Goal: Information Seeking & Learning: Find specific fact

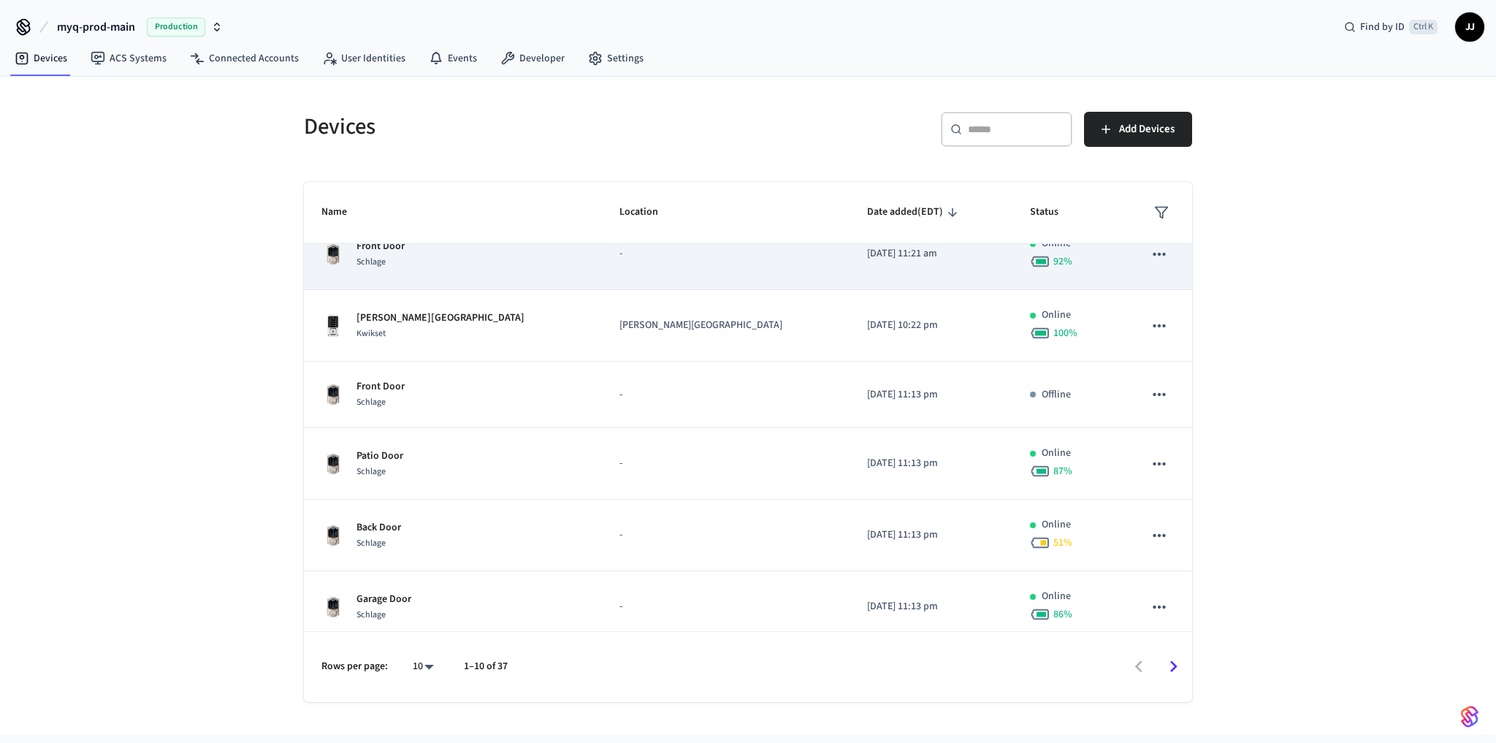
scroll to position [314, 0]
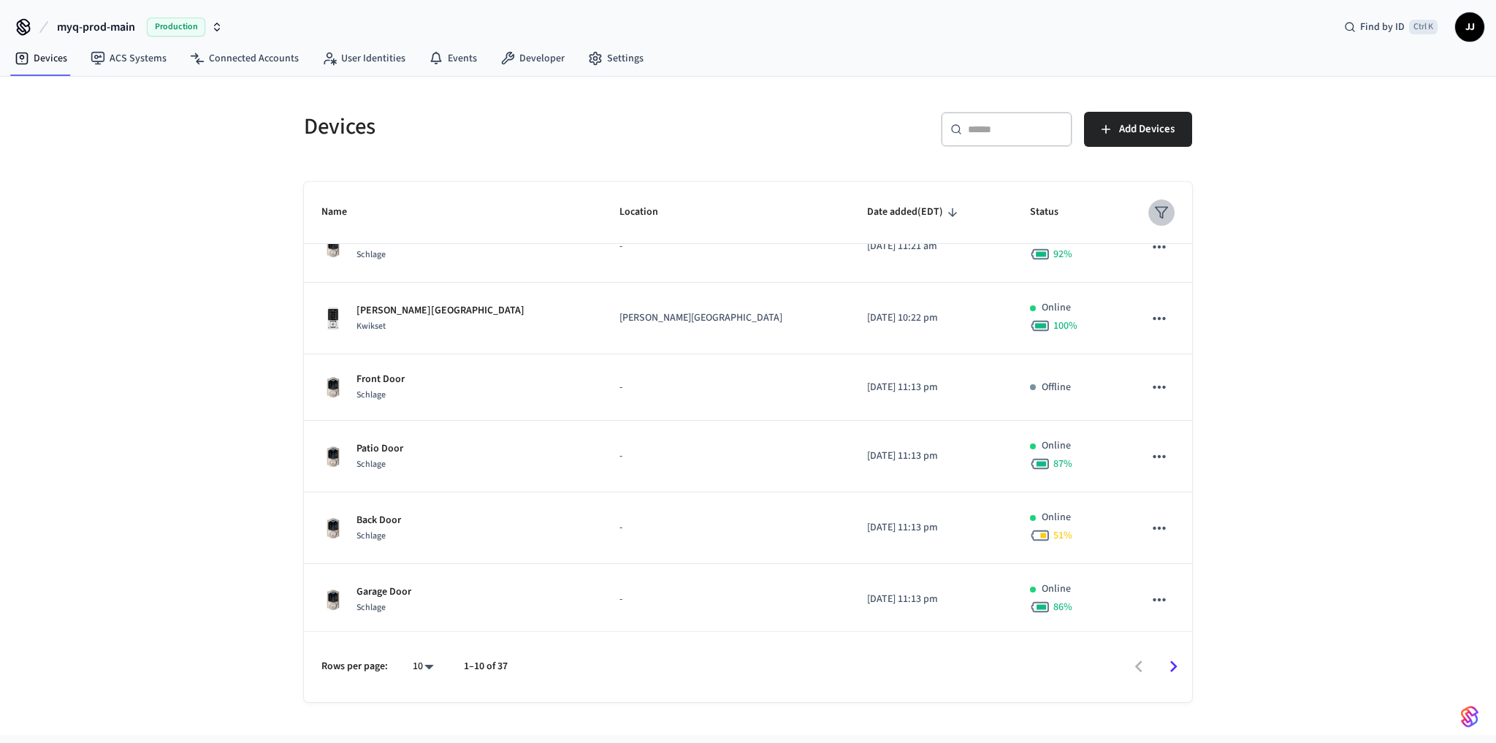
click at [1154, 207] on icon "sticky table" at bounding box center [1161, 212] width 15 height 15
click at [1204, 337] on li "Unmanaged" at bounding box center [1189, 334] width 77 height 39
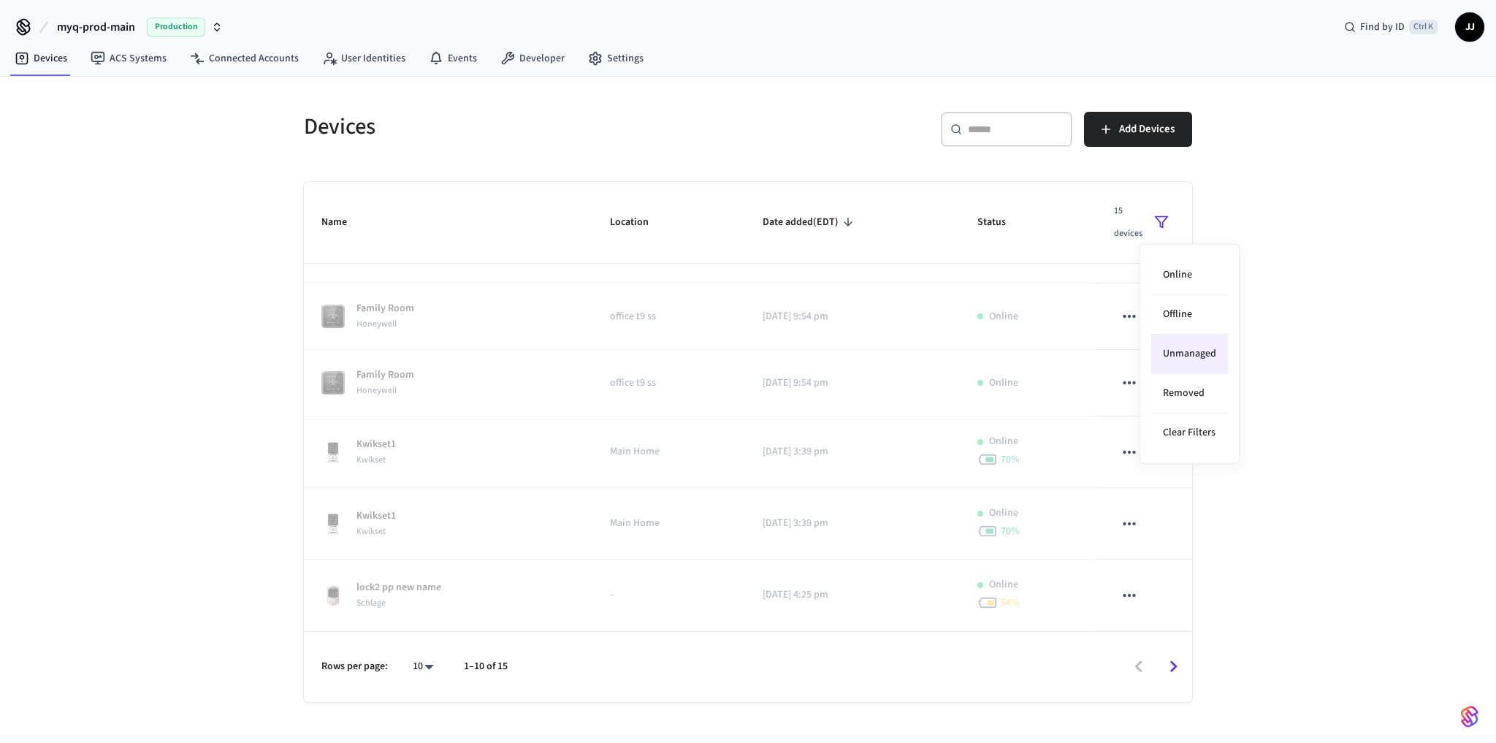
scroll to position [308, 0]
click at [110, 412] on div at bounding box center [748, 371] width 1496 height 743
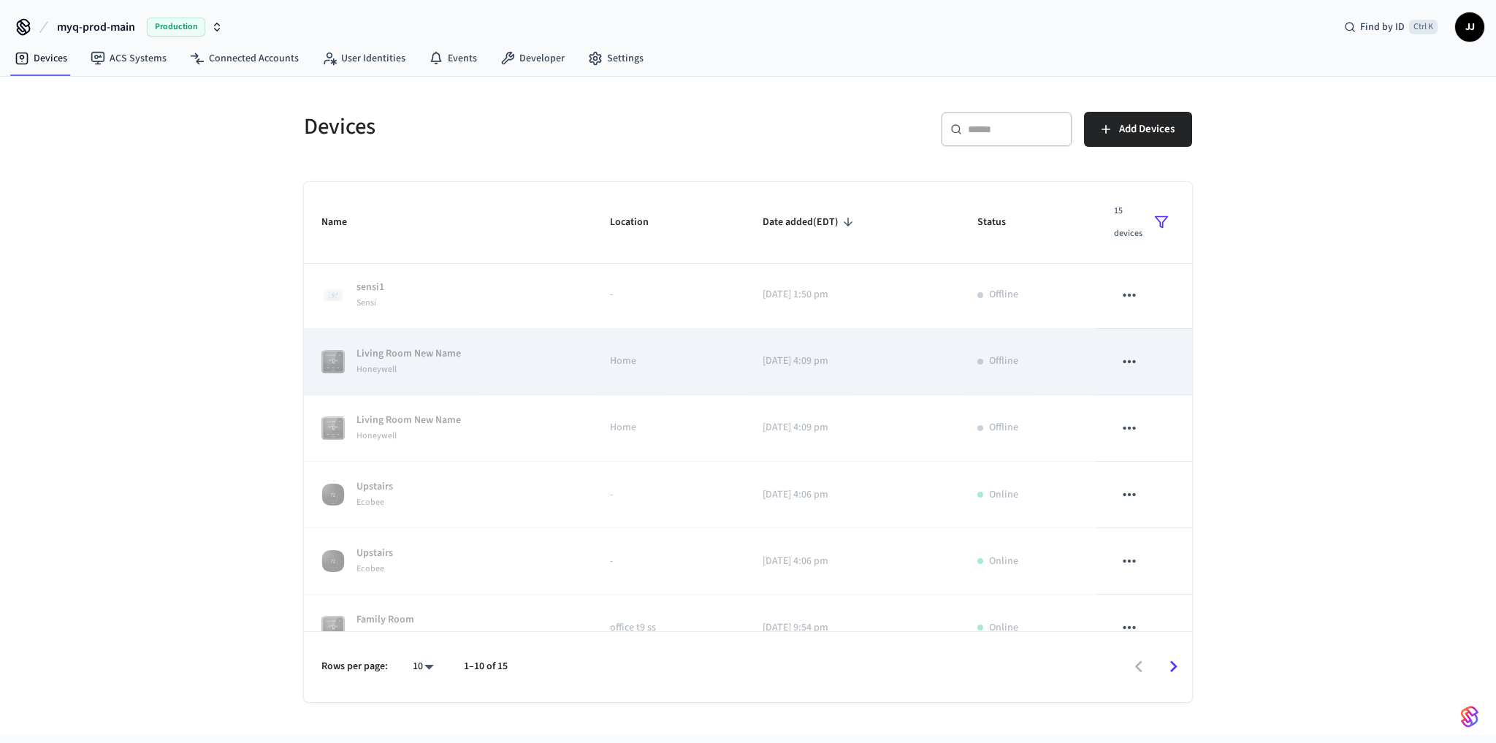
scroll to position [0, 0]
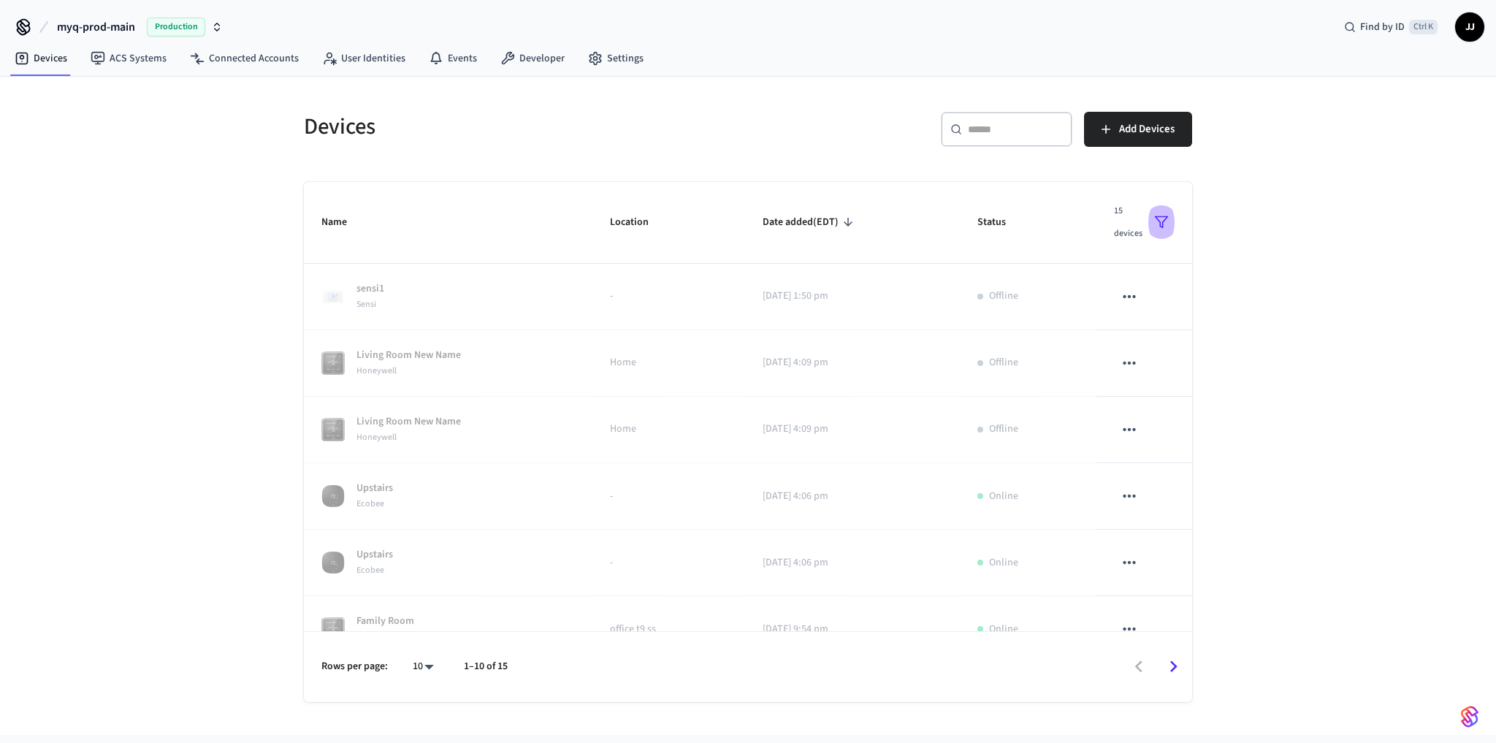
click at [1158, 224] on icon "sticky table" at bounding box center [1161, 222] width 15 height 15
click at [1205, 436] on li "Clear Filters" at bounding box center [1189, 432] width 77 height 39
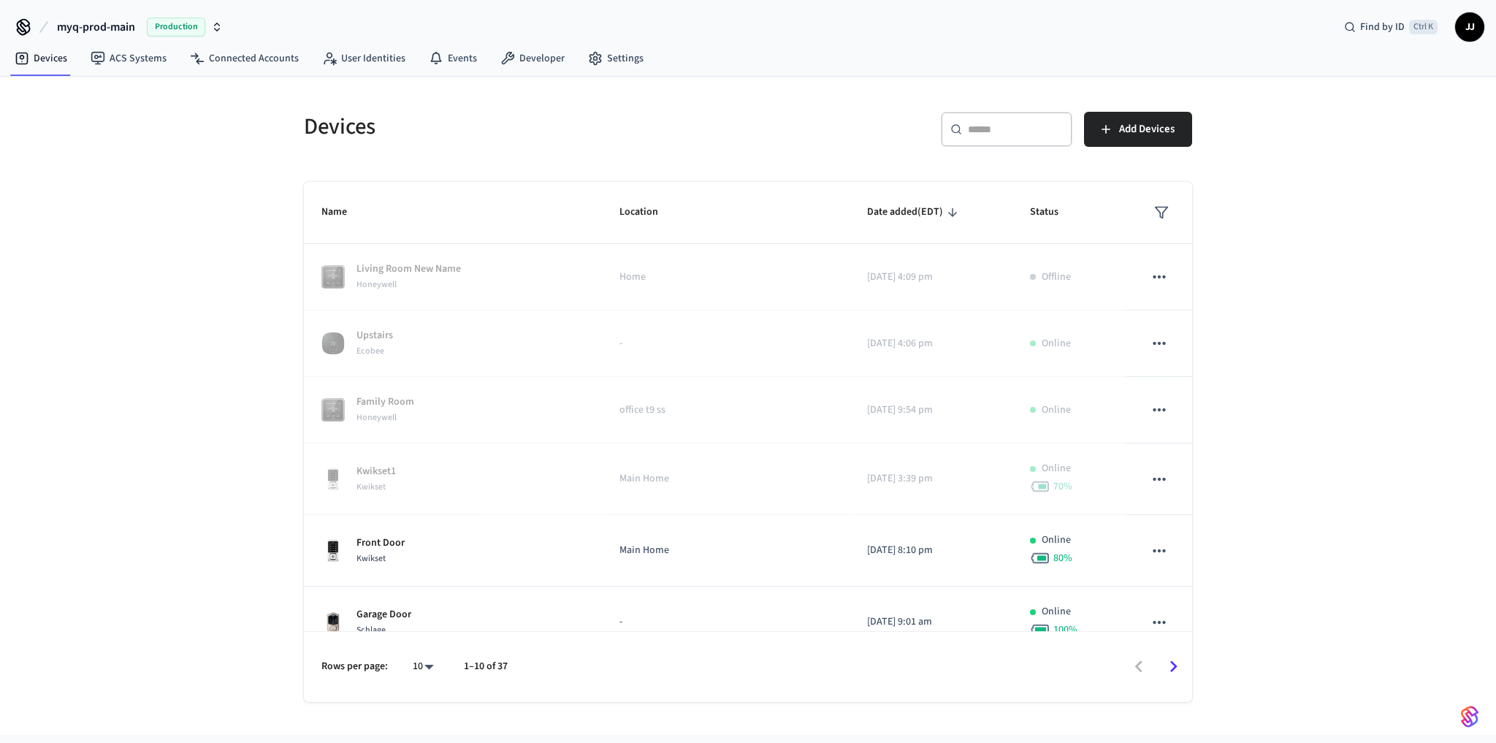
click at [1151, 221] on button "sticky table" at bounding box center [1161, 212] width 26 height 26
click at [1187, 261] on li "Online" at bounding box center [1189, 256] width 77 height 39
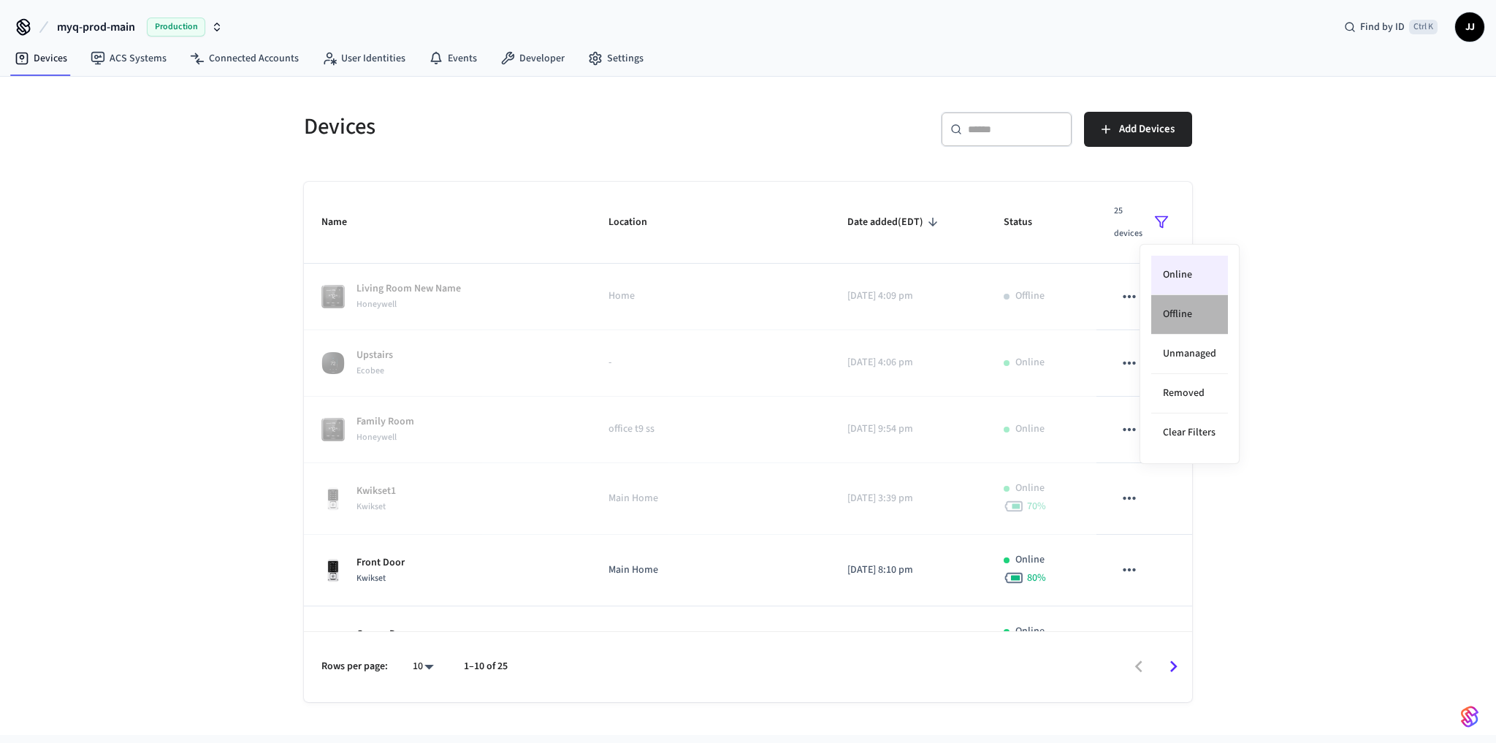
click at [1192, 310] on li "Offline" at bounding box center [1189, 314] width 77 height 39
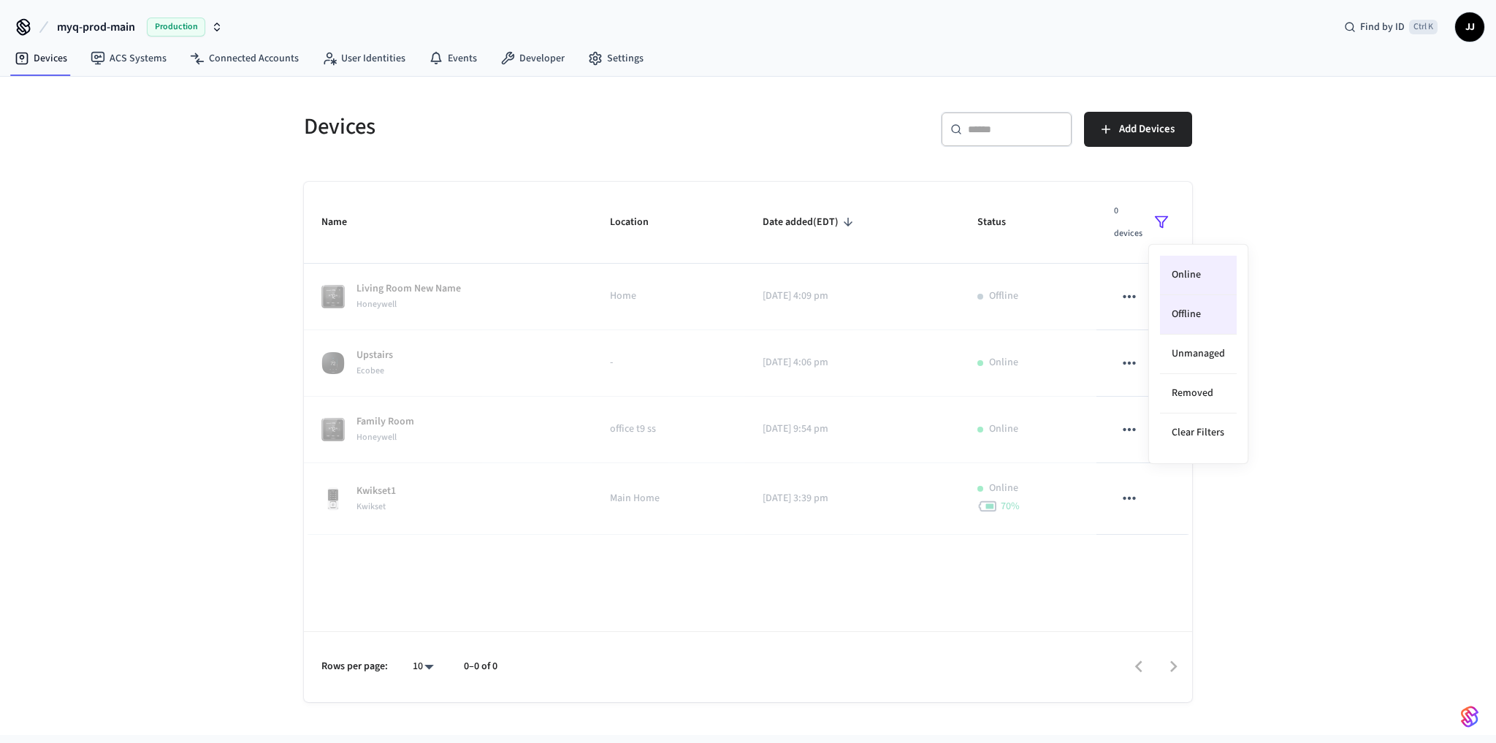
click at [1328, 437] on div at bounding box center [748, 371] width 1496 height 743
click at [1161, 229] on button "sticky table" at bounding box center [1161, 222] width 26 height 46
click at [1189, 421] on li "Clear Filters" at bounding box center [1198, 432] width 77 height 39
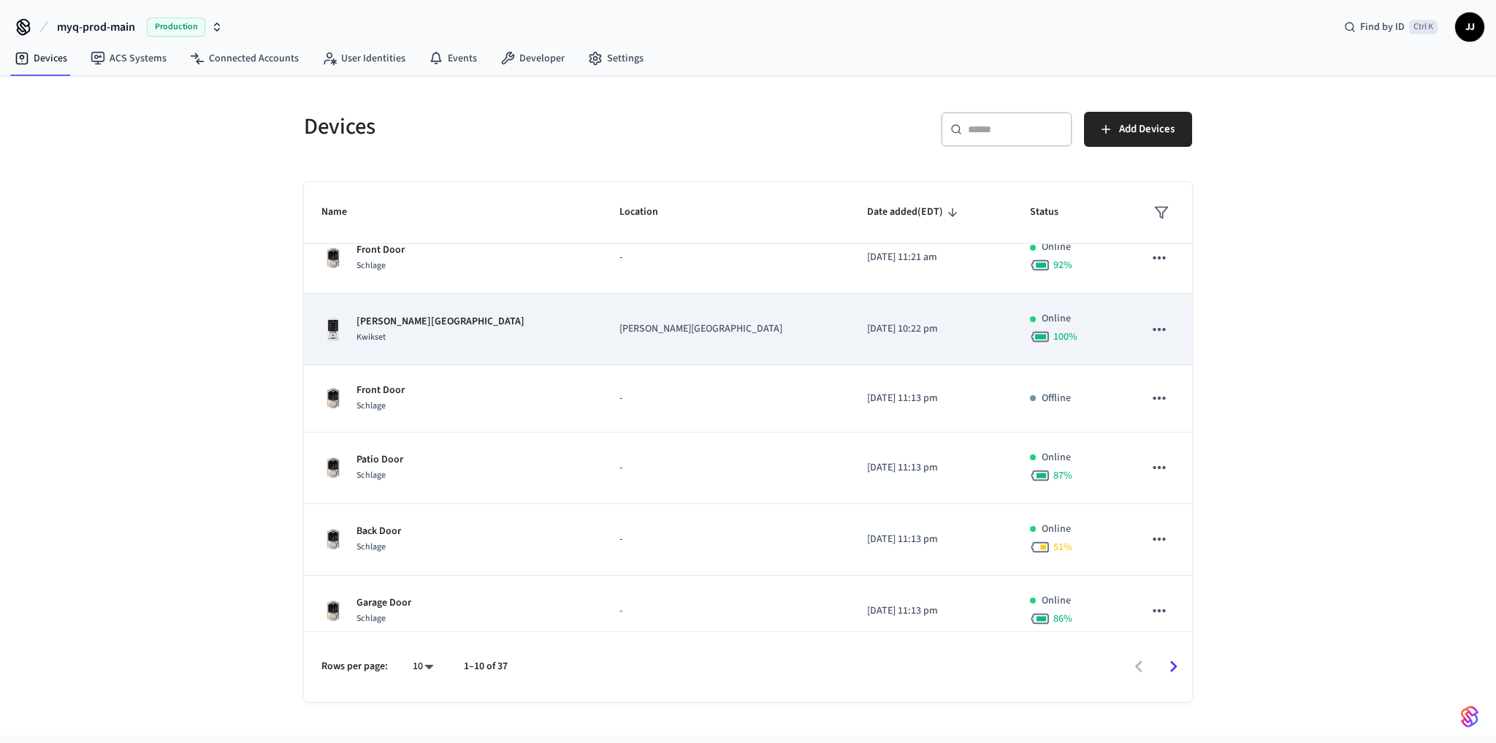
scroll to position [584, 0]
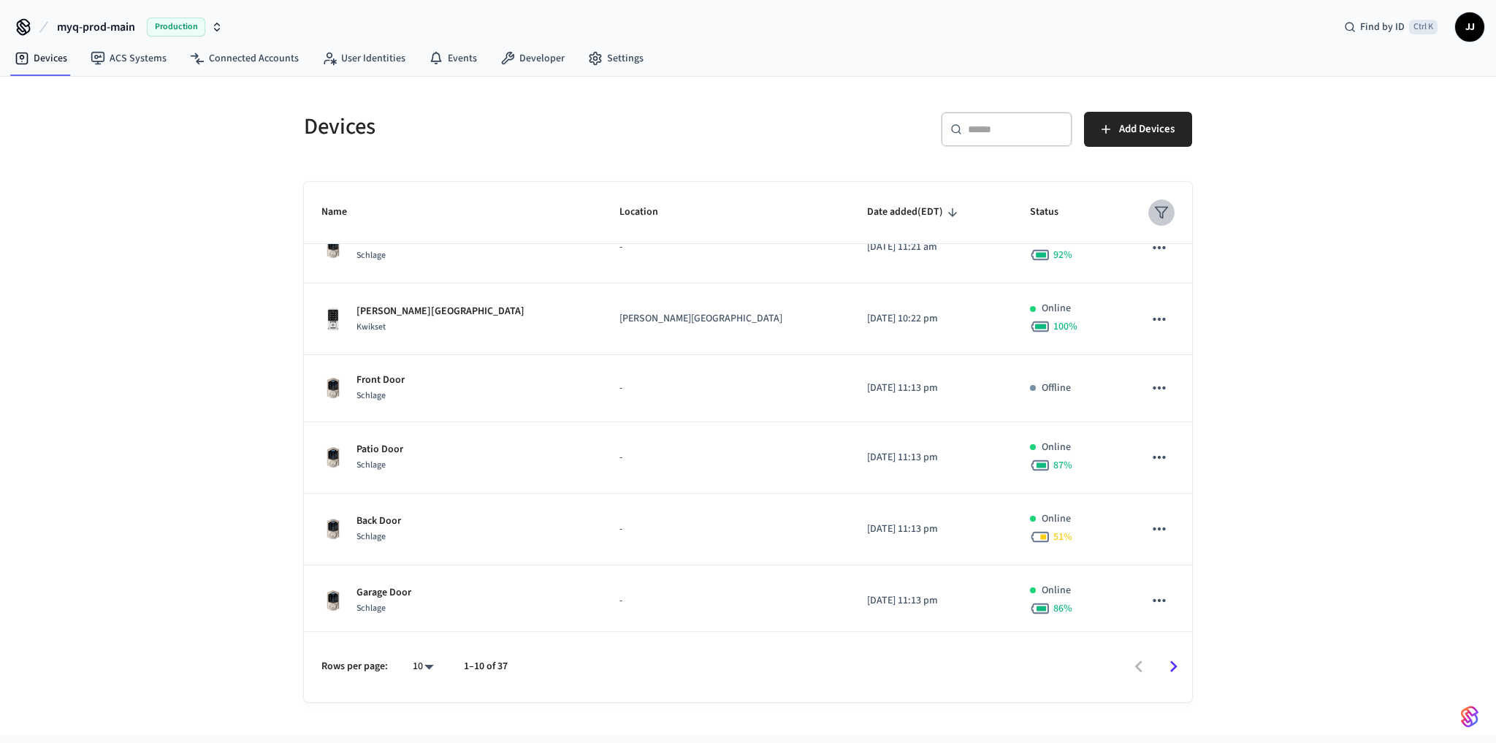
click at [1155, 205] on icon "sticky table" at bounding box center [1161, 212] width 15 height 15
click at [1207, 260] on li "Online" at bounding box center [1189, 256] width 77 height 39
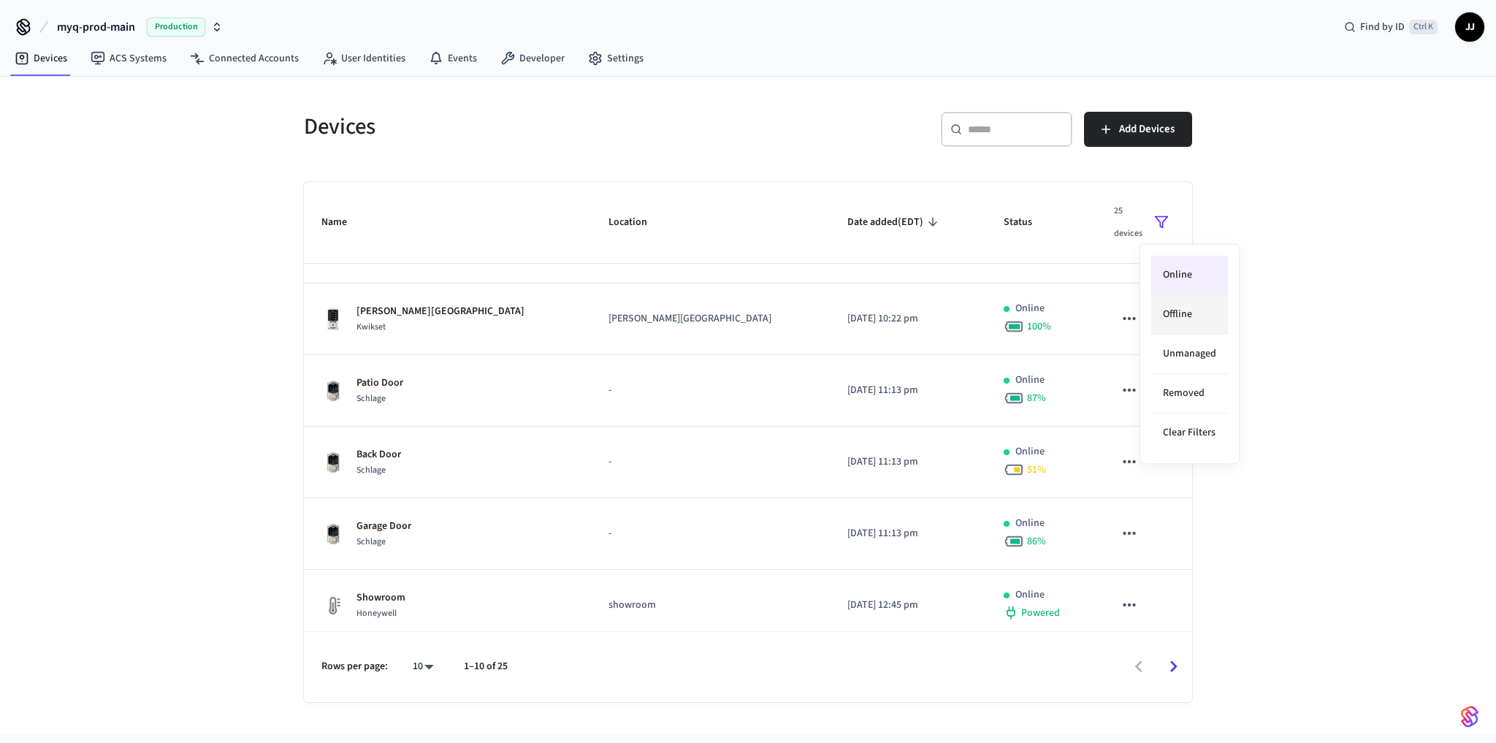
click at [1194, 305] on li "Offline" at bounding box center [1189, 314] width 77 height 39
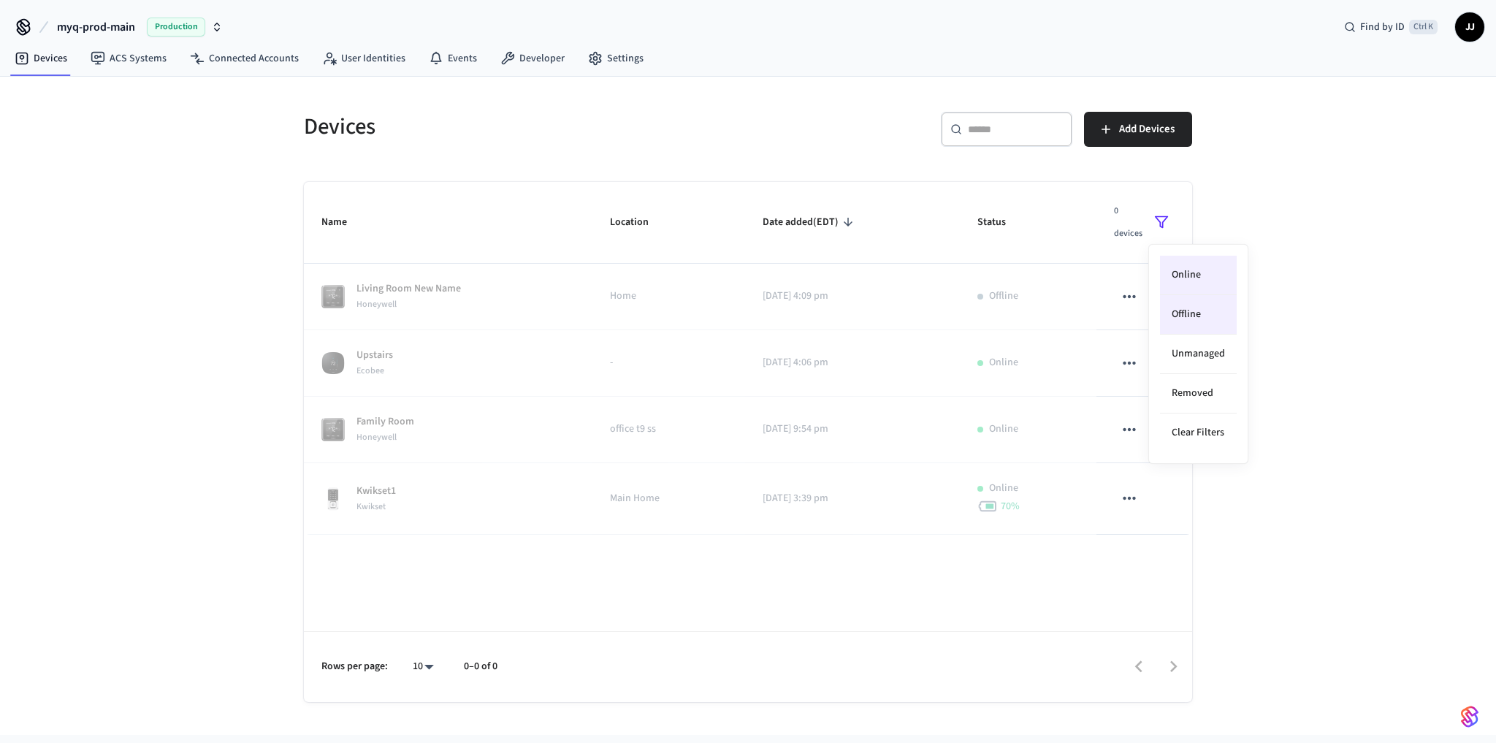
scroll to position [0, 0]
click at [1333, 407] on div at bounding box center [748, 371] width 1496 height 743
click at [1160, 221] on icon "sticky table" at bounding box center [1161, 222] width 15 height 15
click at [1185, 302] on li "Offline" at bounding box center [1198, 314] width 77 height 39
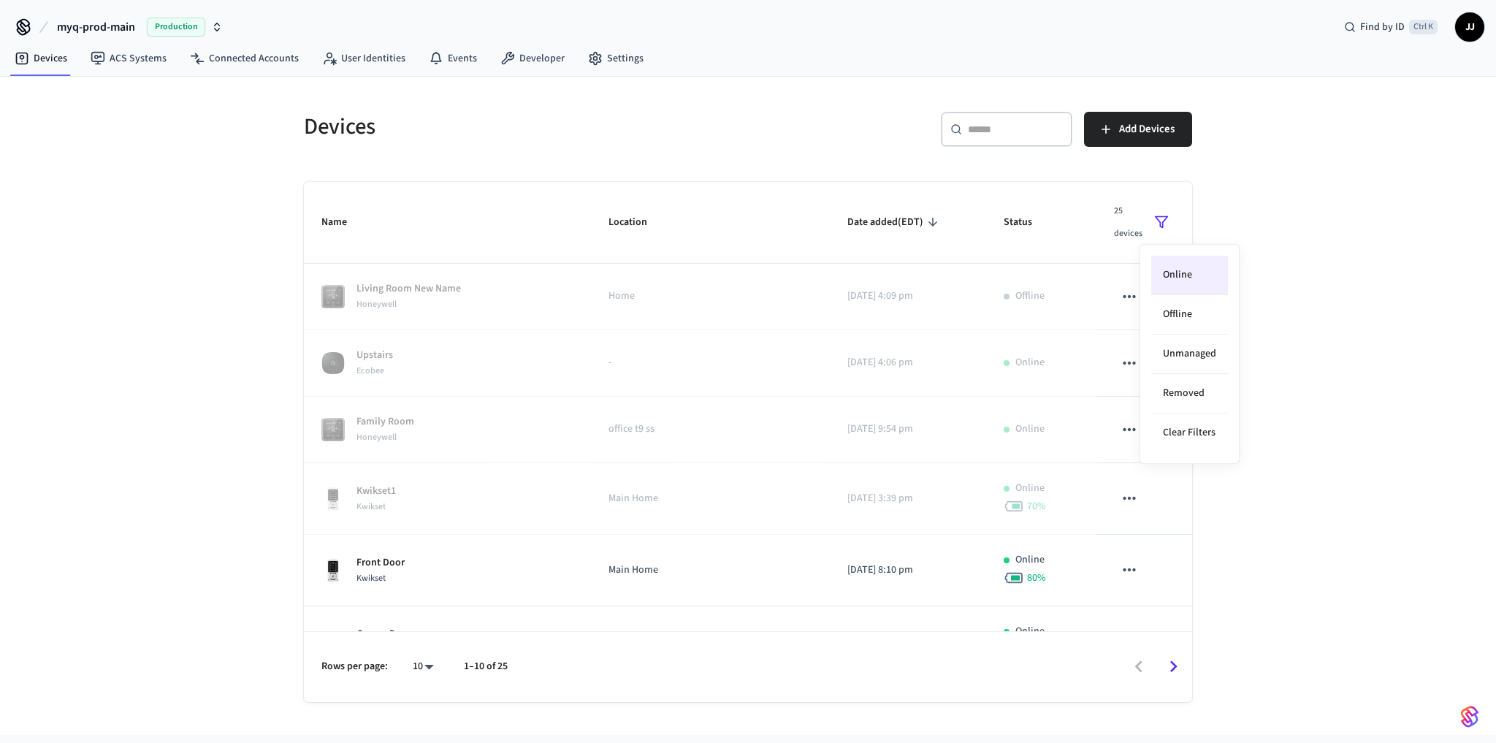
click at [1374, 388] on div at bounding box center [748, 371] width 1496 height 743
click at [1148, 215] on button "sticky table" at bounding box center [1161, 222] width 26 height 46
drag, startPoint x: 1315, startPoint y: 261, endPoint x: 1306, endPoint y: 264, distance: 9.9
click at [1310, 263] on div at bounding box center [748, 371] width 1496 height 743
click at [1153, 228] on button "sticky table" at bounding box center [1161, 222] width 26 height 46
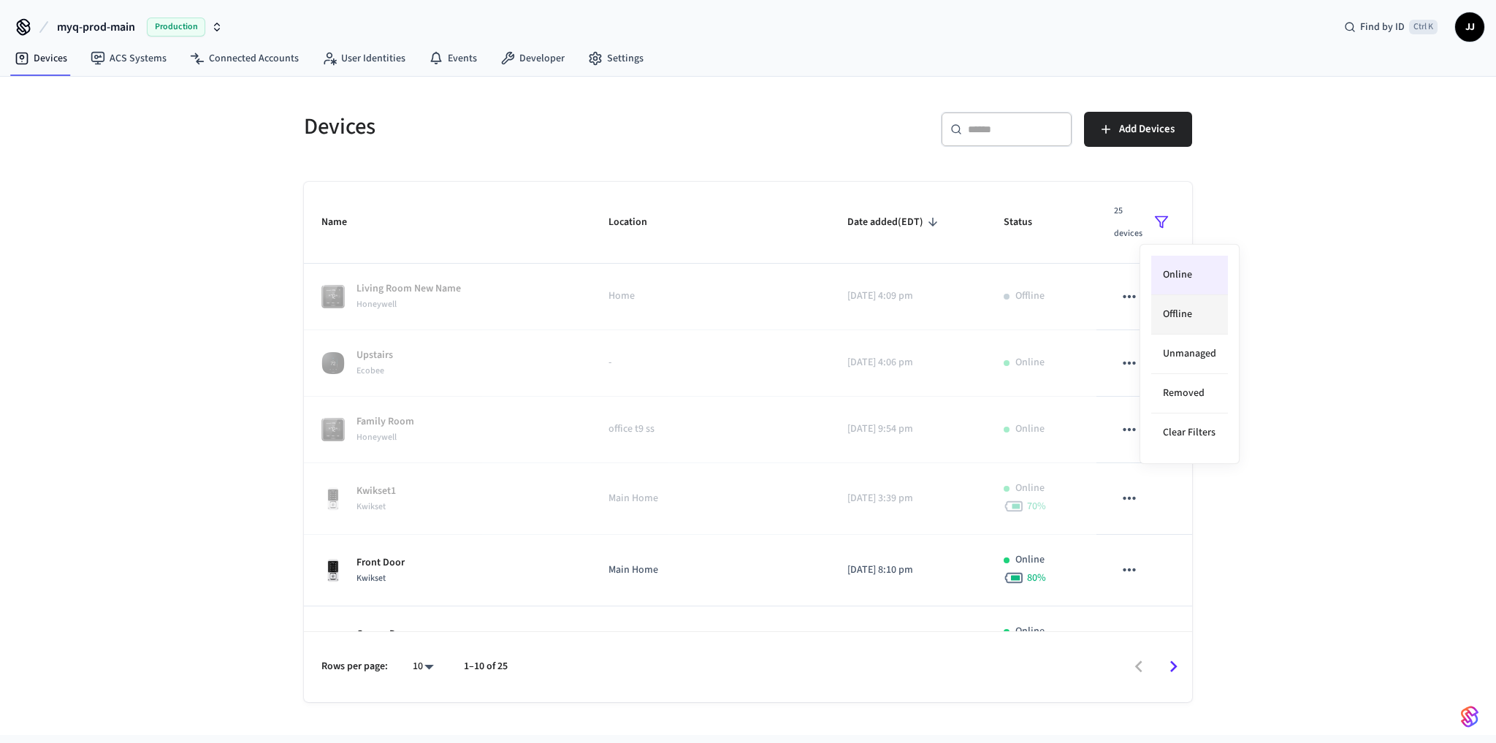
click at [1182, 315] on li "Offline" at bounding box center [1189, 314] width 77 height 39
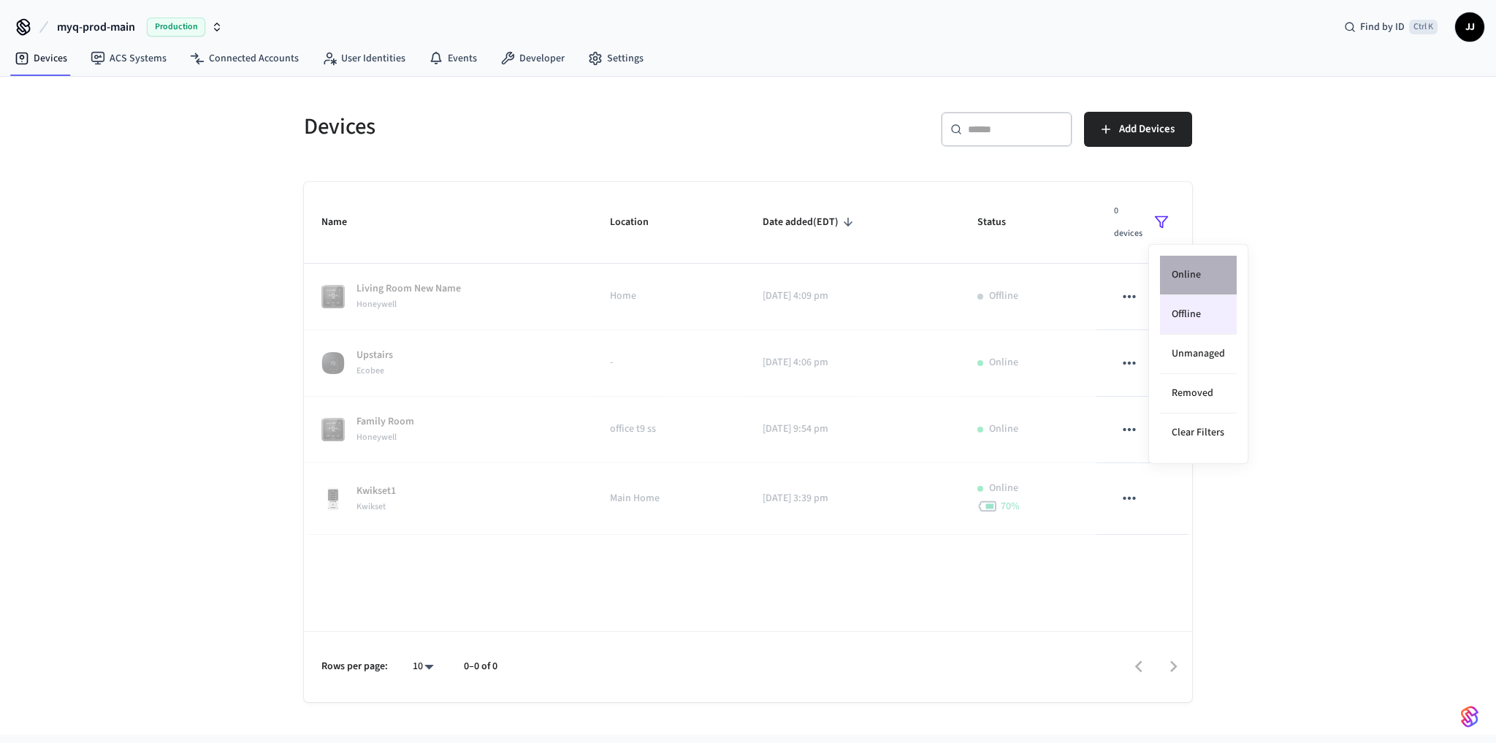
click at [1178, 267] on li "Online" at bounding box center [1198, 275] width 77 height 39
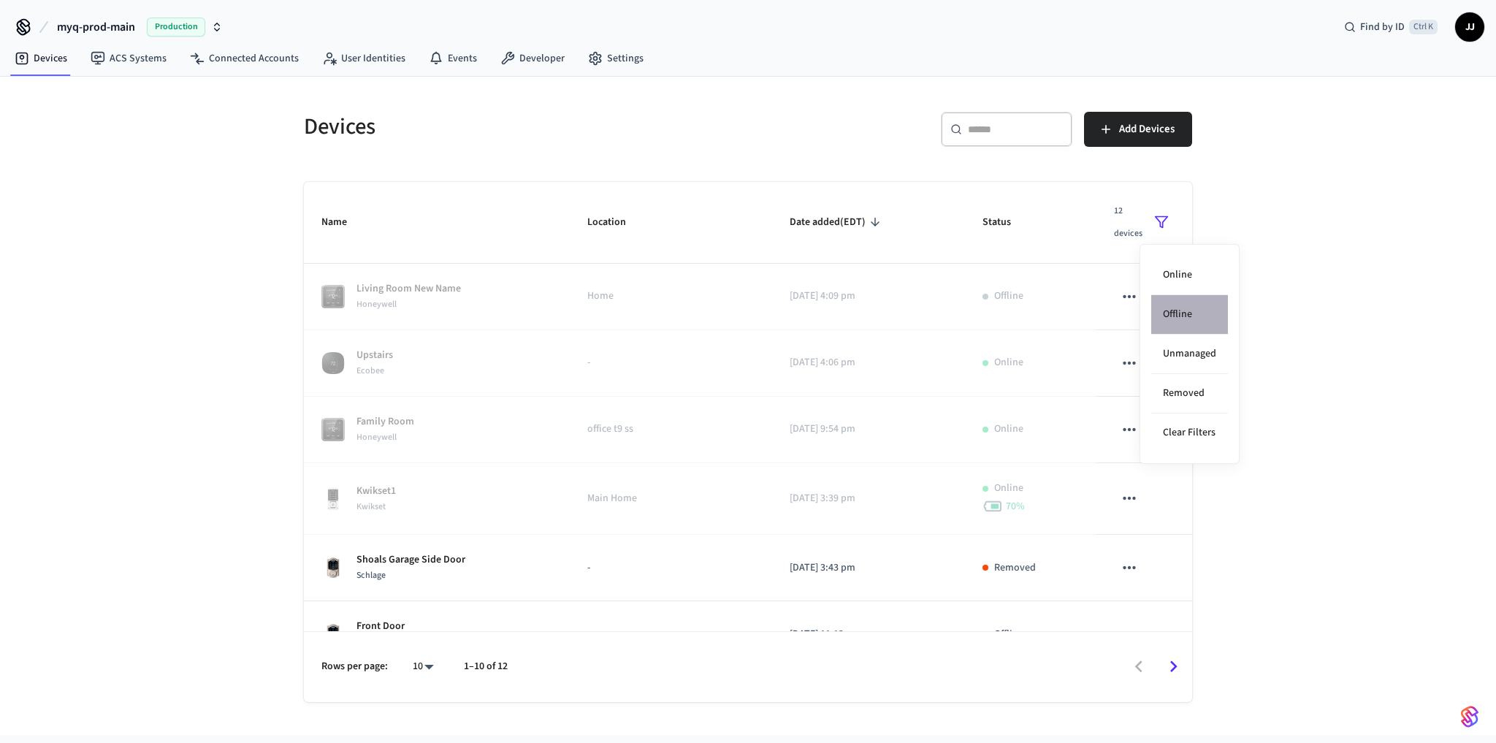
click at [1216, 314] on li "Offline" at bounding box center [1189, 314] width 77 height 39
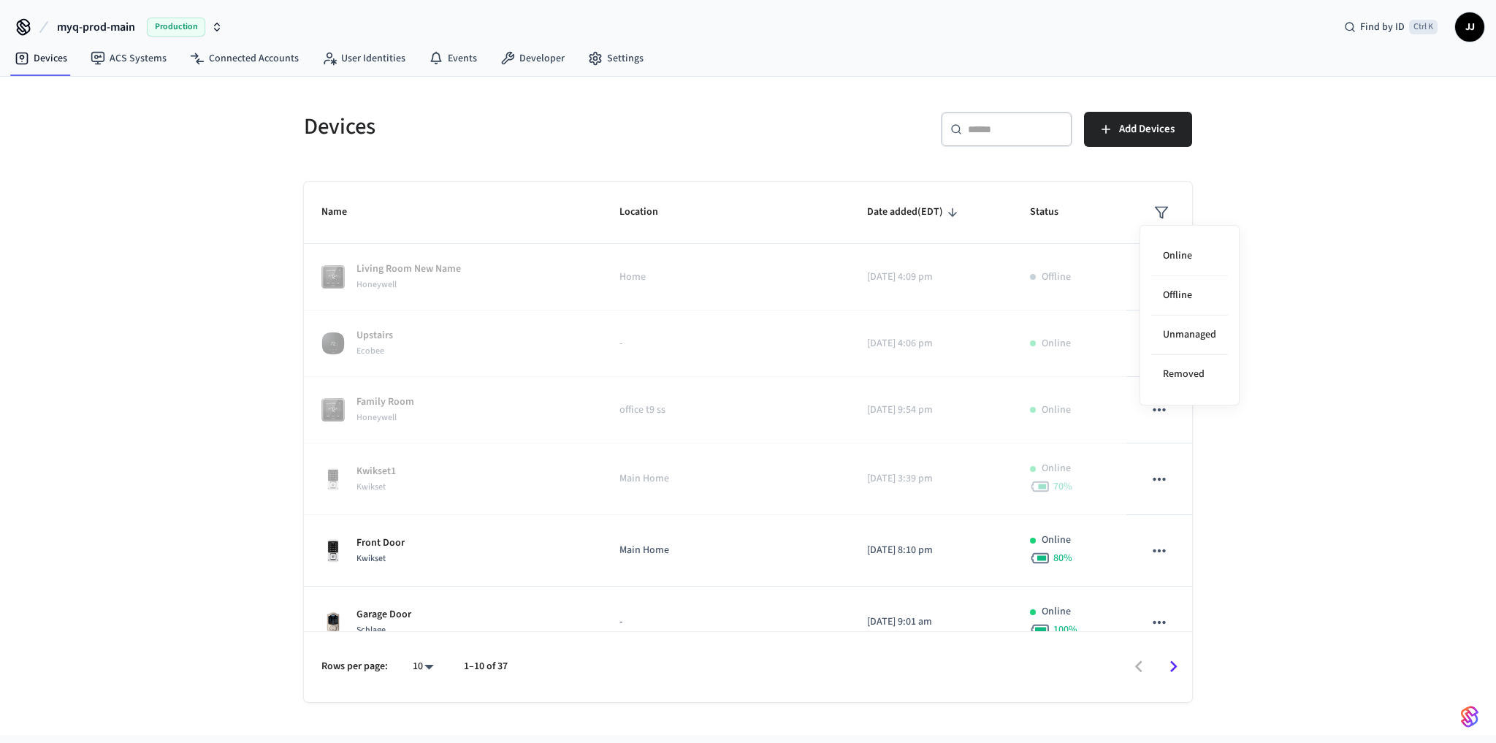
click at [1147, 209] on div at bounding box center [748, 371] width 1496 height 743
click at [1154, 209] on icon "sticky table" at bounding box center [1161, 212] width 15 height 15
click at [1174, 256] on li "Online" at bounding box center [1189, 256] width 77 height 39
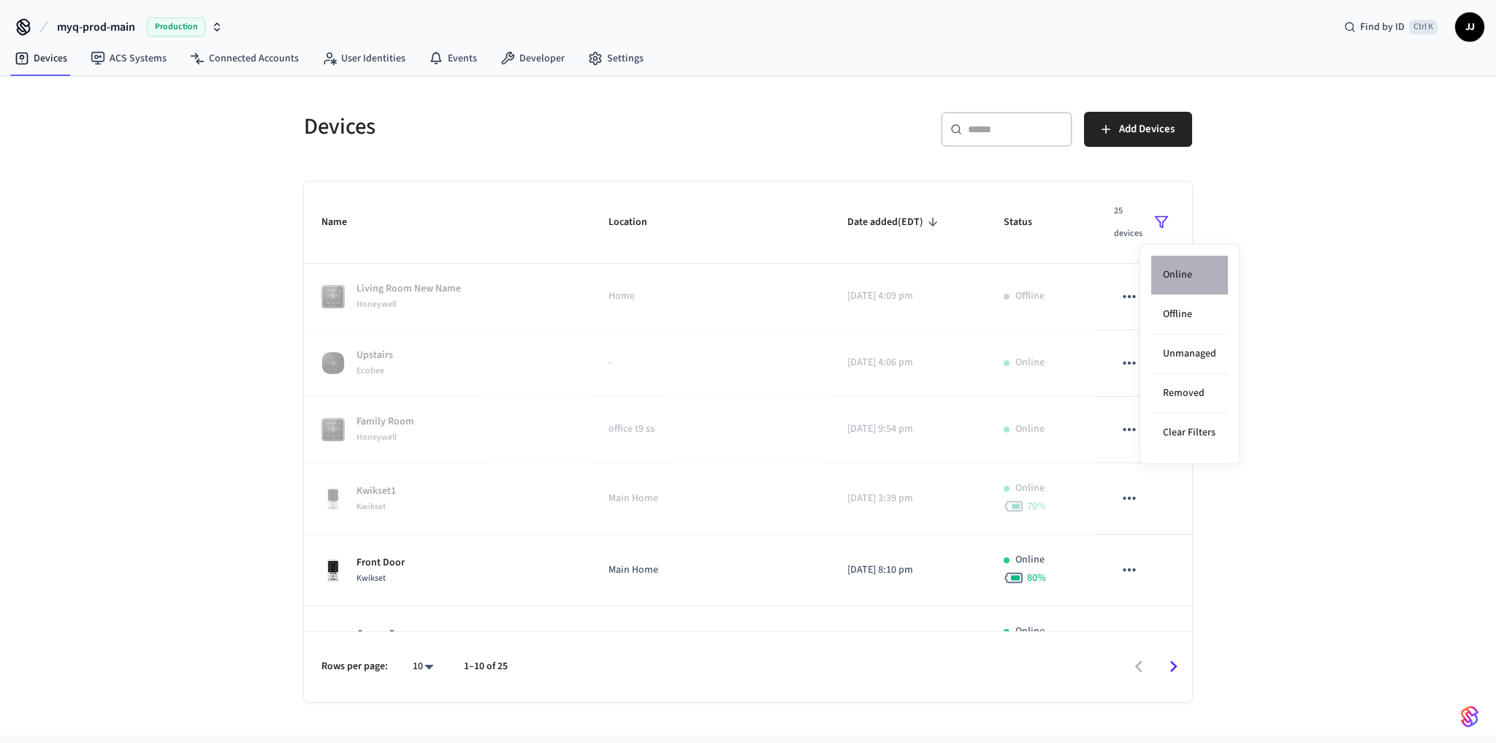
click at [1192, 277] on li "Online" at bounding box center [1189, 275] width 77 height 39
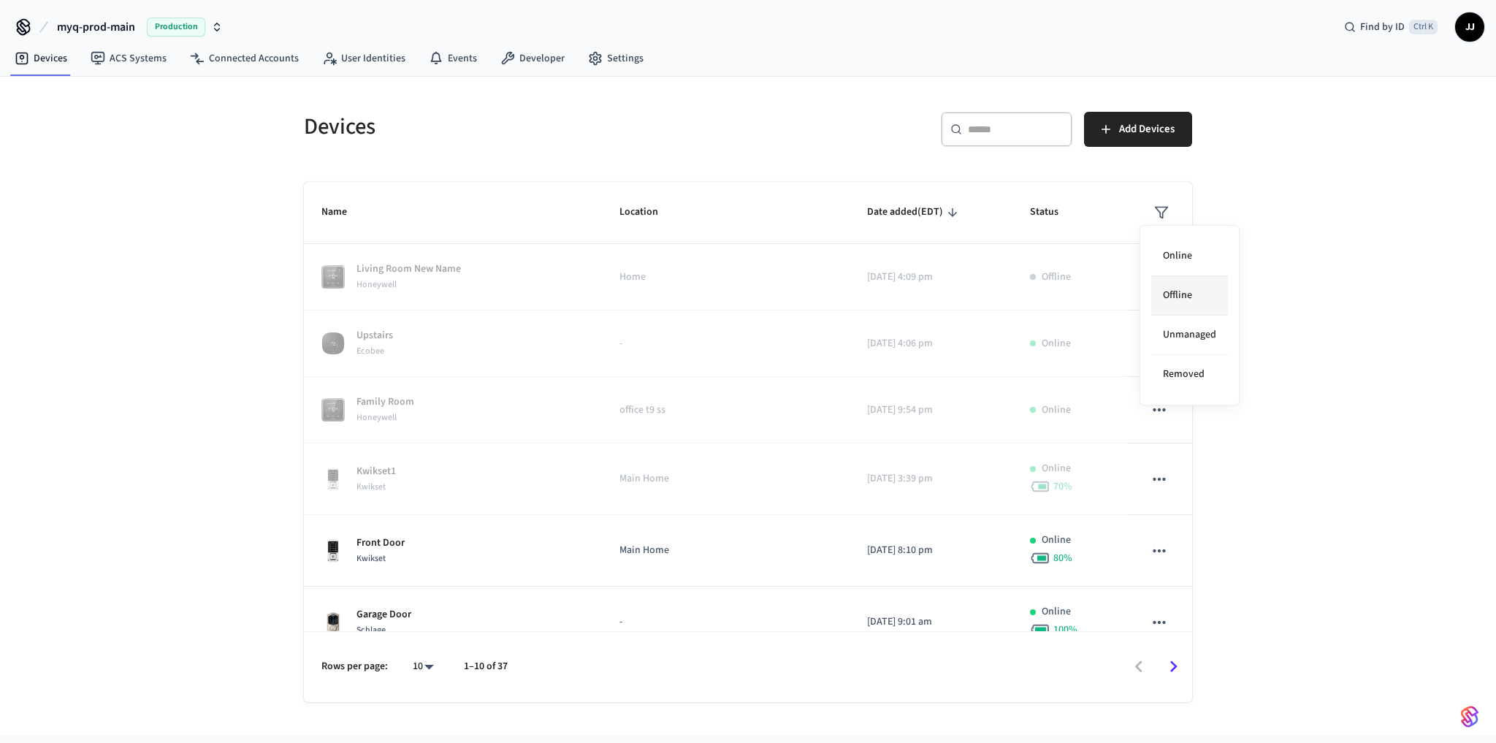
click at [1189, 291] on li "Offline" at bounding box center [1189, 295] width 77 height 39
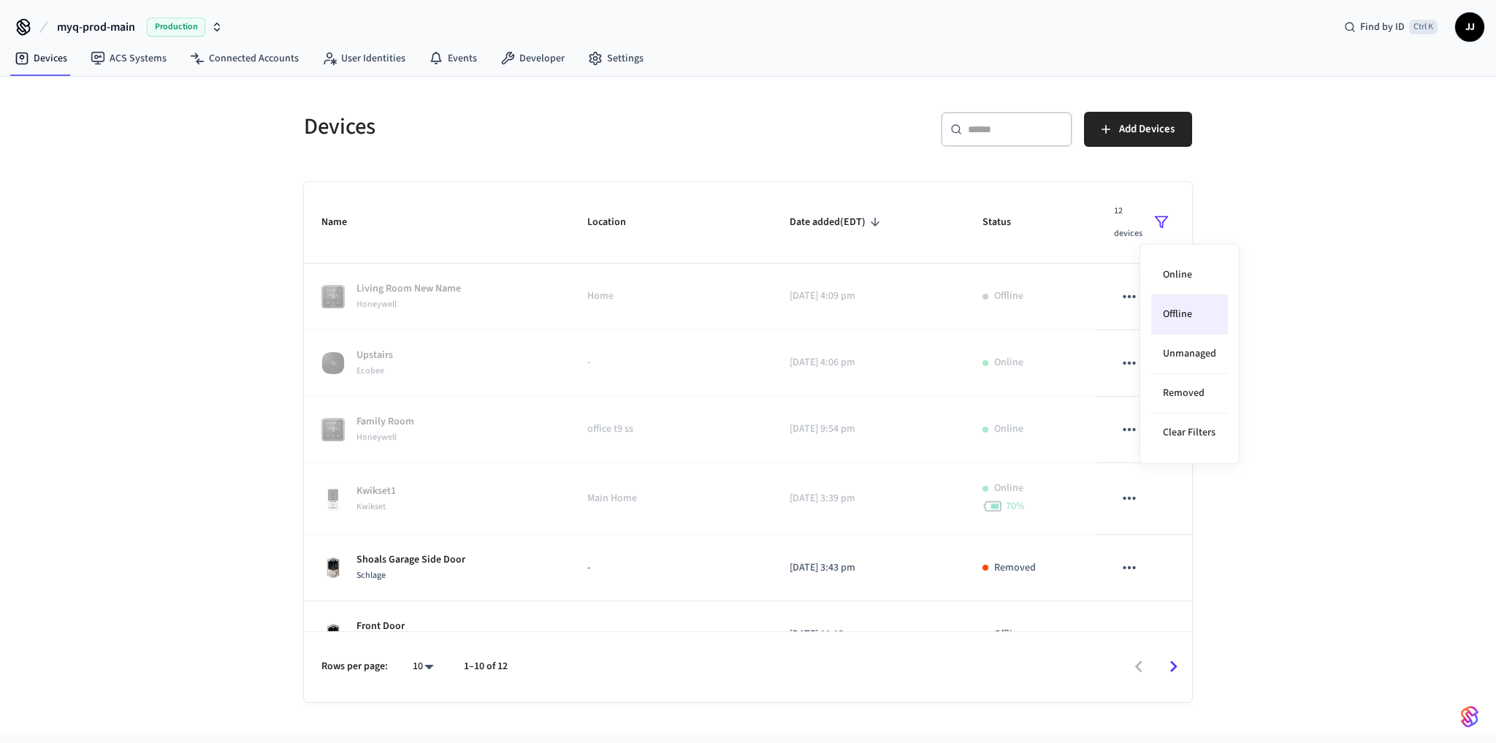
click at [482, 315] on div at bounding box center [748, 371] width 1496 height 743
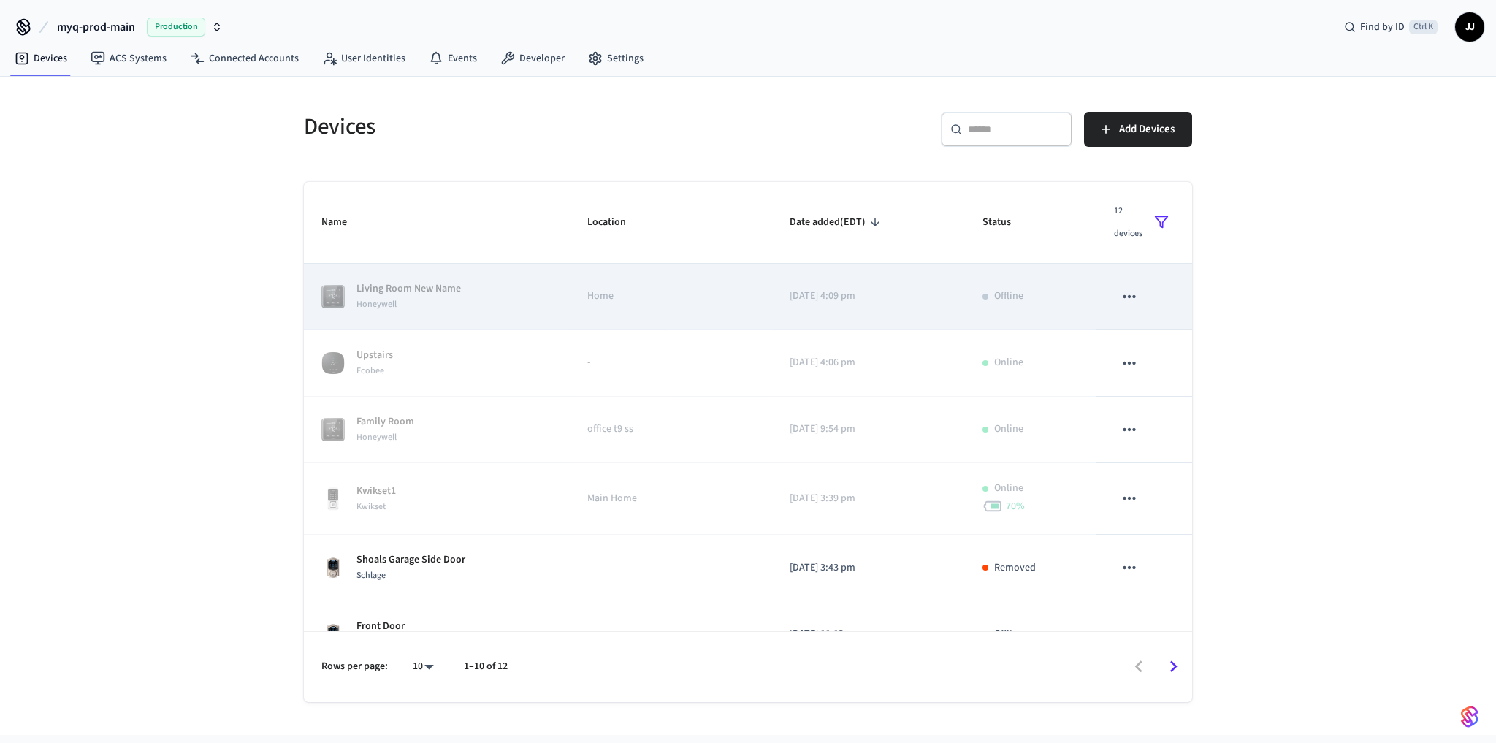
click at [407, 286] on p "Living Room New Name" at bounding box center [408, 288] width 104 height 15
click at [682, 315] on td "Home" at bounding box center [671, 297] width 203 height 66
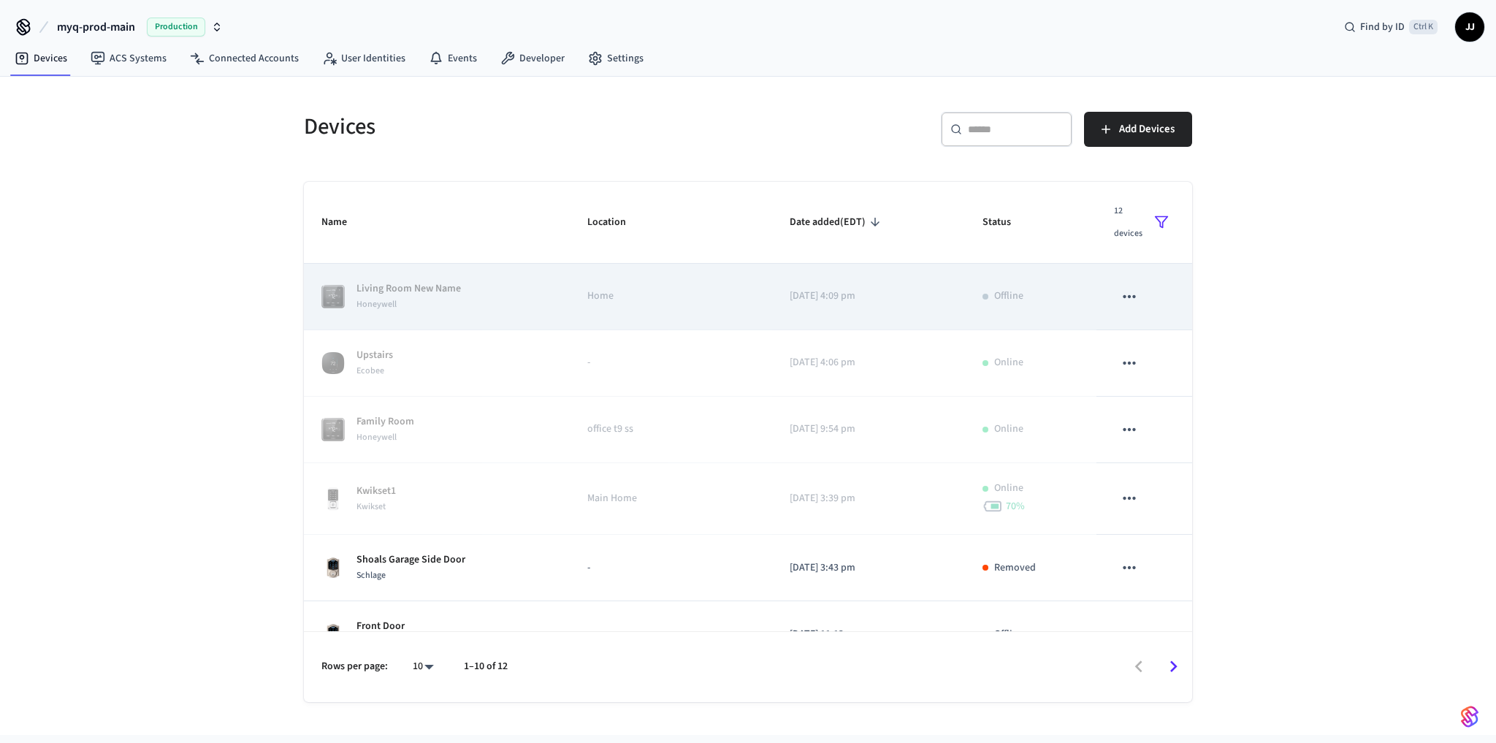
click at [729, 293] on td "Home" at bounding box center [671, 297] width 203 height 66
click at [947, 280] on td "[DATE] 4:09 pm" at bounding box center [868, 297] width 193 height 66
click at [1120, 292] on icon "sticky table" at bounding box center [1129, 296] width 19 height 19
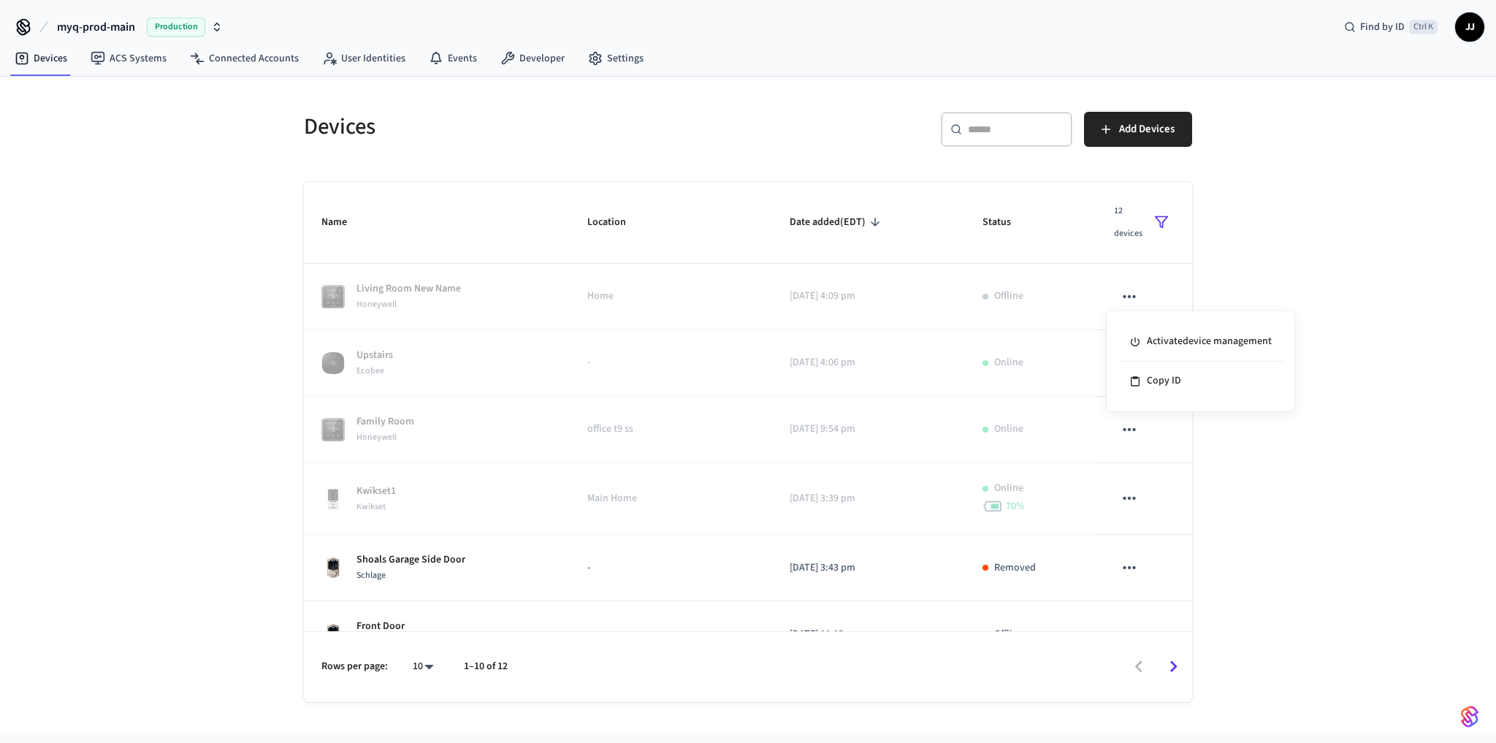
click at [972, 316] on div at bounding box center [748, 371] width 1496 height 743
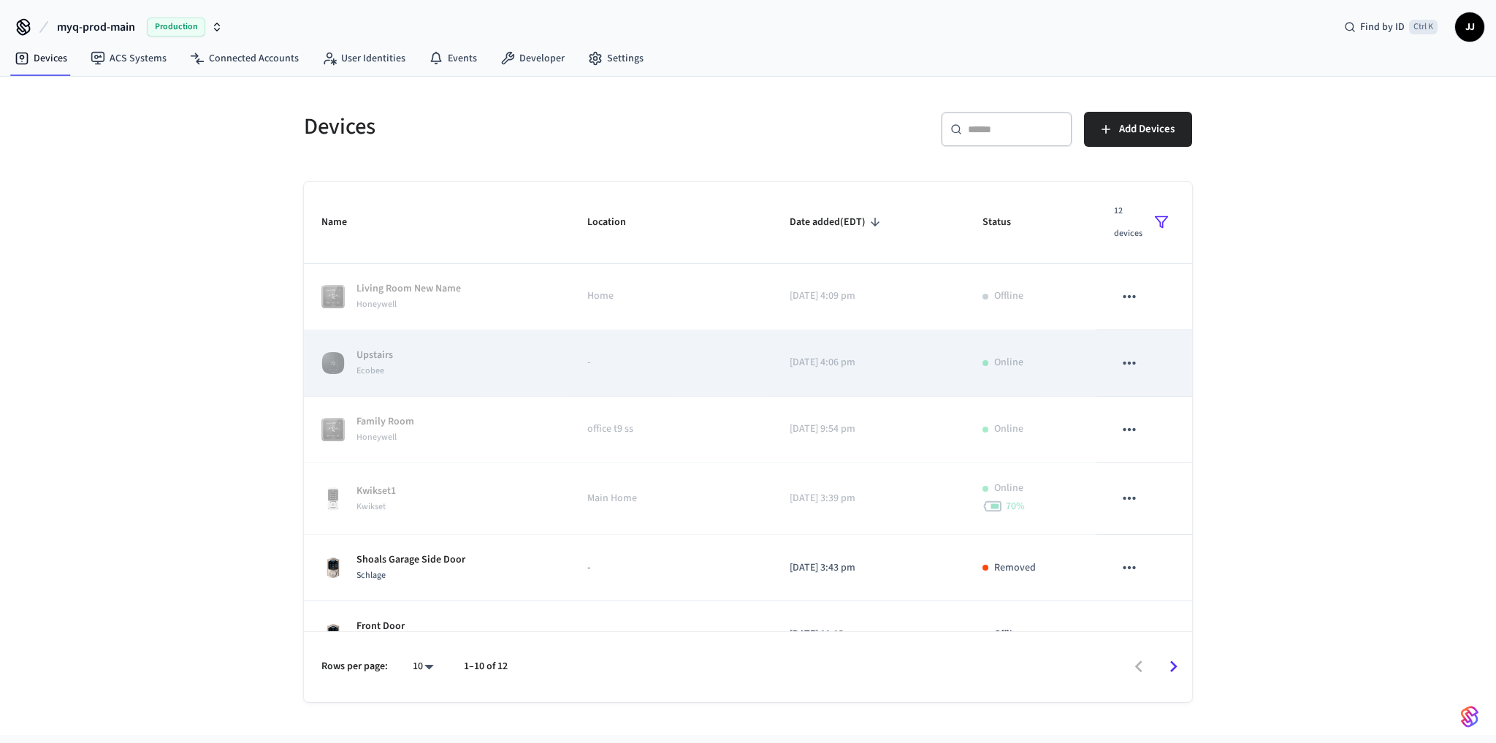
click at [480, 348] on div "Upstairs Ecobee" at bounding box center [436, 363] width 231 height 31
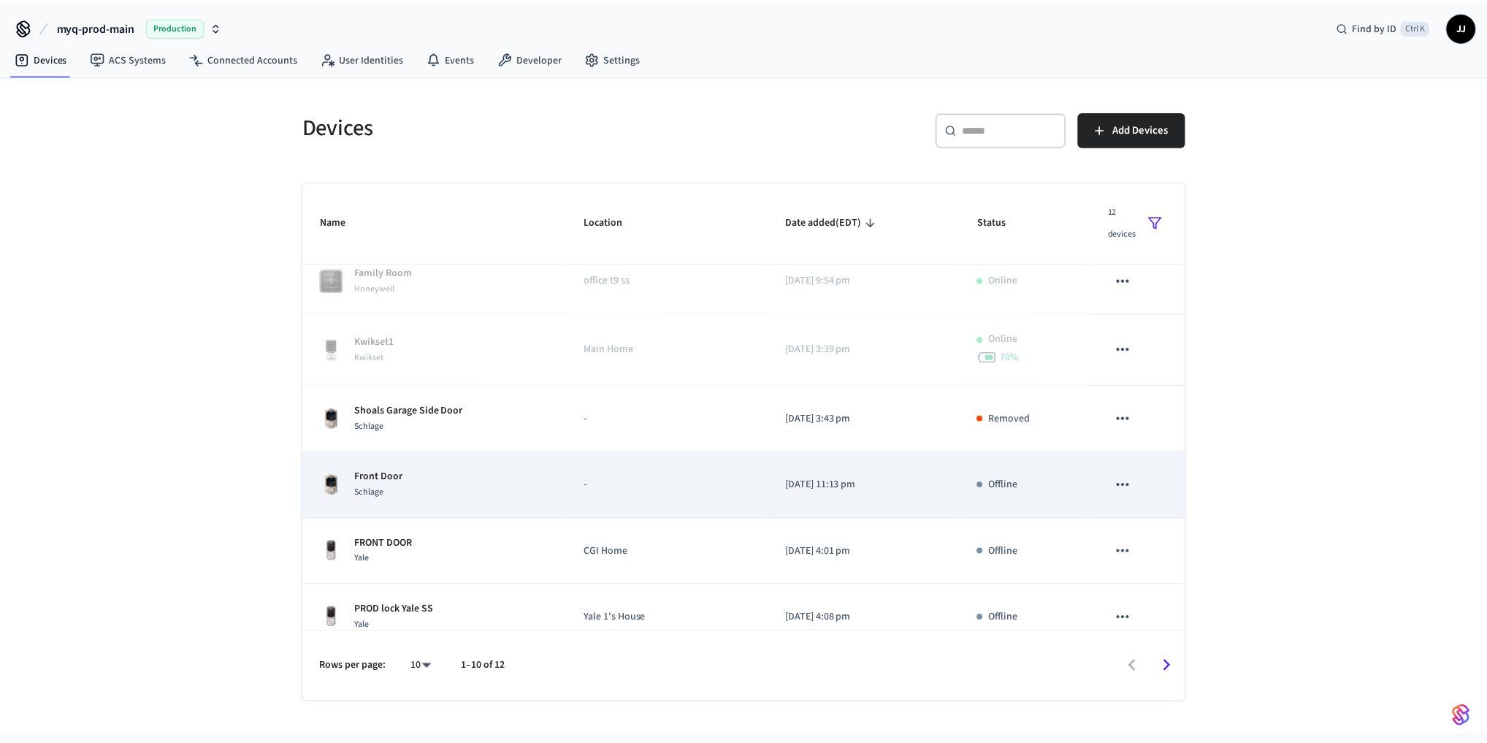
scroll to position [156, 0]
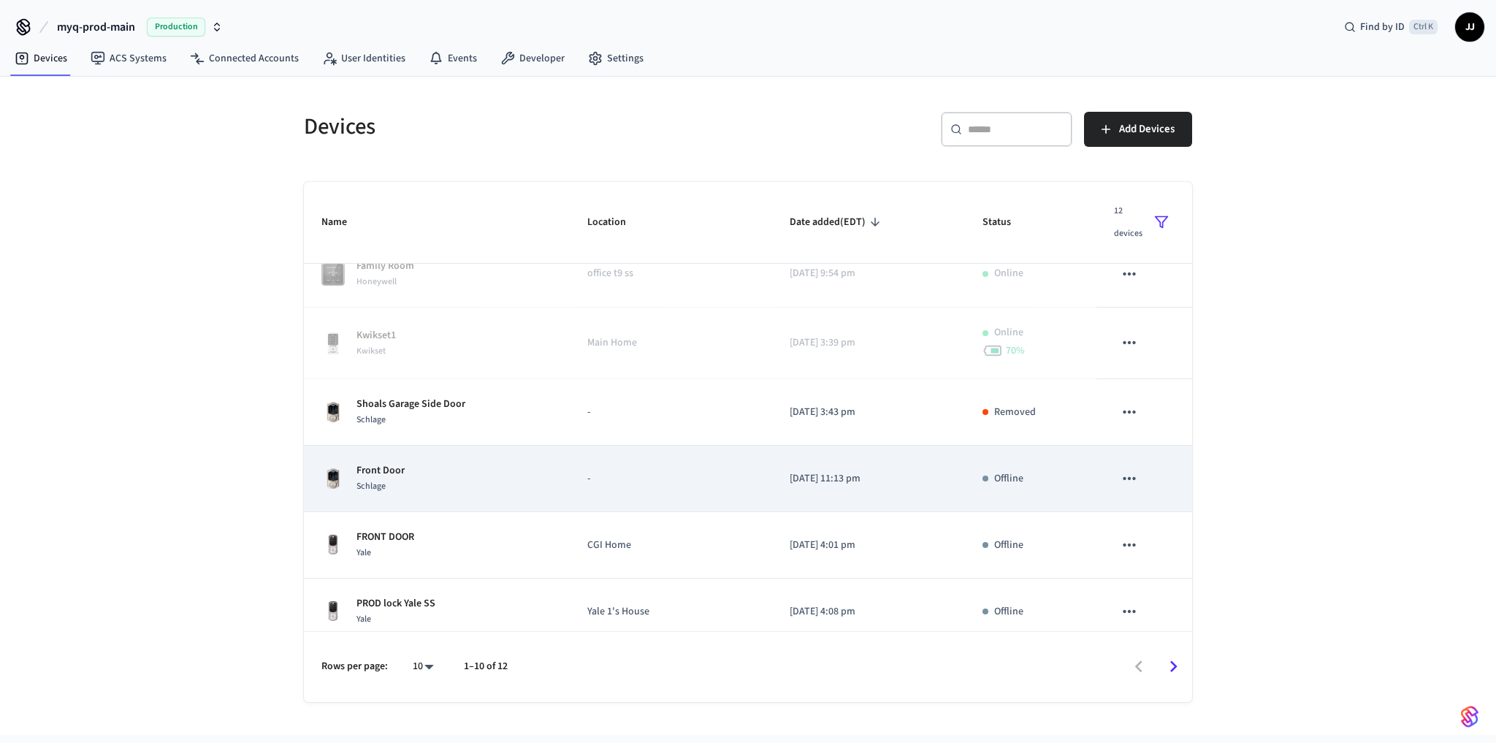
click at [484, 451] on td "Front Door Schlage" at bounding box center [437, 478] width 266 height 66
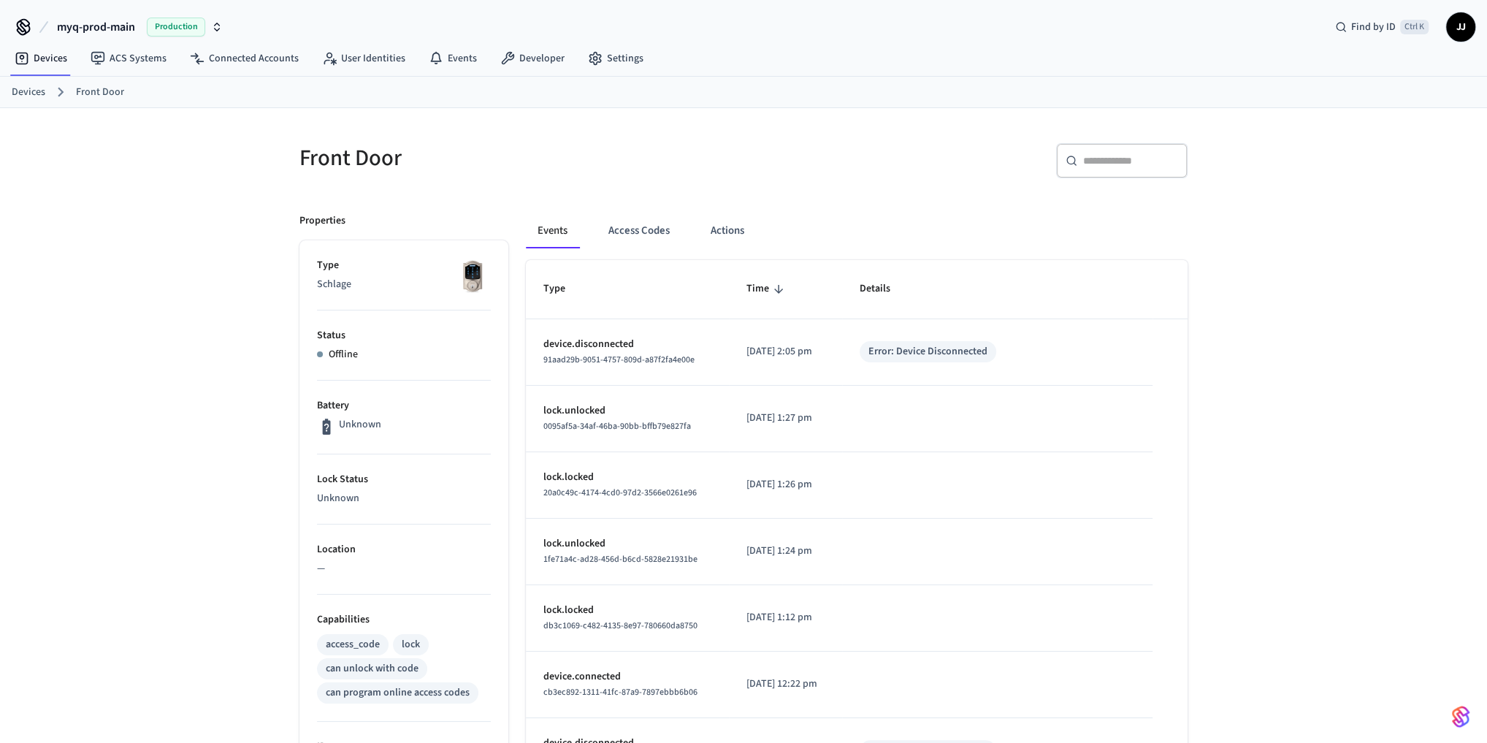
click at [1239, 224] on div "Front Door ​ ​ Properties Type Schlage Status Offline Battery Unknown Lock Stat…" at bounding box center [743, 622] width 1487 height 1028
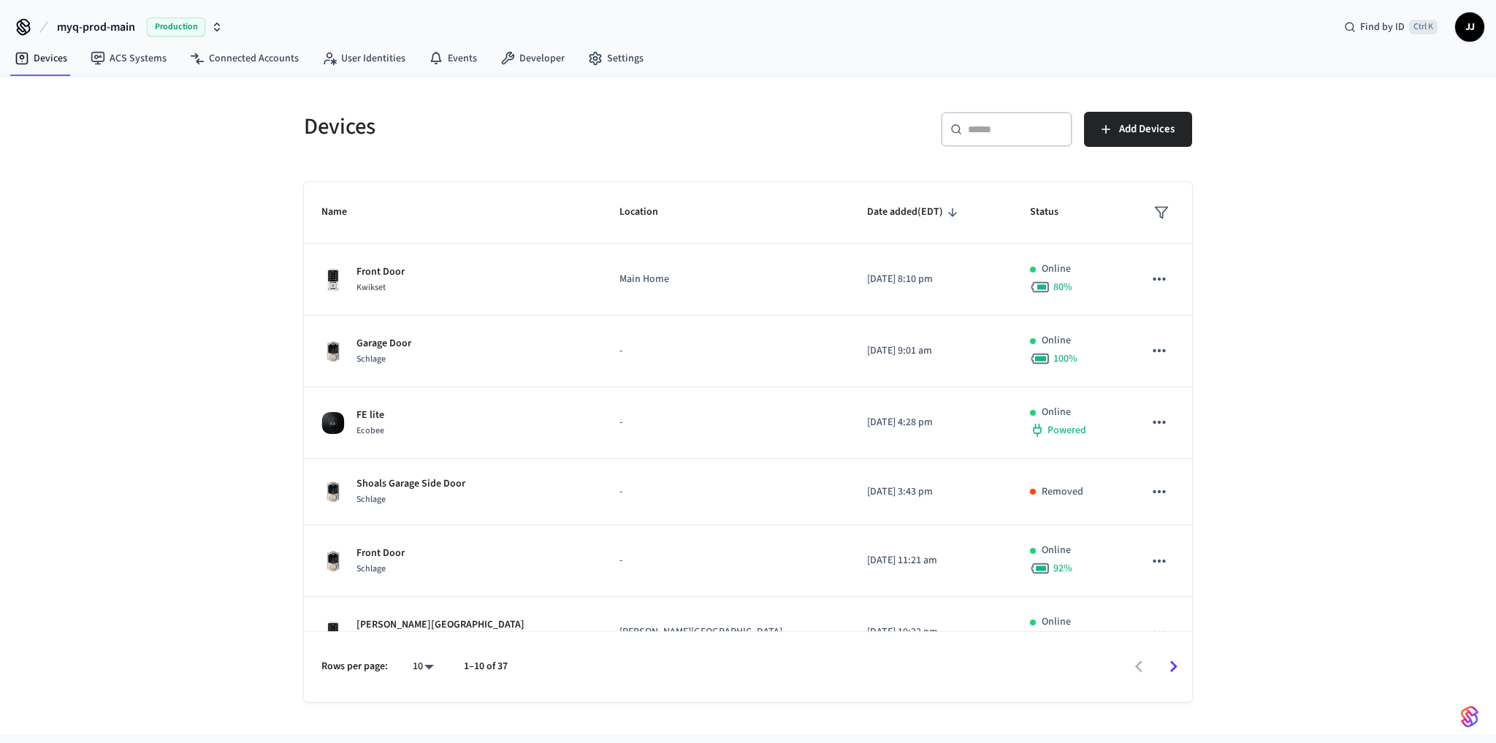
click at [1170, 210] on th "sticky table" at bounding box center [1159, 213] width 66 height 62
click at [1148, 214] on button "sticky table" at bounding box center [1161, 212] width 26 height 26
click at [1171, 339] on li "Unmanaged" at bounding box center [1189, 334] width 77 height 39
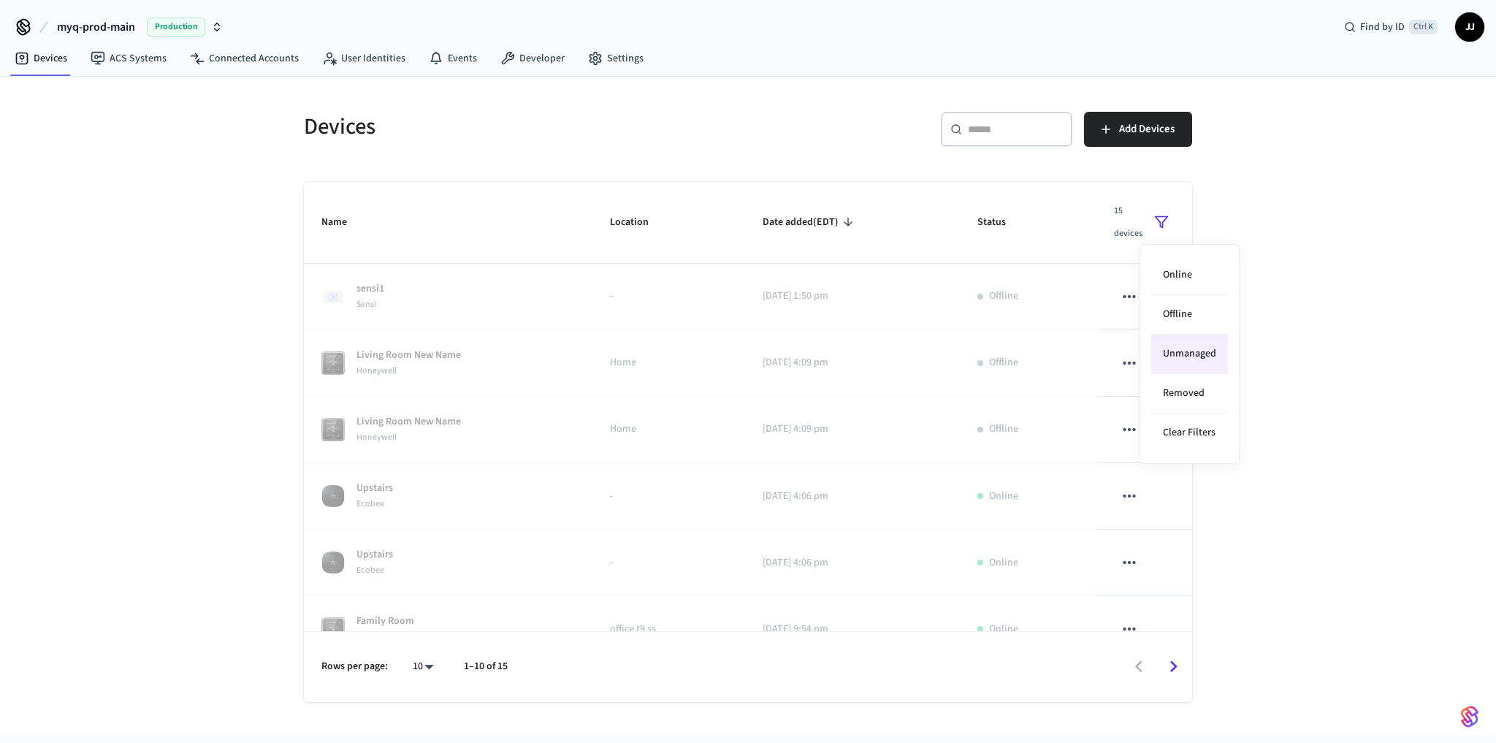
click at [1184, 356] on li "Unmanaged" at bounding box center [1189, 353] width 77 height 39
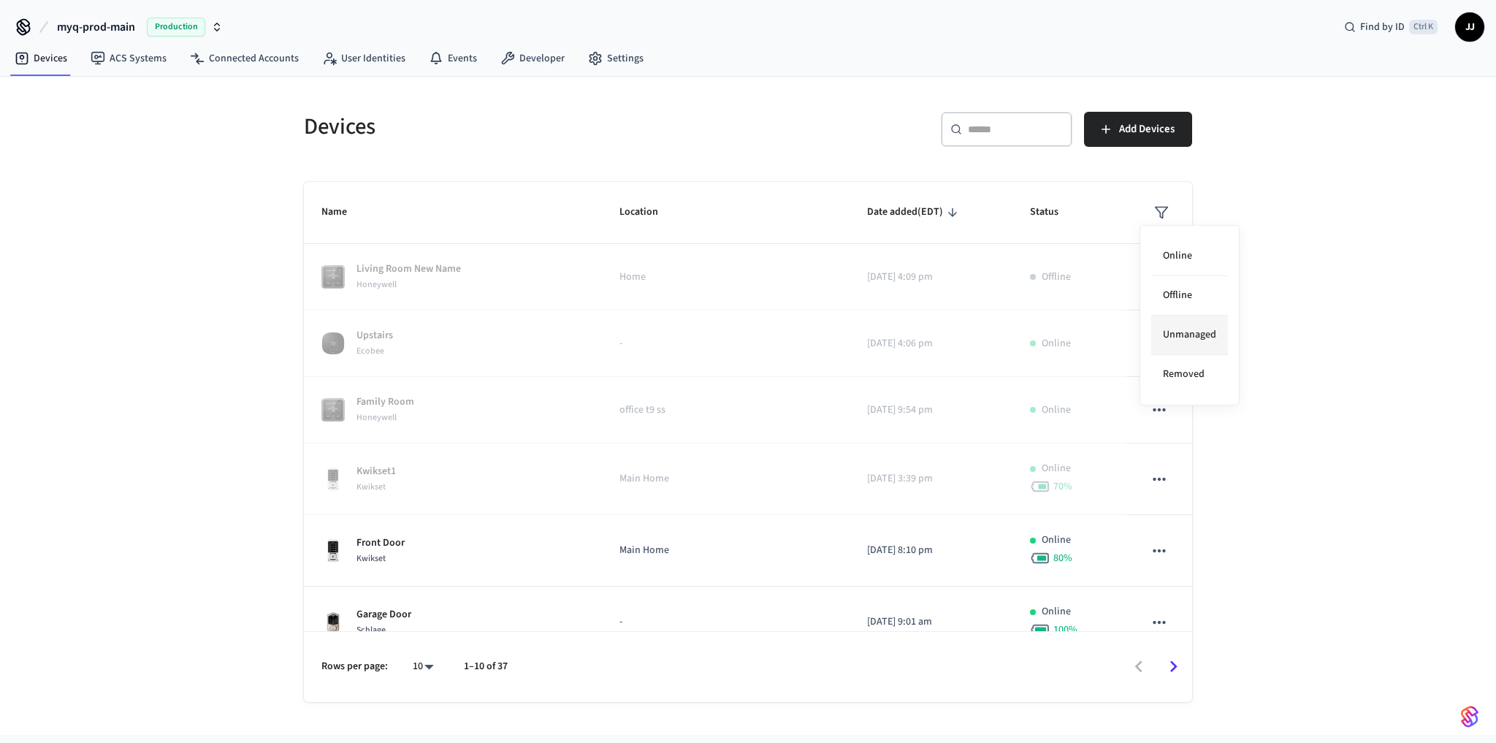
click at [1194, 336] on li "Unmanaged" at bounding box center [1189, 334] width 77 height 39
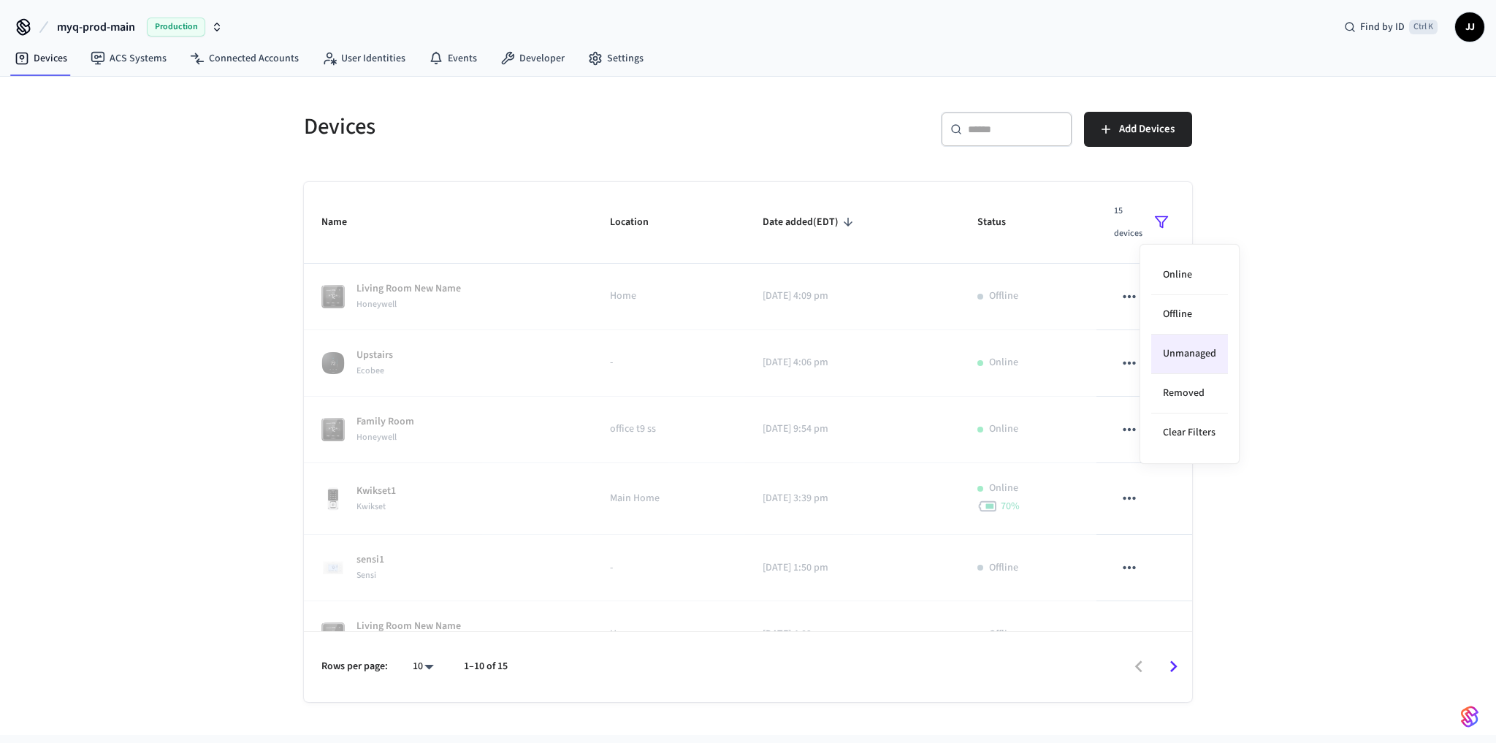
click at [1194, 349] on li "Unmanaged" at bounding box center [1189, 353] width 77 height 39
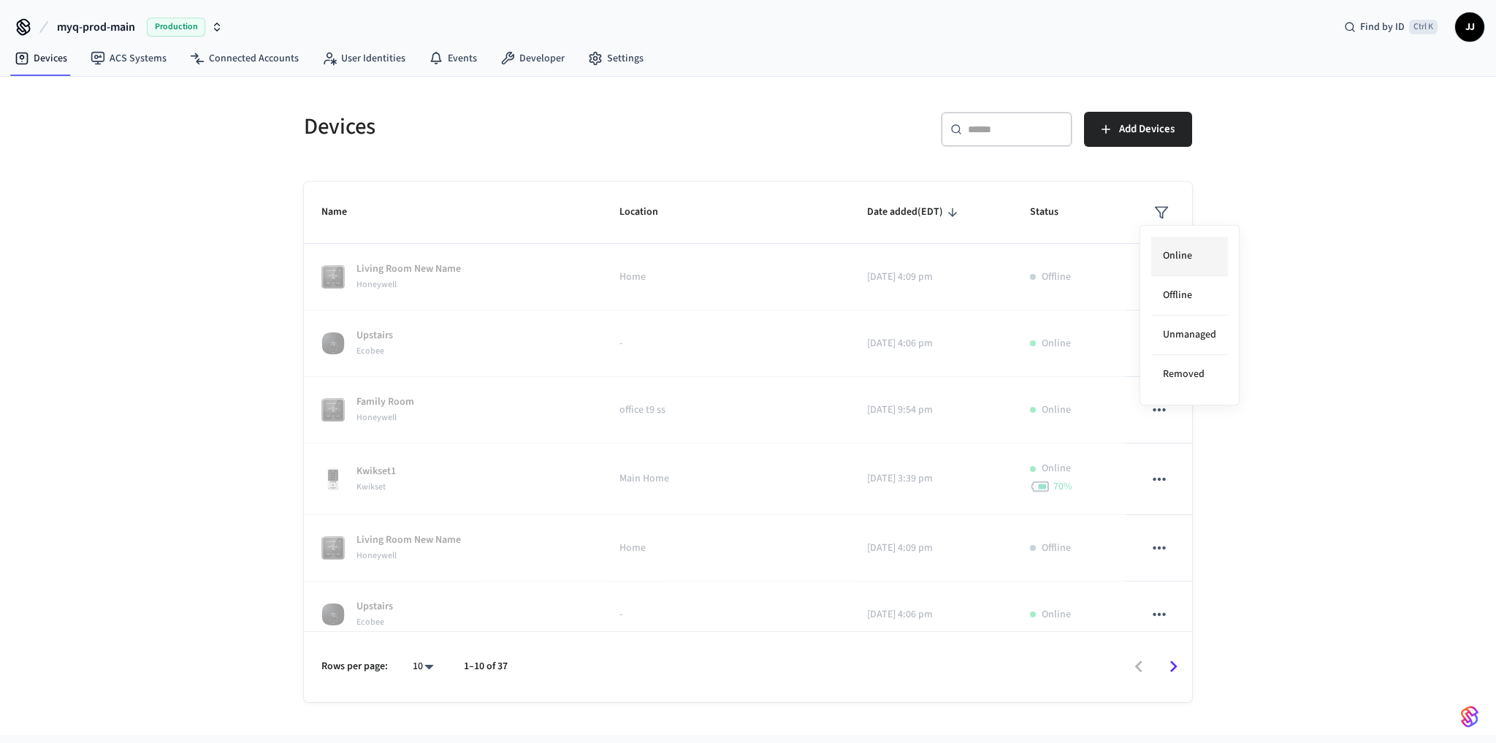
click at [1179, 254] on li "Online" at bounding box center [1189, 256] width 77 height 39
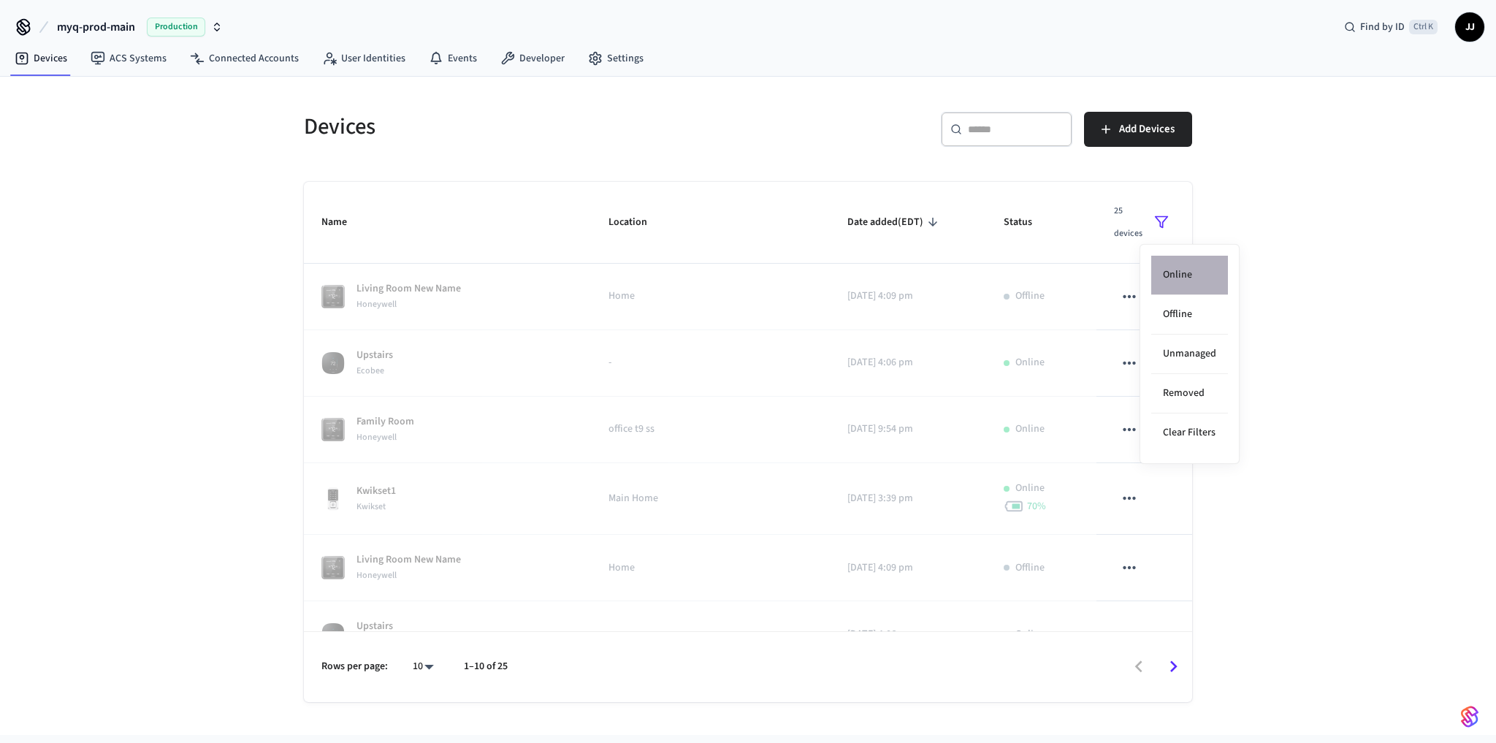
click at [1179, 275] on li "Online" at bounding box center [1189, 275] width 77 height 39
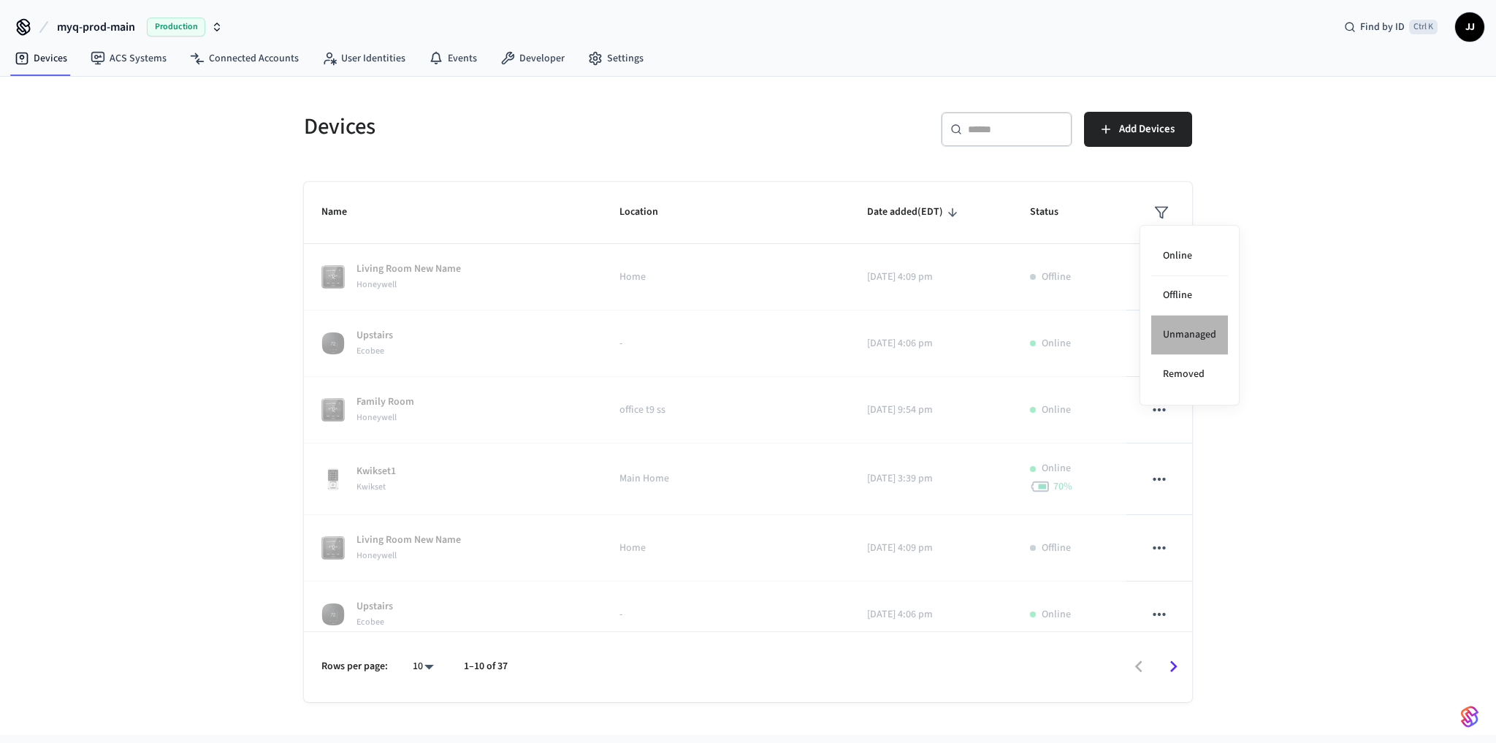
click at [1187, 332] on li "Unmanaged" at bounding box center [1189, 334] width 77 height 39
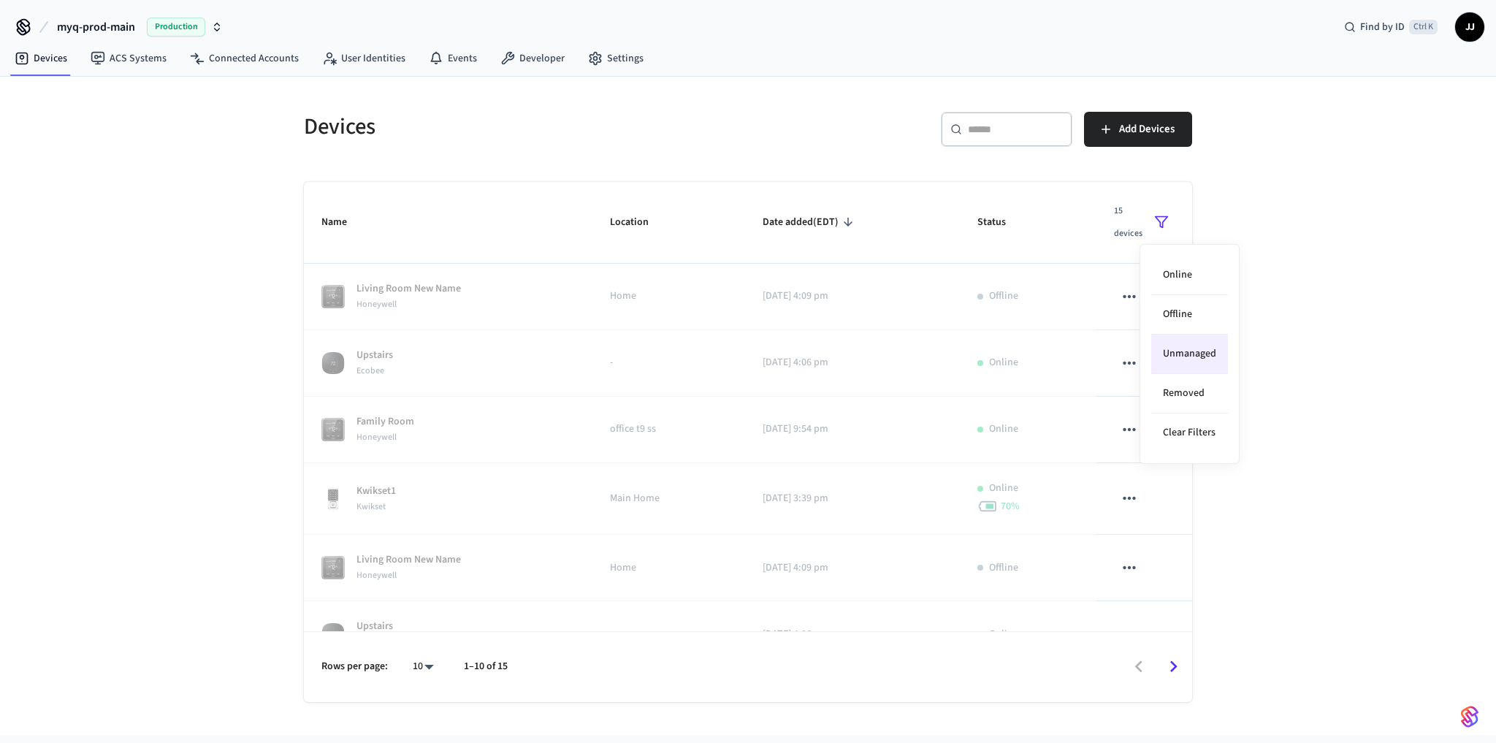
click at [1187, 342] on li "Unmanaged" at bounding box center [1189, 353] width 77 height 39
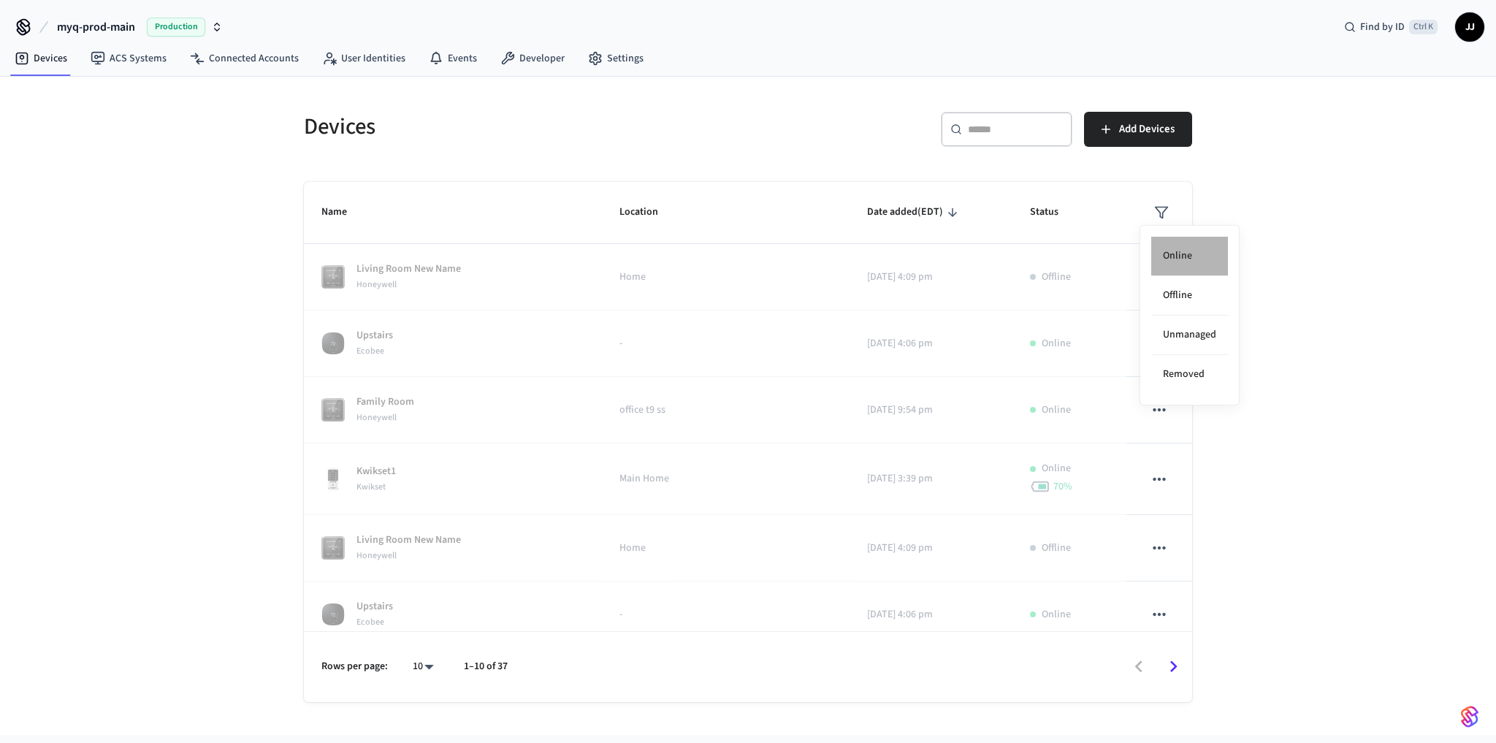
click at [1182, 247] on li "Online" at bounding box center [1189, 256] width 77 height 39
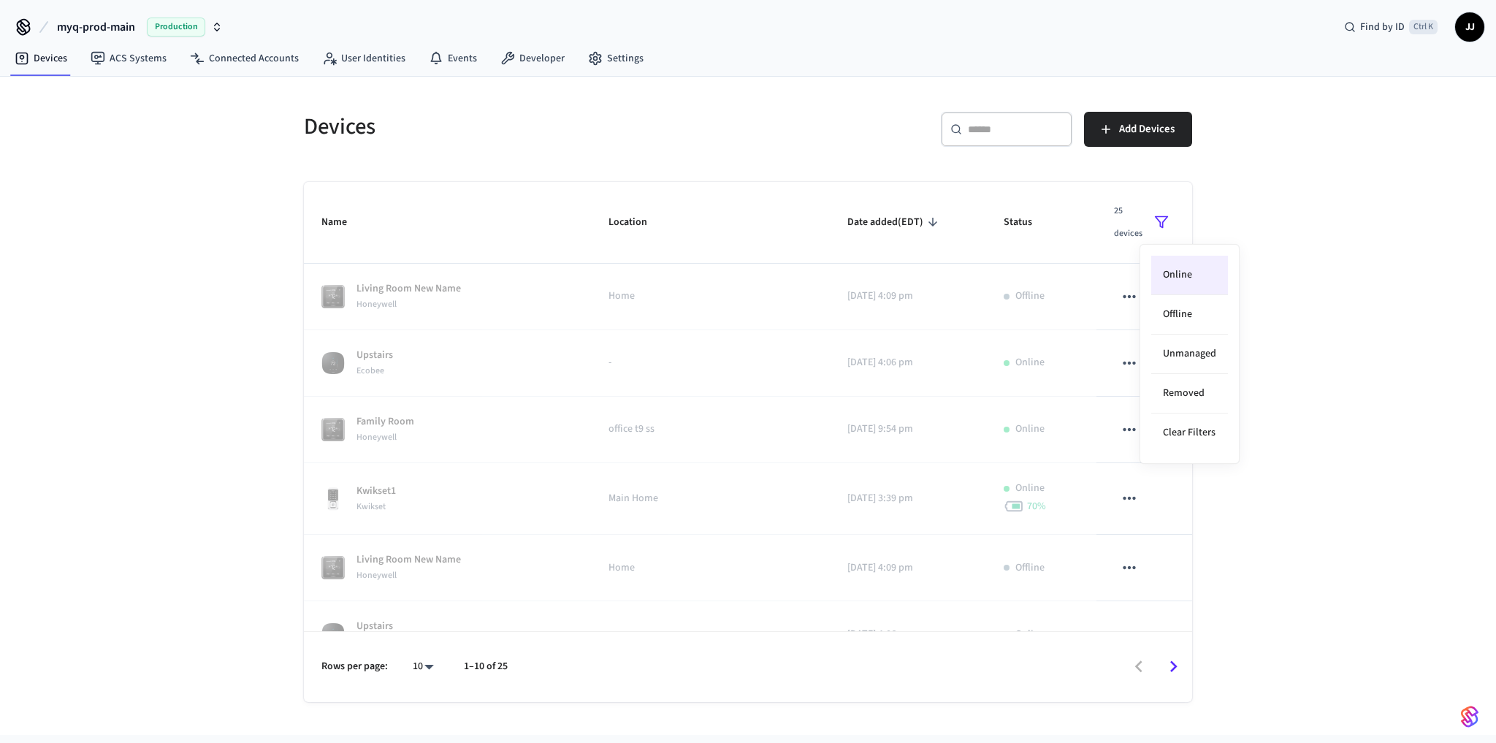
click at [1258, 468] on div at bounding box center [748, 371] width 1496 height 743
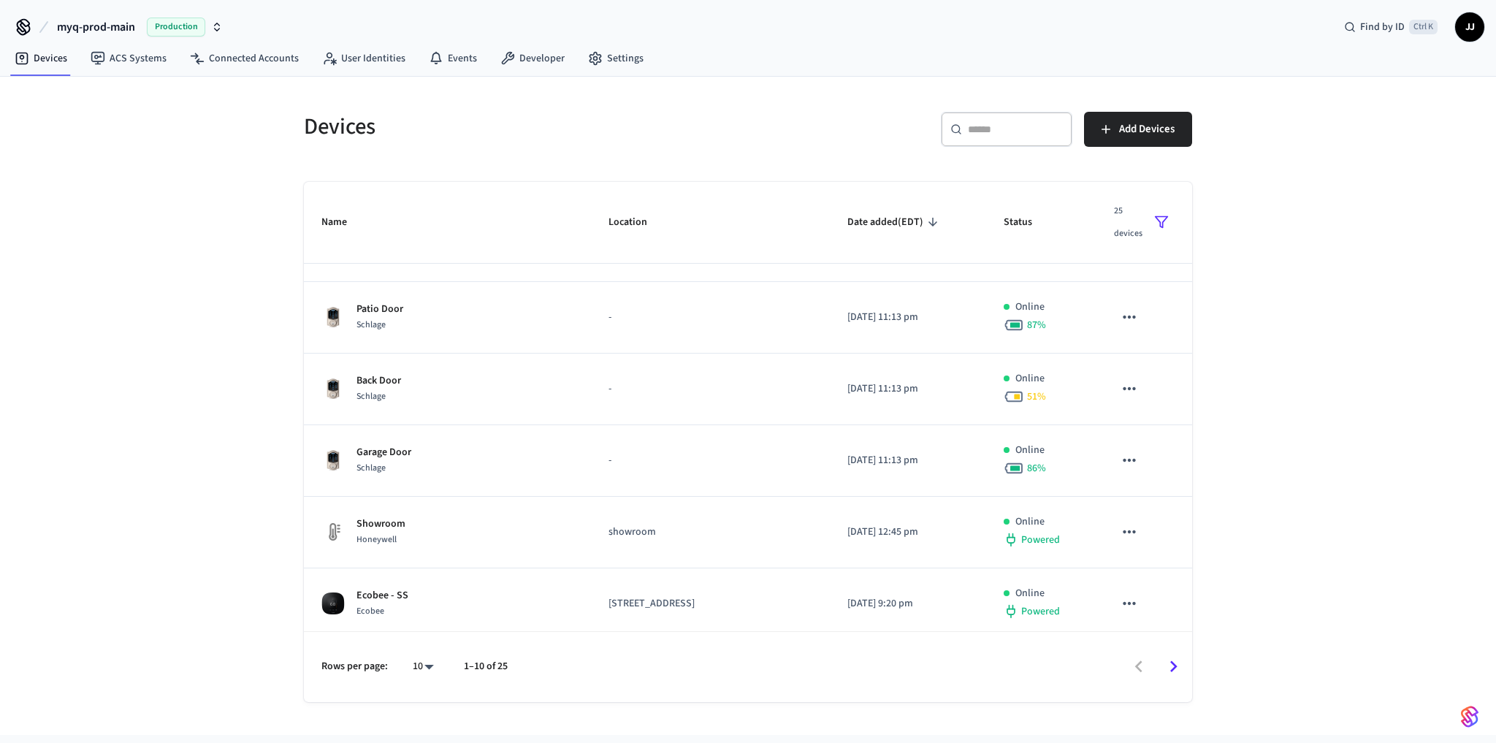
scroll to position [1153, 0]
click at [1154, 221] on icon "sticky table" at bounding box center [1161, 222] width 15 height 15
click at [1180, 316] on li "Offline" at bounding box center [1189, 314] width 77 height 39
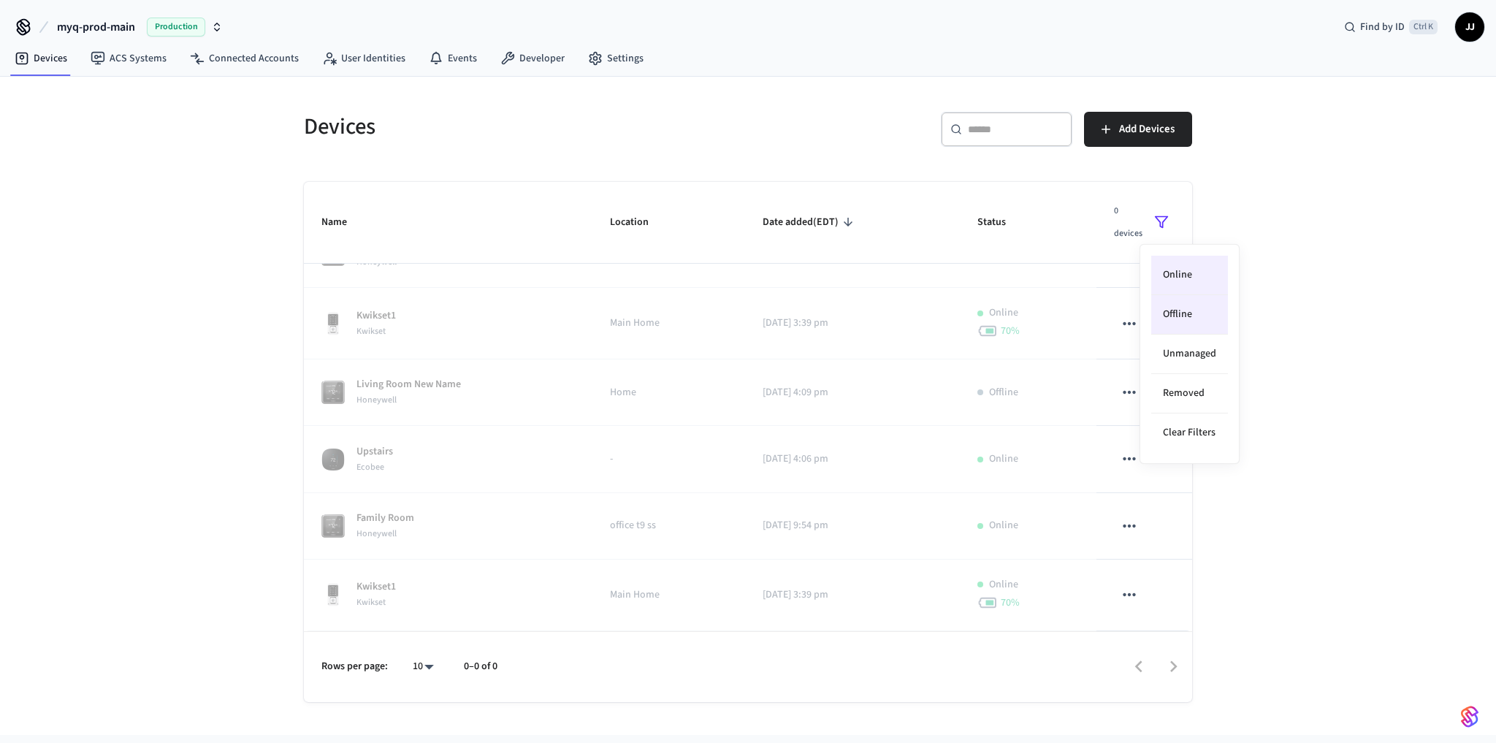
scroll to position [441, 0]
click at [1185, 396] on li "Removed" at bounding box center [1189, 393] width 77 height 39
click at [1200, 301] on li "Offline" at bounding box center [1189, 314] width 77 height 39
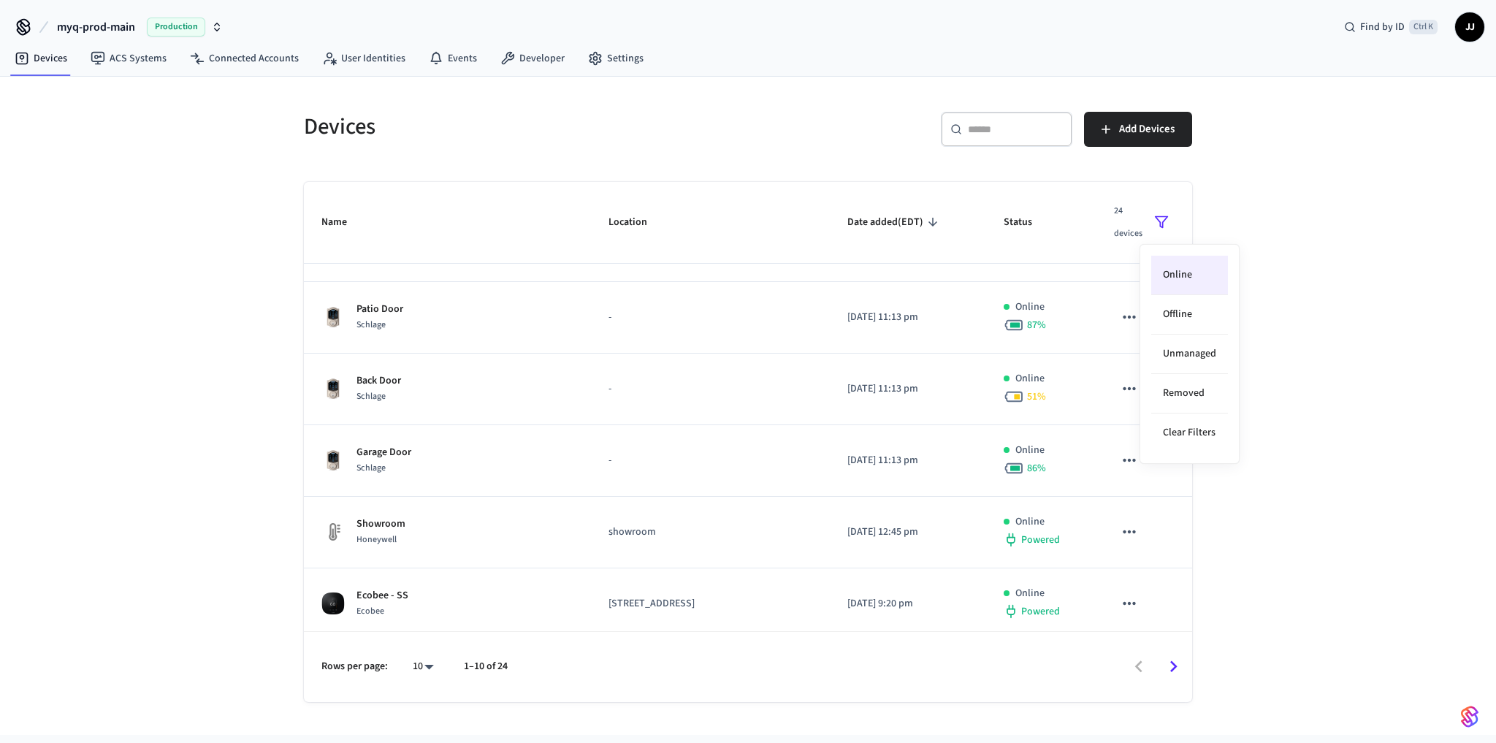
click at [1201, 267] on li "Online" at bounding box center [1189, 275] width 77 height 39
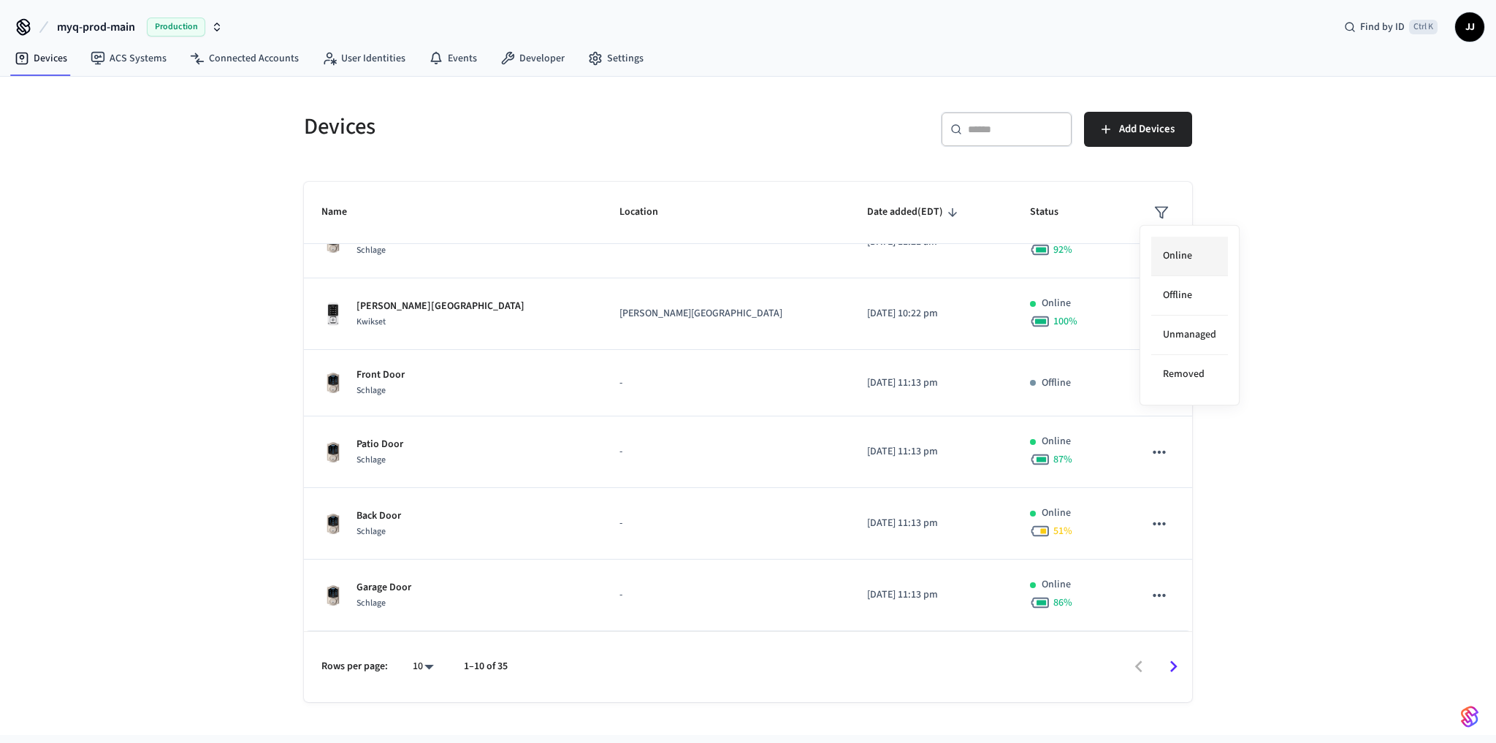
scroll to position [1124, 0]
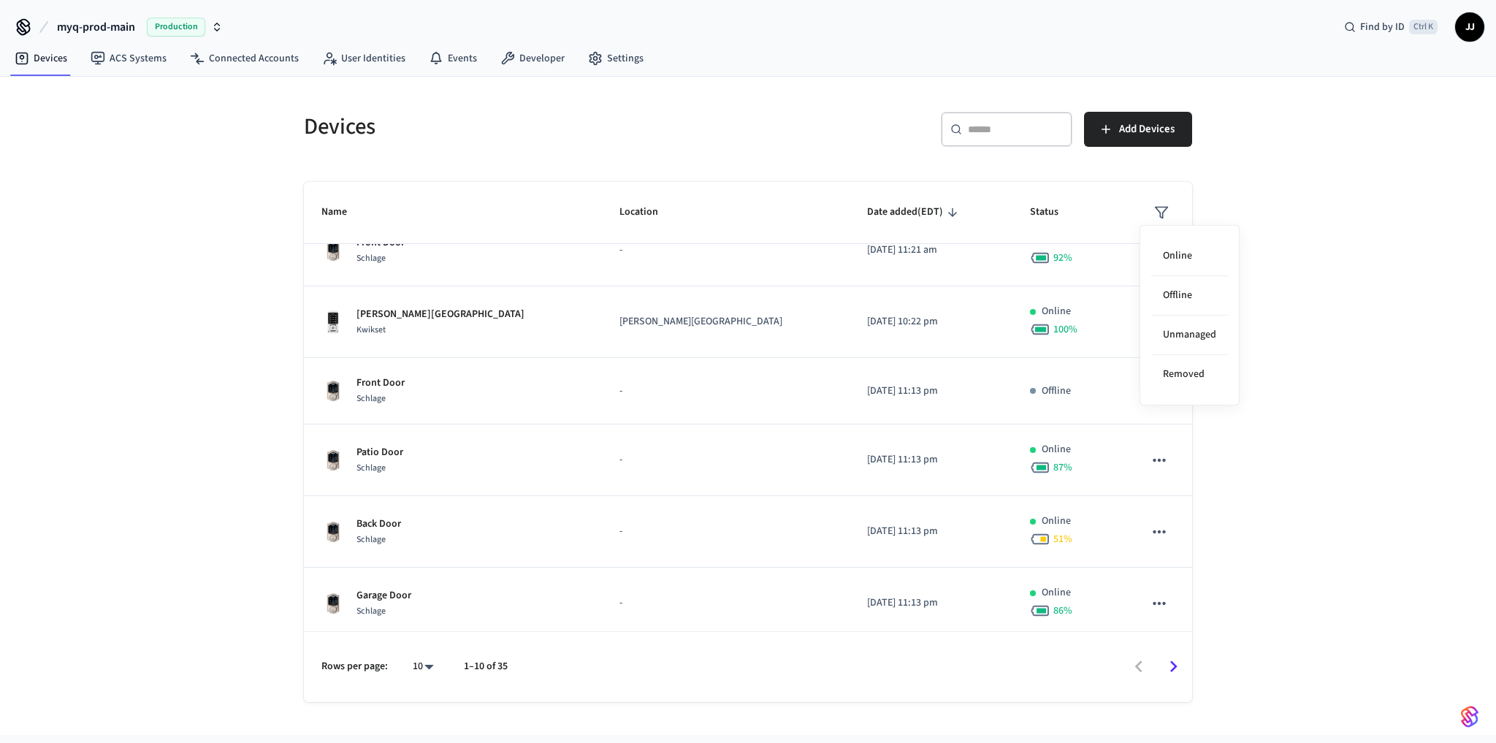
drag, startPoint x: 1220, startPoint y: 252, endPoint x: 1400, endPoint y: 308, distance: 188.9
click at [1400, 308] on div "Online Offline Unmanaged Removed" at bounding box center [748, 371] width 1496 height 743
click at [1395, 307] on div at bounding box center [748, 371] width 1496 height 743
click at [257, 451] on div "Devices ​ ​ Add Devices Name Location Date added (EDT) Status Living Room New N…" at bounding box center [748, 406] width 1496 height 658
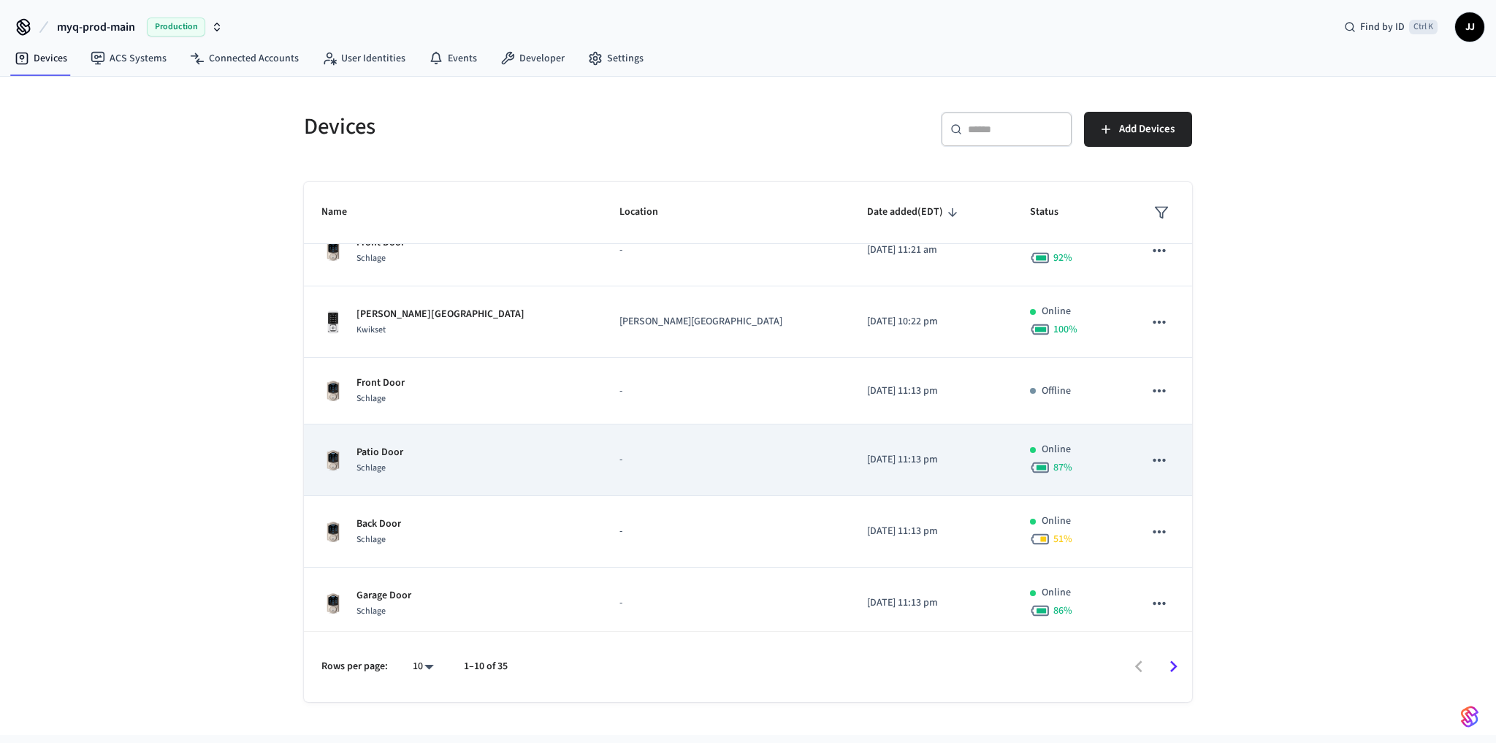
scroll to position [500, 0]
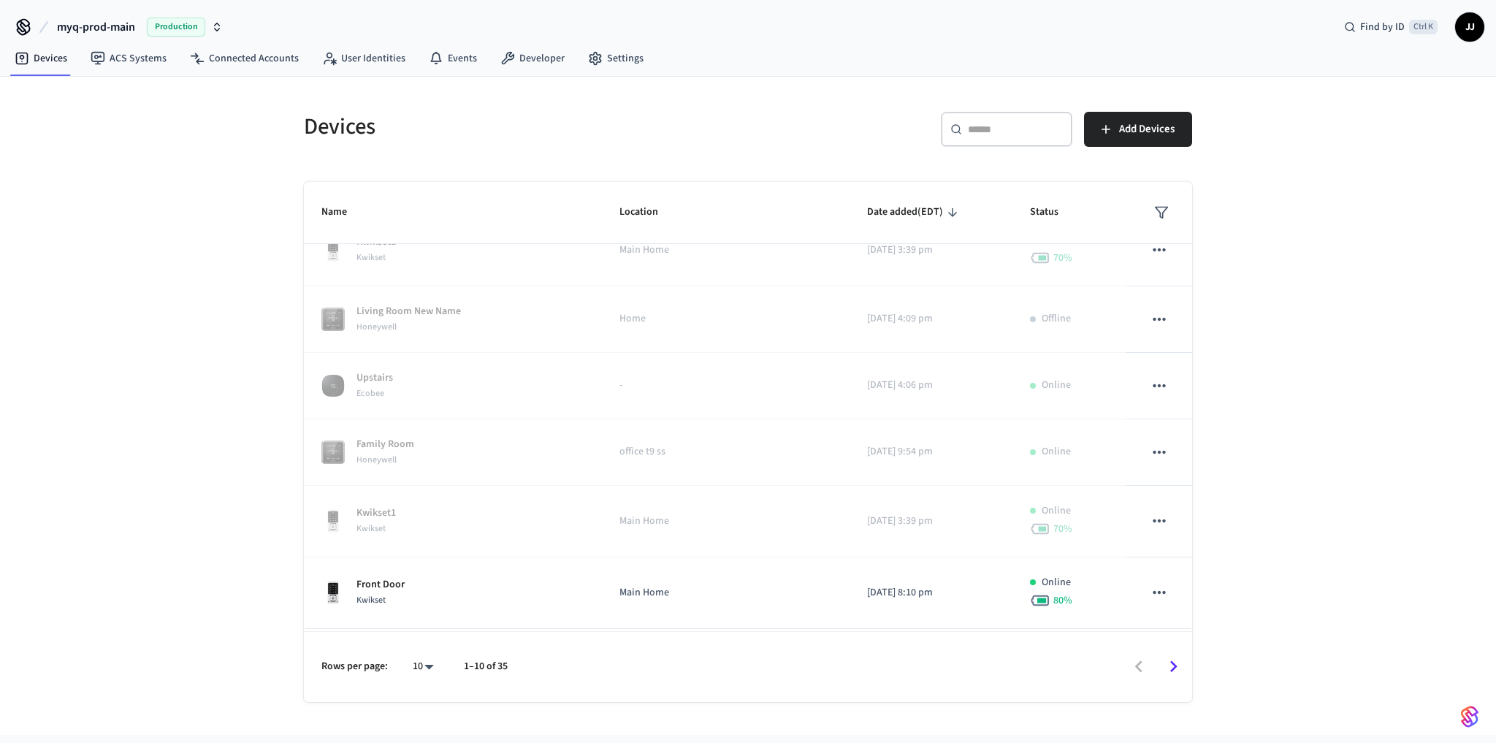
click at [1157, 214] on icon "sticky table" at bounding box center [1161, 212] width 15 height 15
click at [1165, 329] on li "Unmanaged" at bounding box center [1189, 334] width 77 height 39
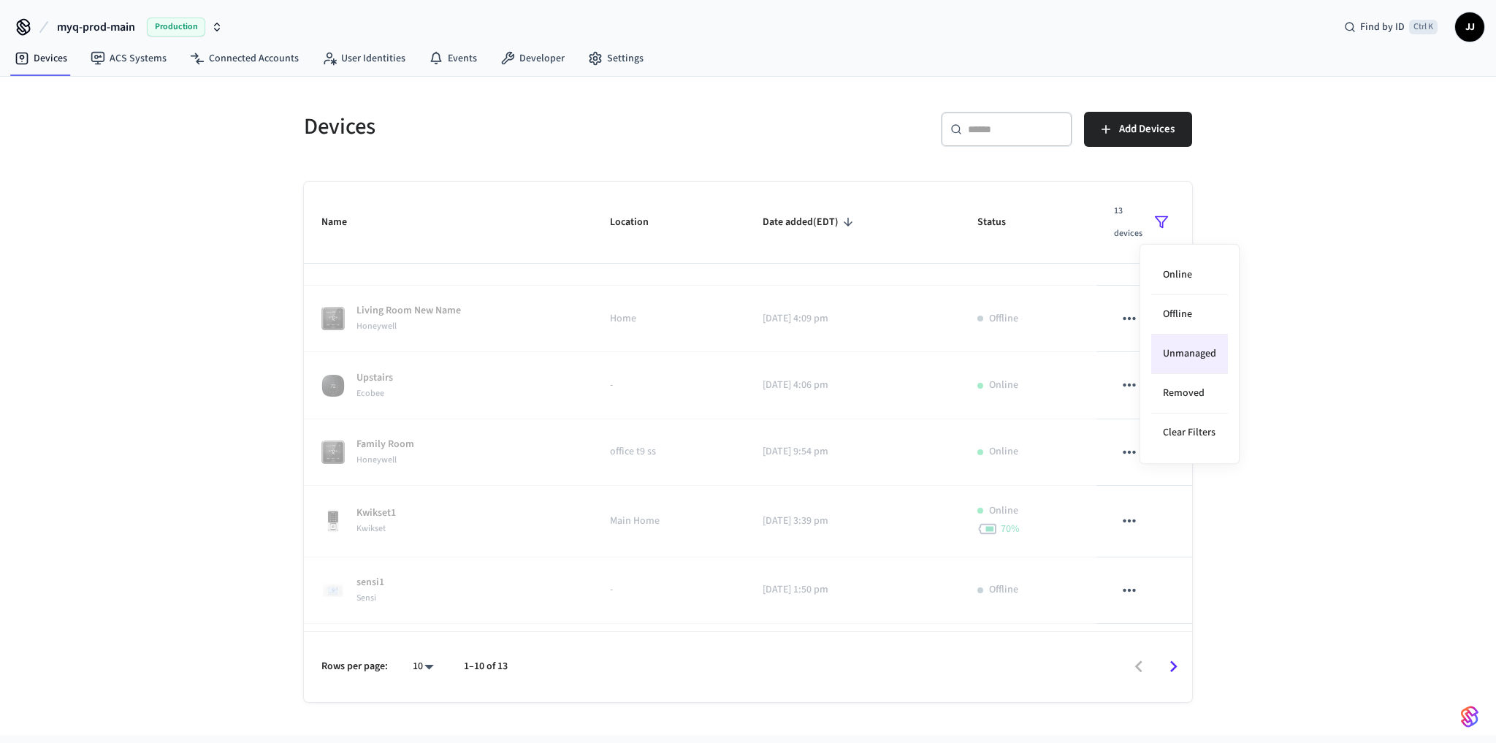
drag, startPoint x: 1474, startPoint y: 305, endPoint x: 1389, endPoint y: 323, distance: 87.2
click at [1441, 317] on div at bounding box center [748, 371] width 1496 height 743
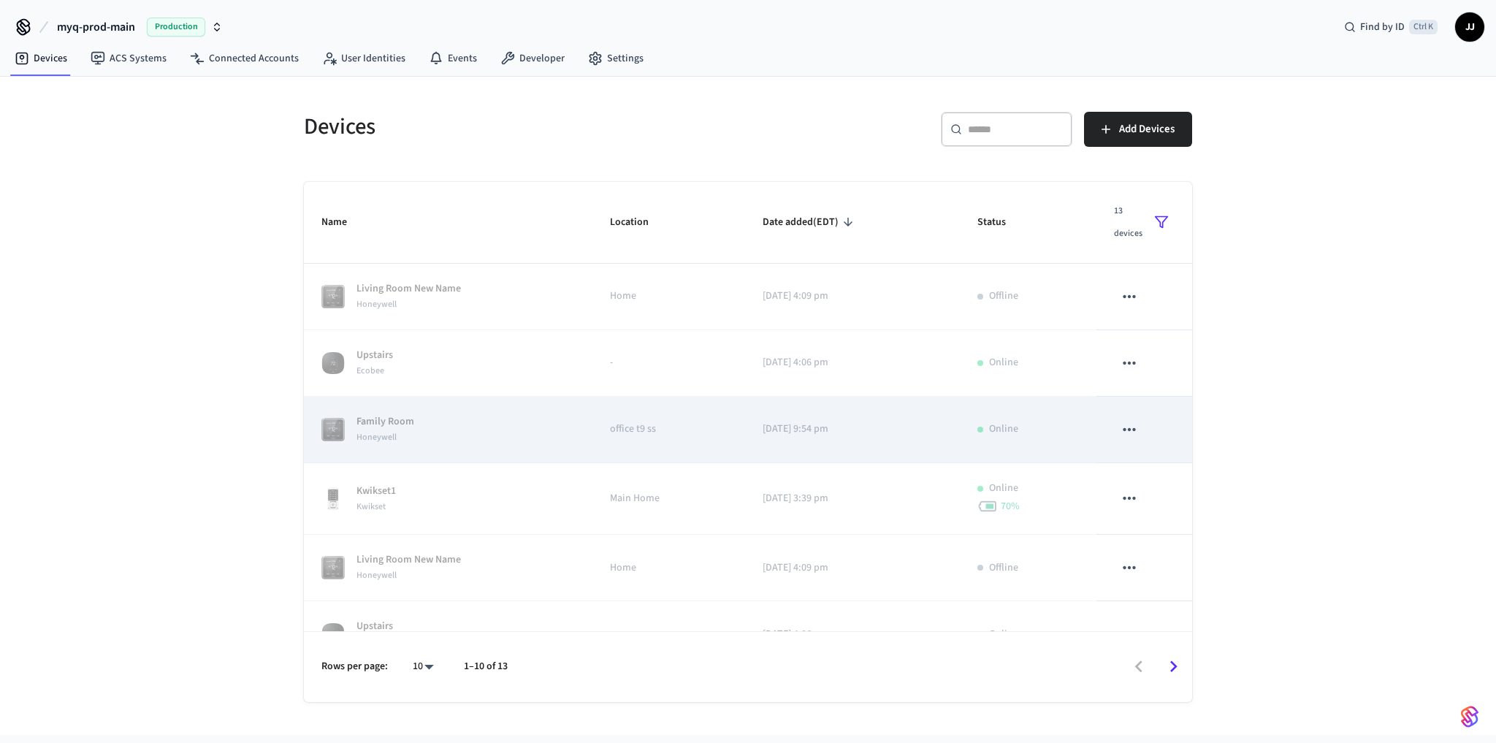
scroll to position [623, 0]
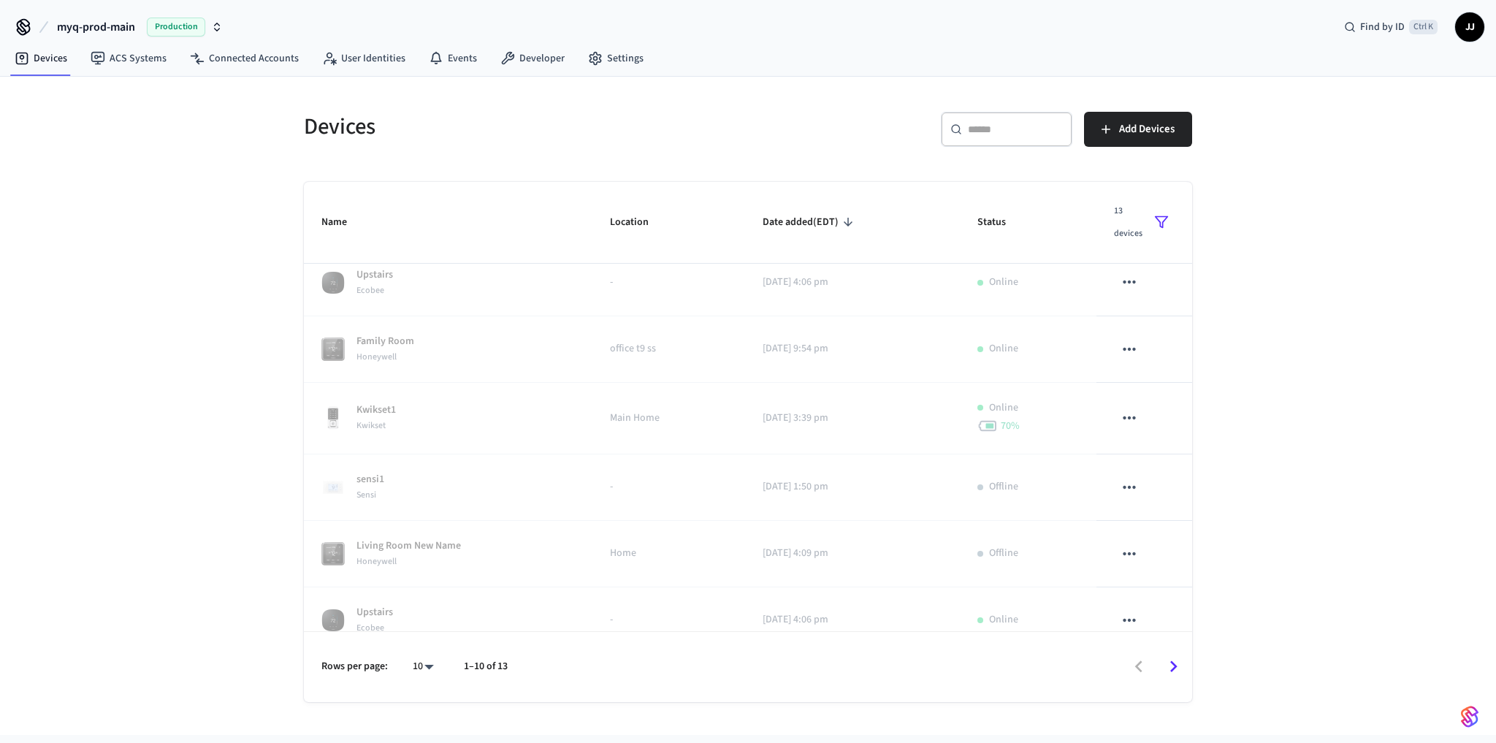
click at [1158, 210] on button "sticky table" at bounding box center [1161, 222] width 26 height 46
click at [1187, 348] on li "Unmanaged" at bounding box center [1189, 353] width 77 height 39
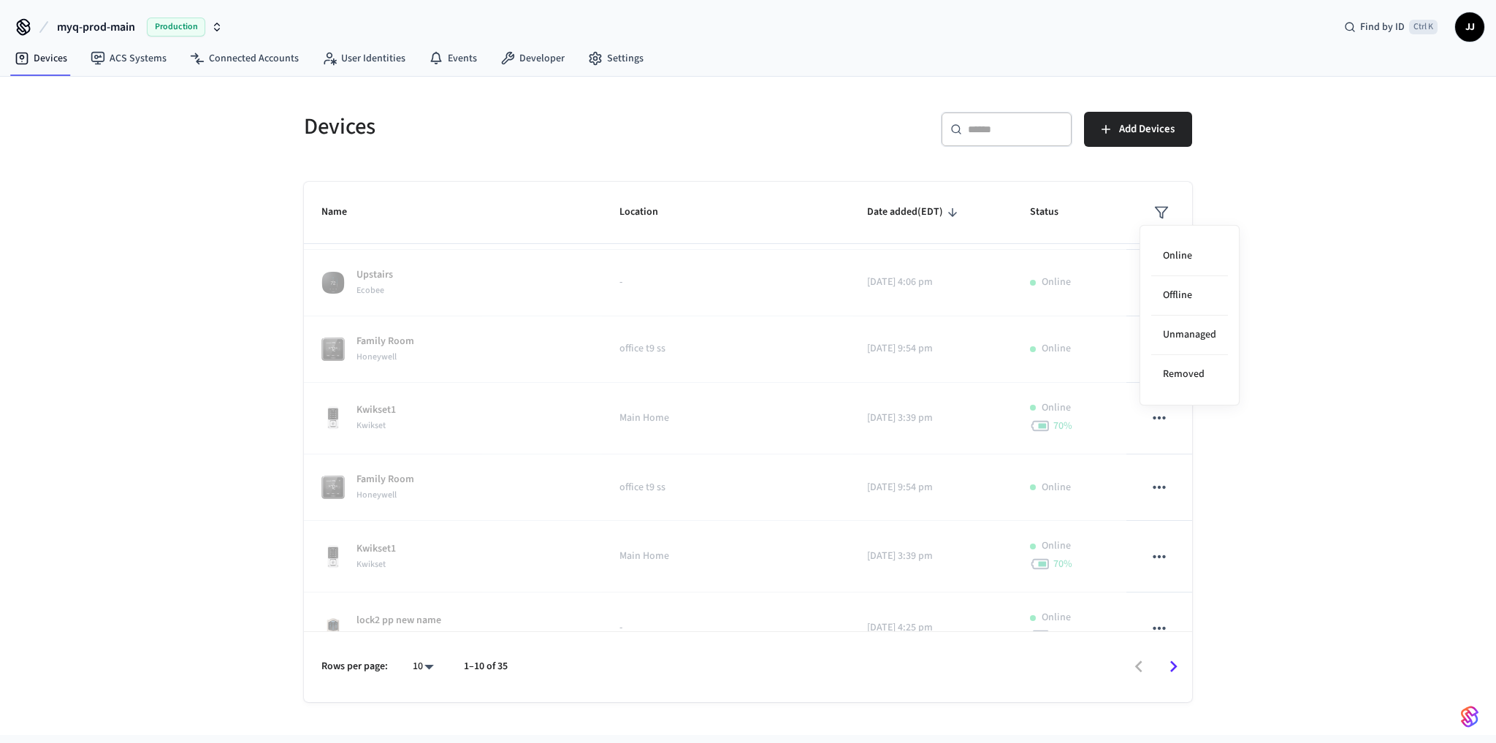
click at [1352, 351] on div at bounding box center [748, 371] width 1496 height 743
click at [272, 341] on div "Devices ​ ​ Add Devices Name Location Date added (EDT) Status Living Room New N…" at bounding box center [748, 406] width 1496 height 658
click at [1160, 220] on button "sticky table" at bounding box center [1161, 212] width 26 height 26
click at [1180, 264] on li "Online" at bounding box center [1189, 256] width 77 height 39
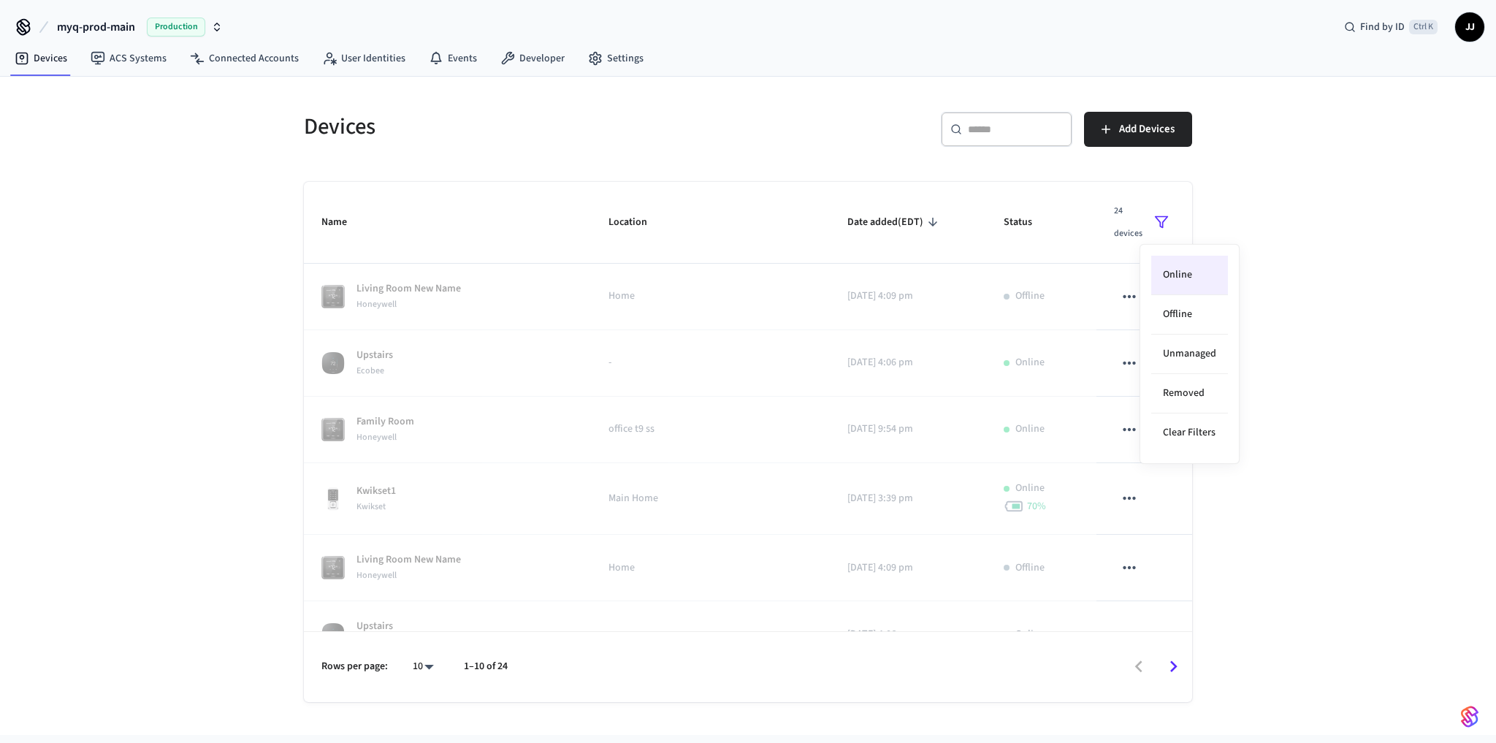
click at [1183, 274] on li "Online" at bounding box center [1189, 275] width 77 height 39
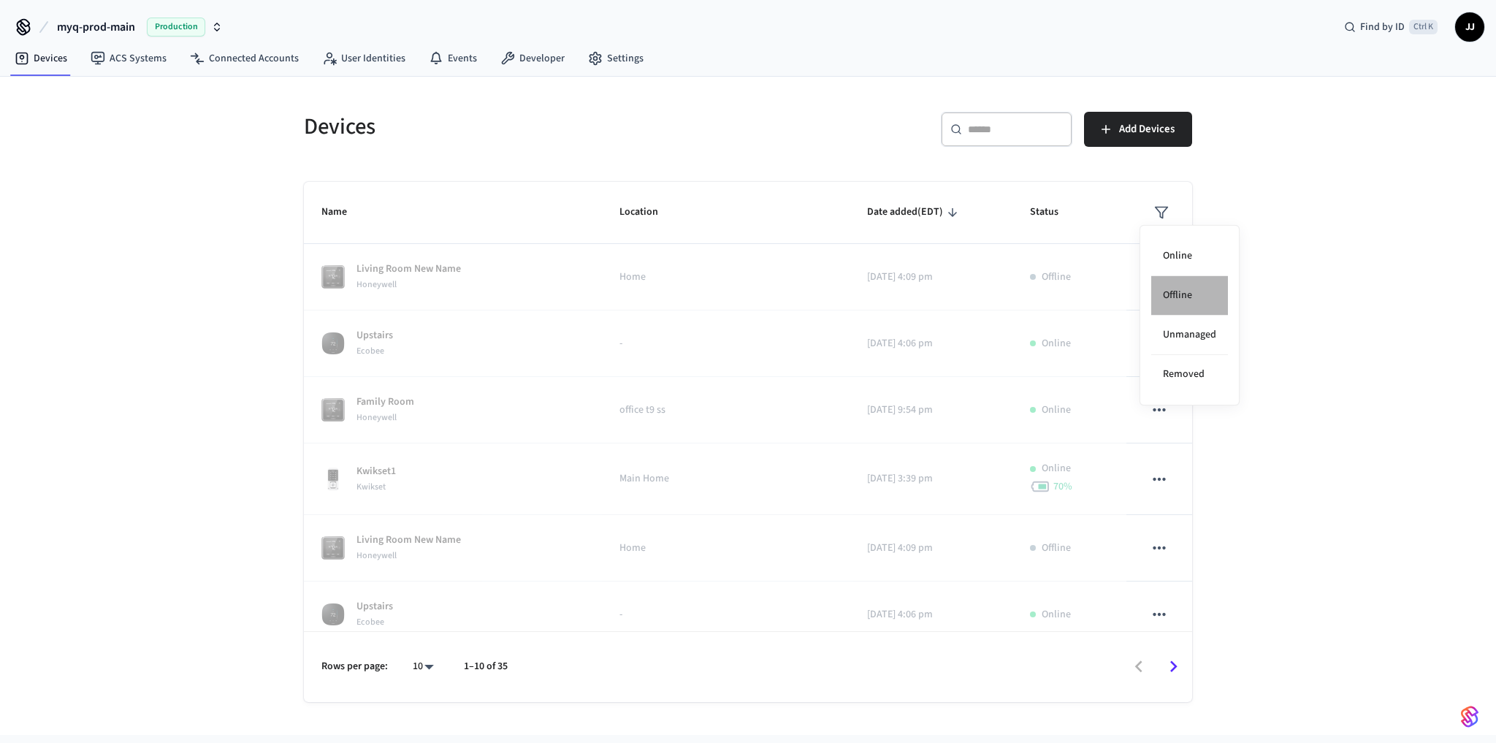
click at [1192, 294] on li "Offline" at bounding box center [1189, 295] width 77 height 39
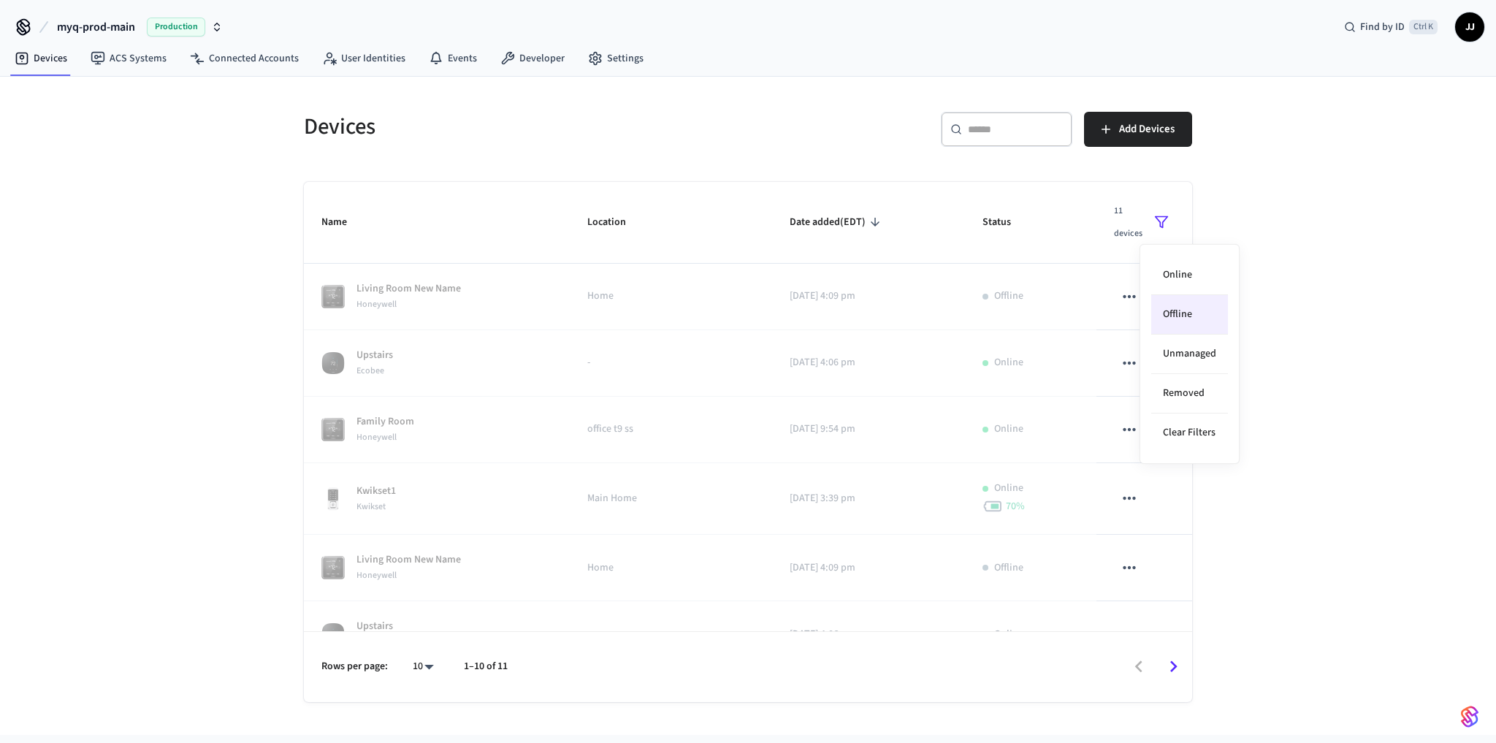
click at [1192, 310] on li "Offline" at bounding box center [1189, 314] width 77 height 39
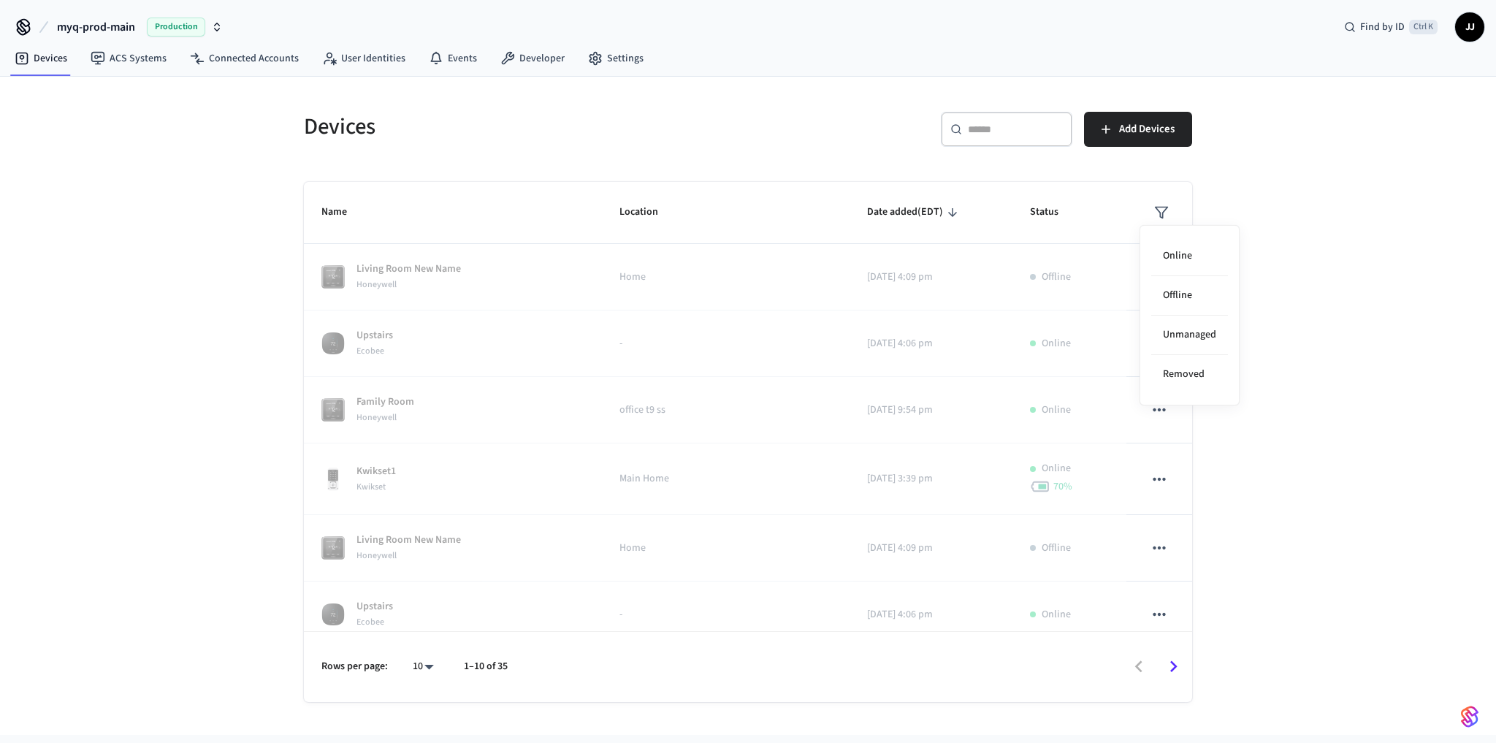
drag, startPoint x: 1440, startPoint y: 298, endPoint x: 1389, endPoint y: 302, distance: 51.3
click at [1428, 297] on div at bounding box center [748, 371] width 1496 height 743
click at [948, 211] on icon "sticky table" at bounding box center [952, 212] width 9 height 9
click at [884, 206] on icon "sticky table" at bounding box center [890, 212] width 13 height 13
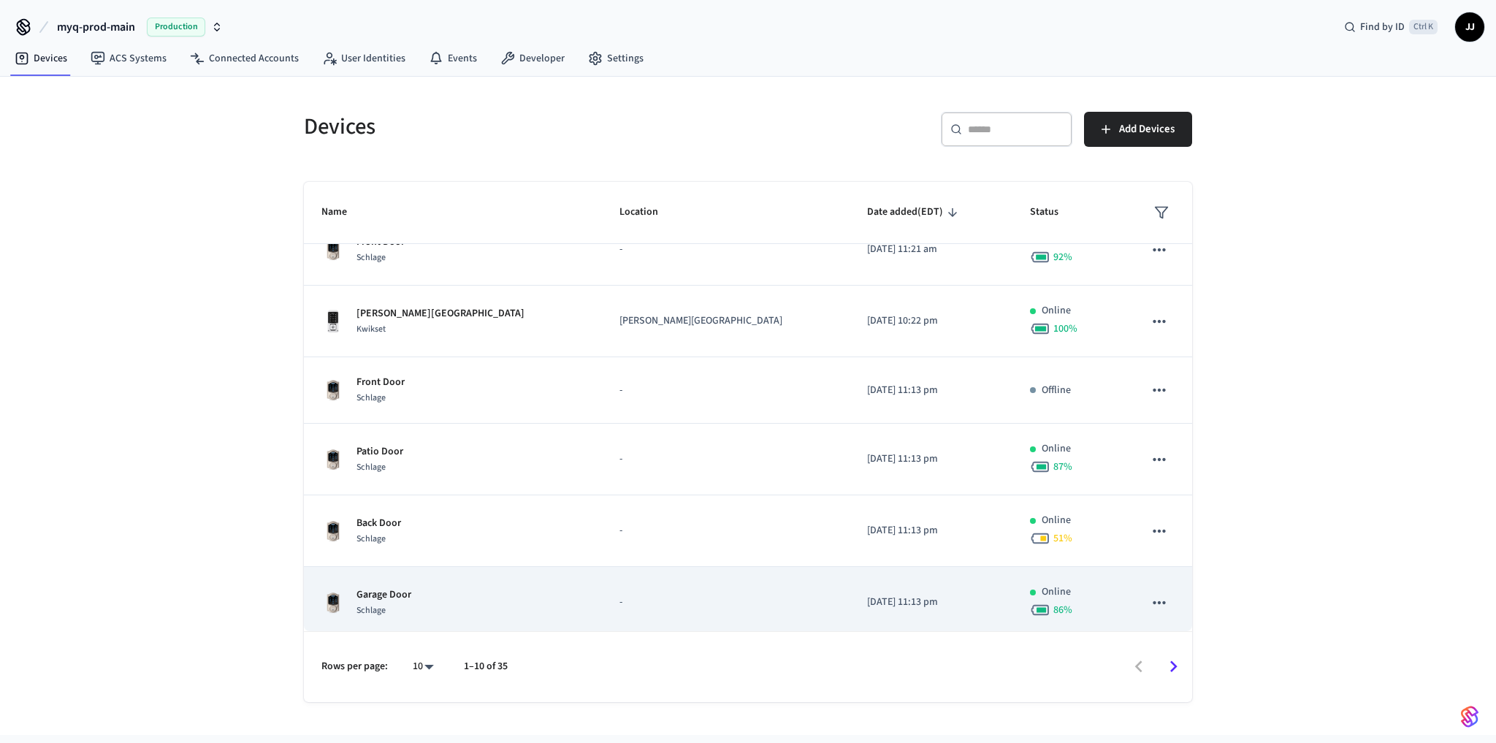
scroll to position [314, 0]
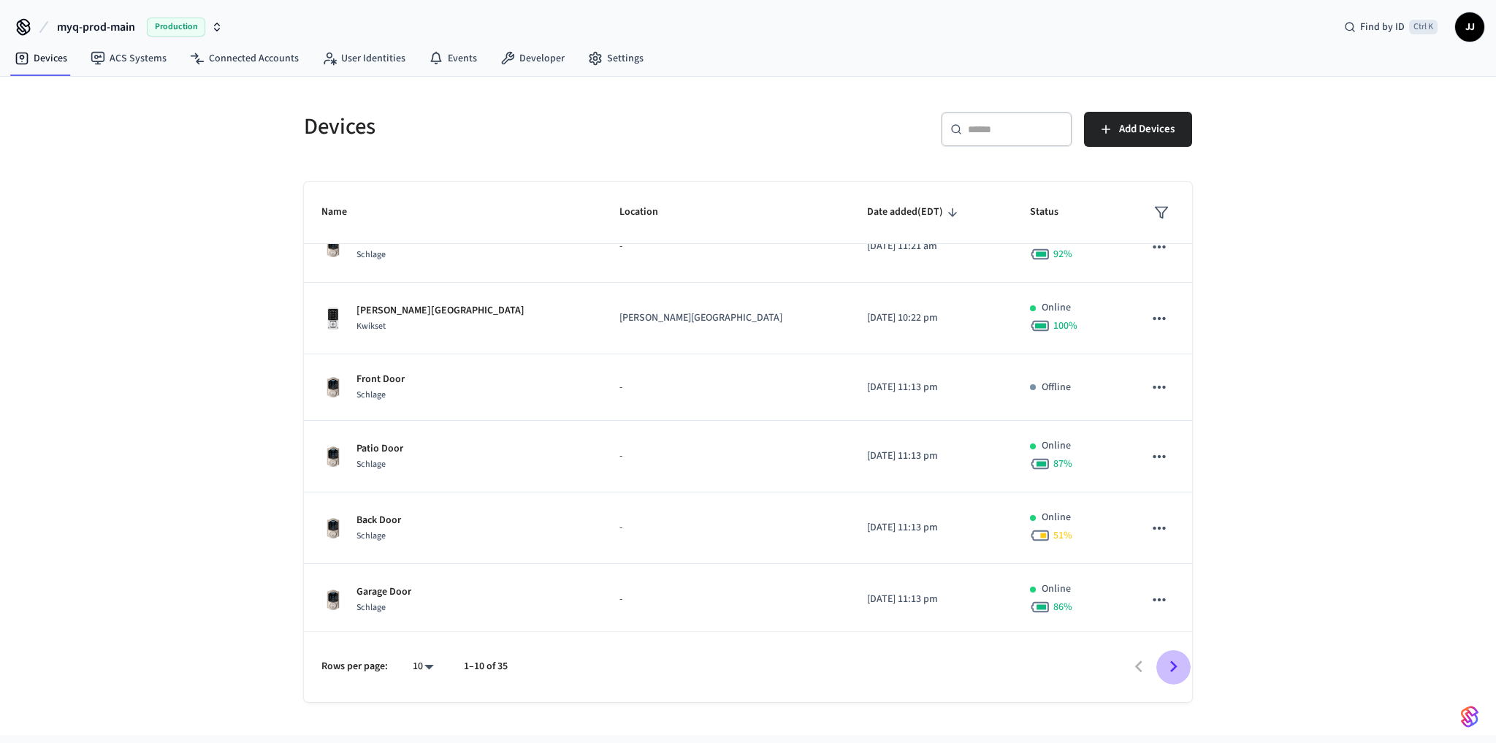
click at [1177, 667] on icon "Go to next page" at bounding box center [1173, 666] width 23 height 23
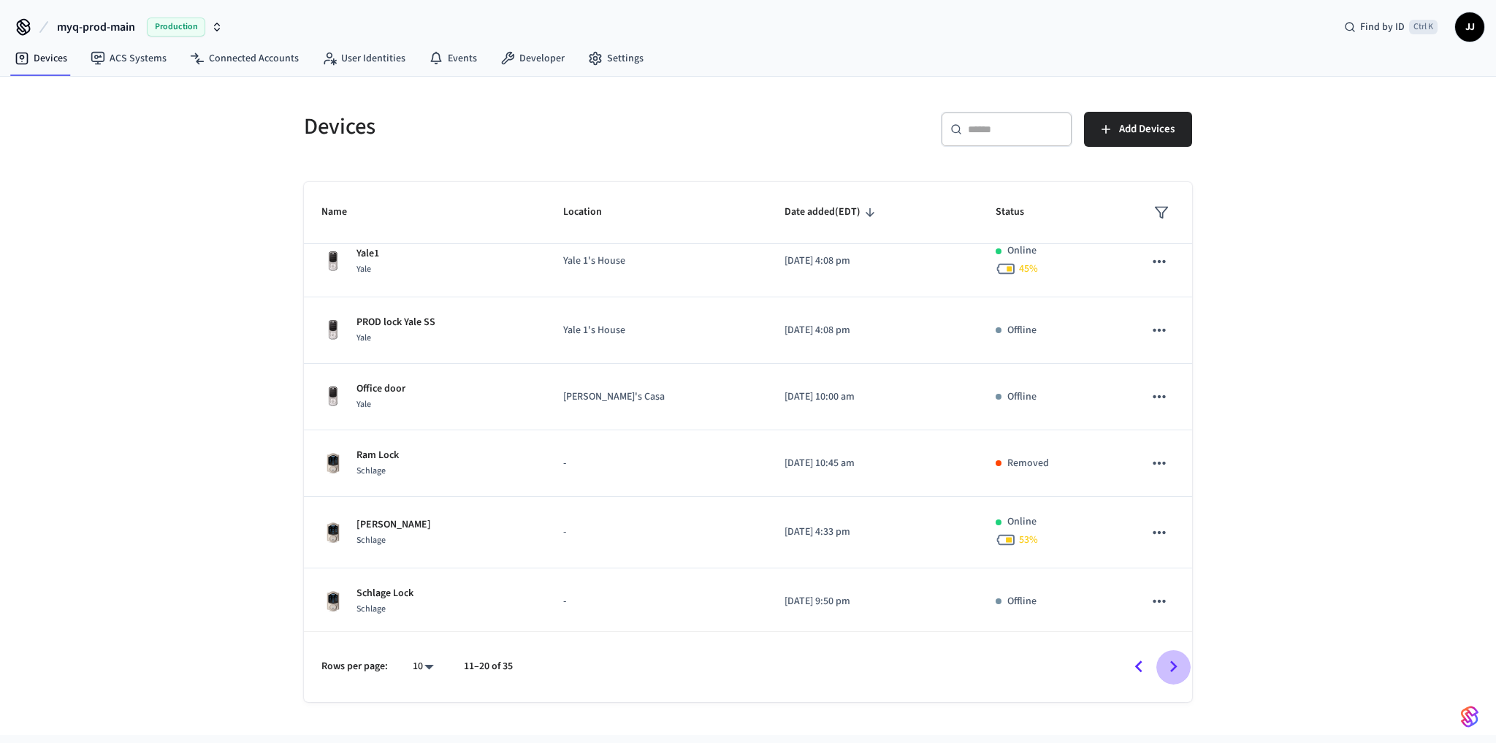
click at [1176, 673] on icon "Go to next page" at bounding box center [1173, 666] width 23 height 23
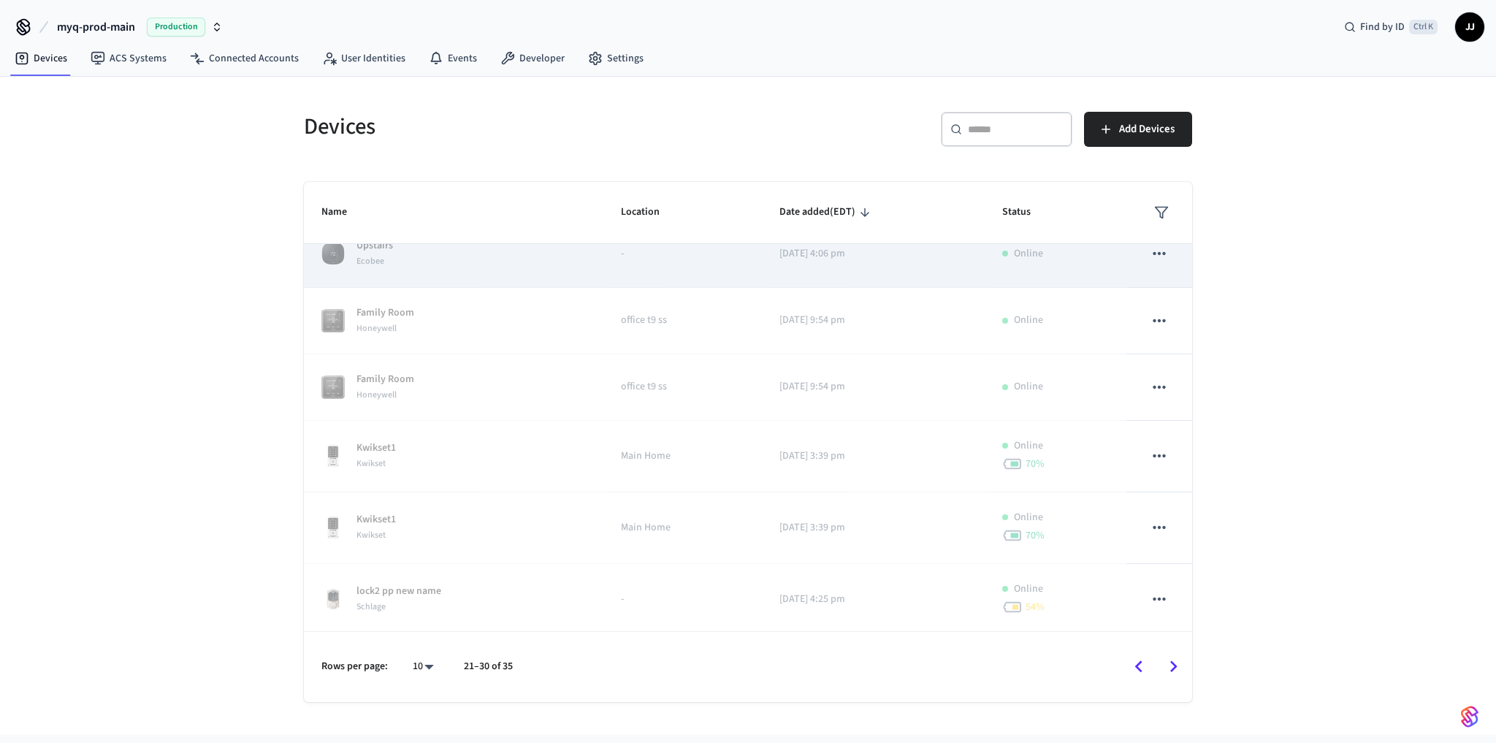
scroll to position [0, 0]
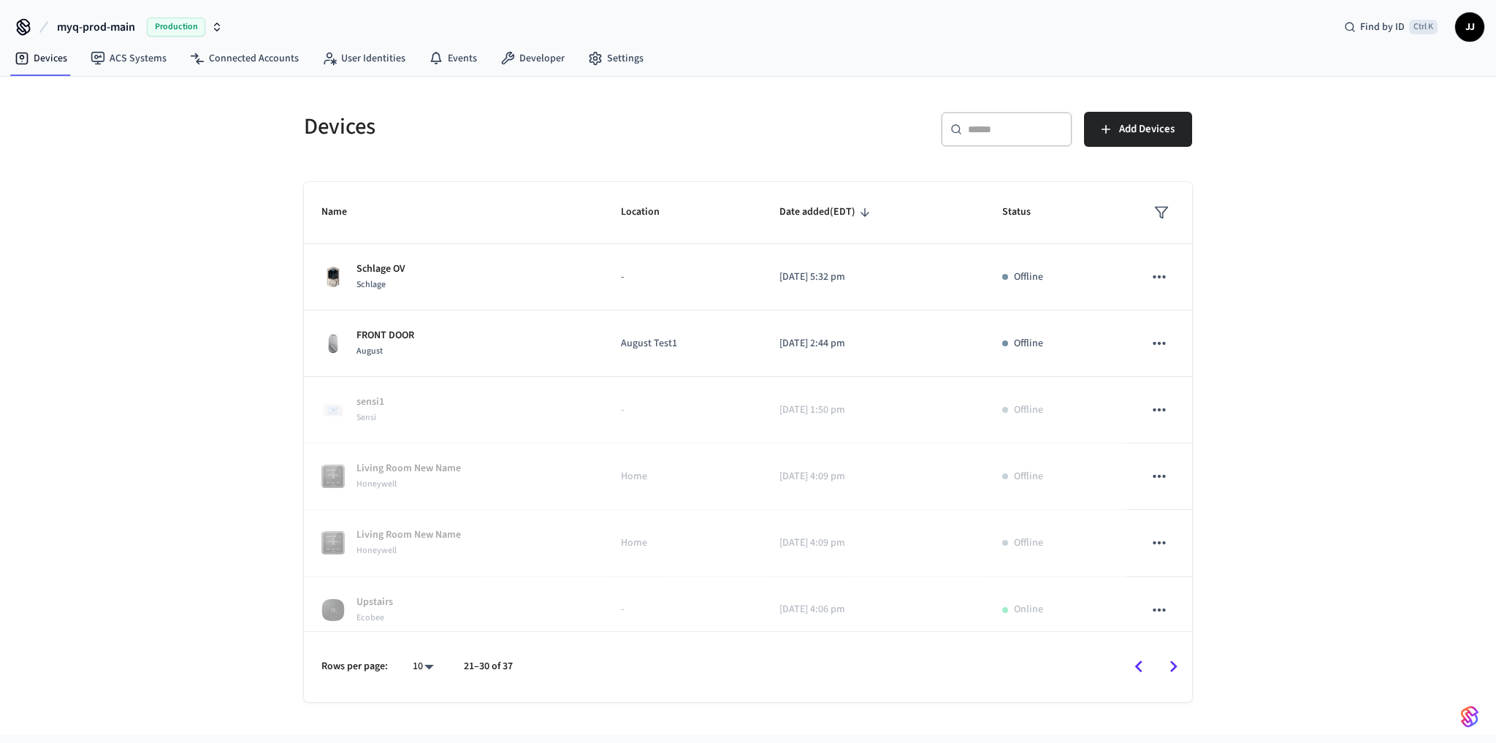
click at [1305, 357] on div "Devices ​ ​ Add Devices Name Location Date added (EDT) Status Schlage OV Schlag…" at bounding box center [748, 406] width 1496 height 658
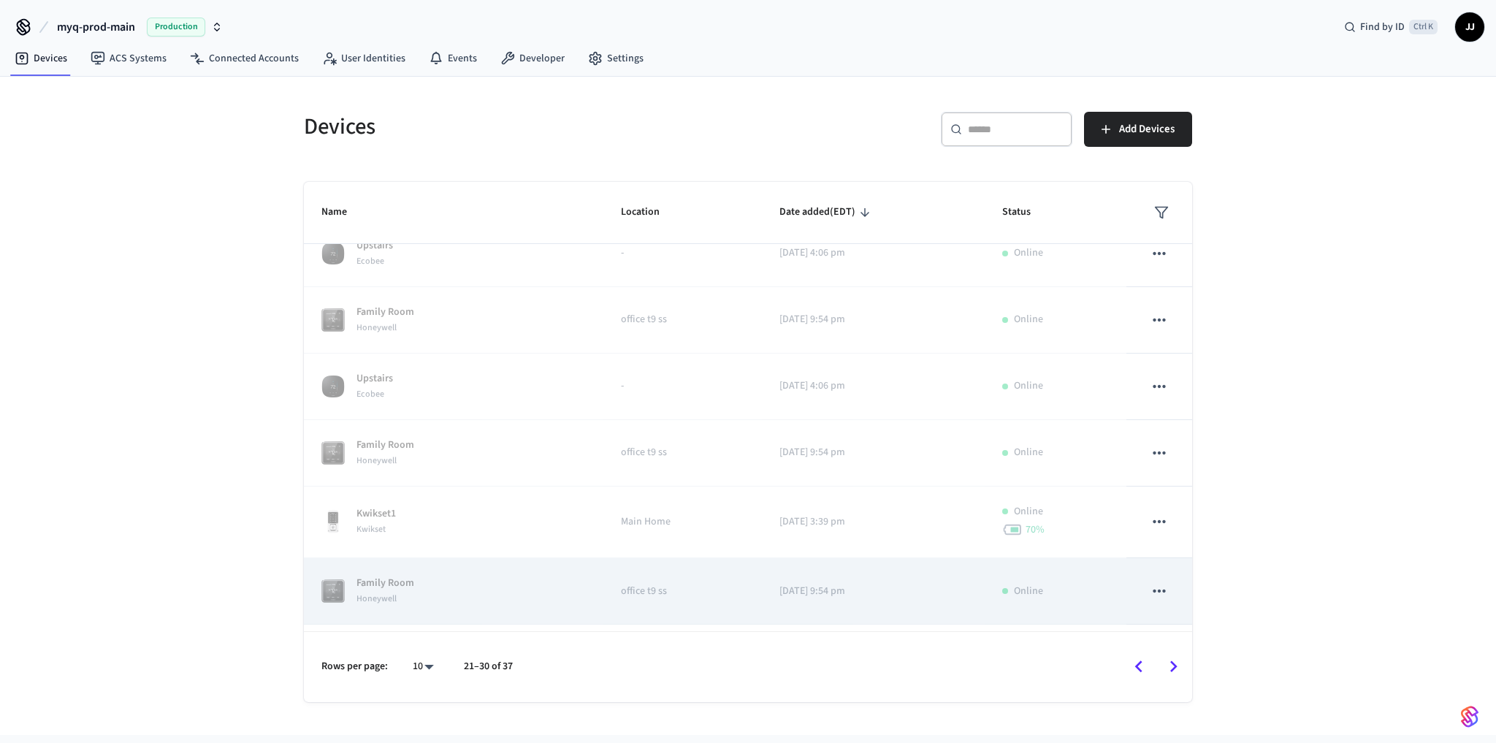
scroll to position [416, 0]
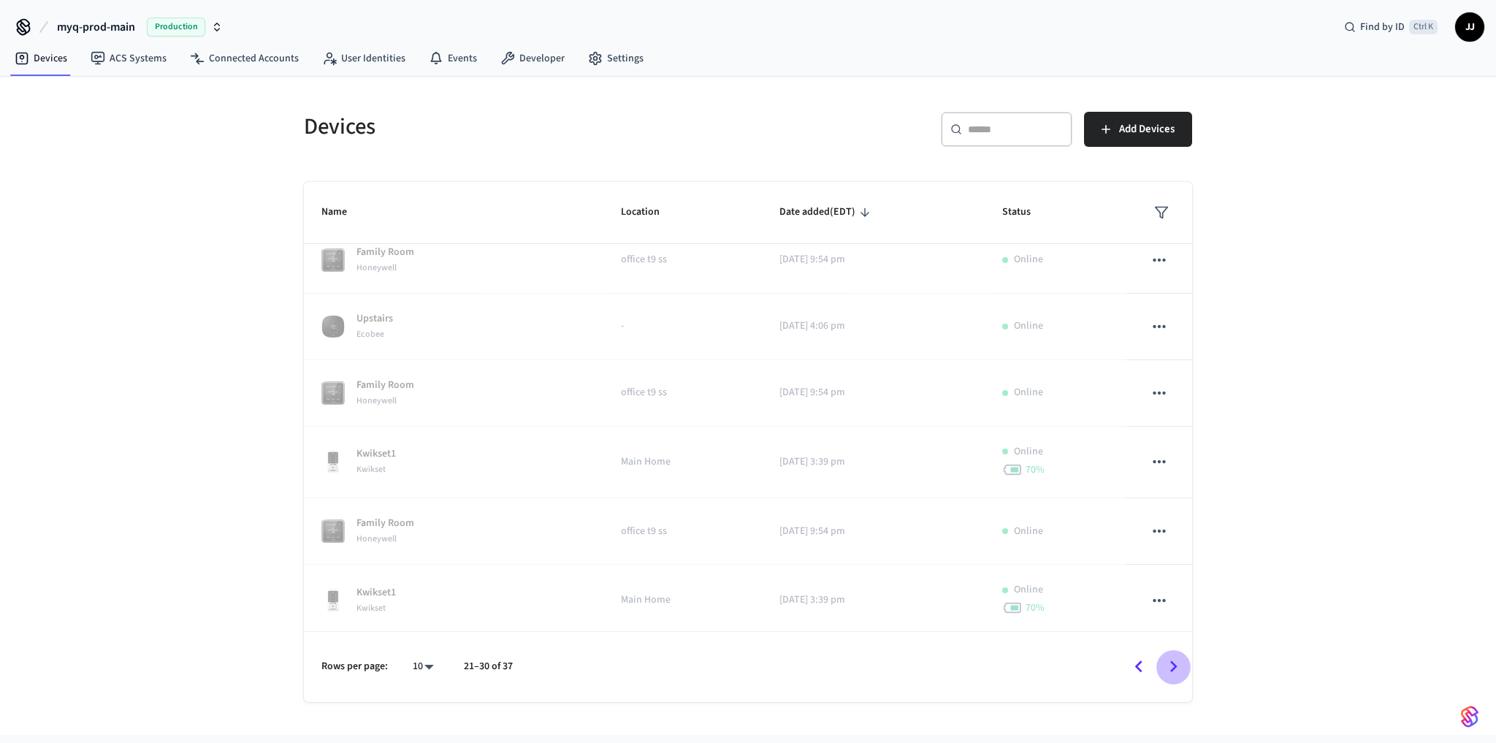
click at [1172, 672] on icon "Go to next page" at bounding box center [1173, 666] width 23 height 23
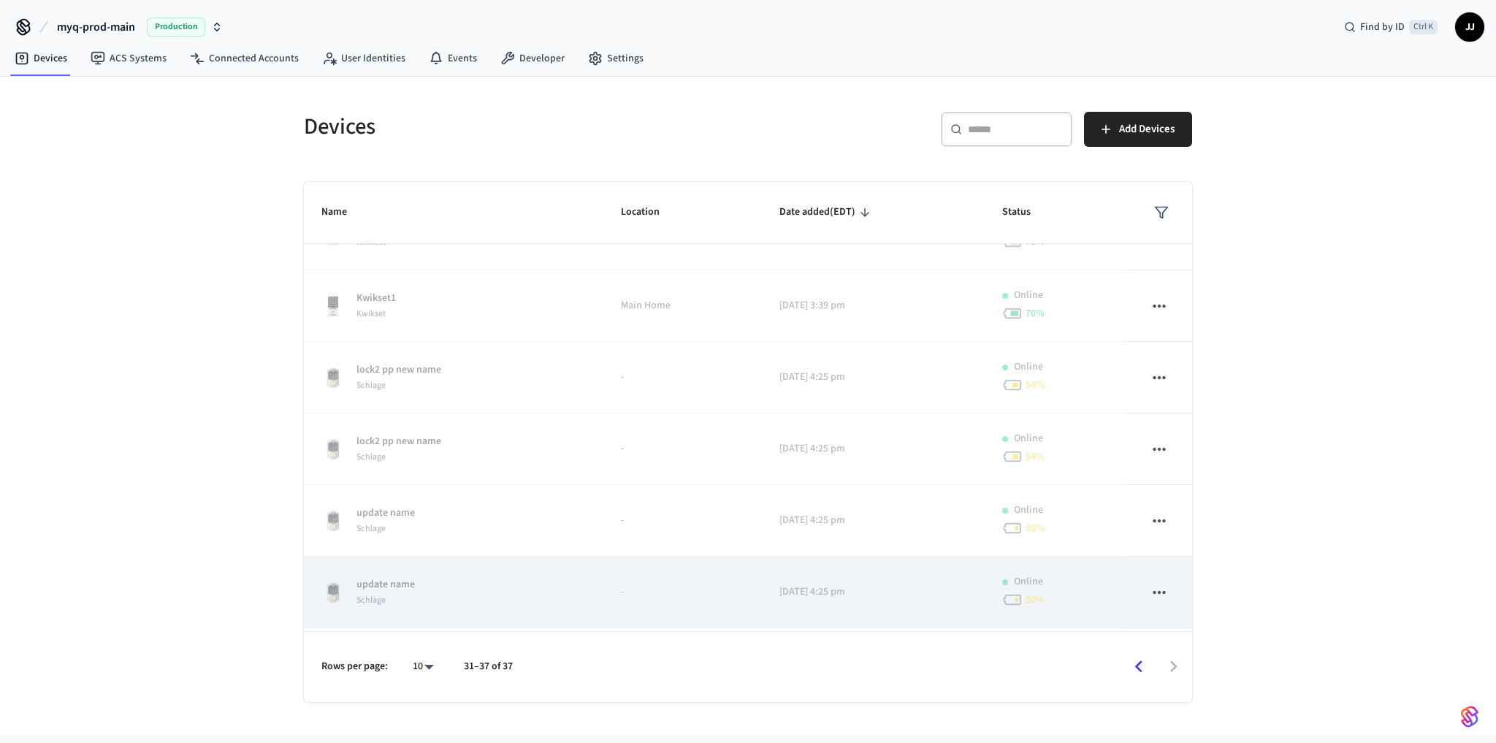
scroll to position [446, 0]
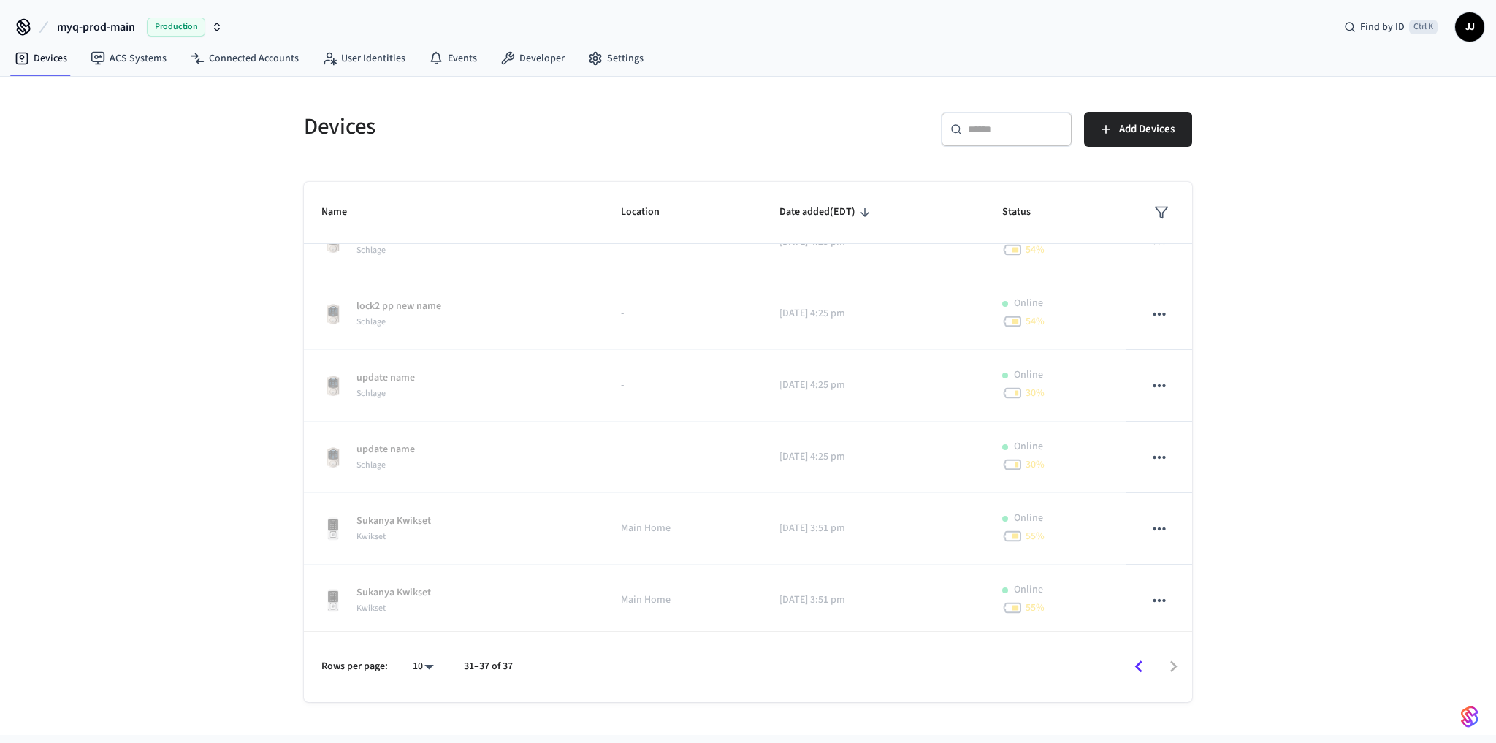
click at [1263, 581] on div "Devices ​ ​ Add Devices Name Location Date added (EDT) Status Living Room New N…" at bounding box center [748, 406] width 1496 height 658
click at [1158, 214] on icon "sticky table" at bounding box center [1161, 212] width 15 height 15
click at [1199, 288] on li "Offline" at bounding box center [1189, 295] width 77 height 39
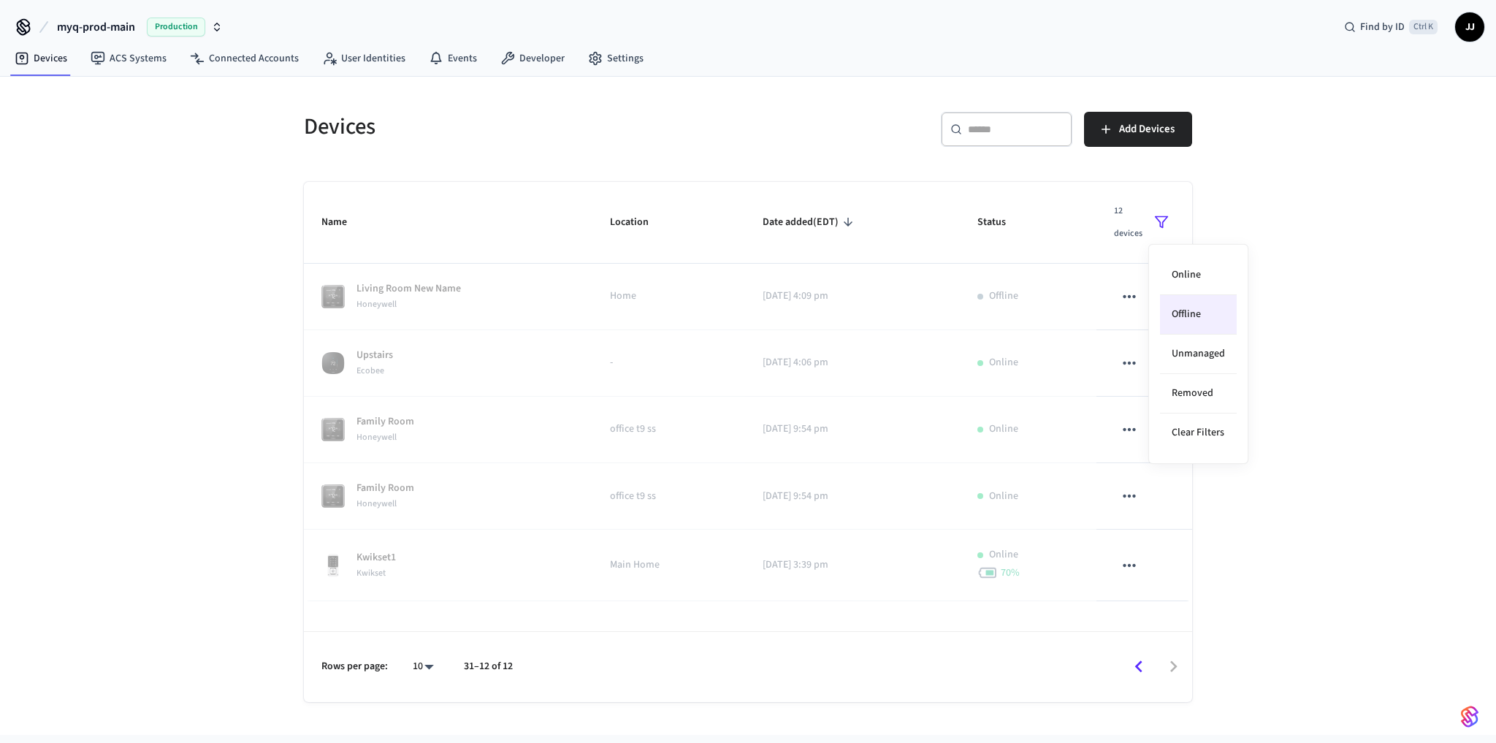
click at [1293, 359] on div at bounding box center [748, 371] width 1496 height 743
click at [1301, 383] on div "Devices ​ ​ Add Devices Name Location Date added (EDT) Status 12 devices Living…" at bounding box center [748, 406] width 1496 height 658
click at [415, 660] on body "myq-prod-main Production Find by ID Ctrl K JJ Devices ACS Systems Connected Acc…" at bounding box center [748, 367] width 1496 height 735
click at [416, 697] on li "All" at bounding box center [417, 701] width 39 height 39
type input "**"
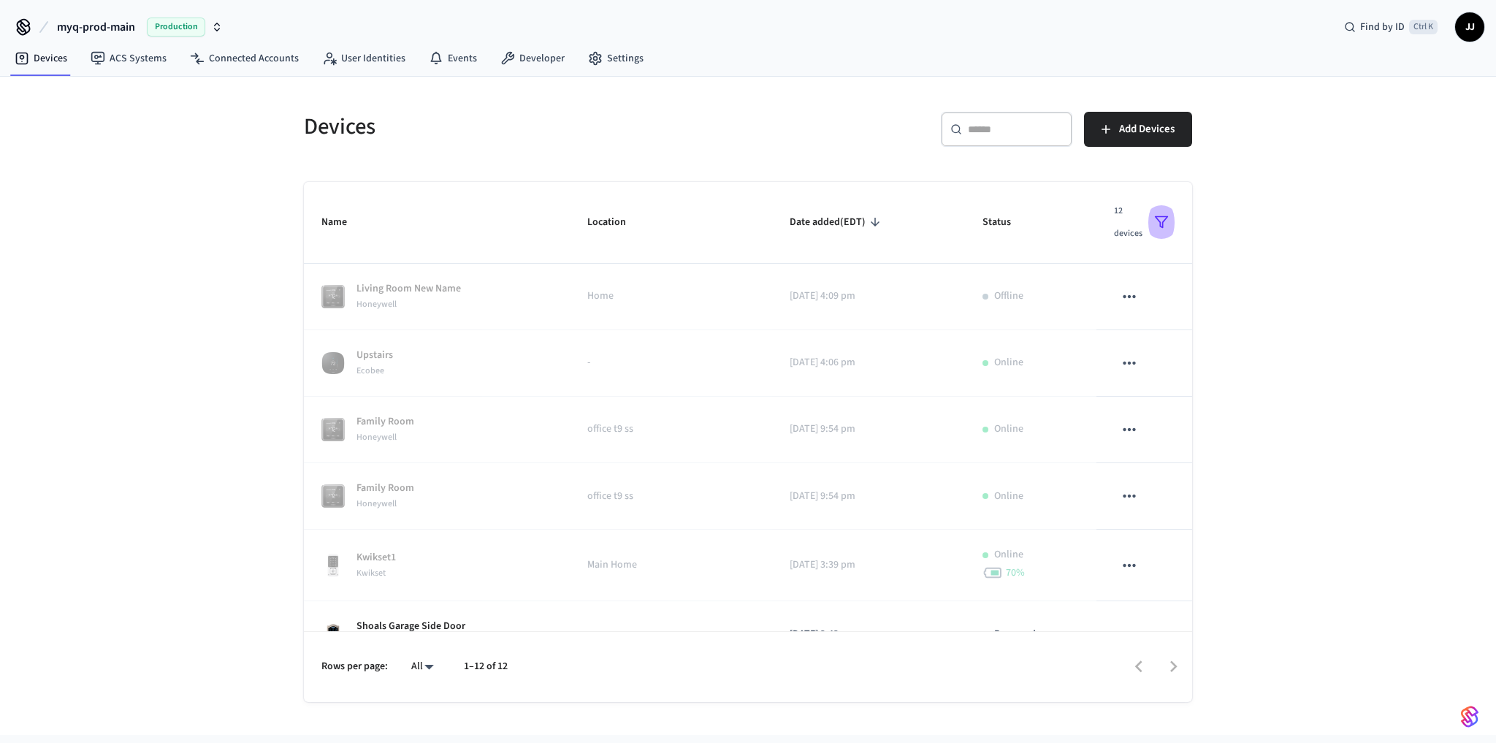
click at [1154, 215] on icon "sticky table" at bounding box center [1161, 222] width 15 height 15
click at [1204, 315] on li "Offline" at bounding box center [1189, 314] width 77 height 39
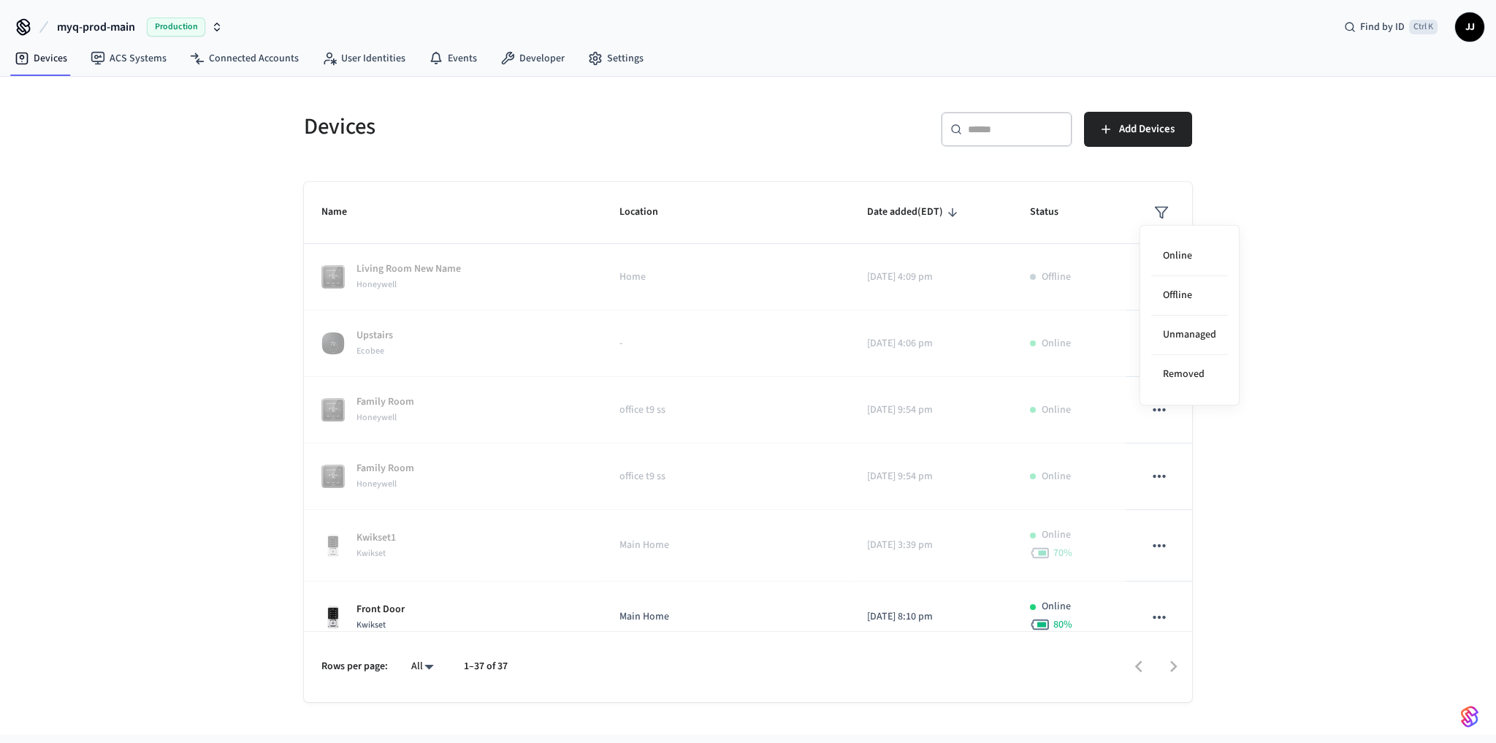
click at [1145, 207] on div at bounding box center [748, 371] width 1496 height 743
click at [1154, 207] on icon "sticky table" at bounding box center [1161, 212] width 15 height 15
click at [1197, 321] on li "Unmanaged" at bounding box center [1189, 334] width 77 height 39
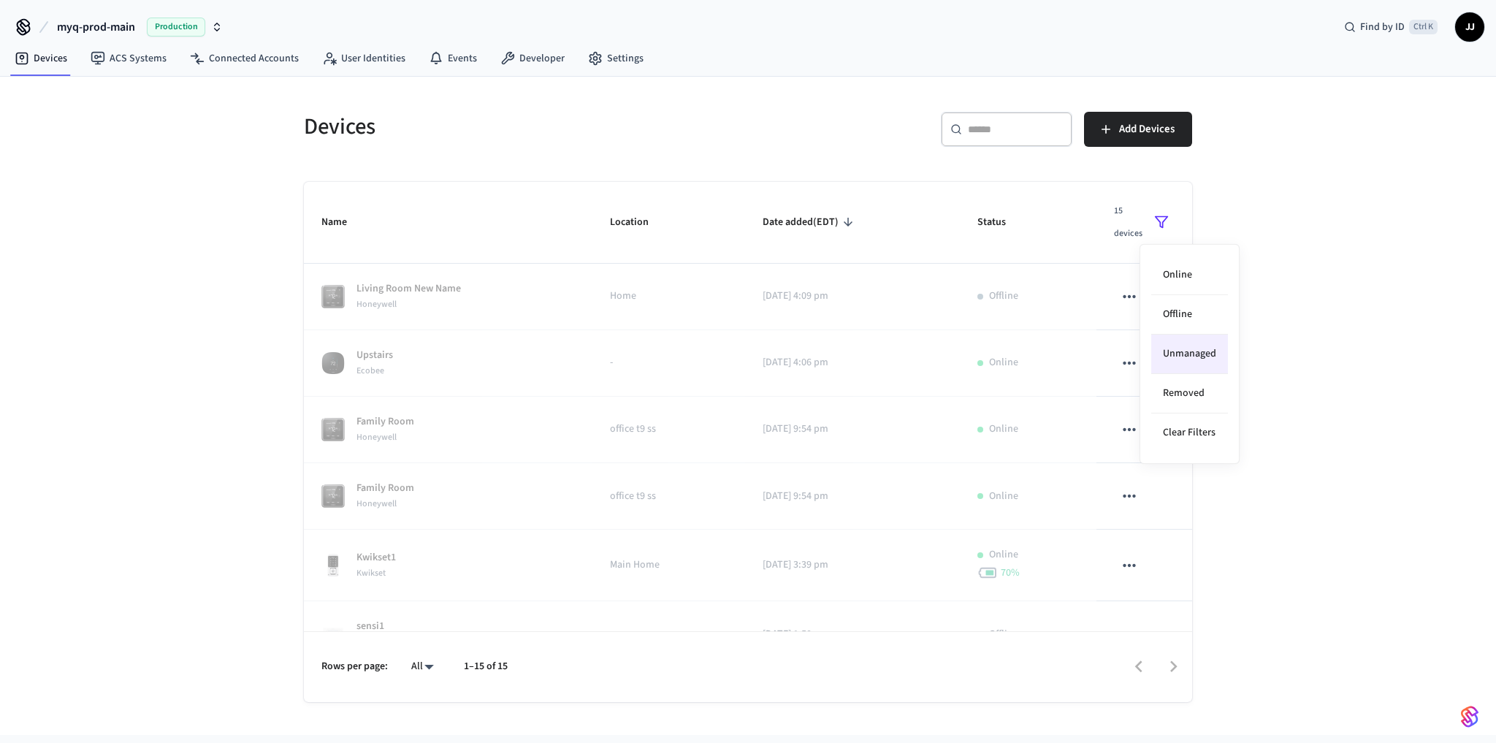
click at [1320, 338] on div at bounding box center [748, 371] width 1496 height 743
click at [1154, 215] on icon "sticky table" at bounding box center [1161, 222] width 15 height 15
click at [1195, 346] on li "Unmanaged" at bounding box center [1189, 353] width 77 height 39
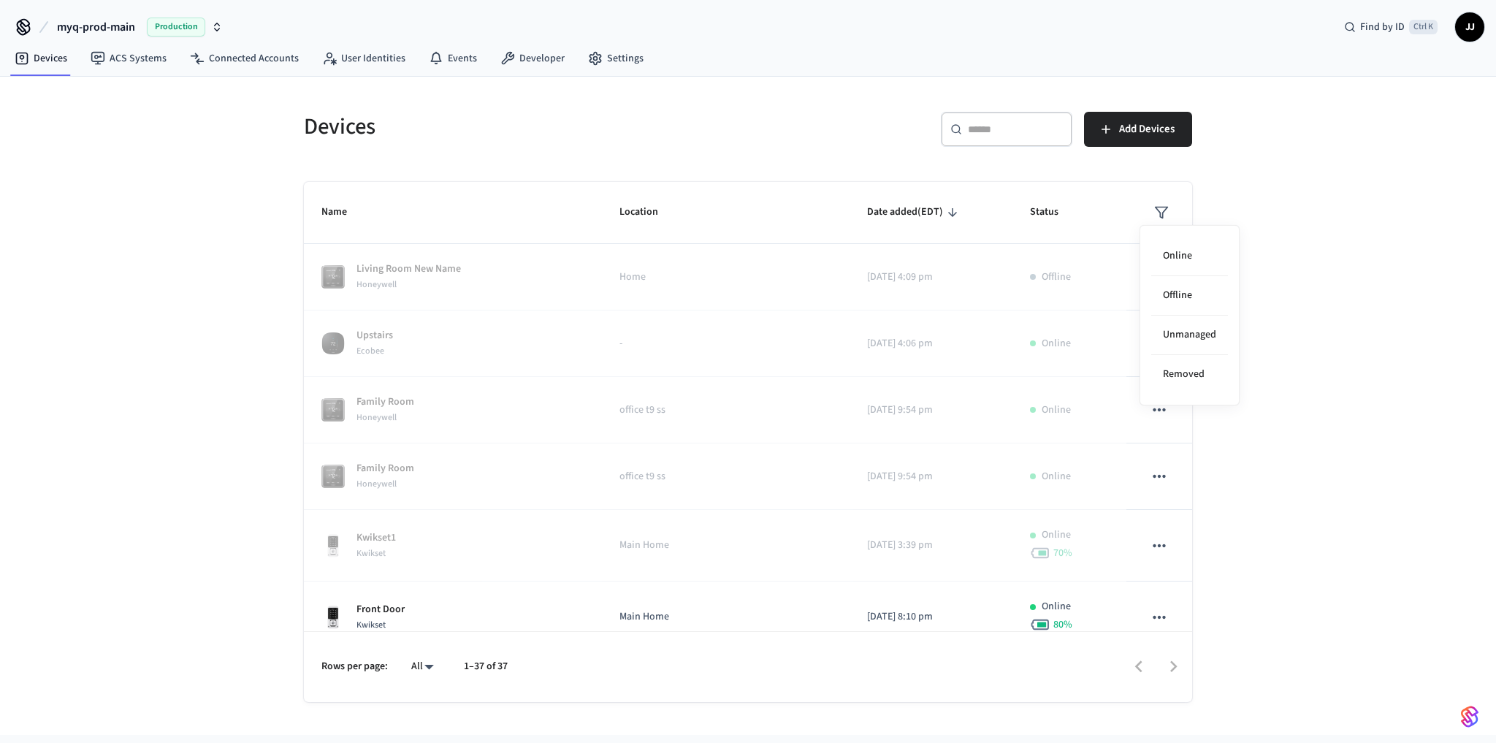
click at [1293, 409] on div at bounding box center [748, 371] width 1496 height 743
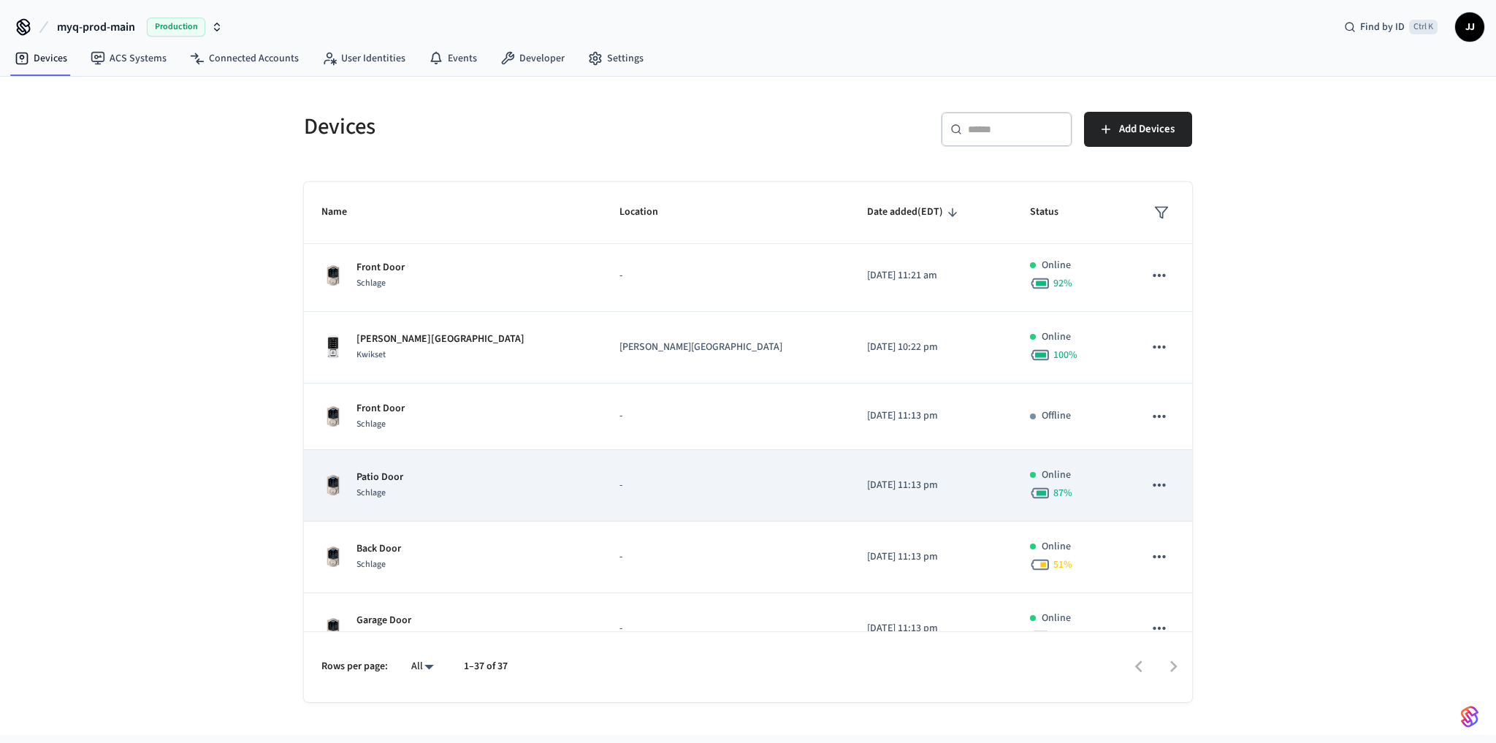
scroll to position [778, 0]
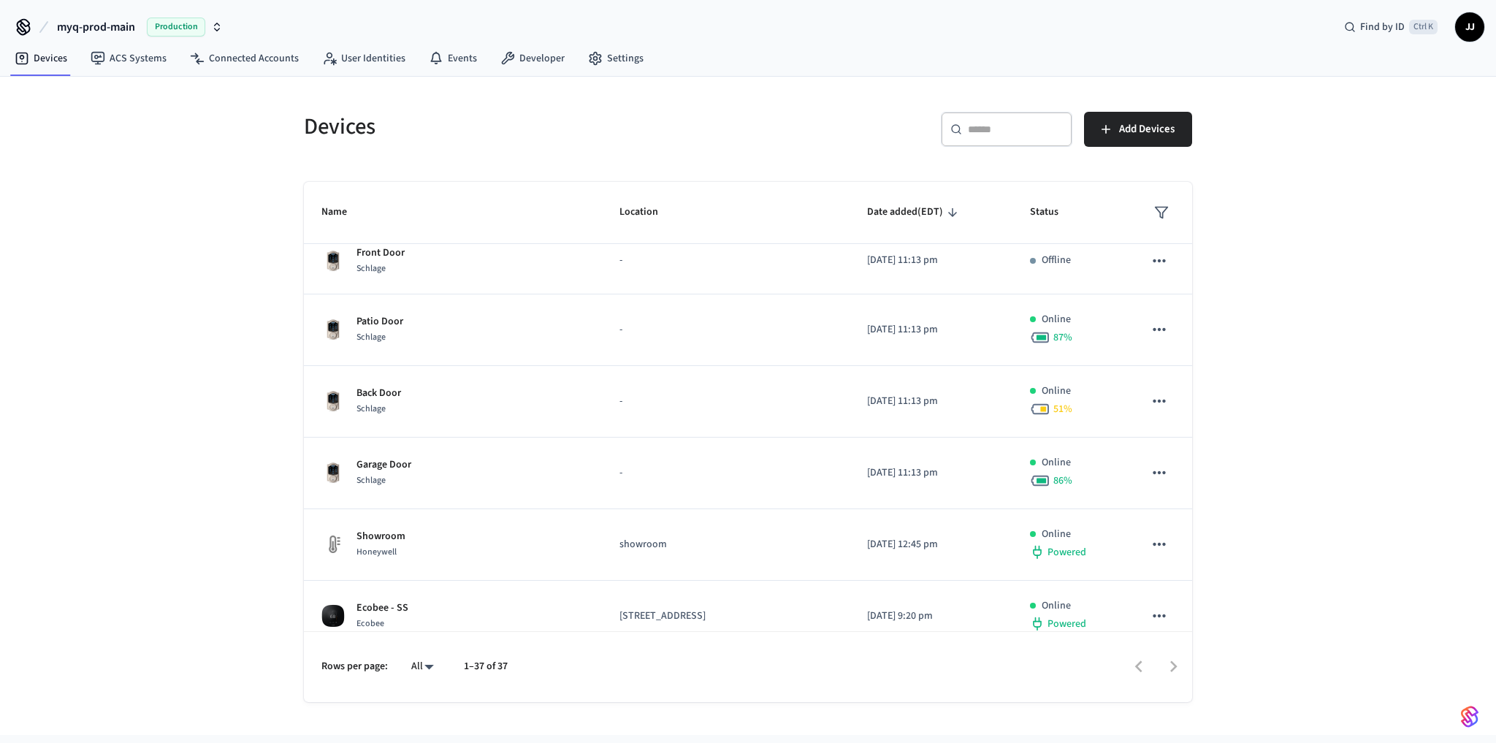
click at [1148, 208] on button "sticky table" at bounding box center [1161, 212] width 26 height 26
click at [1179, 321] on li "Unmanaged" at bounding box center [1189, 334] width 77 height 39
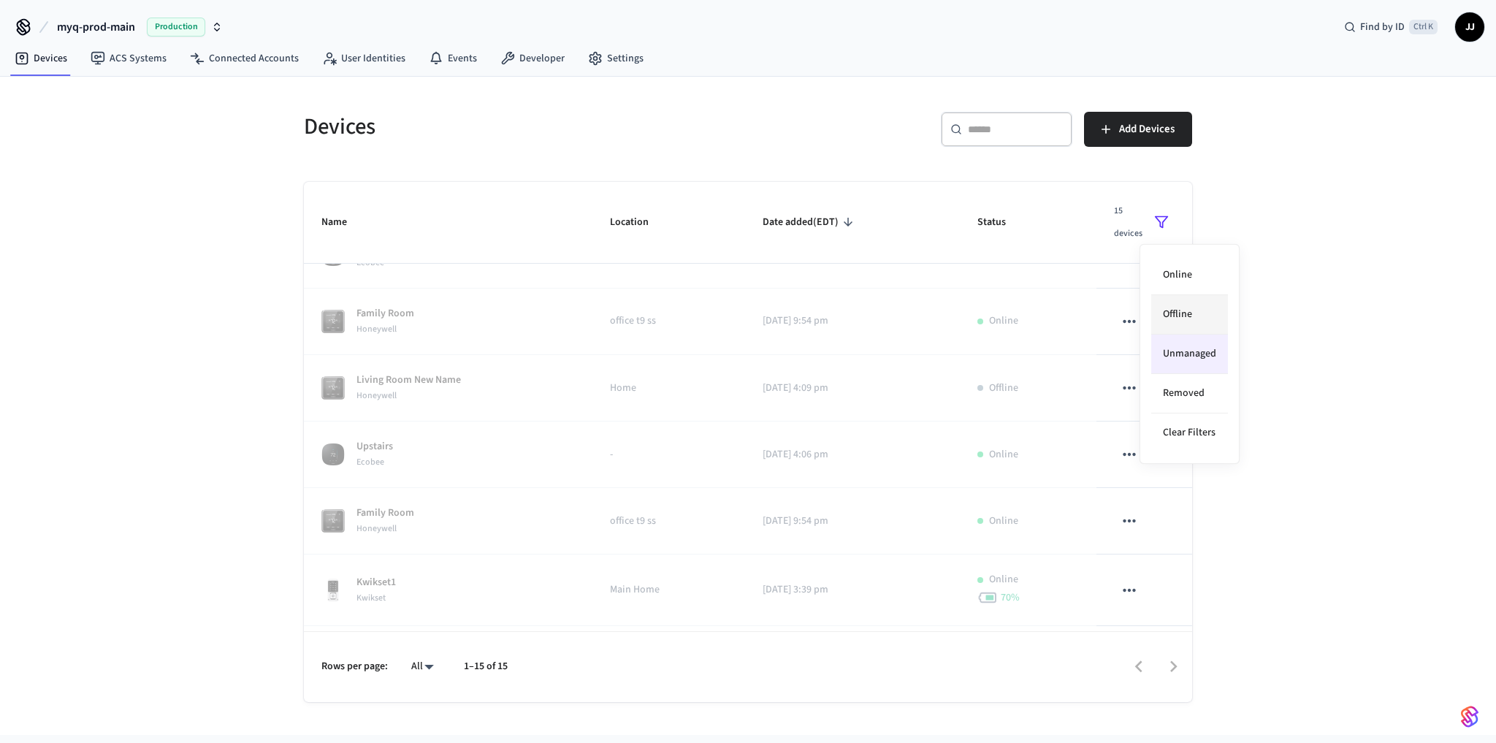
scroll to position [798, 0]
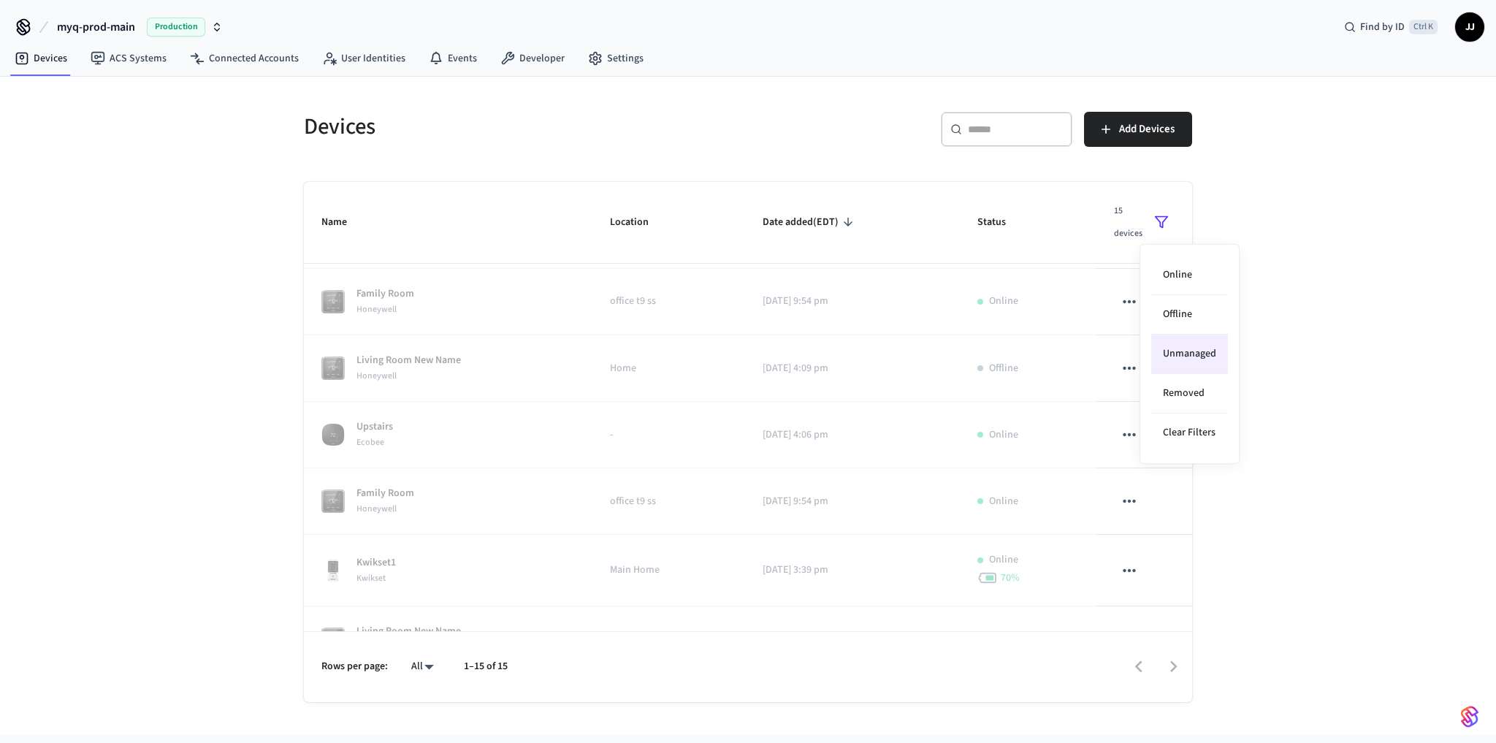
click at [1250, 591] on div at bounding box center [748, 371] width 1496 height 743
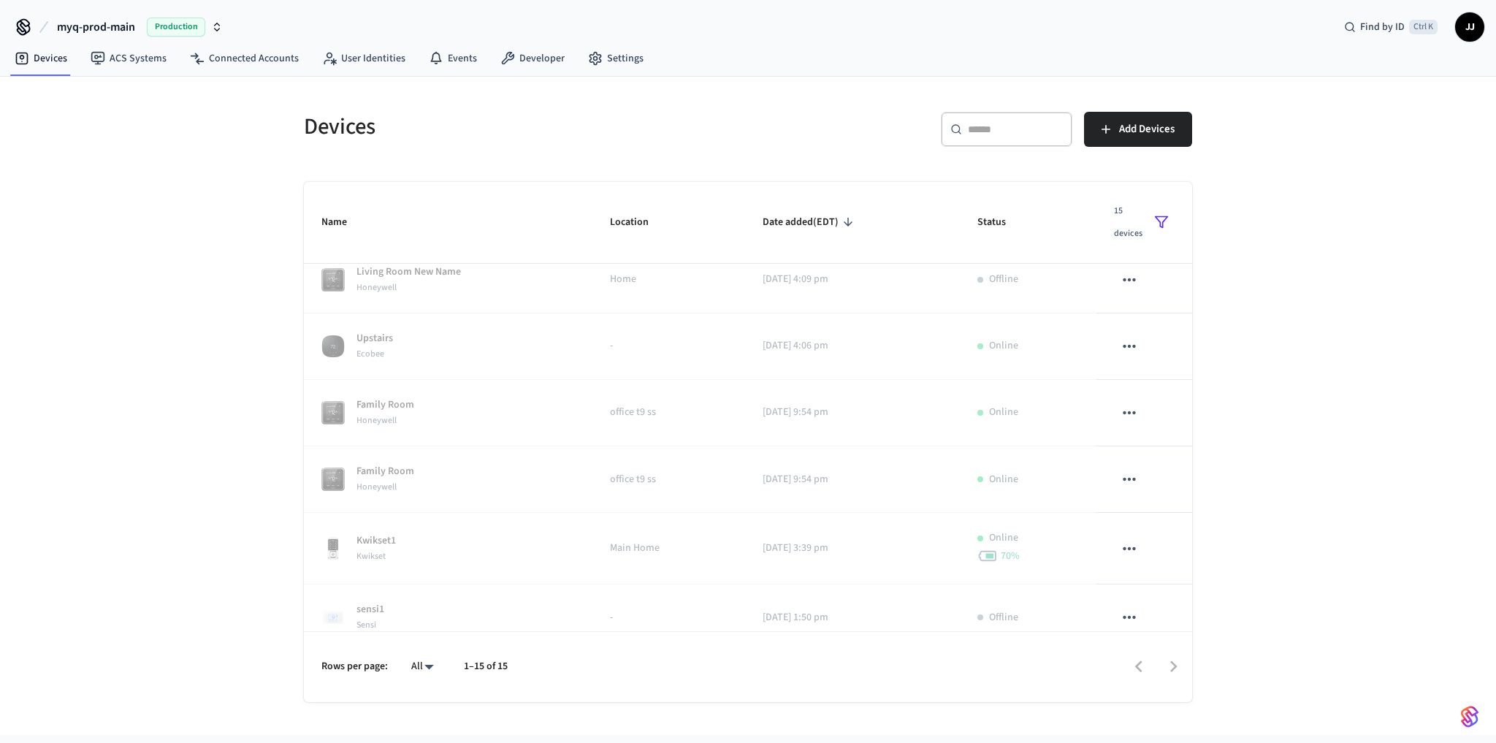
scroll to position [0, 0]
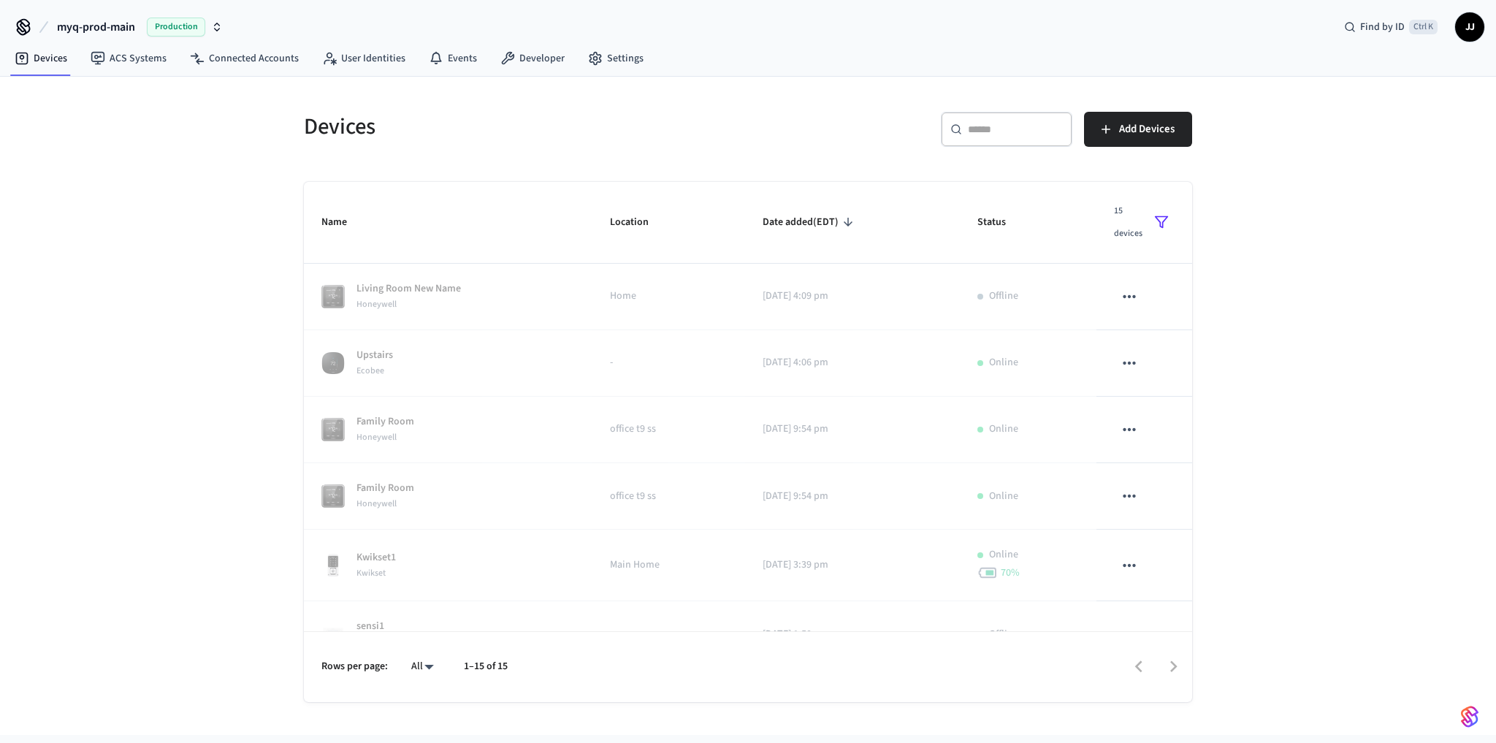
click at [1158, 215] on icon "sticky table" at bounding box center [1161, 222] width 15 height 15
click at [1197, 445] on li "Clear Filters" at bounding box center [1189, 432] width 77 height 39
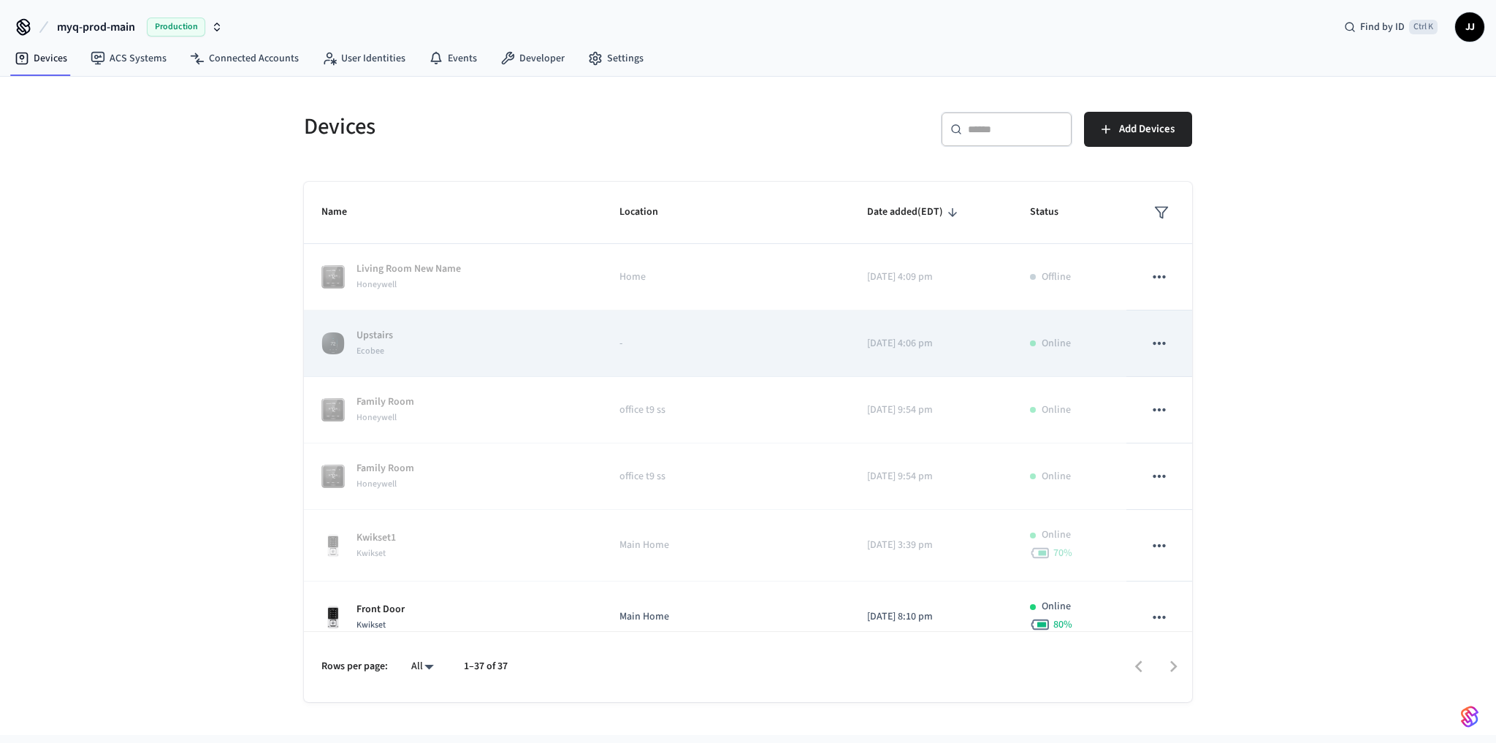
drag, startPoint x: 1291, startPoint y: 407, endPoint x: 965, endPoint y: 362, distance: 329.5
click at [1274, 402] on div "Devices ​ ​ Add Devices Name Location Date added (EDT) Status Living Room New N…" at bounding box center [748, 406] width 1496 height 658
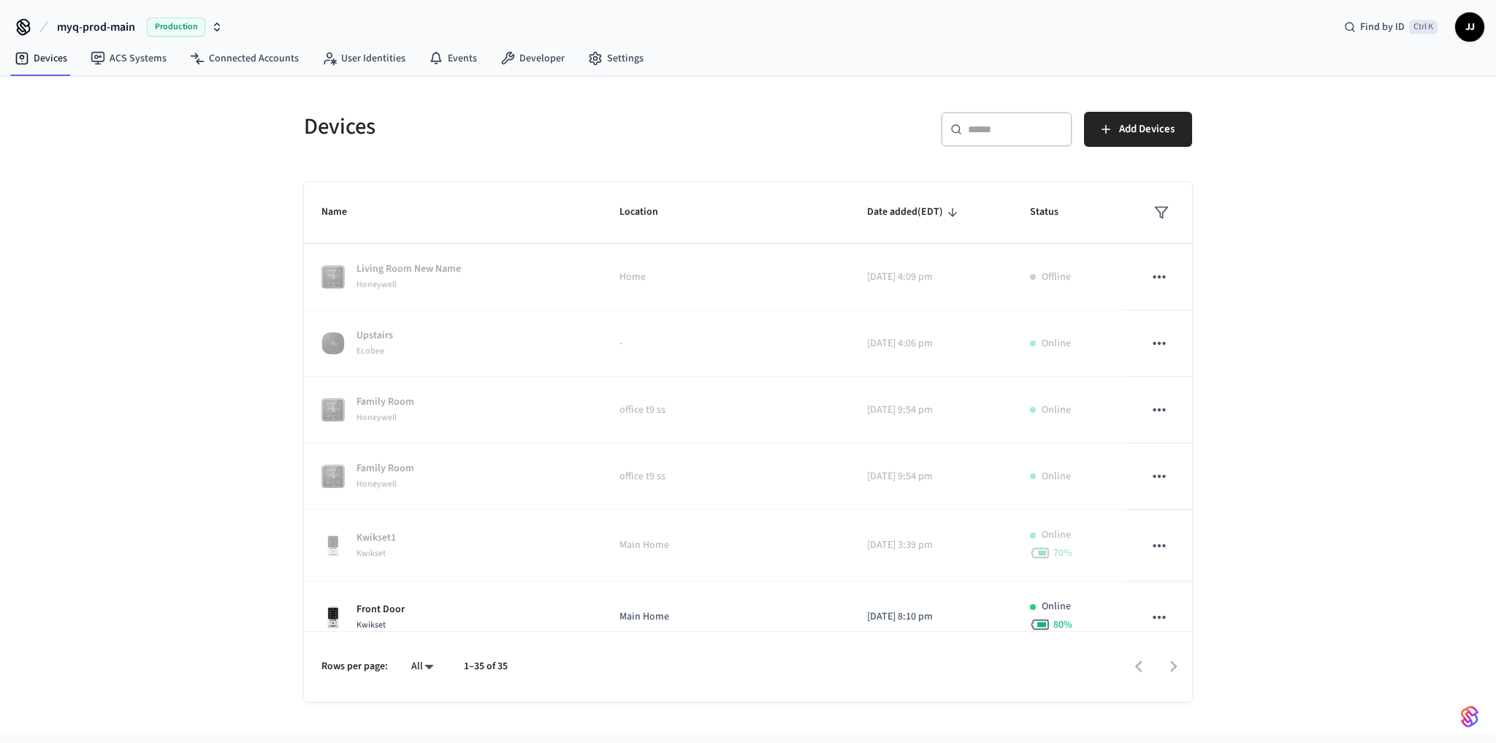
drag, startPoint x: 1168, startPoint y: 207, endPoint x: 1119, endPoint y: 202, distance: 49.9
click at [1164, 207] on th "sticky table" at bounding box center [1159, 213] width 66 height 62
click at [1160, 205] on button "sticky table" at bounding box center [1161, 212] width 26 height 26
click at [1217, 341] on li "Unmanaged" at bounding box center [1189, 334] width 77 height 39
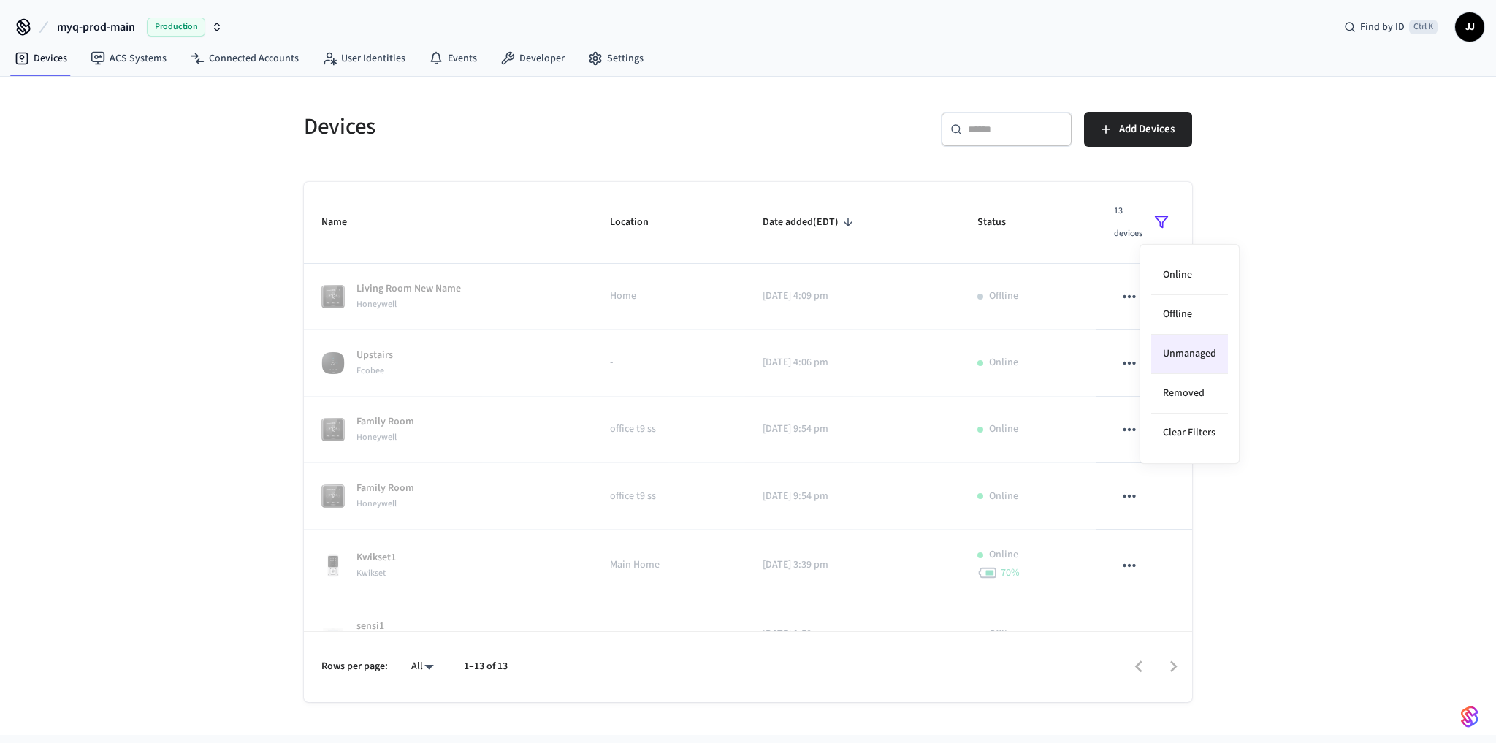
click at [519, 287] on div at bounding box center [748, 371] width 1496 height 743
click at [452, 278] on td "Living Room New Name Honeywell" at bounding box center [448, 297] width 288 height 66
click at [1148, 213] on button "sticky table" at bounding box center [1161, 222] width 26 height 46
click at [1180, 353] on li "Unmanaged" at bounding box center [1189, 353] width 77 height 39
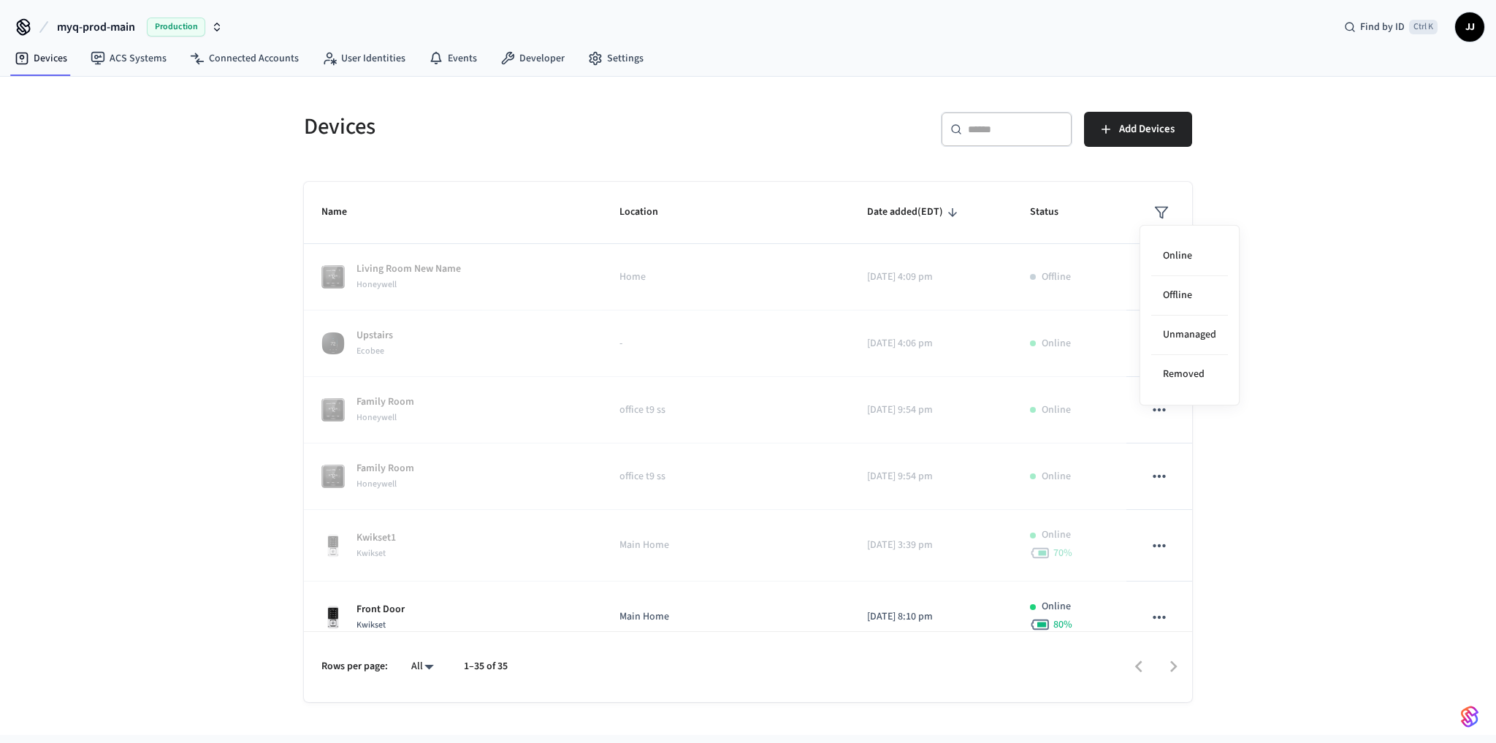
click at [1307, 330] on div at bounding box center [748, 371] width 1496 height 743
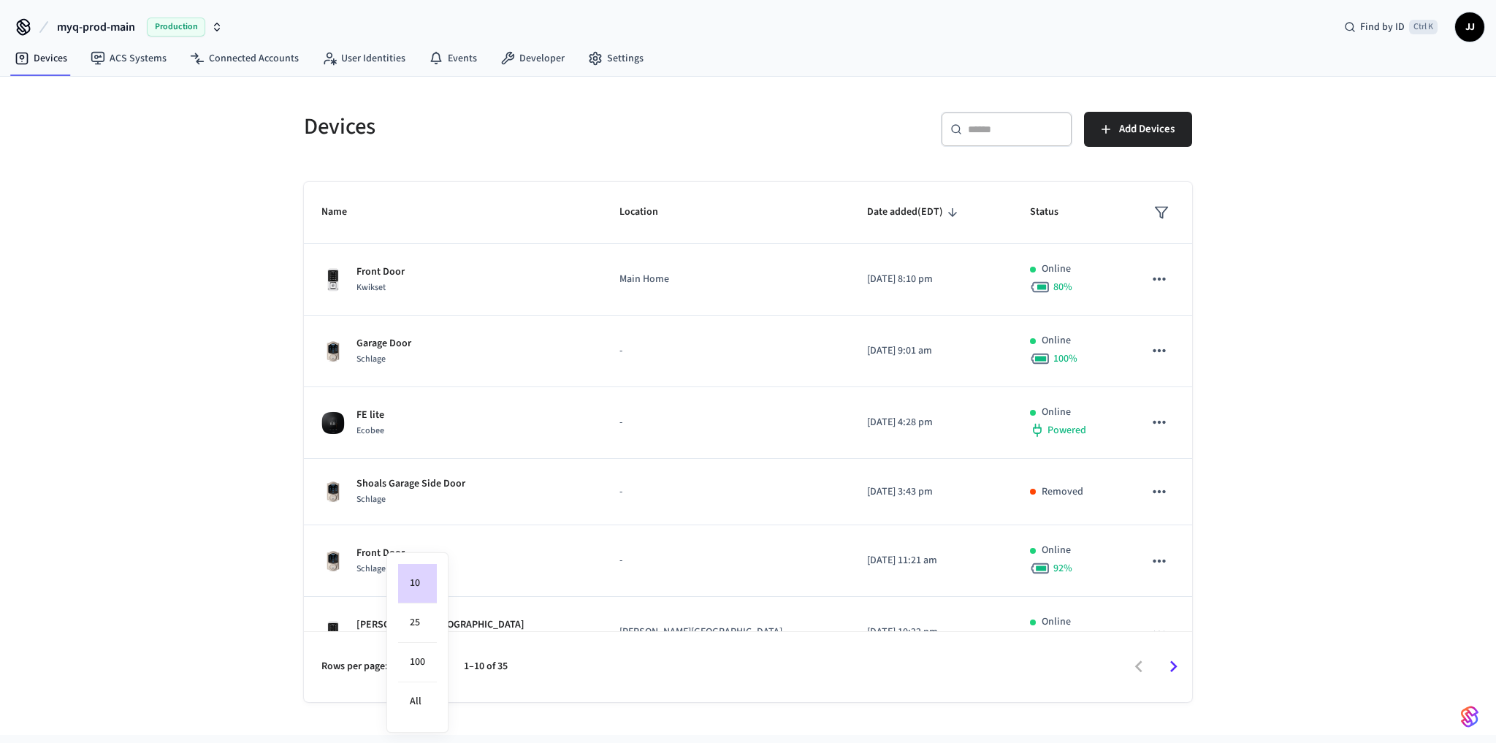
click at [428, 663] on body "myq-prod-main Production Find by ID Ctrl K JJ Devices ACS Systems Connected Acc…" at bounding box center [748, 367] width 1496 height 735
click at [424, 695] on li "All" at bounding box center [417, 701] width 39 height 39
type input "**"
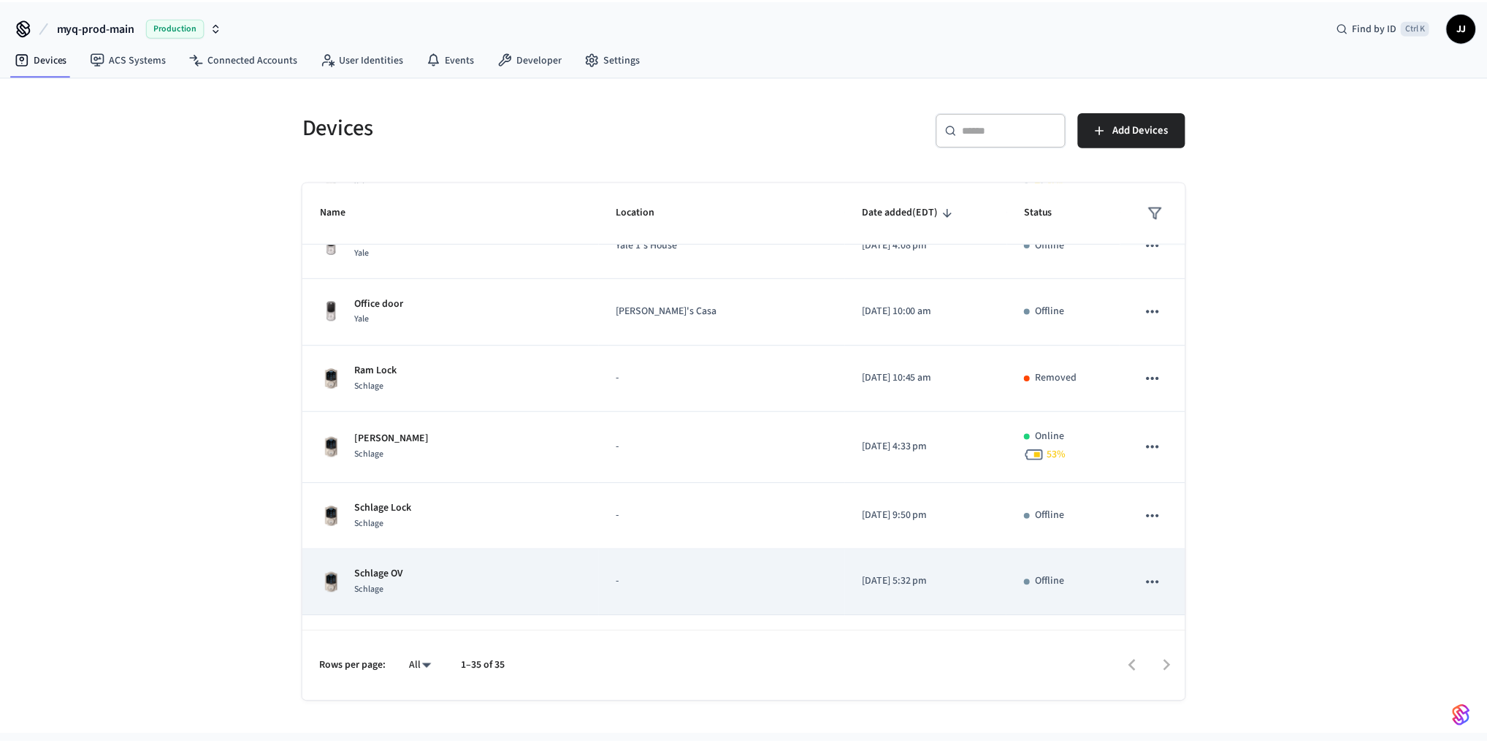
scroll to position [1246, 0]
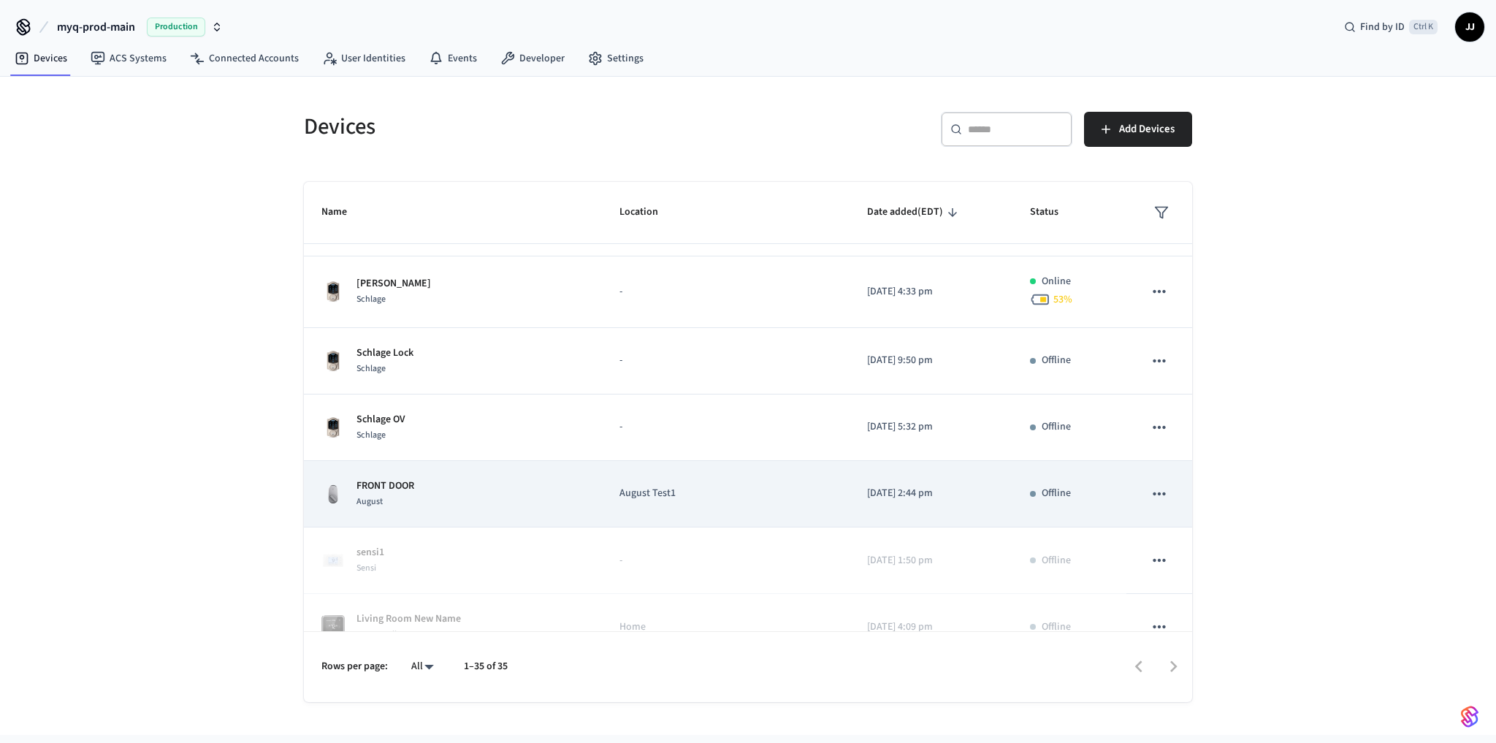
click at [619, 491] on p "August Test1" at bounding box center [725, 493] width 213 height 15
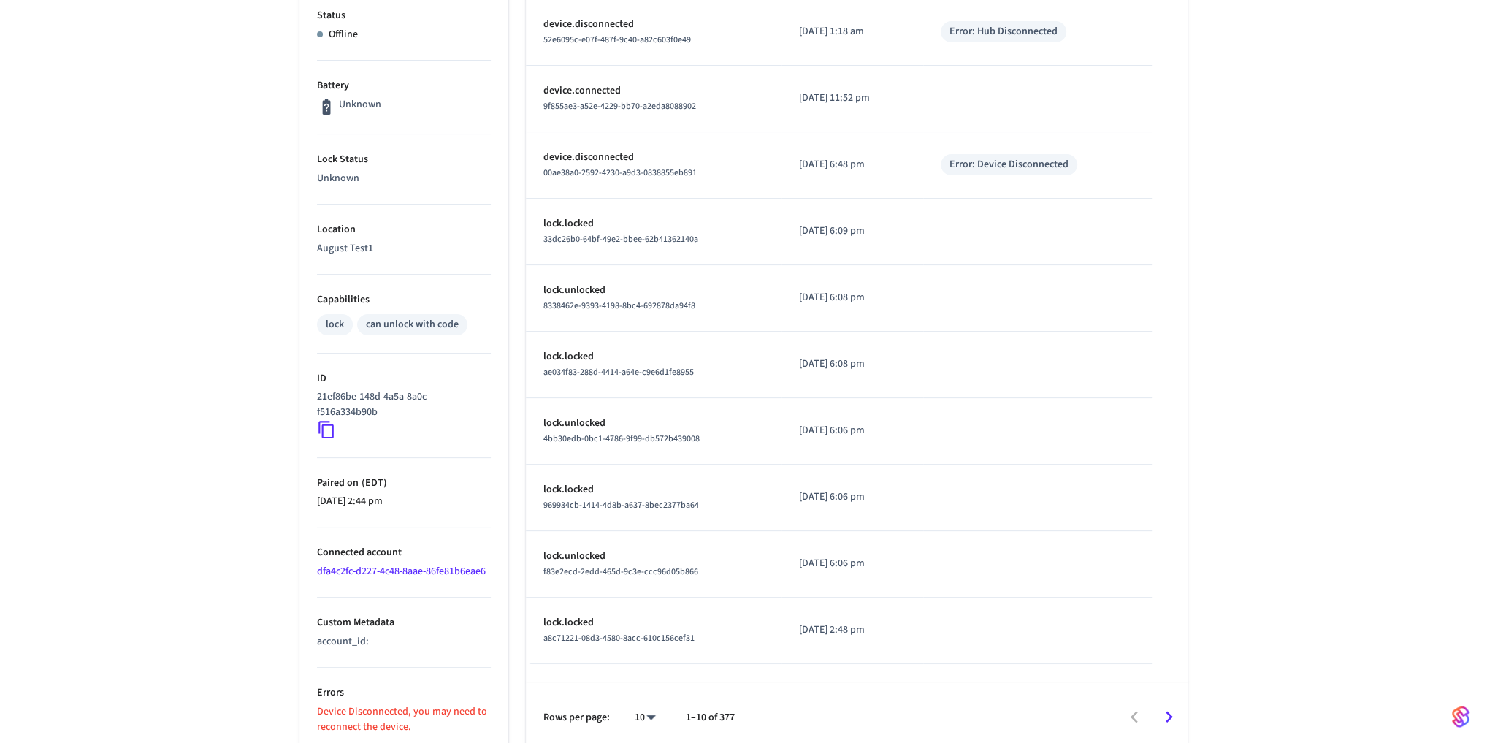
scroll to position [324, 0]
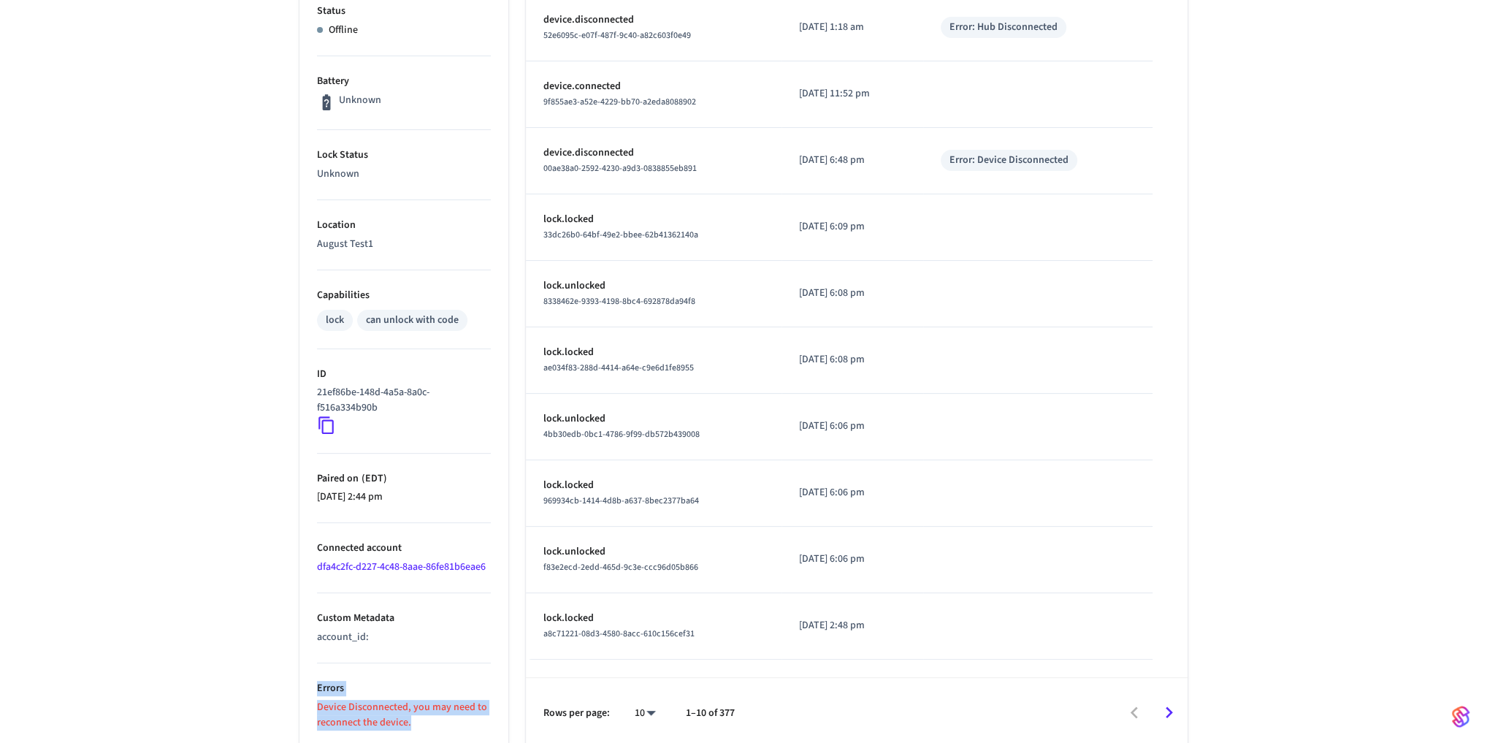
drag, startPoint x: 420, startPoint y: 717, endPoint x: 234, endPoint y: 689, distance: 188.3
click at [234, 689] on div "FRONT DOOR ​ ​ Properties Type August Status Offline Battery Unknown Lock Statu…" at bounding box center [743, 266] width 1487 height 964
click at [222, 653] on div "FRONT DOOR ​ ​ Properties Type August Status Offline Battery Unknown Lock Statu…" at bounding box center [743, 266] width 1487 height 964
click at [380, 635] on div "account_id :" at bounding box center [404, 637] width 174 height 15
drag, startPoint x: 380, startPoint y: 635, endPoint x: 464, endPoint y: 647, distance: 84.8
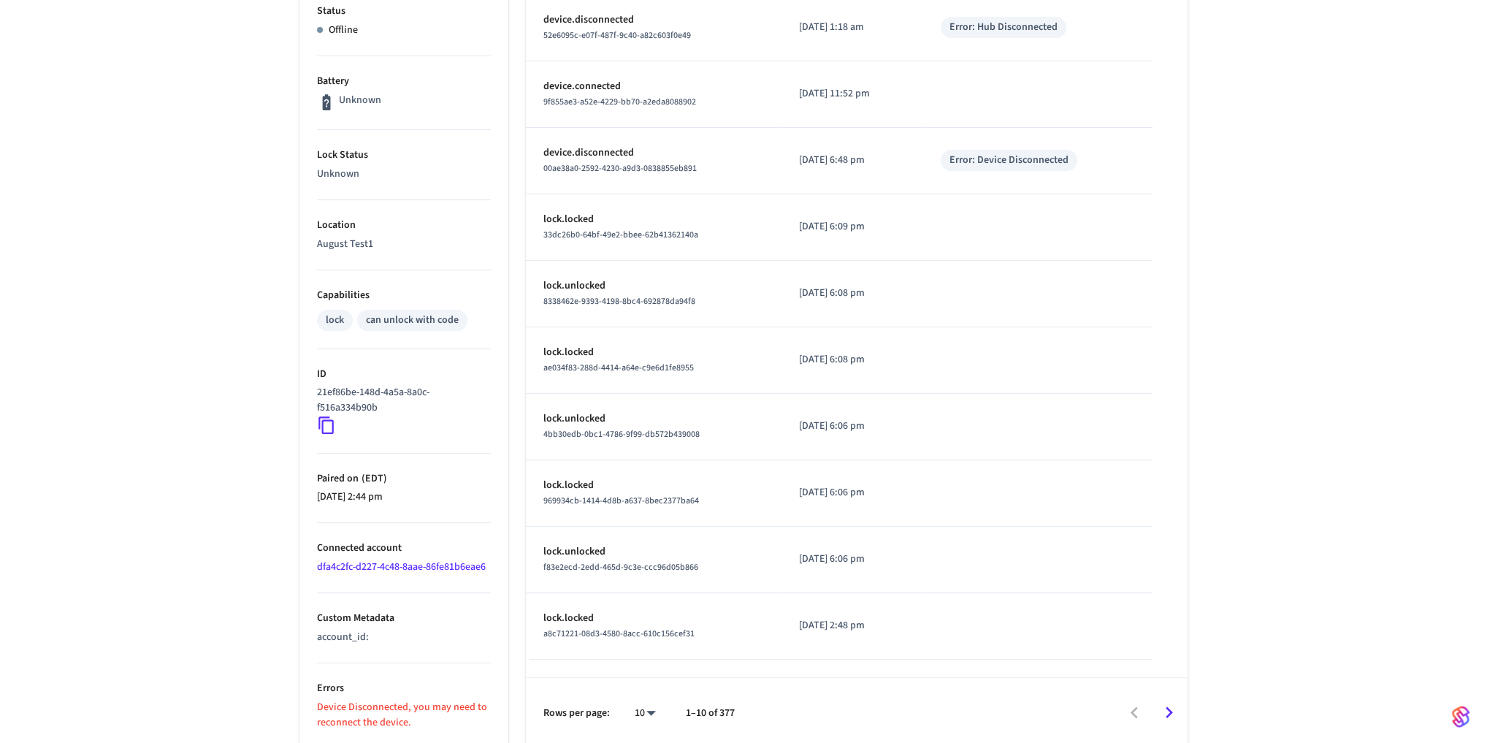
click at [464, 647] on li "Custom Metadata account_id :" at bounding box center [404, 628] width 174 height 70
drag, startPoint x: 438, startPoint y: 643, endPoint x: 279, endPoint y: 589, distance: 168.4
click at [286, 618] on div "Properties Type August Status Offline Battery Unknown Lock Status Unknown Locat…" at bounding box center [395, 309] width 226 height 876
click at [298, 564] on div "Properties Type August Status Offline Battery Unknown Lock Status Unknown Locat…" at bounding box center [395, 309] width 226 height 876
drag, startPoint x: 353, startPoint y: 566, endPoint x: 413, endPoint y: 562, distance: 60.0
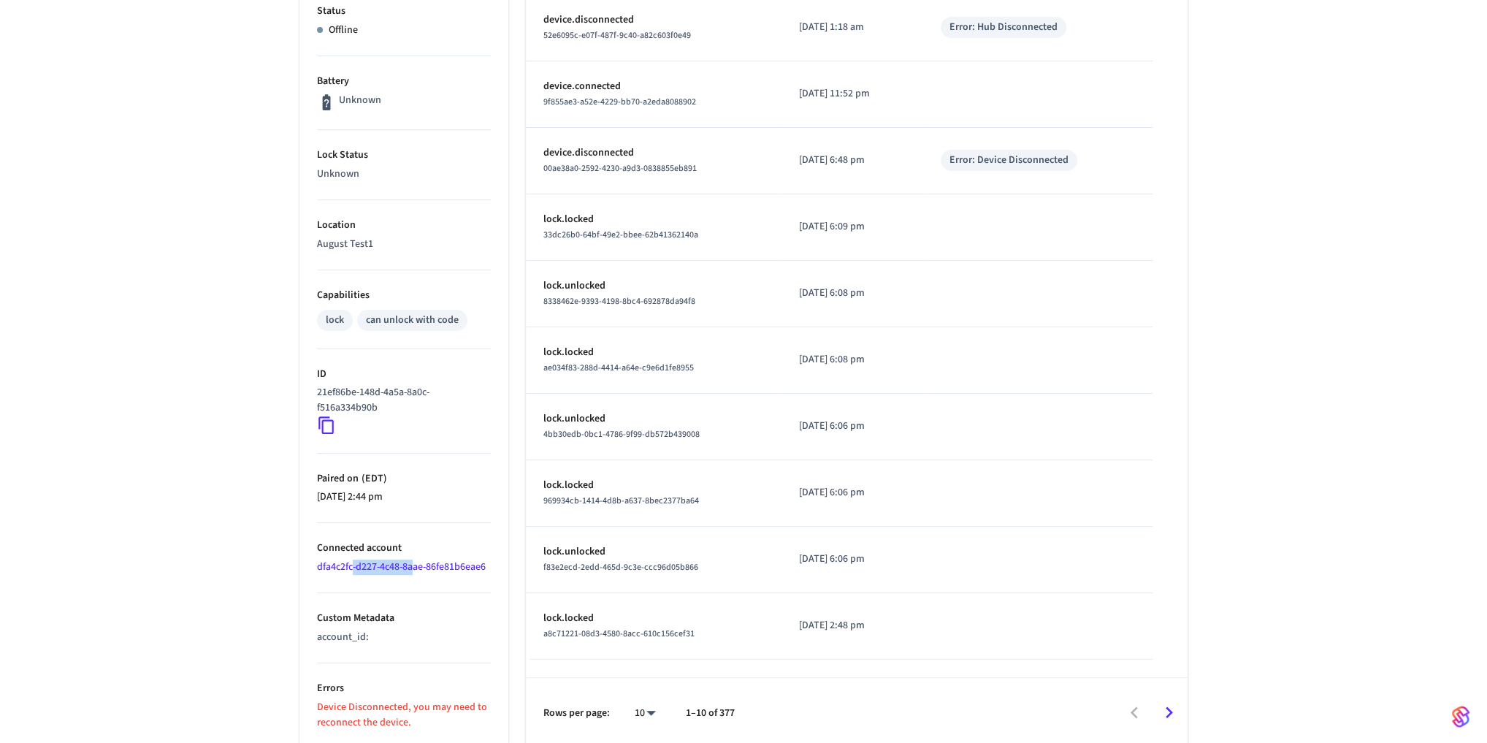
click at [413, 562] on link "dfa4c2fc-d227-4c48-8aae-86fe81b6eae6" at bounding box center [401, 566] width 169 height 15
click at [416, 561] on link "dfa4c2fc-d227-4c48-8aae-86fe81b6eae6" at bounding box center [401, 566] width 169 height 15
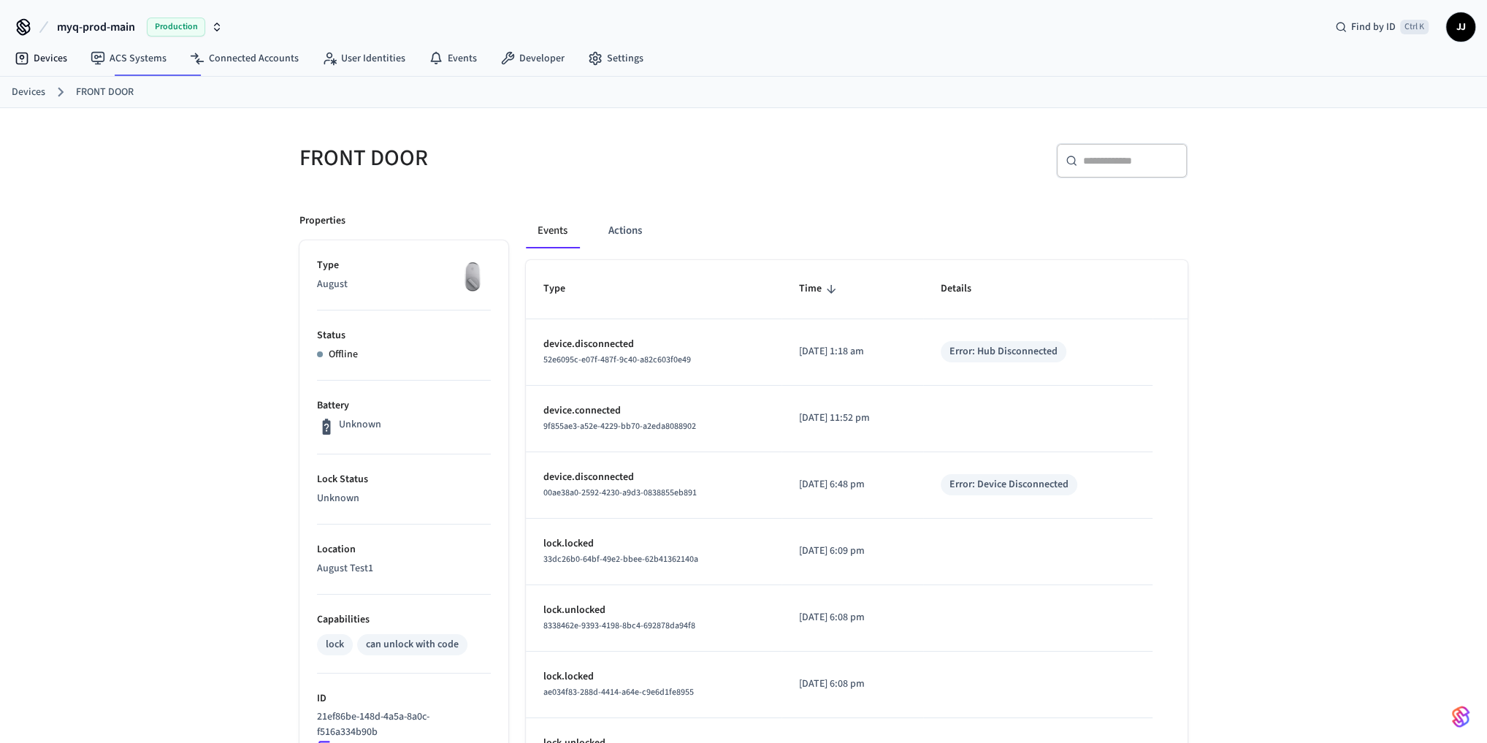
scroll to position [324, 0]
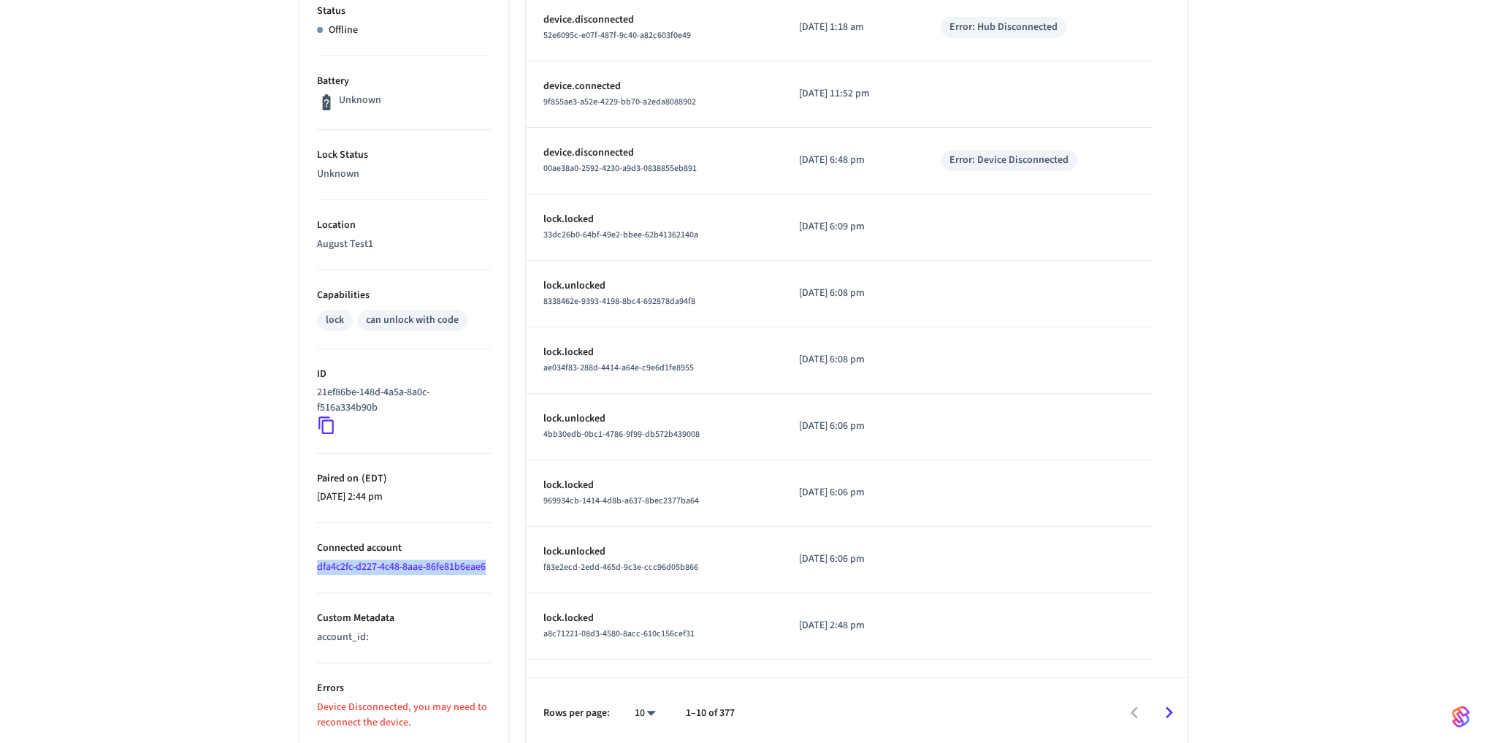
drag, startPoint x: 313, startPoint y: 567, endPoint x: 502, endPoint y: 566, distance: 189.1
click at [502, 566] on ul "Type August Status Offline Battery Unknown Lock Status Unknown Location August …" at bounding box center [403, 332] width 209 height 832
copy link "dfa4c2fc-d227-4c48-8aae-86fe81b6eae6"
click at [367, 405] on p "21ef86be-148d-4a5a-8a0c-f516a334b90b" at bounding box center [401, 400] width 168 height 31
click at [320, 424] on icon at bounding box center [326, 425] width 19 height 19
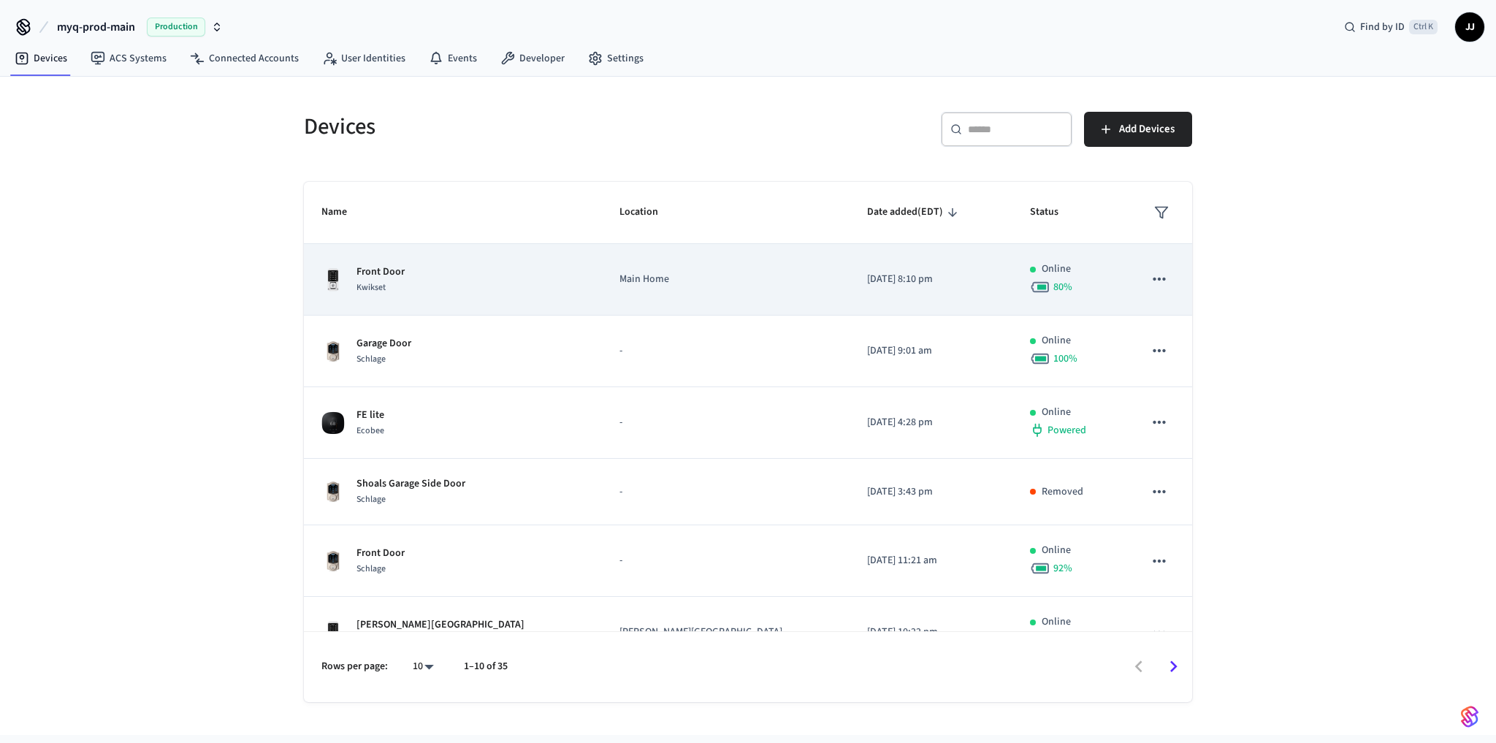
click at [447, 277] on div "Front Door Kwikset" at bounding box center [452, 279] width 263 height 31
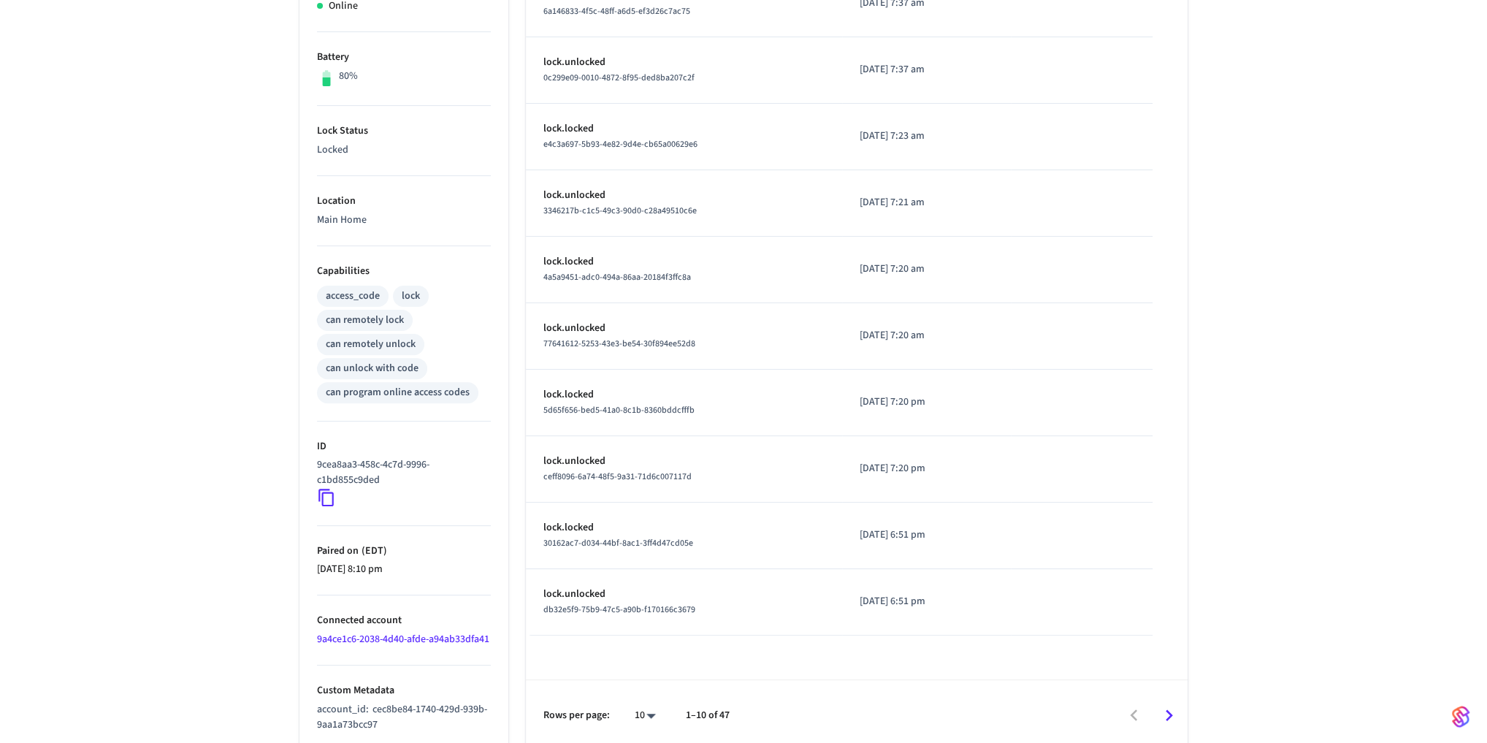
scroll to position [367, 0]
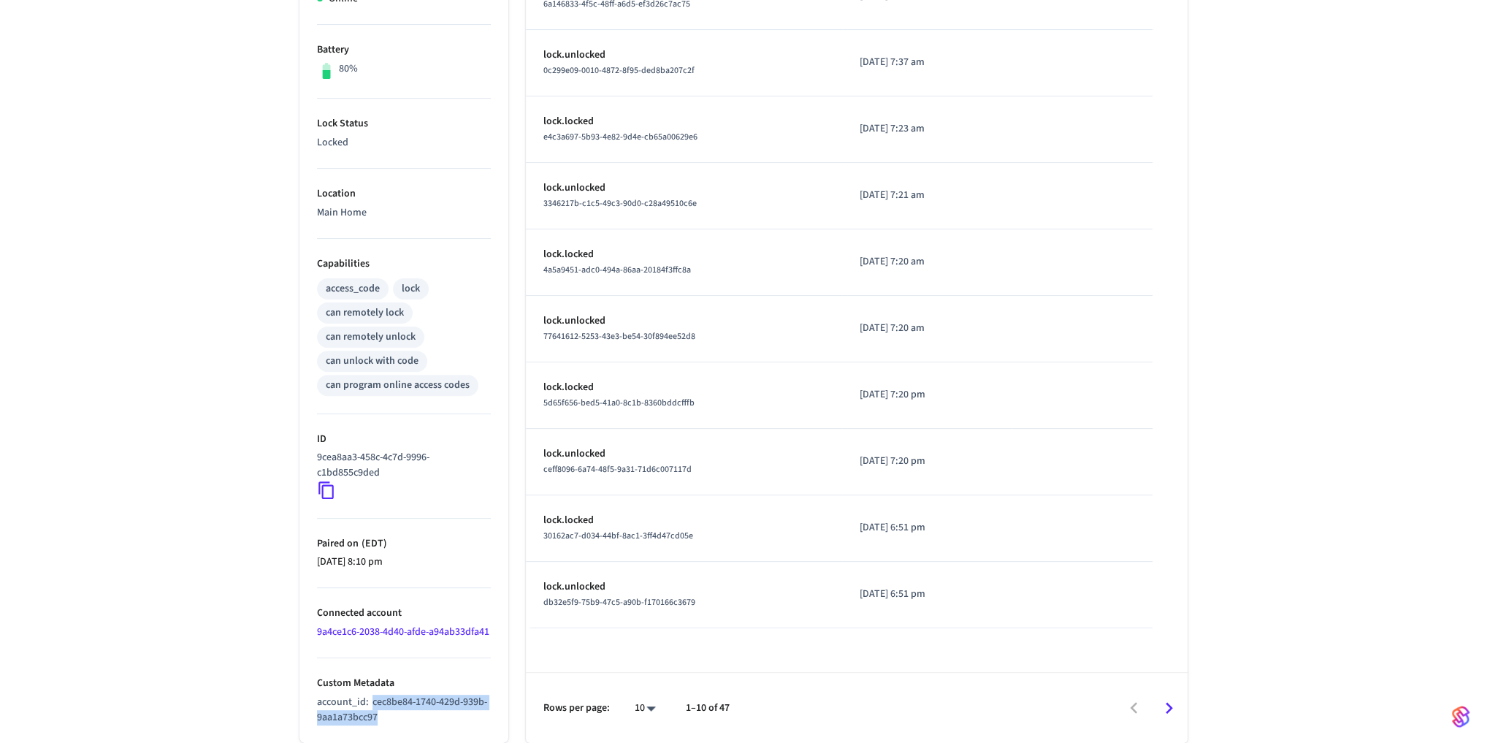
drag, startPoint x: 392, startPoint y: 723, endPoint x: 370, endPoint y: 707, distance: 27.8
click at [370, 707] on p "account_id : cec8be84-1740-429d-939b-9aa1a73bcc97" at bounding box center [404, 710] width 174 height 31
click at [1206, 474] on div "Front Door ​ ​ Properties Type Kwikset Status Online Battery 80% Lock Status Lo…" at bounding box center [743, 247] width 935 height 990
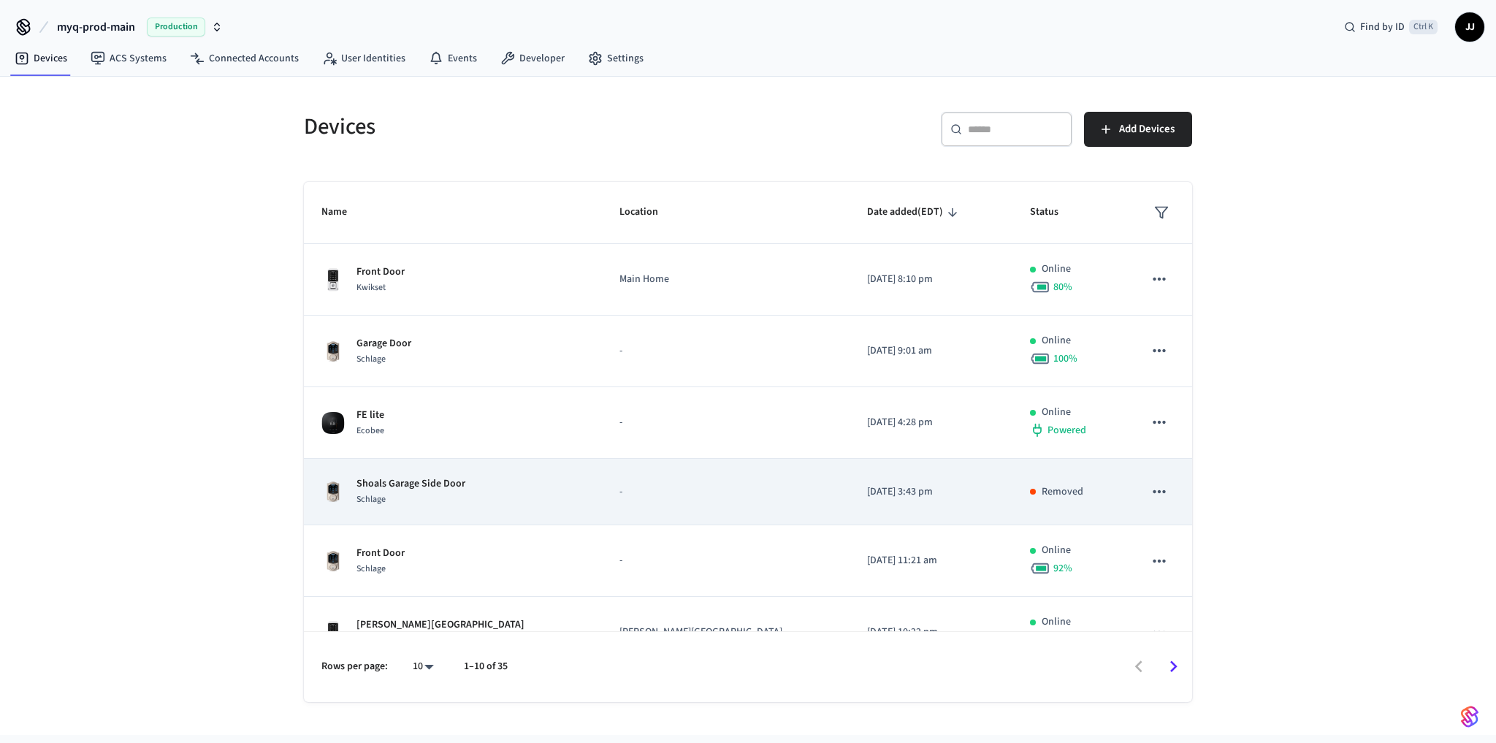
click at [867, 485] on p "[DATE] 3:43 pm" at bounding box center [931, 491] width 128 height 15
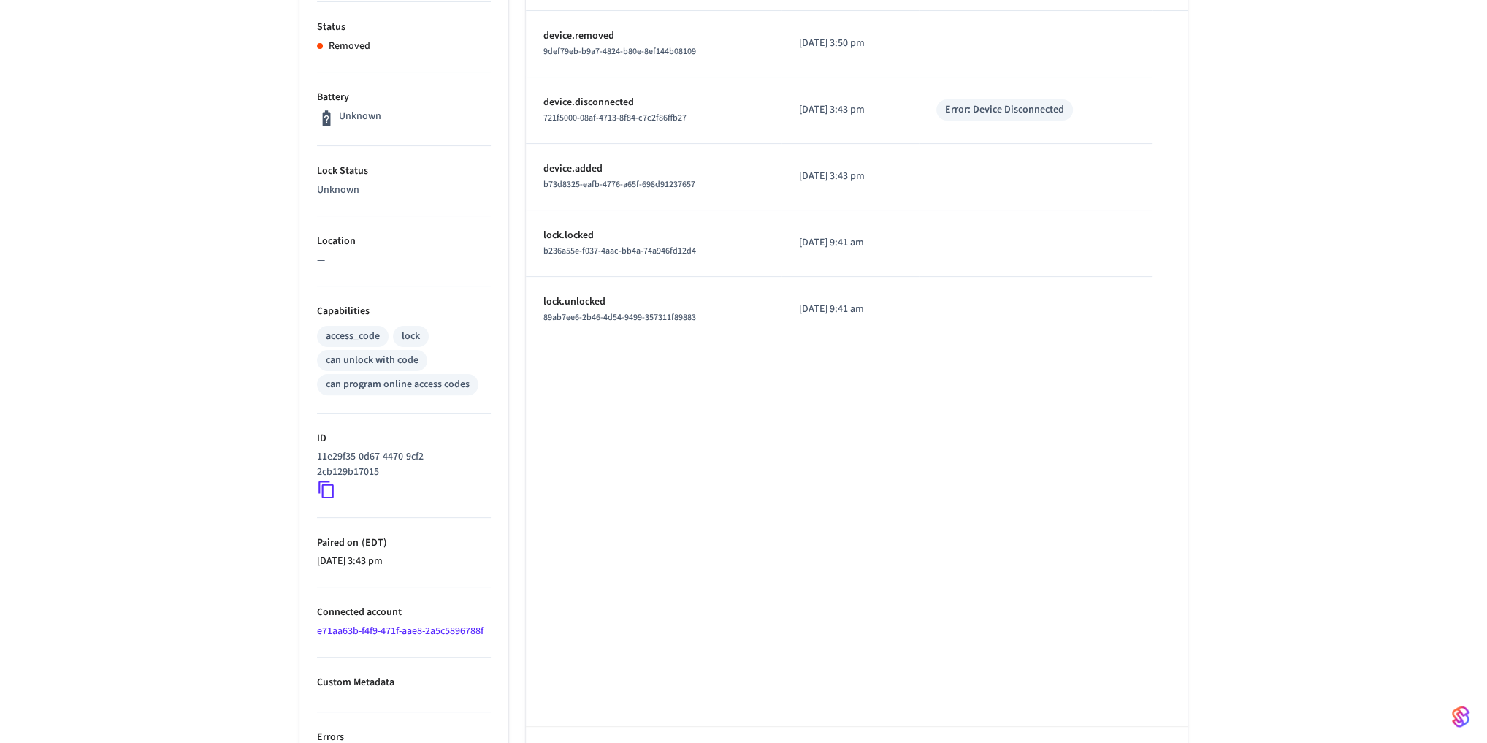
scroll to position [357, 0]
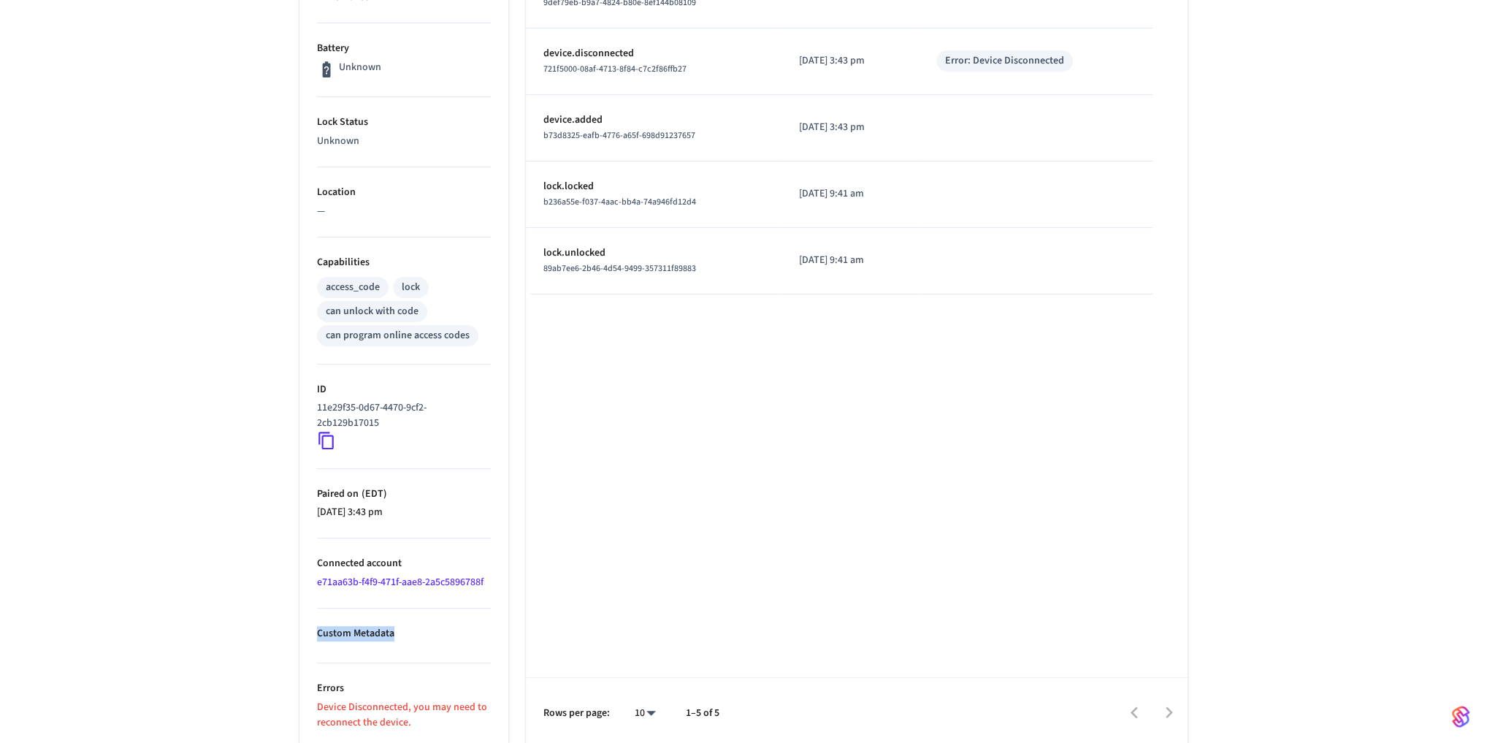
drag, startPoint x: 314, startPoint y: 631, endPoint x: 440, endPoint y: 651, distance: 127.3
click at [440, 651] on ul "Type Schlage Status Removed Battery Unknown Lock Status Unknown Location — Capa…" at bounding box center [403, 315] width 209 height 865
click at [440, 651] on li "Custom Metadata" at bounding box center [404, 635] width 174 height 55
click at [314, 647] on ul "Type Schlage Status Removed Battery Unknown Lock Status Unknown Location — Capa…" at bounding box center [403, 315] width 209 height 865
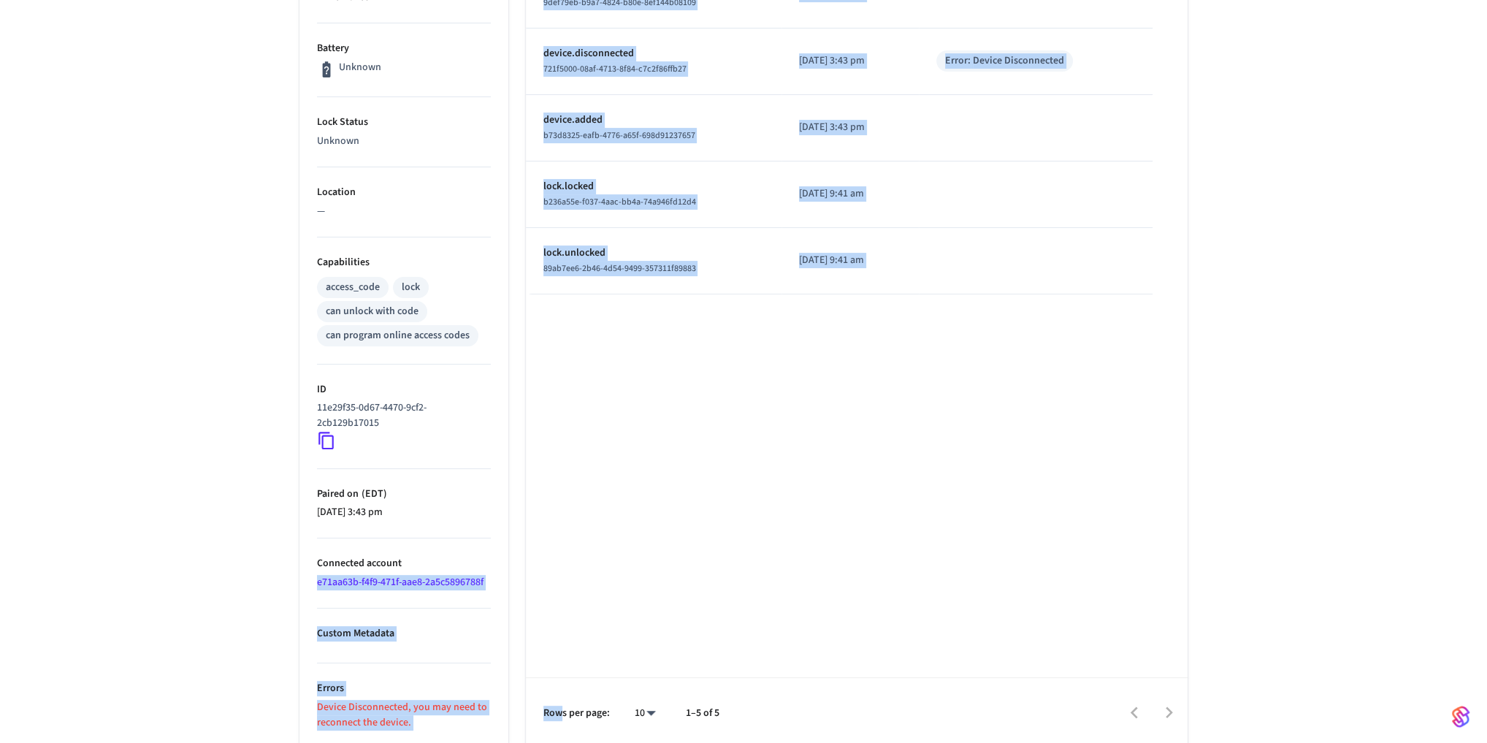
drag, startPoint x: 312, startPoint y: 581, endPoint x: 563, endPoint y: 648, distance: 260.2
click at [563, 648] on div "Properties Type Schlage Status Removed Battery Unknown Lock Status Unknown Loca…" at bounding box center [735, 293] width 906 height 909
click at [172, 596] on div "Shoals Garage Side Door ​ ​ Properties Type Schlage Status Removed Battery Unkn…" at bounding box center [743, 249] width 1487 height 997
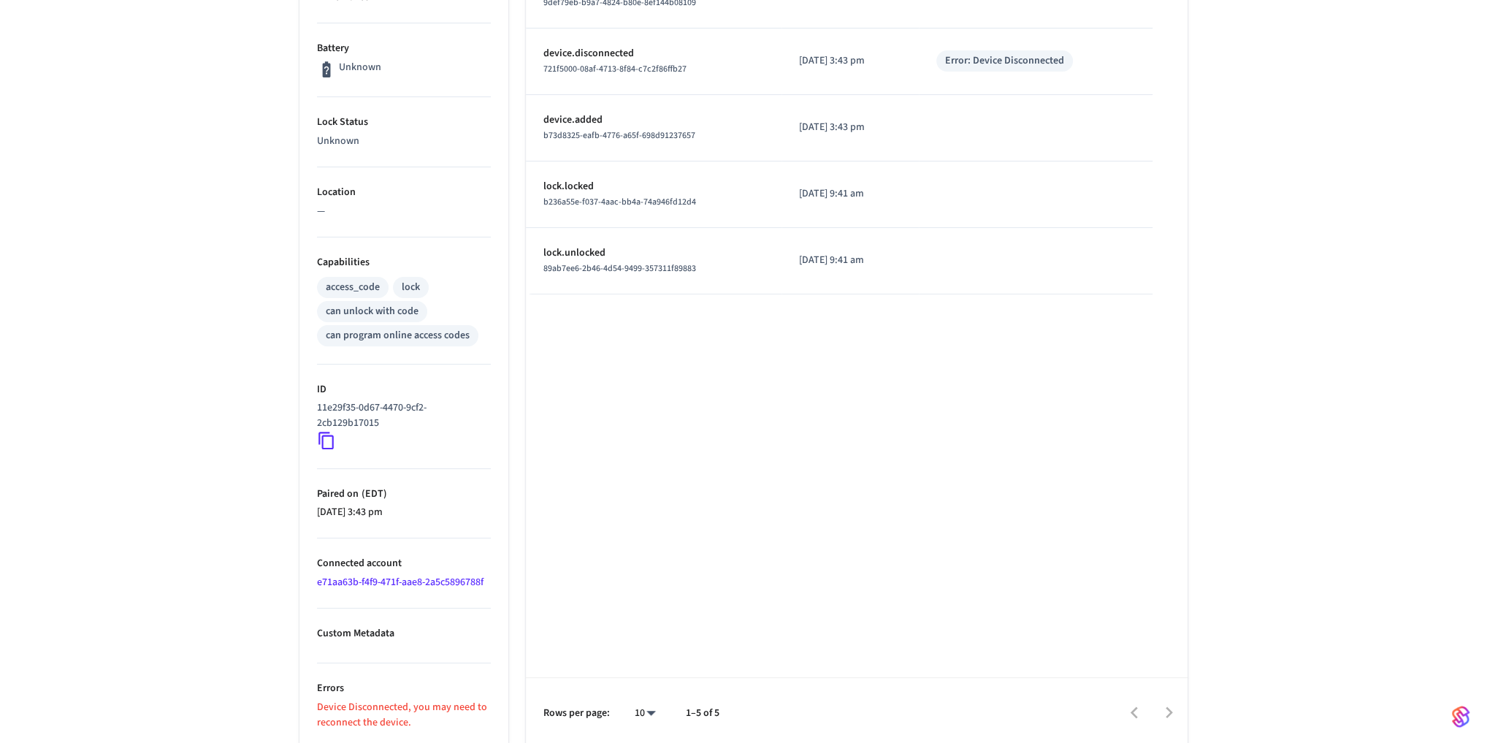
click at [327, 508] on p "[DATE] 3:43 pm" at bounding box center [404, 512] width 174 height 15
drag, startPoint x: 325, startPoint y: 562, endPoint x: 443, endPoint y: 572, distance: 118.7
click at [443, 572] on li "Connected account e71aa63b-f4f9-471f-aae8-2a5c5896788f" at bounding box center [404, 573] width 174 height 70
click at [265, 624] on div "Shoals Garage Side Door ​ ​ Properties Type Schlage Status Removed Battery Unkn…" at bounding box center [743, 249] width 1487 height 997
drag, startPoint x: 372, startPoint y: 630, endPoint x: 423, endPoint y: 651, distance: 54.9
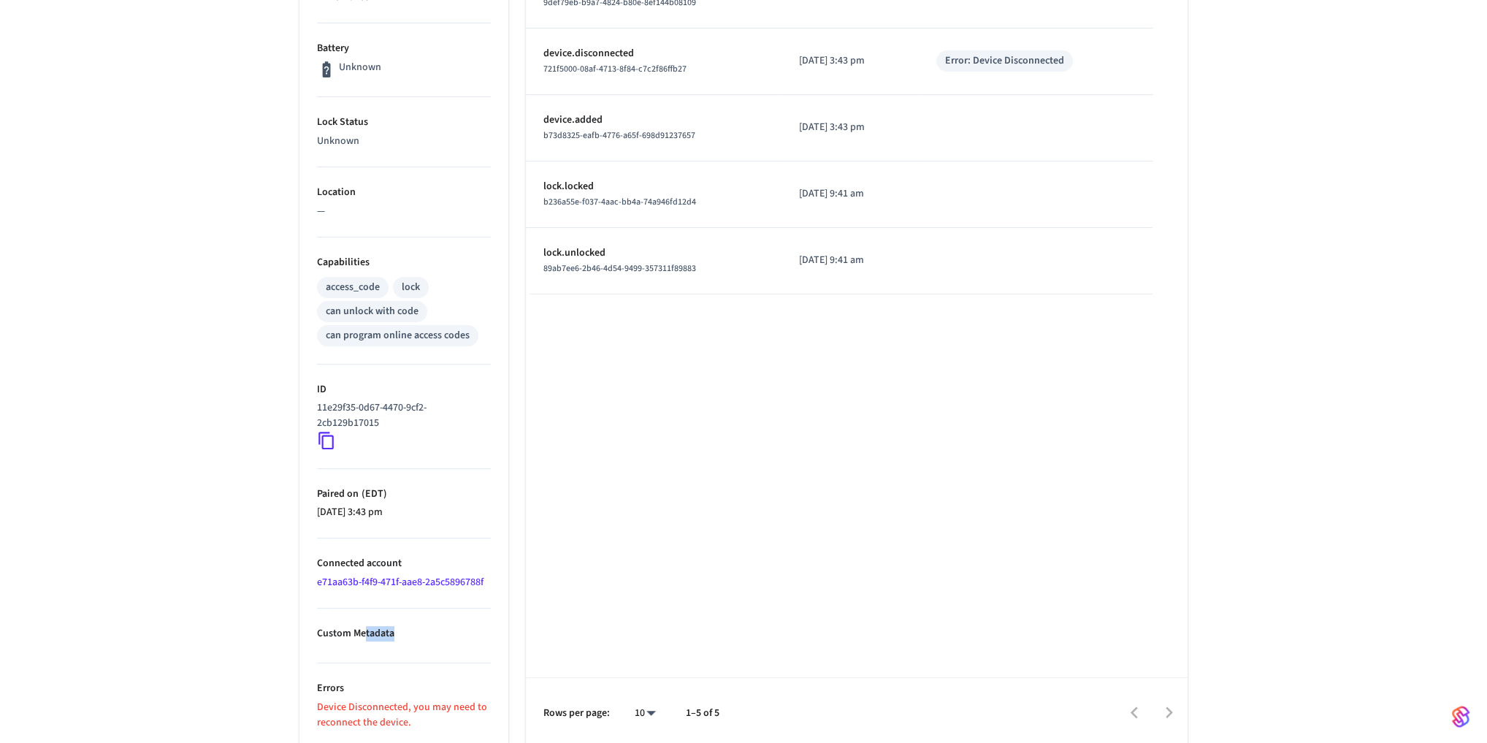
click at [423, 651] on li "Custom Metadata" at bounding box center [404, 635] width 174 height 55
click at [250, 673] on div "Shoals Garage Side Door ​ ​ Properties Type Schlage Status Removed Battery Unkn…" at bounding box center [743, 249] width 1487 height 997
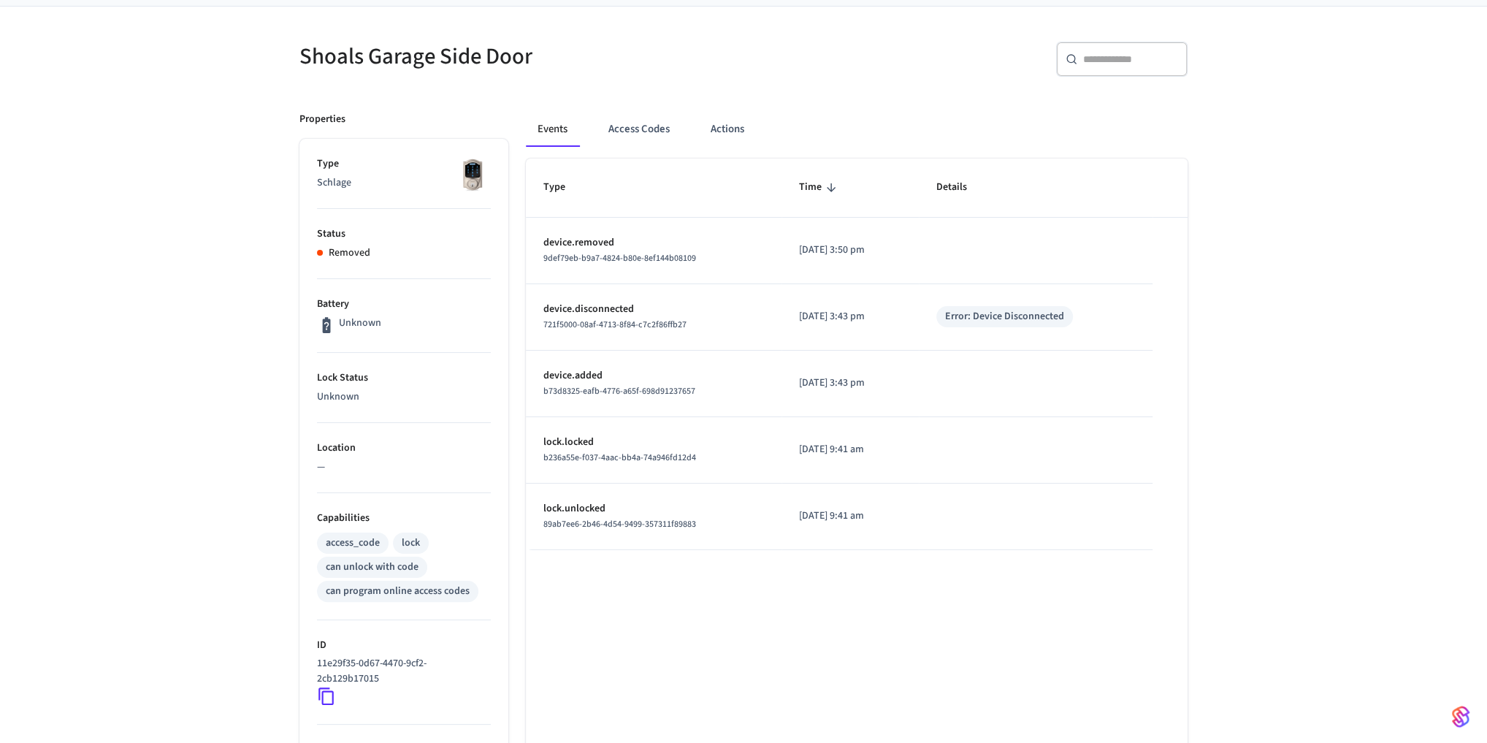
scroll to position [0, 0]
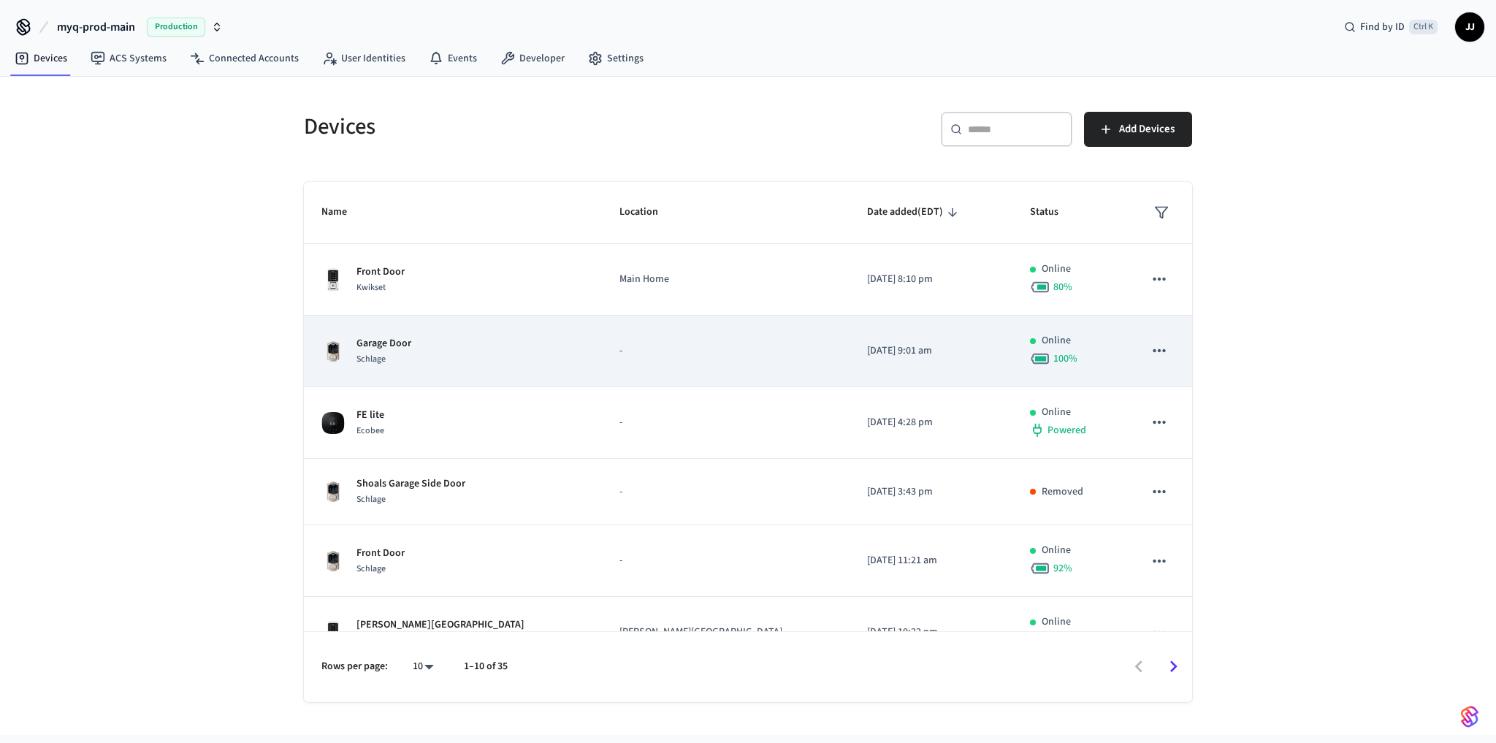
click at [747, 337] on td "-" at bounding box center [726, 351] width 248 height 72
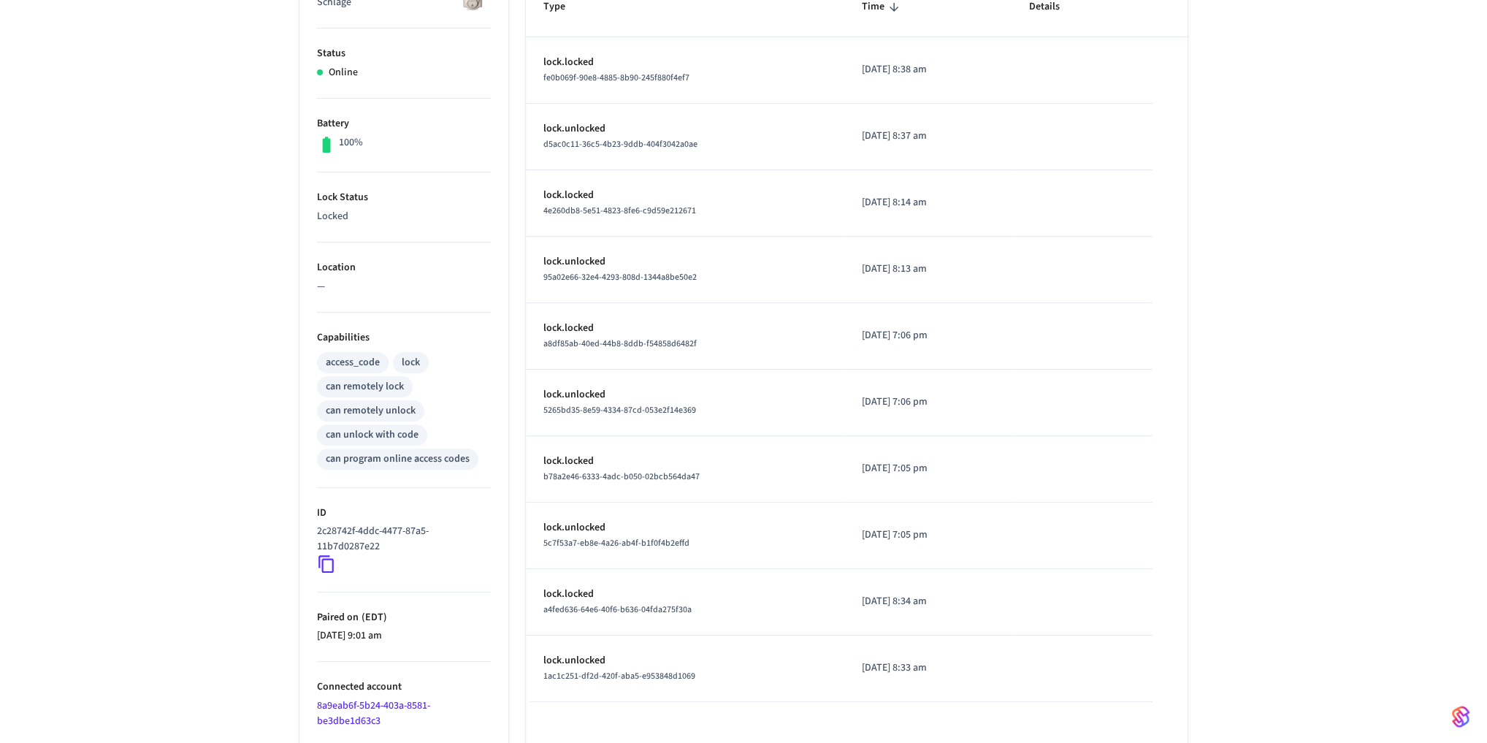
scroll to position [367, 0]
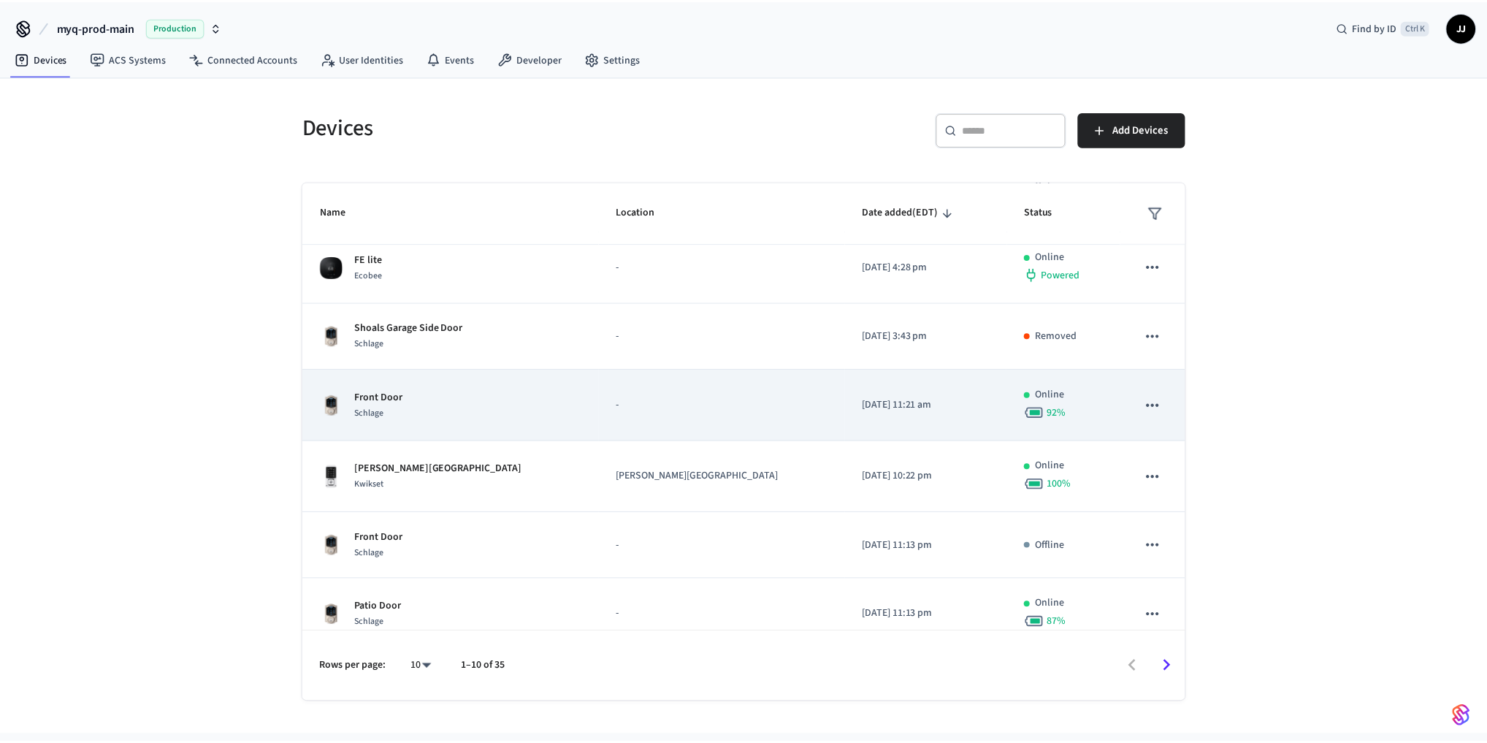
scroll to position [311, 0]
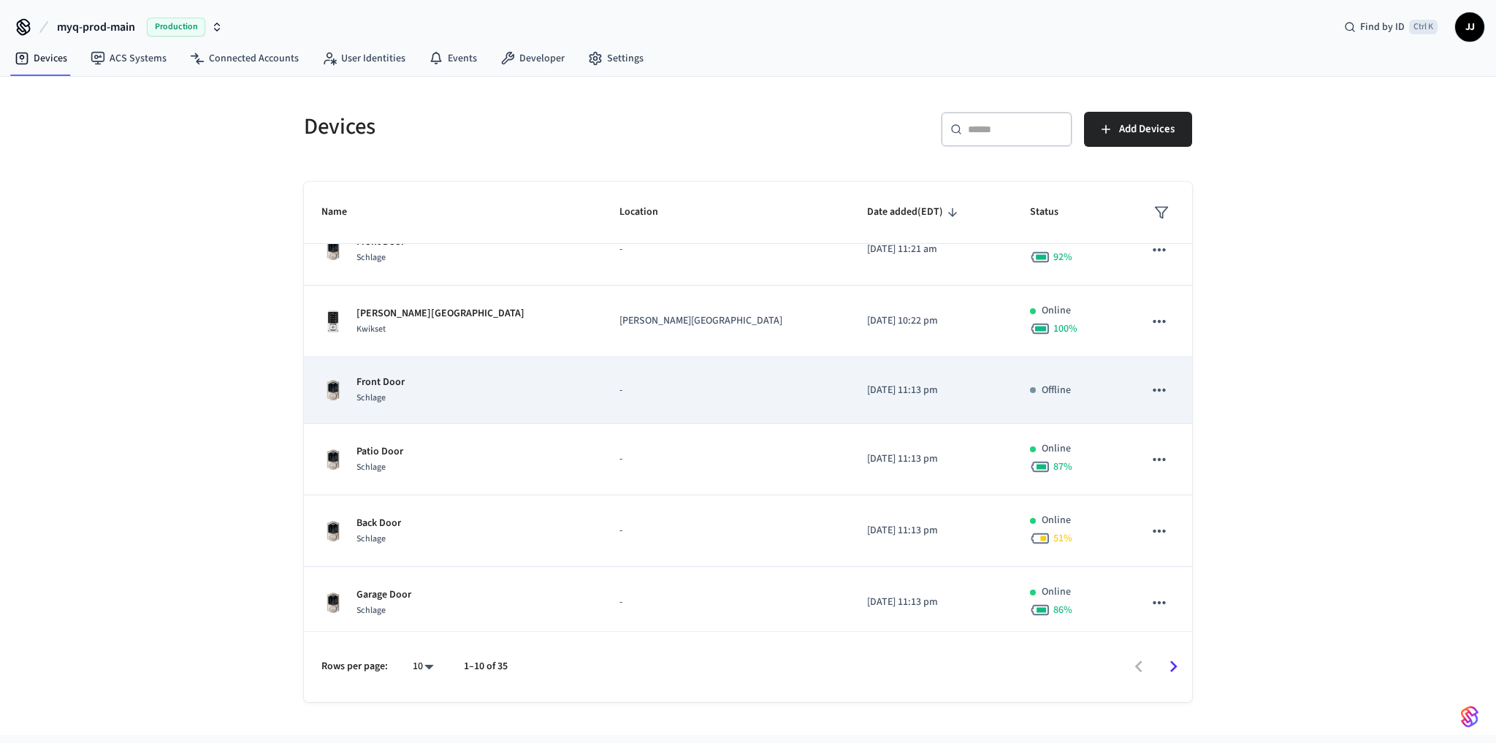
click at [466, 403] on td "Front Door Schlage" at bounding box center [453, 390] width 298 height 66
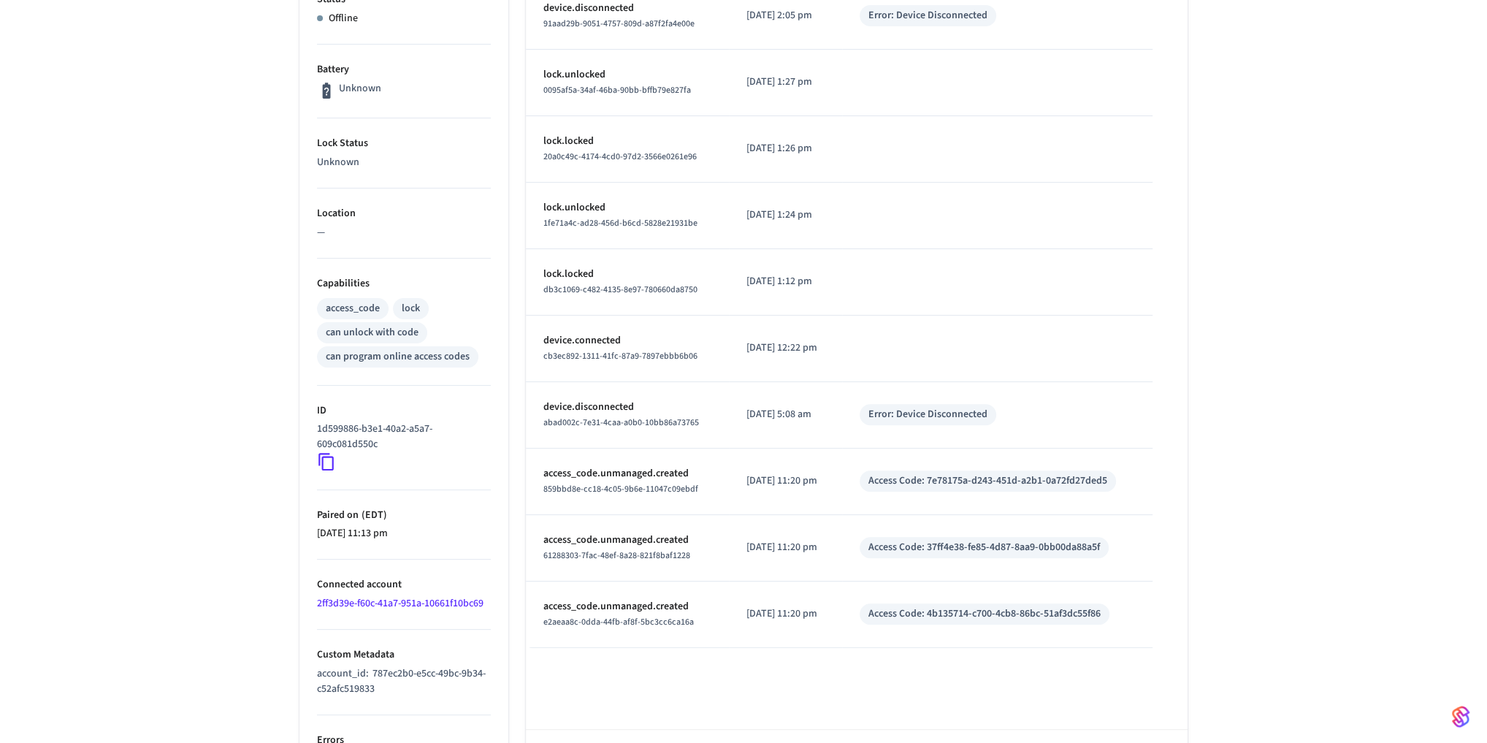
scroll to position [388, 0]
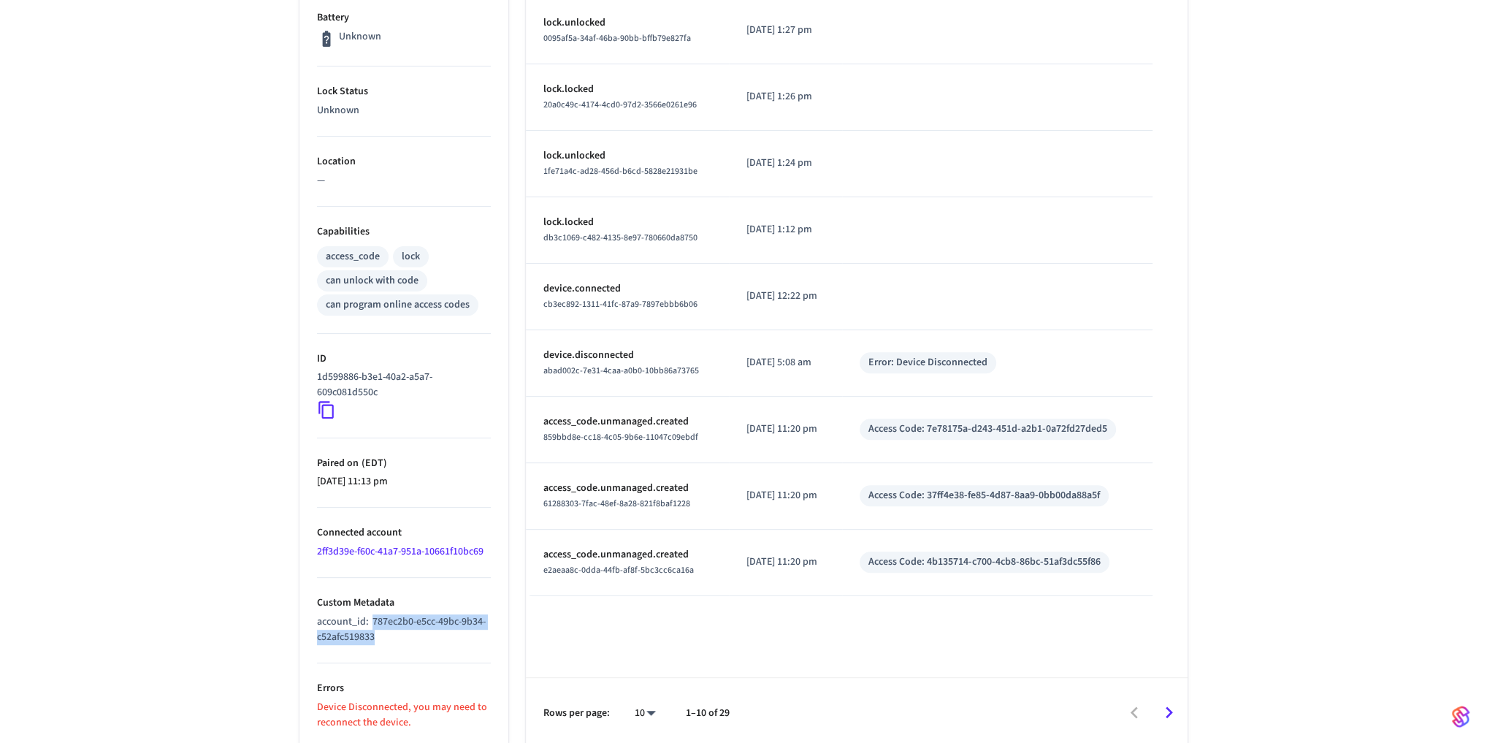
drag, startPoint x: 407, startPoint y: 630, endPoint x: 371, endPoint y: 612, distance: 40.5
click at [371, 614] on p "account_id : 787ec2b0-e5cc-49bc-9b34-c52afc519833" at bounding box center [404, 629] width 174 height 31
copy span "787ec2b0-e5cc-49bc-9b34-c52afc519833"
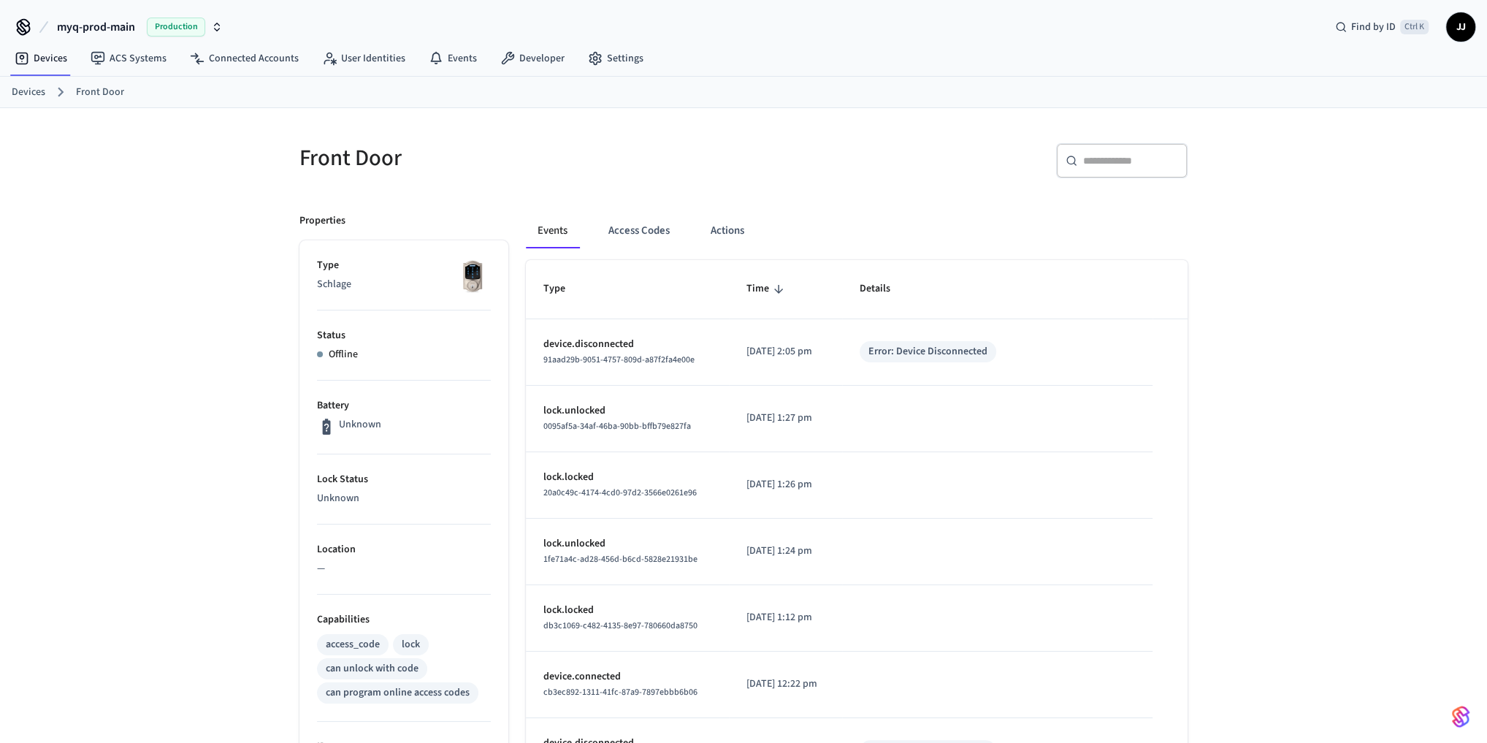
scroll to position [311, 0]
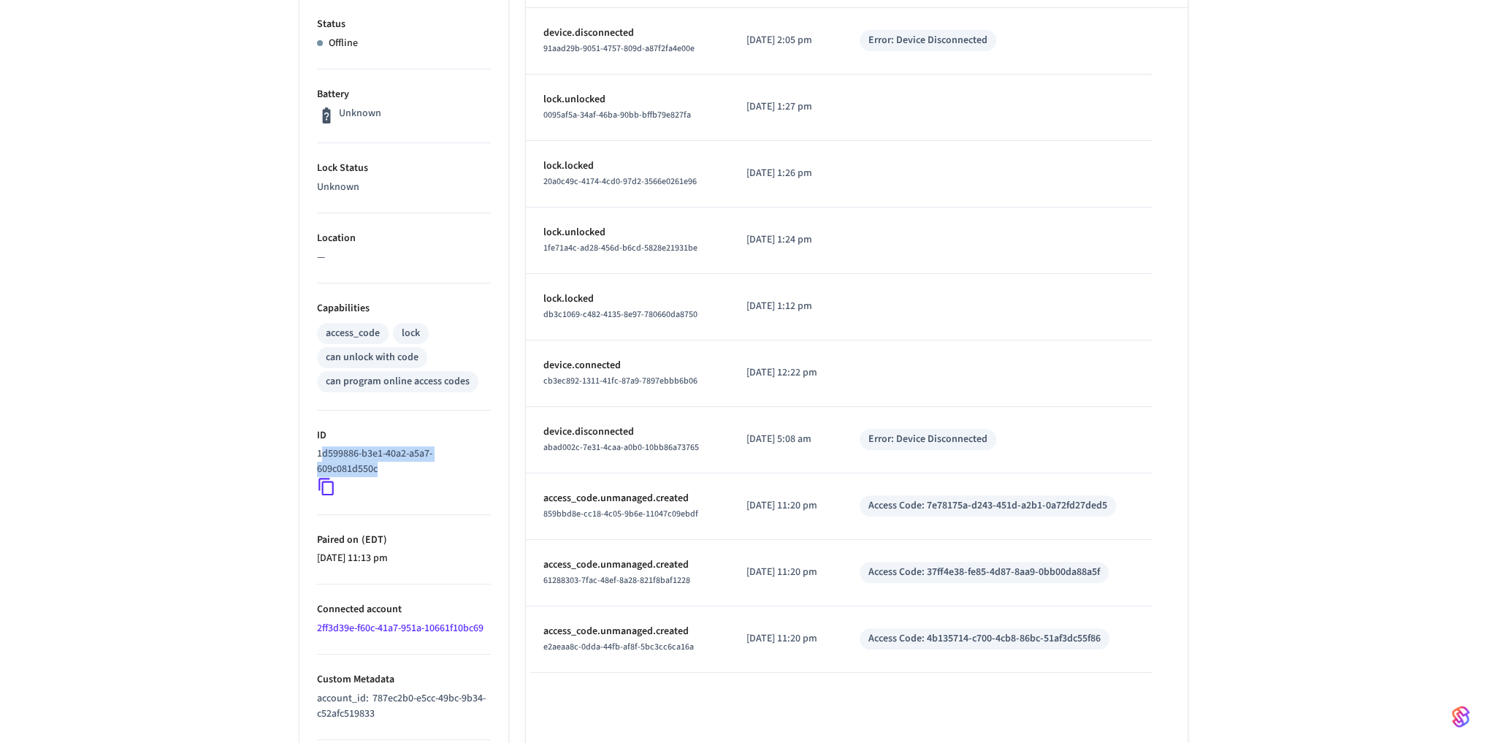
drag, startPoint x: 424, startPoint y: 463, endPoint x: 323, endPoint y: 454, distance: 101.9
click at [323, 454] on p "1d599886-b3e1-40a2-a5a7-609c081d550c" at bounding box center [401, 461] width 168 height 31
click at [321, 491] on icon at bounding box center [326, 486] width 19 height 19
click at [321, 486] on icon at bounding box center [325, 487] width 15 height 18
click at [215, 487] on div "Front Door ​ ​ Properties Type Schlage Status Offline Battery Unknown Lock Stat…" at bounding box center [743, 311] width 1487 height 1028
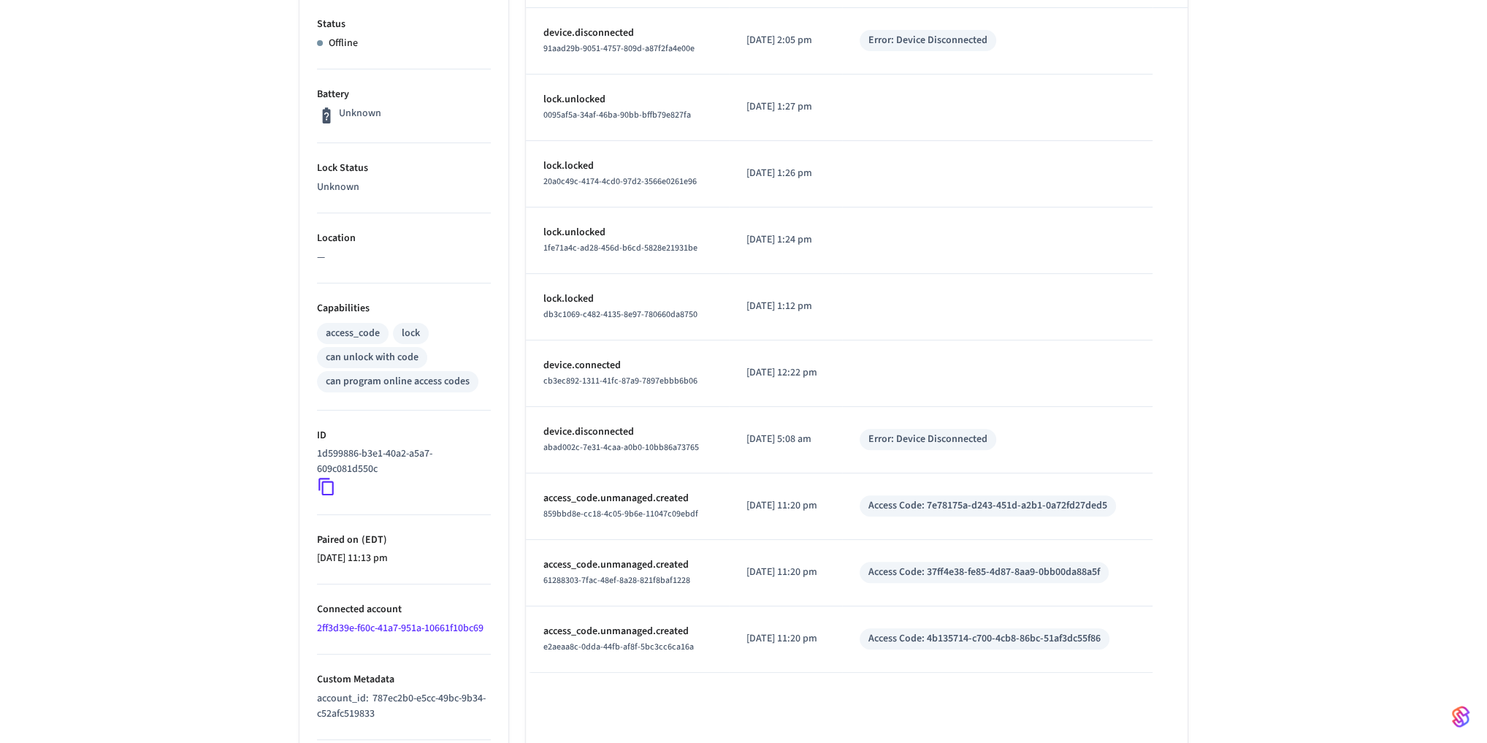
click at [324, 486] on icon at bounding box center [326, 486] width 19 height 19
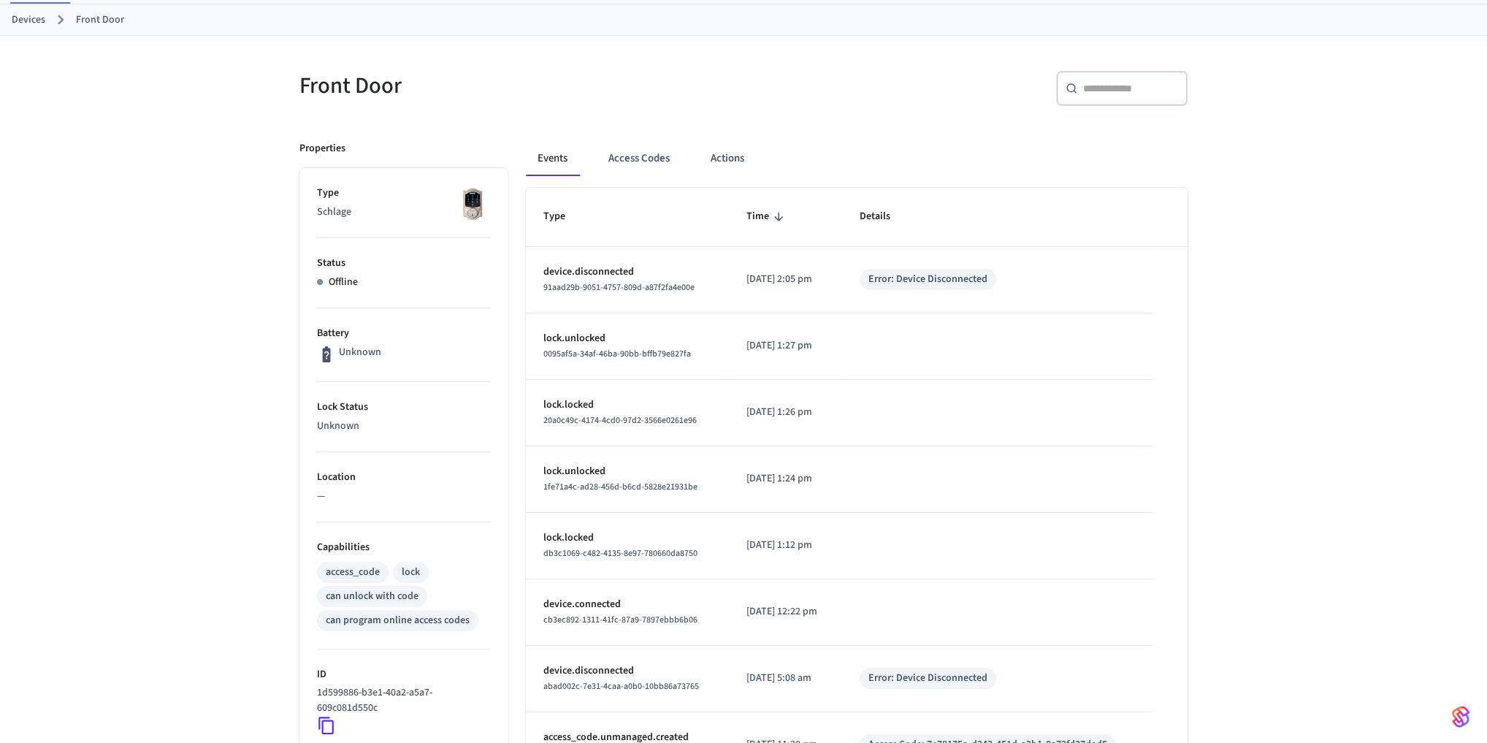
scroll to position [0, 0]
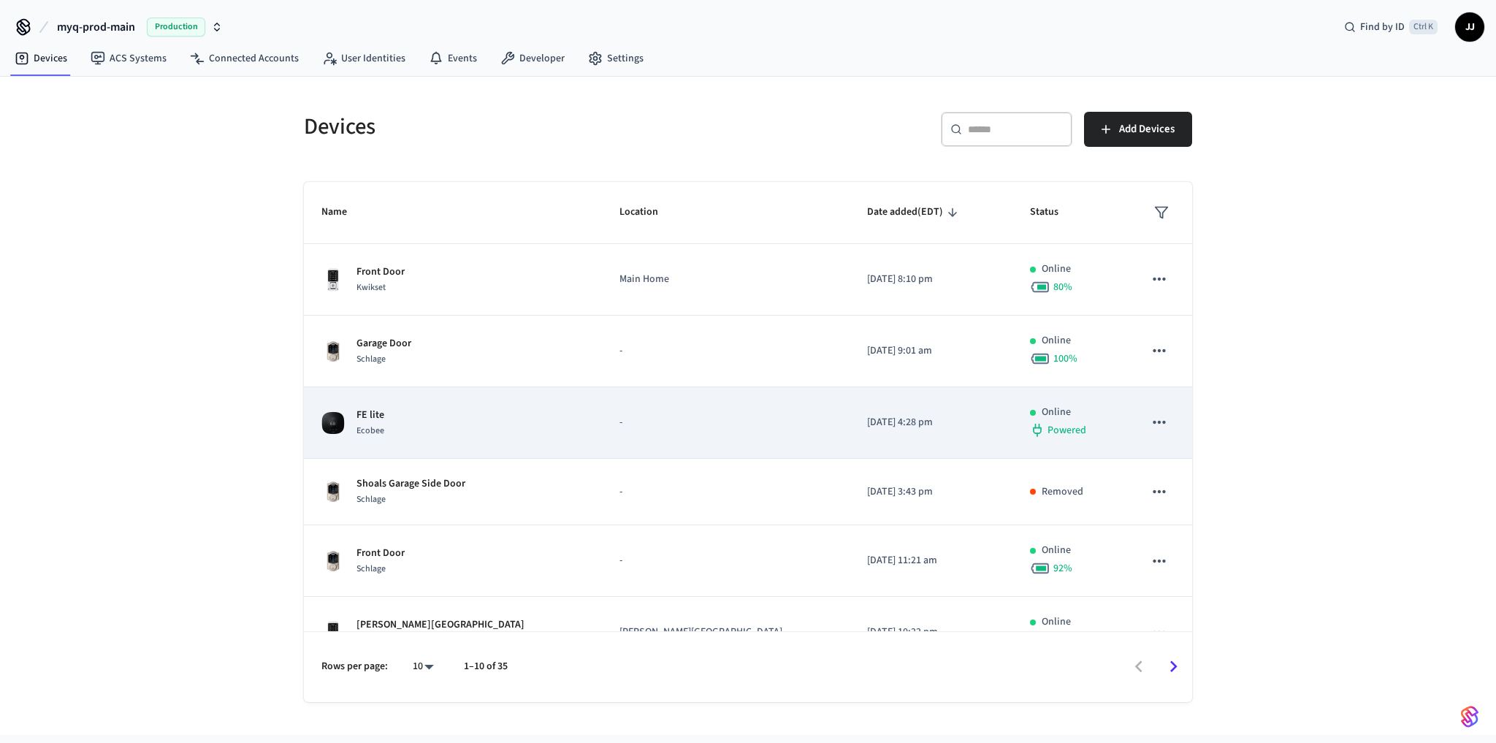
click at [732, 414] on td "-" at bounding box center [726, 423] width 248 height 72
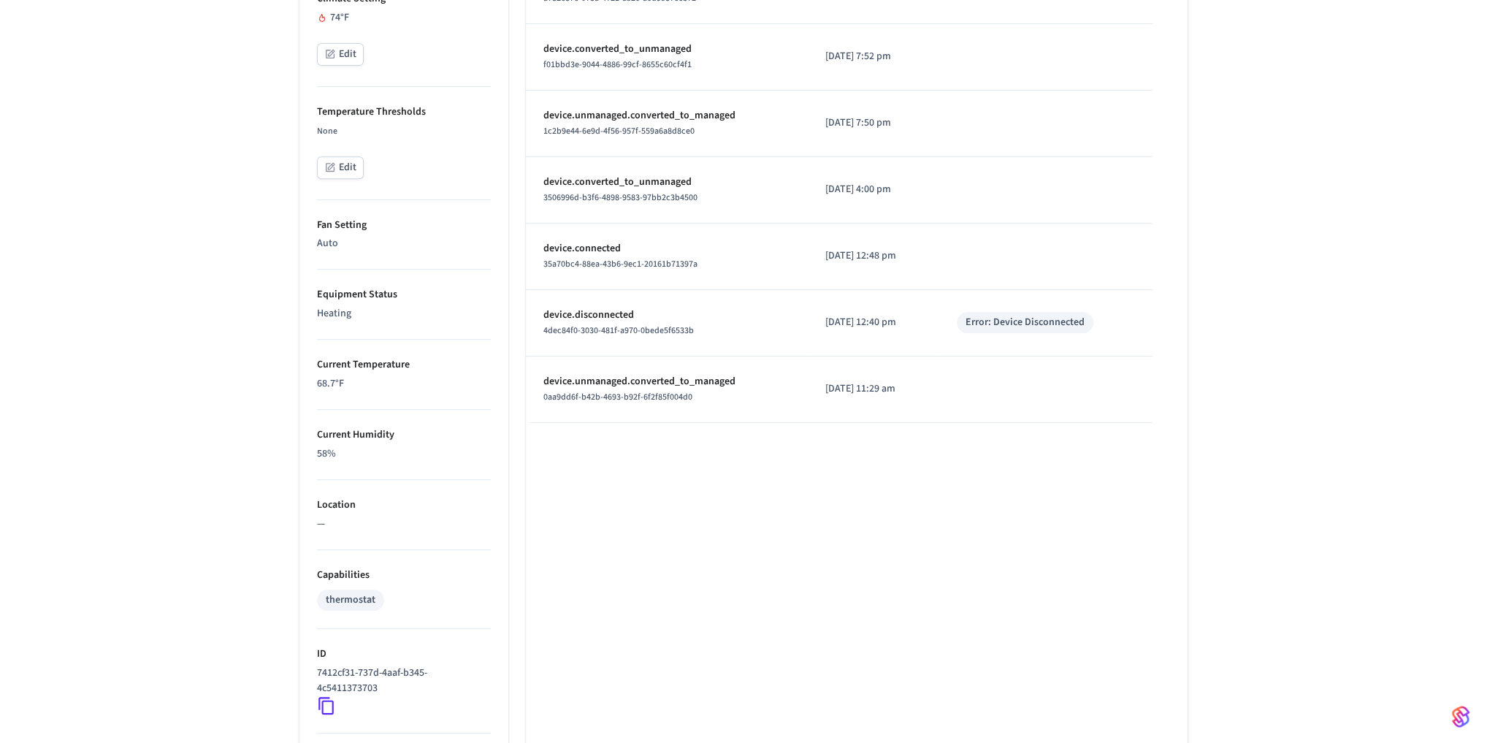
scroll to position [684, 0]
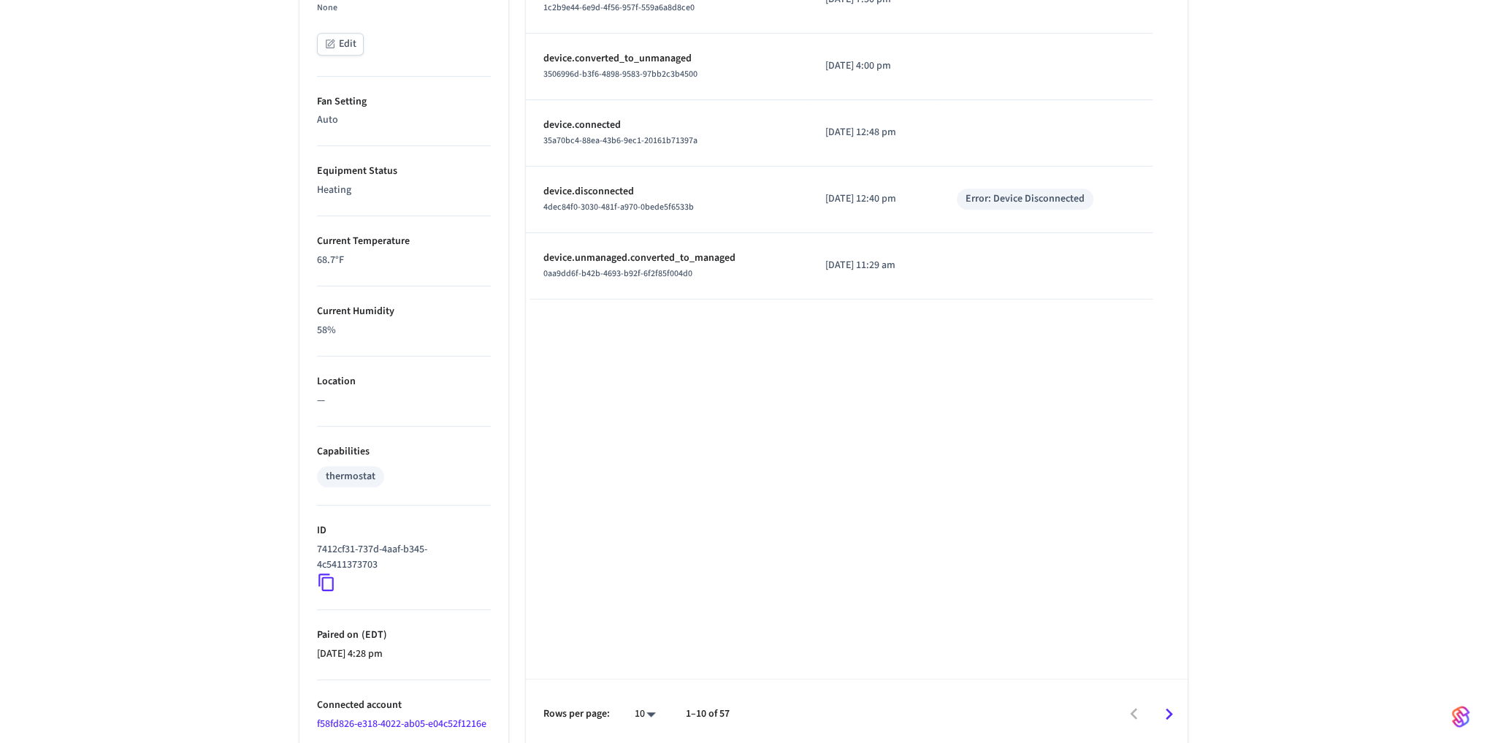
click at [134, 588] on div "FE lite ​ ​ Properties Type Ecobee Format Fahrenheit Status Online Battery Powe…" at bounding box center [743, 86] width 1487 height 1325
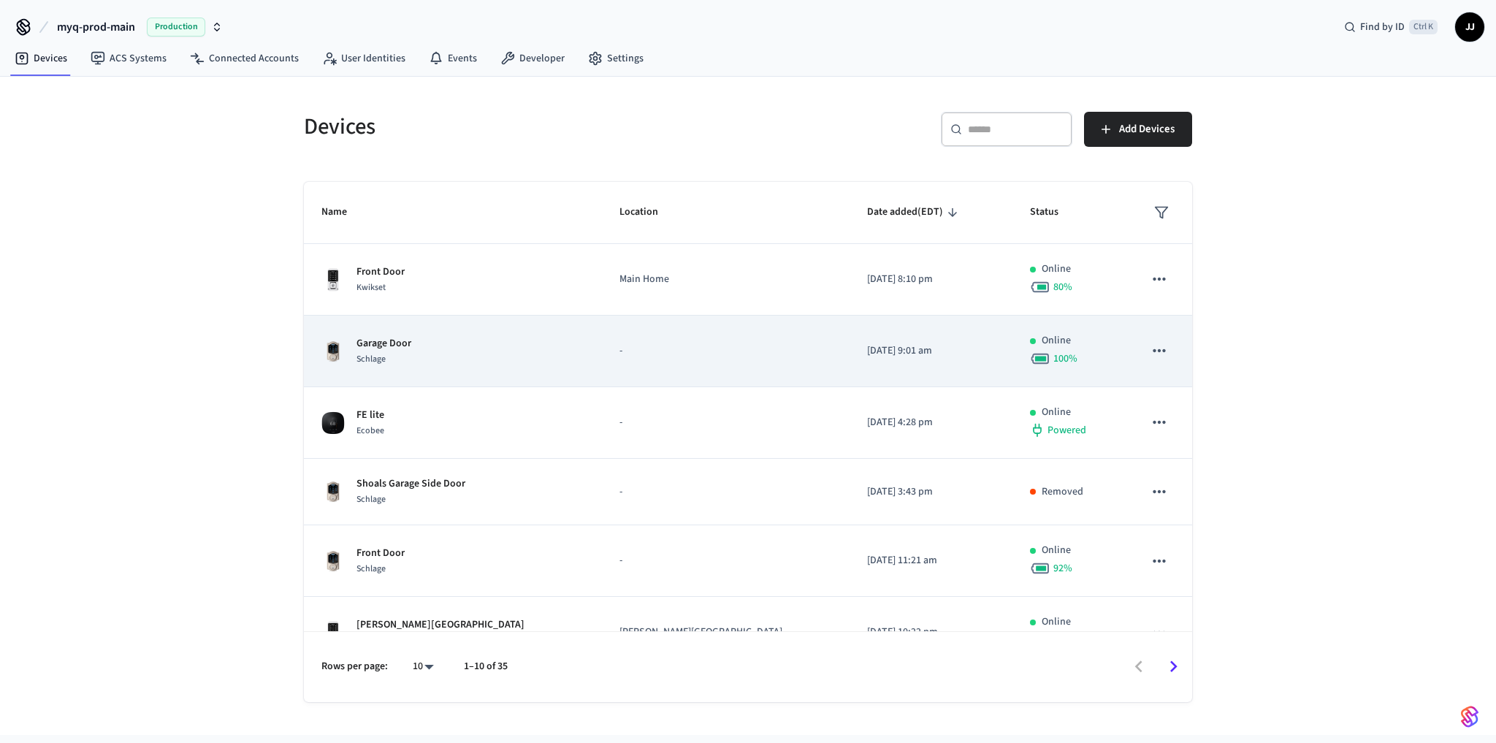
click at [559, 323] on td "Garage Door Schlage" at bounding box center [453, 351] width 298 height 72
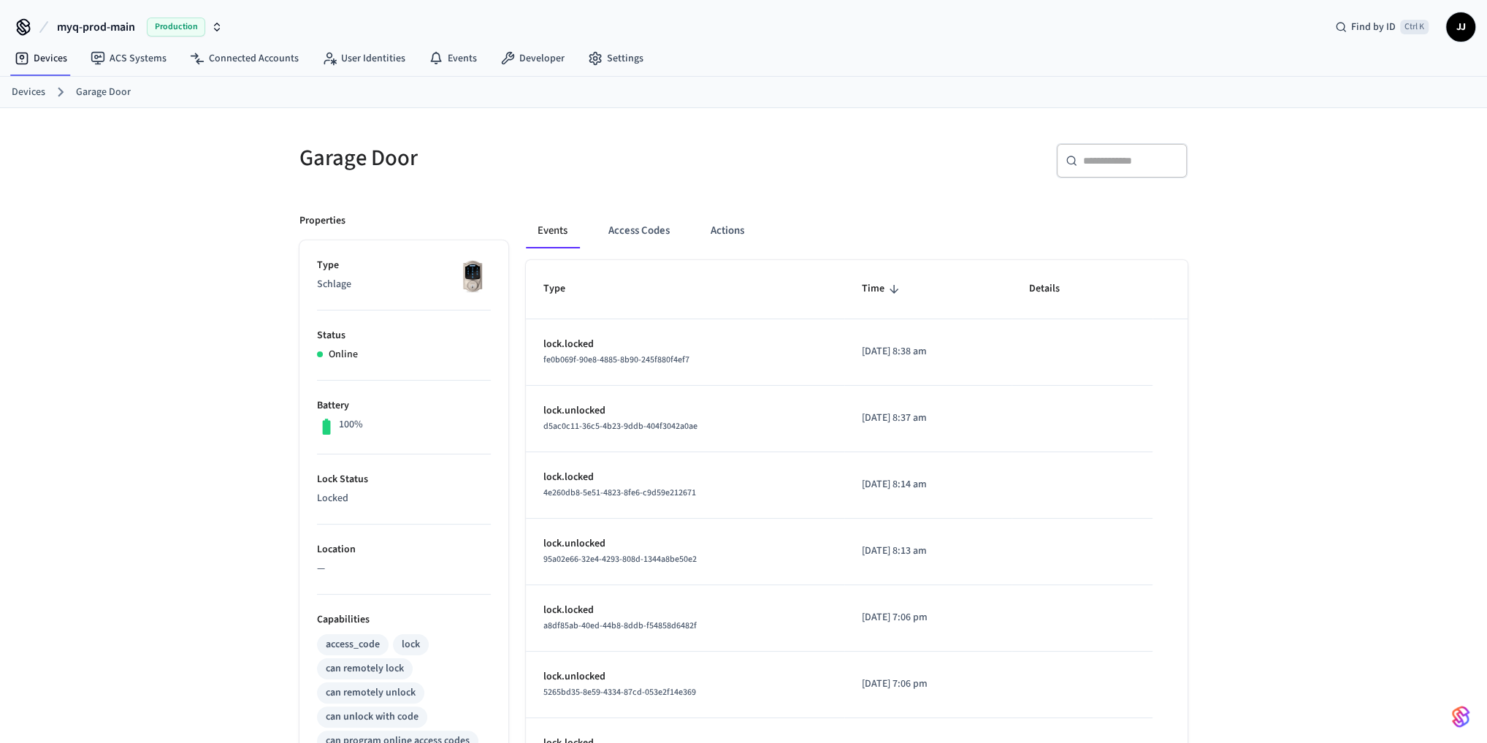
scroll to position [367, 0]
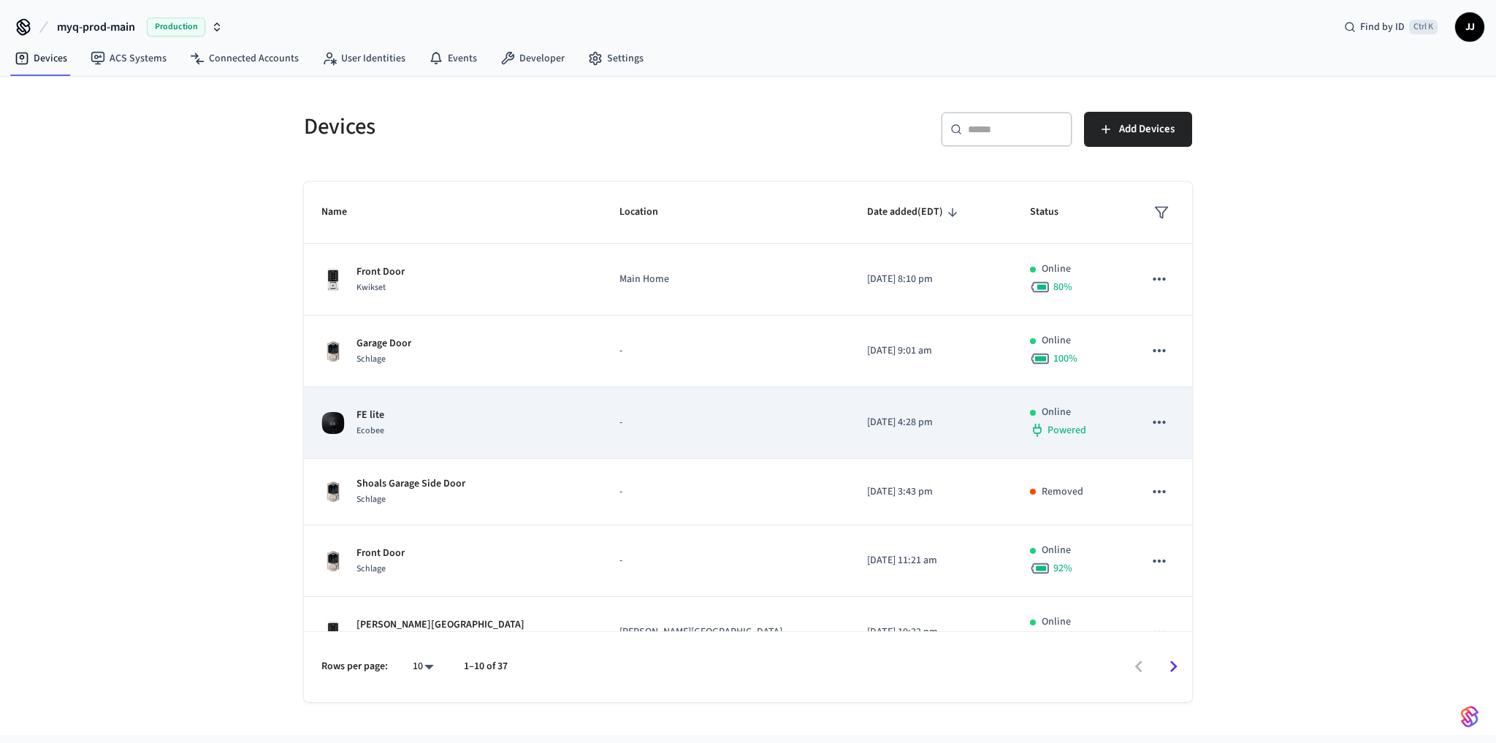
click at [404, 447] on td "FE lite Ecobee" at bounding box center [453, 423] width 298 height 72
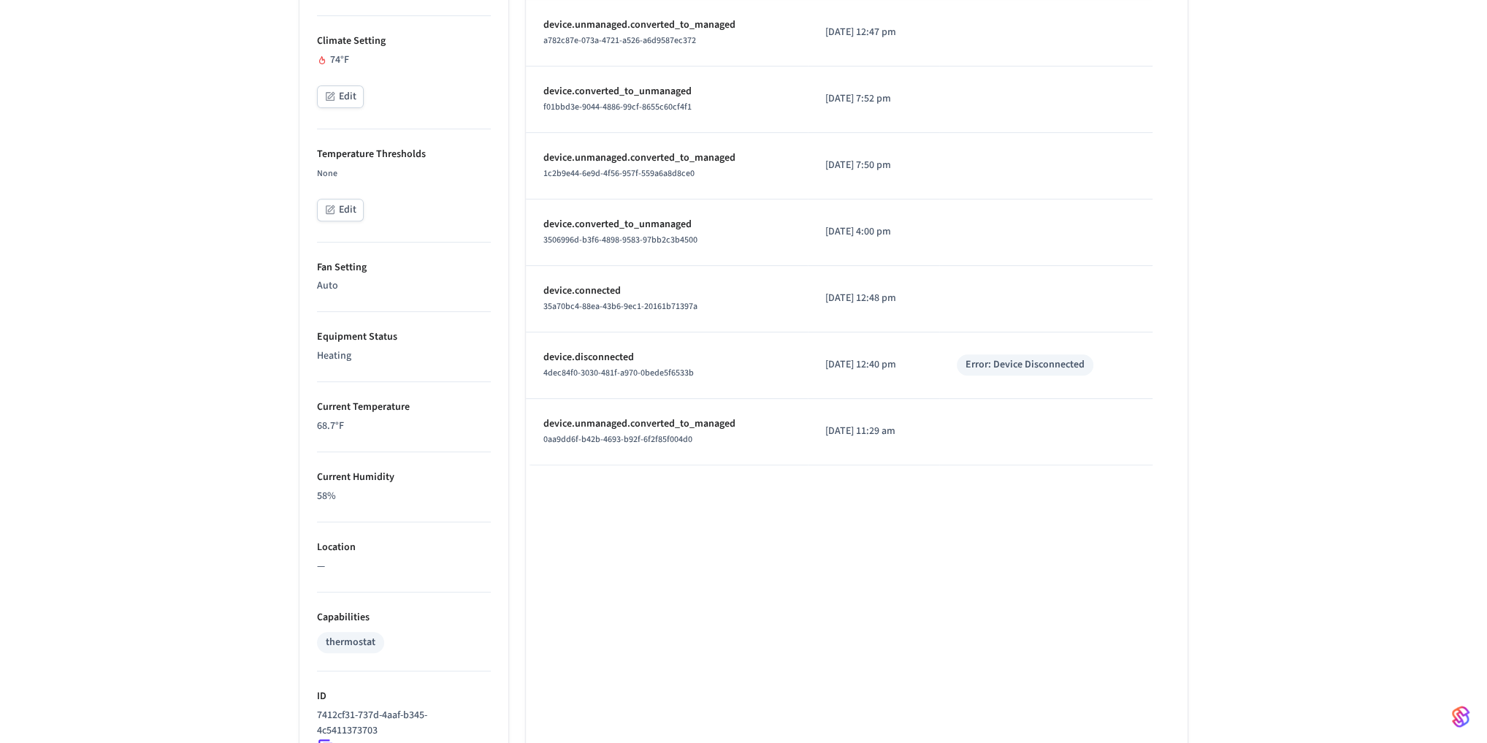
scroll to position [684, 0]
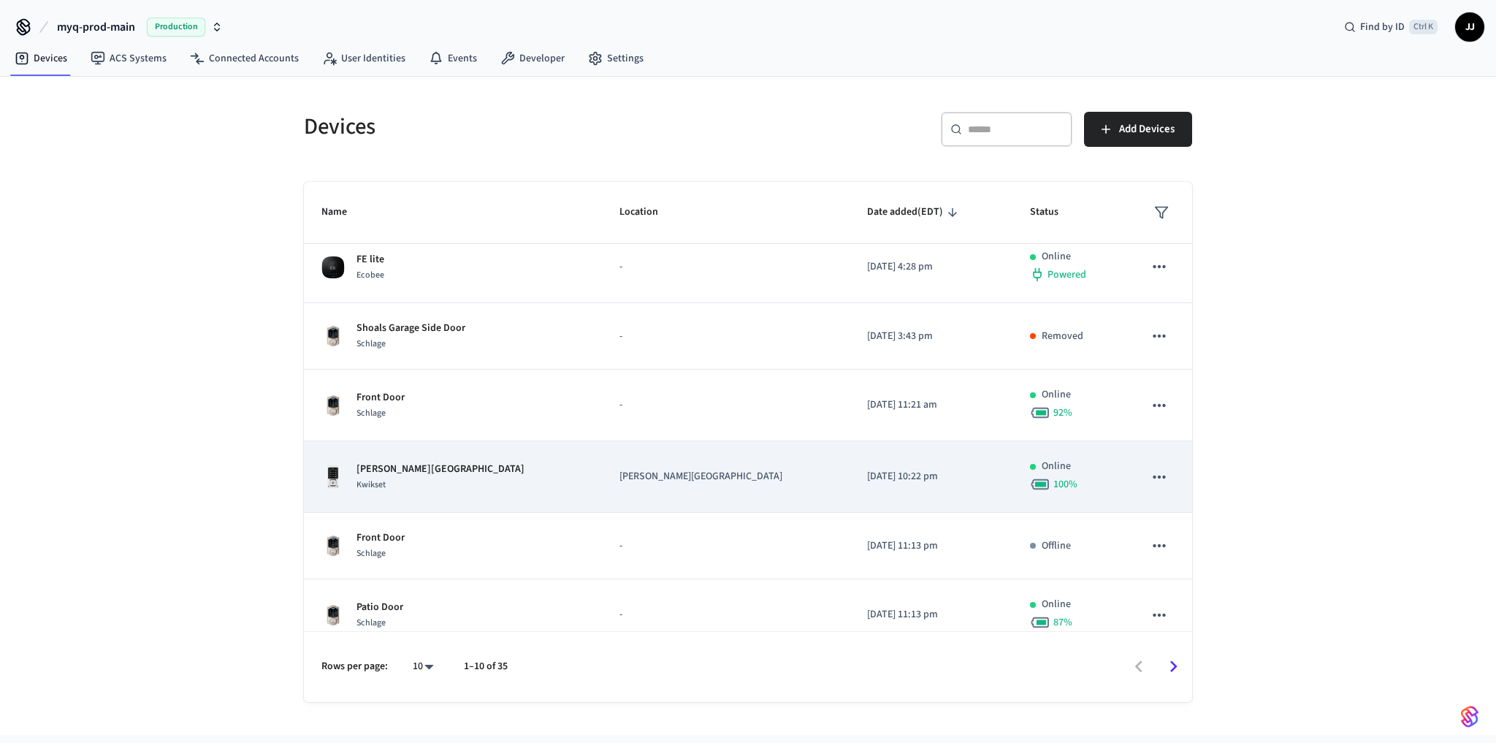
scroll to position [314, 0]
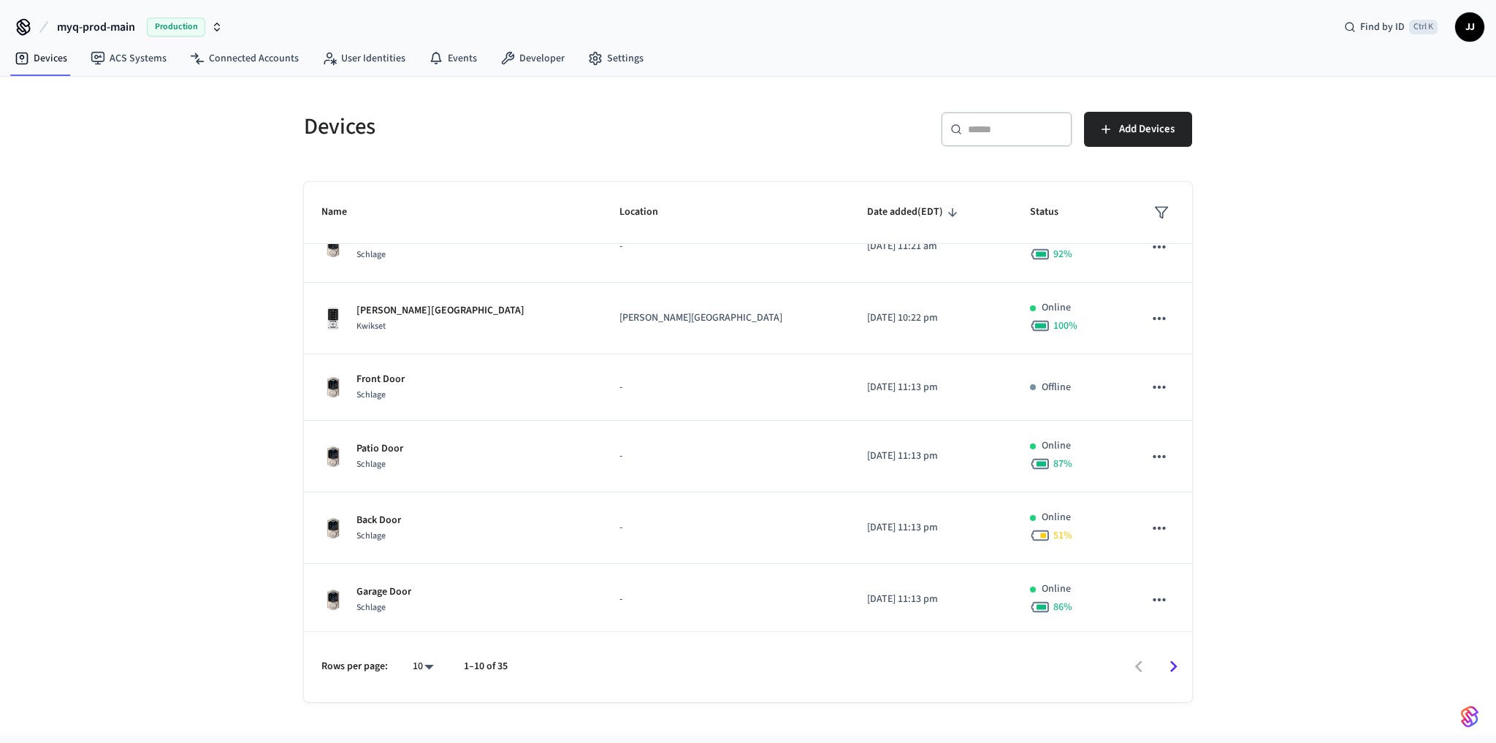
click at [1166, 671] on icon "Go to next page" at bounding box center [1173, 666] width 23 height 23
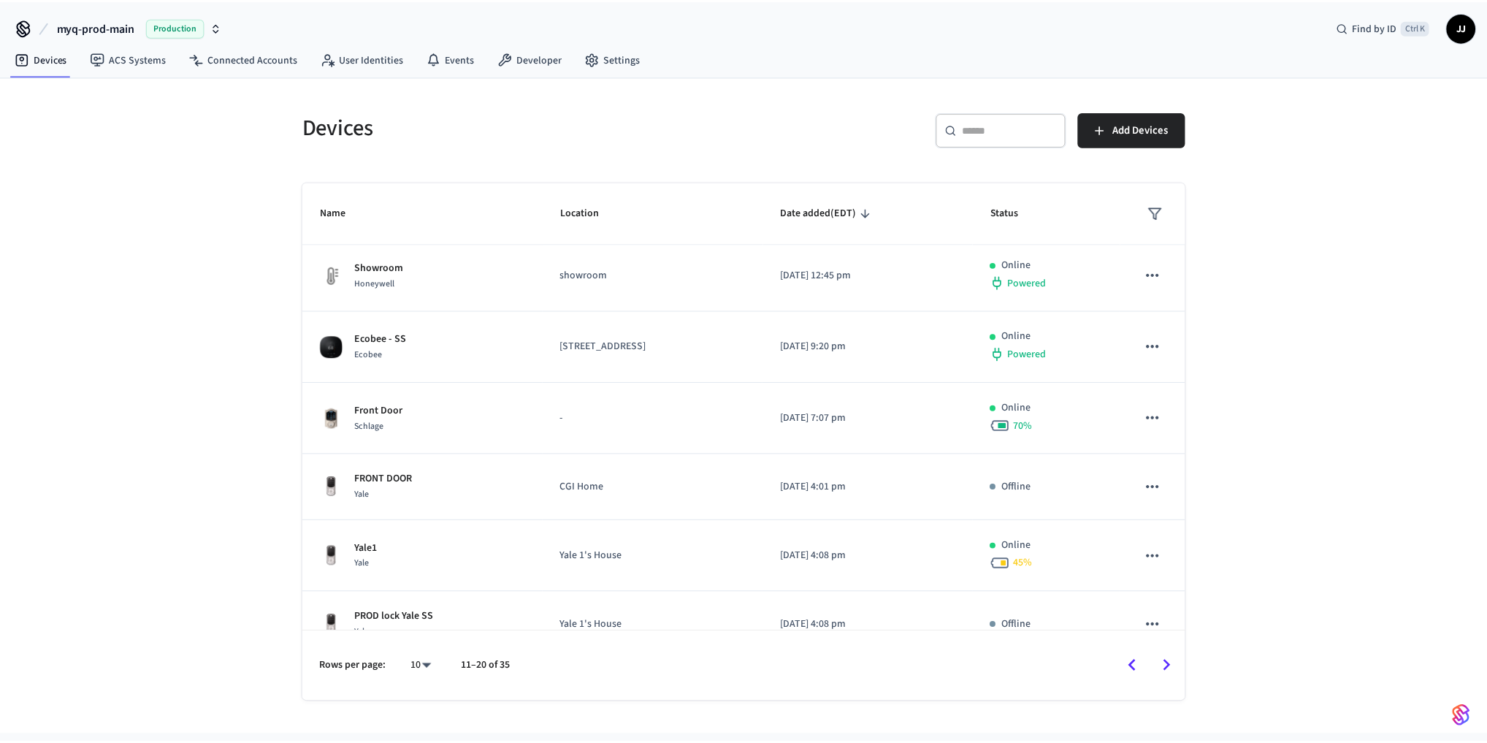
scroll to position [0, 0]
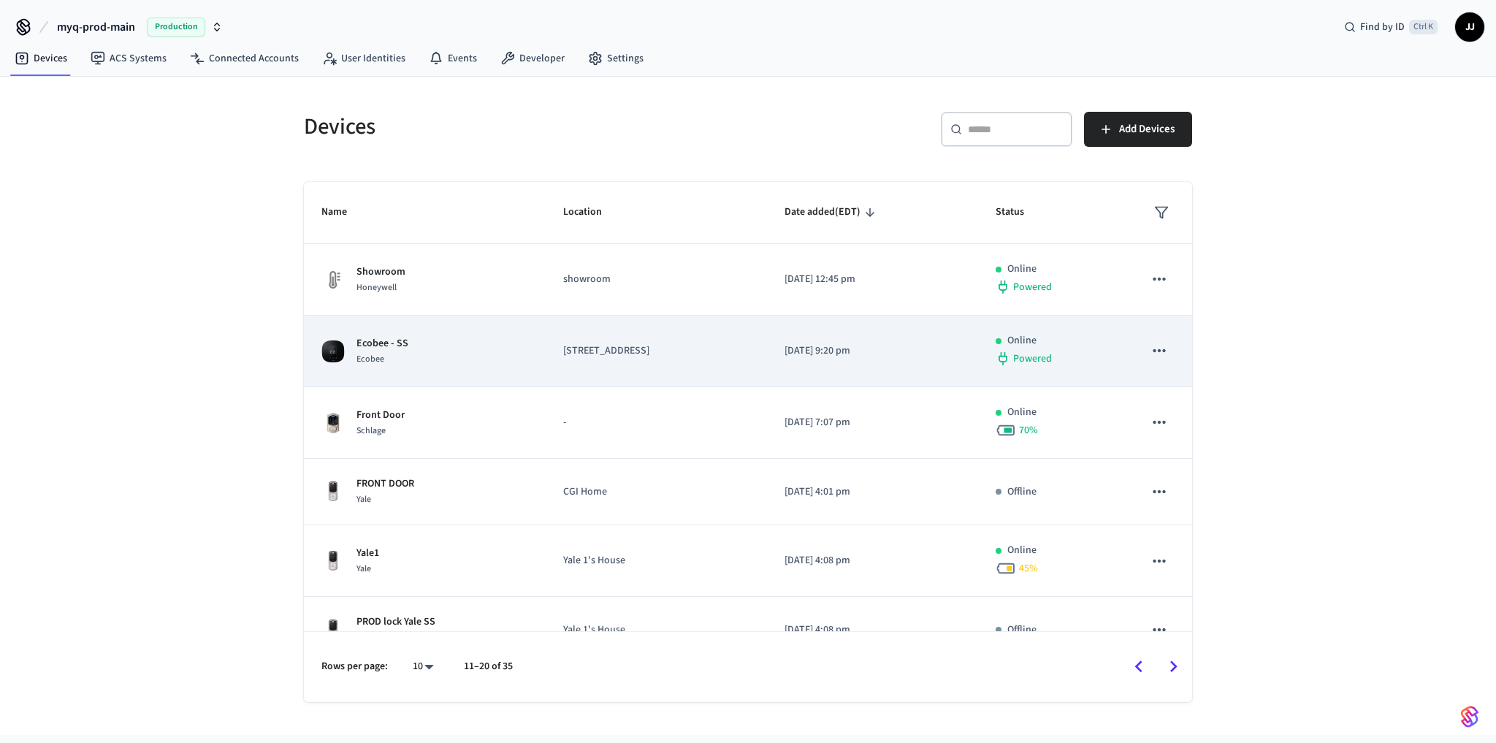
click at [441, 356] on div "Ecobee - SS Ecobee" at bounding box center [424, 351] width 207 height 31
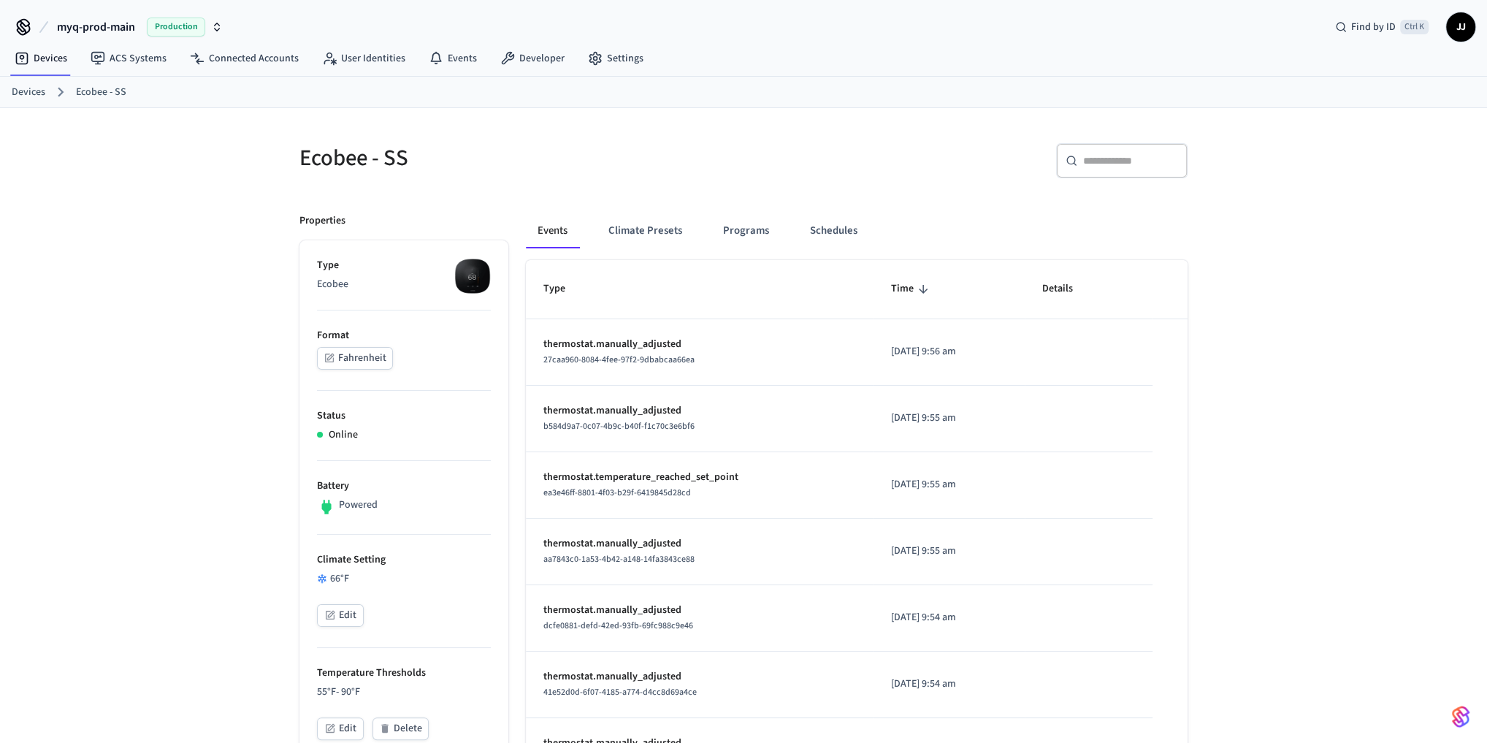
drag, startPoint x: 212, startPoint y: 540, endPoint x: 256, endPoint y: 532, distance: 44.5
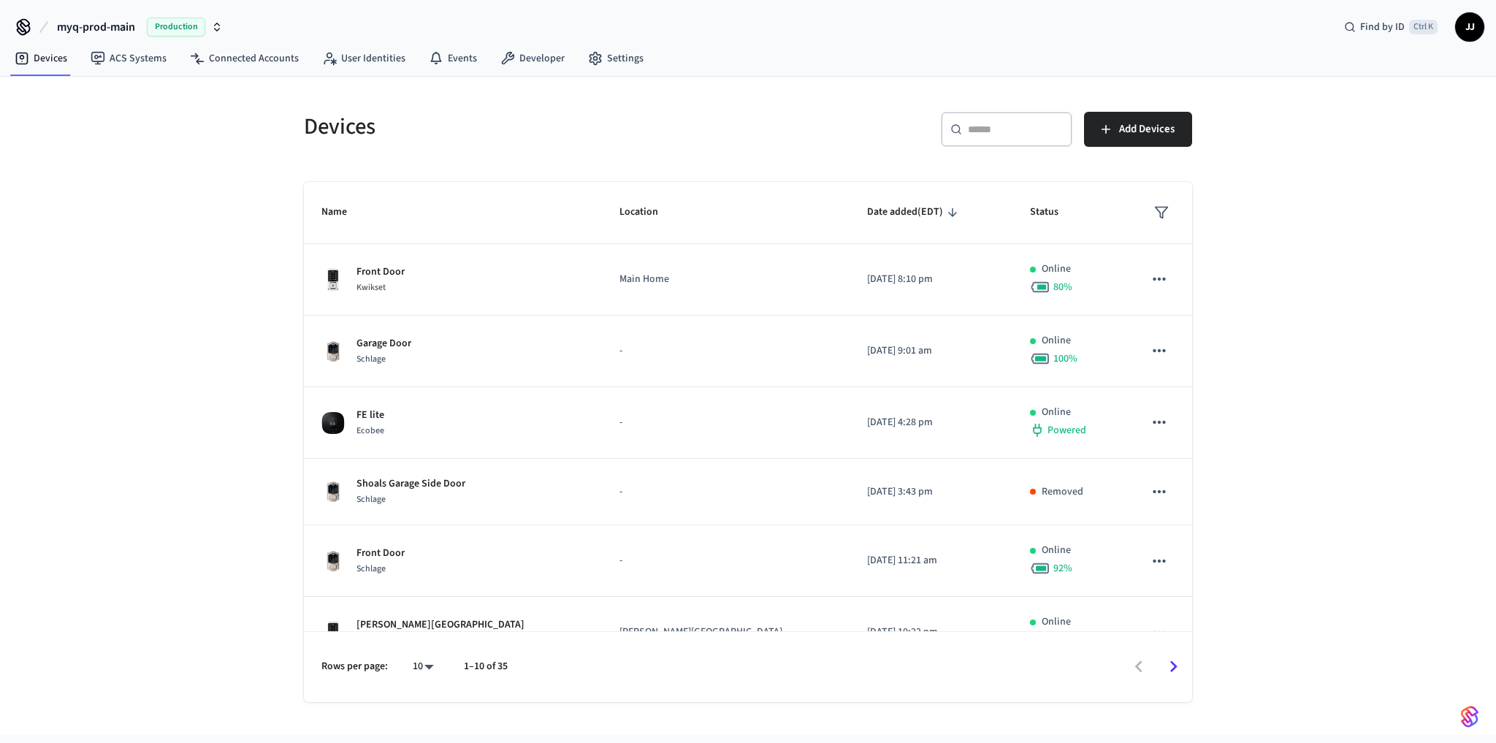
click at [88, 448] on div "Devices ​ ​ Add Devices Name Location Date added (EDT) Status Front Door Kwikse…" at bounding box center [748, 406] width 1496 height 658
click at [430, 673] on body "myq-prod-main Production Find by ID Ctrl K JJ Devices ACS Systems Connected Acc…" at bounding box center [748, 367] width 1496 height 735
click at [421, 704] on li "All" at bounding box center [417, 701] width 39 height 39
type input "**"
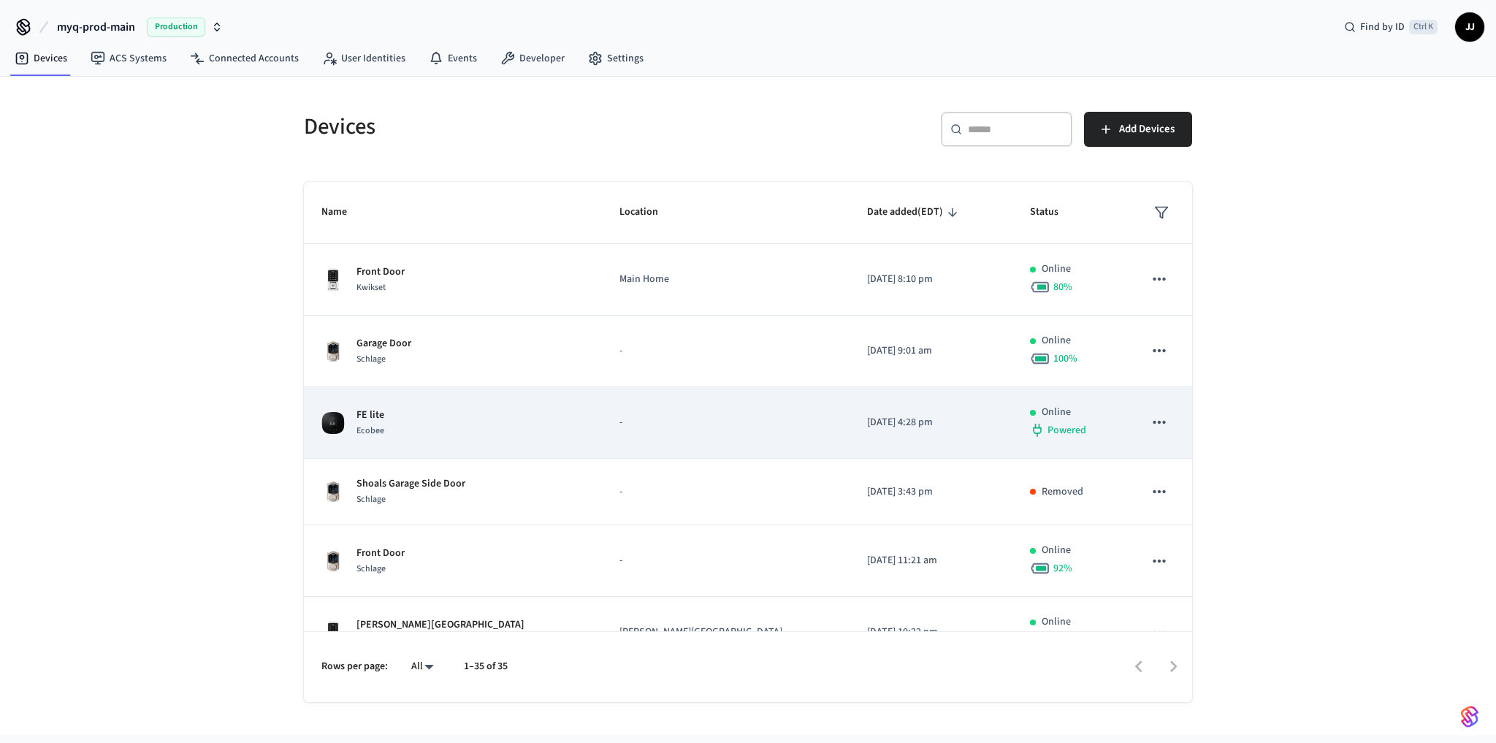
click at [504, 404] on td "FE lite Ecobee" at bounding box center [453, 423] width 298 height 72
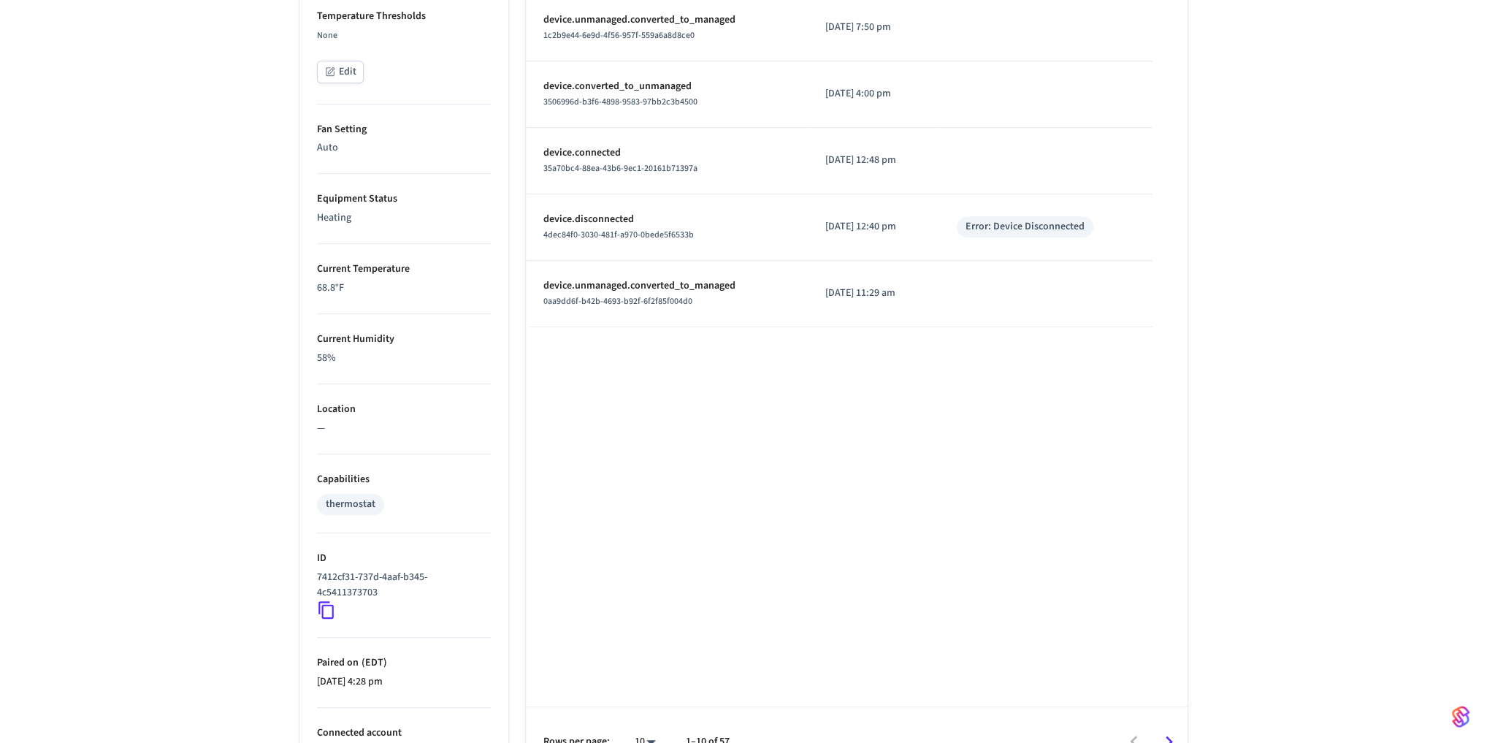
scroll to position [684, 0]
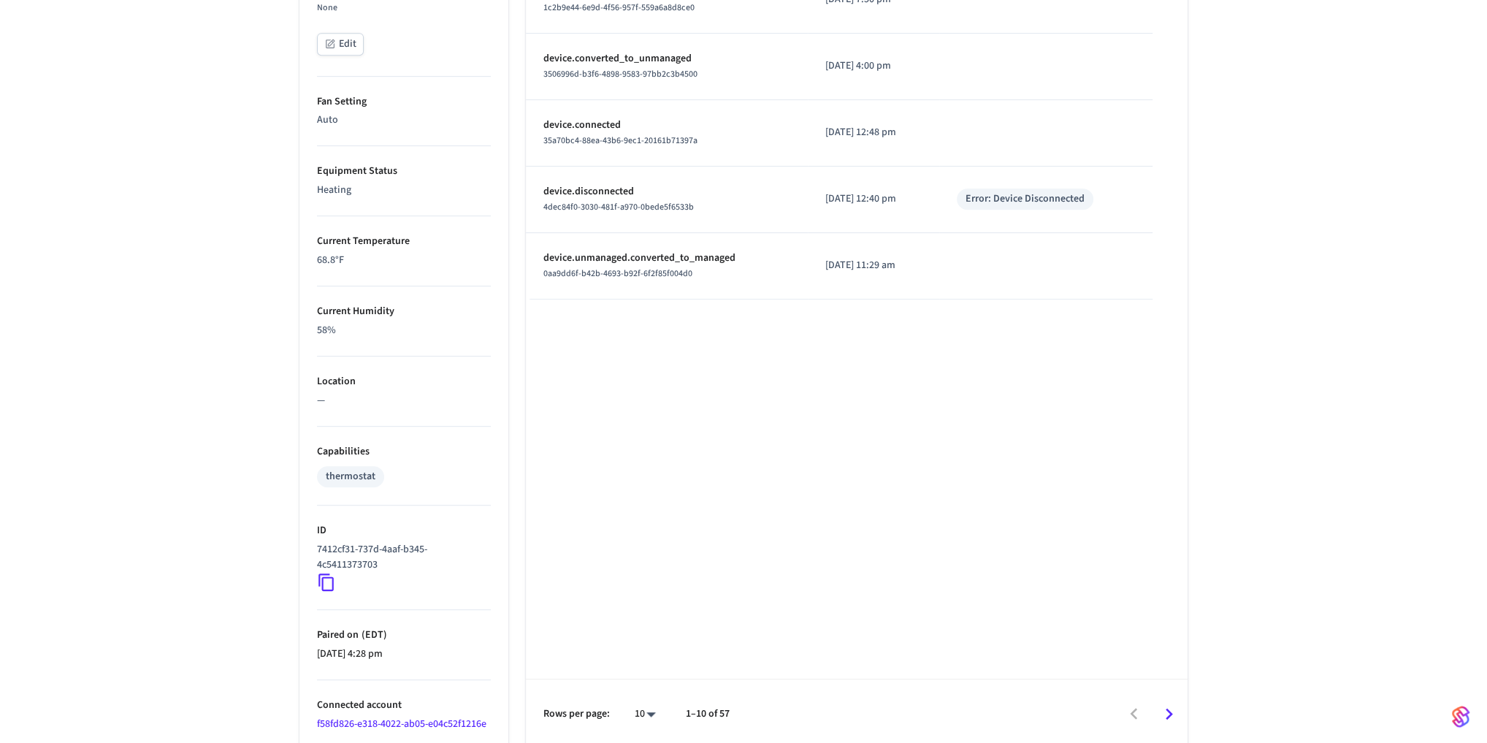
click at [319, 573] on icon at bounding box center [325, 582] width 15 height 18
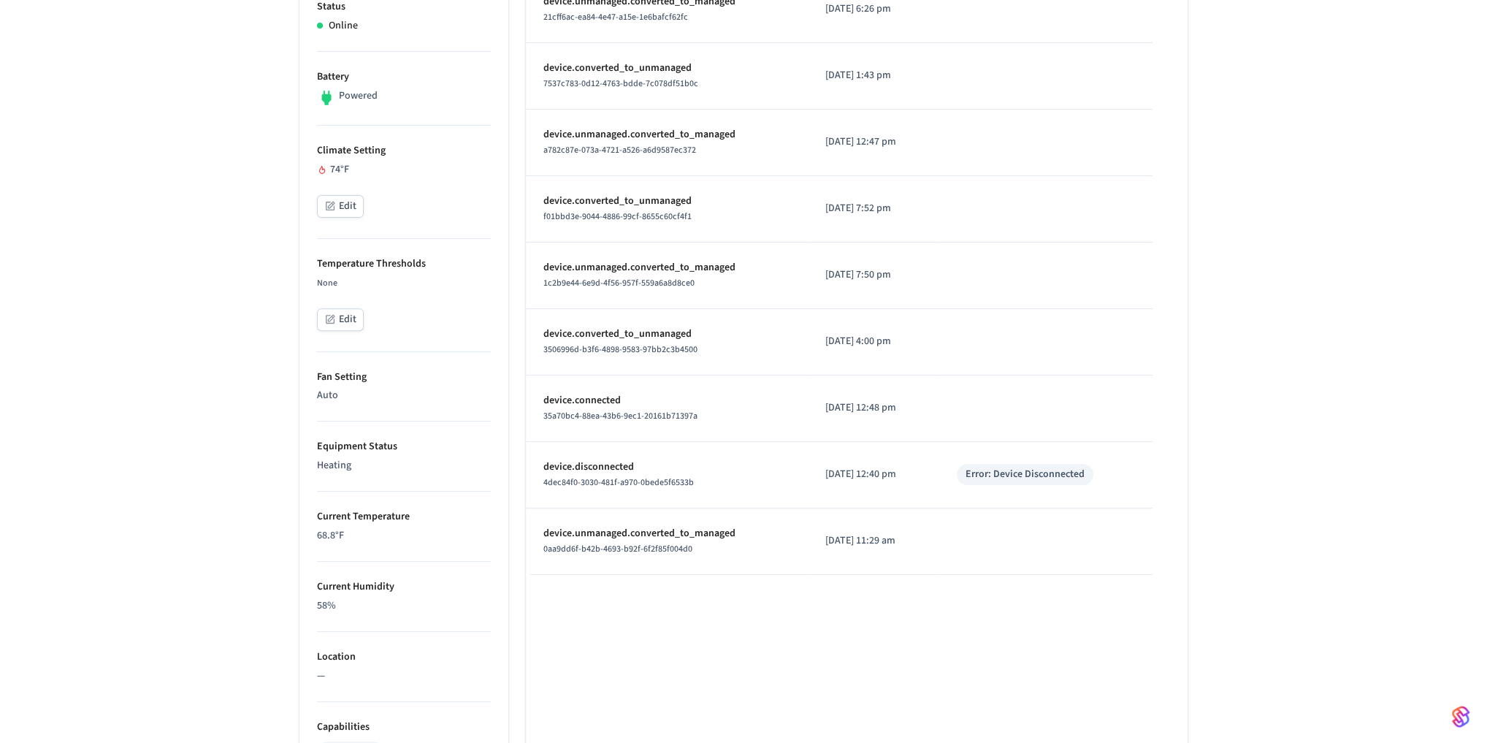
scroll to position [467, 0]
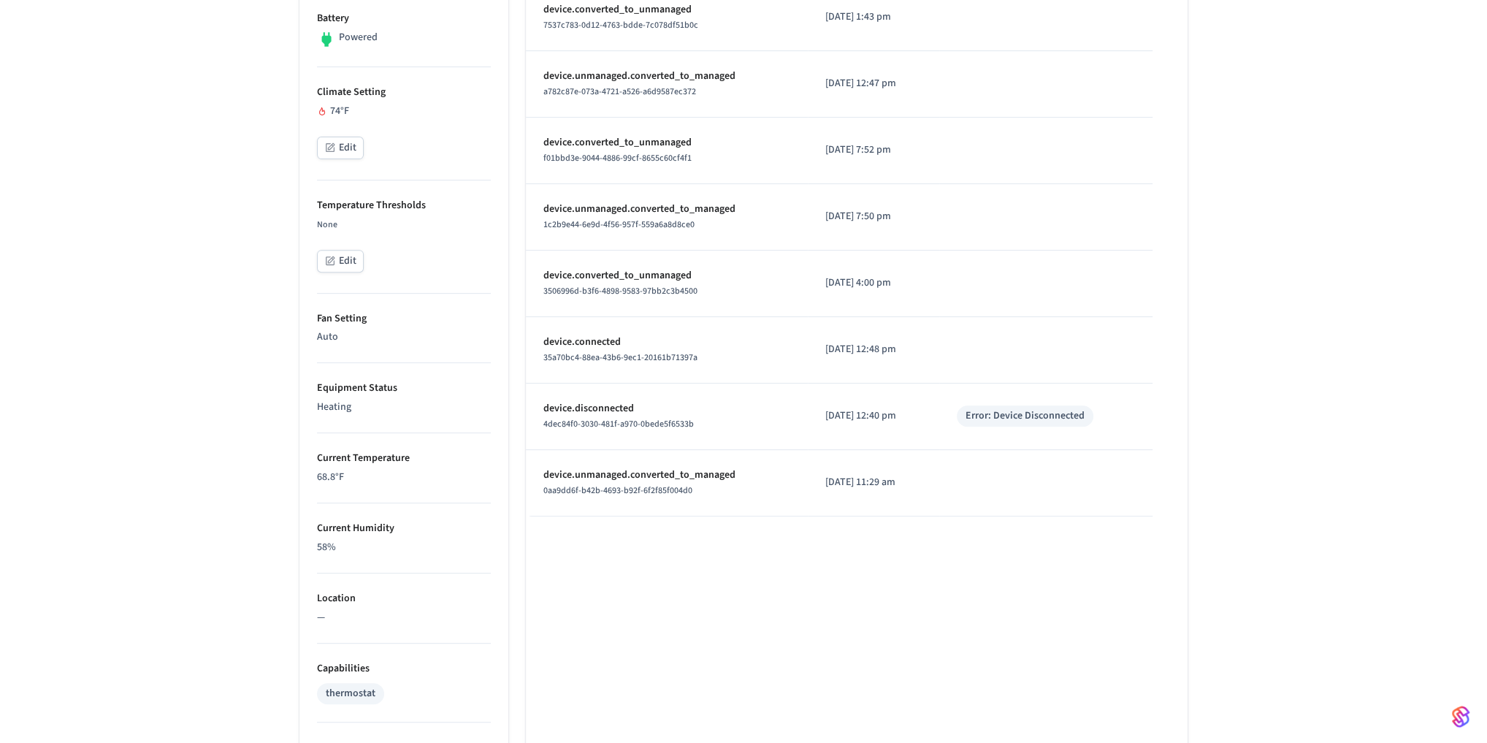
click at [241, 454] on div "FE lite ​ ​ Properties Type Ecobee Format Fahrenheit Status Online Battery Powe…" at bounding box center [743, 303] width 1487 height 1325
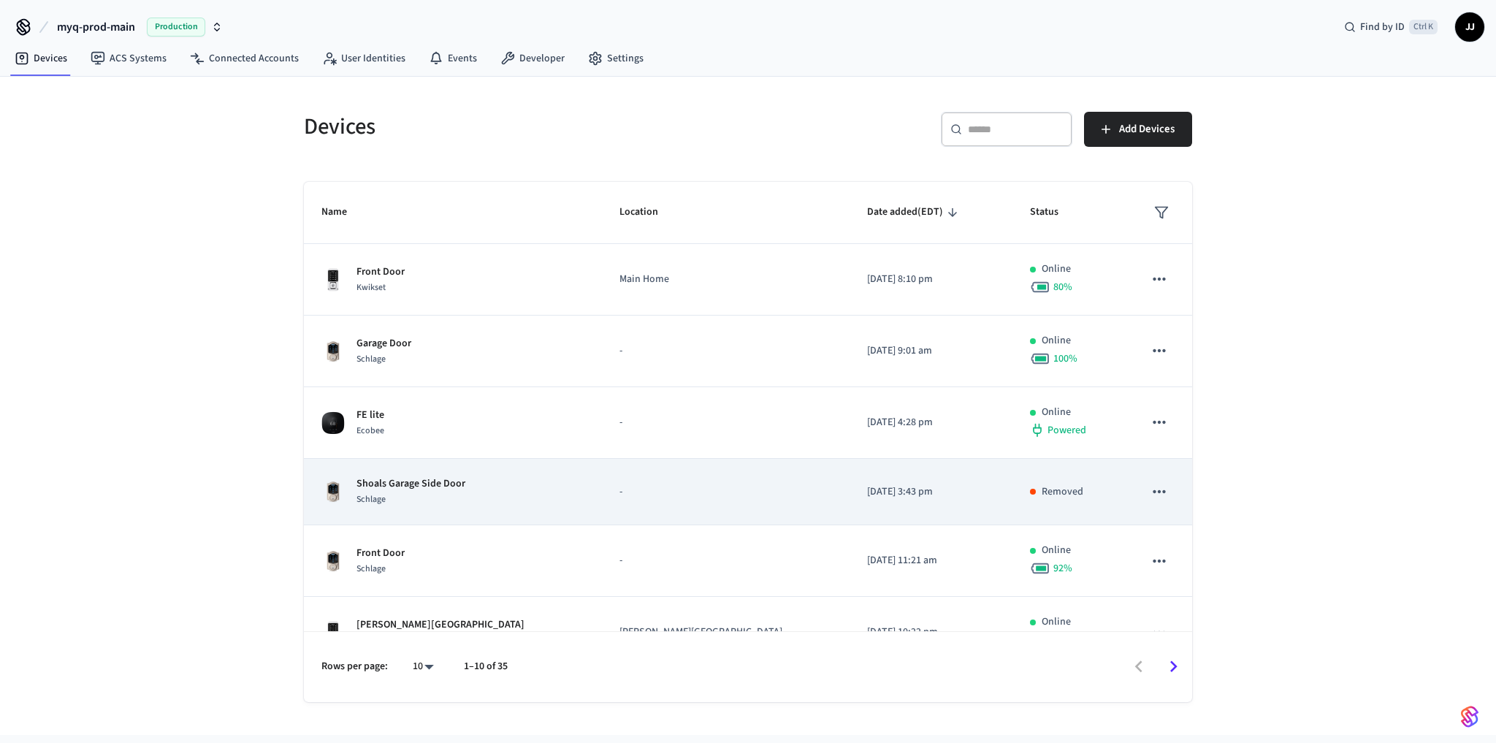
click at [644, 505] on td "-" at bounding box center [726, 492] width 248 height 66
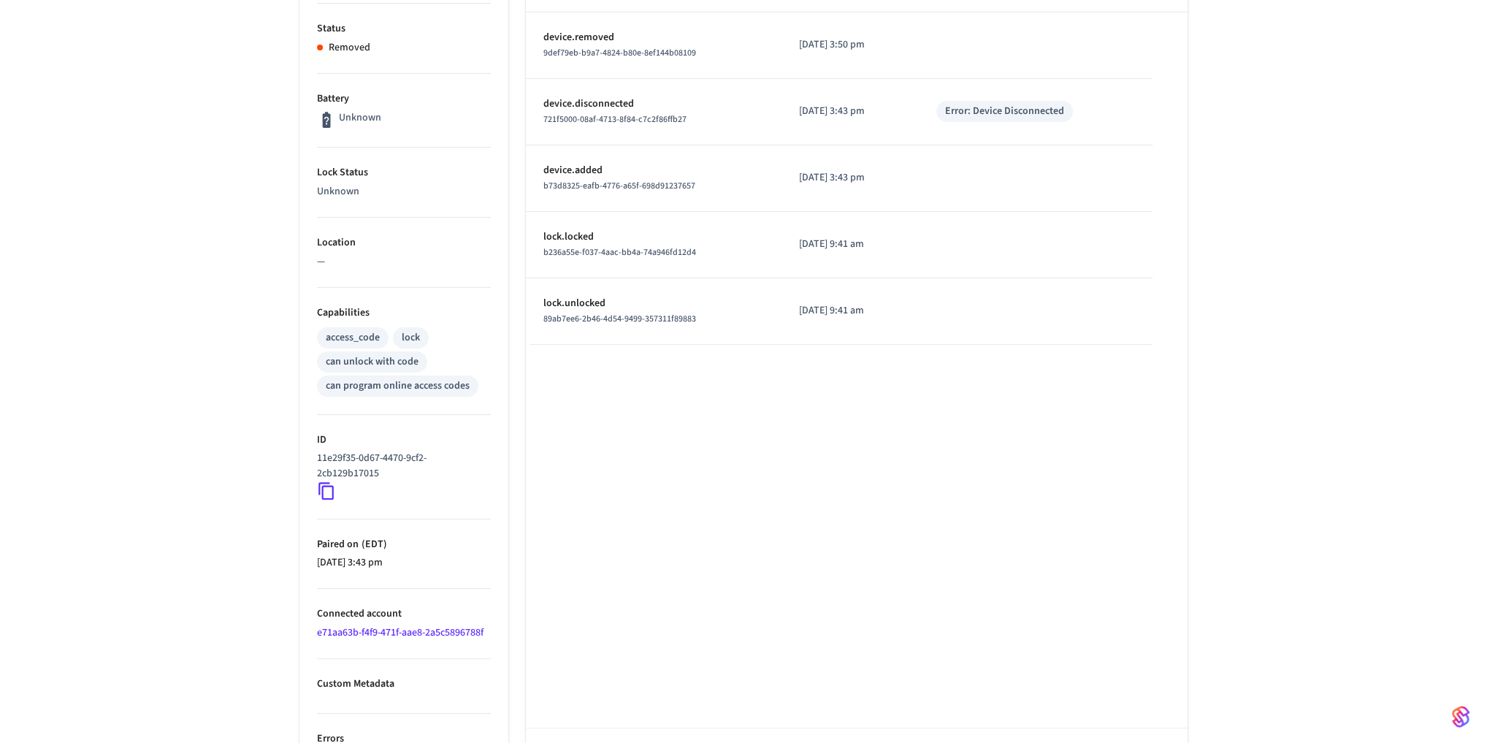
scroll to position [357, 0]
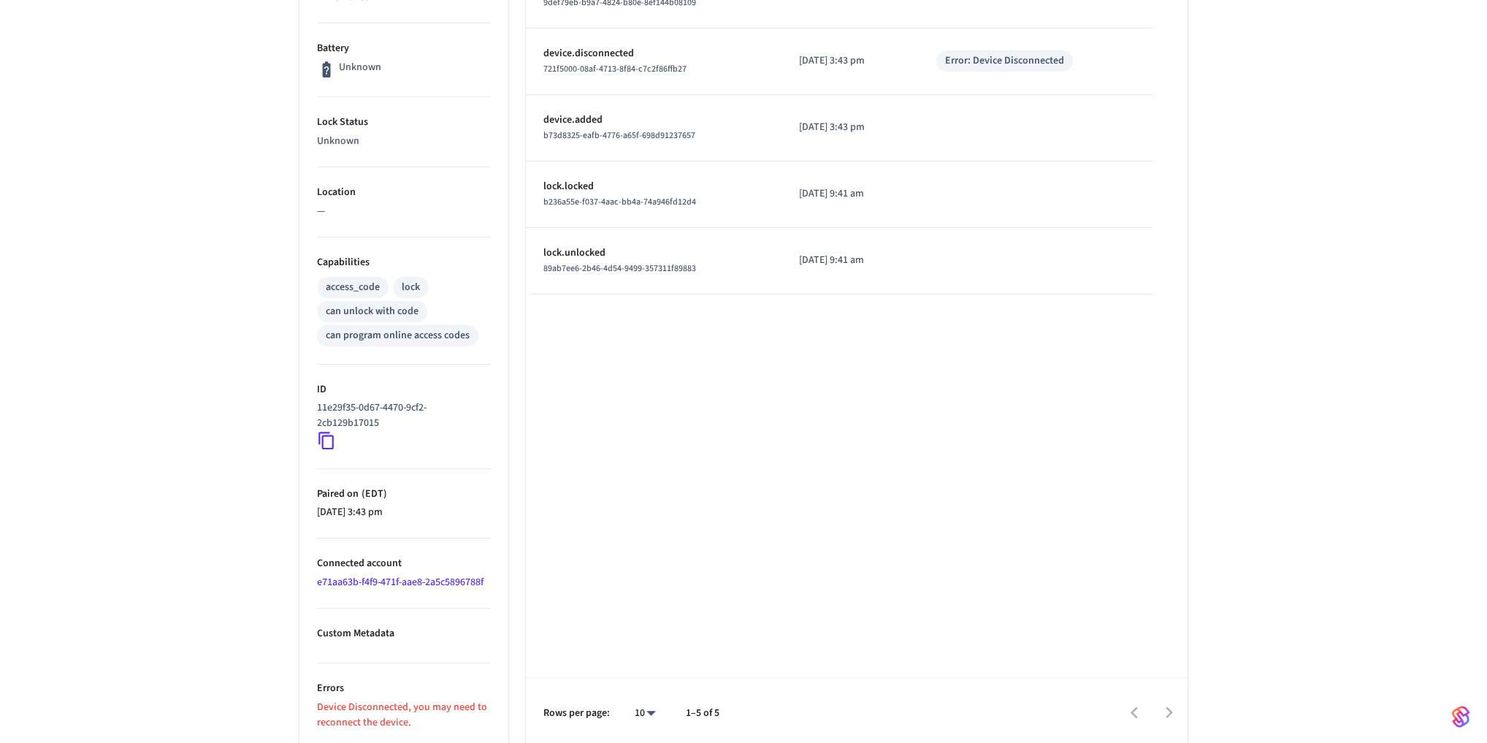
click at [321, 435] on icon at bounding box center [325, 441] width 15 height 18
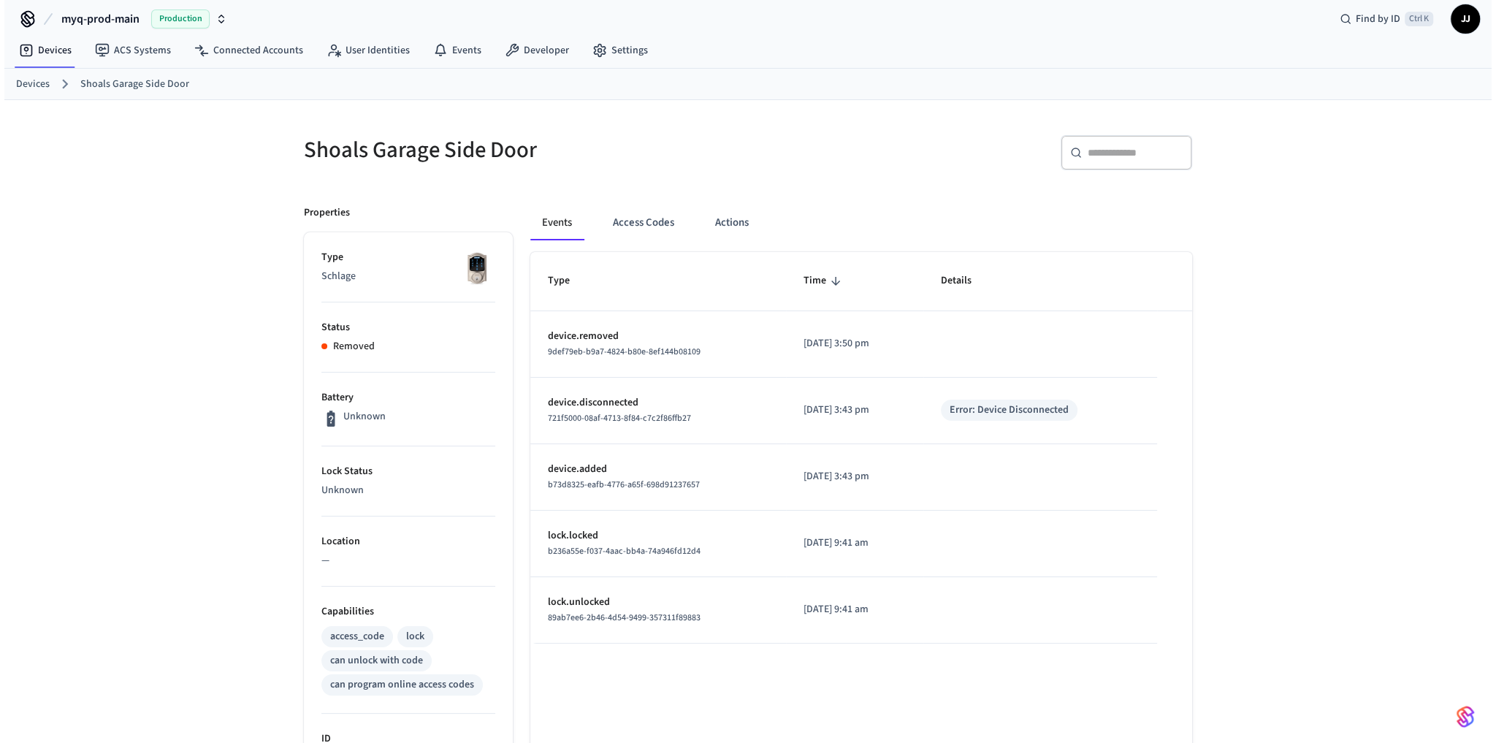
scroll to position [0, 0]
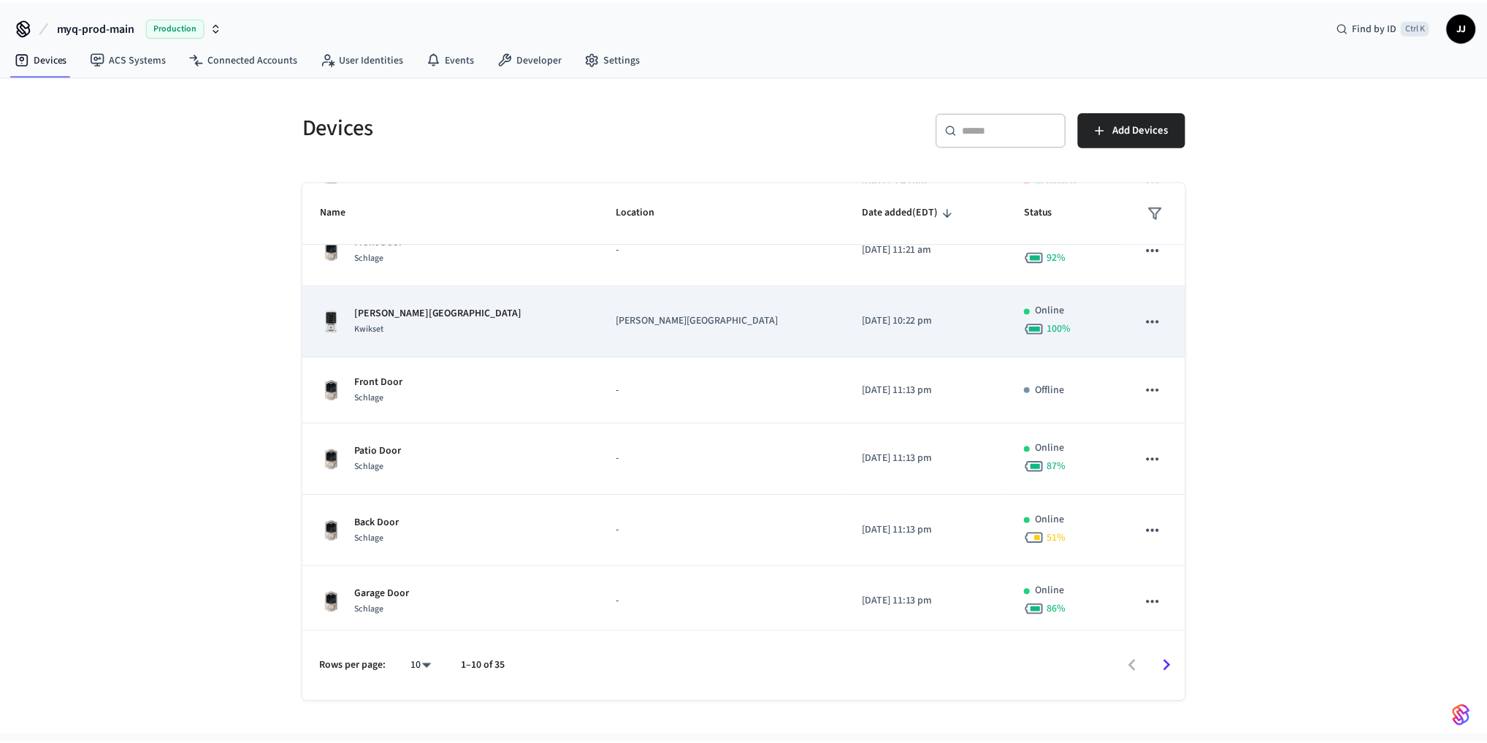
scroll to position [311, 0]
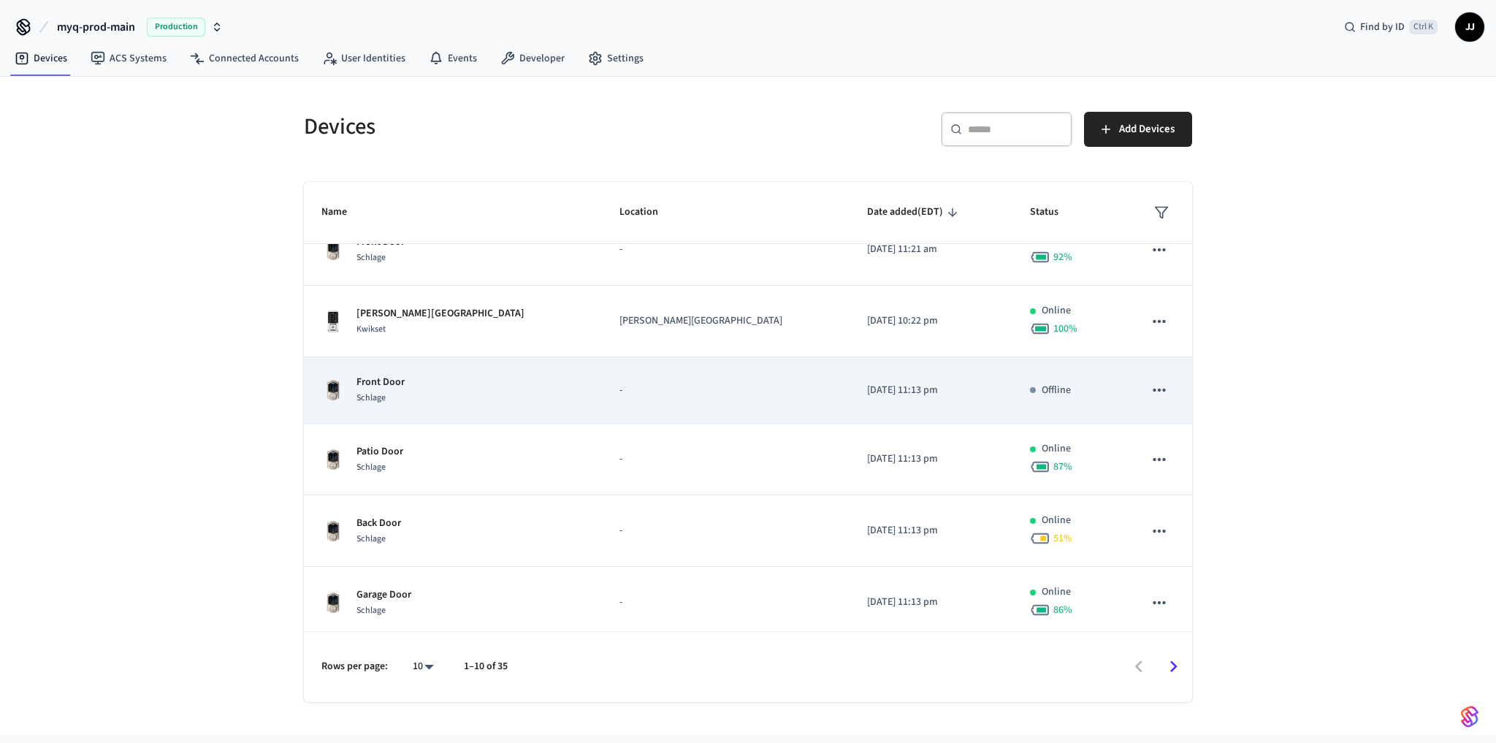
click at [849, 407] on td "[DATE] 11:13 pm" at bounding box center [930, 390] width 163 height 66
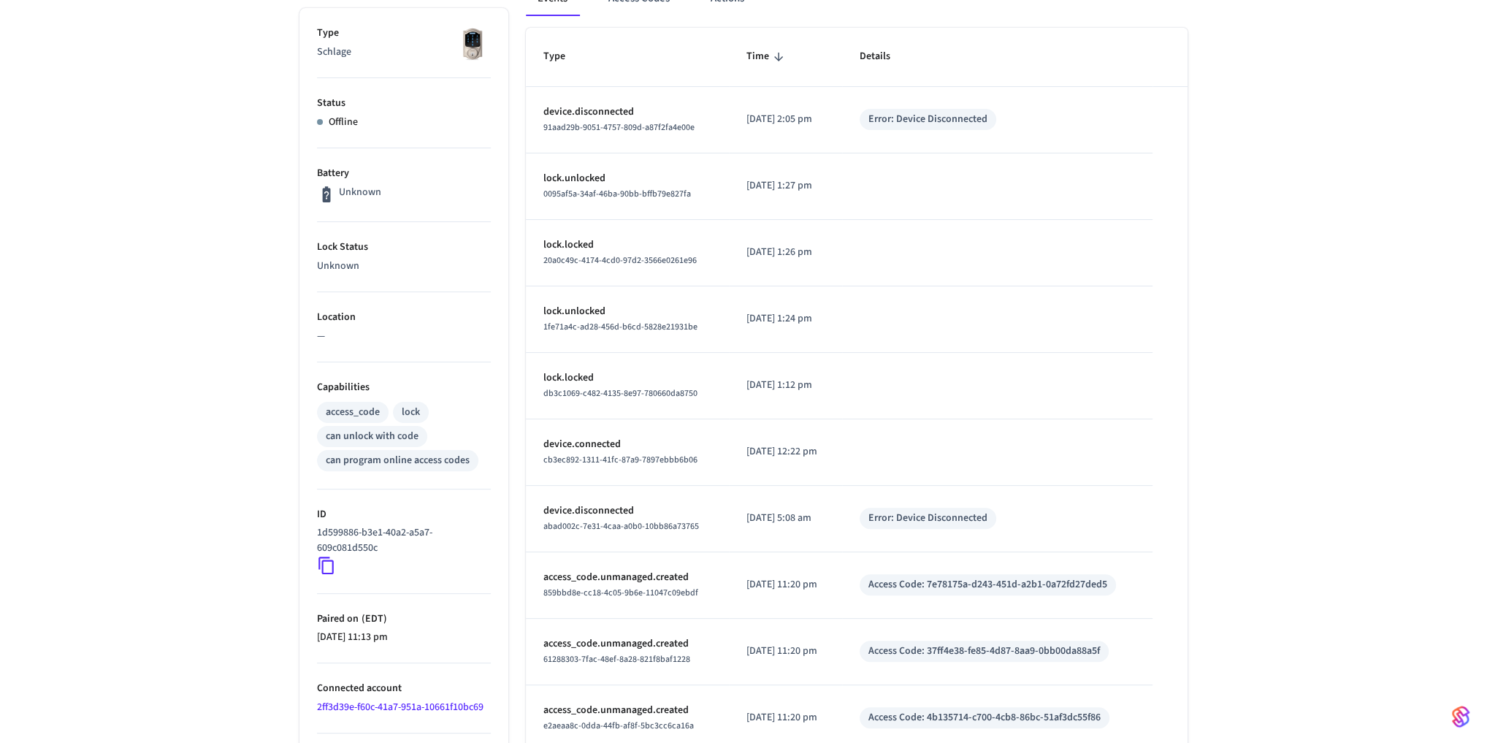
scroll to position [232, 0]
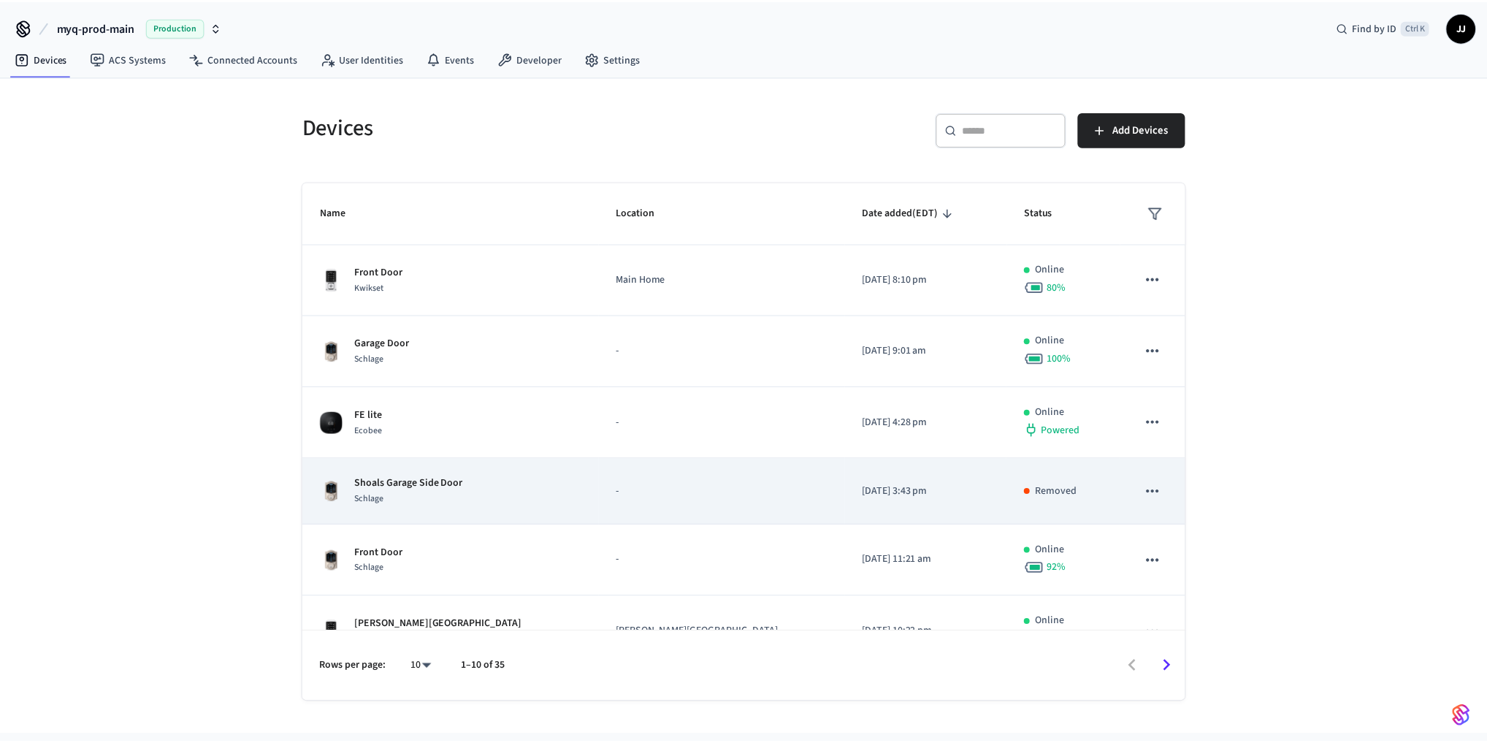
scroll to position [156, 0]
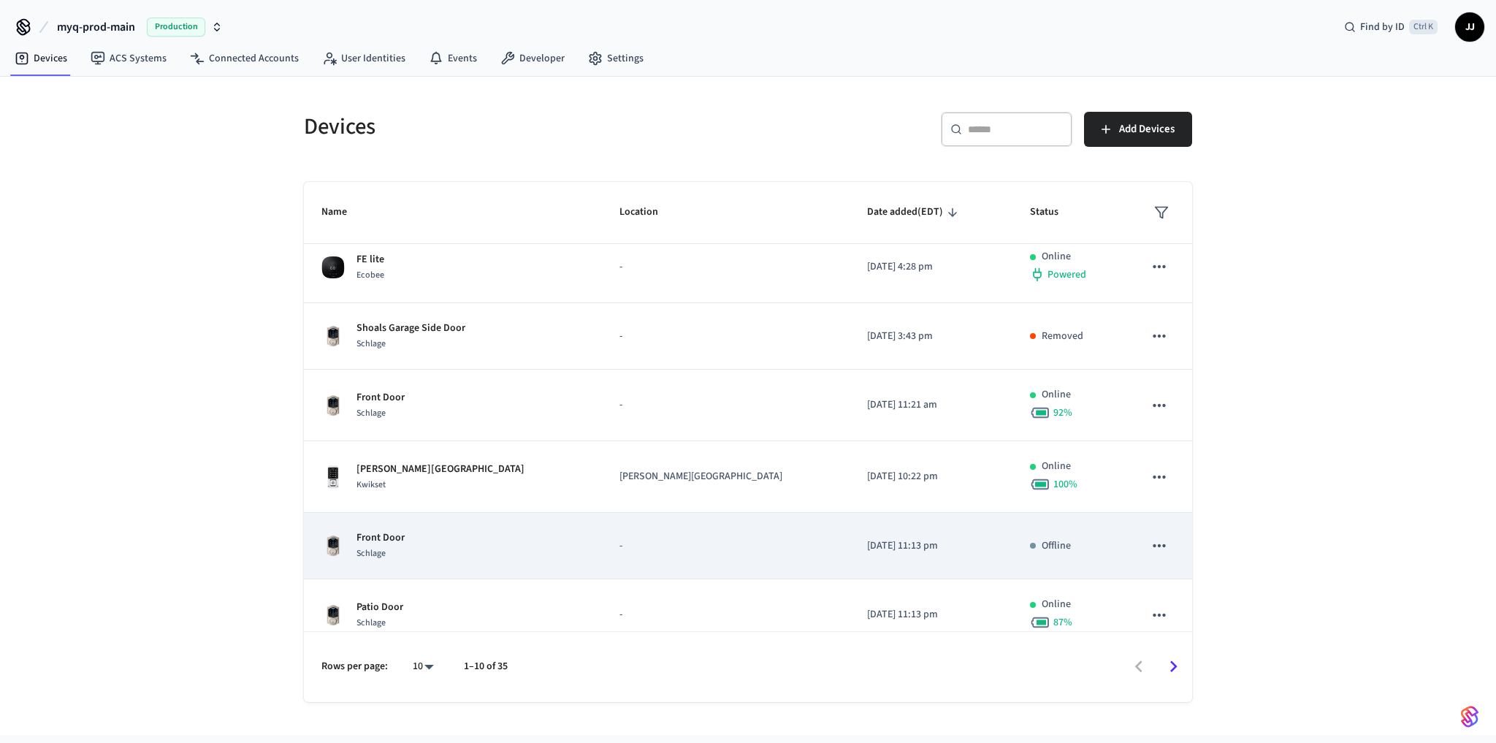
click at [505, 555] on div "Front Door Schlage" at bounding box center [452, 545] width 263 height 31
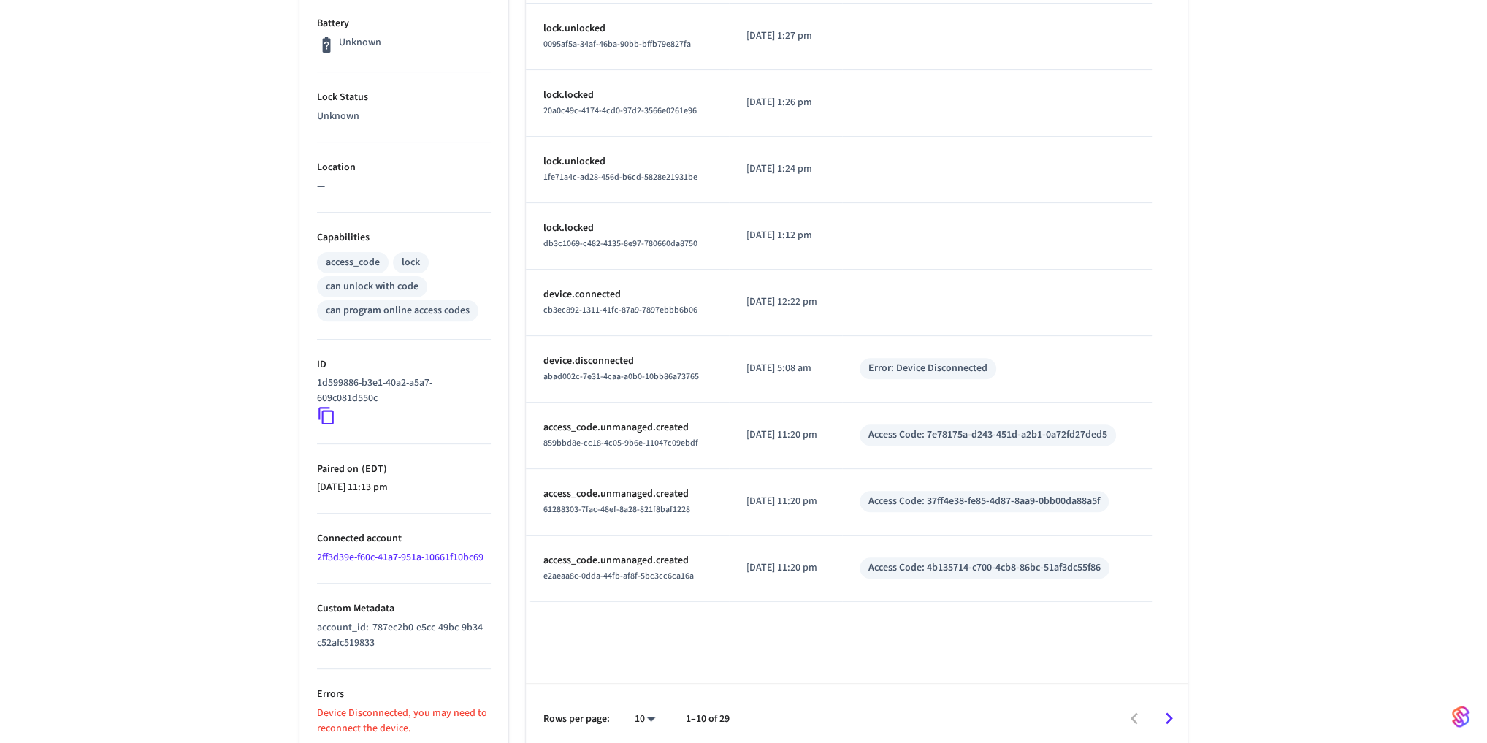
scroll to position [388, 0]
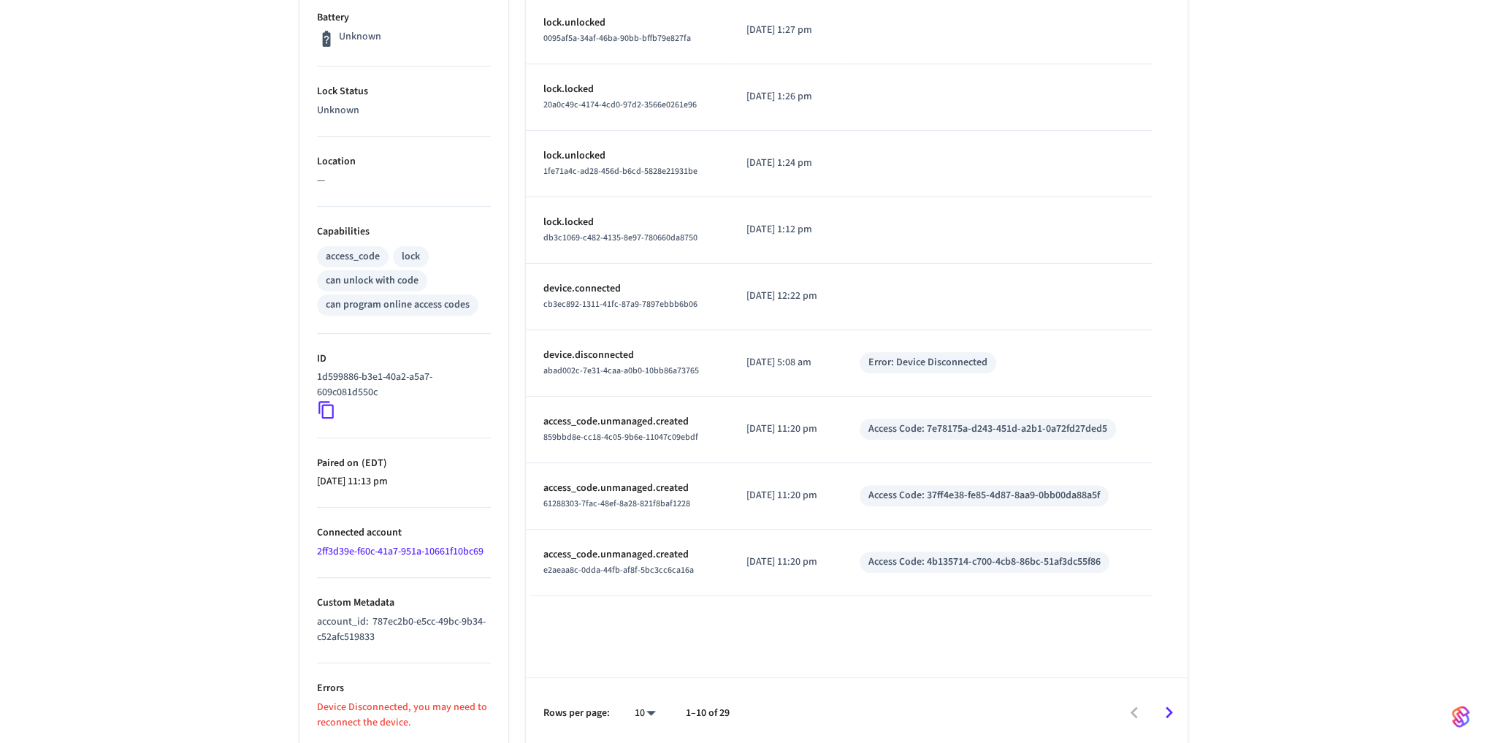
click at [319, 409] on icon at bounding box center [325, 411] width 15 height 18
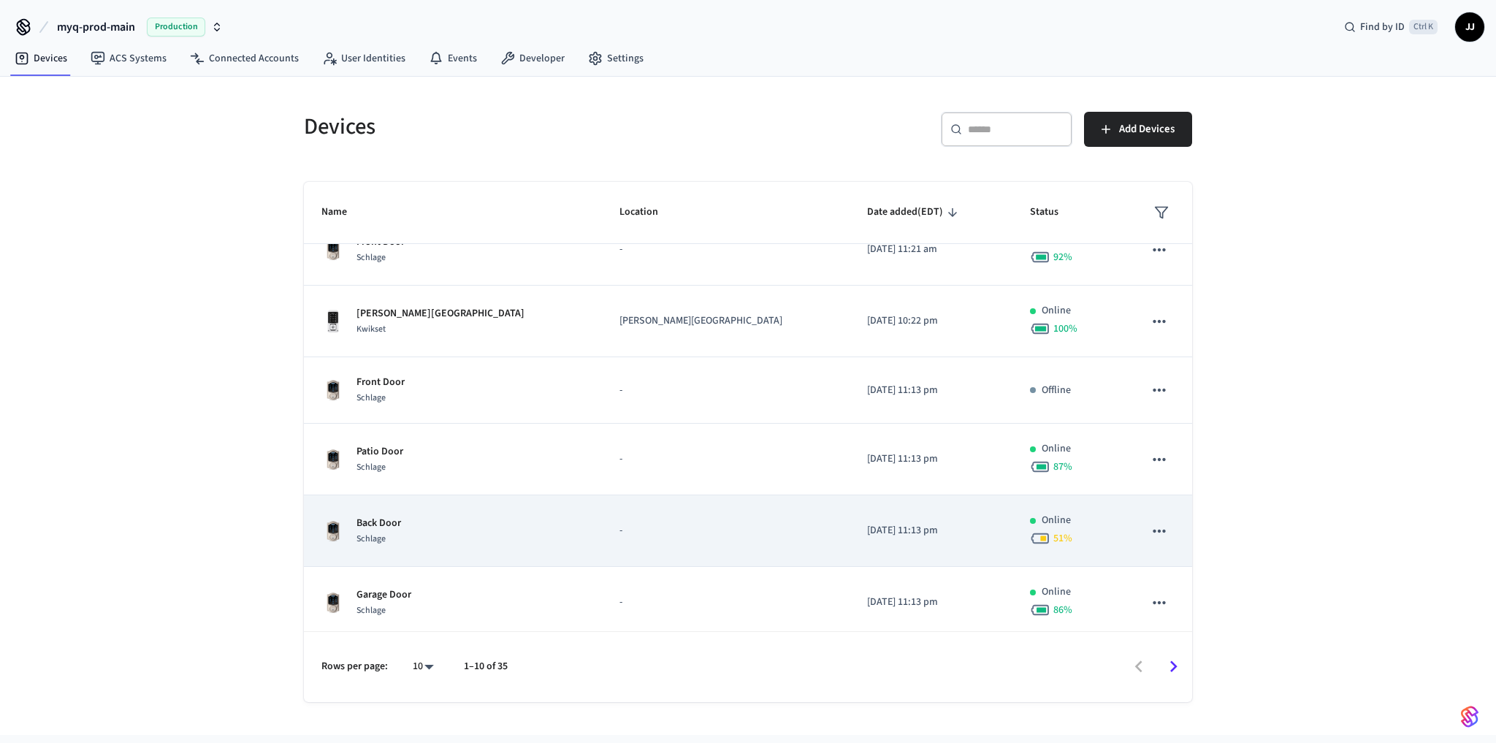
scroll to position [314, 0]
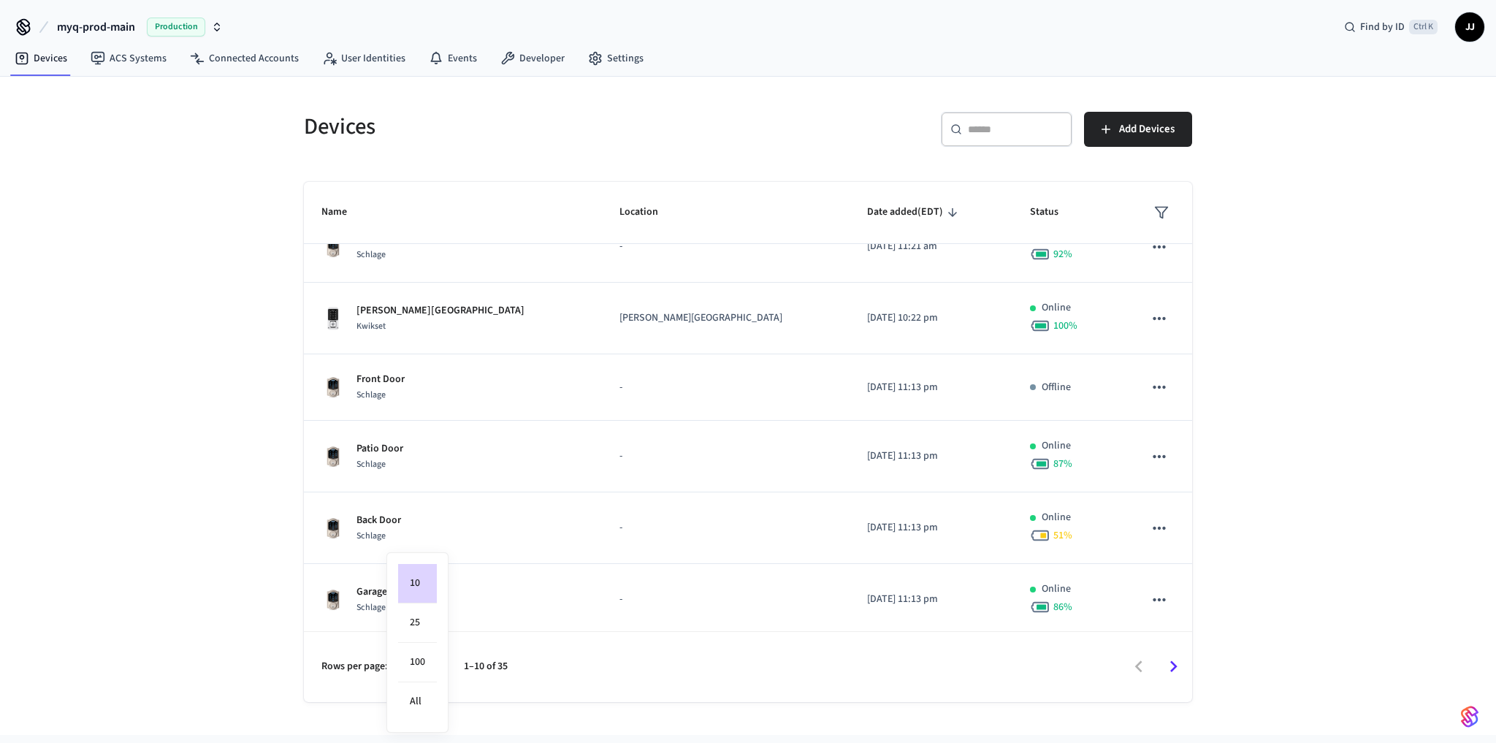
click at [420, 659] on body "myq-prod-main Production Find by ID Ctrl K JJ Devices ACS Systems Connected Acc…" at bounding box center [748, 367] width 1496 height 735
click at [419, 710] on li "All" at bounding box center [417, 701] width 39 height 39
type input "**"
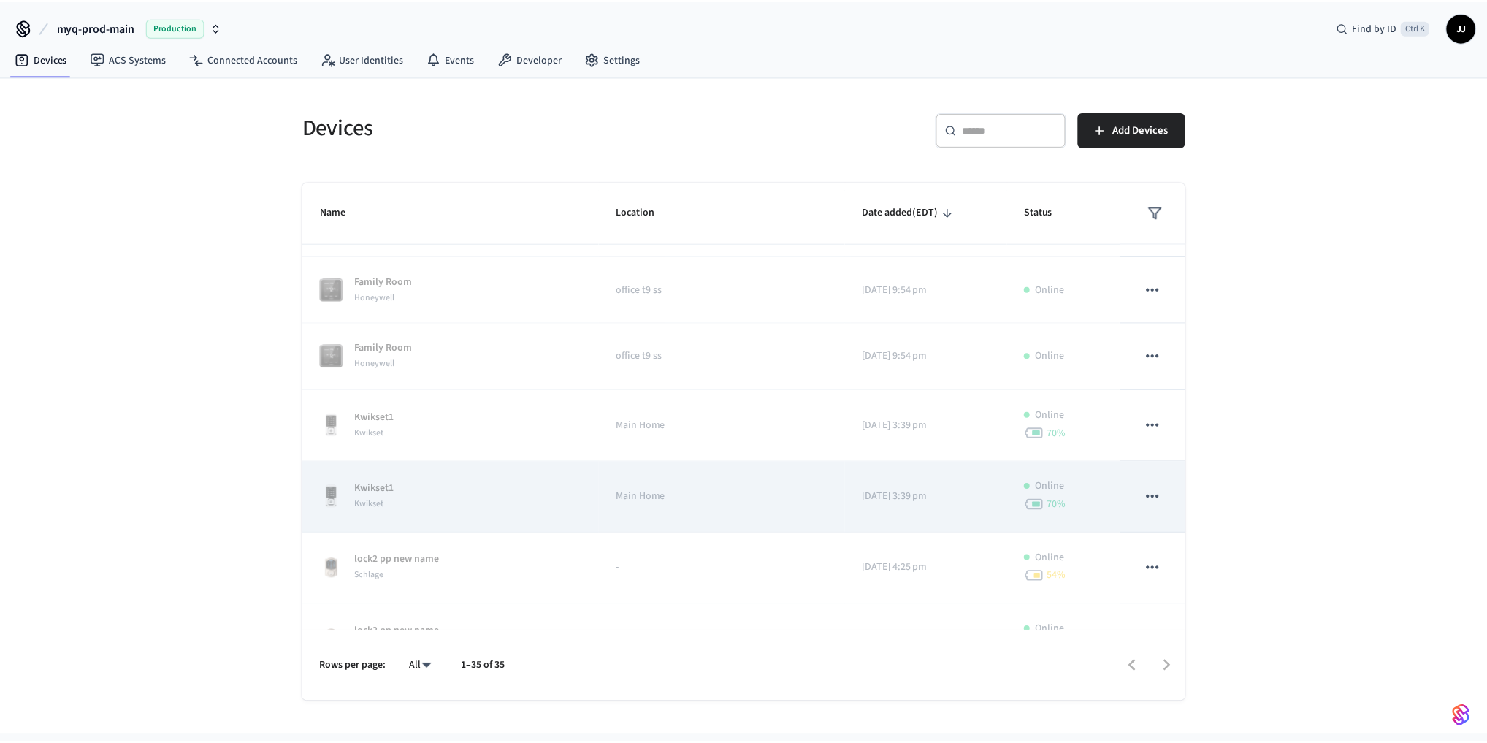
scroll to position [1404, 0]
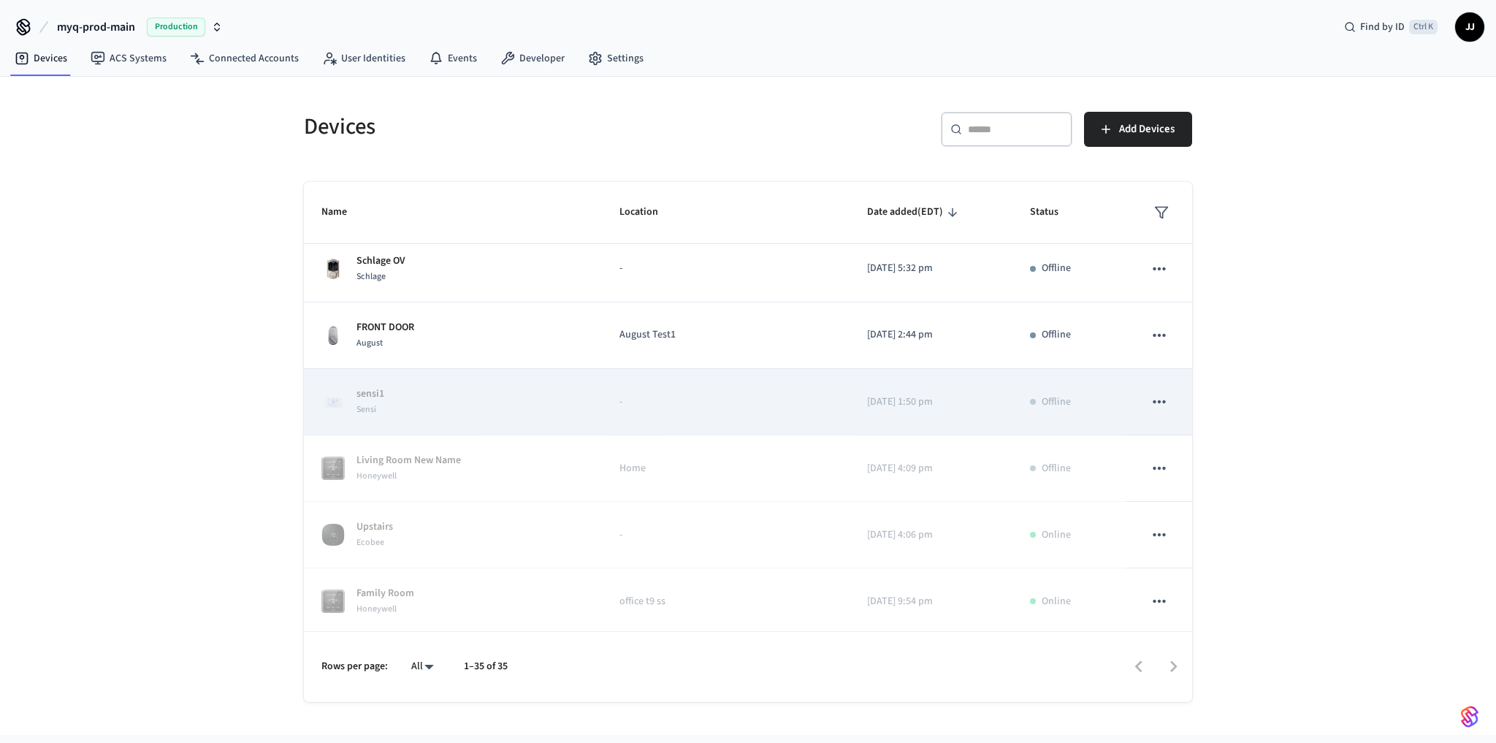
click at [602, 370] on td "-" at bounding box center [726, 402] width 248 height 66
click at [630, 406] on td "-" at bounding box center [726, 402] width 248 height 66
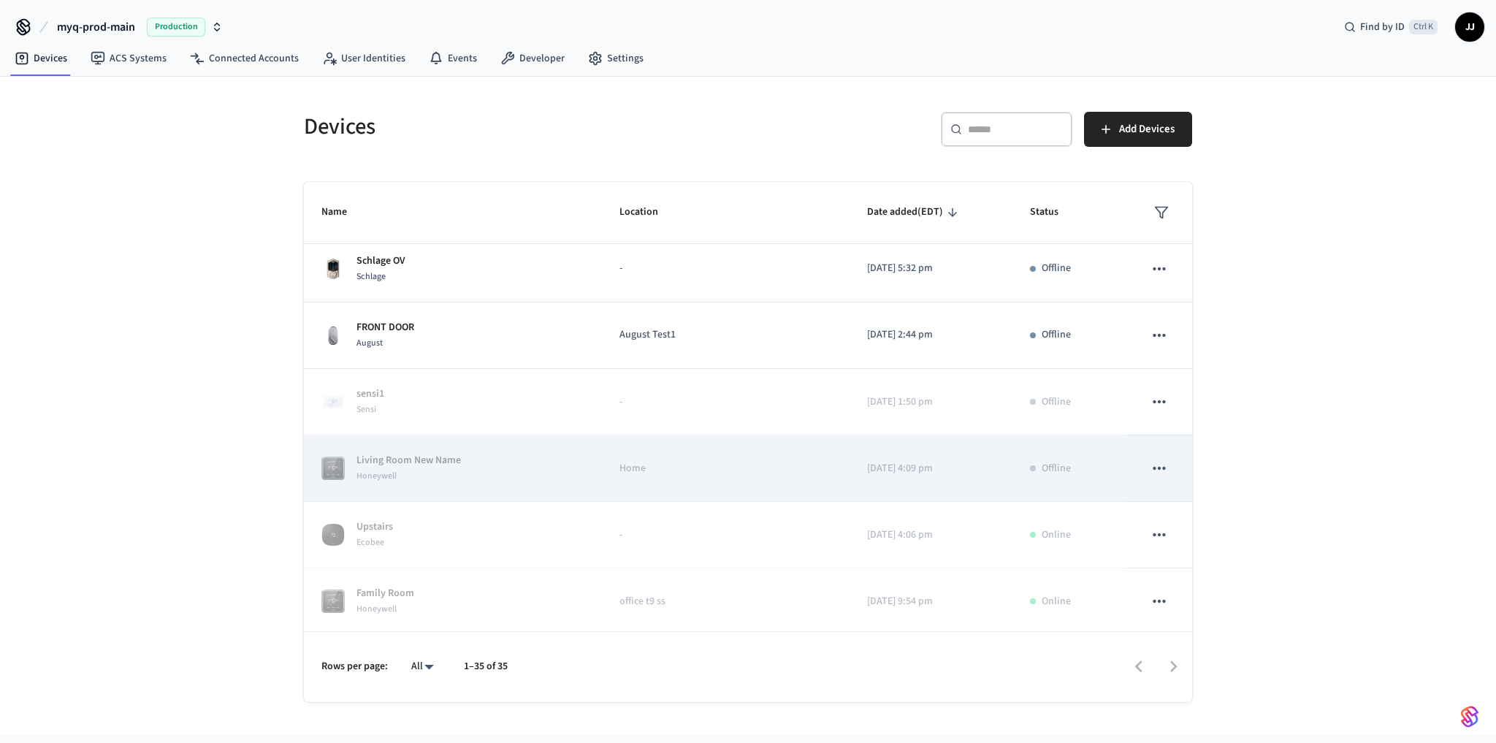
click at [396, 468] on div "Honeywell" at bounding box center [408, 475] width 104 height 15
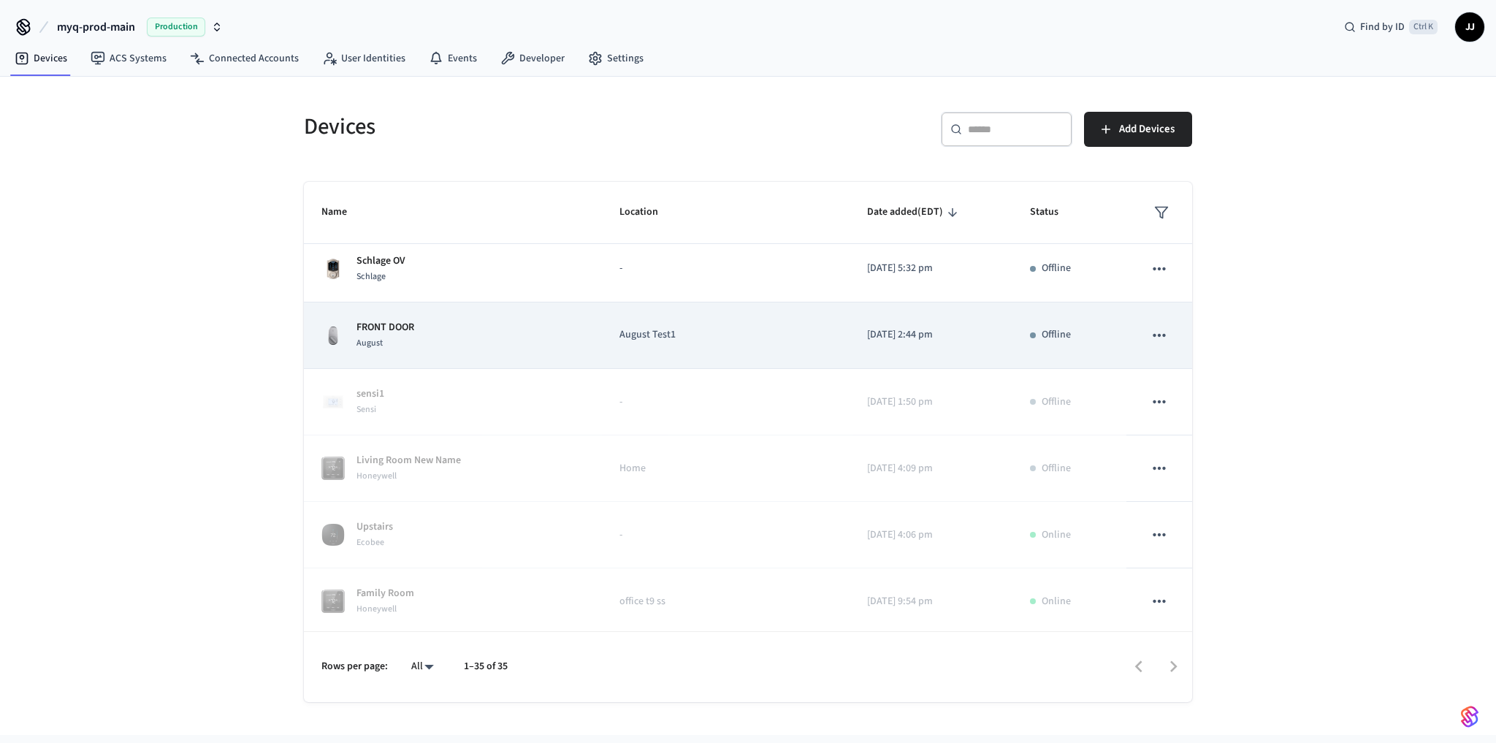
click at [602, 339] on td "August Test1" at bounding box center [726, 335] width 248 height 66
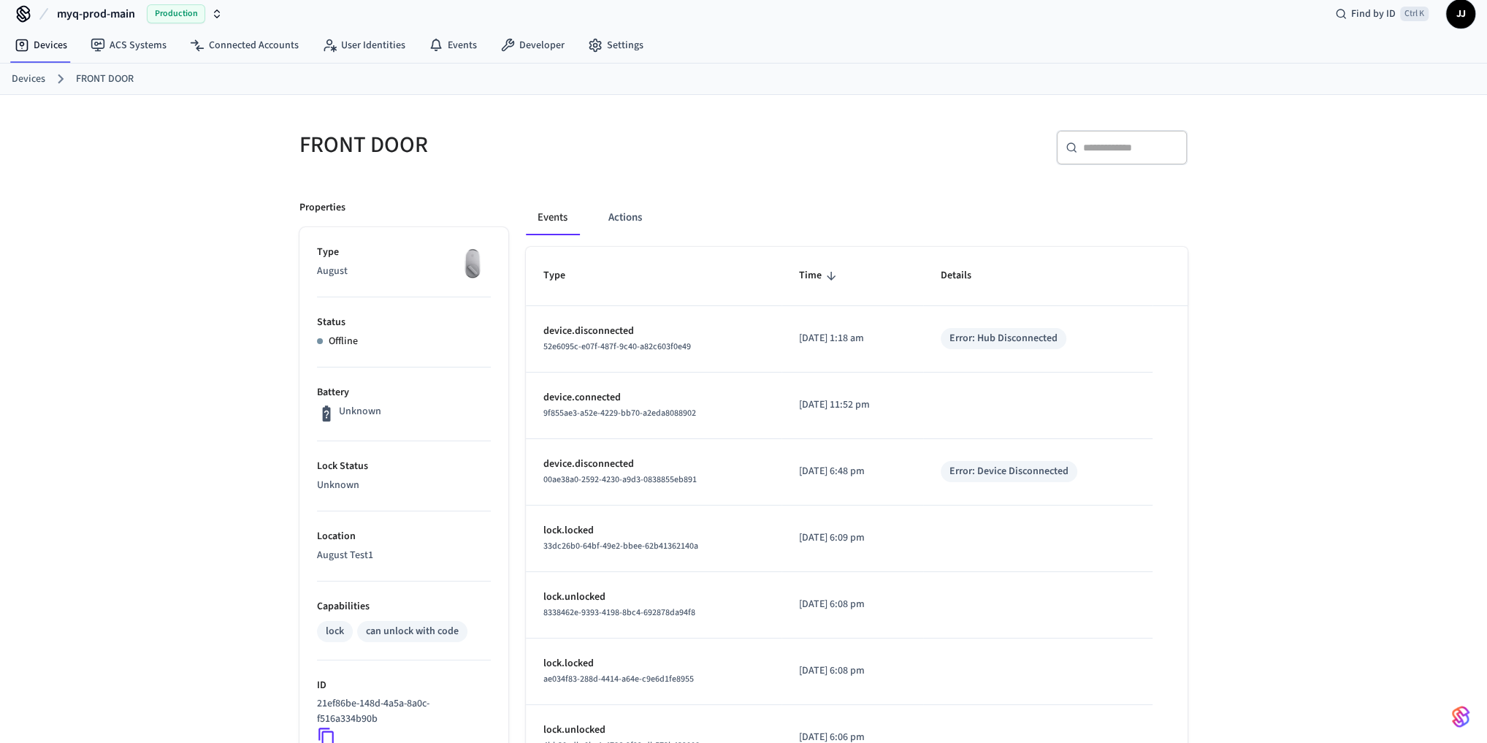
scroll to position [324, 0]
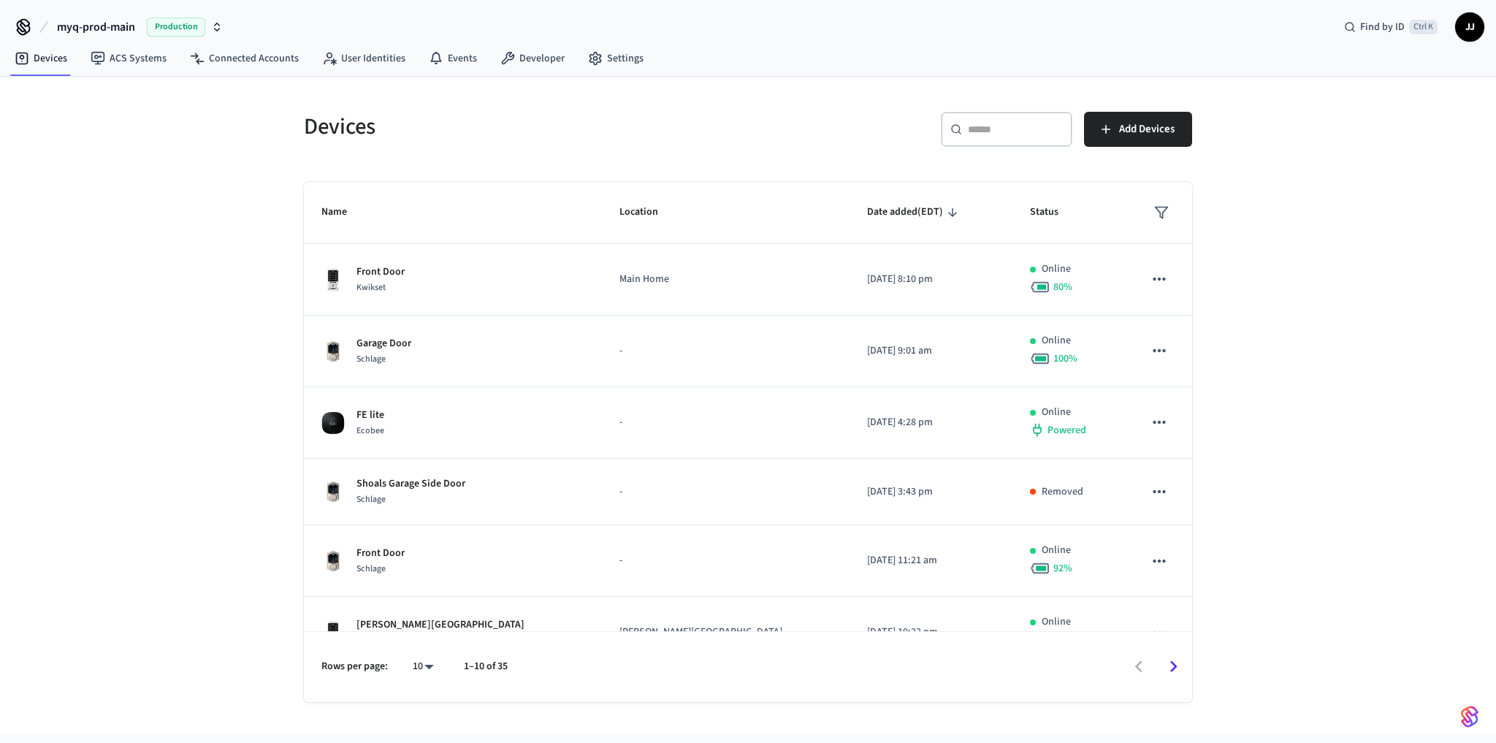
scroll to position [314, 0]
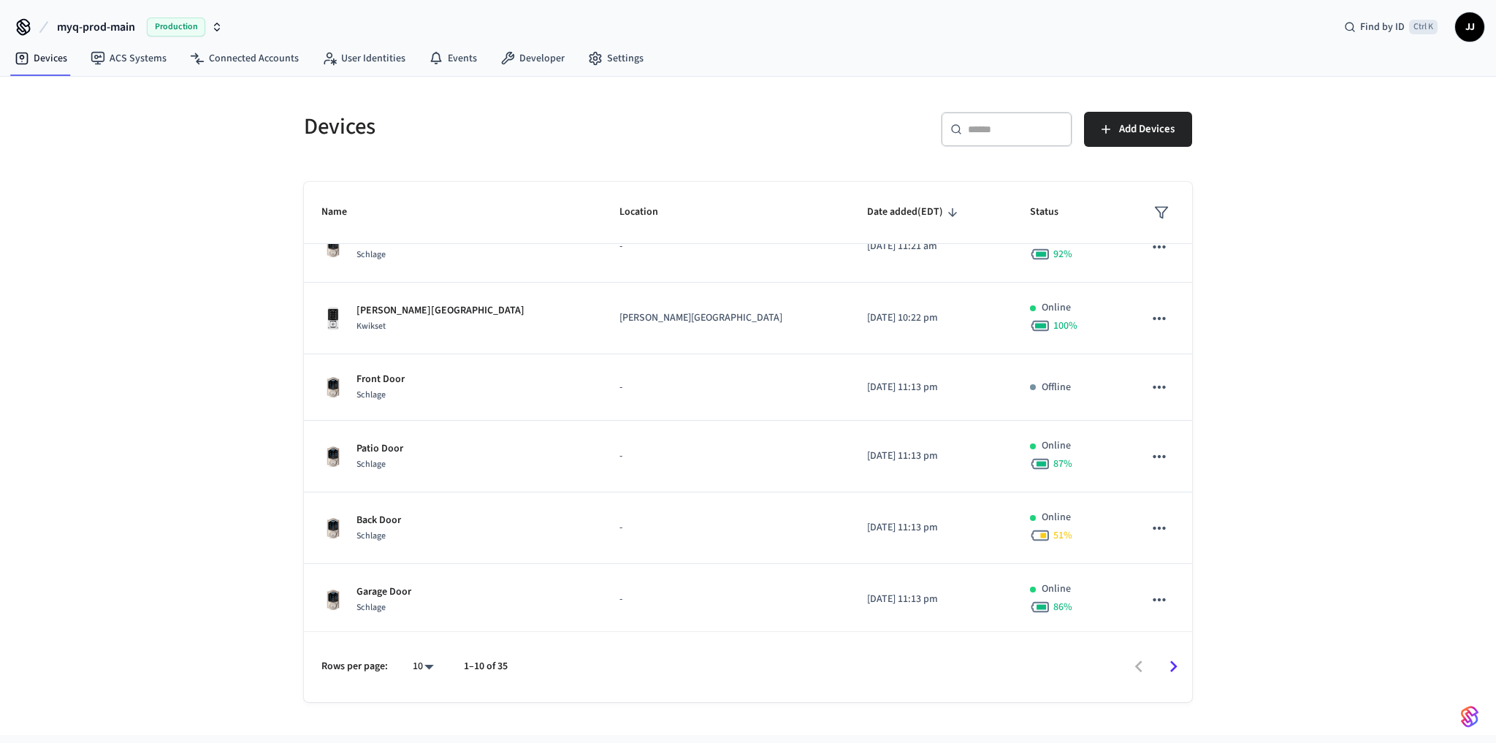
click at [30, 346] on div "Devices ​ ​ Add Devices Name Location Date added (EDT) Status Front Door Kwikse…" at bounding box center [748, 406] width 1496 height 658
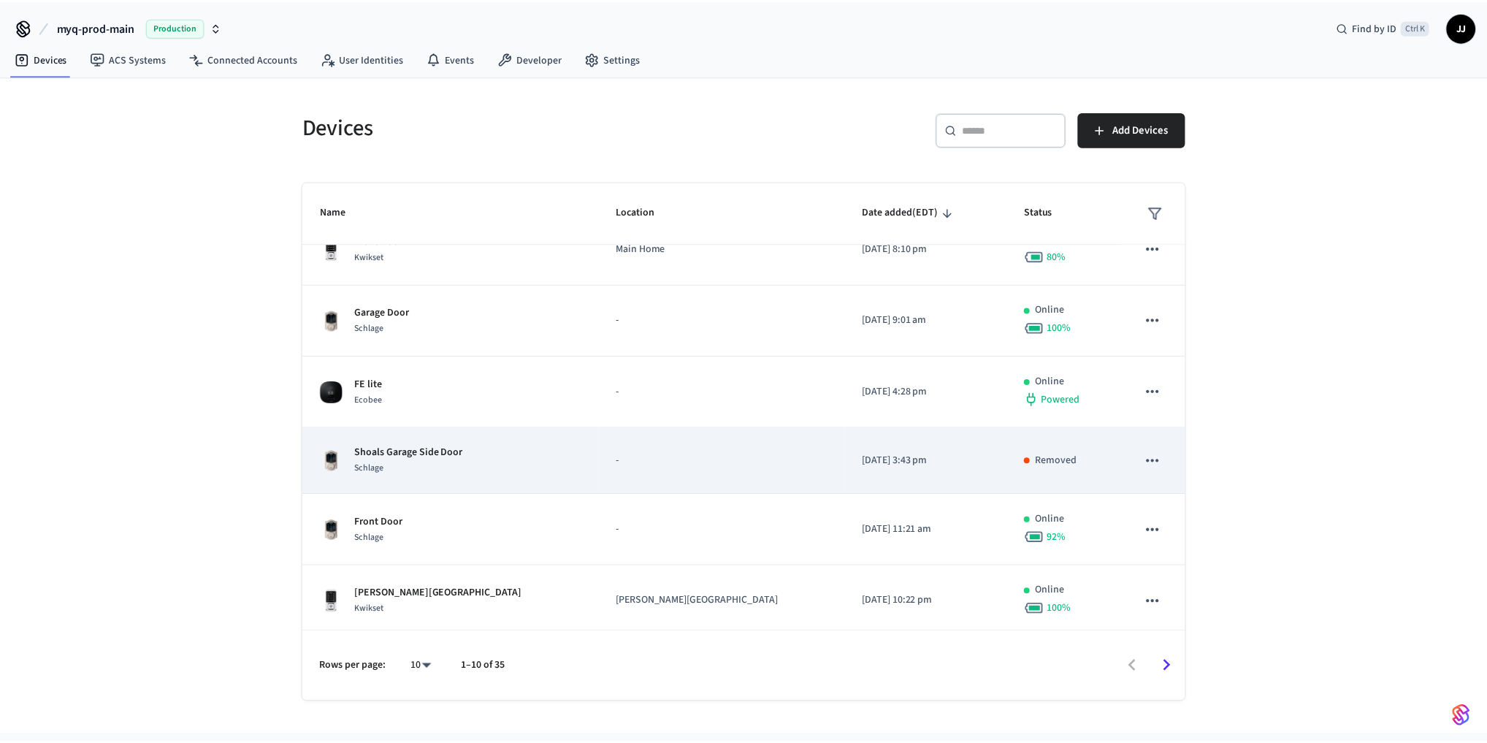
scroll to position [0, 0]
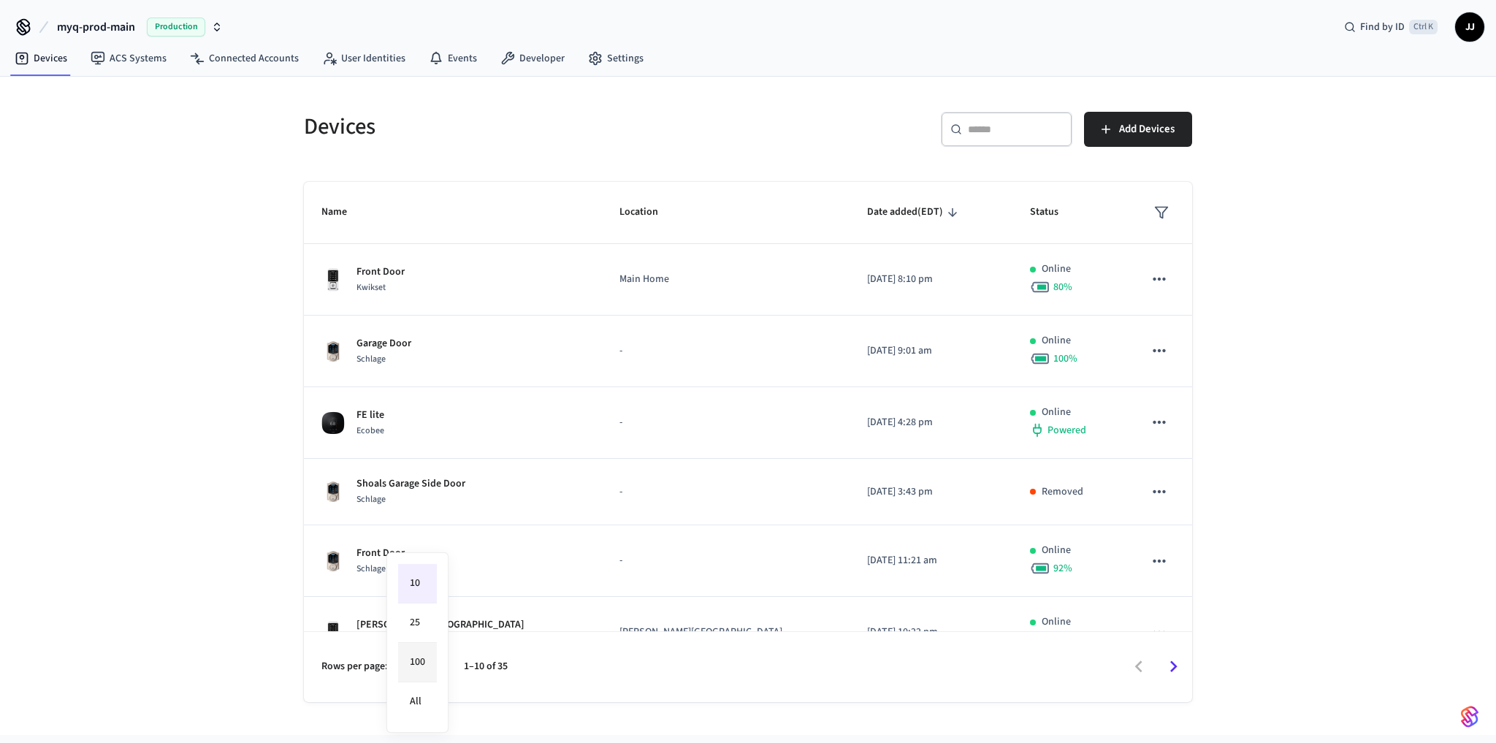
click at [426, 663] on body "myq-prod-main Production Find by ID Ctrl K JJ Devices ACS Systems Connected Acc…" at bounding box center [748, 367] width 1496 height 735
click at [416, 692] on li "All" at bounding box center [417, 701] width 39 height 39
type input "**"
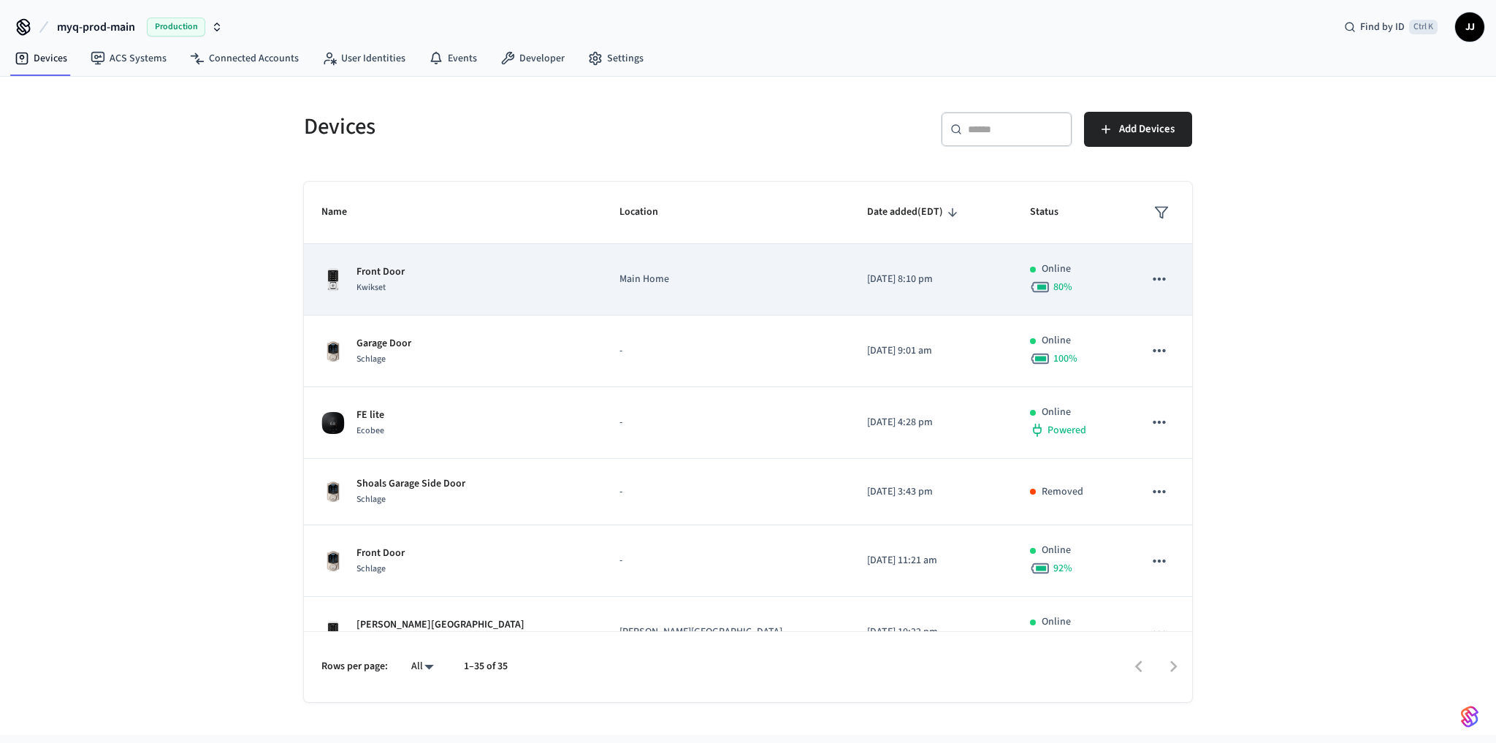
click at [425, 269] on div "Front Door Kwikset" at bounding box center [452, 279] width 263 height 31
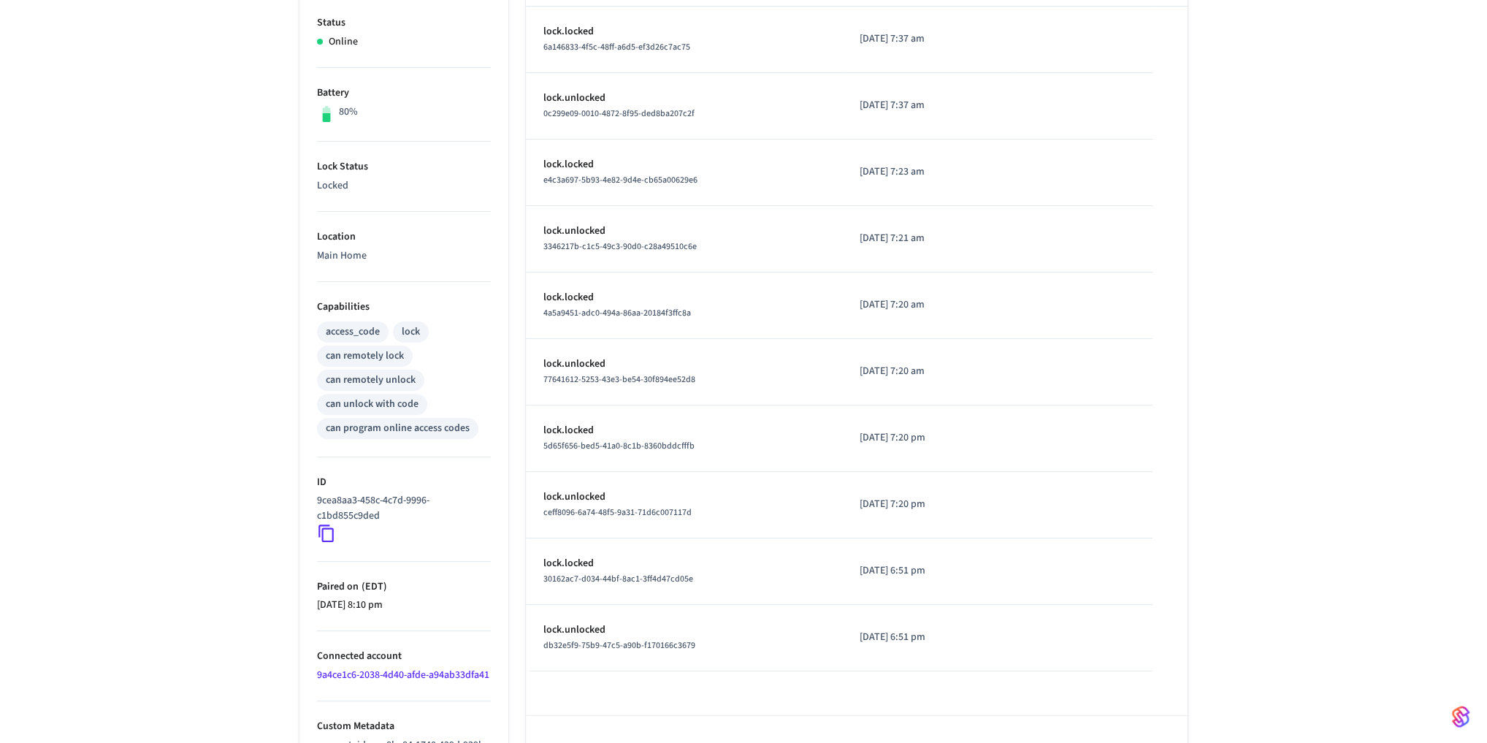
scroll to position [367, 0]
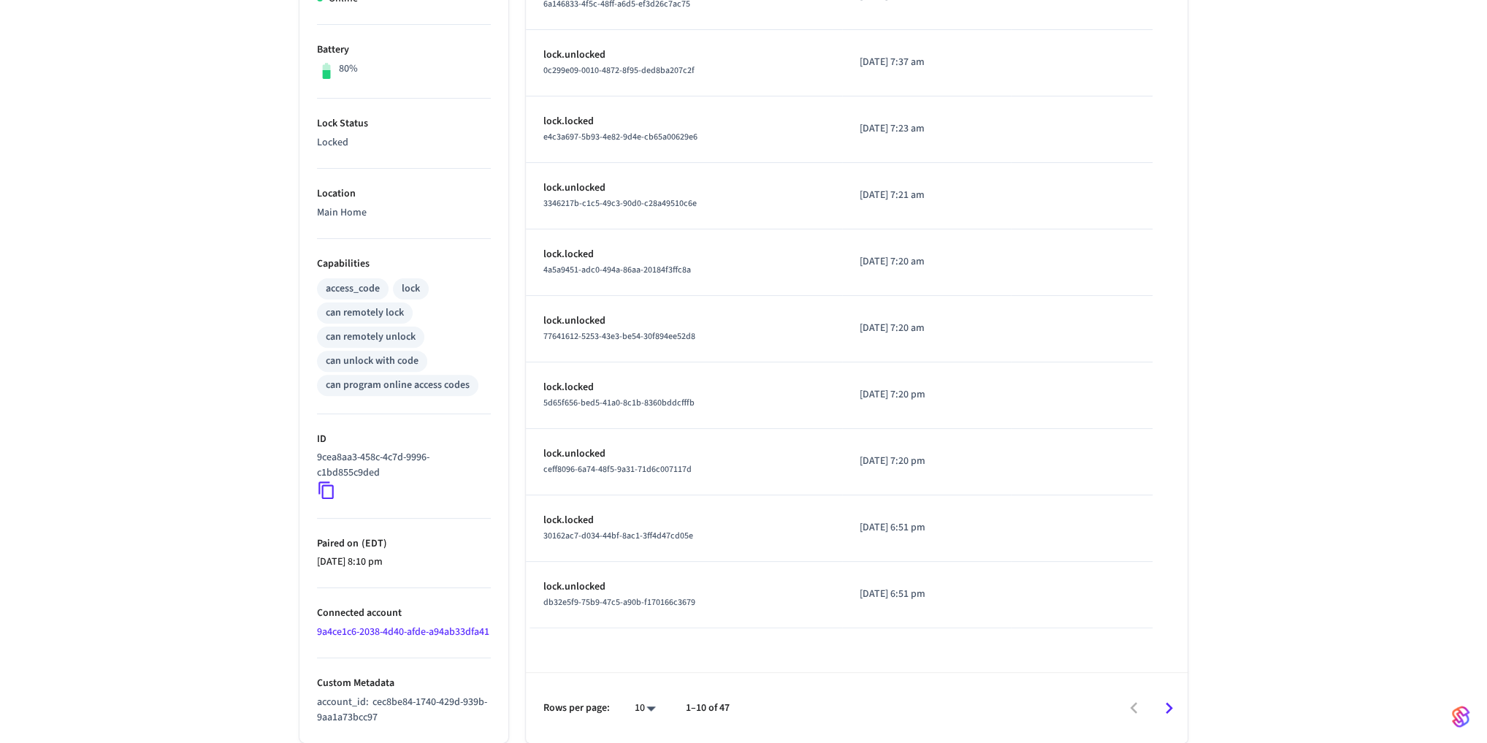
click at [327, 481] on icon at bounding box center [326, 490] width 19 height 19
drag, startPoint x: 1164, startPoint y: 42, endPoint x: 1179, endPoint y: 53, distance: 18.7
click at [1164, 42] on table "Type Time Details lock.locked 6a146833-4f5c-48ff-a6d5-ef3d26c7ac75 [DATE] 7:37 …" at bounding box center [857, 265] width 662 height 723
click at [234, 573] on div "Front Door ​ ​ Properties Type Kwikset Status Online Battery 80% Lock Status Lo…" at bounding box center [743, 247] width 1487 height 990
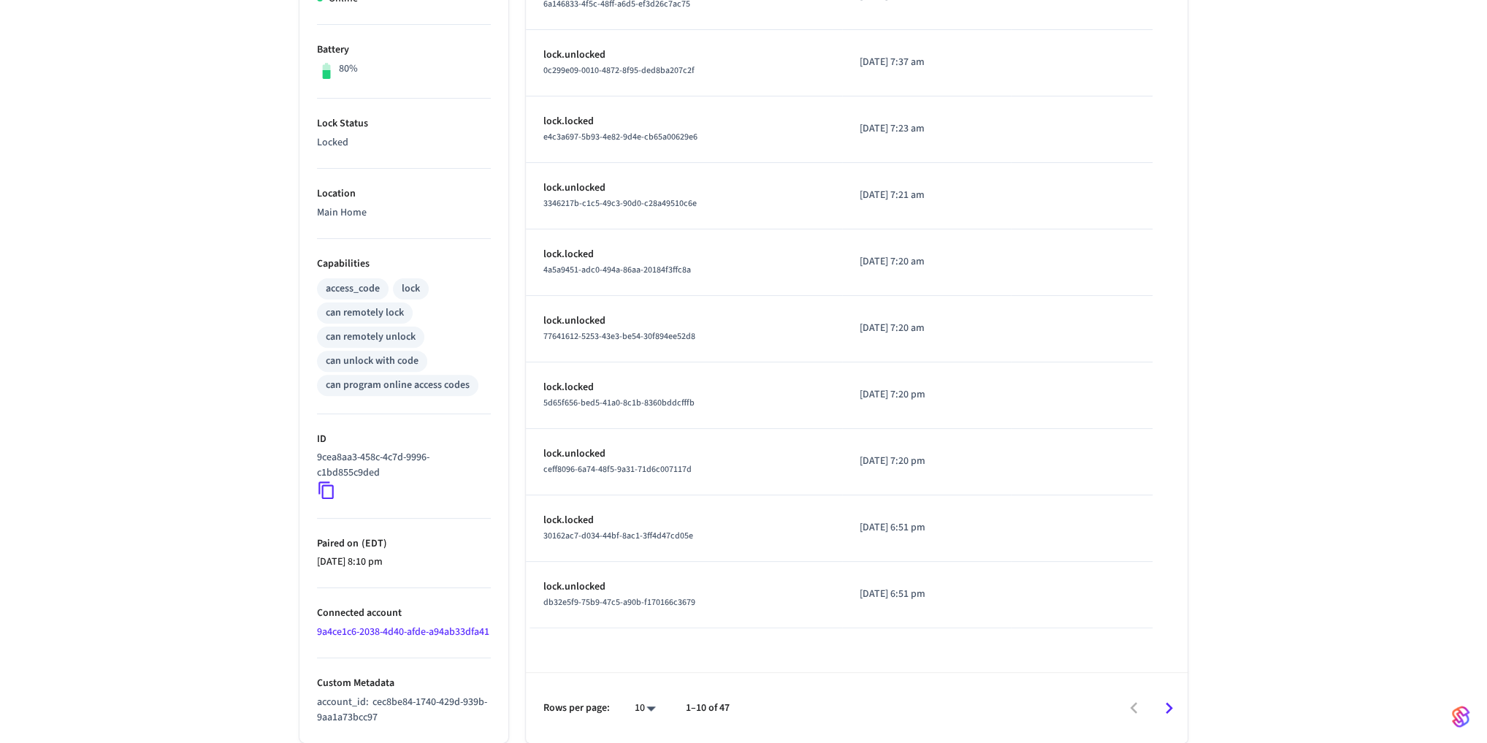
click at [224, 565] on div "Front Door ​ ​ Properties Type Kwikset Status Online Battery 80% Lock Status Lo…" at bounding box center [743, 247] width 1487 height 990
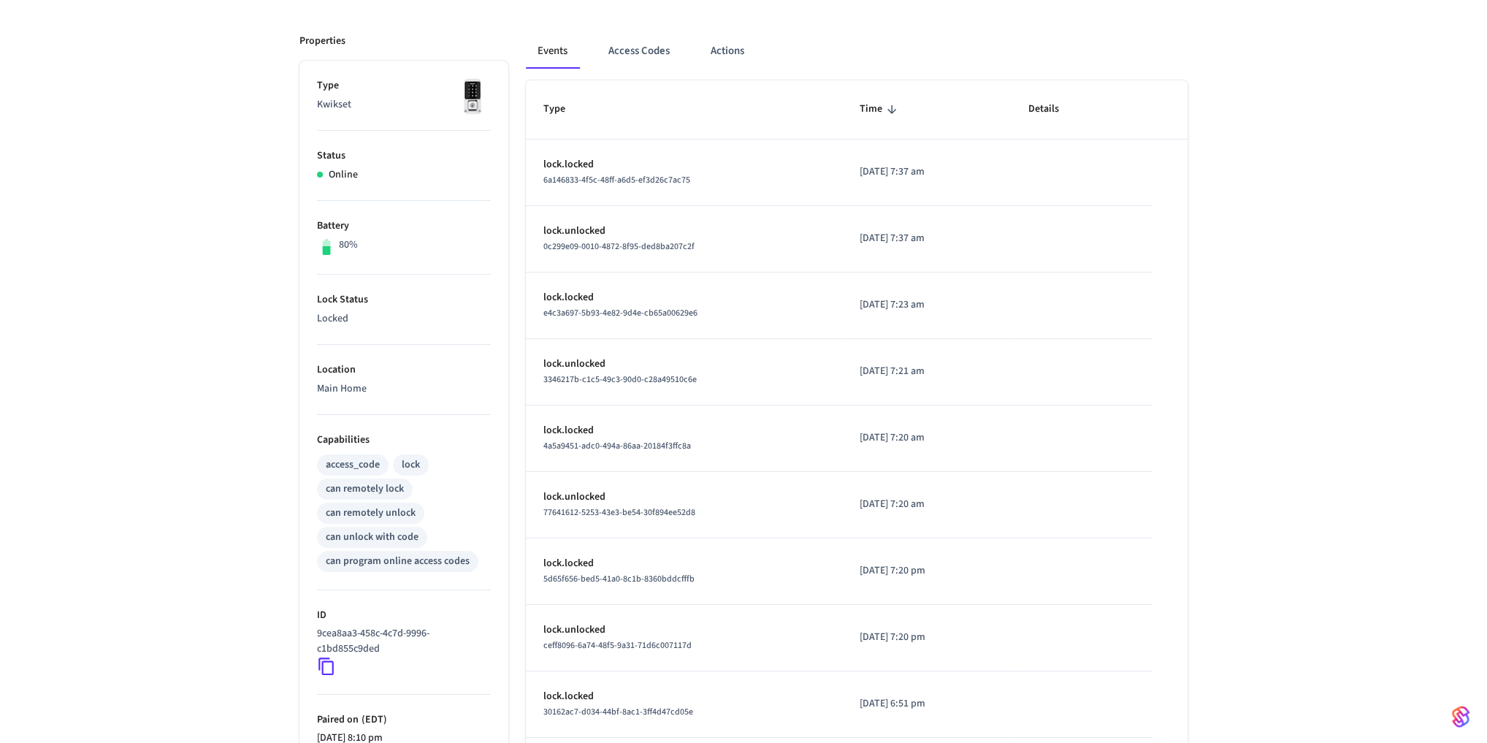
scroll to position [55, 0]
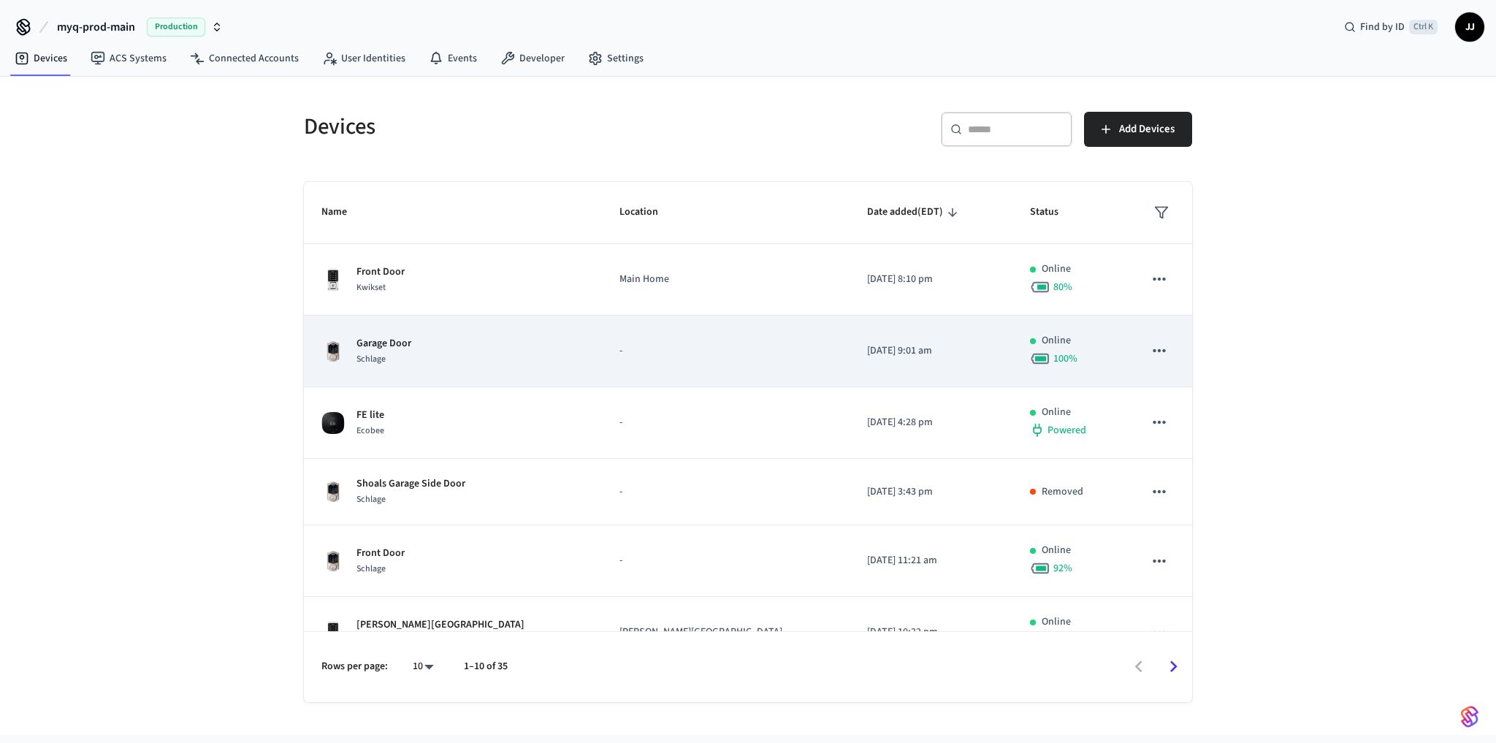
click at [402, 365] on td "Garage Door Schlage" at bounding box center [453, 351] width 298 height 72
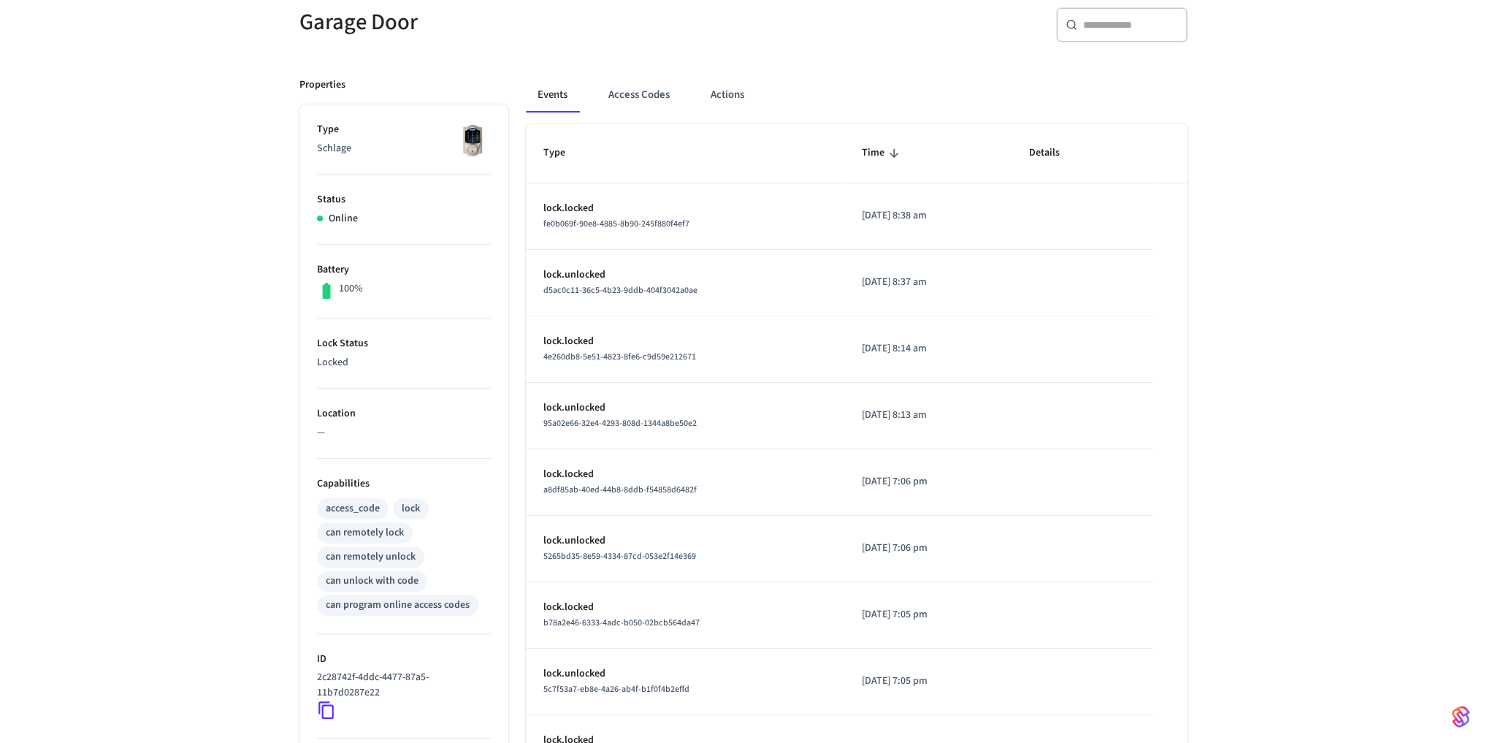
scroll to position [367, 0]
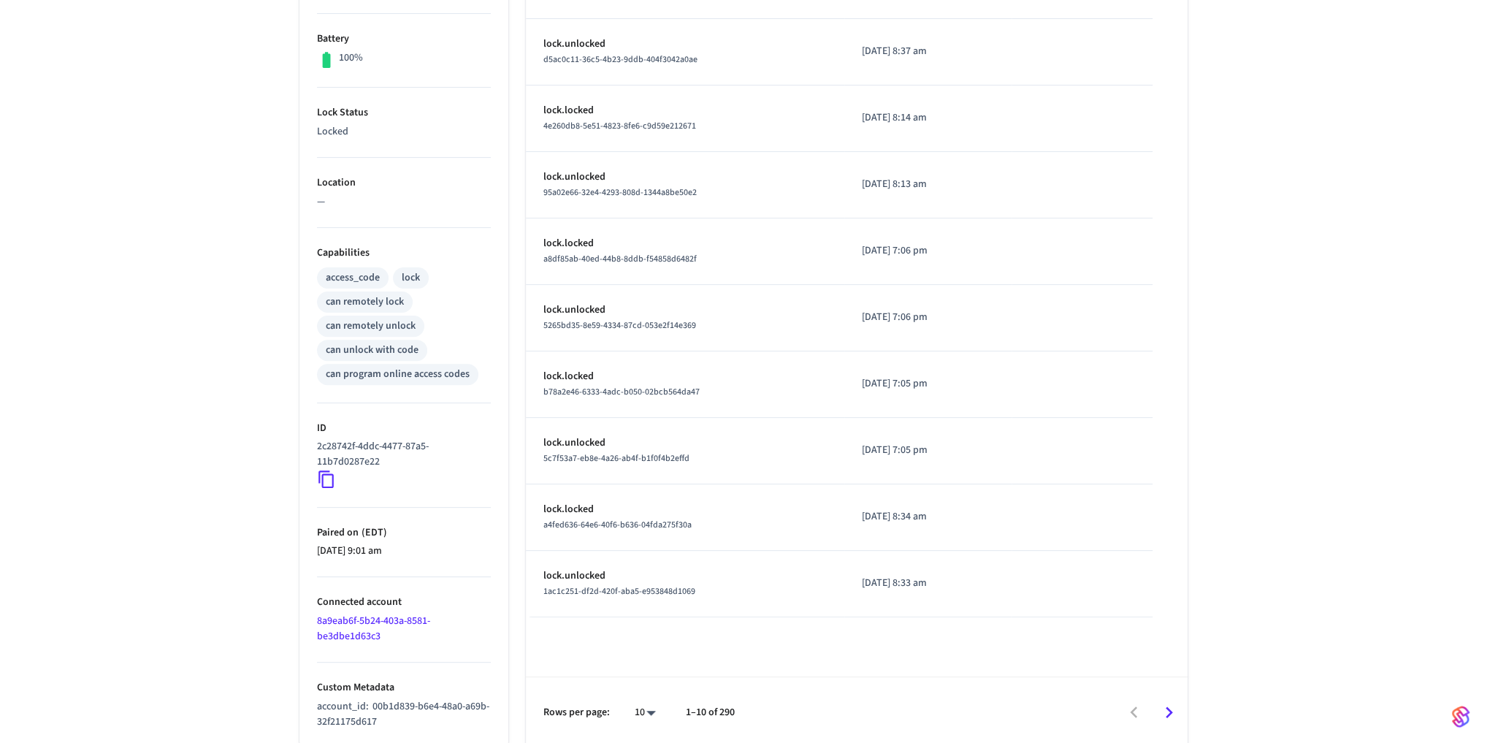
click at [324, 483] on icon at bounding box center [326, 479] width 19 height 19
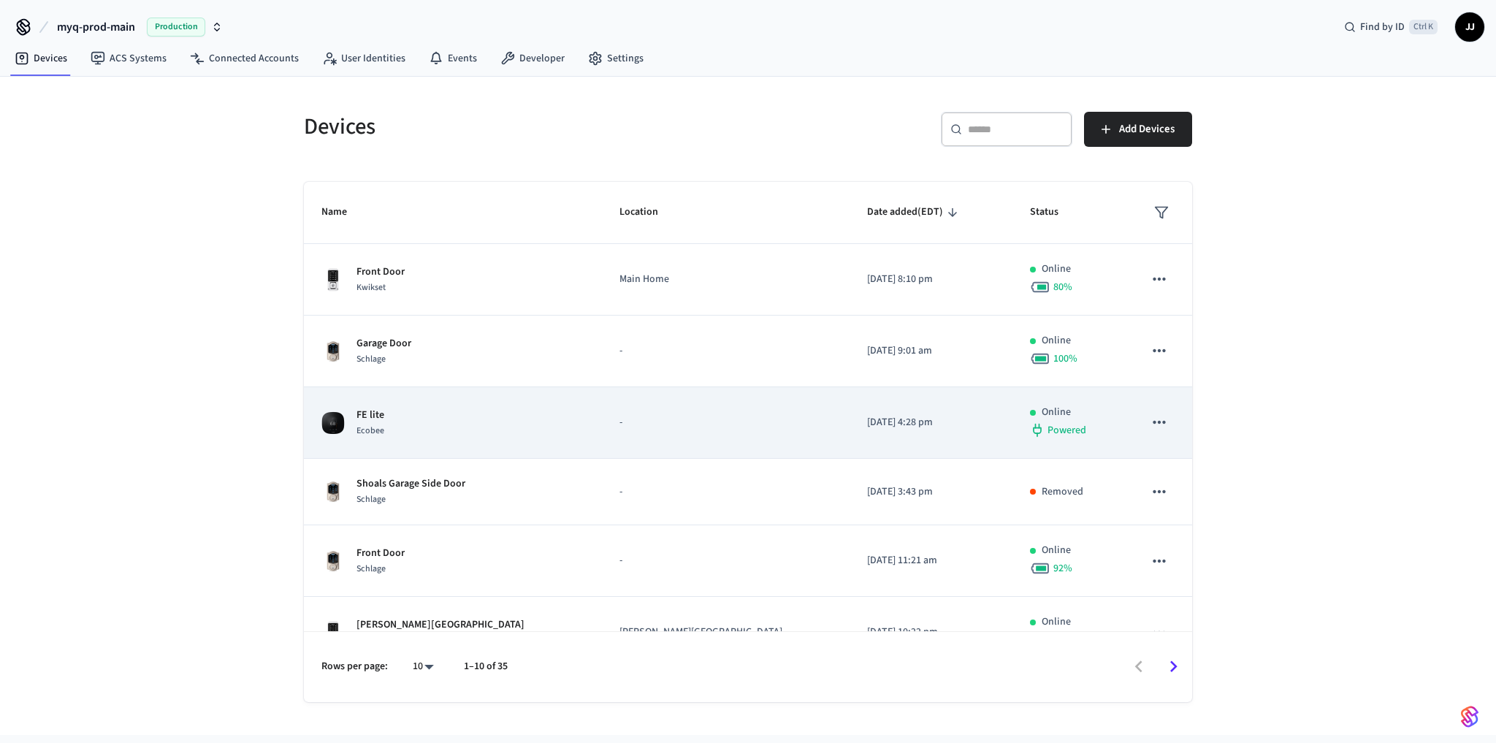
click at [394, 408] on div "FE lite Ecobee" at bounding box center [452, 422] width 263 height 31
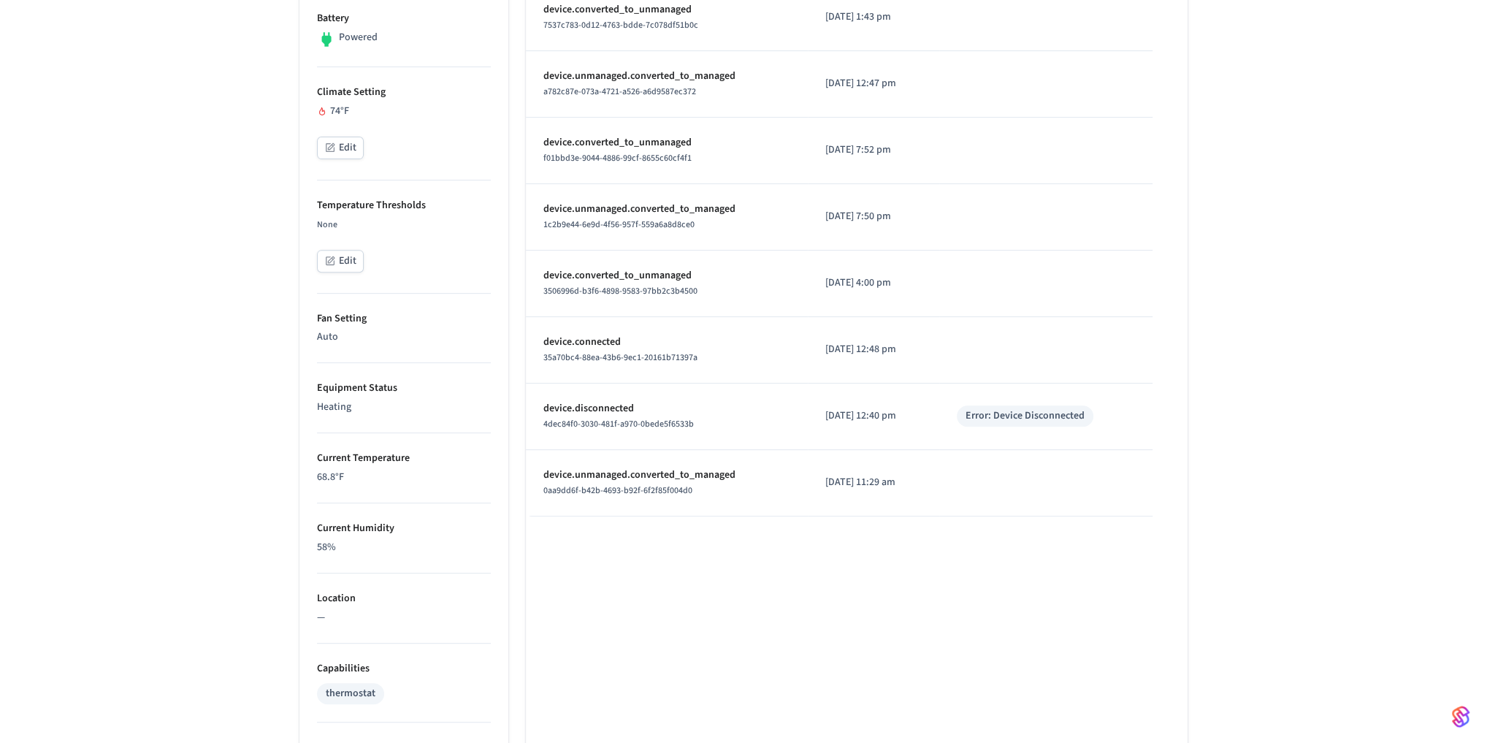
scroll to position [684, 0]
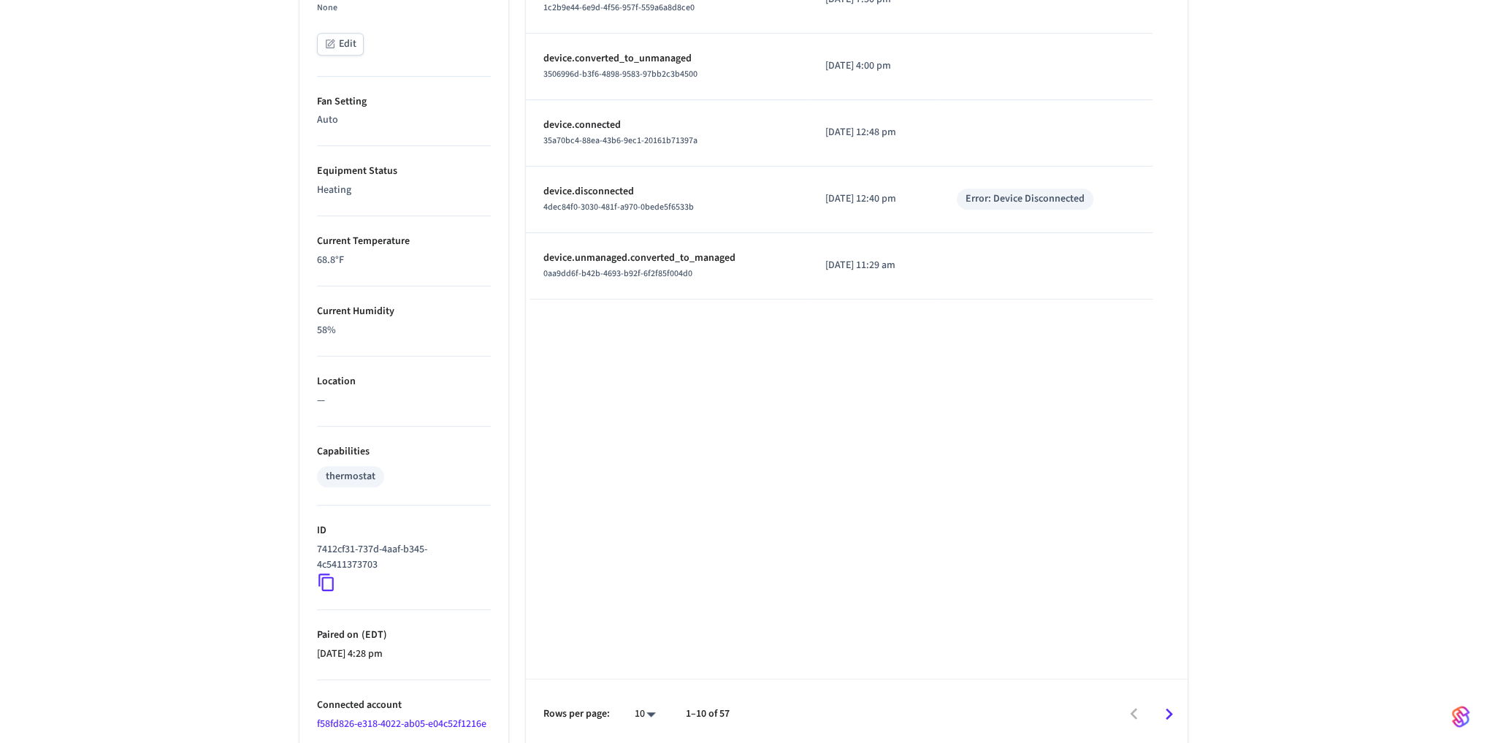
click at [318, 575] on icon at bounding box center [325, 582] width 15 height 18
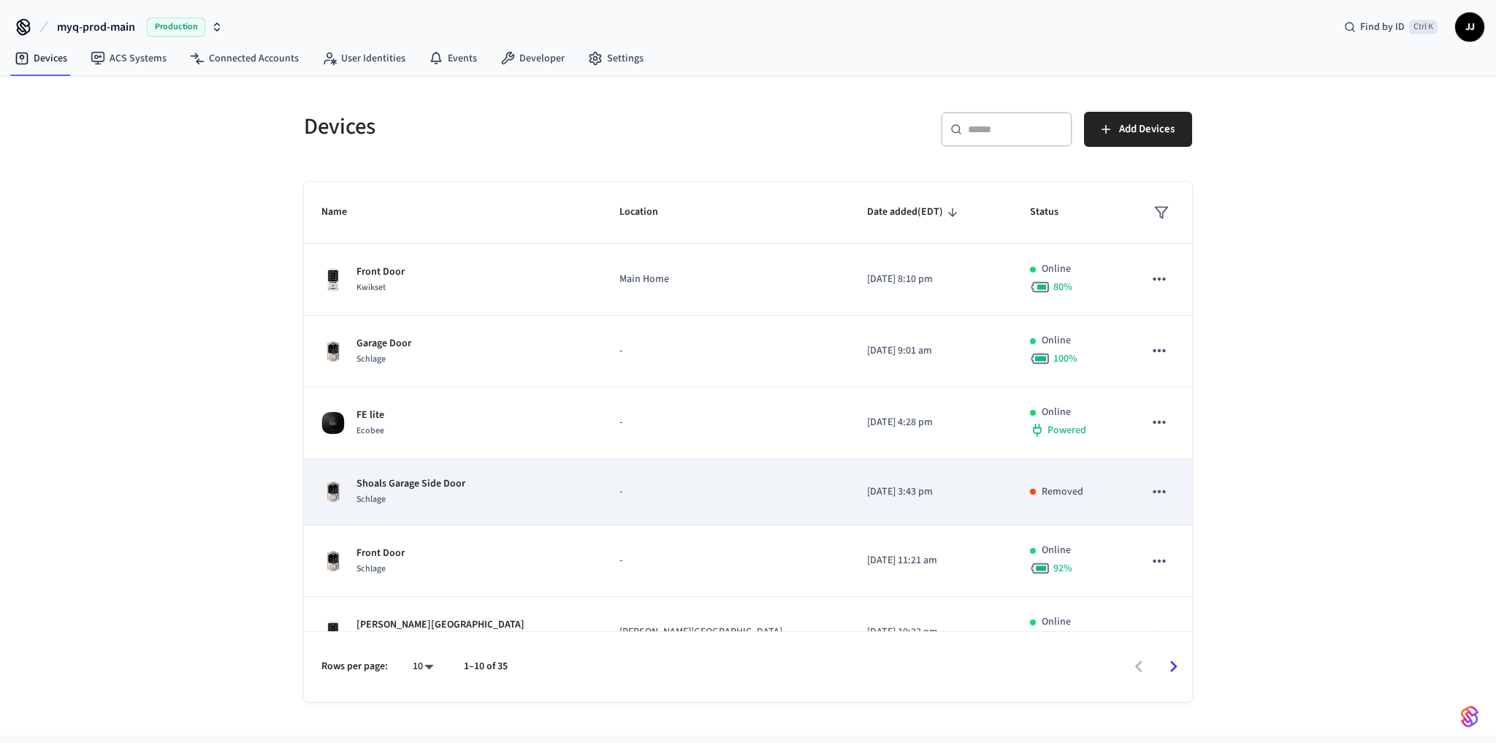
click at [388, 491] on div "Schlage" at bounding box center [410, 498] width 109 height 15
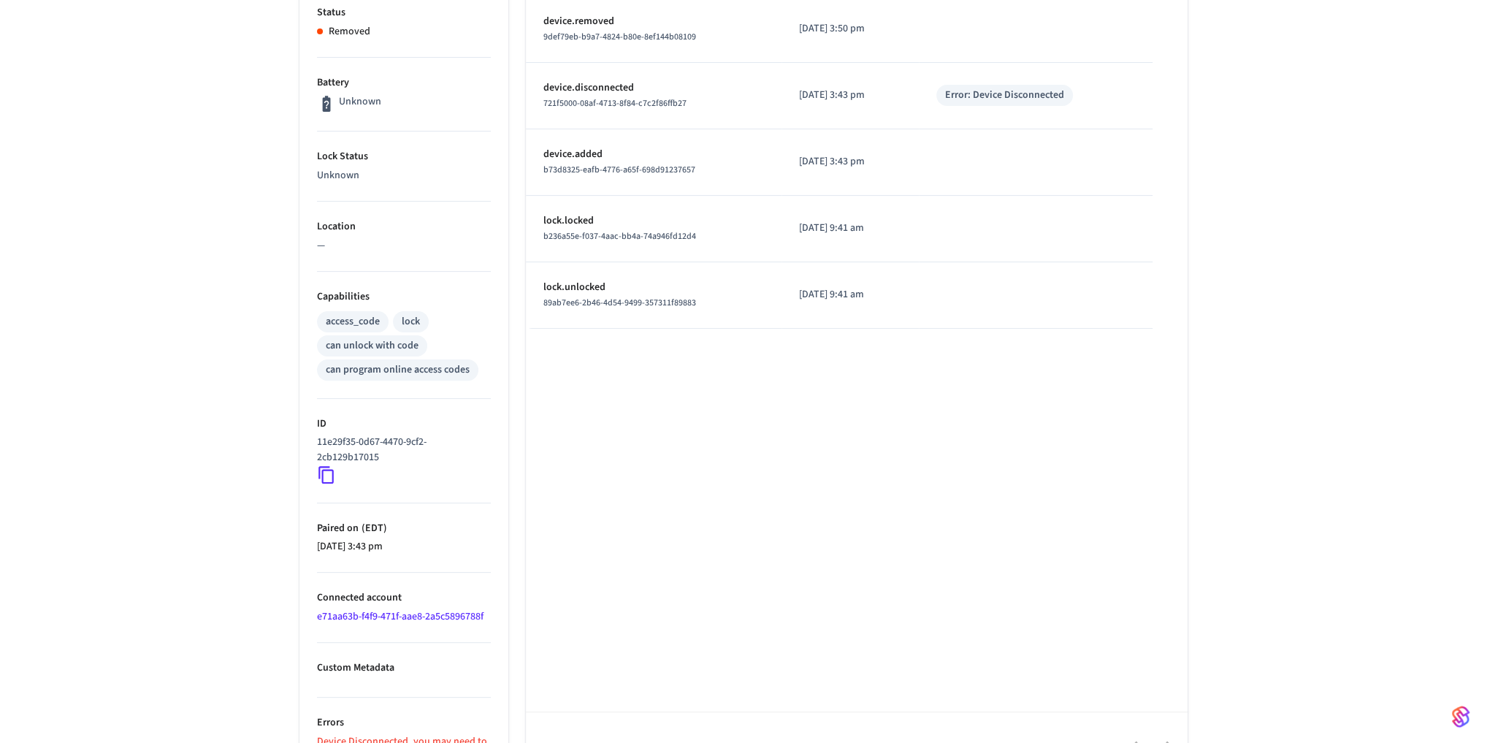
scroll to position [357, 0]
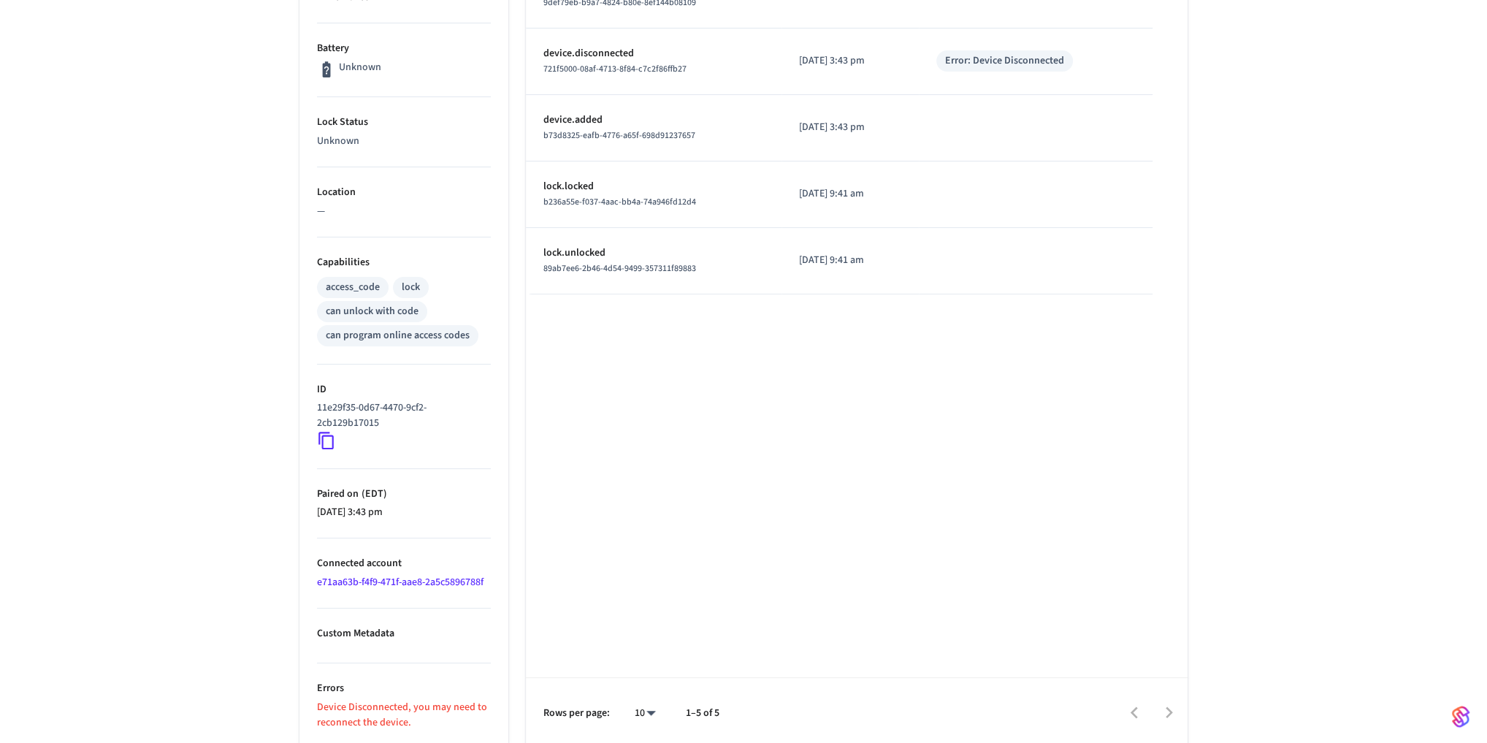
click at [329, 444] on icon at bounding box center [325, 441] width 15 height 18
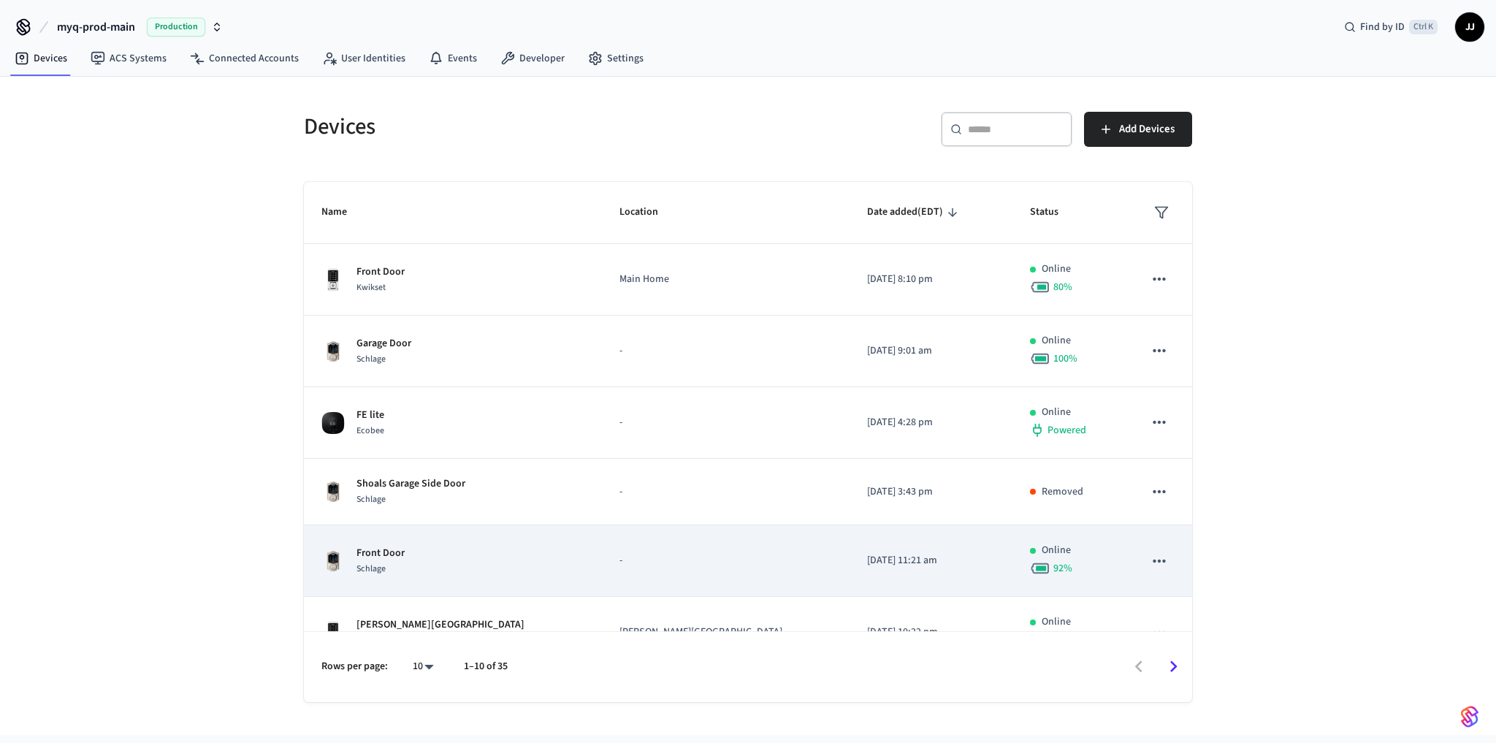
click at [405, 555] on div "Front Door Schlage" at bounding box center [452, 561] width 263 height 31
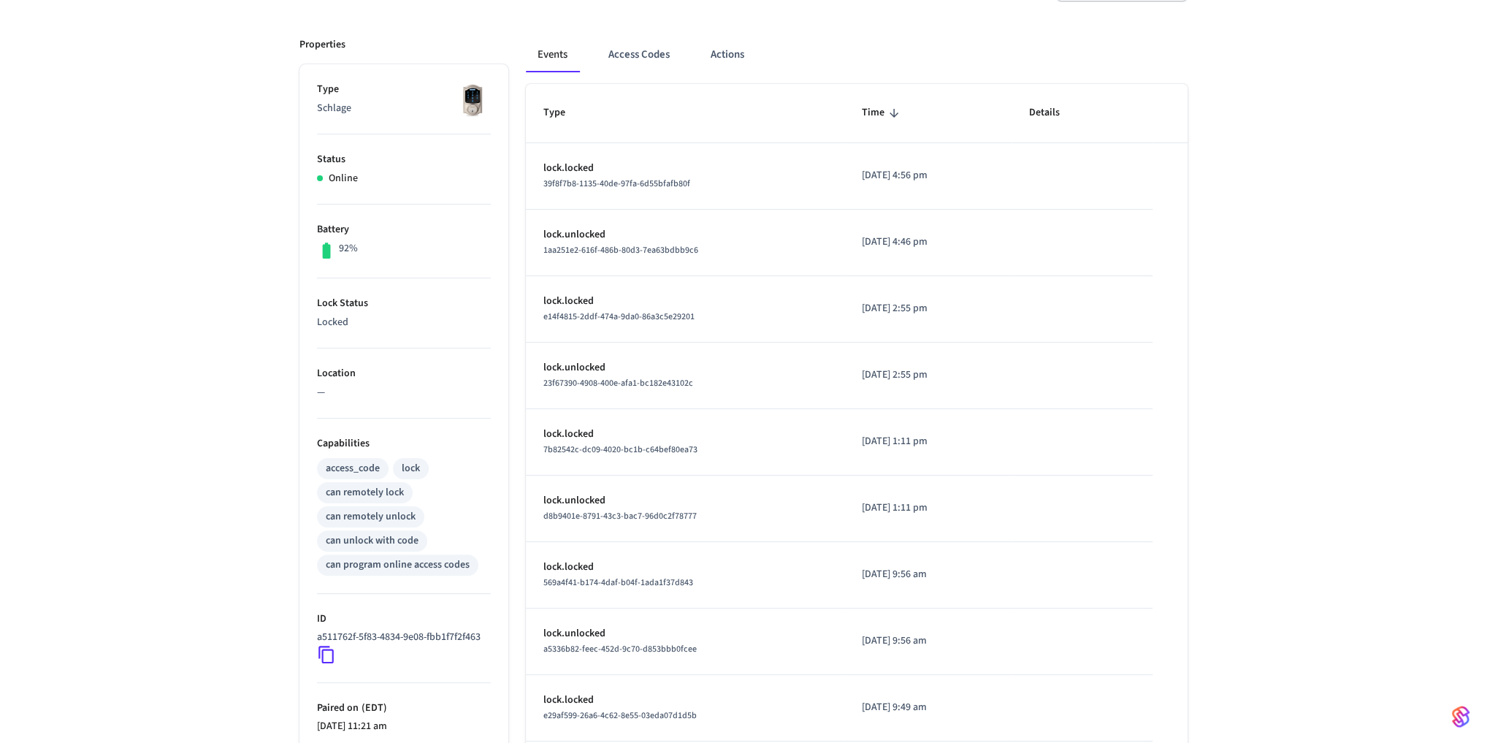
scroll to position [351, 0]
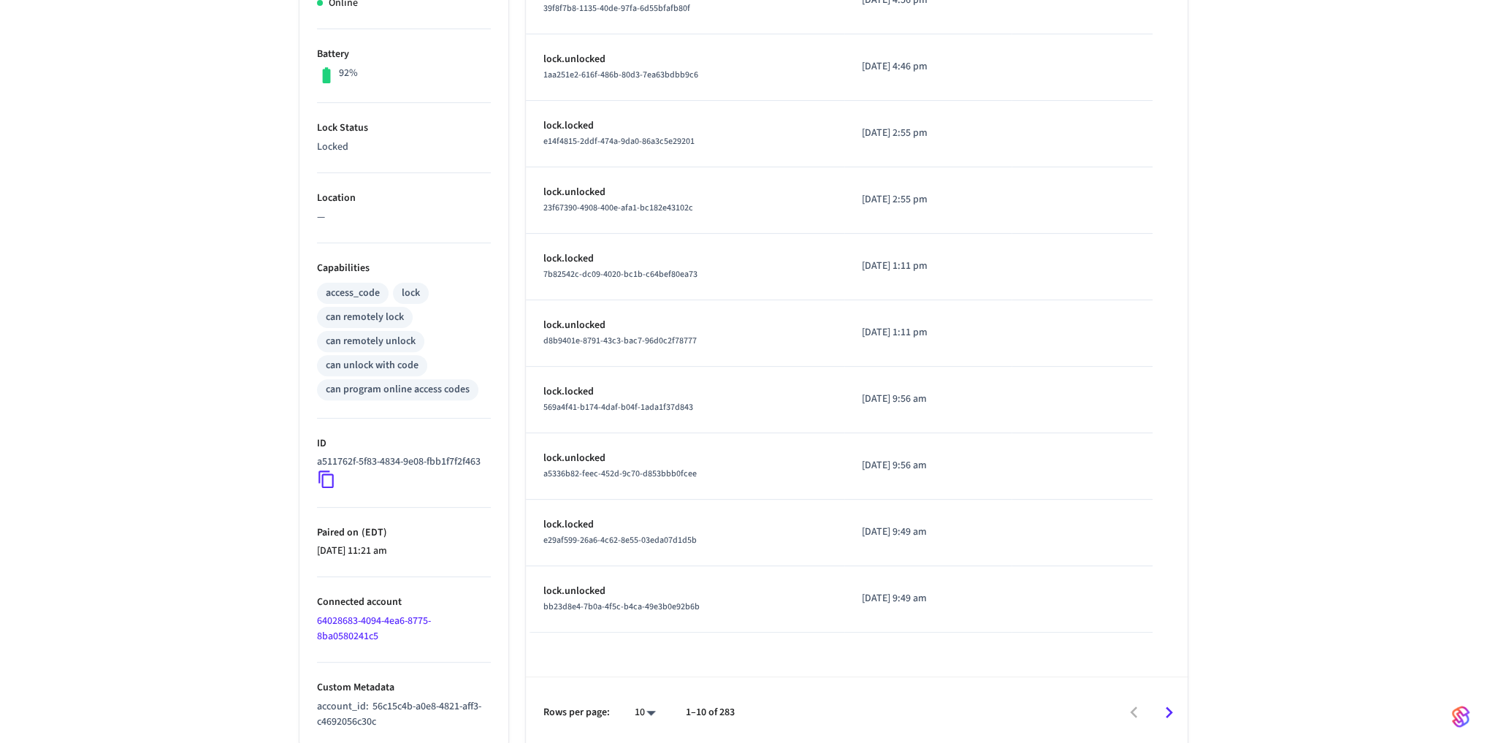
click at [326, 471] on icon at bounding box center [325, 480] width 15 height 18
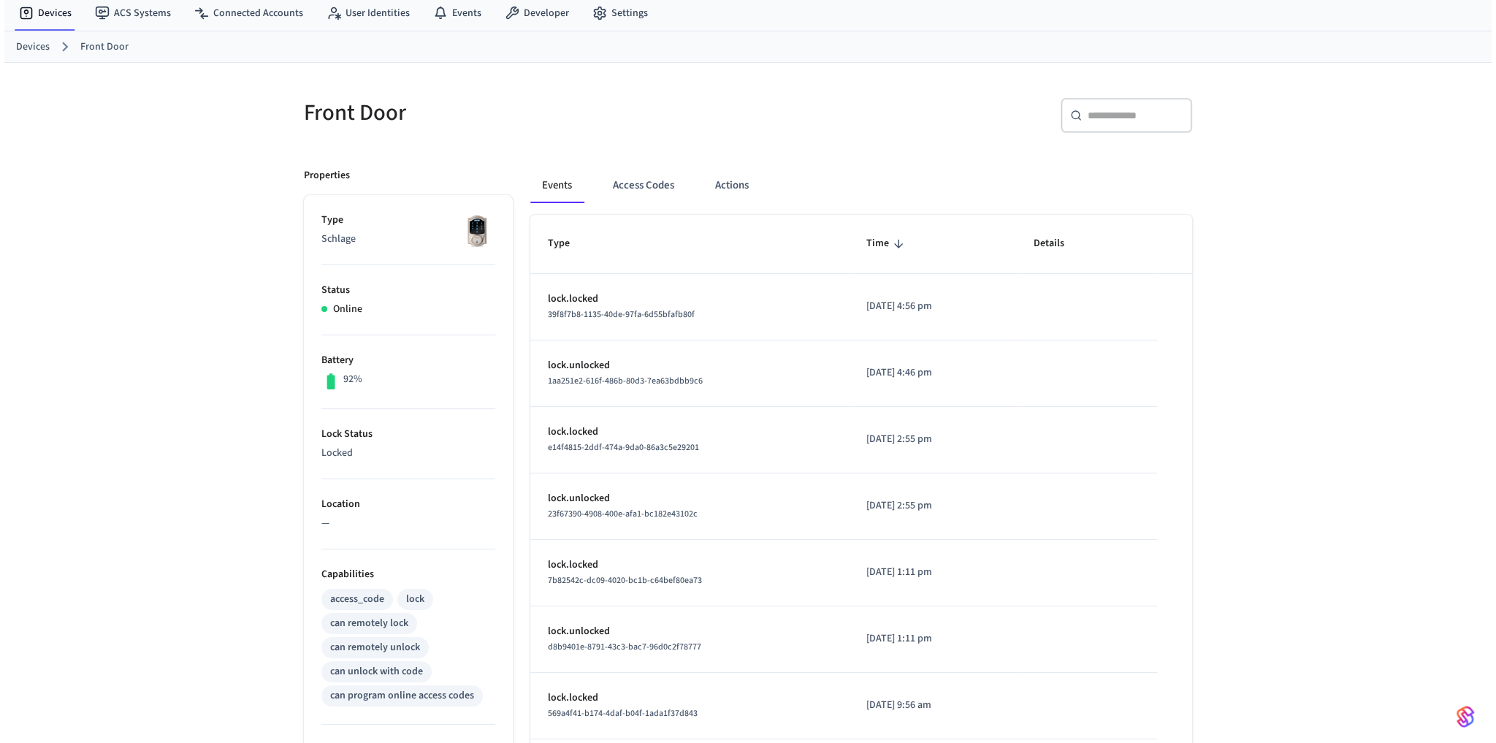
scroll to position [0, 0]
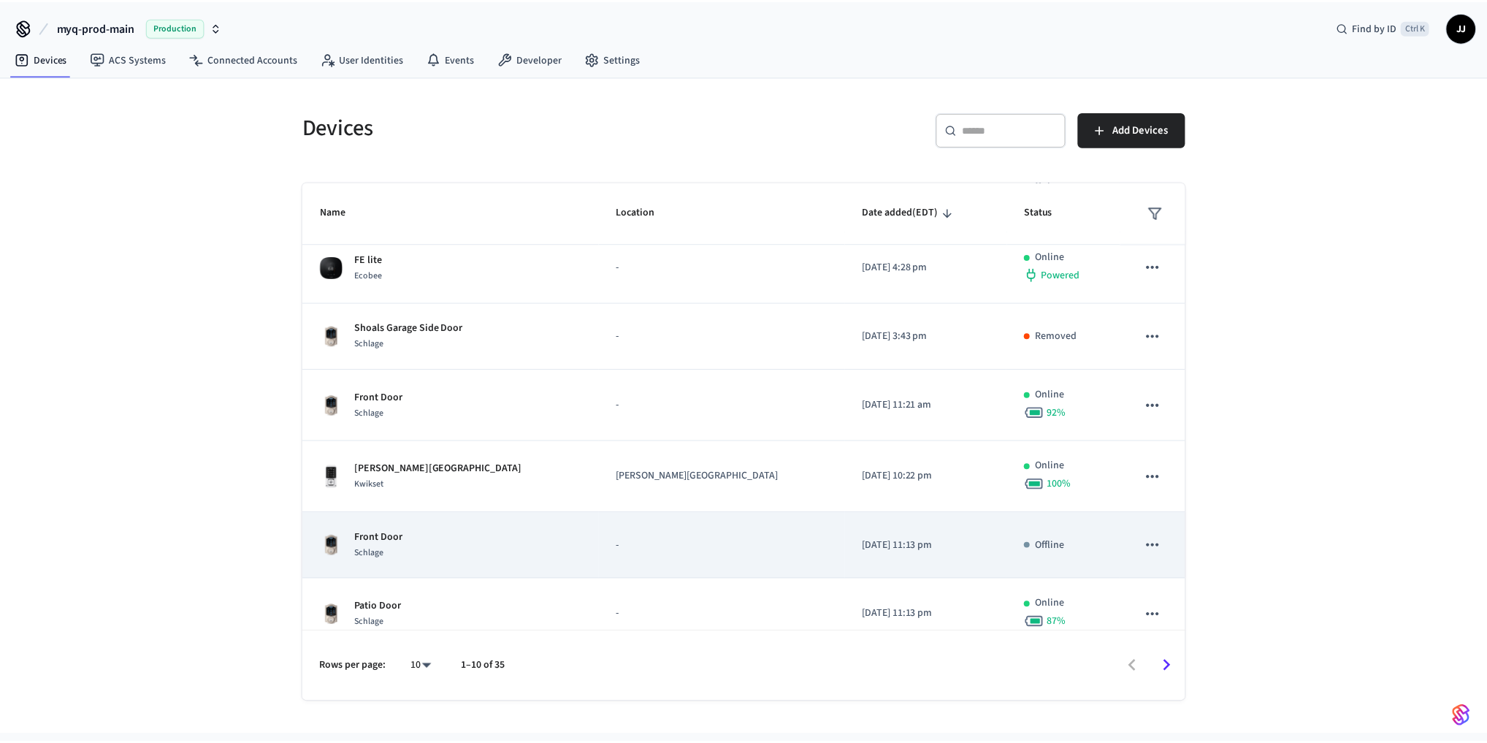
scroll to position [314, 0]
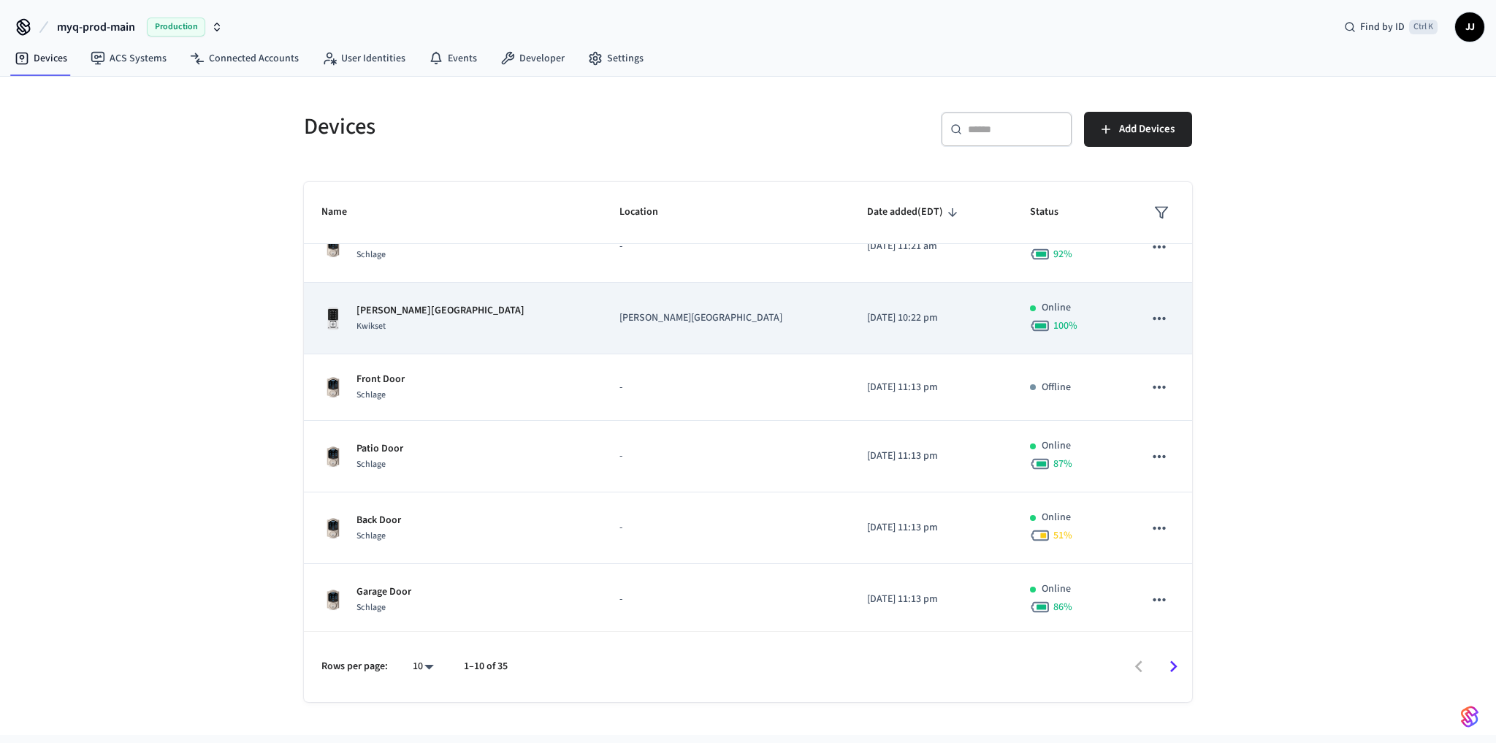
click at [443, 330] on div "[PERSON_NAME] House Kwikset" at bounding box center [452, 318] width 263 height 31
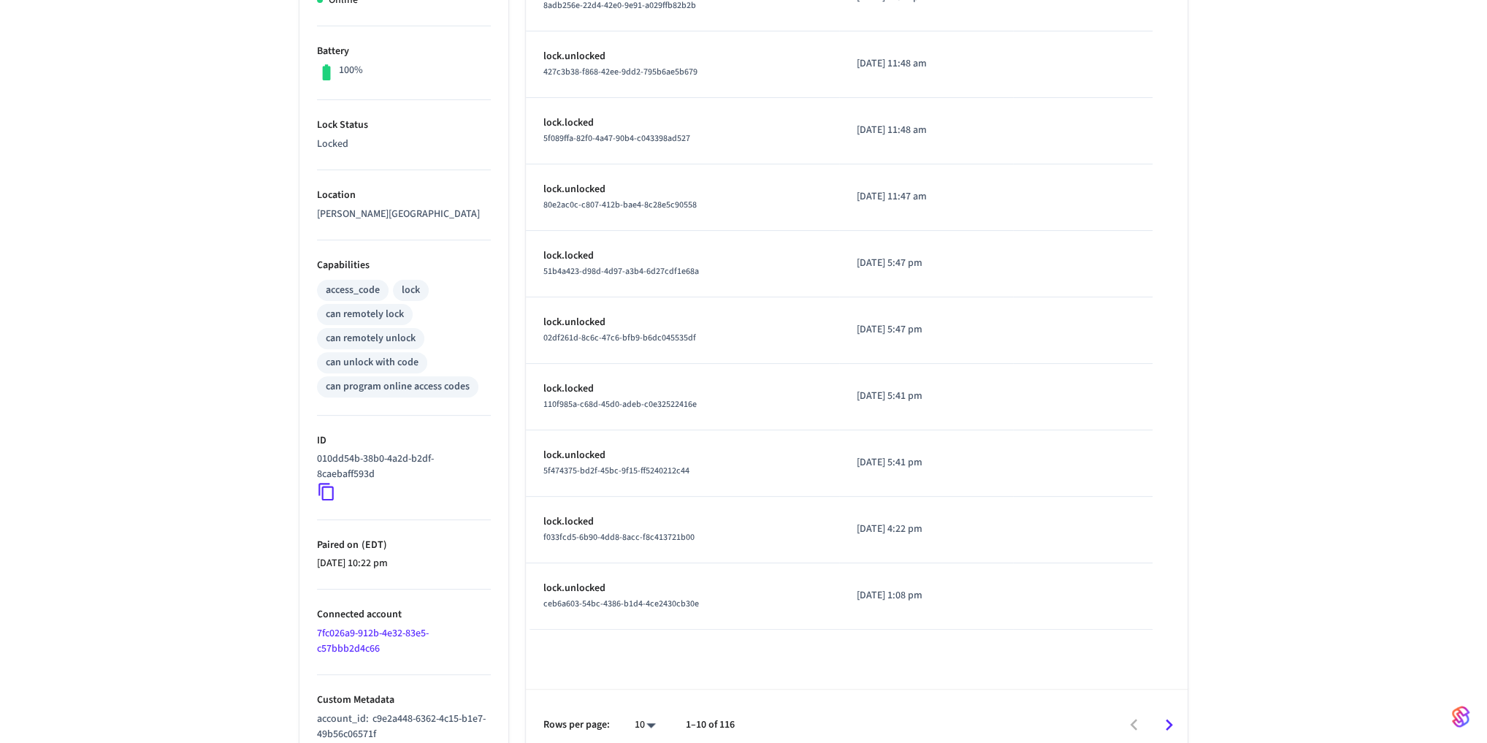
scroll to position [367, 0]
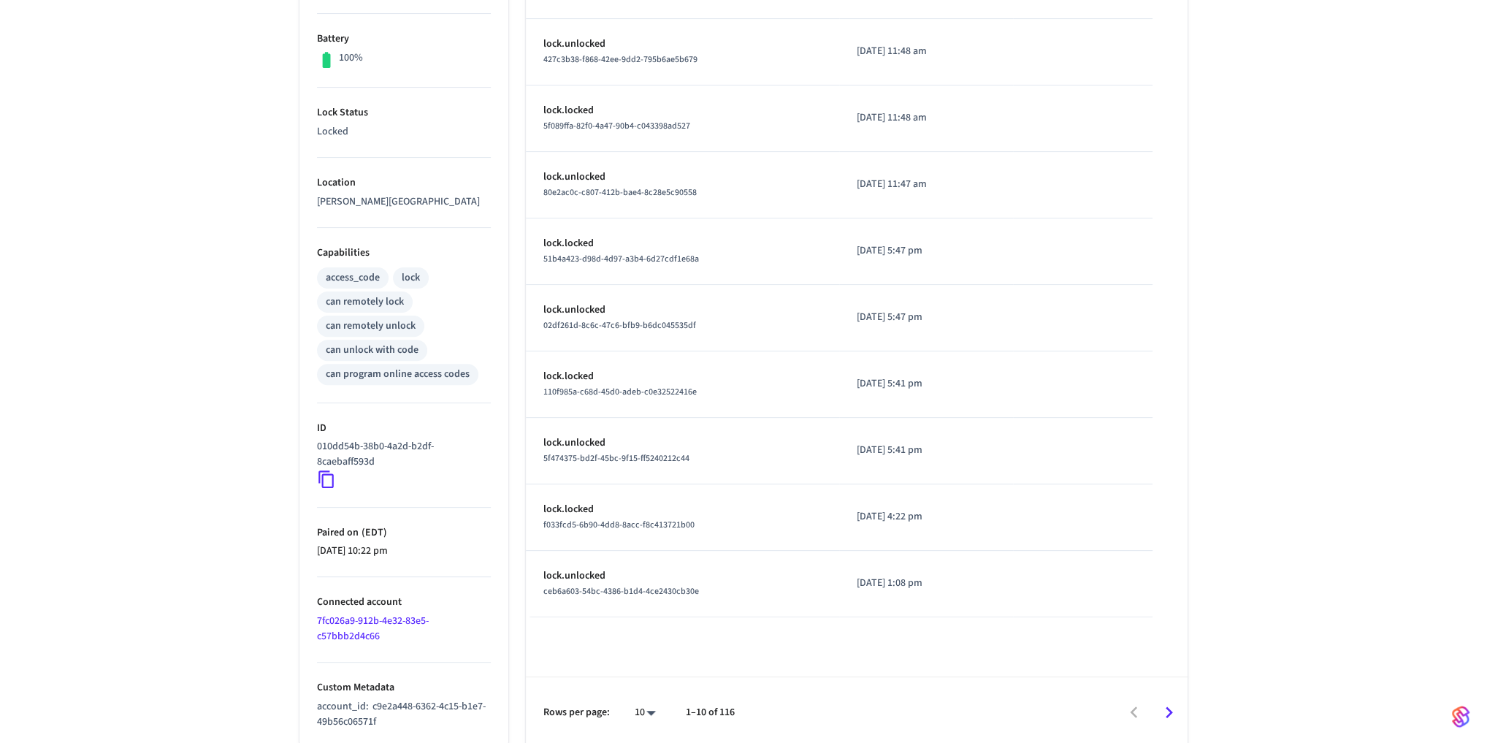
click at [326, 478] on icon at bounding box center [326, 479] width 19 height 19
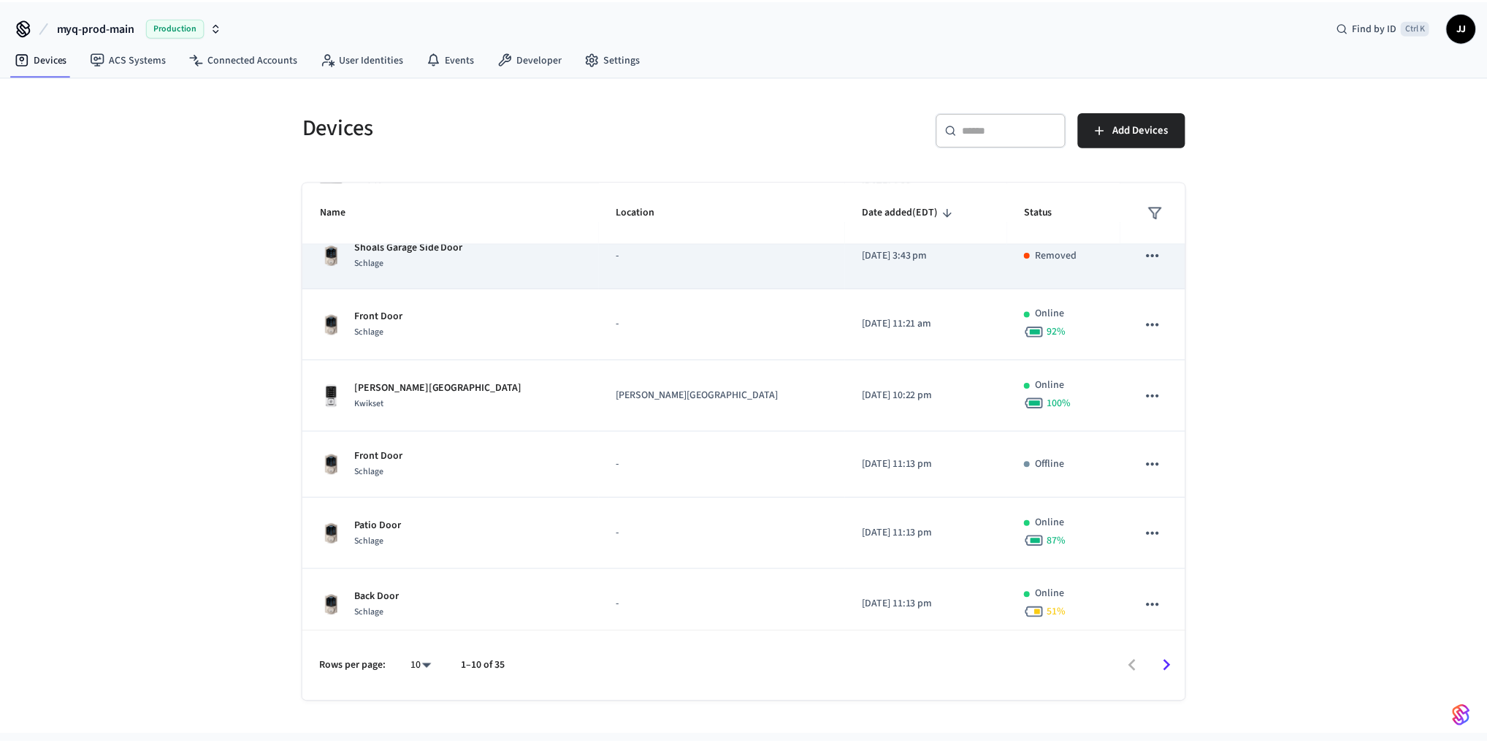
scroll to position [311, 0]
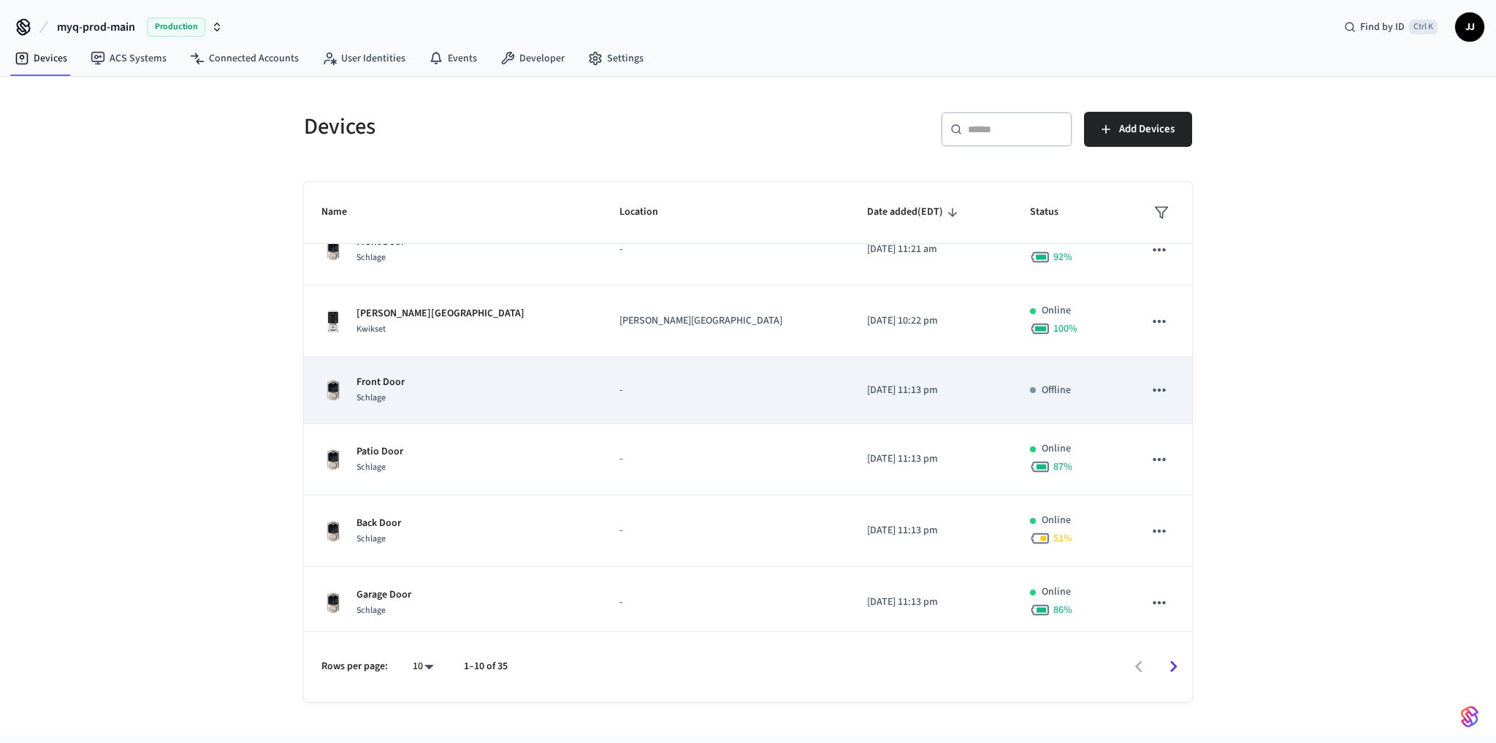
click at [407, 409] on td "Front Door Schlage" at bounding box center [453, 390] width 298 height 66
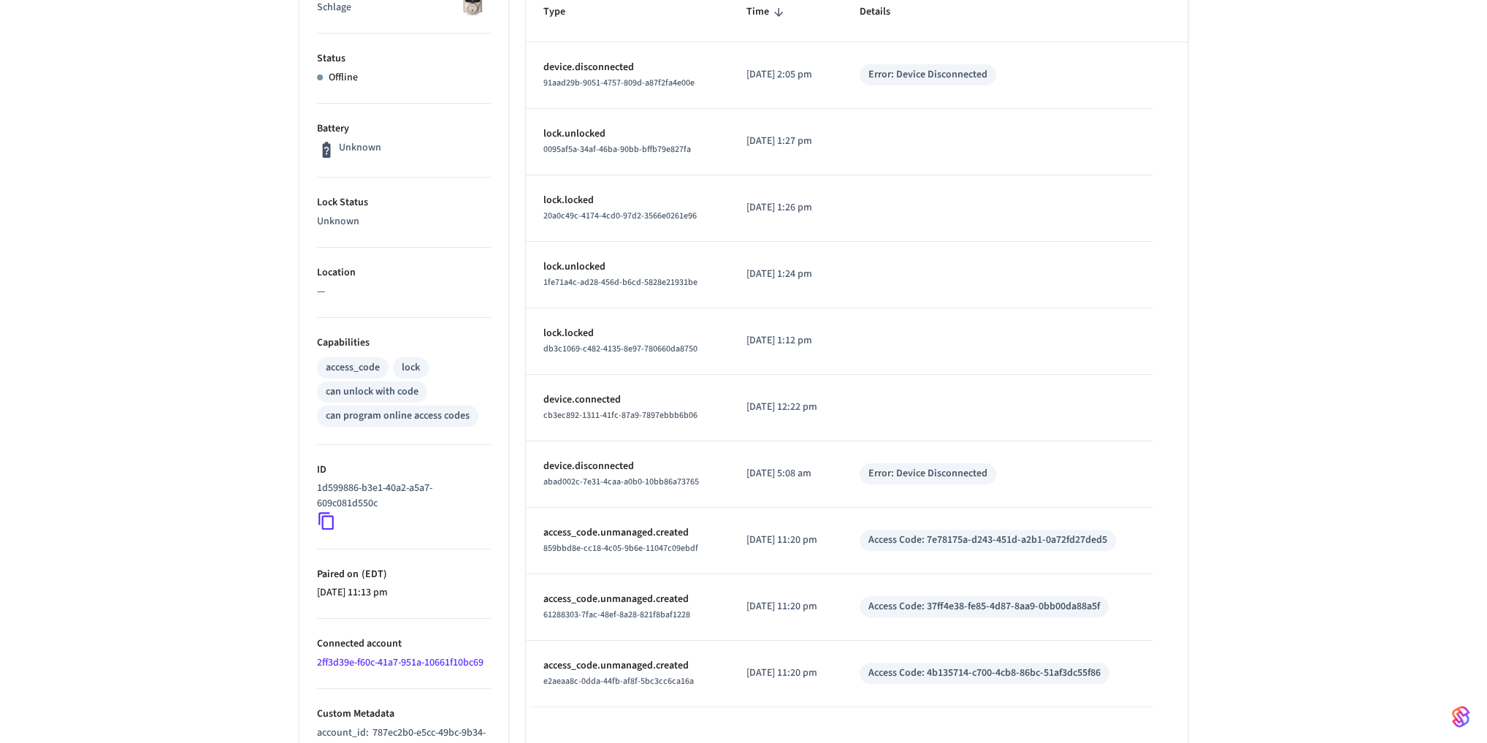
scroll to position [388, 0]
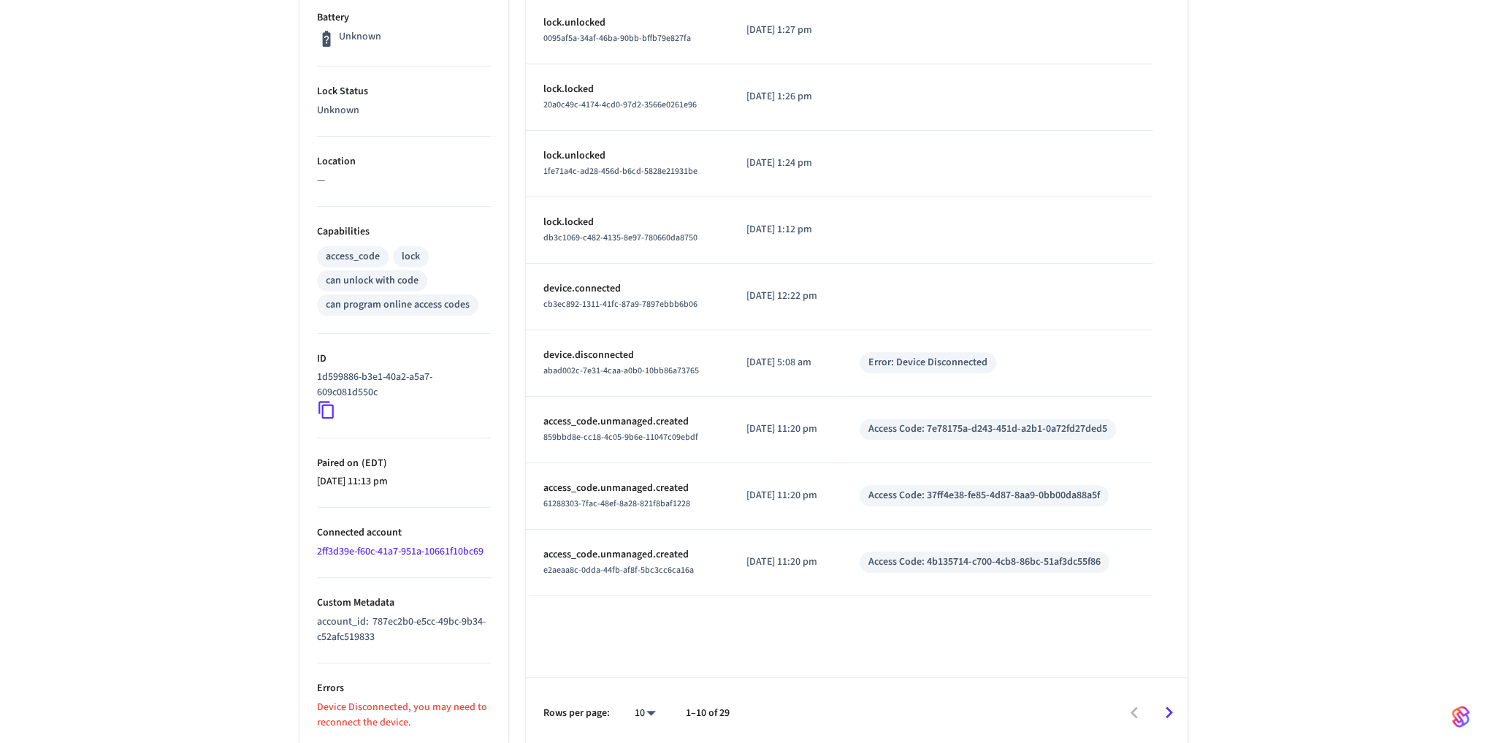
click at [330, 407] on icon at bounding box center [326, 409] width 19 height 19
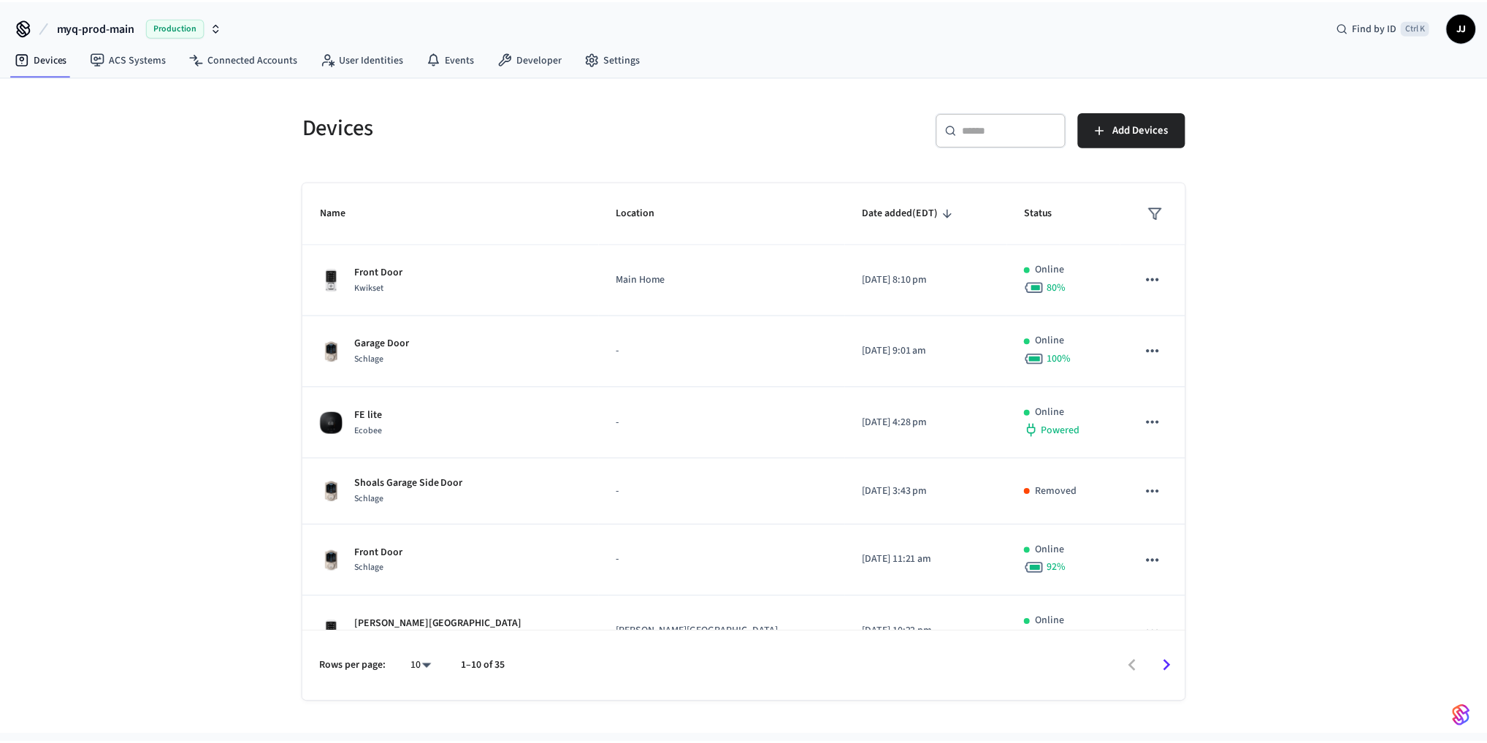
scroll to position [314, 0]
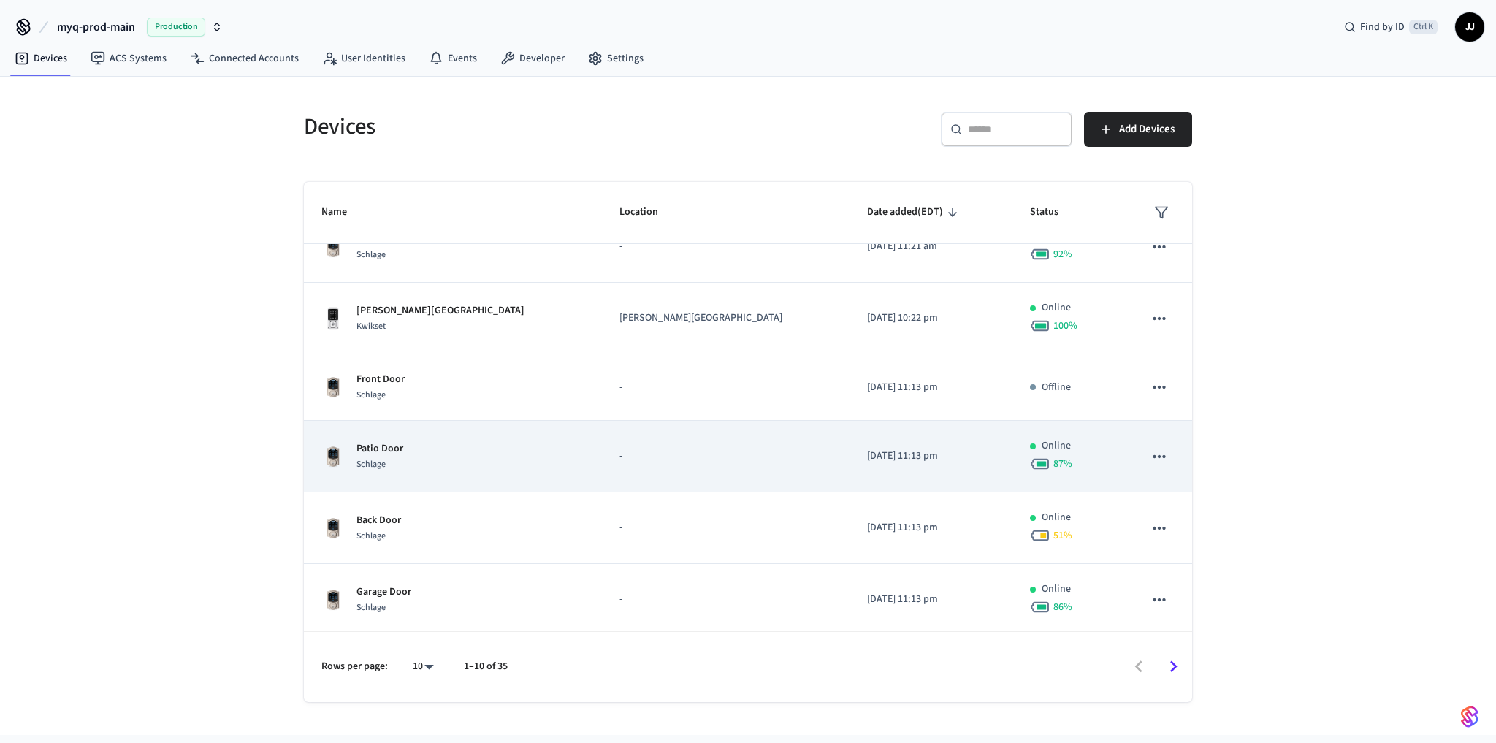
click at [413, 444] on div "Patio Door Schlage" at bounding box center [452, 456] width 263 height 31
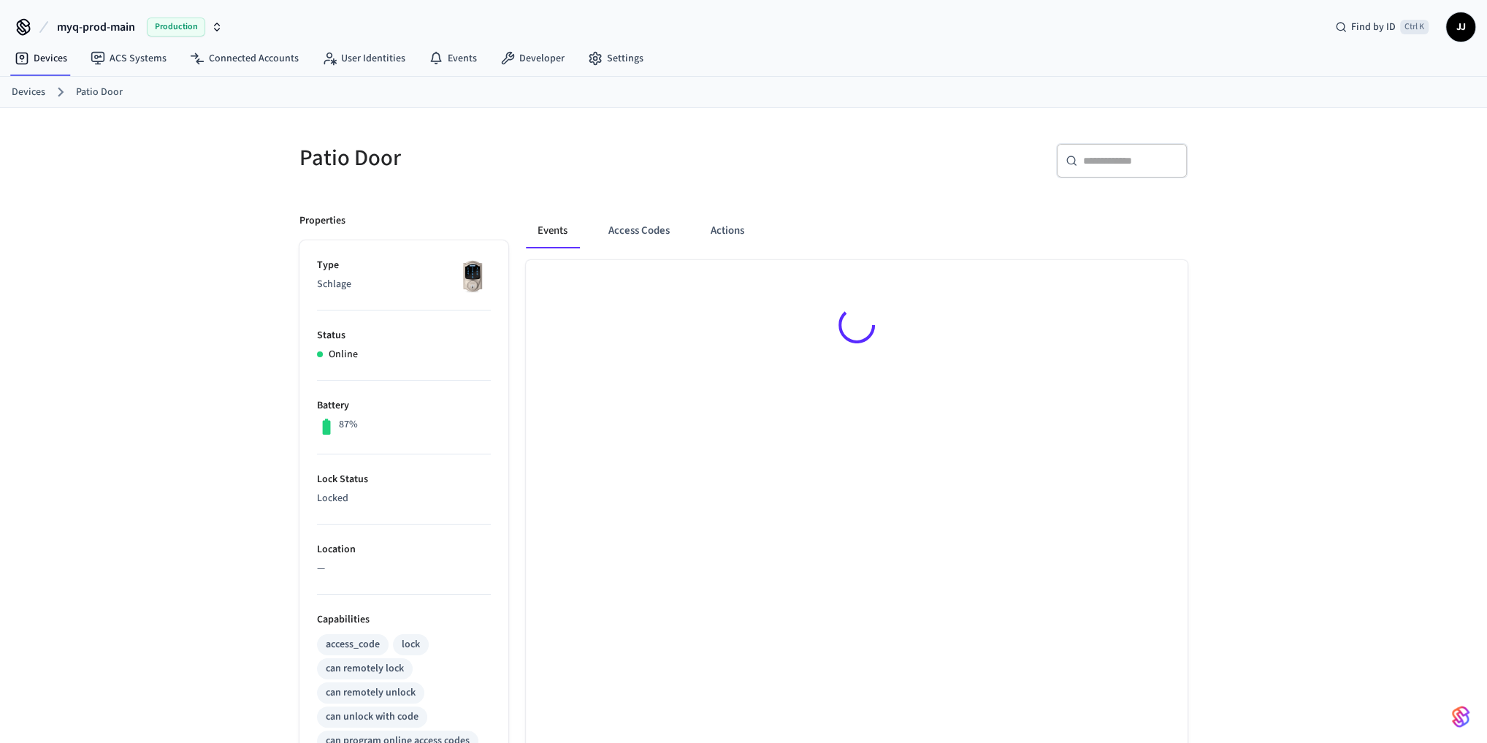
scroll to position [351, 0]
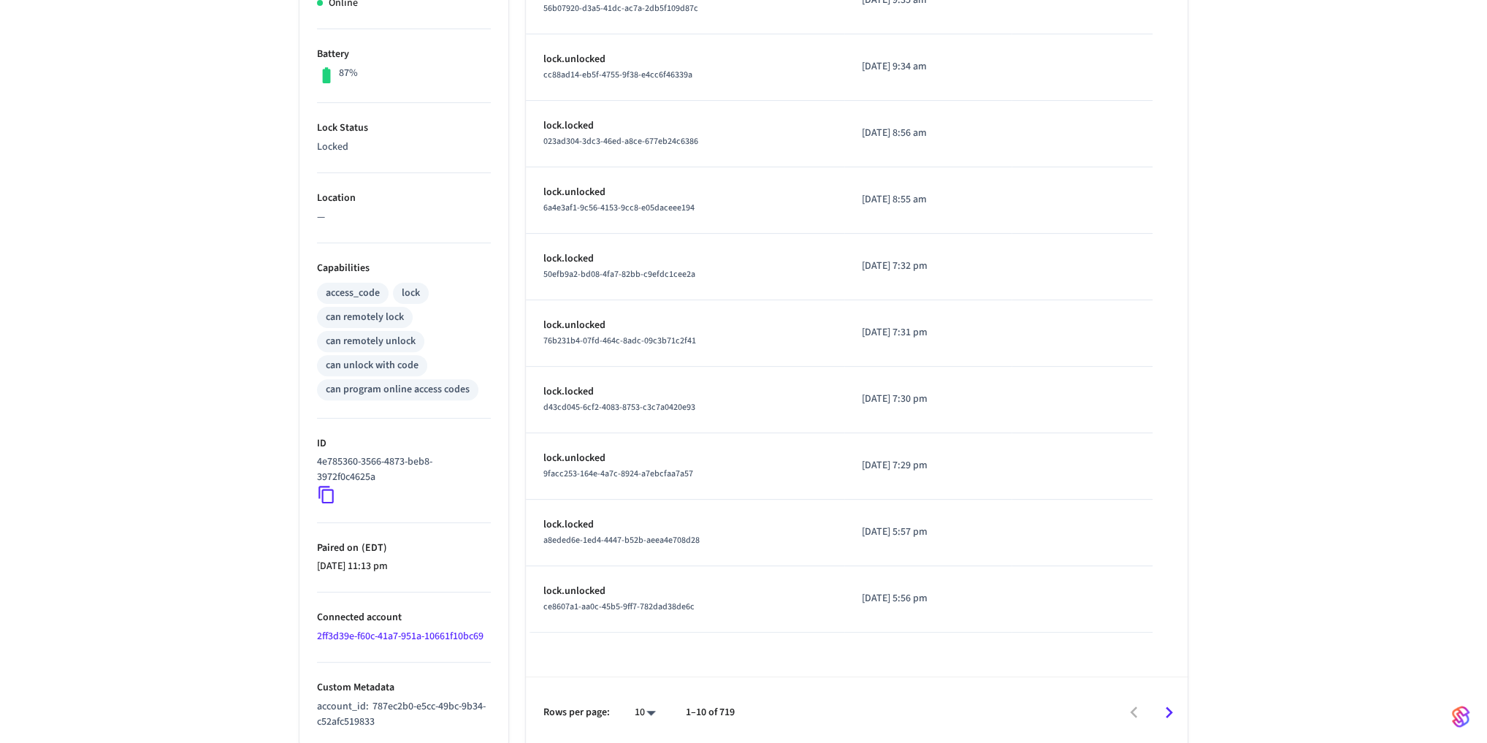
click at [324, 492] on icon at bounding box center [326, 494] width 19 height 19
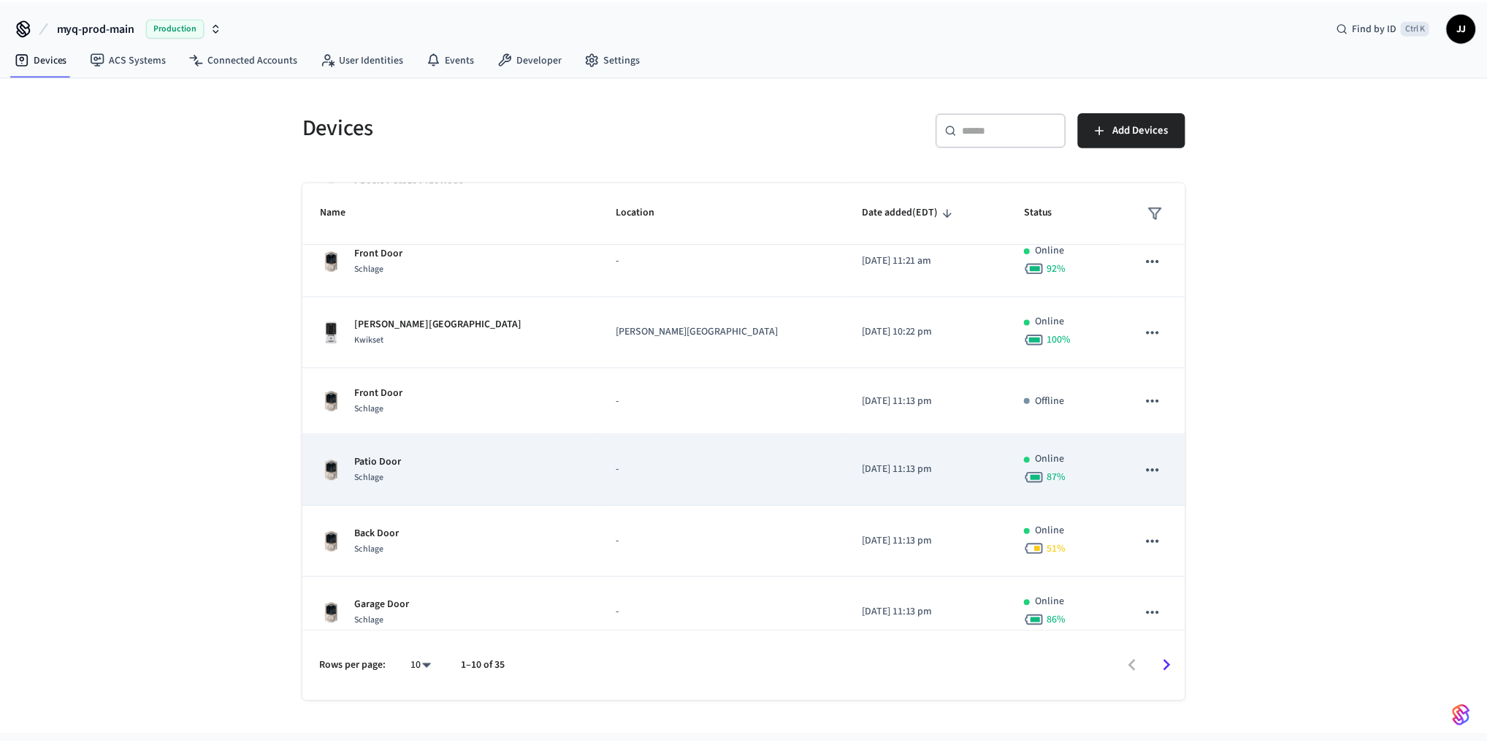
scroll to position [314, 0]
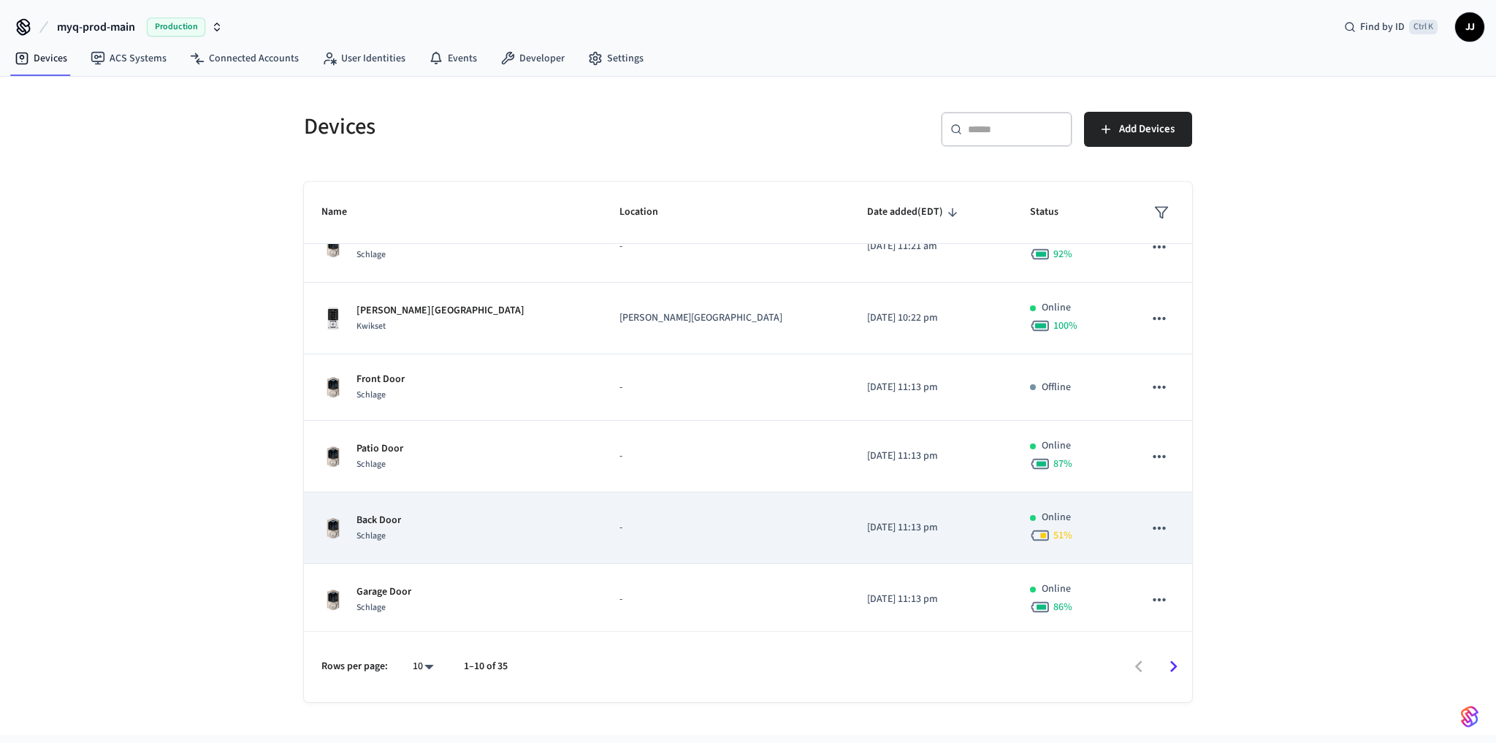
click at [387, 528] on div "Schlage" at bounding box center [378, 535] width 45 height 15
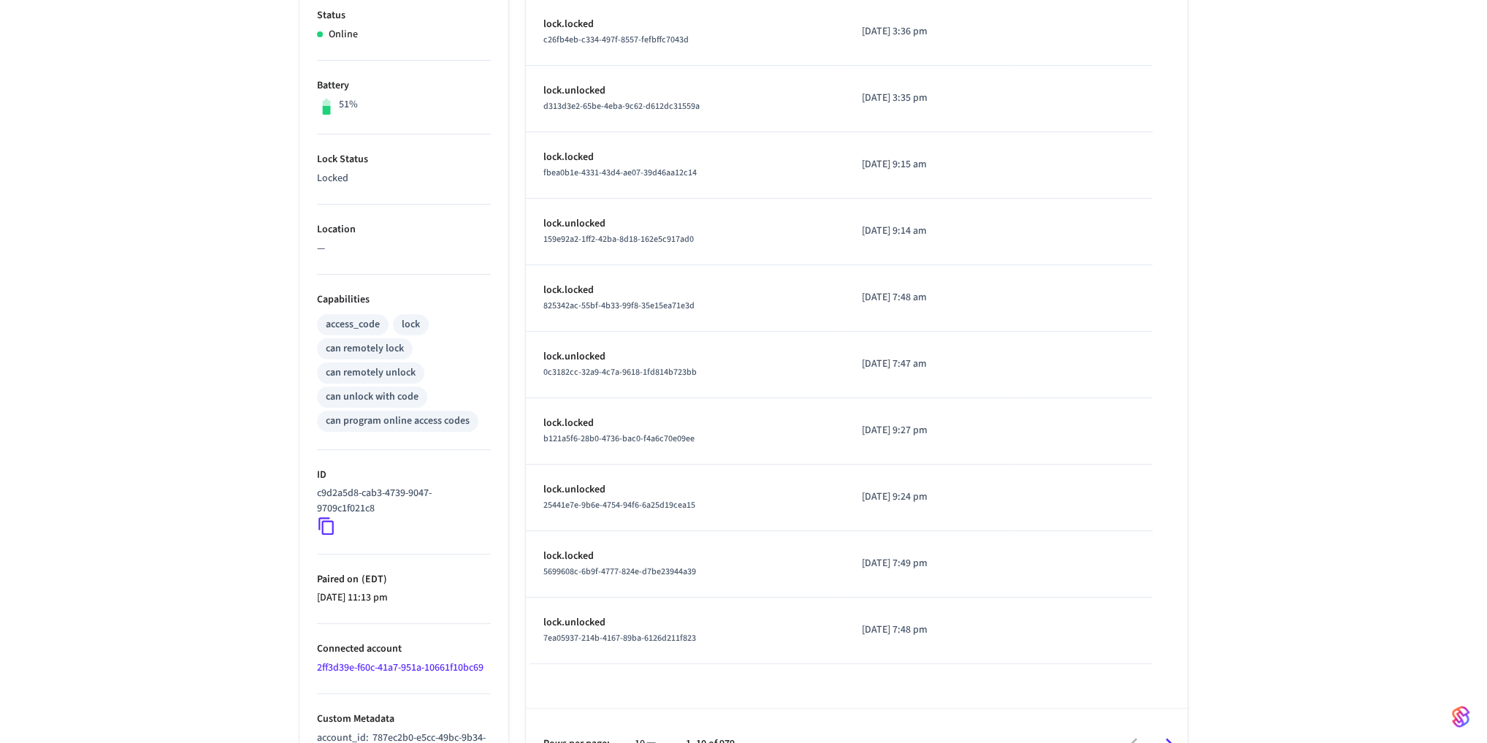
scroll to position [351, 0]
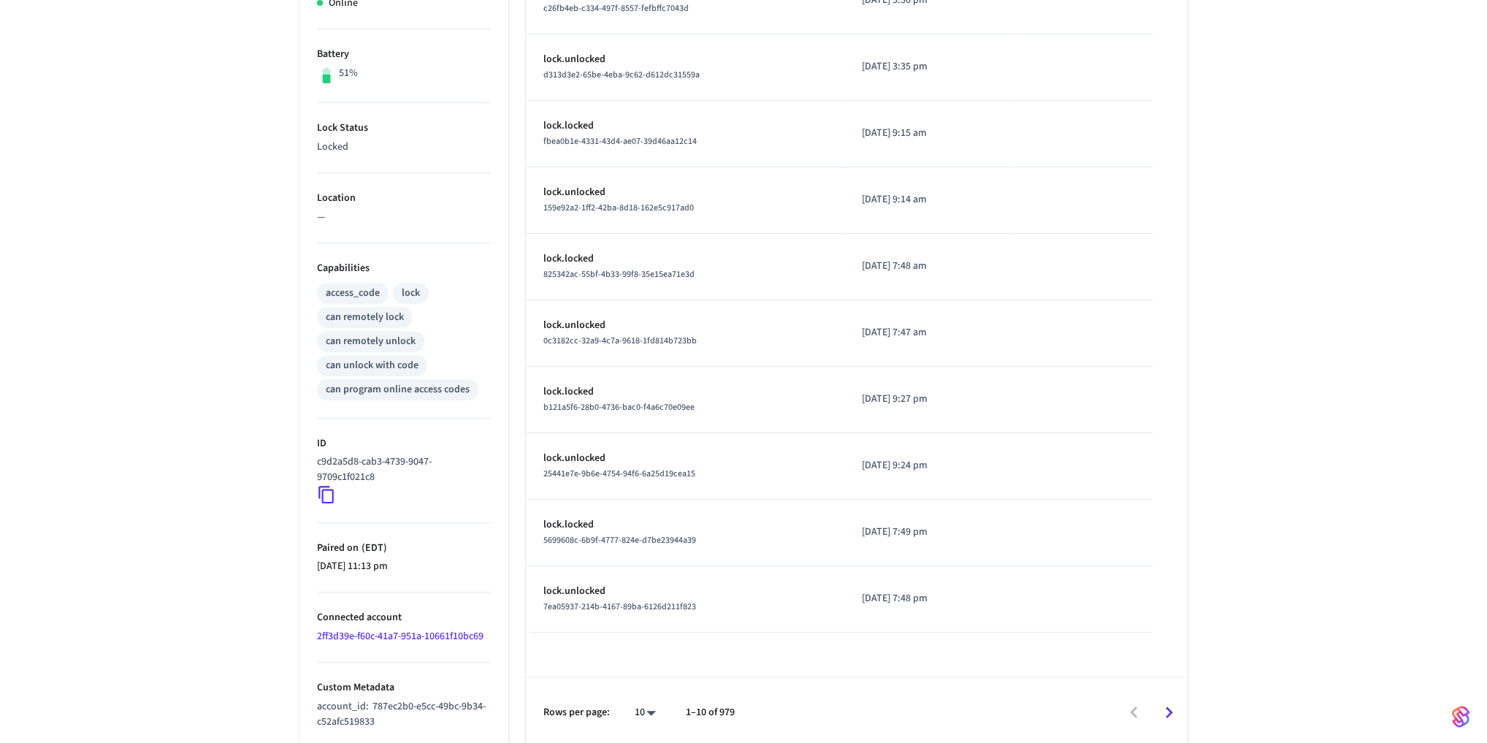
click at [322, 496] on icon at bounding box center [325, 495] width 15 height 18
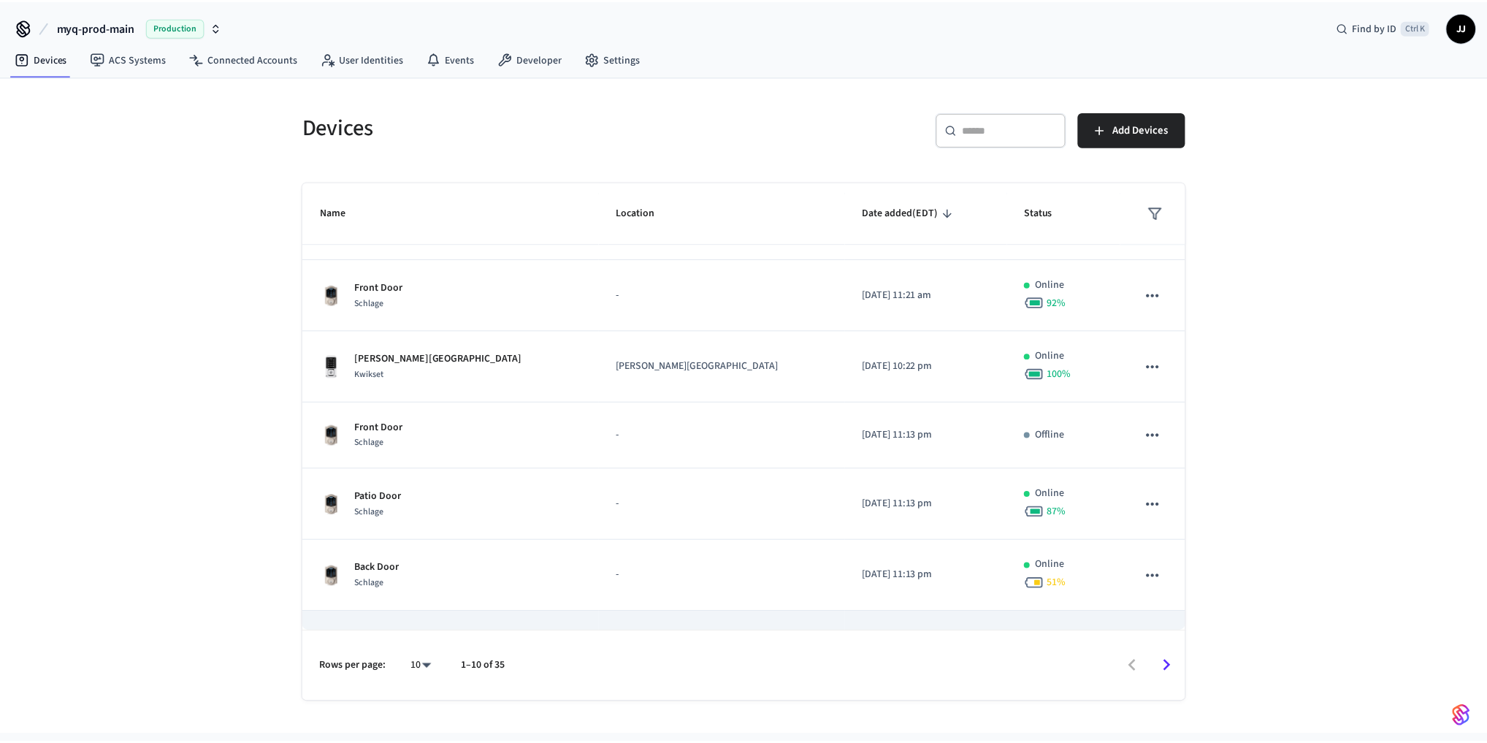
scroll to position [314, 0]
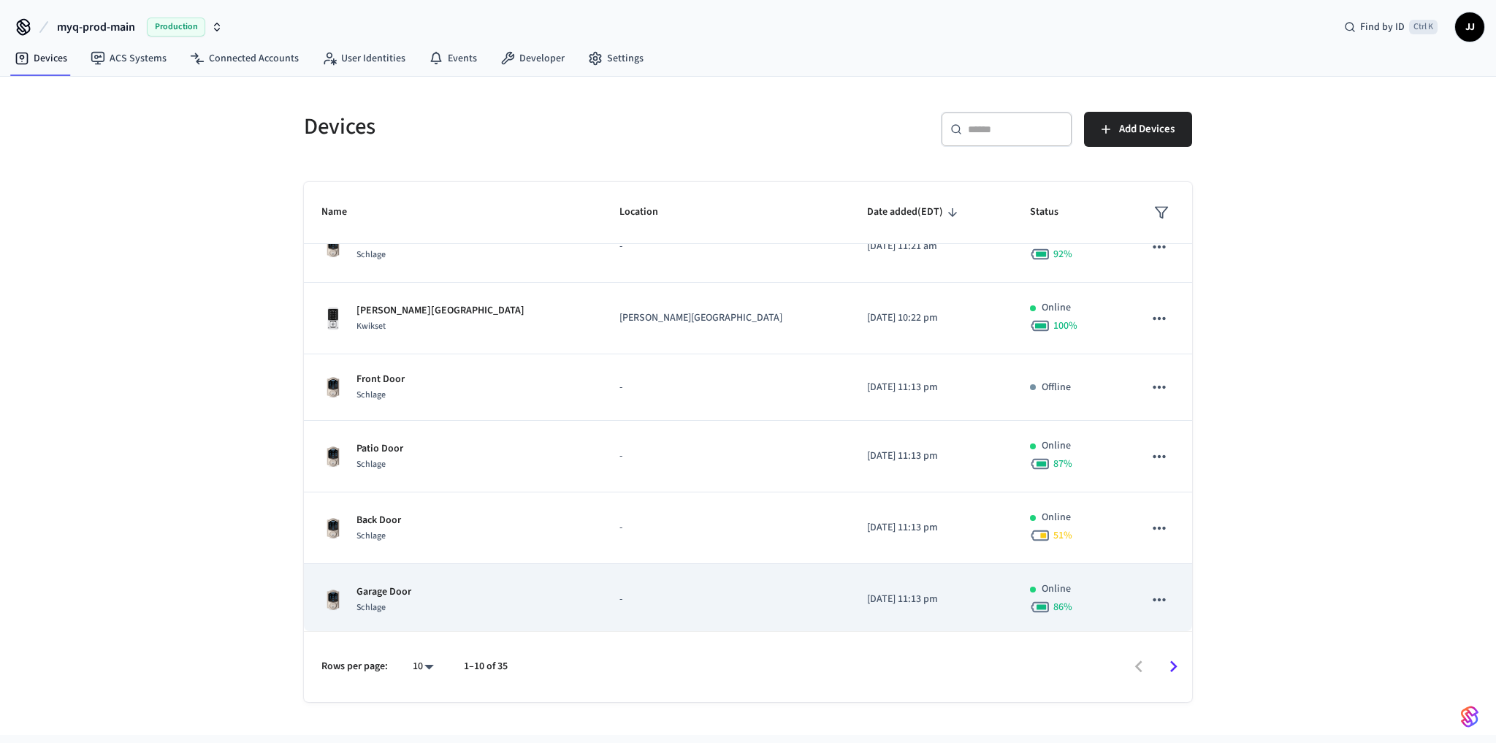
click at [416, 593] on div "Garage Door Schlage" at bounding box center [452, 599] width 263 height 31
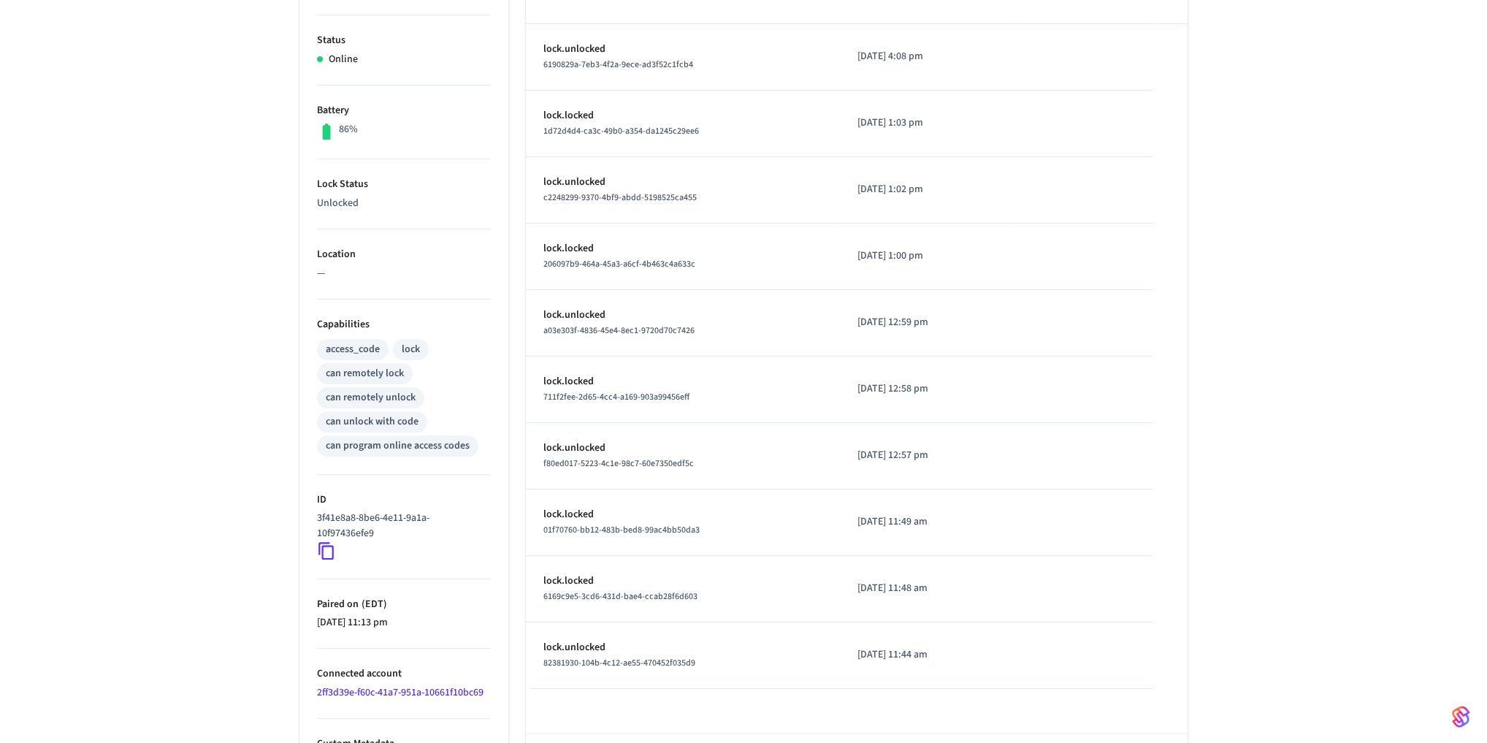
scroll to position [351, 0]
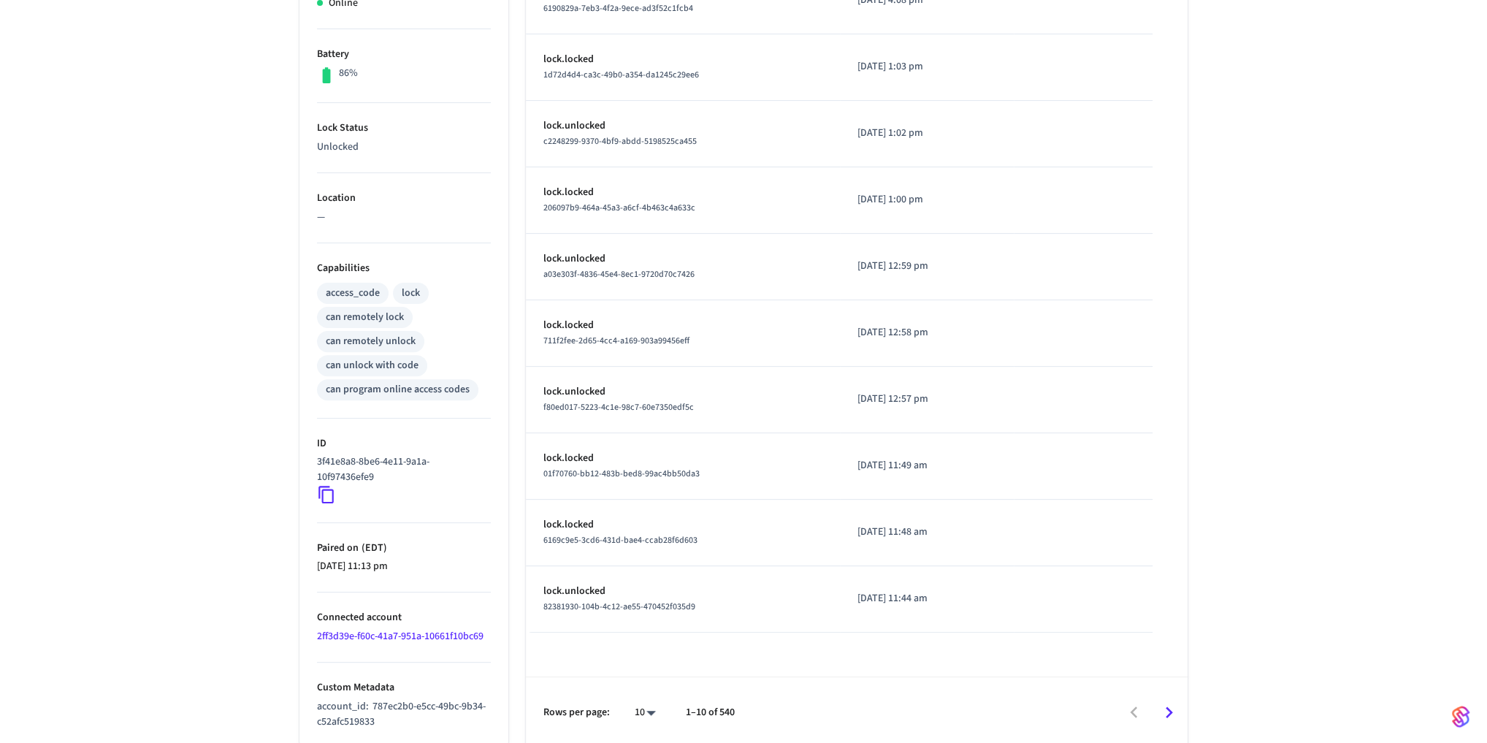
click at [327, 499] on icon at bounding box center [325, 495] width 15 height 18
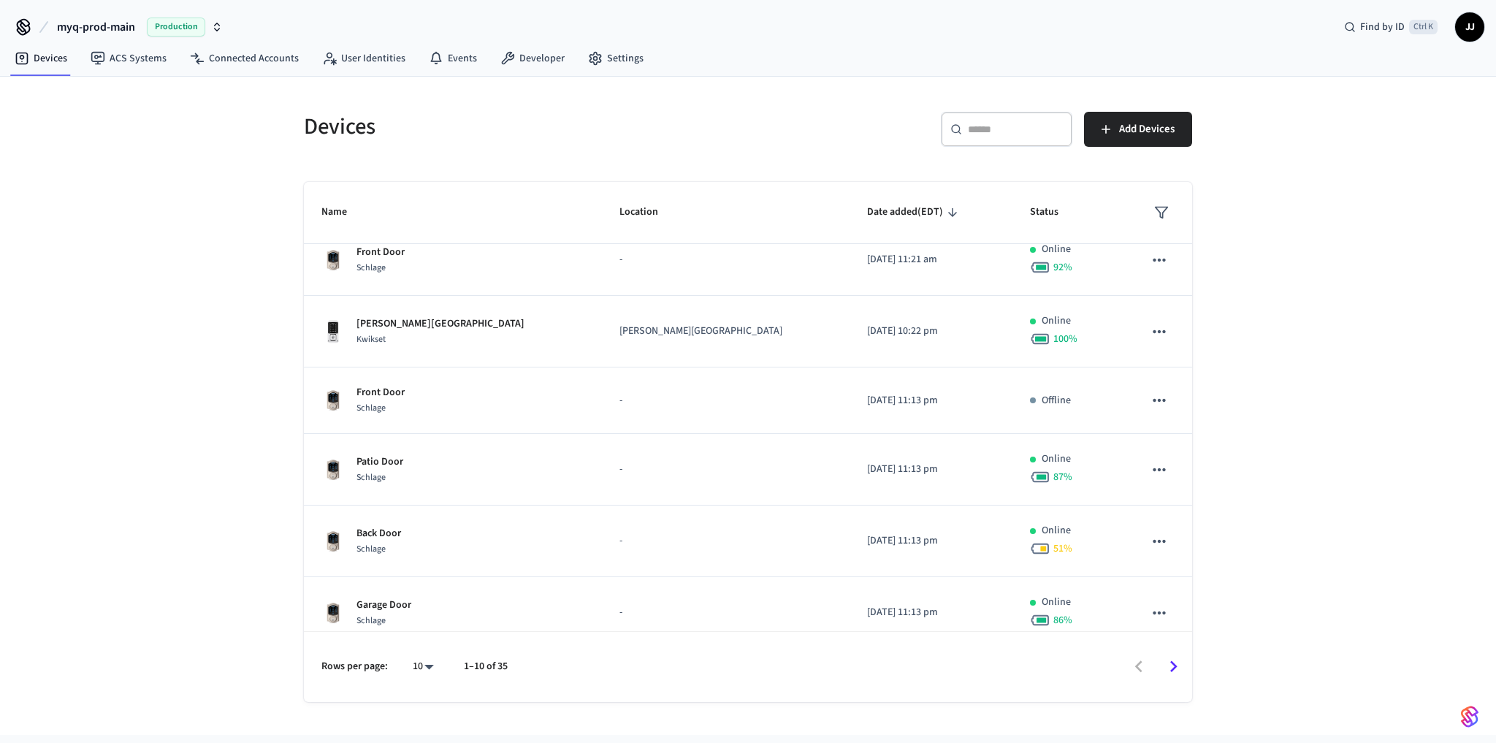
scroll to position [314, 0]
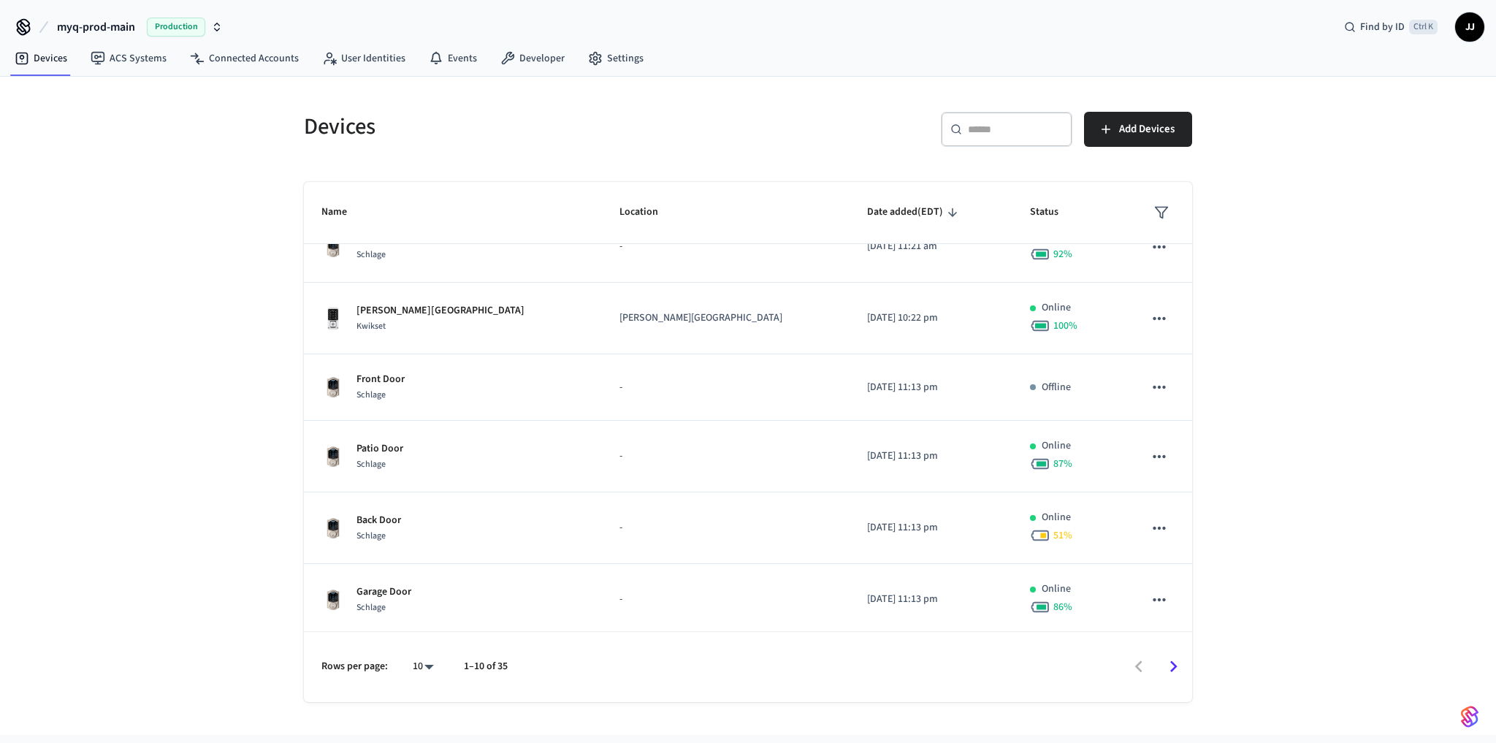
click at [1172, 662] on icon "Go to next page" at bounding box center [1173, 667] width 7 height 12
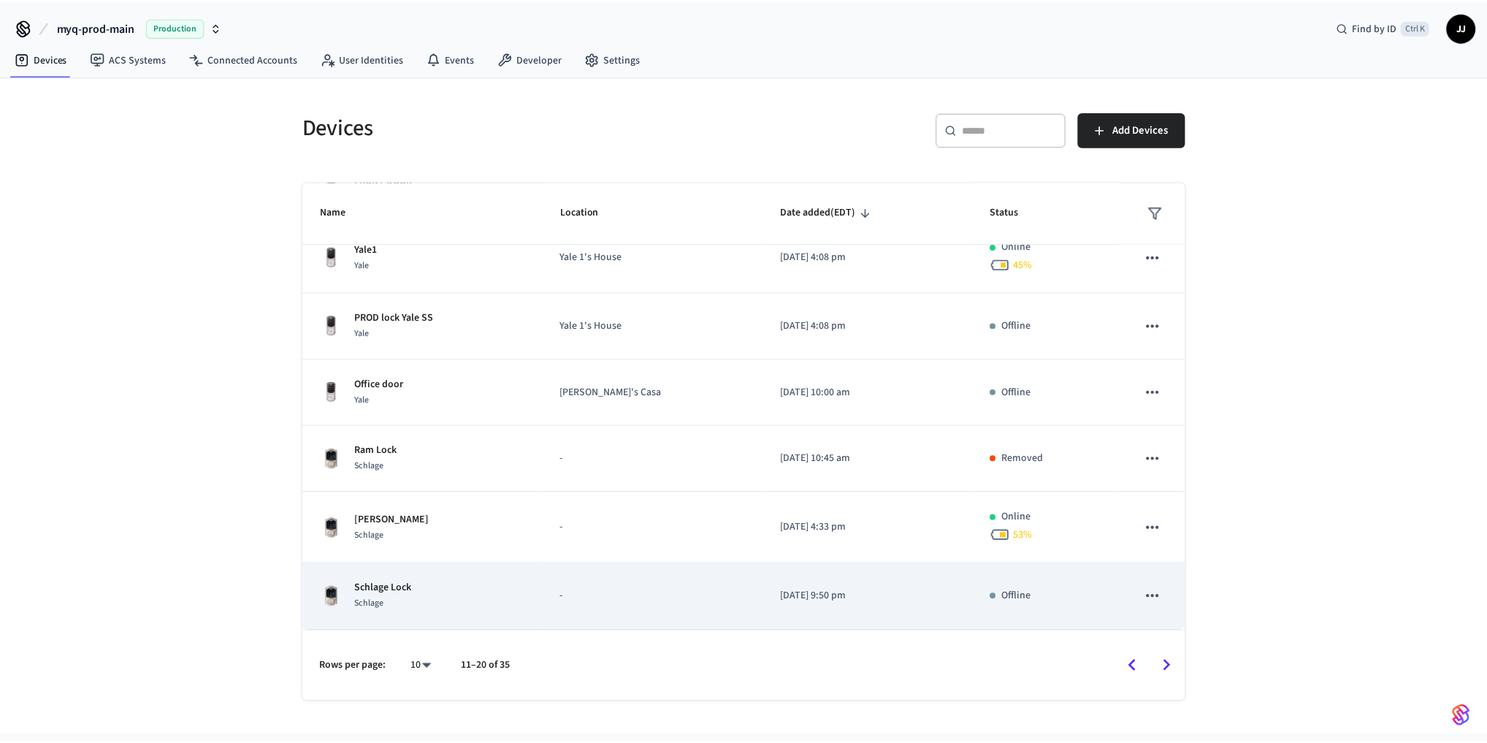
scroll to position [299, 0]
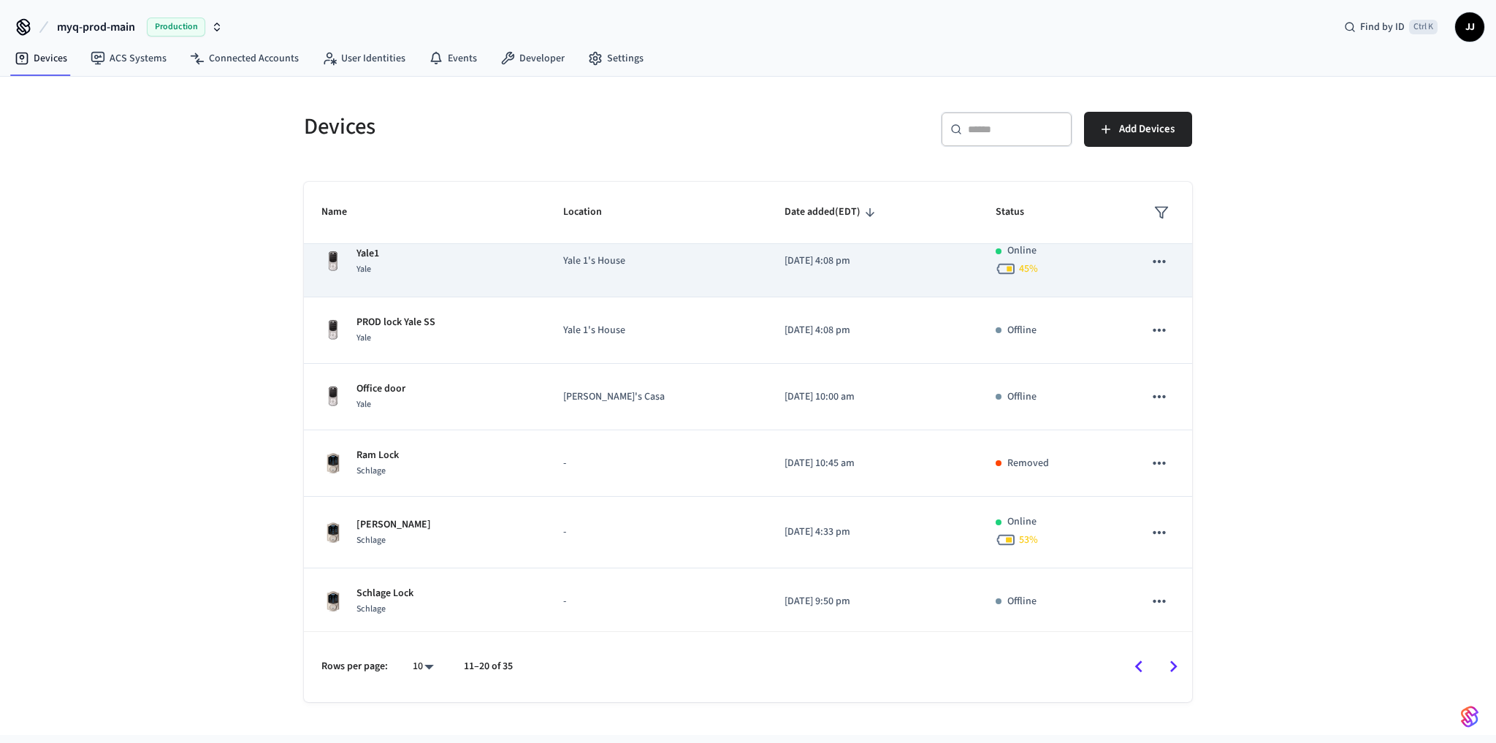
click at [389, 264] on div "Yale1 Yale" at bounding box center [424, 261] width 207 height 31
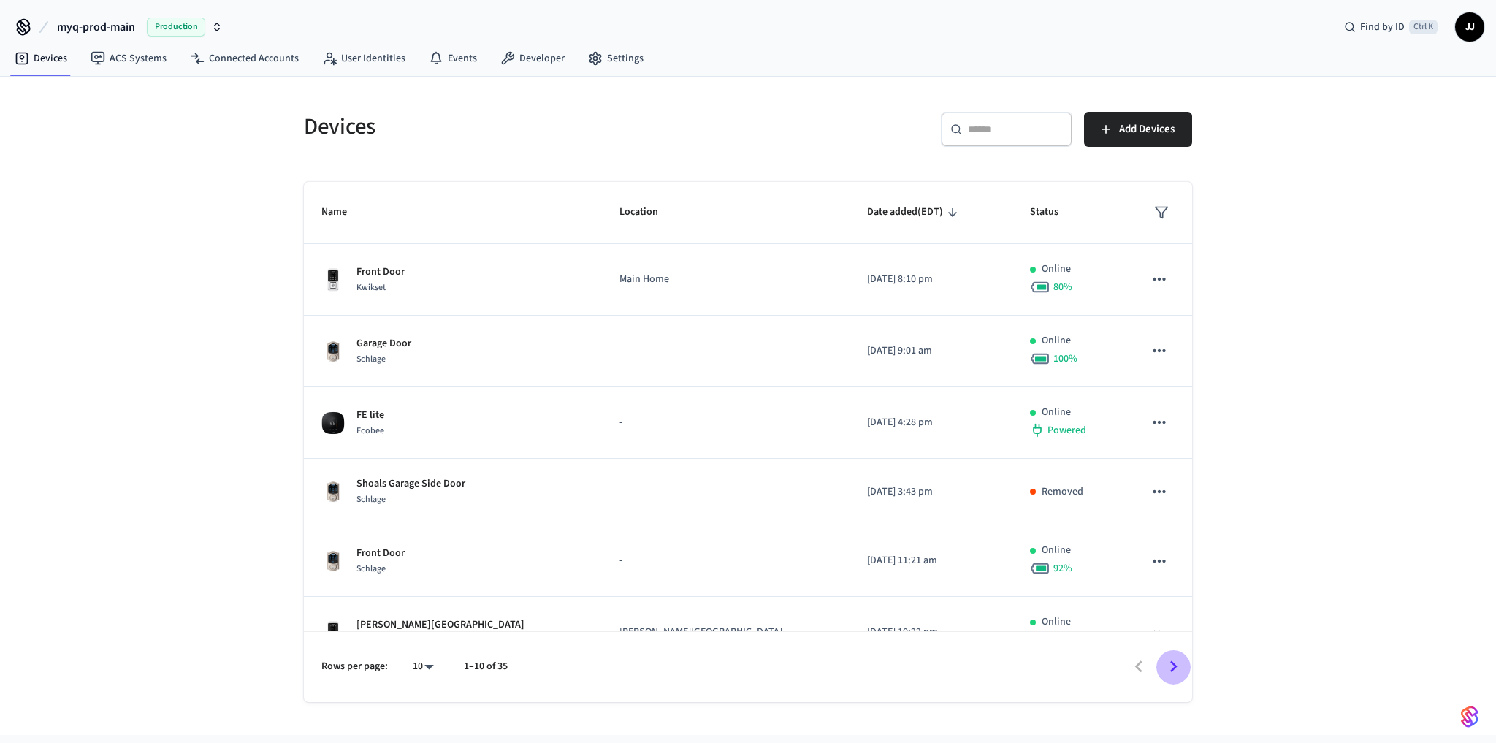
click at [1179, 669] on icon "Go to next page" at bounding box center [1173, 666] width 23 height 23
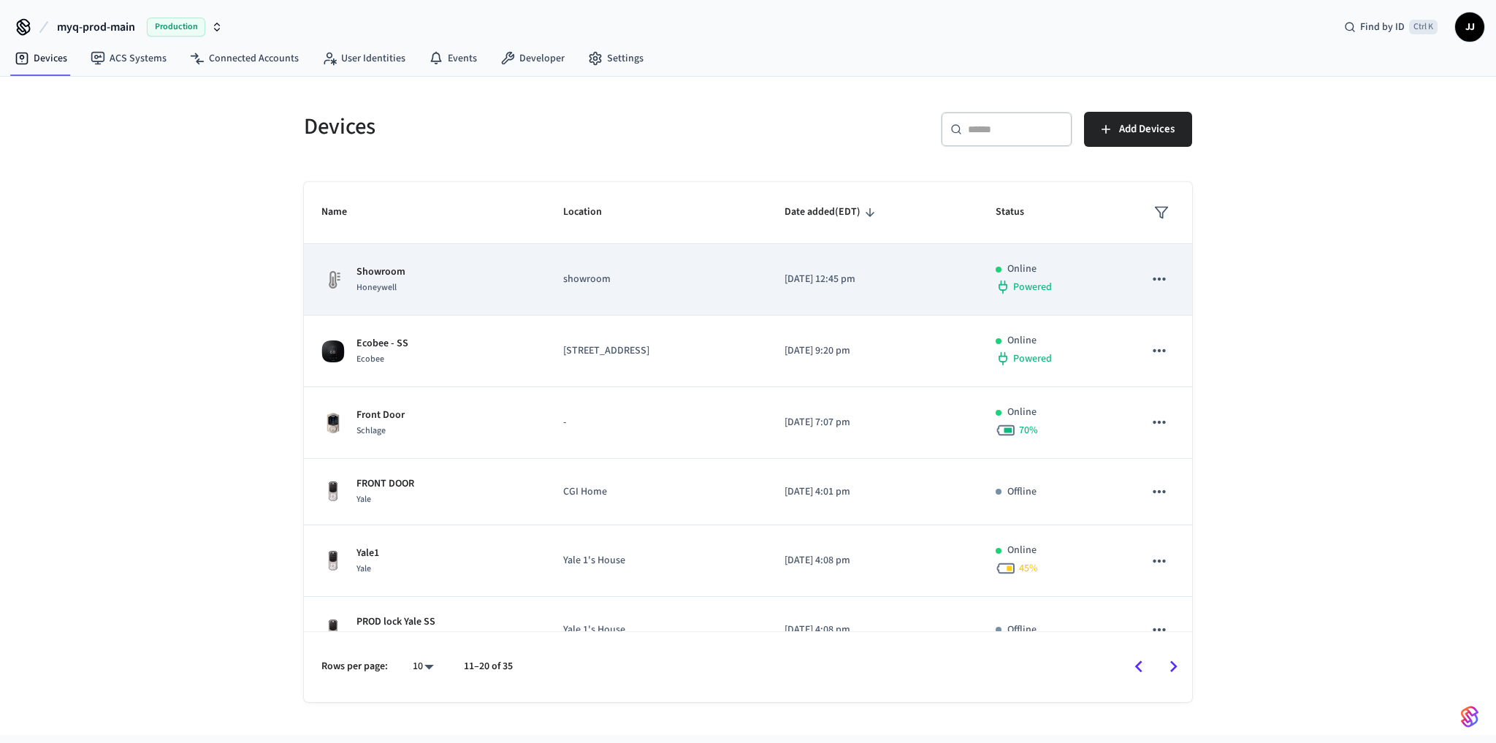
click at [380, 272] on p "Showroom" at bounding box center [380, 271] width 49 height 15
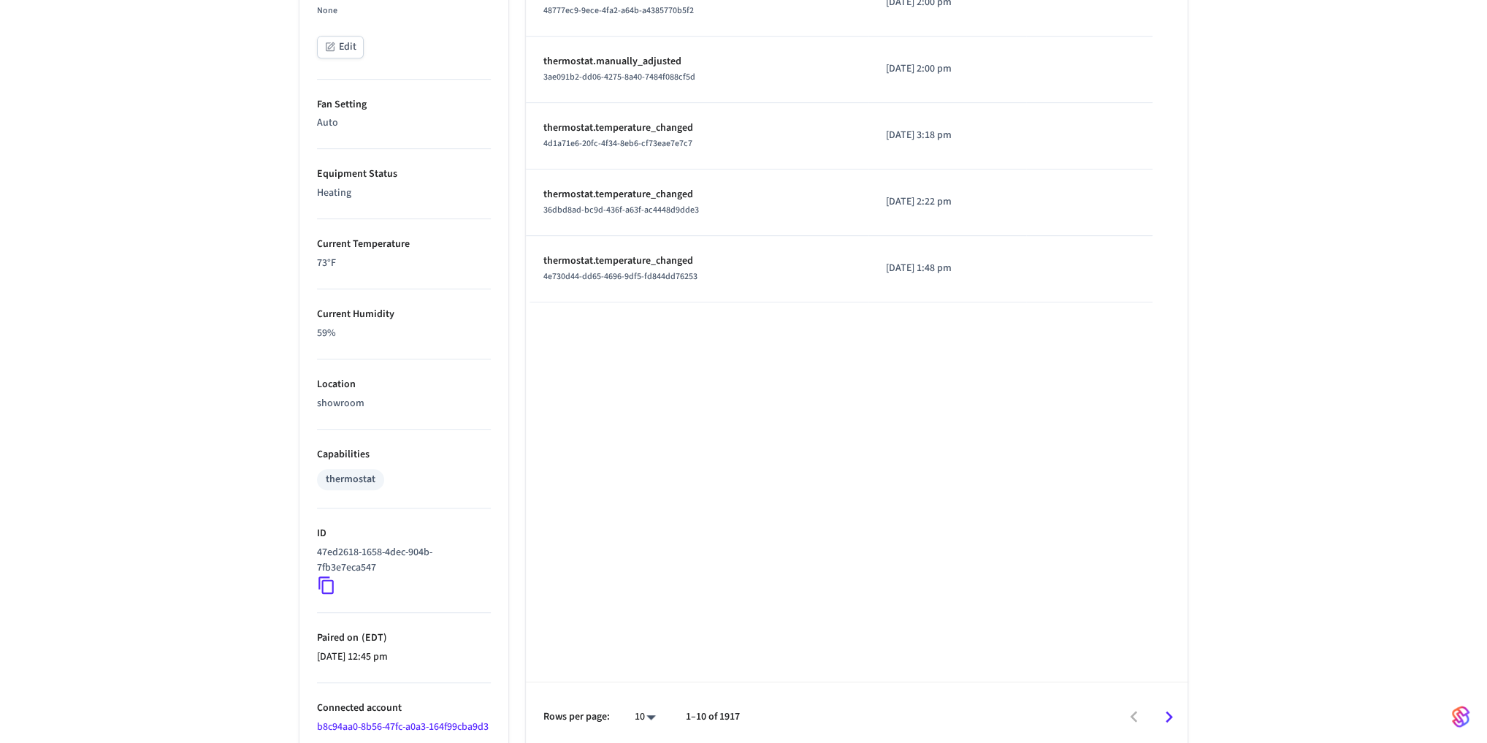
scroll to position [700, 0]
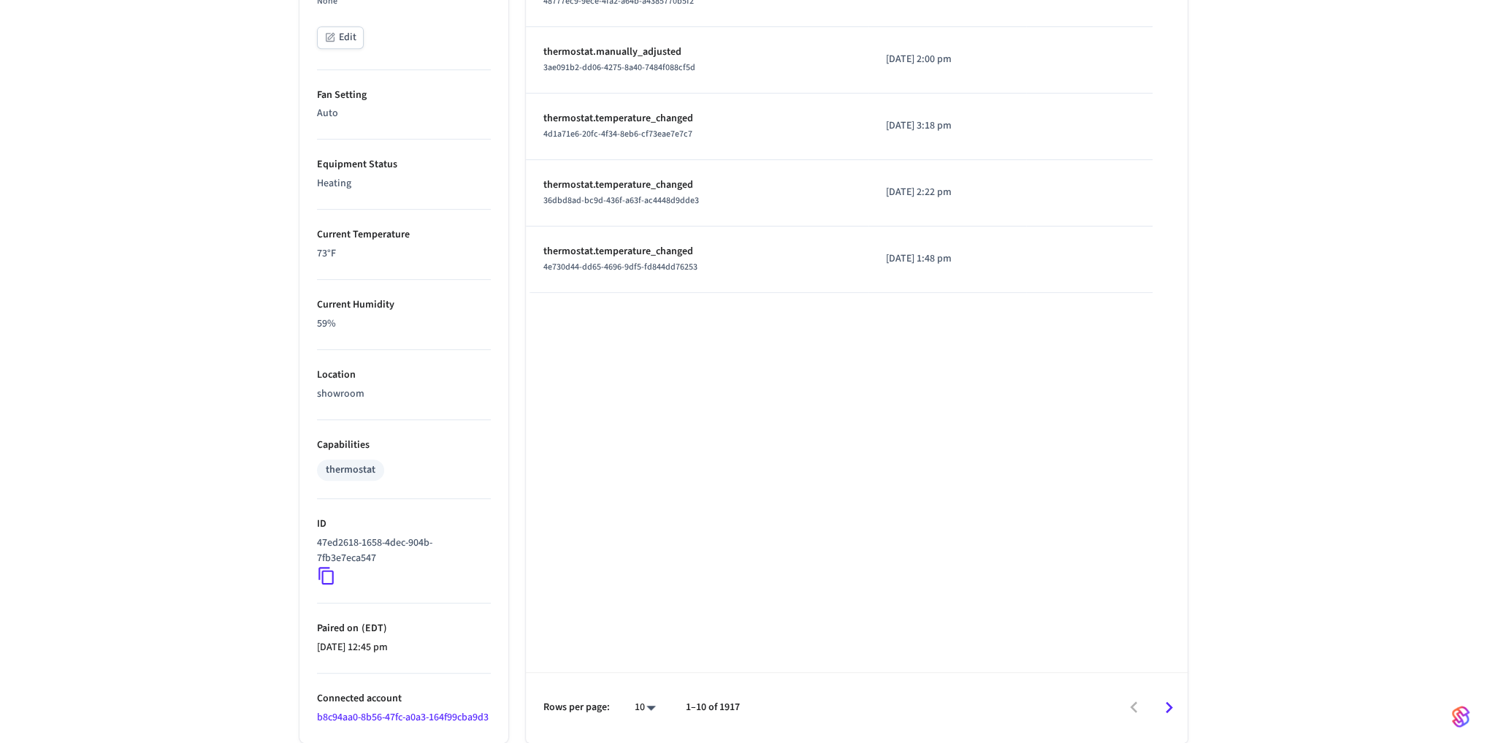
click at [327, 567] on icon at bounding box center [326, 575] width 19 height 19
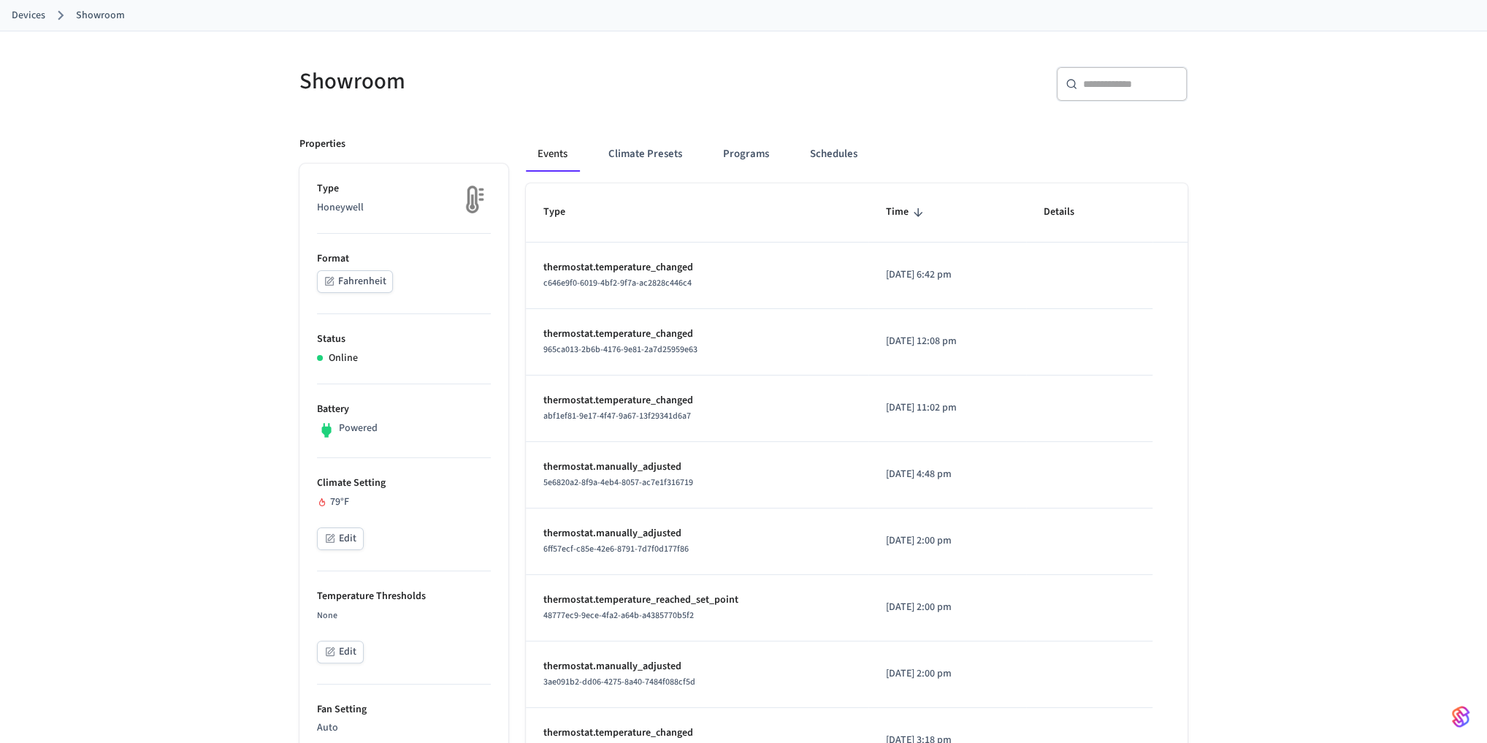
click at [26, 12] on link "Devices" at bounding box center [29, 15] width 34 height 15
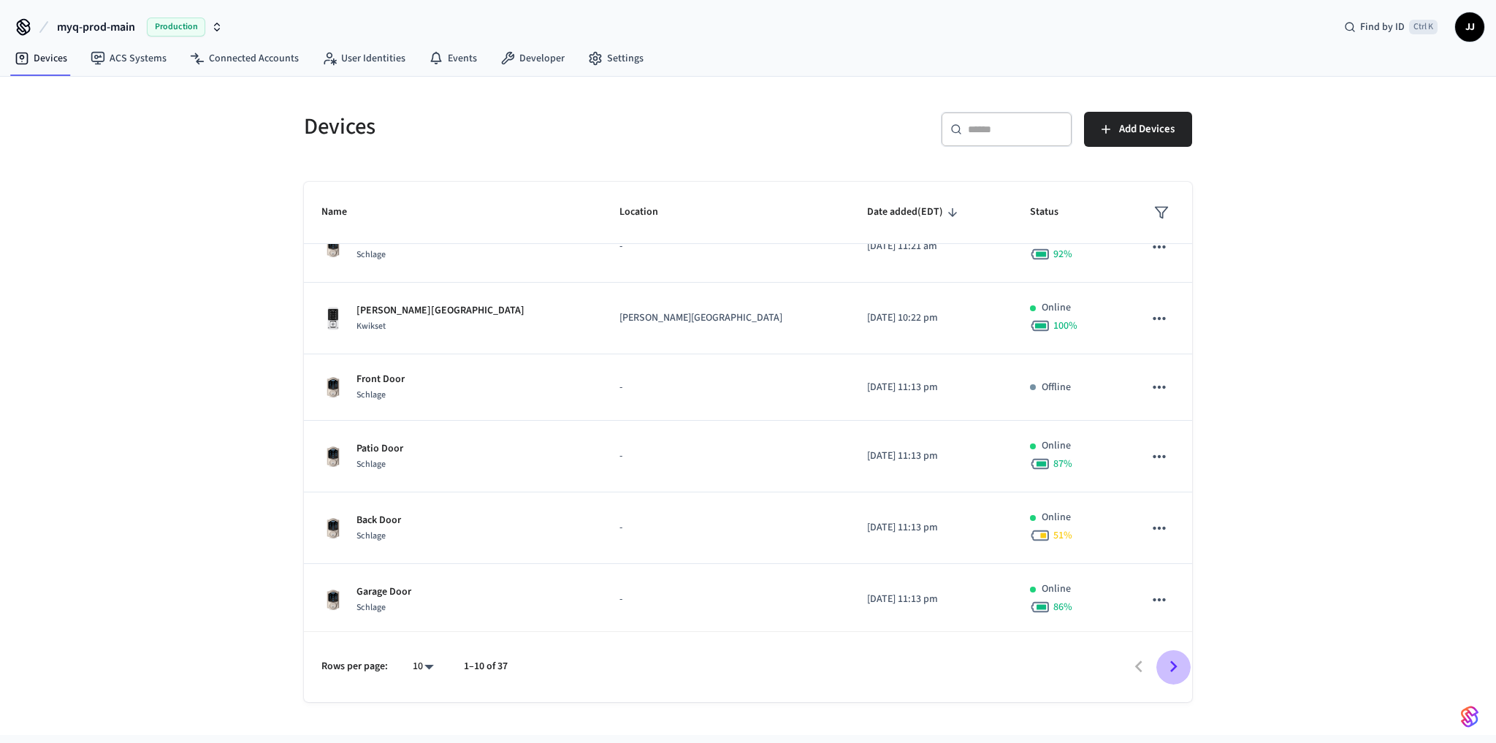
click at [1164, 662] on icon "Go to next page" at bounding box center [1173, 666] width 23 height 23
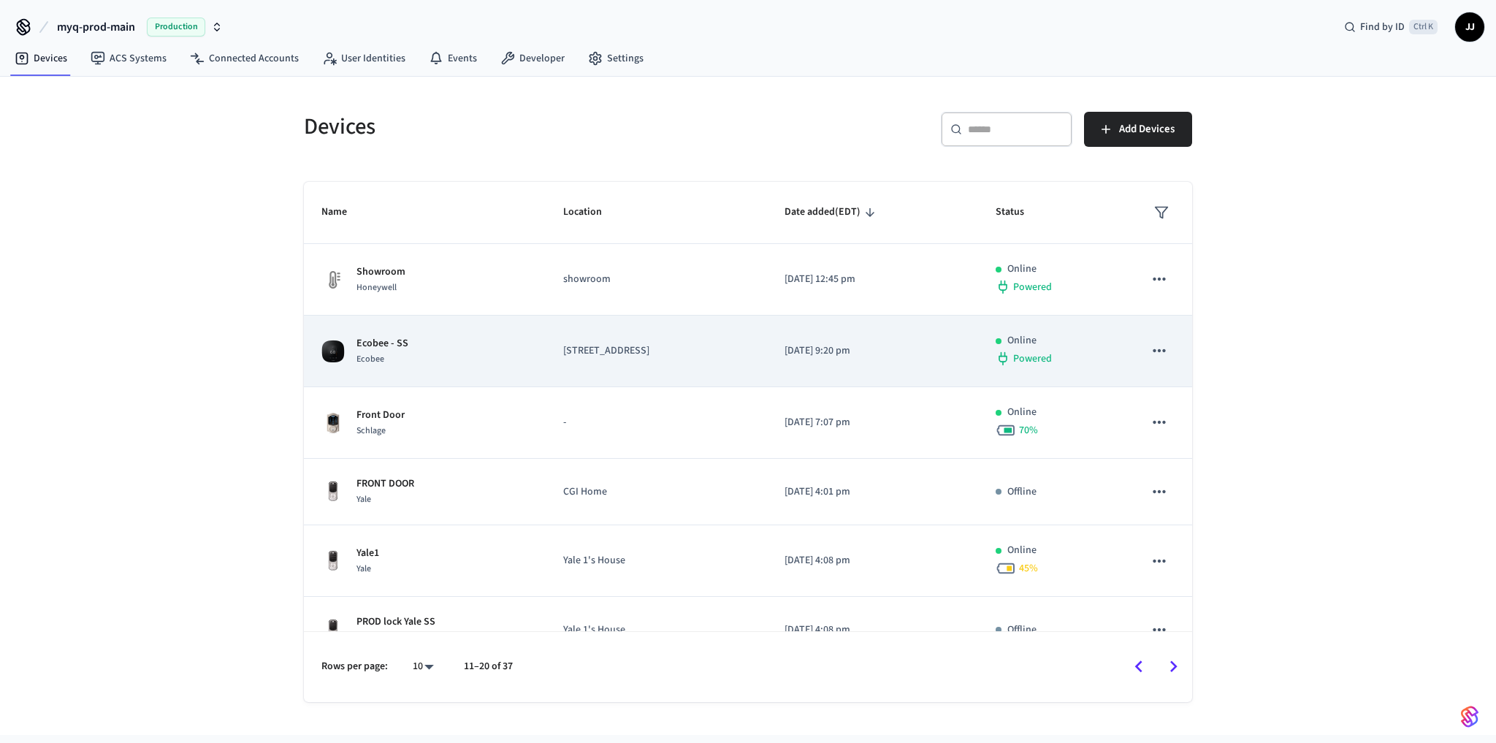
click at [399, 356] on div "Ecobee" at bounding box center [382, 358] width 52 height 15
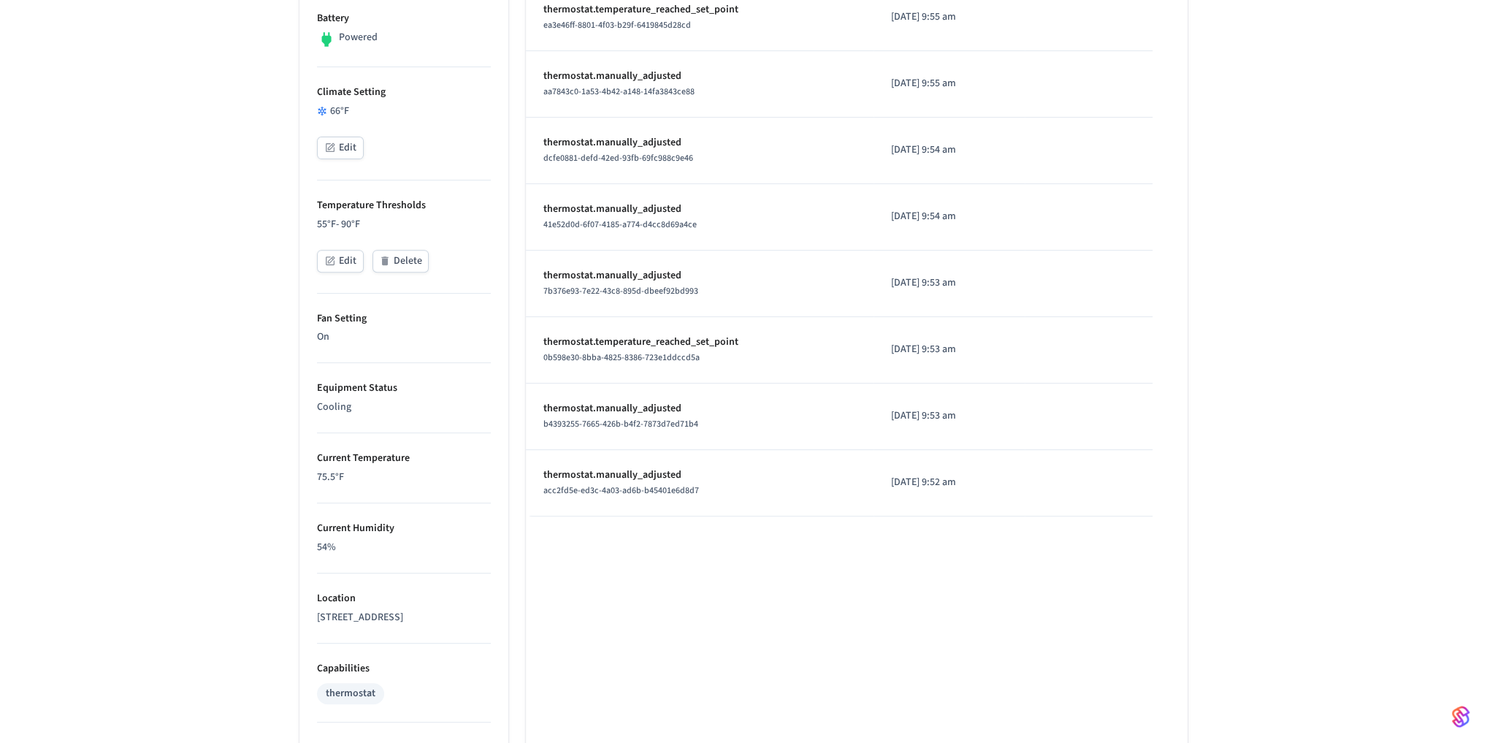
scroll to position [715, 0]
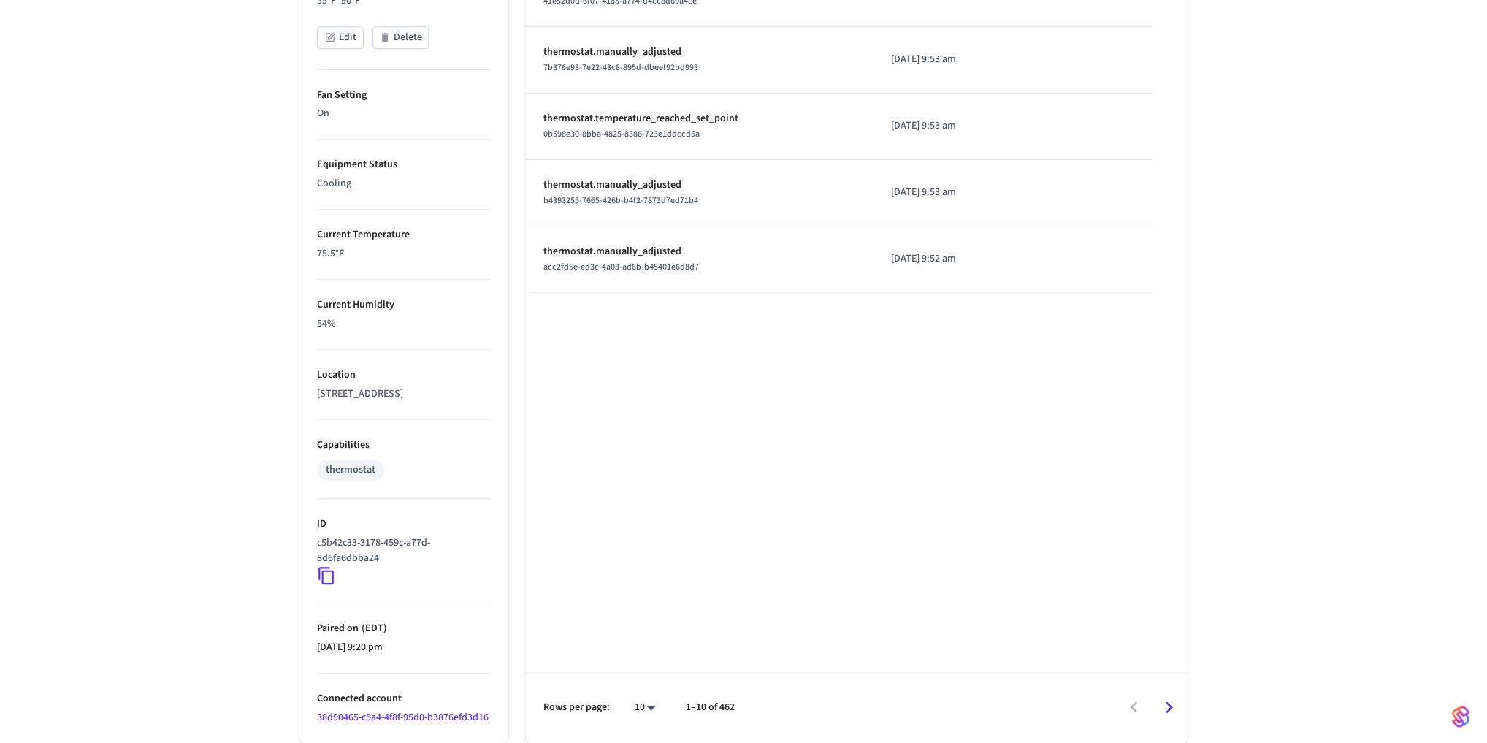
click at [330, 566] on icon at bounding box center [326, 575] width 19 height 19
click at [247, 412] on div "Ecobee - SS ​ ​ Properties Type Ecobee Format Fahrenheit Status Online Battery …" at bounding box center [743, 79] width 1487 height 1325
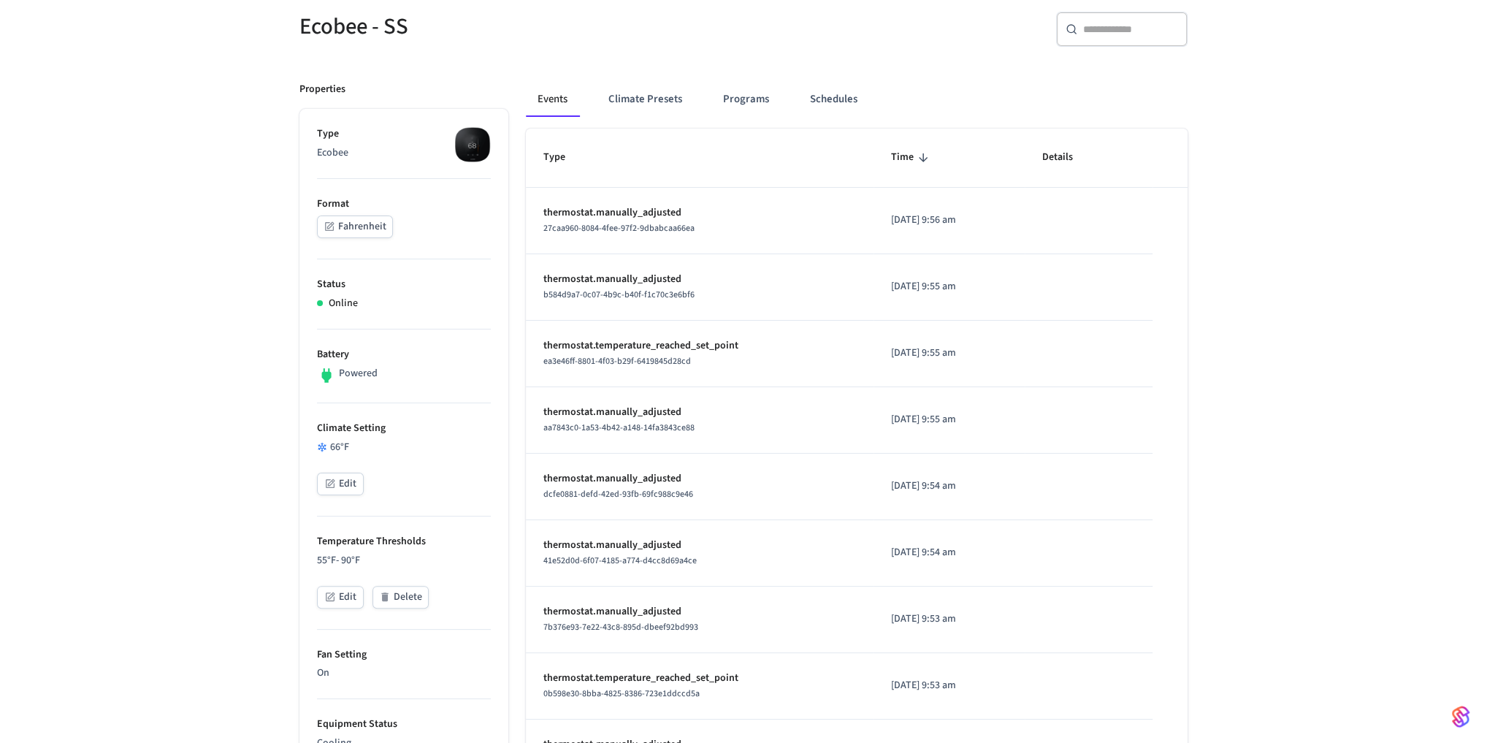
scroll to position [0, 0]
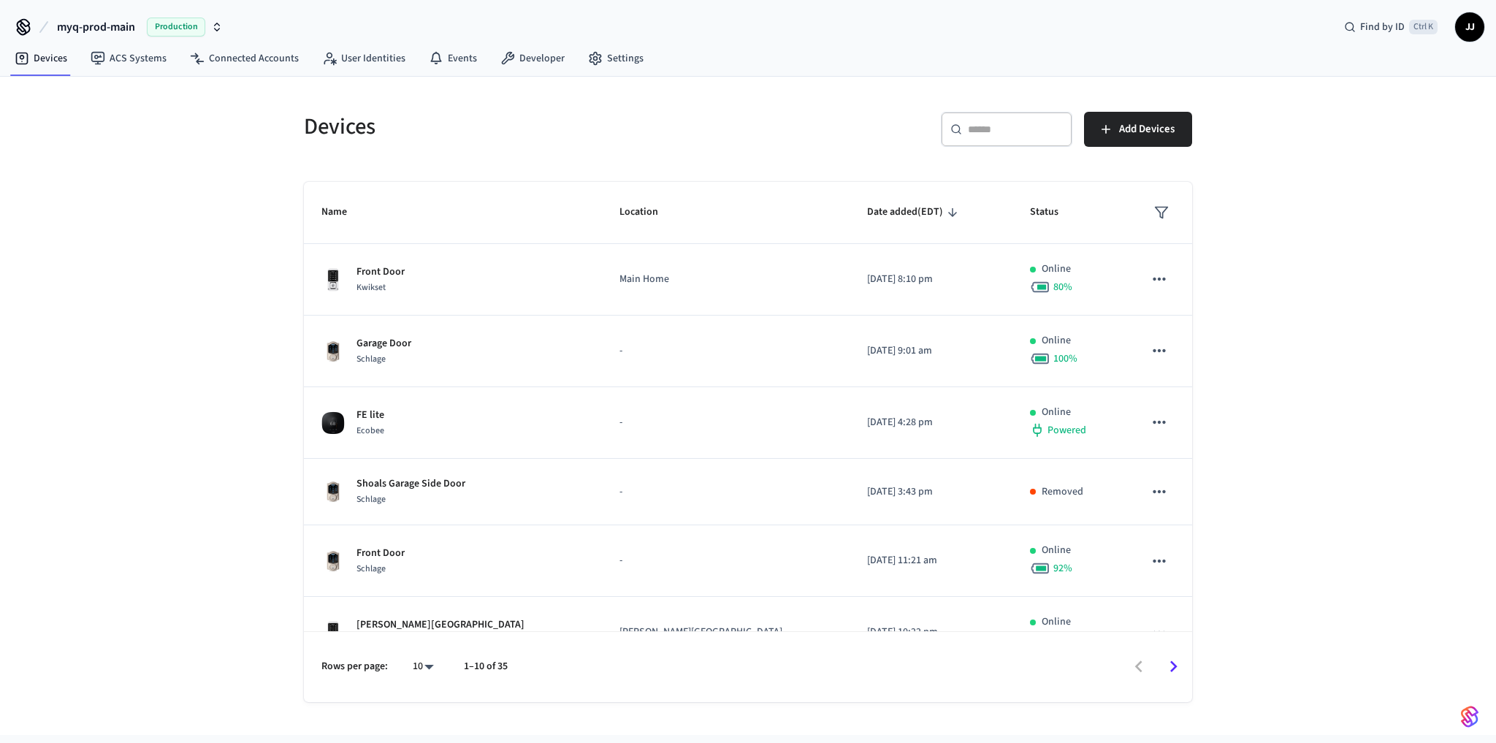
click at [1175, 673] on icon "Go to next page" at bounding box center [1173, 666] width 23 height 23
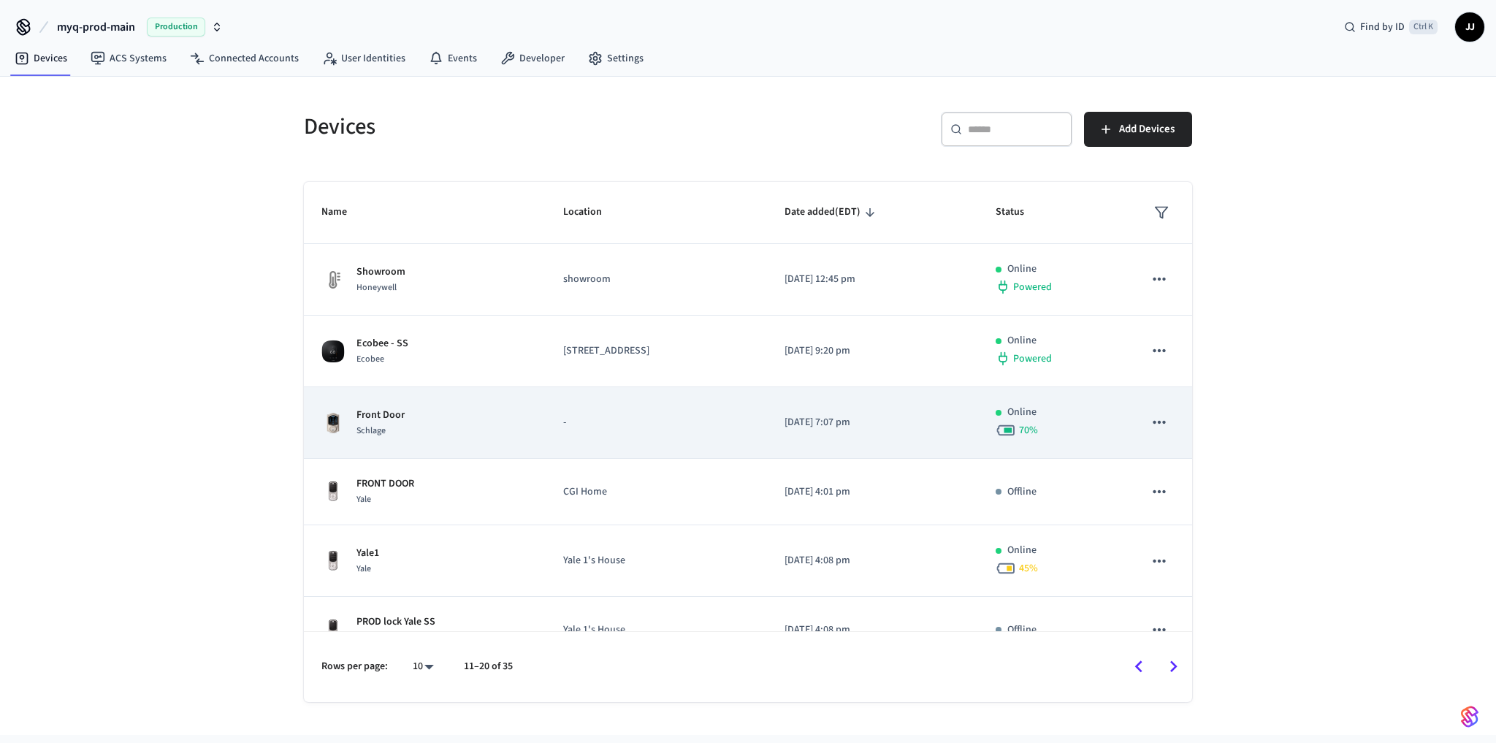
click at [400, 423] on div "Schlage" at bounding box center [380, 430] width 48 height 15
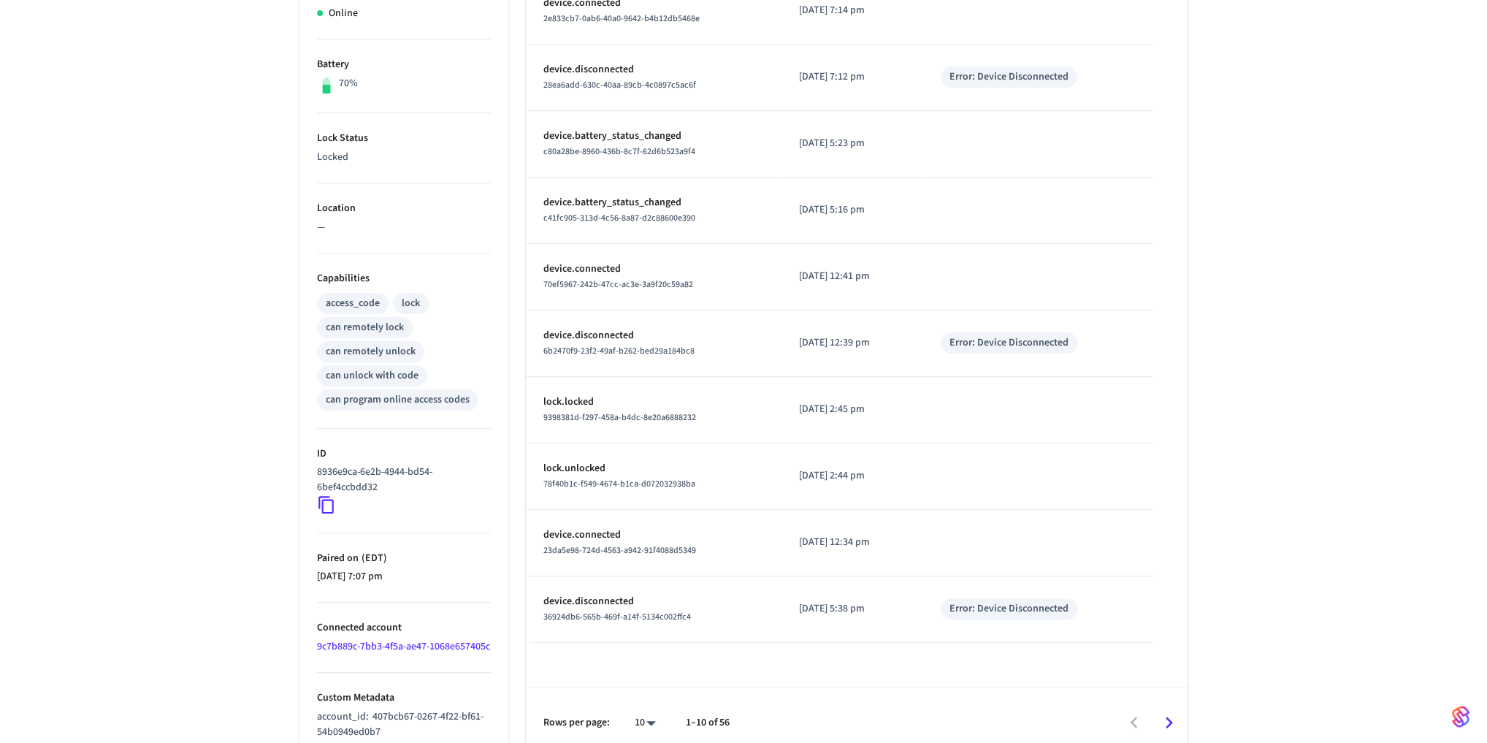
scroll to position [367, 0]
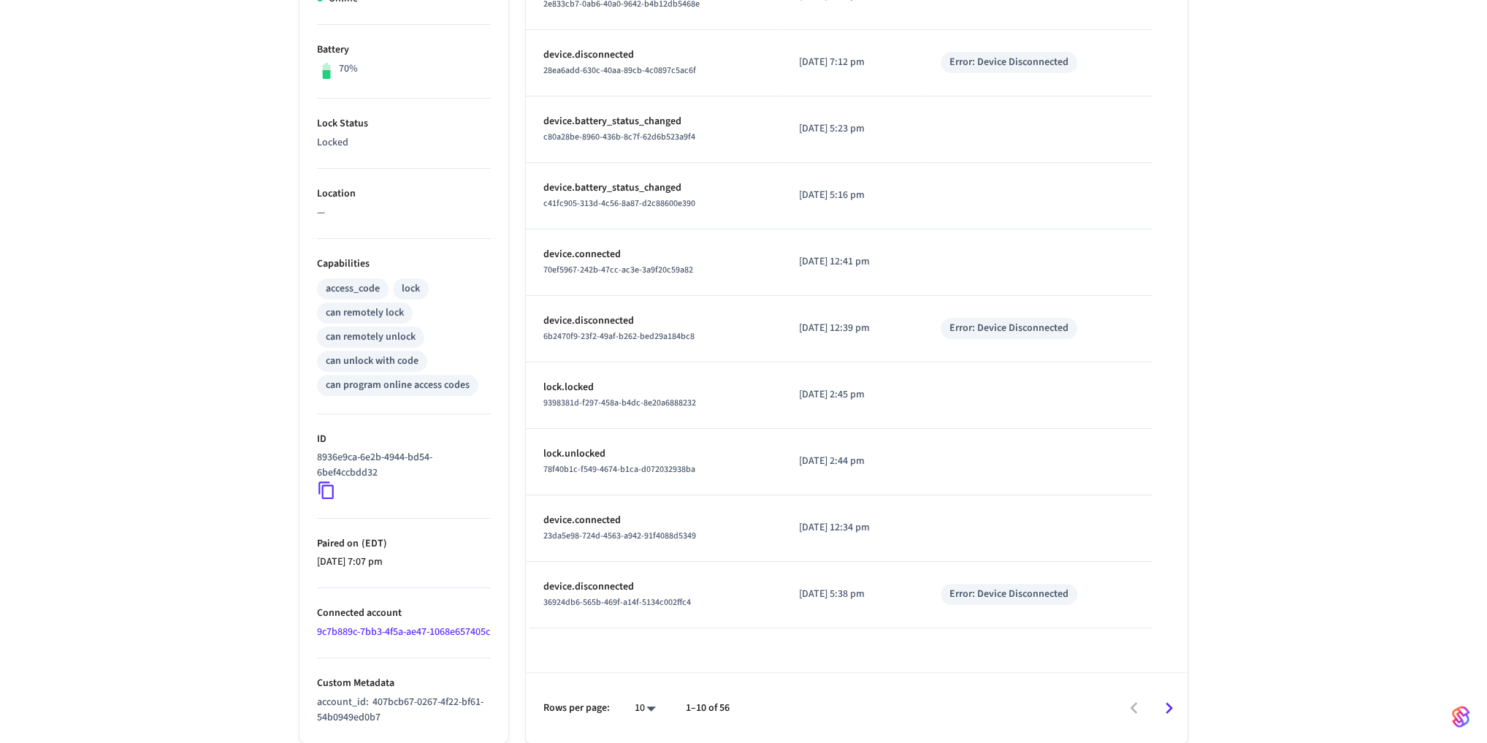
click at [321, 481] on icon at bounding box center [326, 490] width 19 height 19
drag, startPoint x: 423, startPoint y: 722, endPoint x: 286, endPoint y: 682, distance: 142.1
click at [286, 682] on div "Properties Type Schlage Status Online Battery 70% Lock Status Locked Location —…" at bounding box center [395, 291] width 226 height 903
click at [229, 695] on div "Front Door ​ ​ Properties Type Schlage Status Online Battery 70% Lock Status Lo…" at bounding box center [743, 247] width 1487 height 990
drag, startPoint x: 399, startPoint y: 716, endPoint x: 303, endPoint y: 694, distance: 98.1
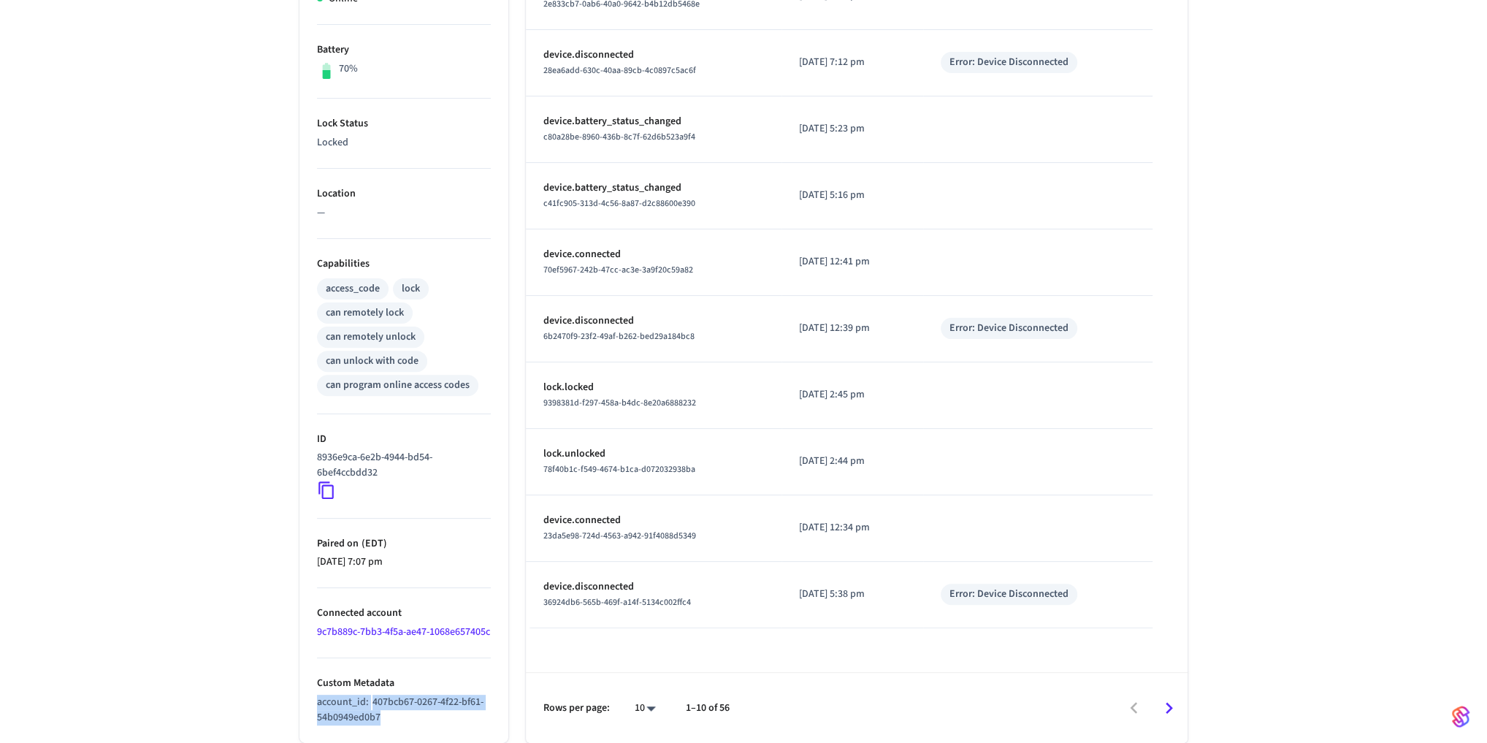
click at [303, 694] on ul "Type Schlage Status Online Battery 70% Lock Status Locked Location — Capabiliti…" at bounding box center [403, 314] width 209 height 858
copy p "account_id : 407bcb67-0267-4f22-bf61-54b0949ed0b7"
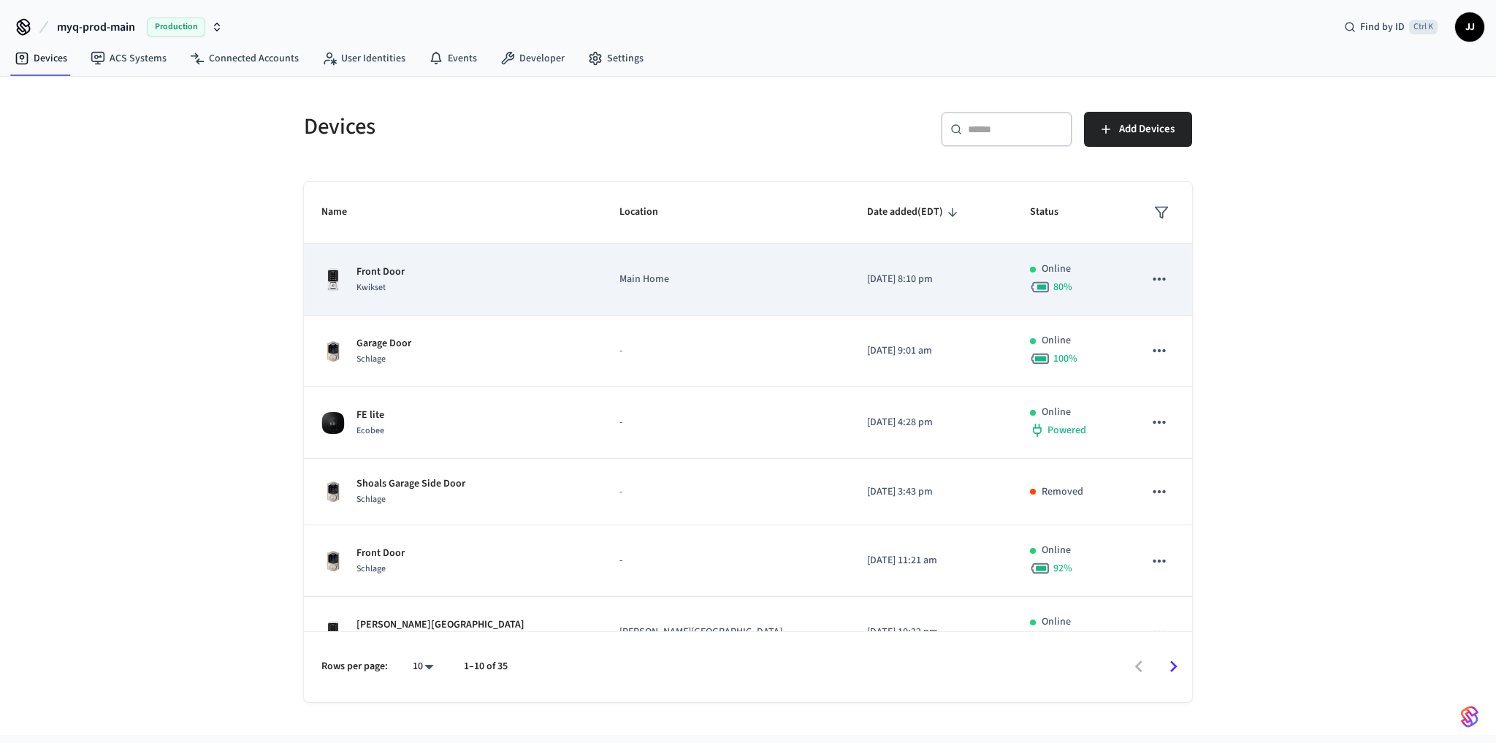
click at [380, 272] on p "Front Door" at bounding box center [380, 271] width 48 height 15
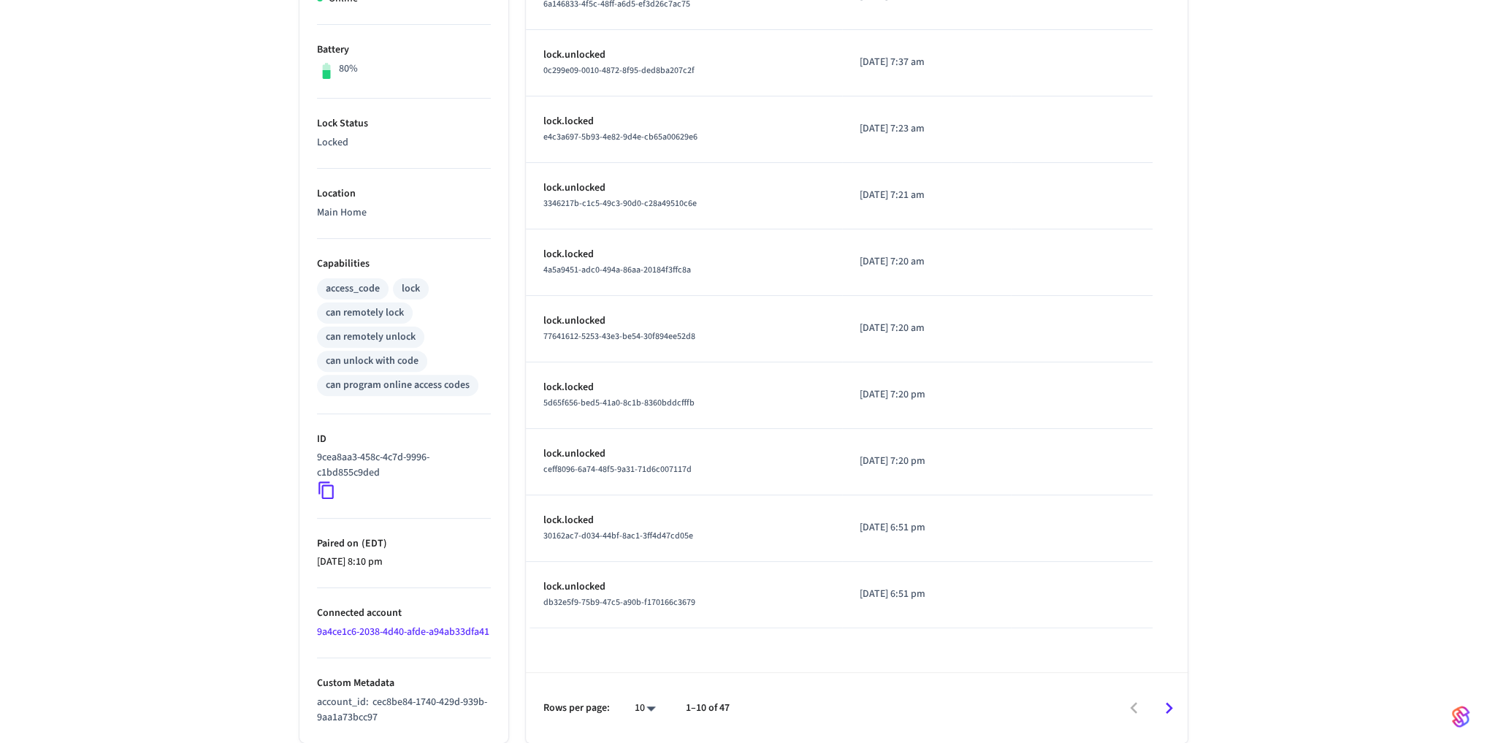
scroll to position [367, 0]
drag, startPoint x: 382, startPoint y: 719, endPoint x: 296, endPoint y: 698, distance: 88.6
click at [296, 698] on div "Properties Type Kwikset Status Online Battery 80% Lock Status Locked Location M…" at bounding box center [395, 291] width 226 height 903
copy p "account_id : cec8be84-1740-429d-939b-9aa1a73bcc97"
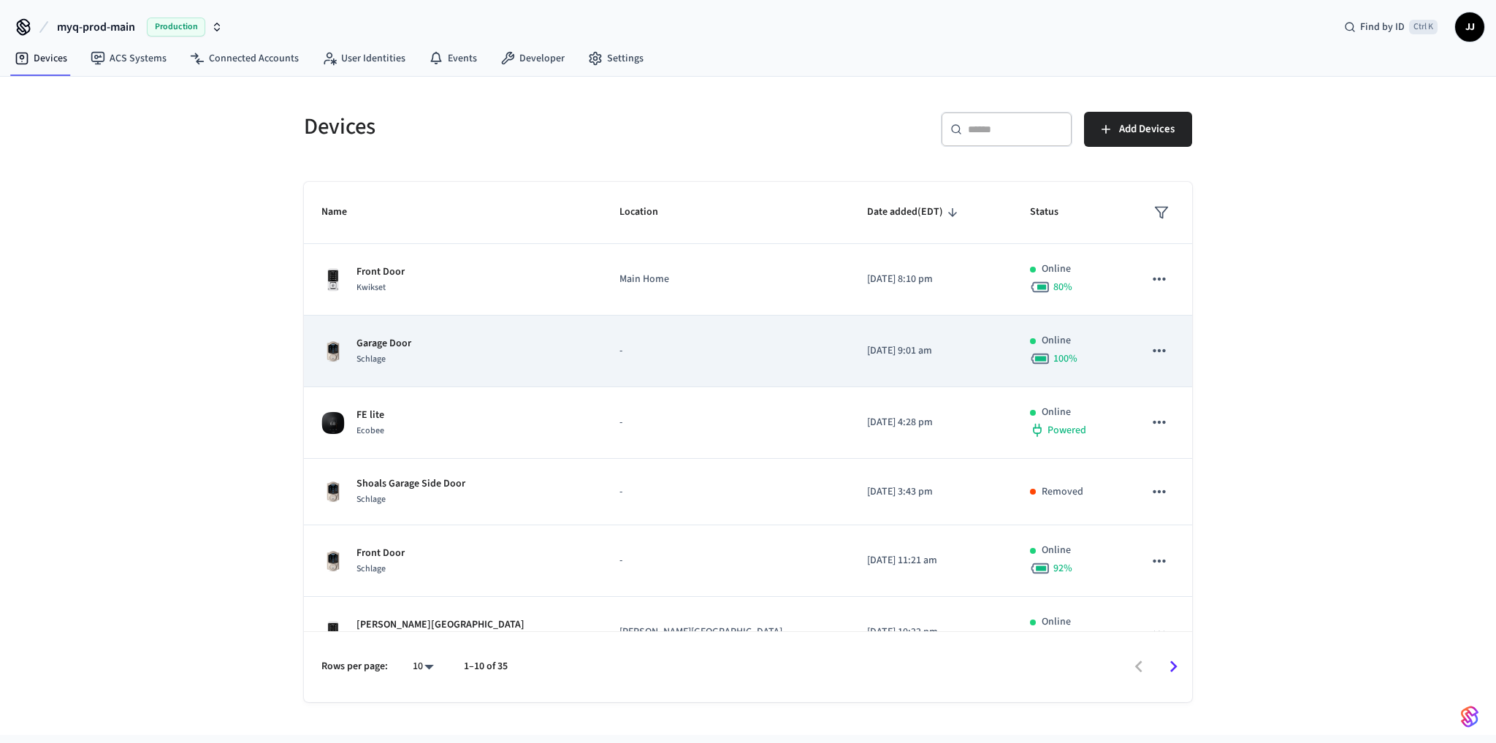
click at [392, 348] on p "Garage Door" at bounding box center [383, 343] width 55 height 15
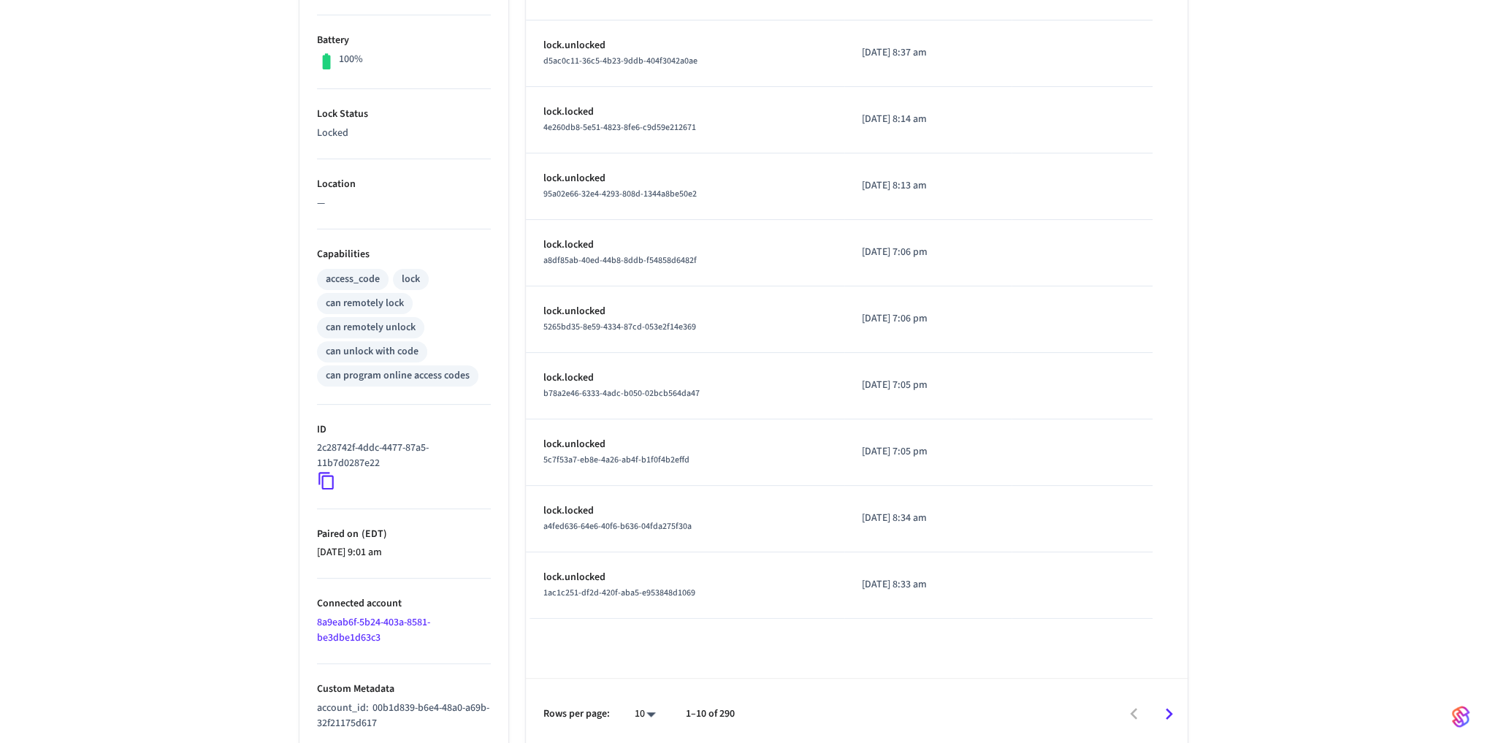
scroll to position [367, 0]
drag, startPoint x: 405, startPoint y: 722, endPoint x: 302, endPoint y: 702, distance: 105.7
click at [302, 702] on ul "Type Schlage Status Online Battery 100% Lock Status Locked Location — Capabilit…" at bounding box center [403, 310] width 209 height 873
copy p "account_id : 00b1d839-b6e4-48a0-a69b-32f21175d617"
click at [326, 480] on icon at bounding box center [326, 479] width 19 height 19
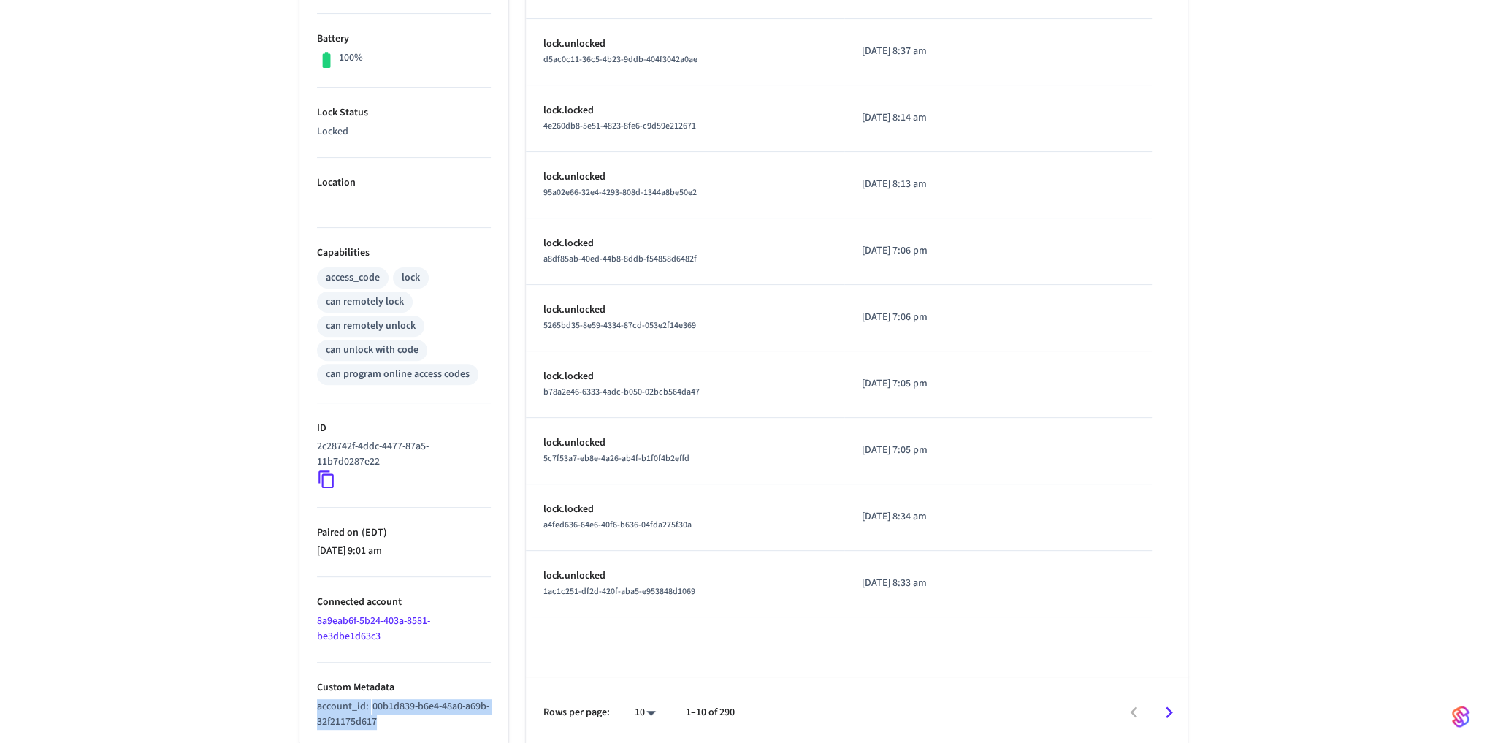
copy p "account_id : 00b1d839-b6e4-48a0-a69b-32f21175d617"
click at [222, 565] on div "Garage Door ​ ​ Properties Type Schlage Status Online Battery 100% Lock Status …" at bounding box center [743, 244] width 1487 height 1006
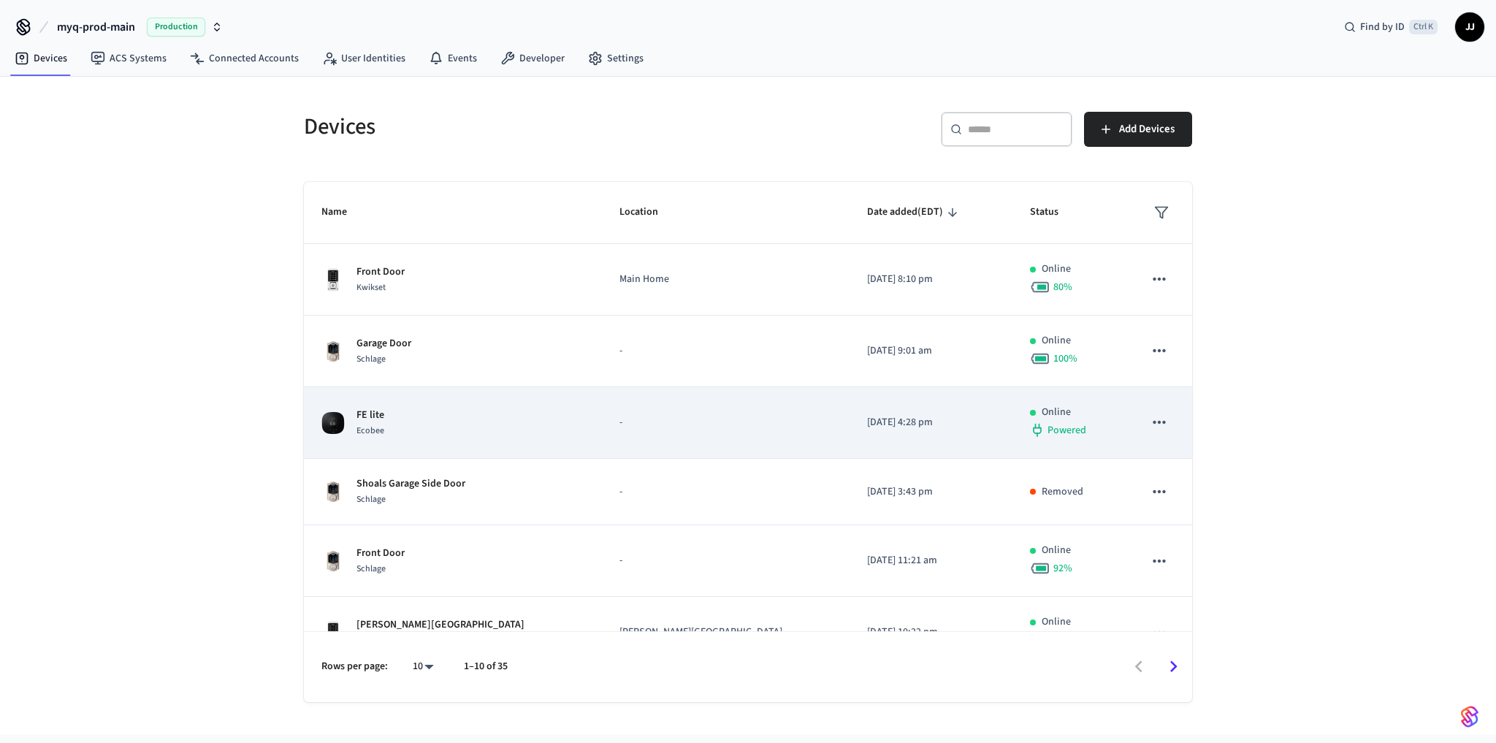
click at [371, 428] on span "Ecobee" at bounding box center [370, 430] width 28 height 12
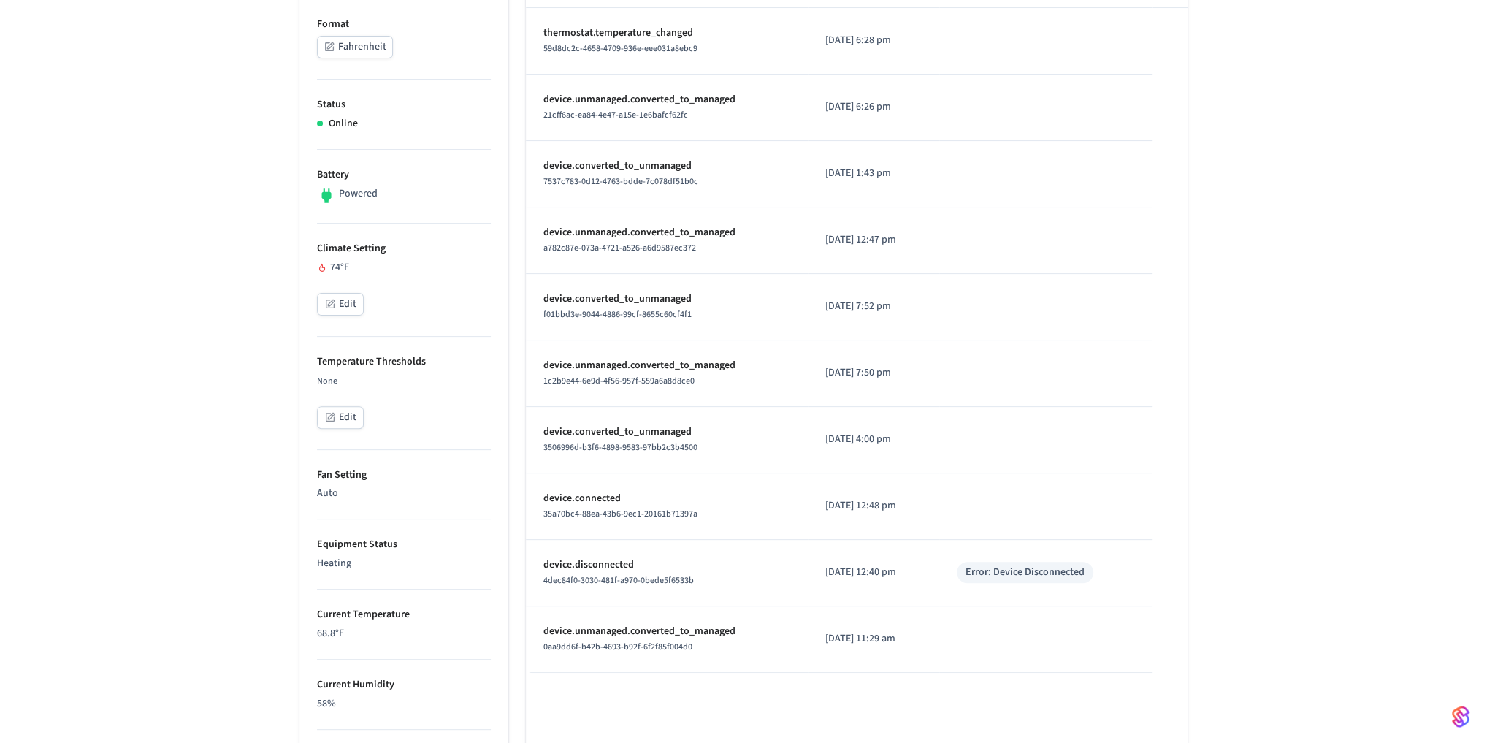
scroll to position [684, 0]
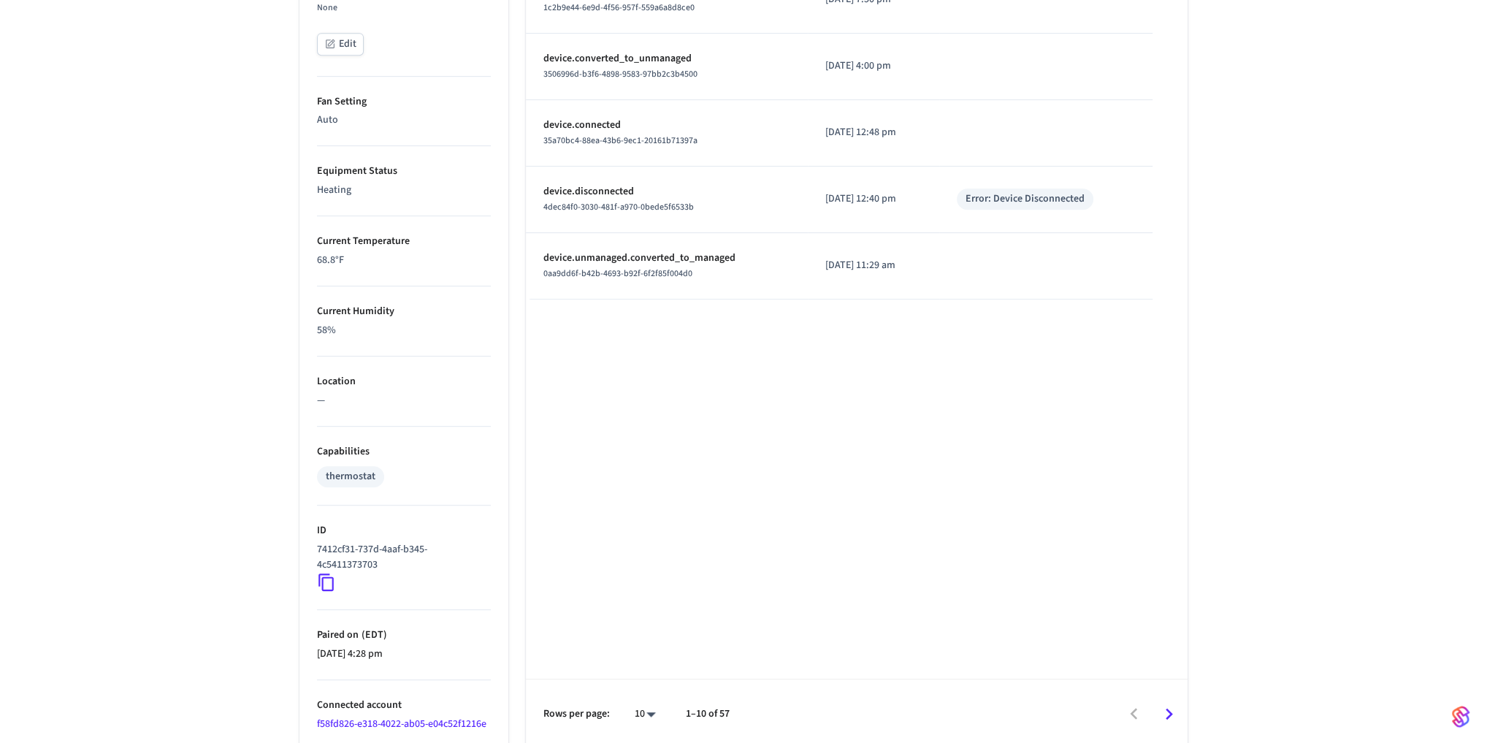
click at [324, 573] on icon at bounding box center [326, 582] width 19 height 19
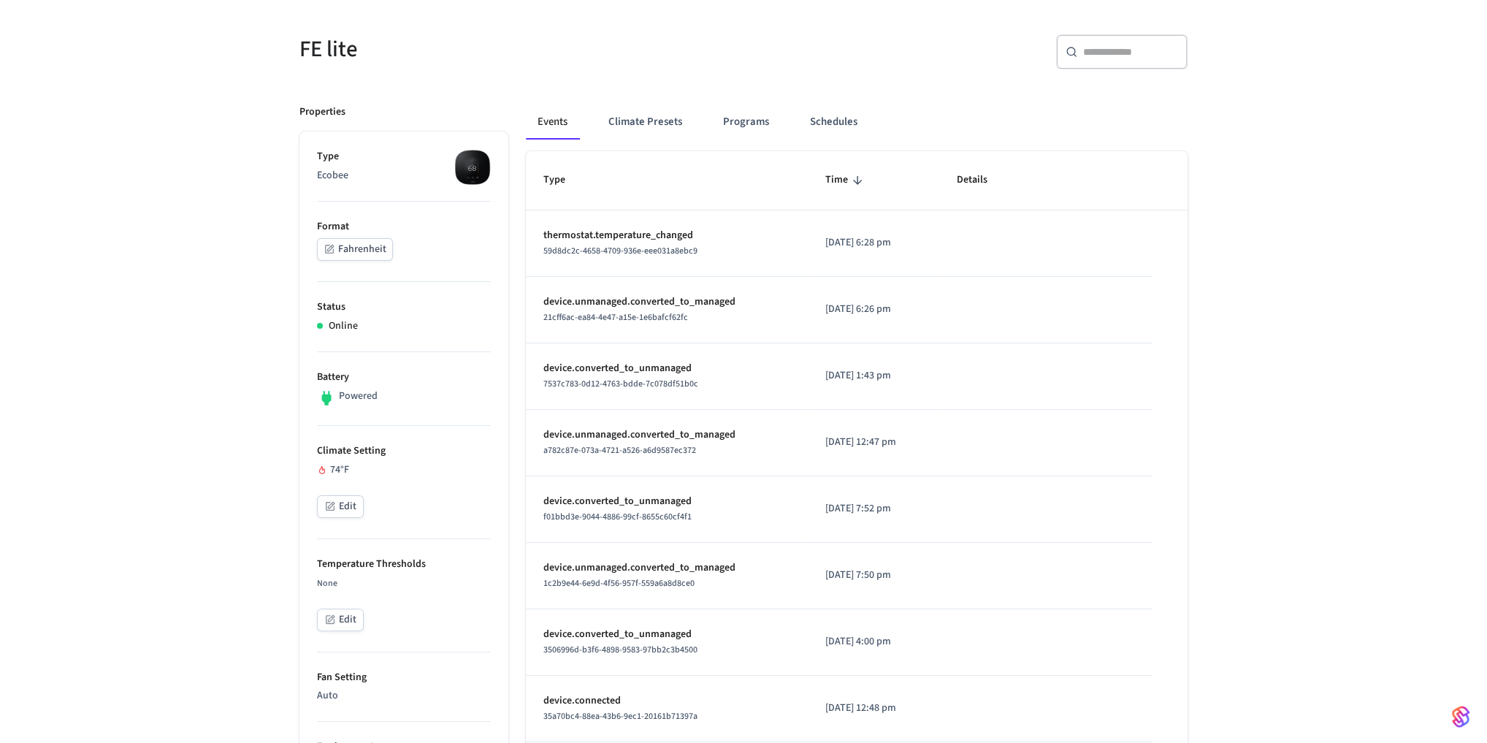
scroll to position [0, 0]
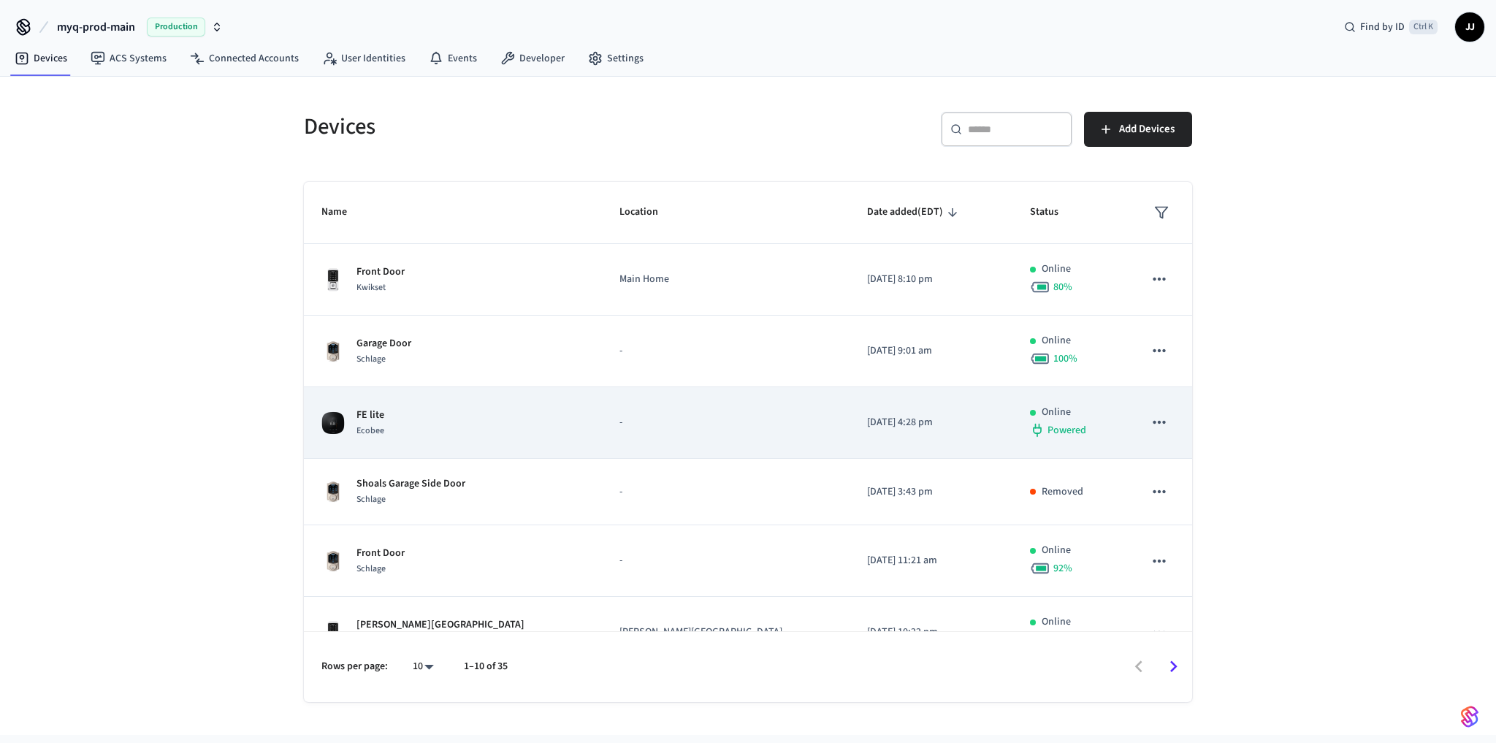
click at [378, 415] on p "FE lite" at bounding box center [370, 414] width 28 height 15
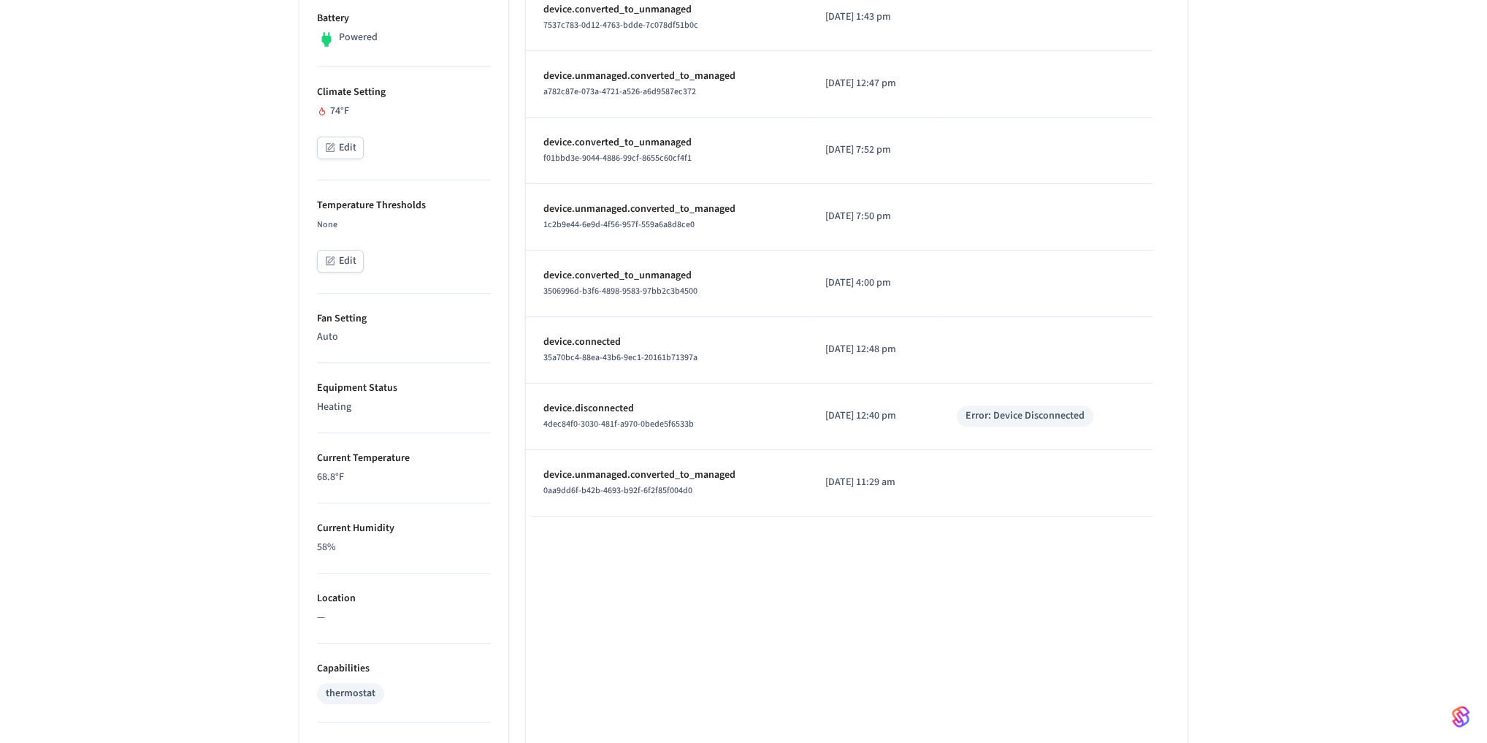
scroll to position [684, 0]
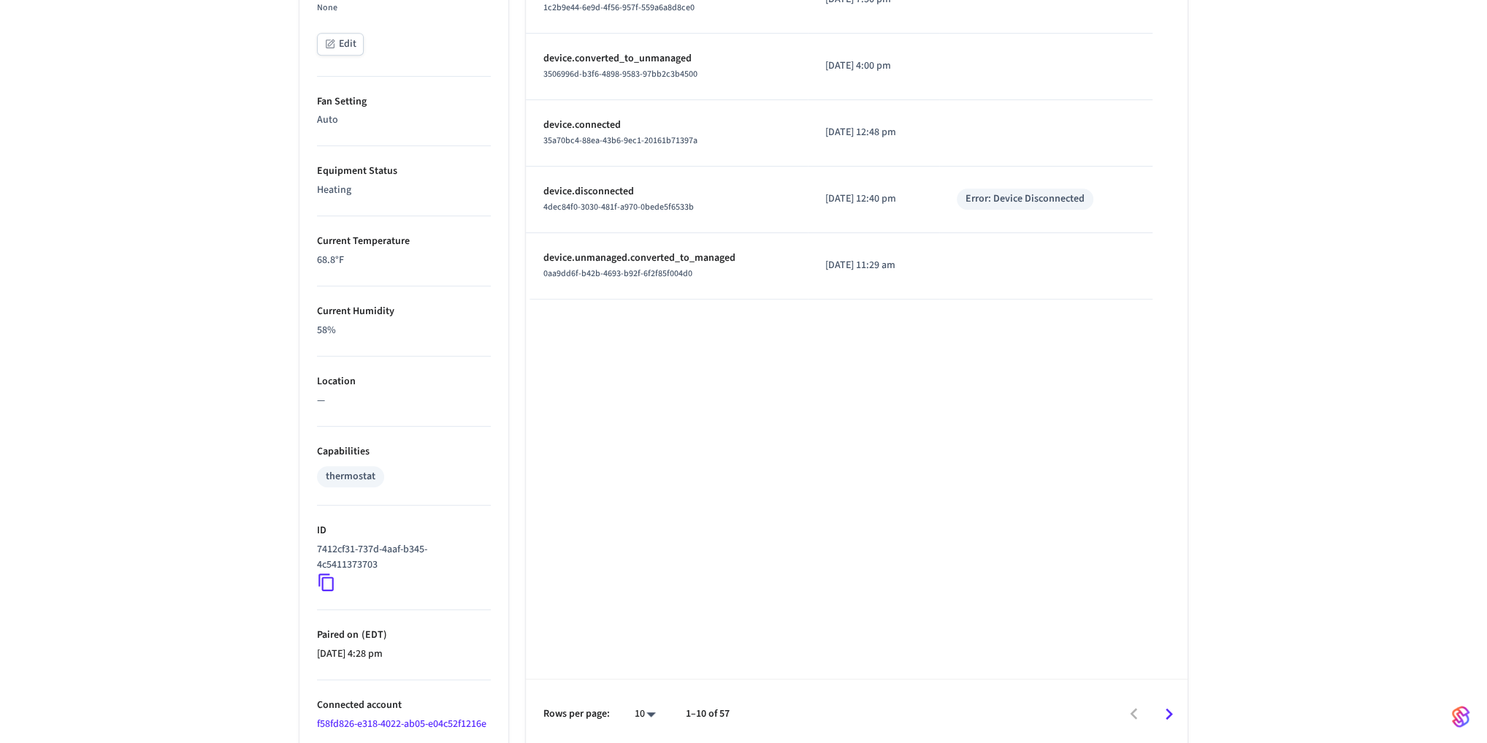
click at [326, 573] on icon at bounding box center [326, 582] width 19 height 19
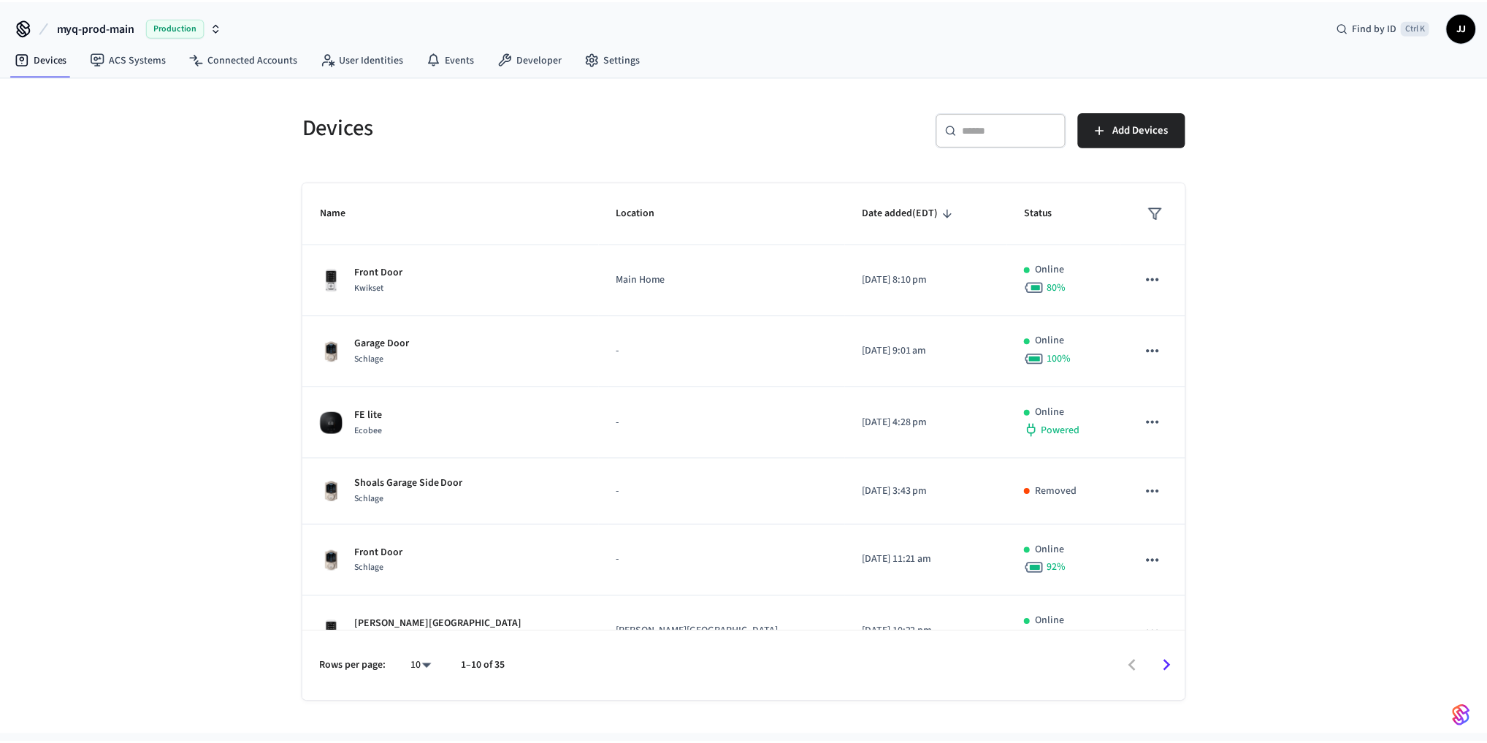
scroll to position [156, 0]
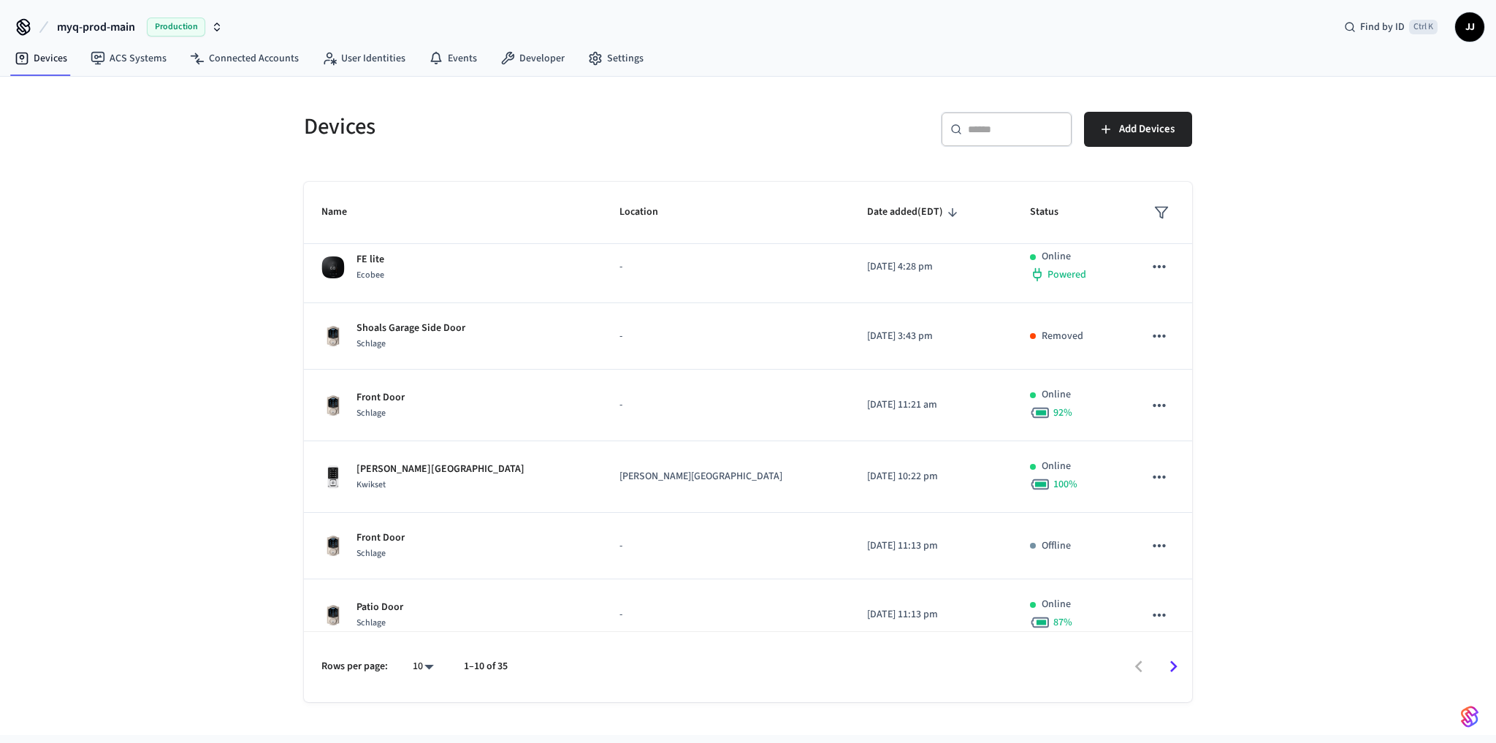
click at [1162, 663] on icon "Go to next page" at bounding box center [1173, 666] width 23 height 23
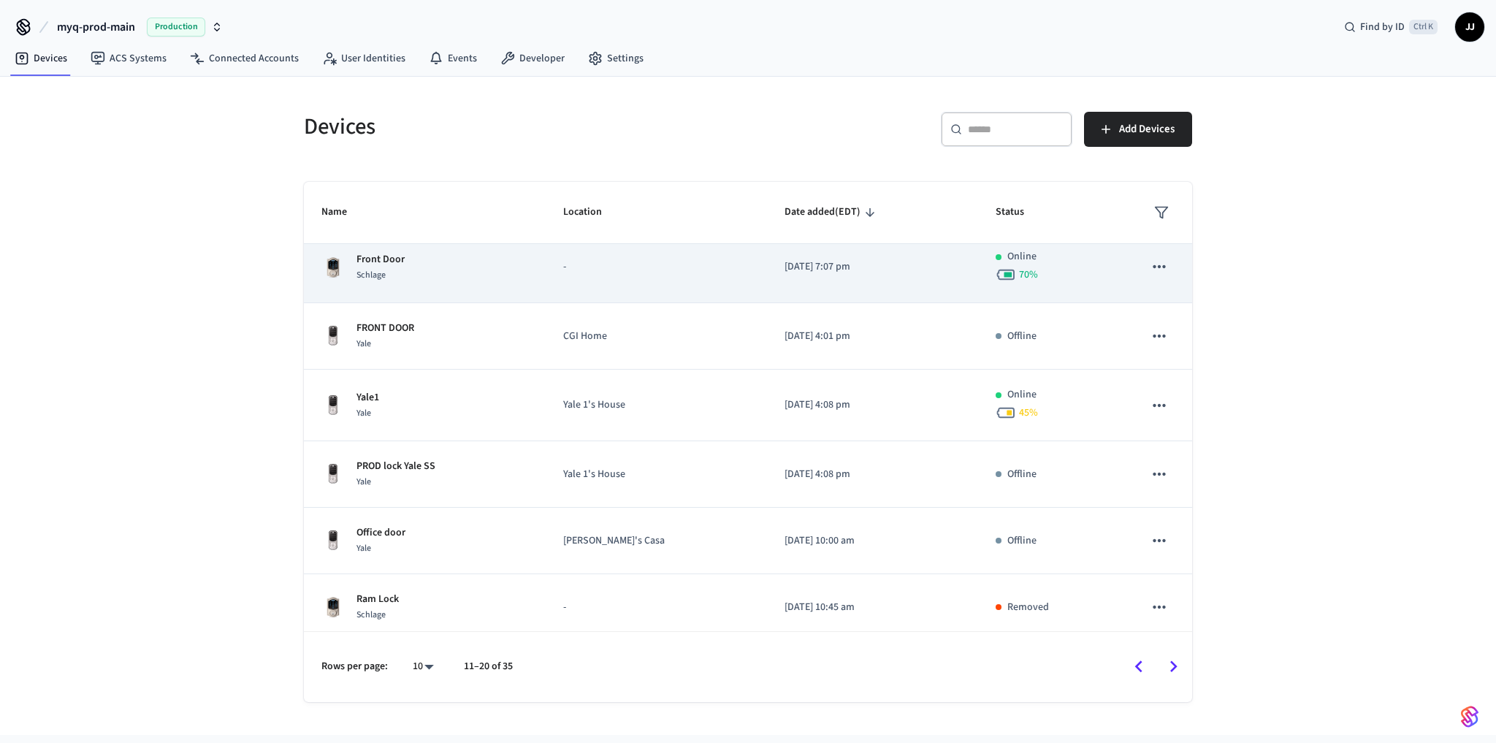
click at [466, 259] on div "Front Door Schlage" at bounding box center [424, 267] width 207 height 31
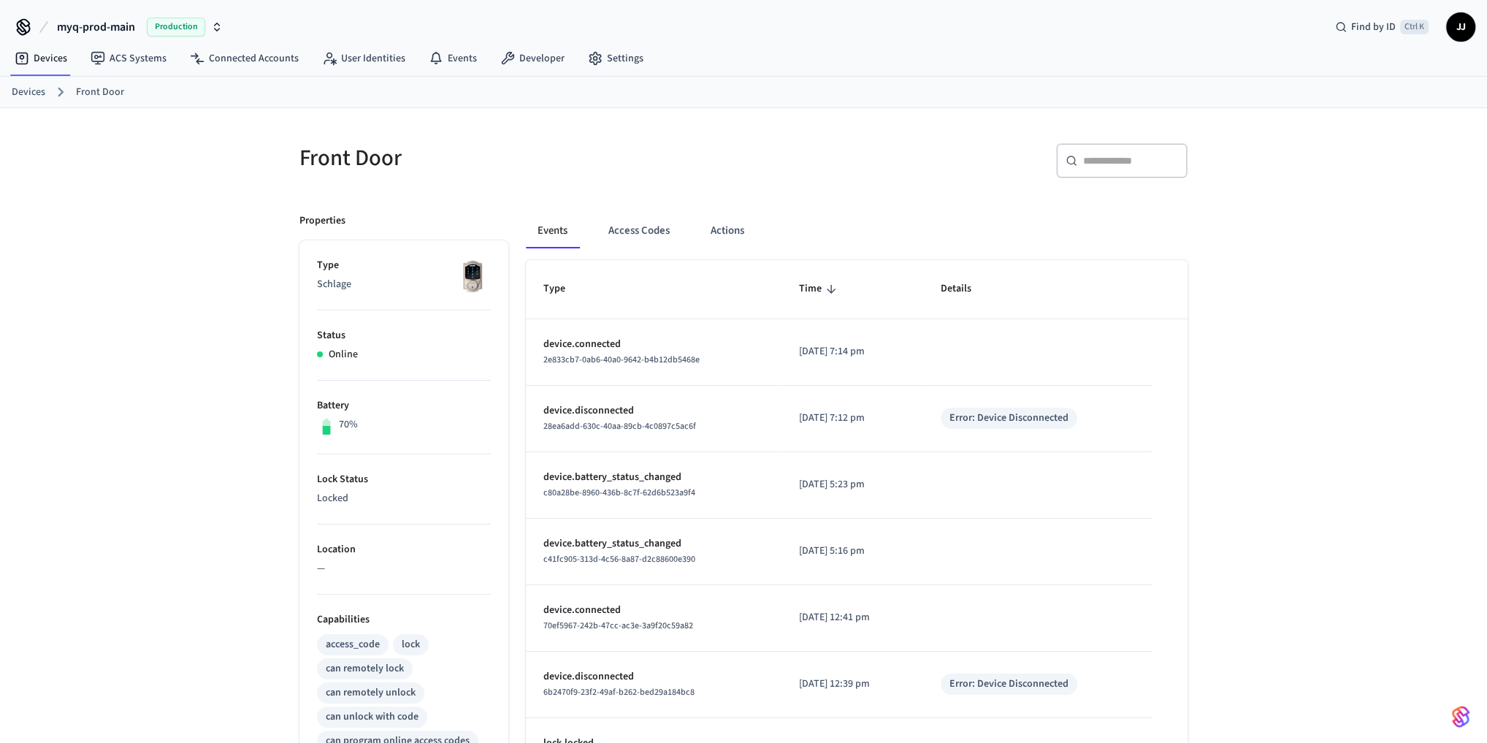
scroll to position [367, 0]
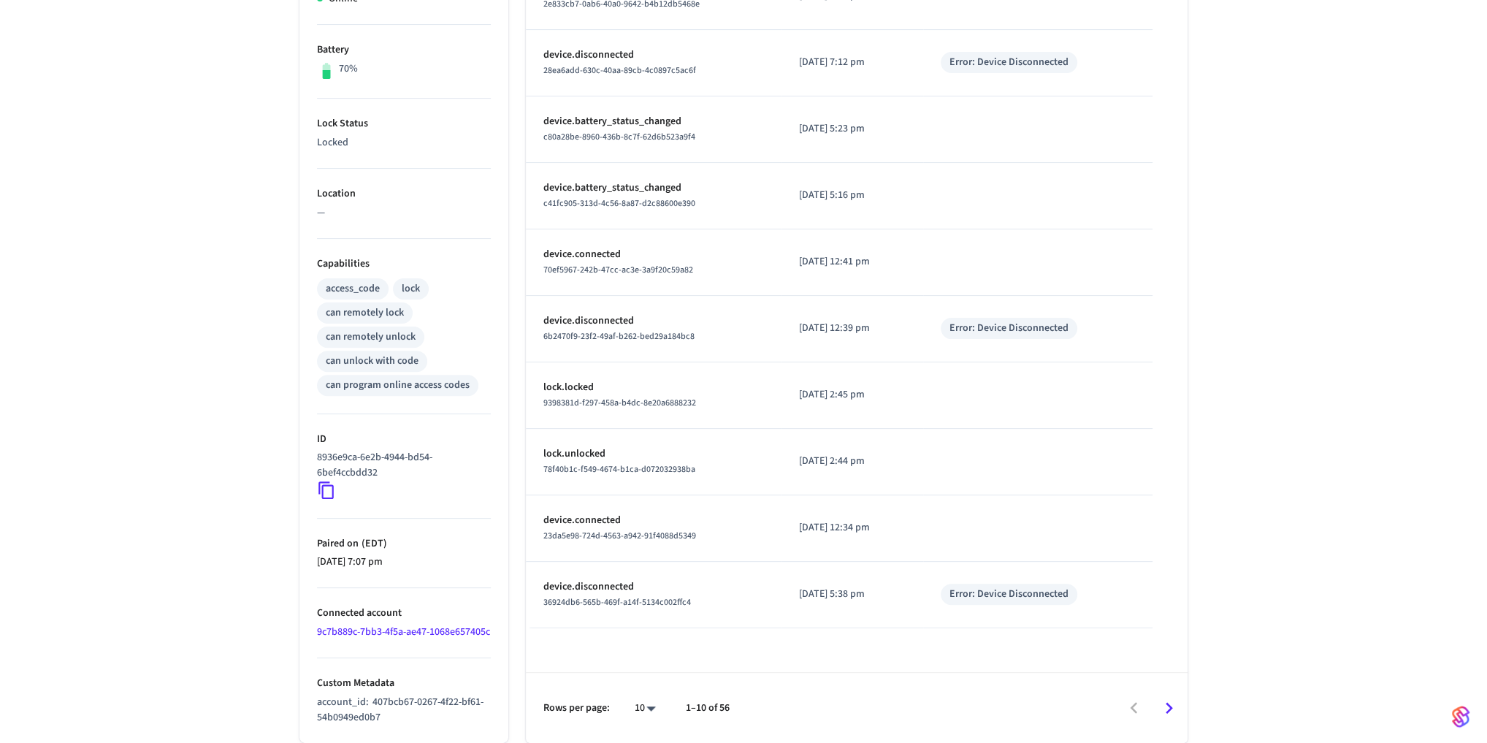
click at [227, 449] on div "Front Door ​ ​ Properties Type Schlage Status Online Battery 70% Lock Status Lo…" at bounding box center [743, 247] width 1487 height 990
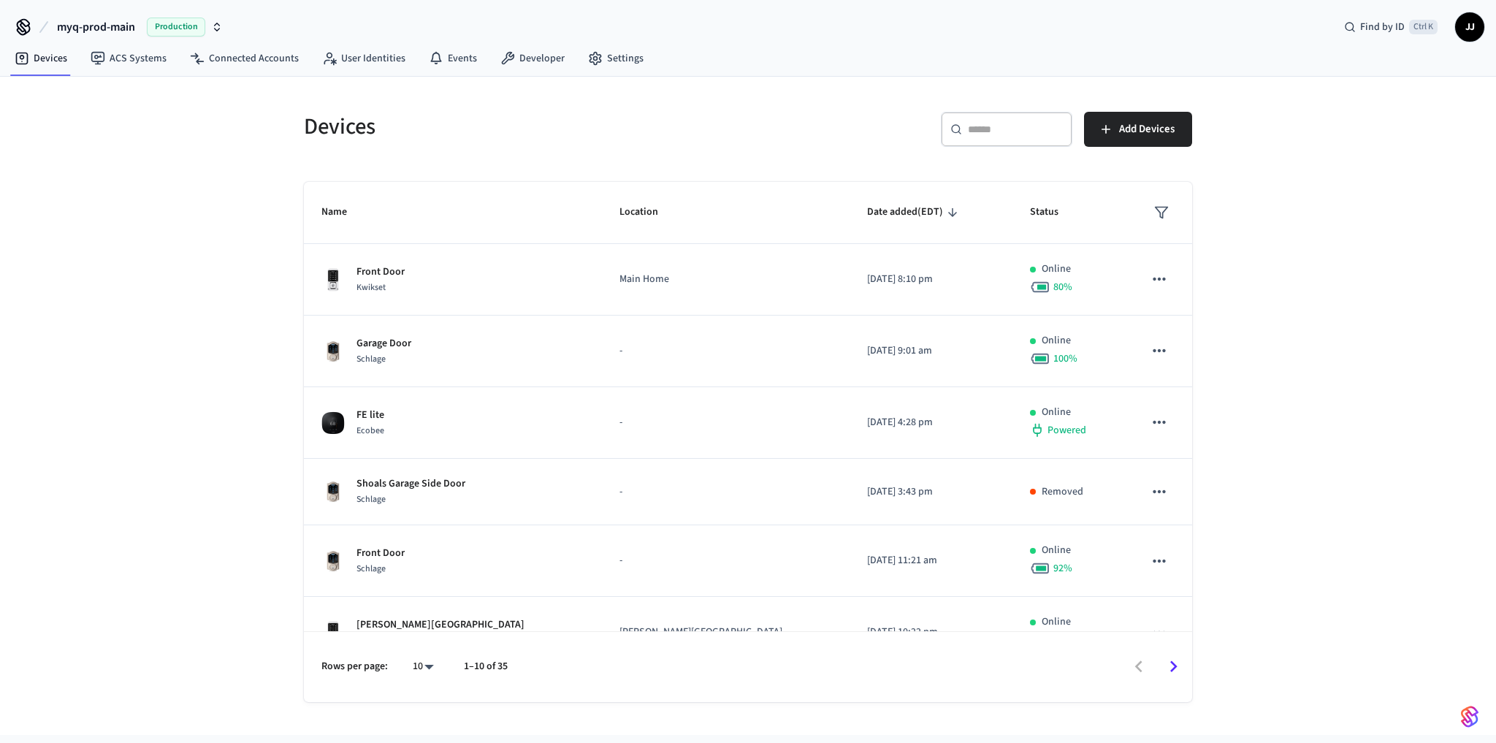
click at [1171, 664] on icon "Go to next page" at bounding box center [1173, 666] width 23 height 23
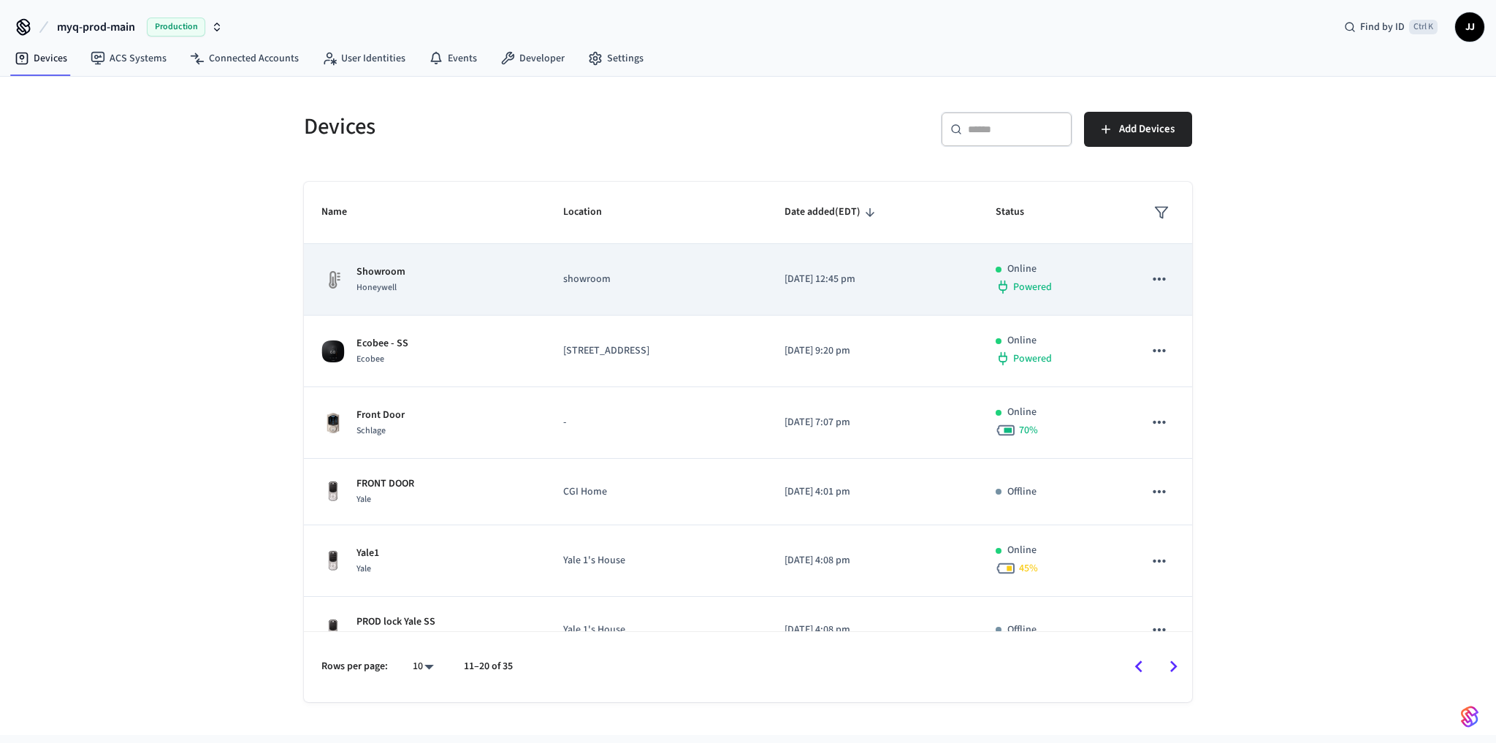
click at [443, 272] on div "Showroom Honeywell" at bounding box center [424, 279] width 207 height 31
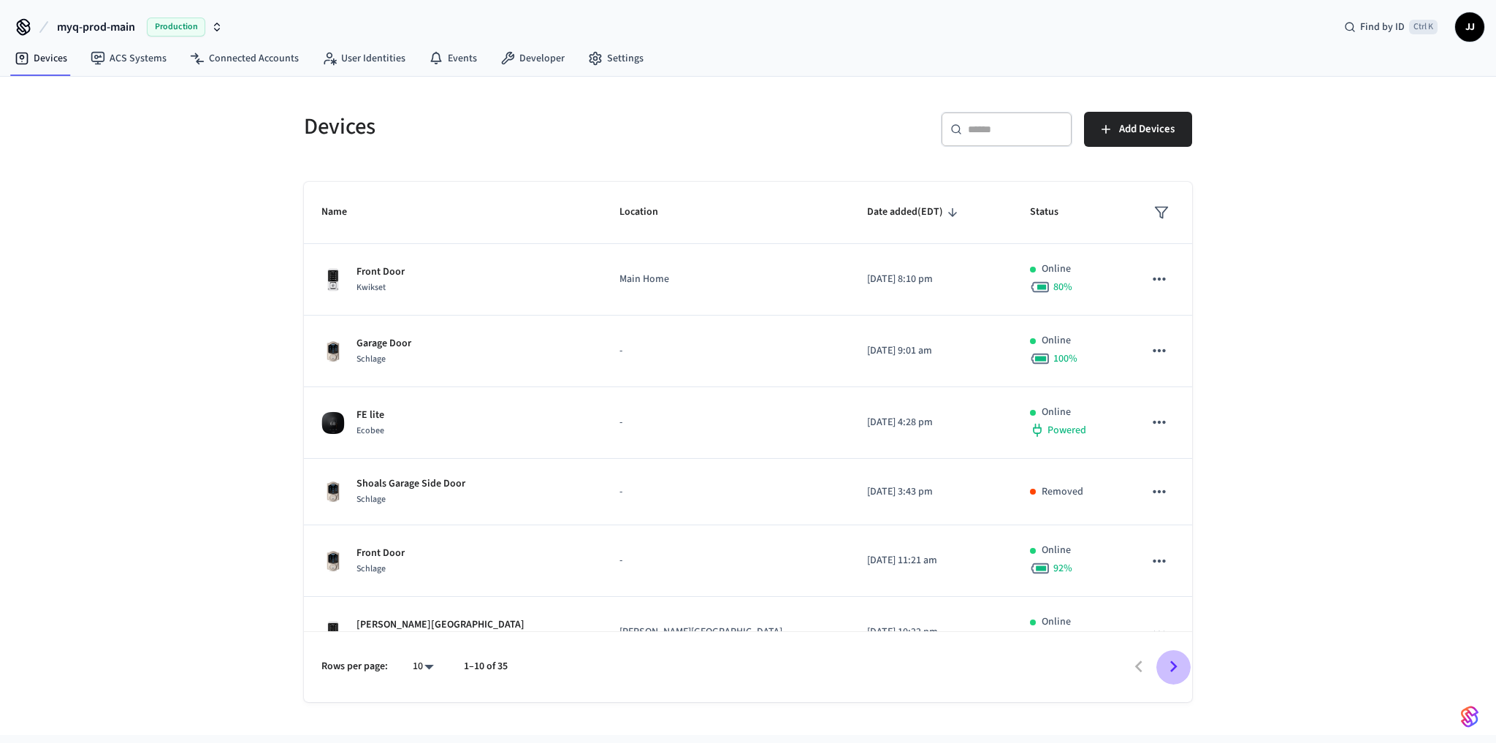
click at [1168, 668] on icon "Go to next page" at bounding box center [1173, 666] width 23 height 23
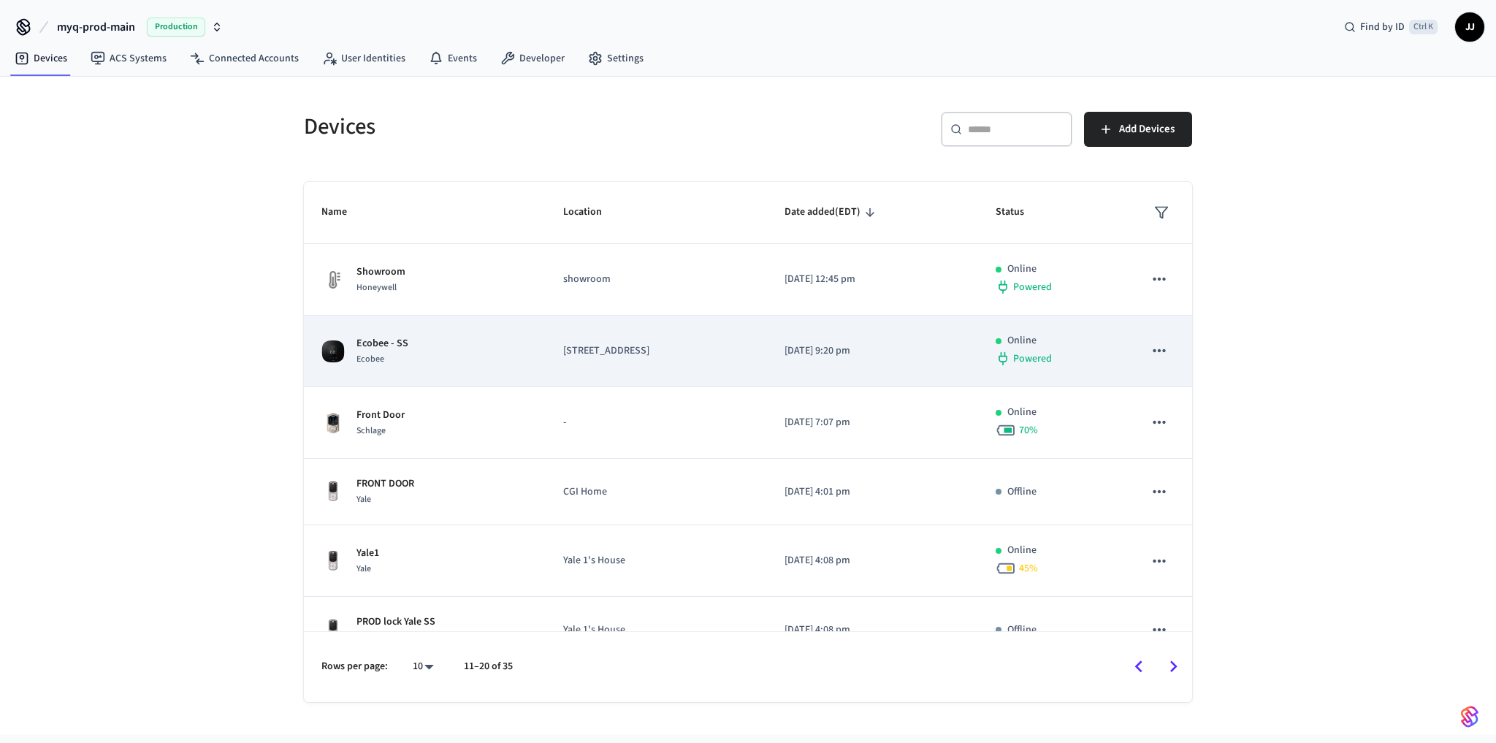
click at [475, 345] on div "Ecobee - SS Ecobee" at bounding box center [424, 351] width 207 height 31
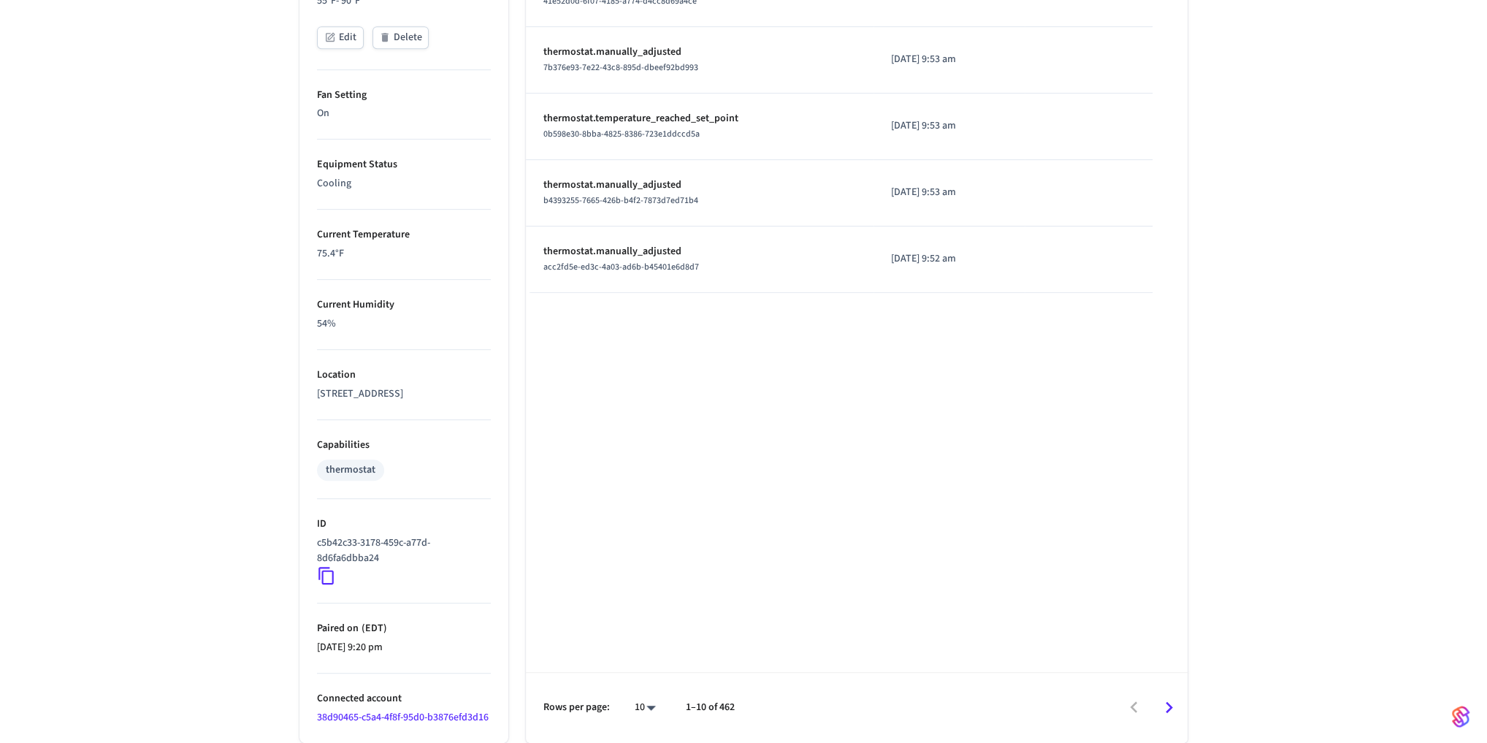
scroll to position [715, 0]
click at [324, 566] on icon at bounding box center [326, 575] width 19 height 19
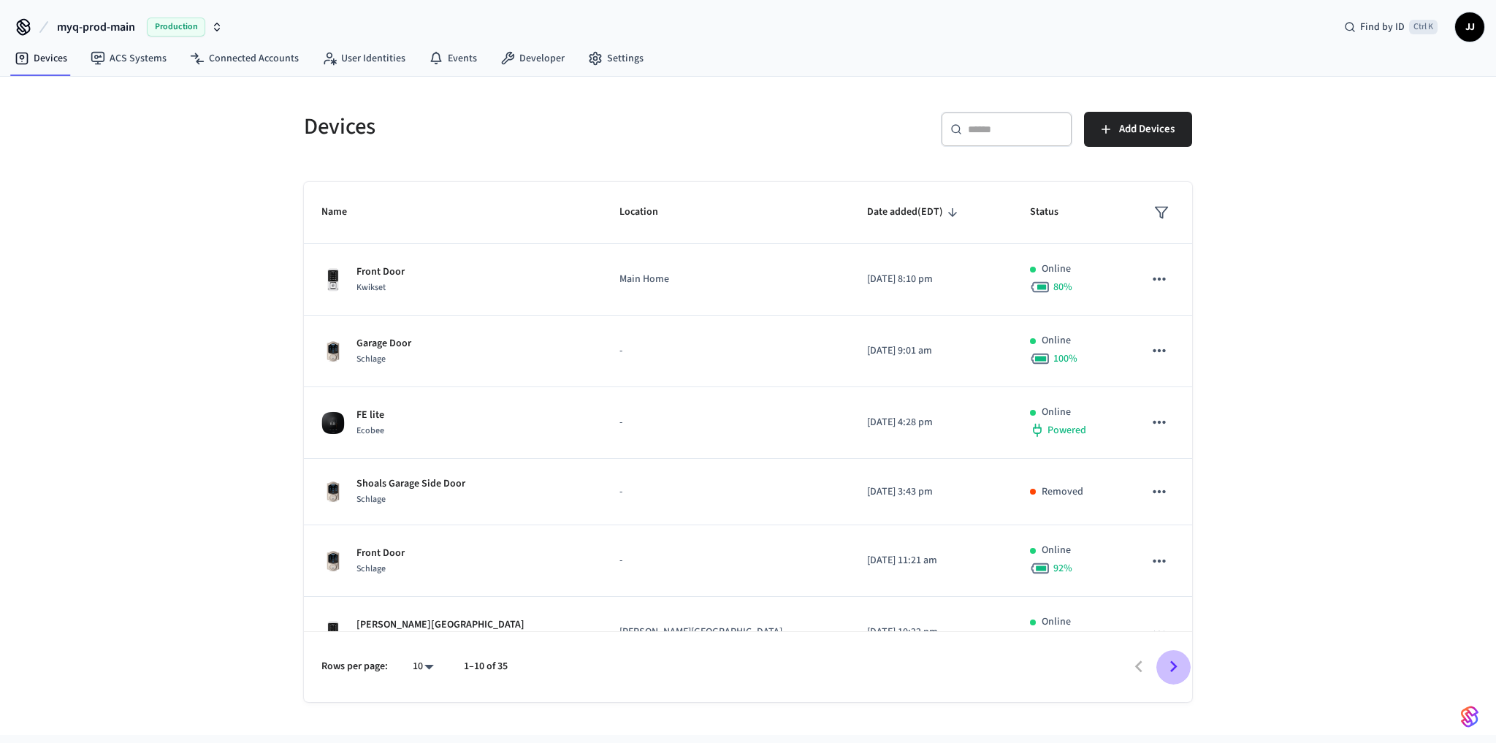
click at [1162, 658] on icon "Go to next page" at bounding box center [1173, 666] width 23 height 23
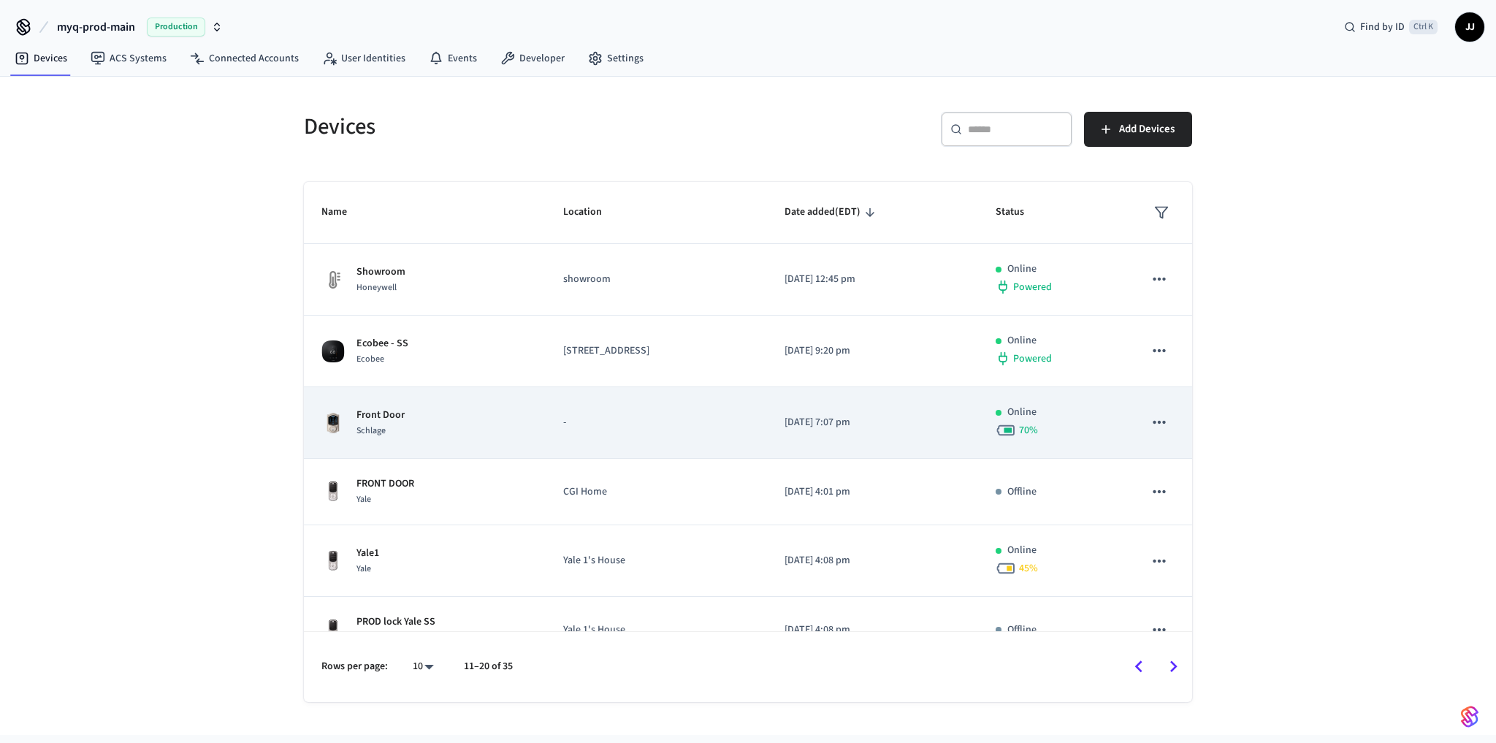
click at [457, 422] on div "Front Door Schlage" at bounding box center [424, 422] width 207 height 31
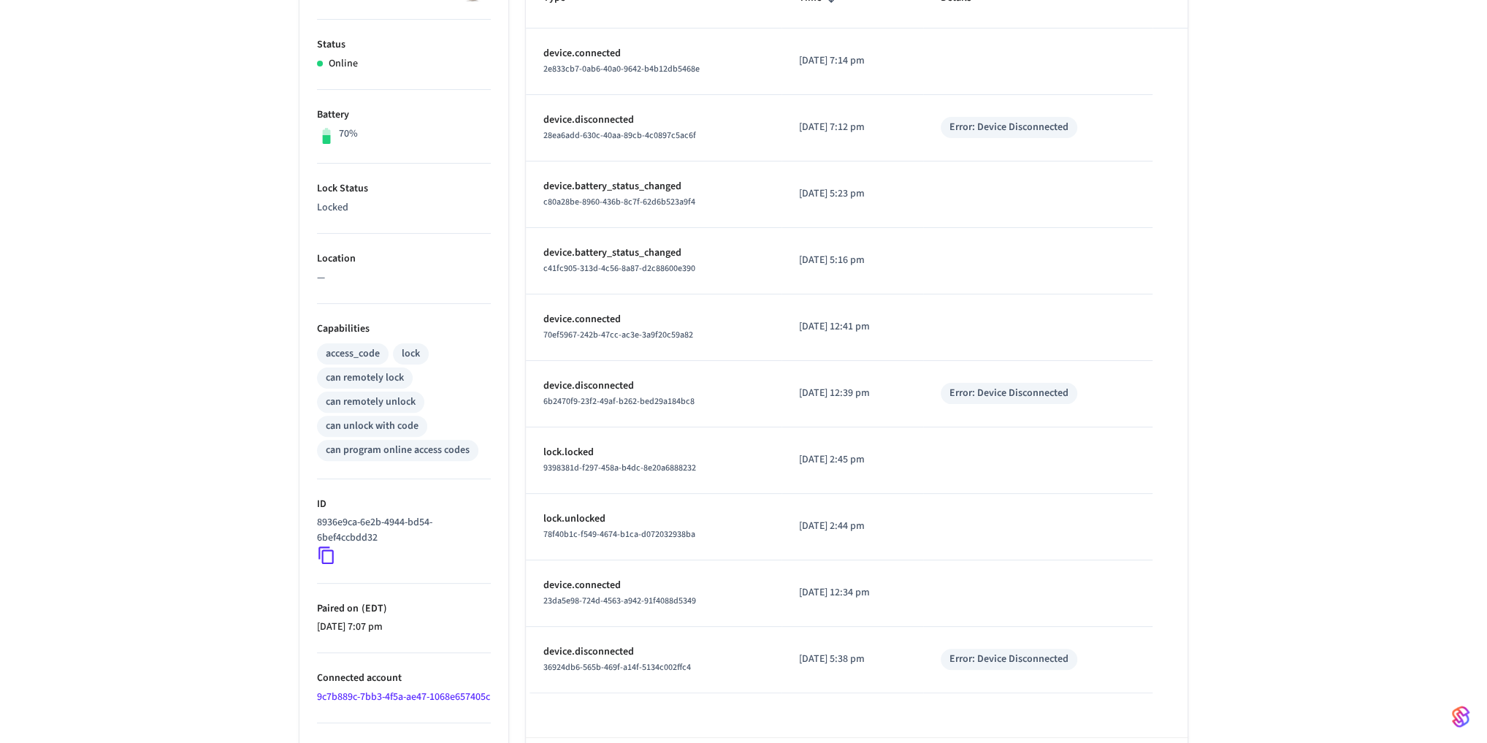
scroll to position [311, 0]
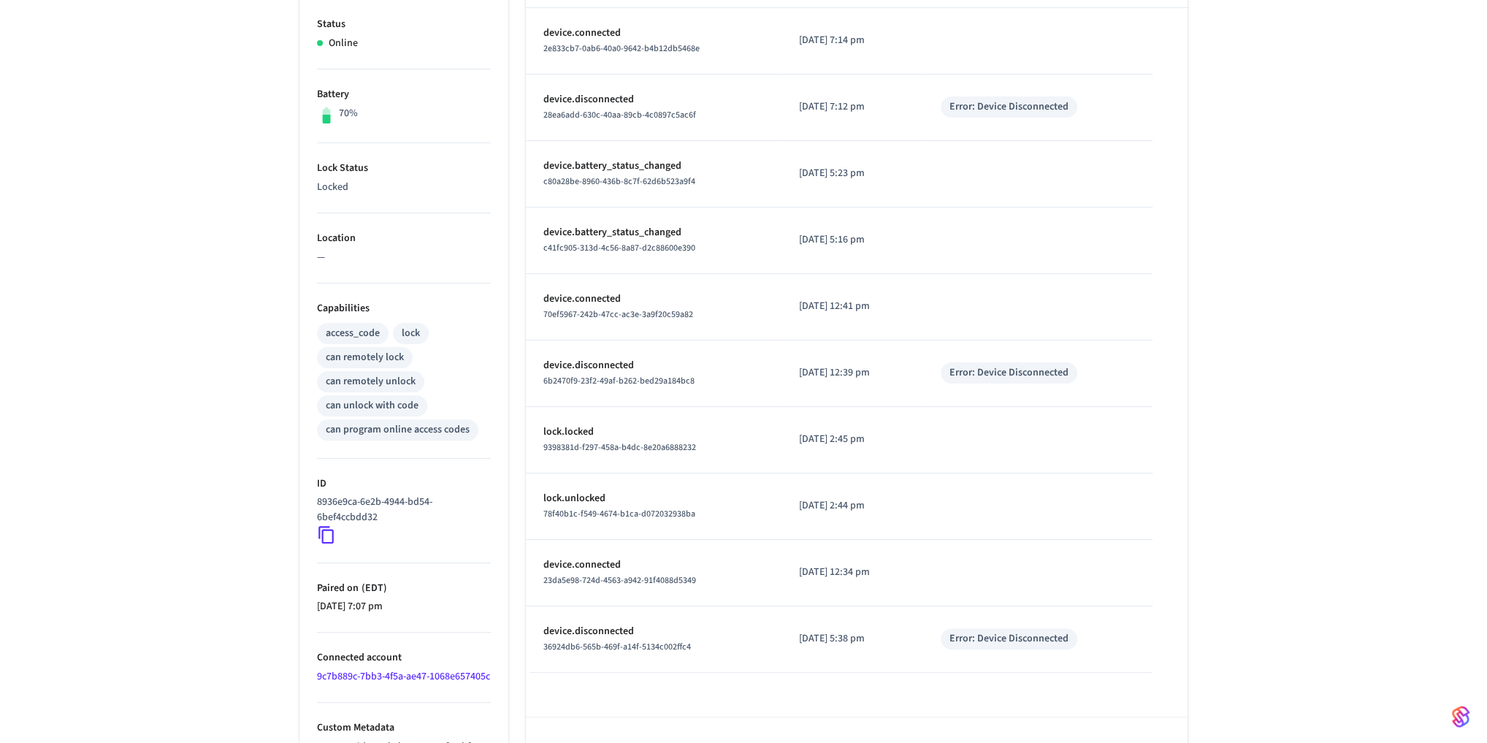
click at [318, 527] on icon at bounding box center [325, 536] width 15 height 18
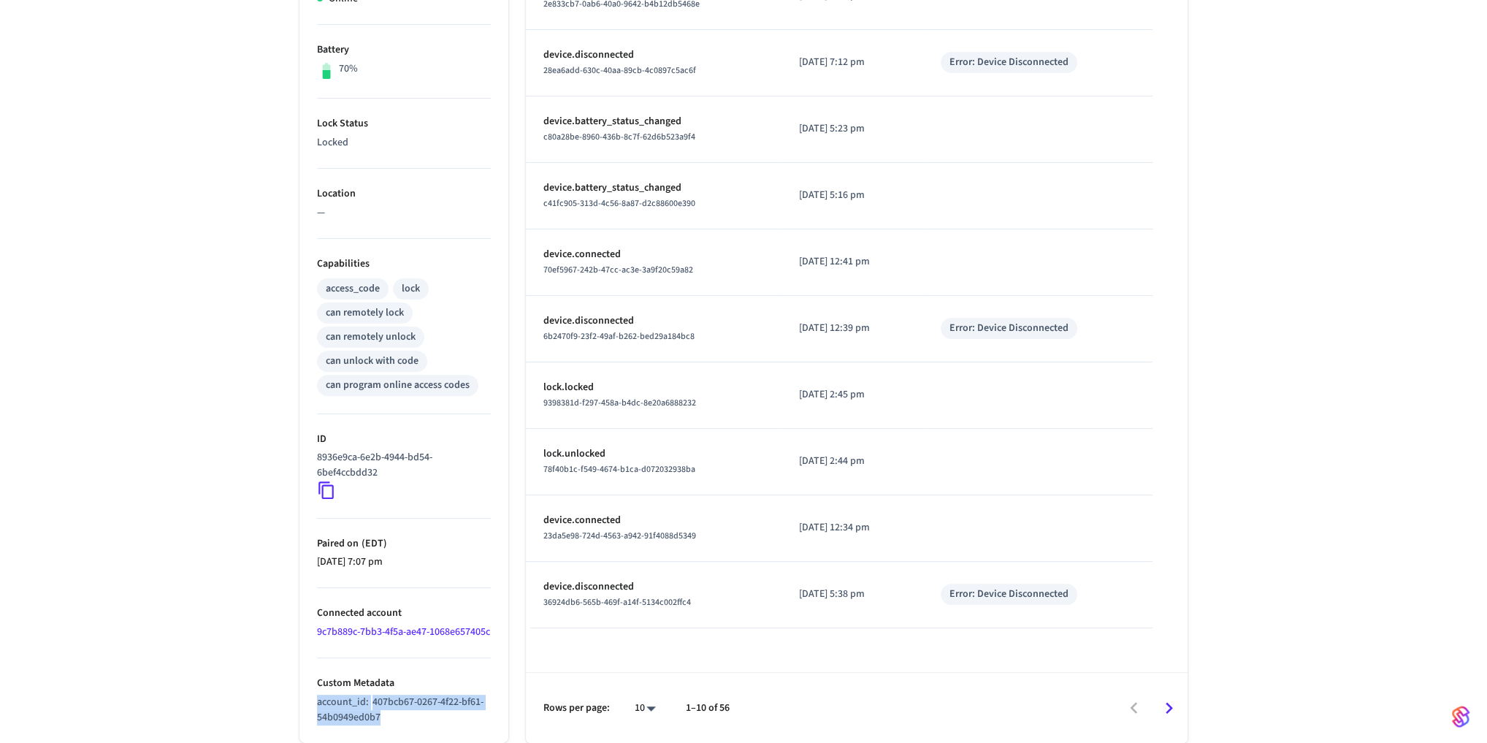
drag, startPoint x: 389, startPoint y: 713, endPoint x: 313, endPoint y: 697, distance: 76.9
click at [313, 697] on ul "Type Schlage Status Online Battery 70% Lock Status Locked Location — Capabiliti…" at bounding box center [403, 314] width 209 height 858
copy p "account_id : 407bcb67-0267-4f22-bf61-54b0949ed0b7"
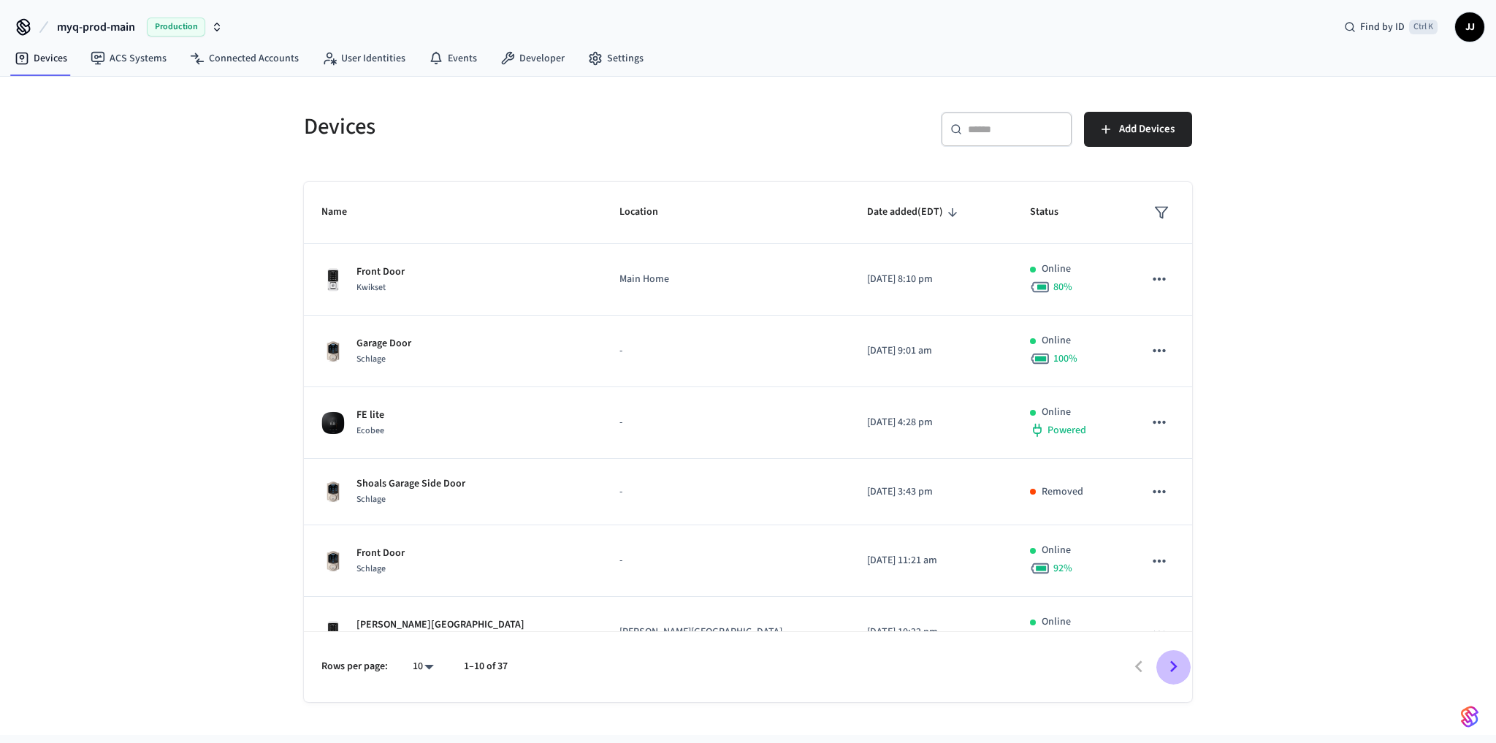
click at [1171, 673] on icon "Go to next page" at bounding box center [1173, 666] width 23 height 23
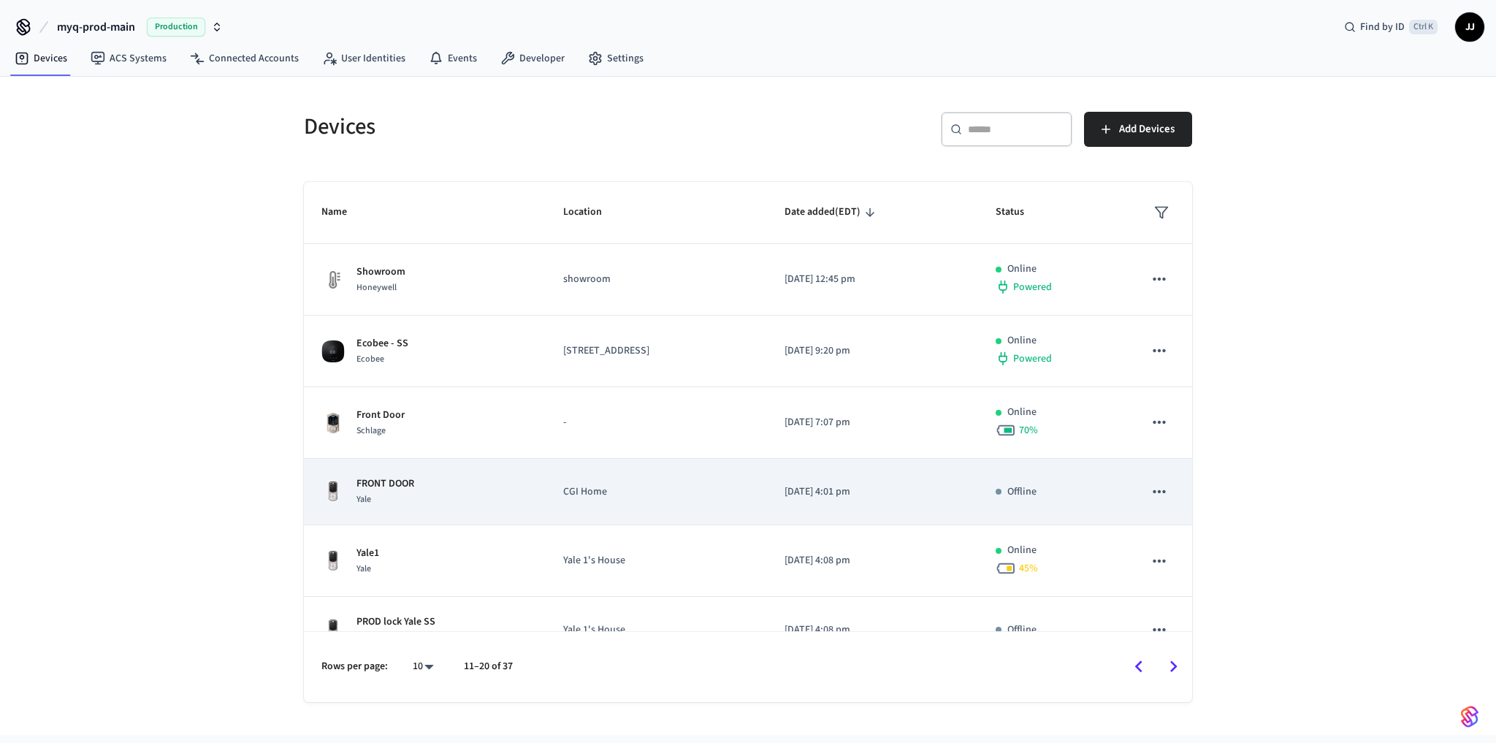
click at [398, 470] on td "FRONT DOOR Yale" at bounding box center [425, 492] width 242 height 66
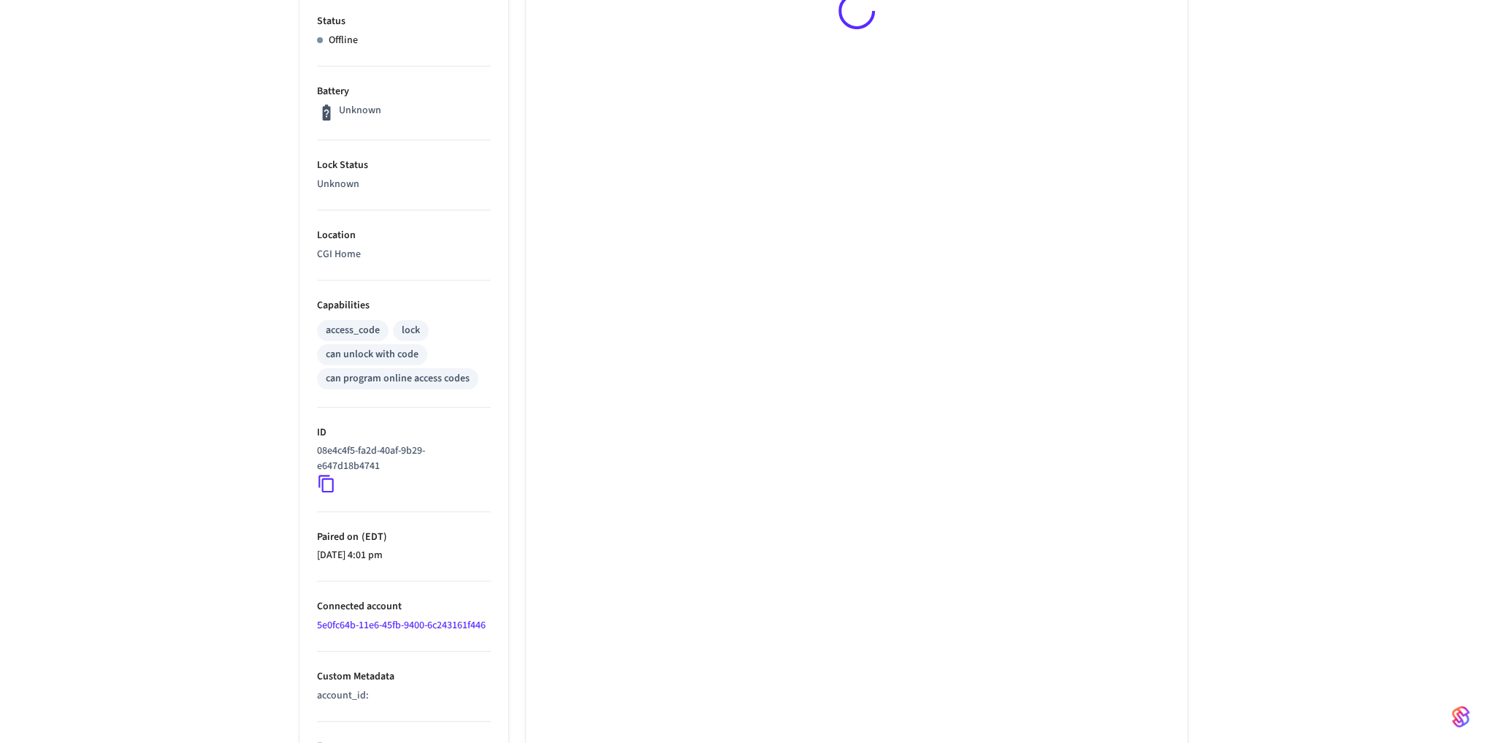
scroll to position [372, 0]
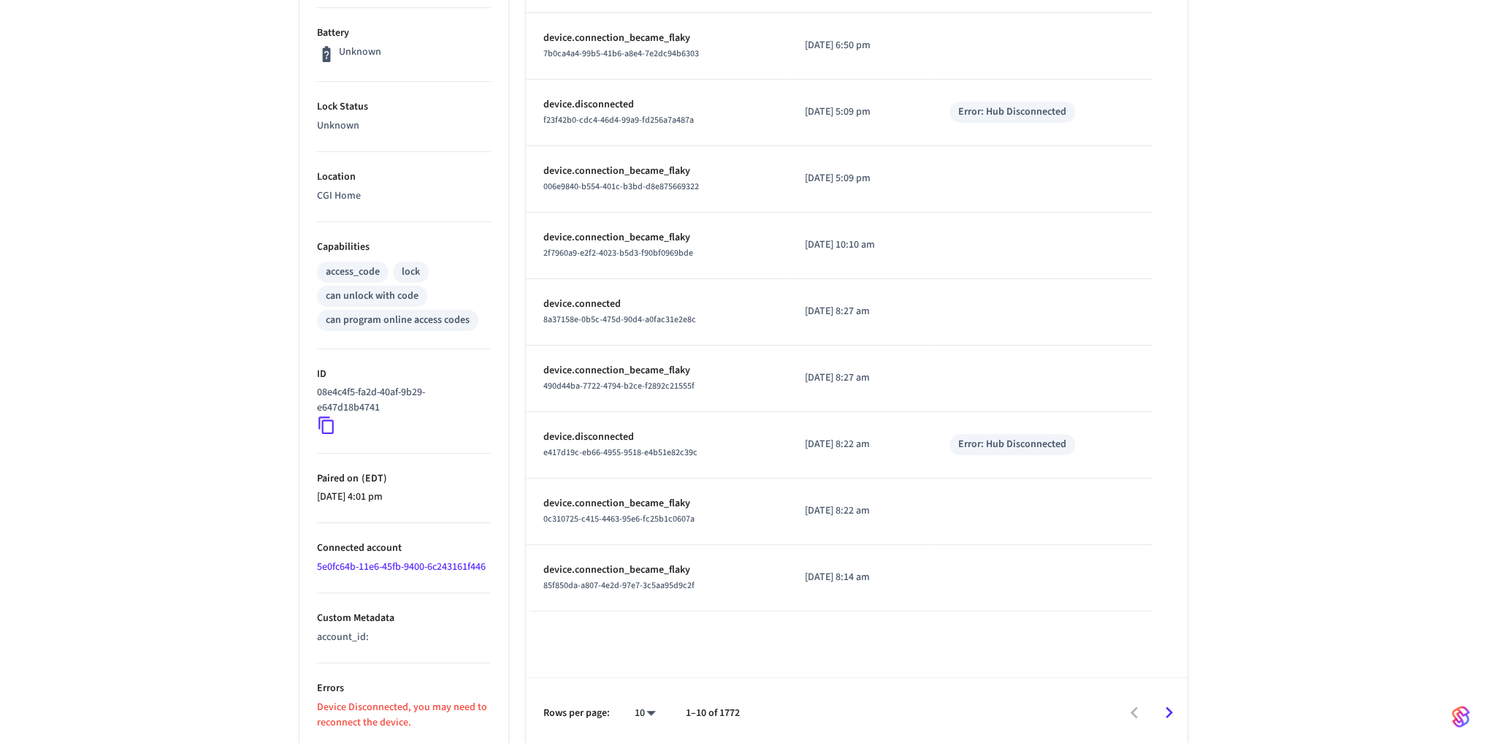
click at [324, 426] on icon at bounding box center [326, 425] width 19 height 19
click at [236, 544] on div "FRONT DOOR ​ ​ Properties Type Yale Status Offline Battery Unknown Lock Status …" at bounding box center [743, 242] width 1487 height 1012
click at [253, 558] on div "FRONT DOOR ​ ​ Properties Type Yale Status Offline Battery Unknown Lock Status …" at bounding box center [743, 242] width 1487 height 1012
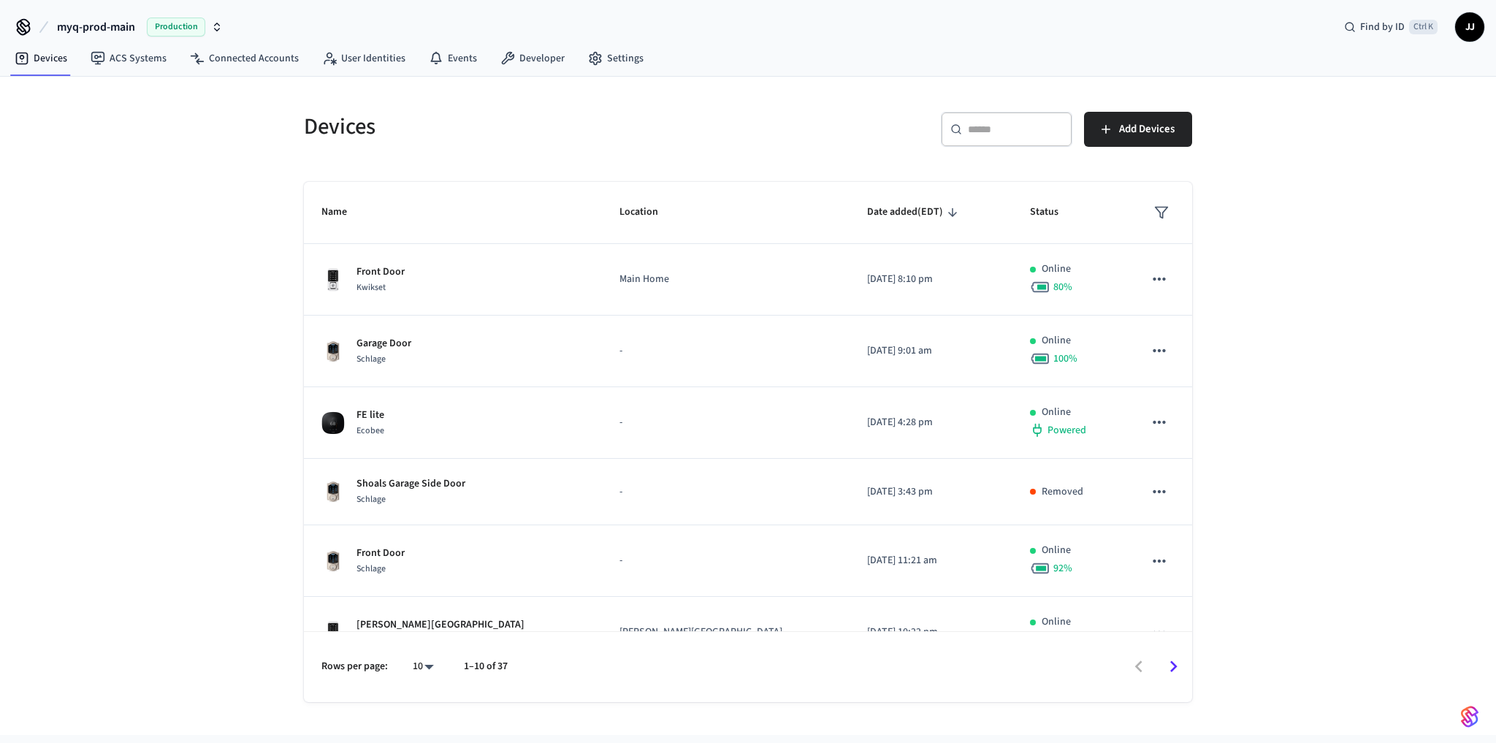
click at [1163, 666] on icon "Go to next page" at bounding box center [1173, 666] width 23 height 23
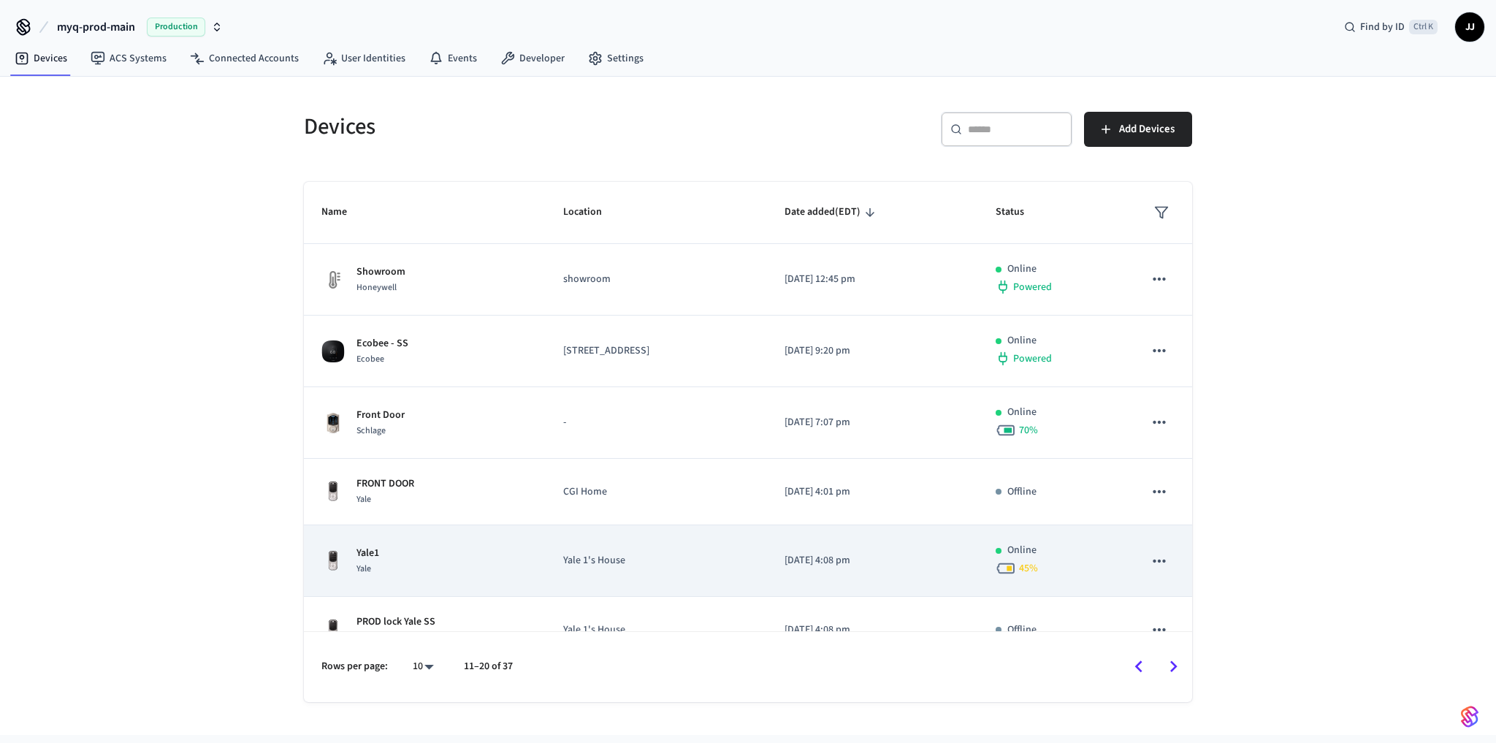
click at [401, 541] on td "Yale1 Yale" at bounding box center [425, 561] width 242 height 72
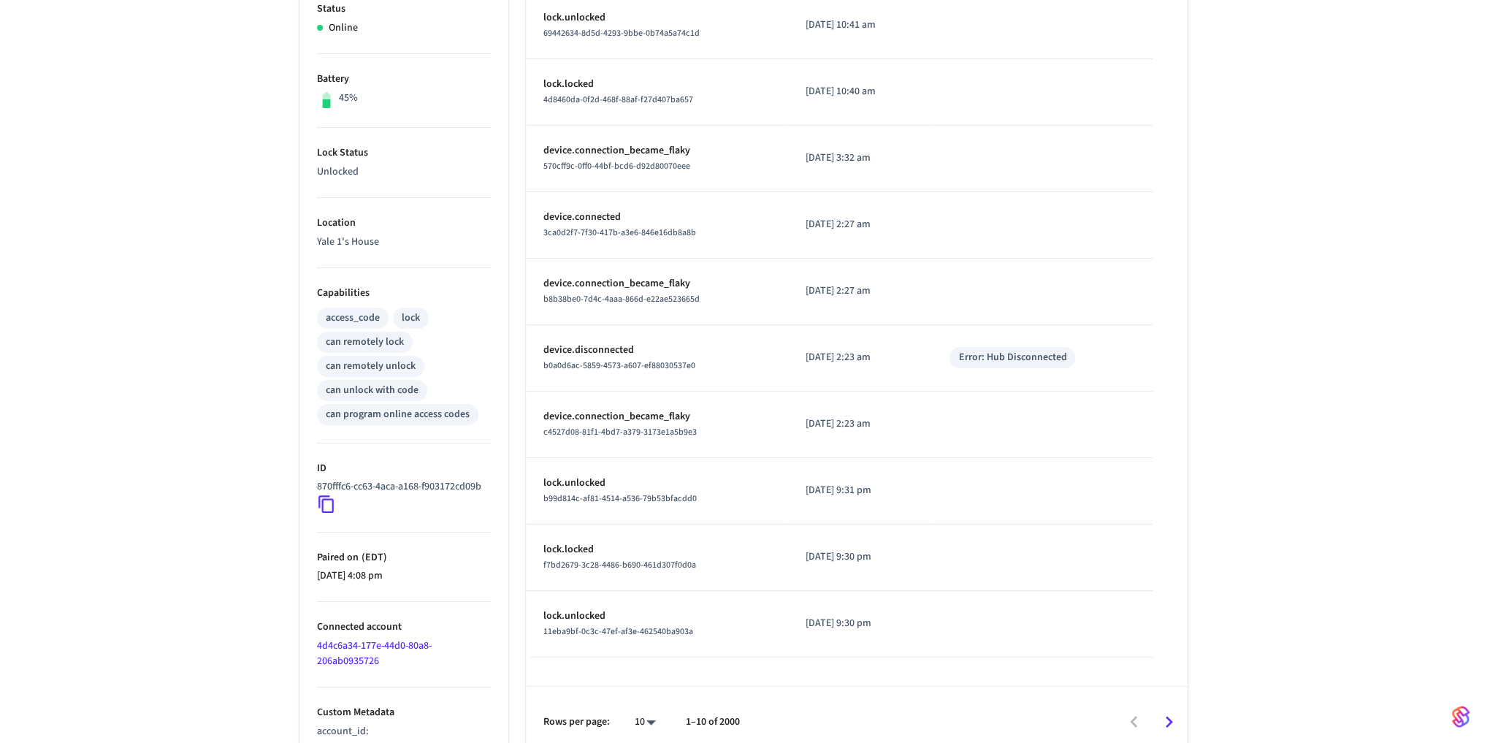
scroll to position [351, 0]
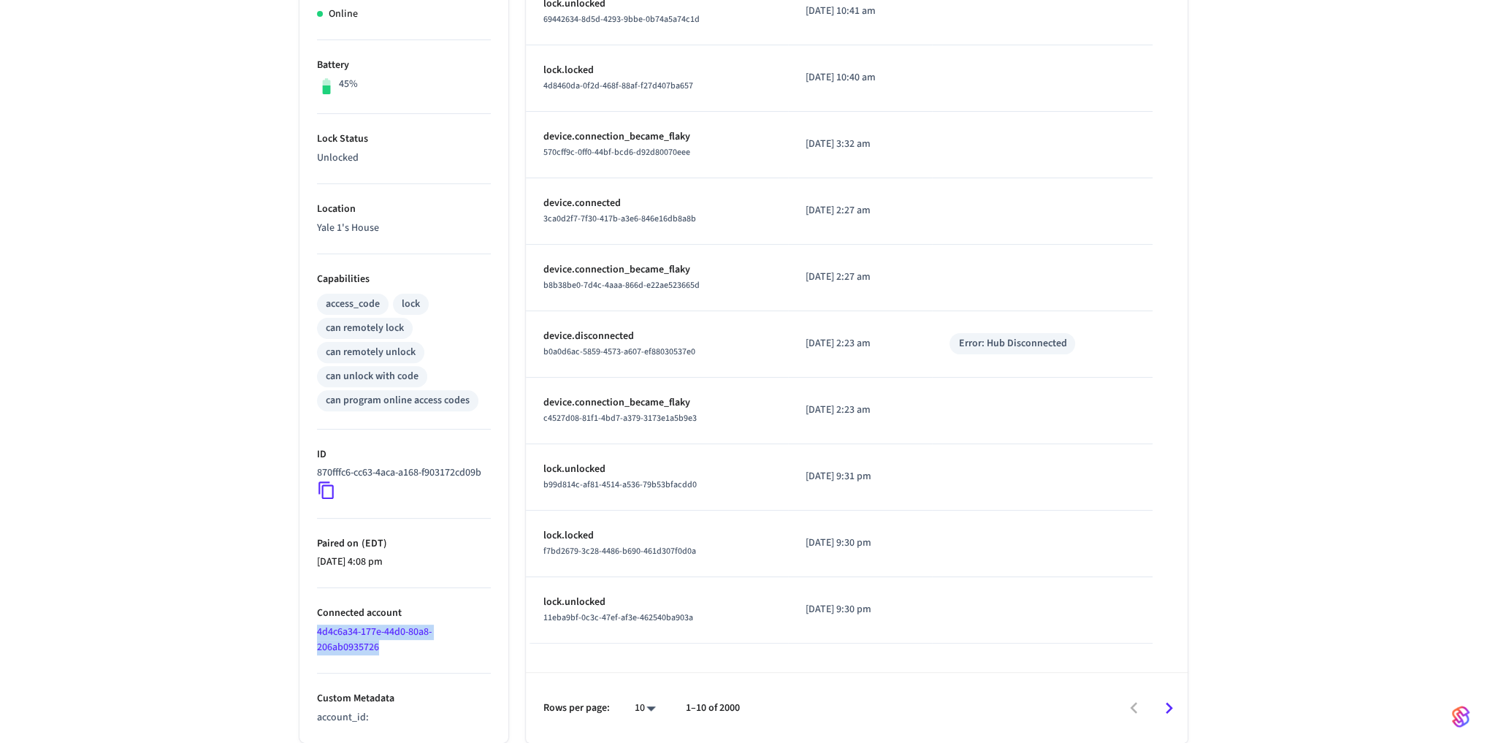
drag, startPoint x: 391, startPoint y: 649, endPoint x: 295, endPoint y: 629, distance: 98.5
click at [295, 629] on div "Properties Type Yale Status Online Battery 45% Lock Status Unlocked Location [G…" at bounding box center [395, 298] width 226 height 887
copy link "4d4c6a34-177e-44d0-80a8-206ab0935726"
click at [322, 486] on icon at bounding box center [325, 491] width 15 height 18
click at [240, 540] on div "Yale1 ​ ​ Properties Type Yale Status Online Battery 45% Lock Status Unlocked L…" at bounding box center [743, 255] width 1487 height 975
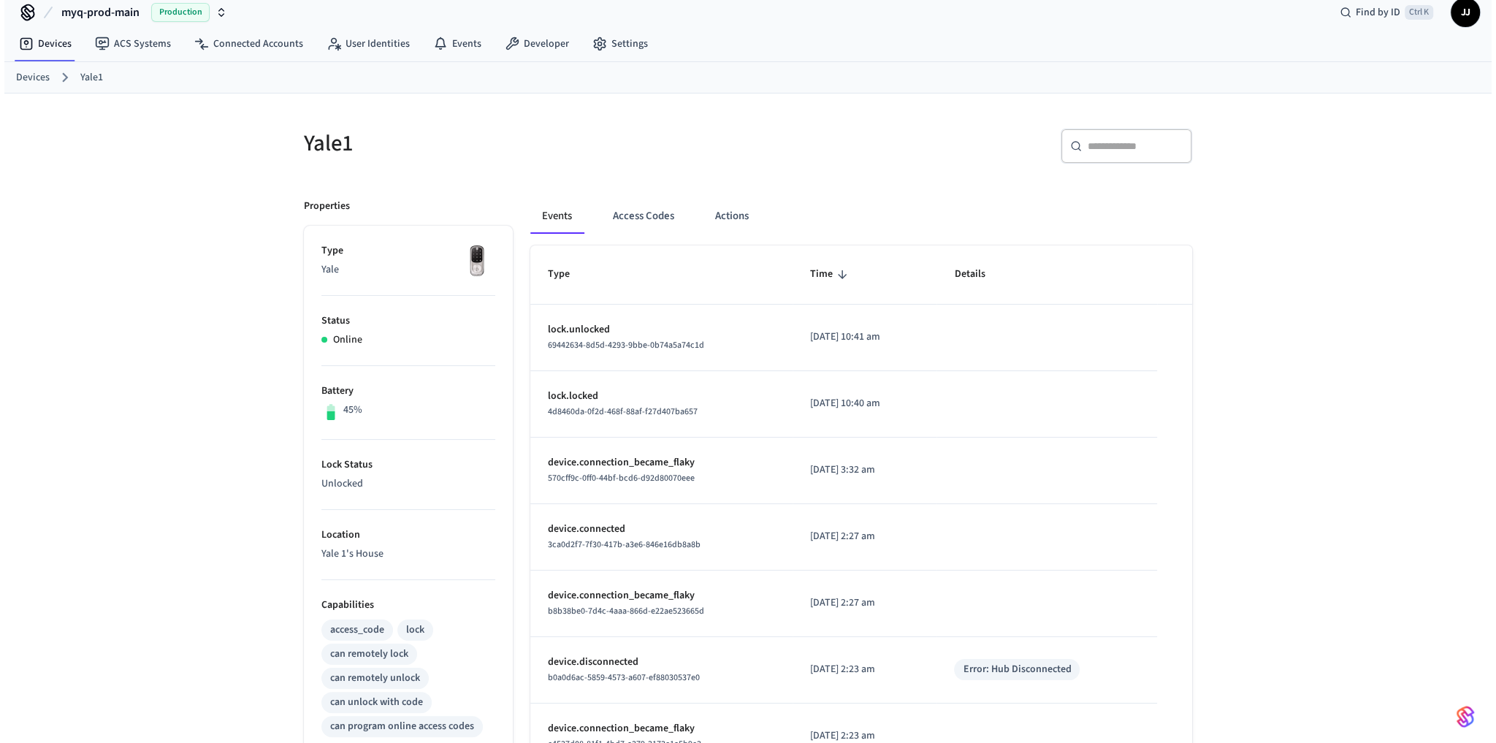
scroll to position [0, 0]
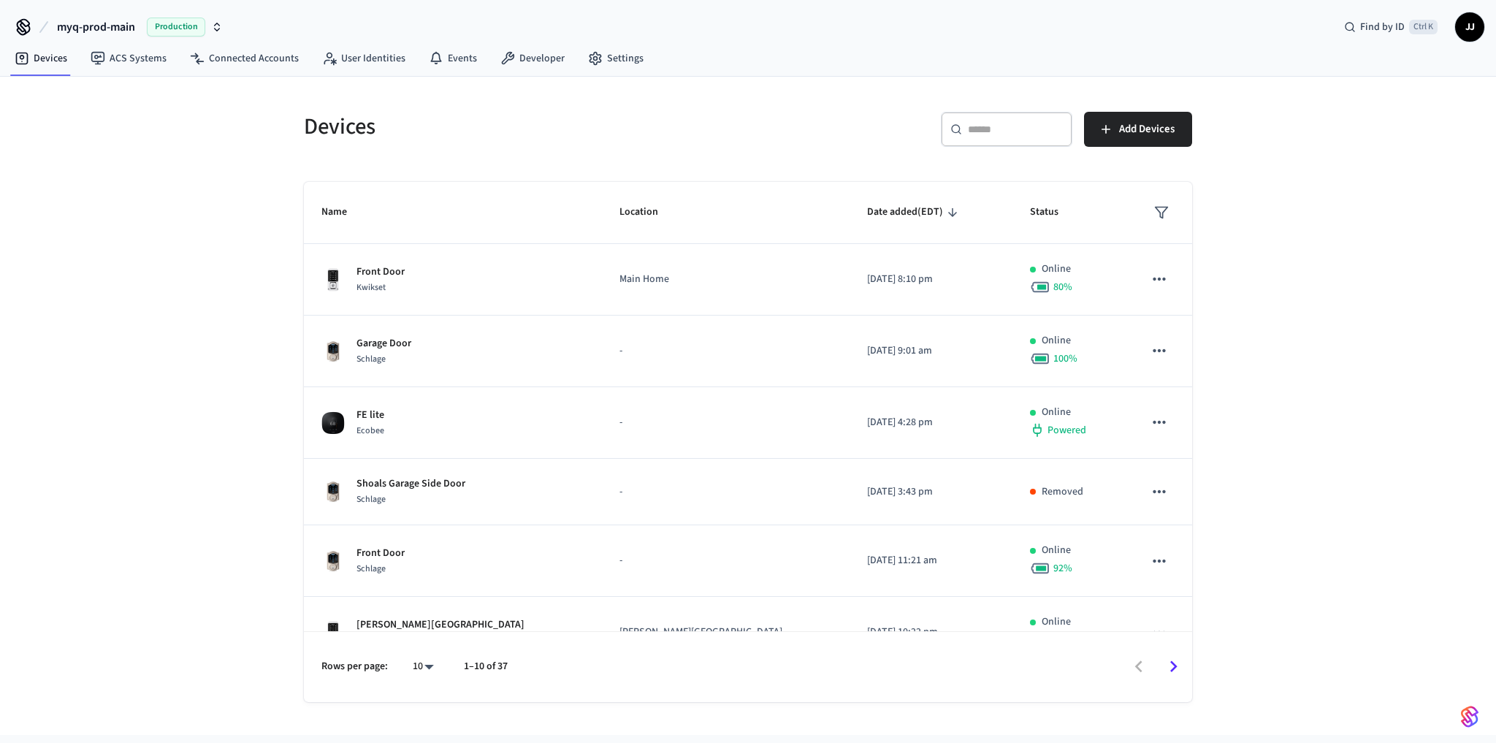
click at [1156, 662] on button "Go to next page" at bounding box center [1173, 666] width 34 height 34
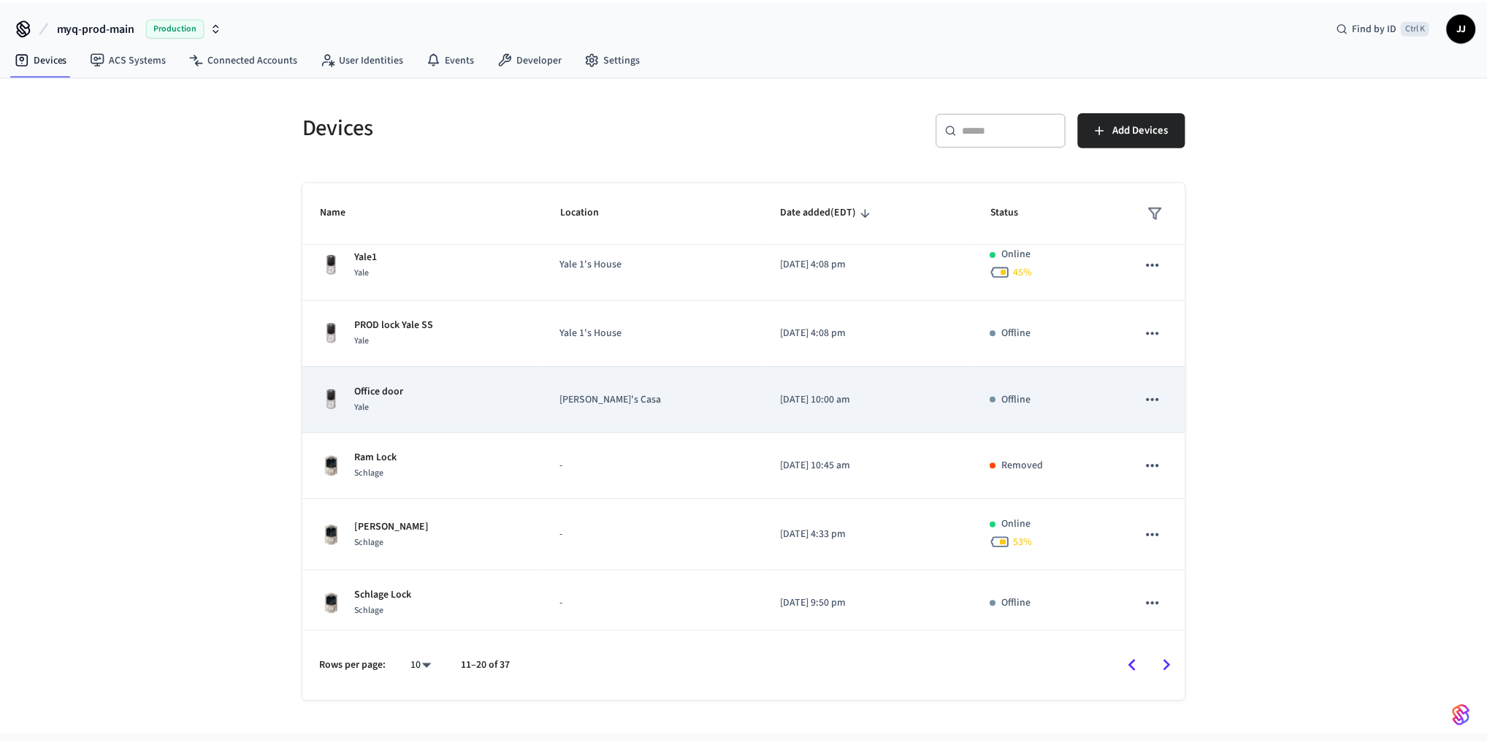
scroll to position [299, 0]
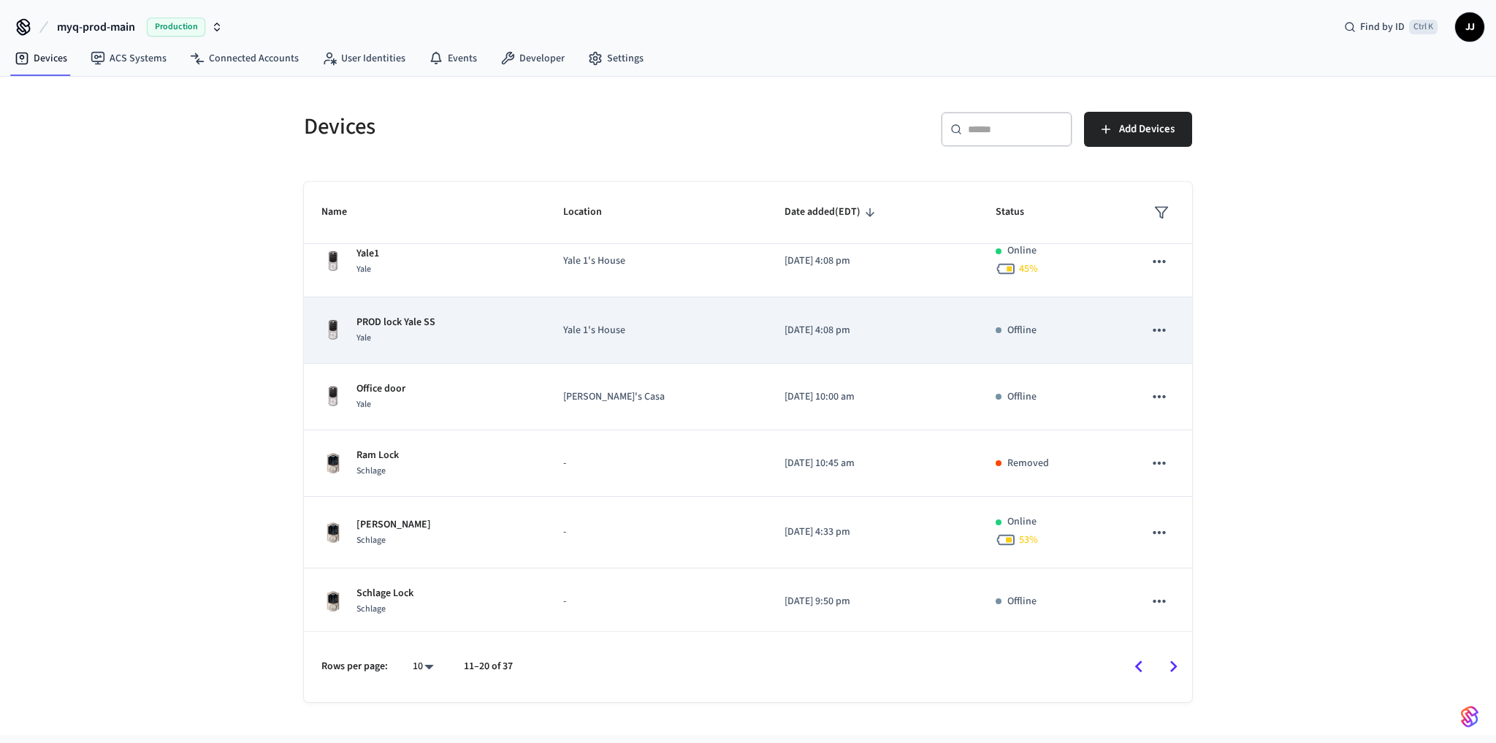
click at [470, 337] on div "PROD lock Yale SS Yale" at bounding box center [424, 330] width 207 height 31
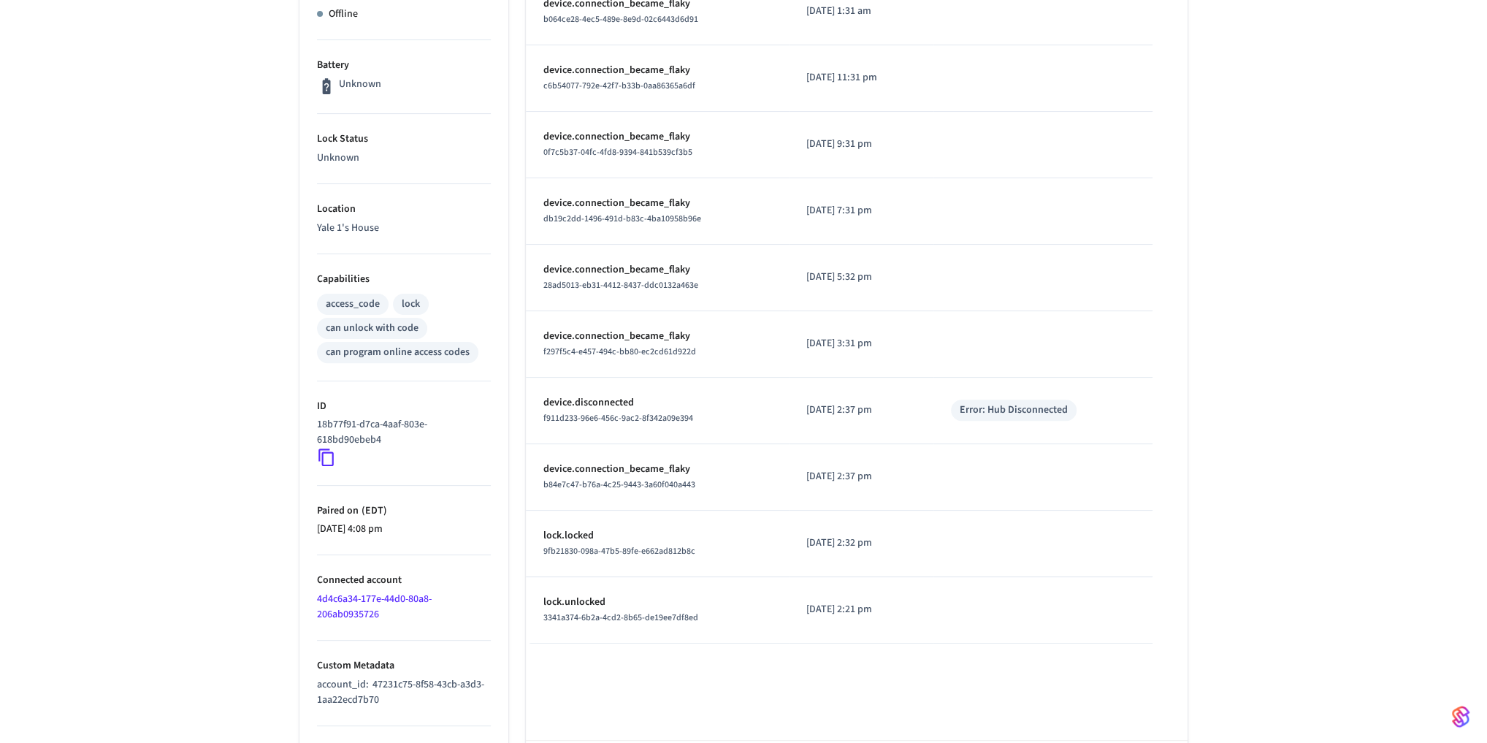
scroll to position [403, 0]
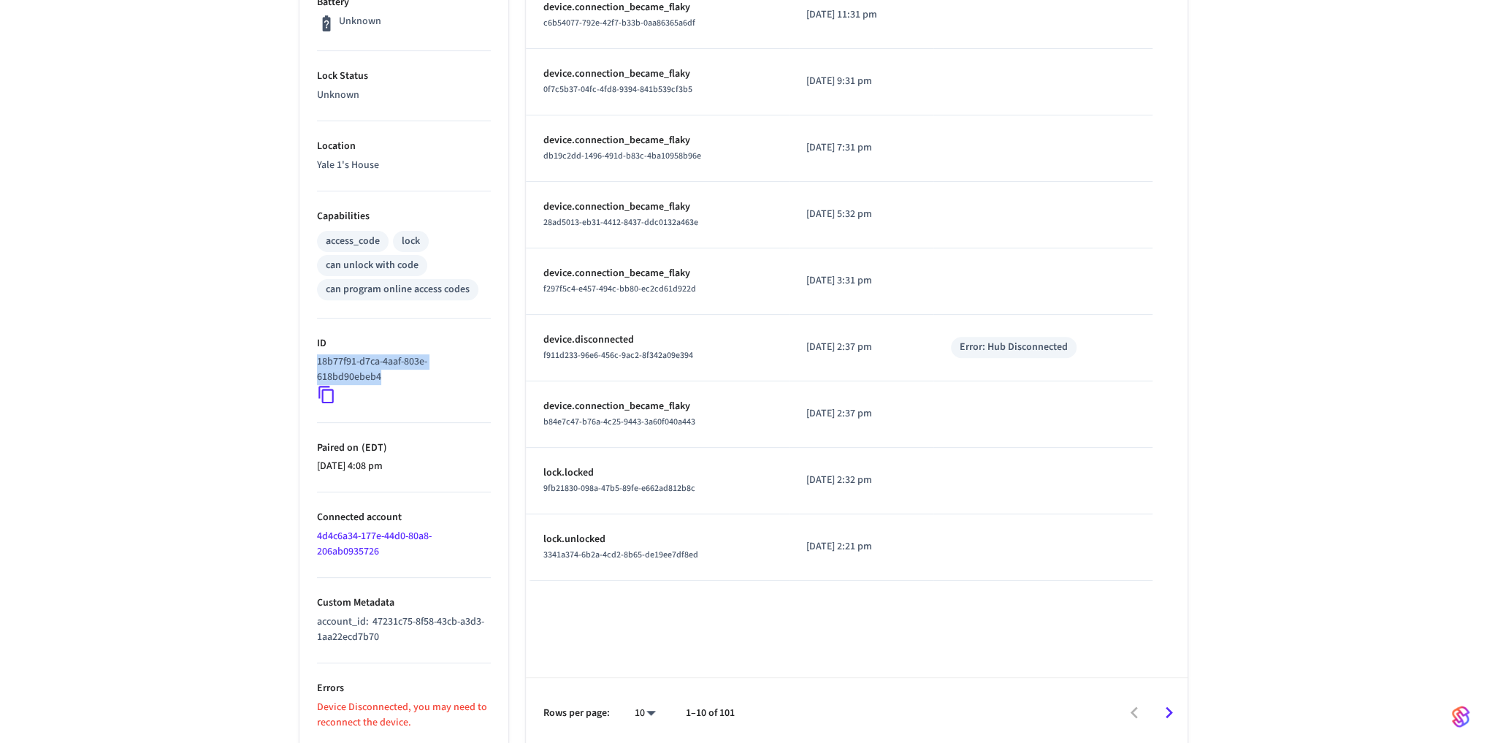
drag, startPoint x: 395, startPoint y: 375, endPoint x: 280, endPoint y: 353, distance: 116.6
click at [280, 353] on div "PROD lock Yale SS ​ ​ Properties Type Yale Status Offline Battery Unknown Lock …" at bounding box center [743, 226] width 935 height 1043
copy p "18b77f91-d7ca-4aaf-803e-618bd90ebeb4"
click at [326, 395] on icon at bounding box center [326, 394] width 19 height 19
drag, startPoint x: 407, startPoint y: 636, endPoint x: 296, endPoint y: 614, distance: 113.9
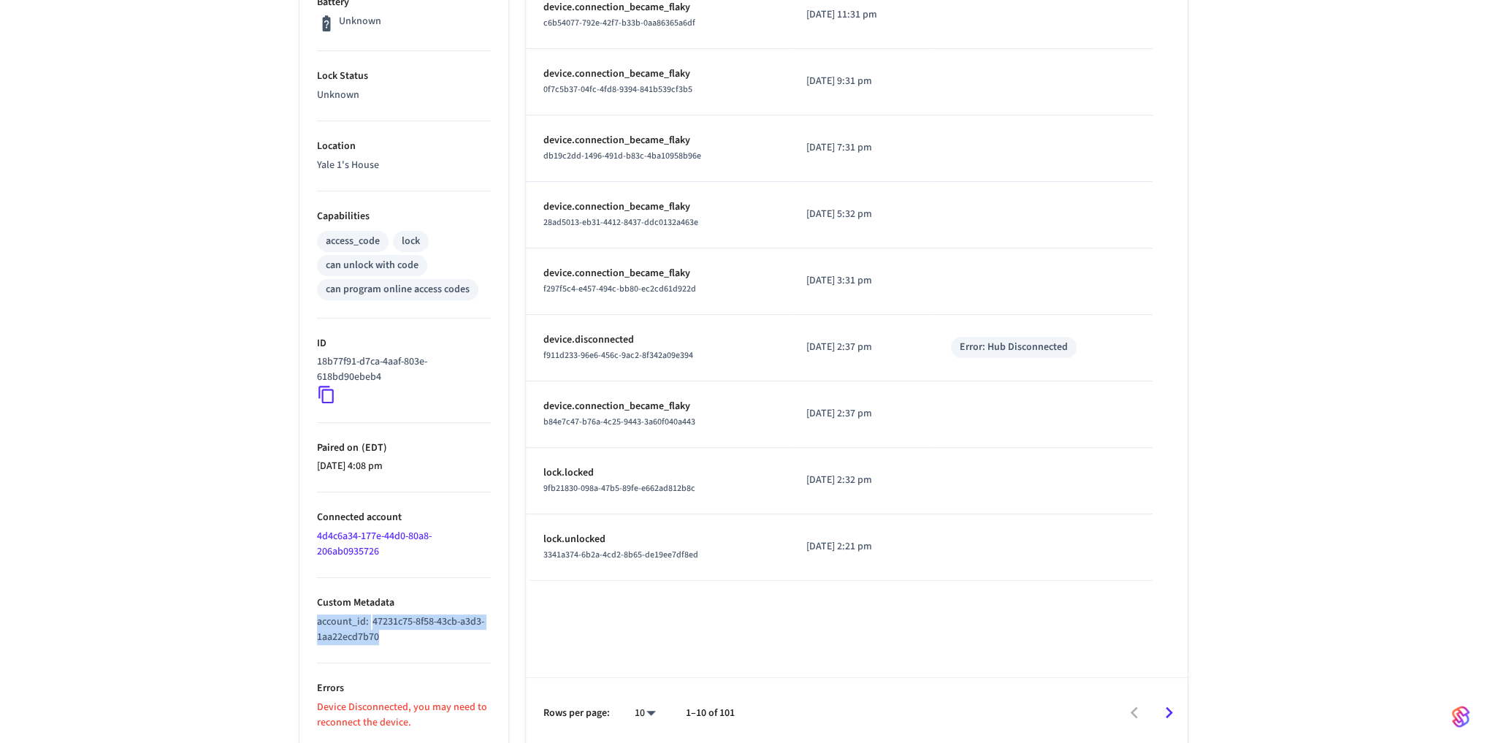
click at [296, 614] on div "Properties Type Yale Status Offline Battery Unknown Lock Status Unknown Locatio…" at bounding box center [395, 270] width 226 height 955
copy p "account_id : 47231c75-8f58-43cb-a3d3-1aa22ecd7b70"
click at [223, 563] on div "PROD lock Yale SS ​ ​ Properties Type Yale Status Offline Battery Unknown Lock …" at bounding box center [743, 226] width 1487 height 1043
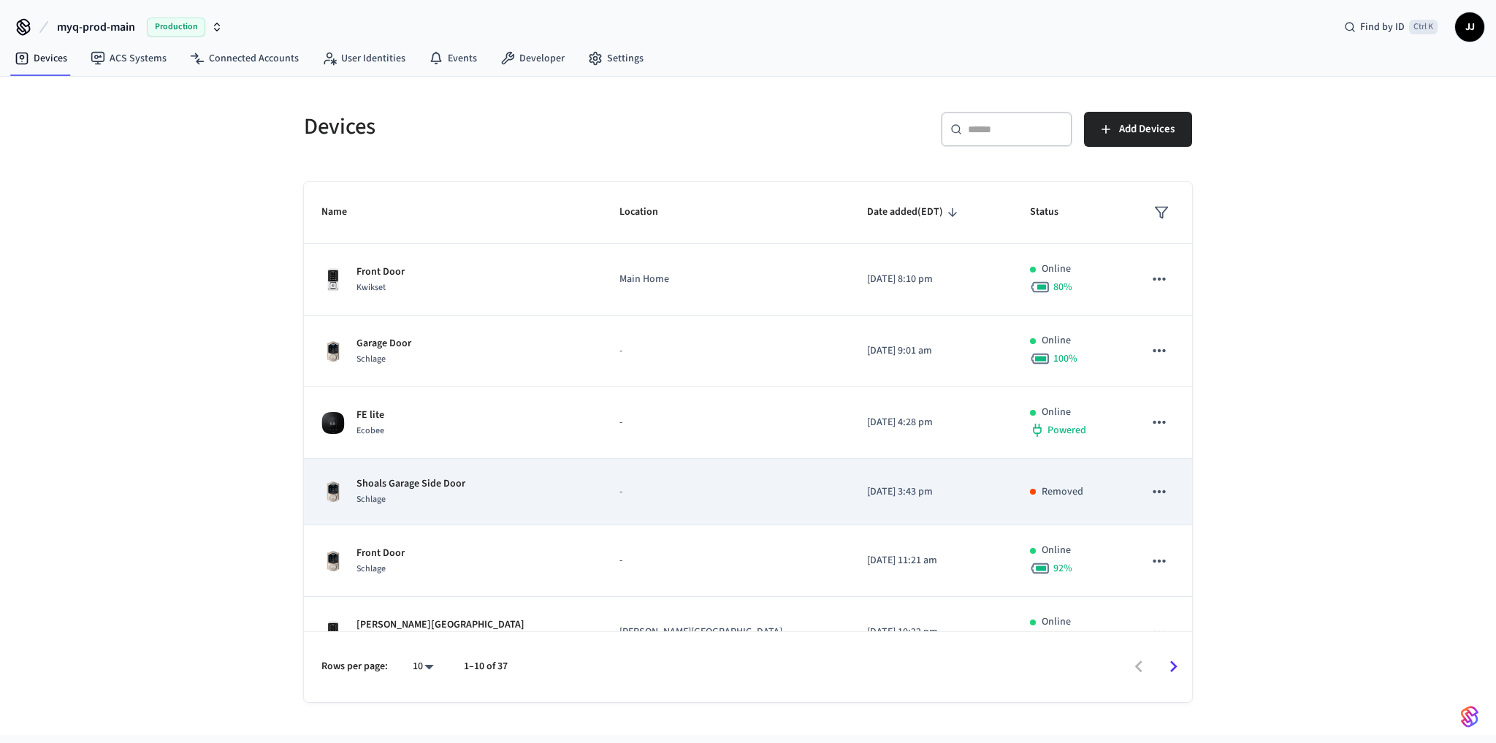
scroll to position [311, 0]
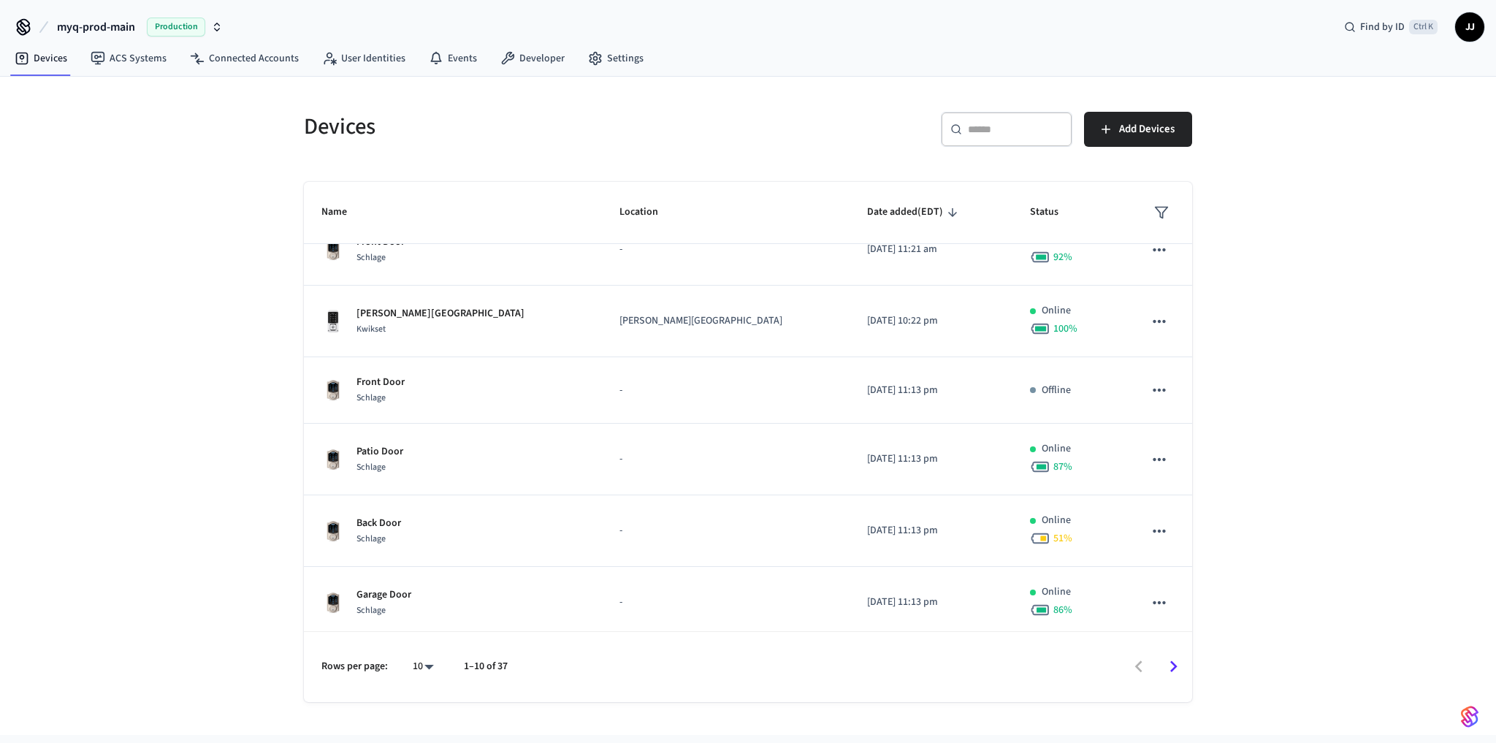
click at [1172, 667] on icon "Go to next page" at bounding box center [1173, 667] width 7 height 12
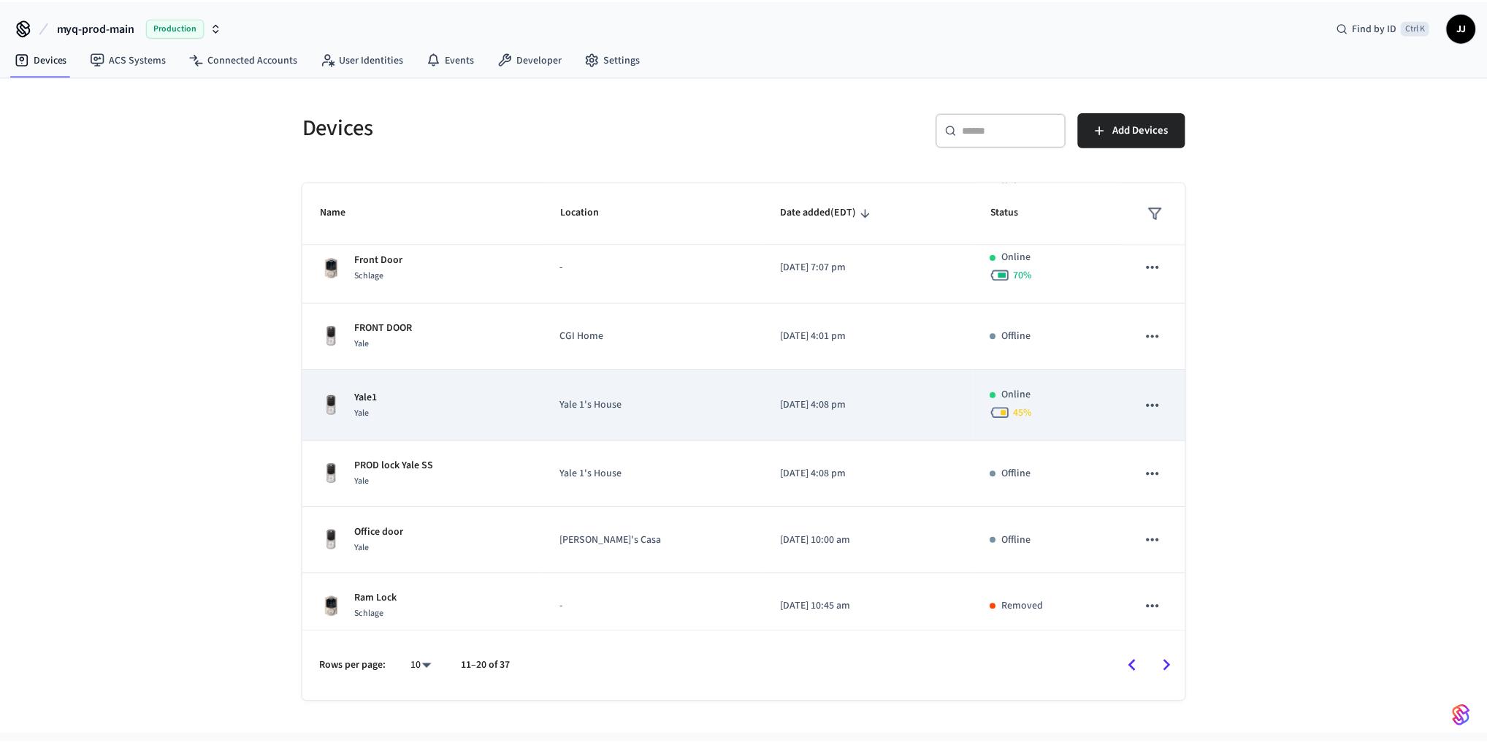
scroll to position [299, 0]
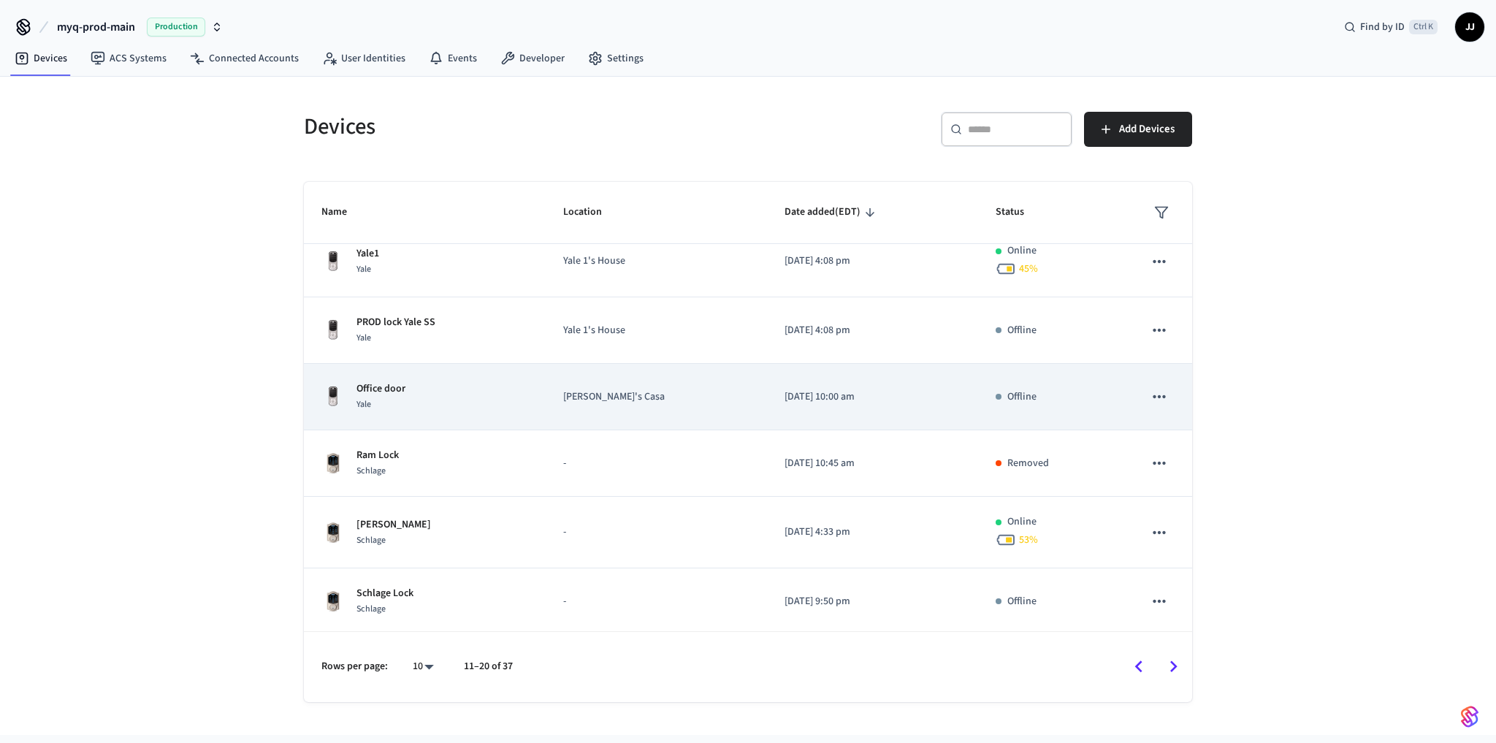
click at [361, 383] on p "Office door" at bounding box center [380, 388] width 49 height 15
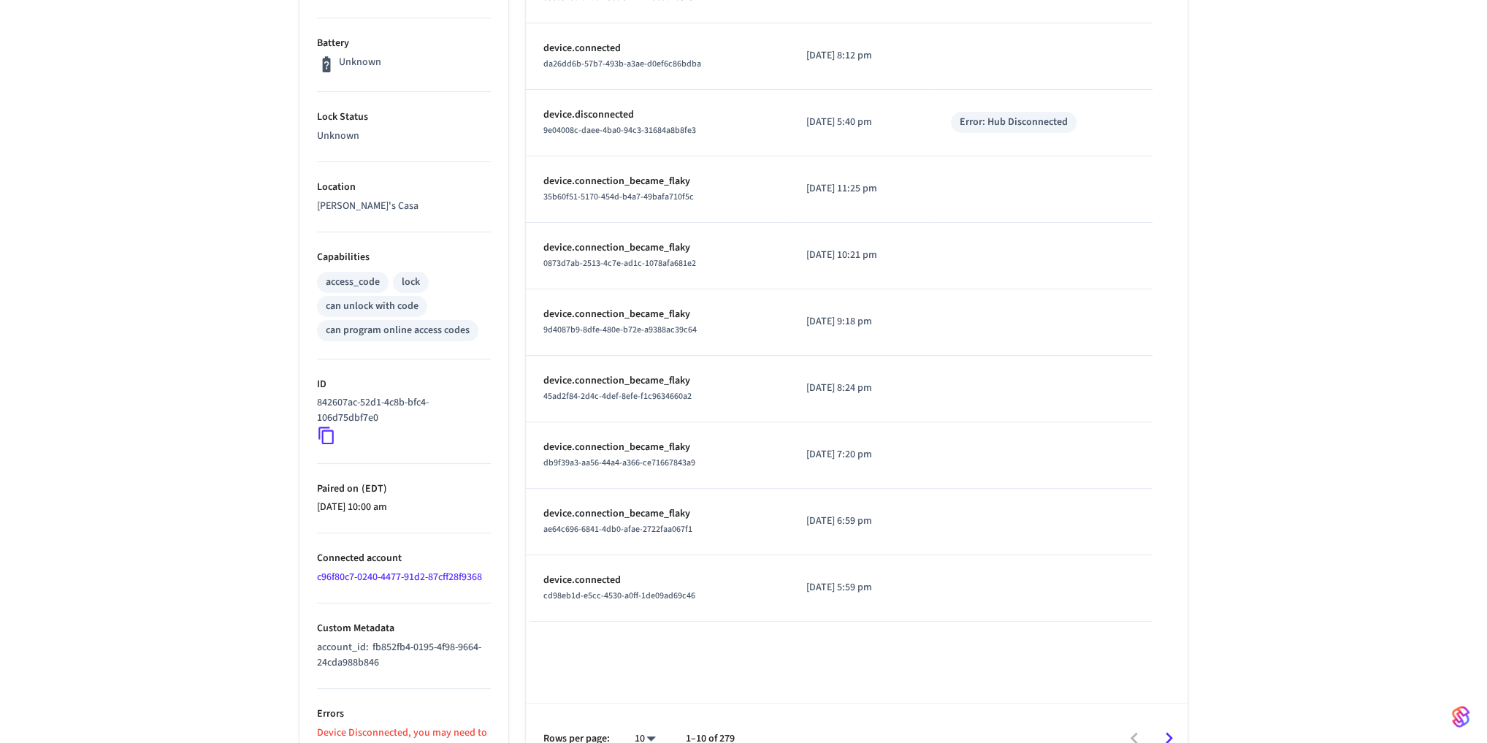
scroll to position [388, 0]
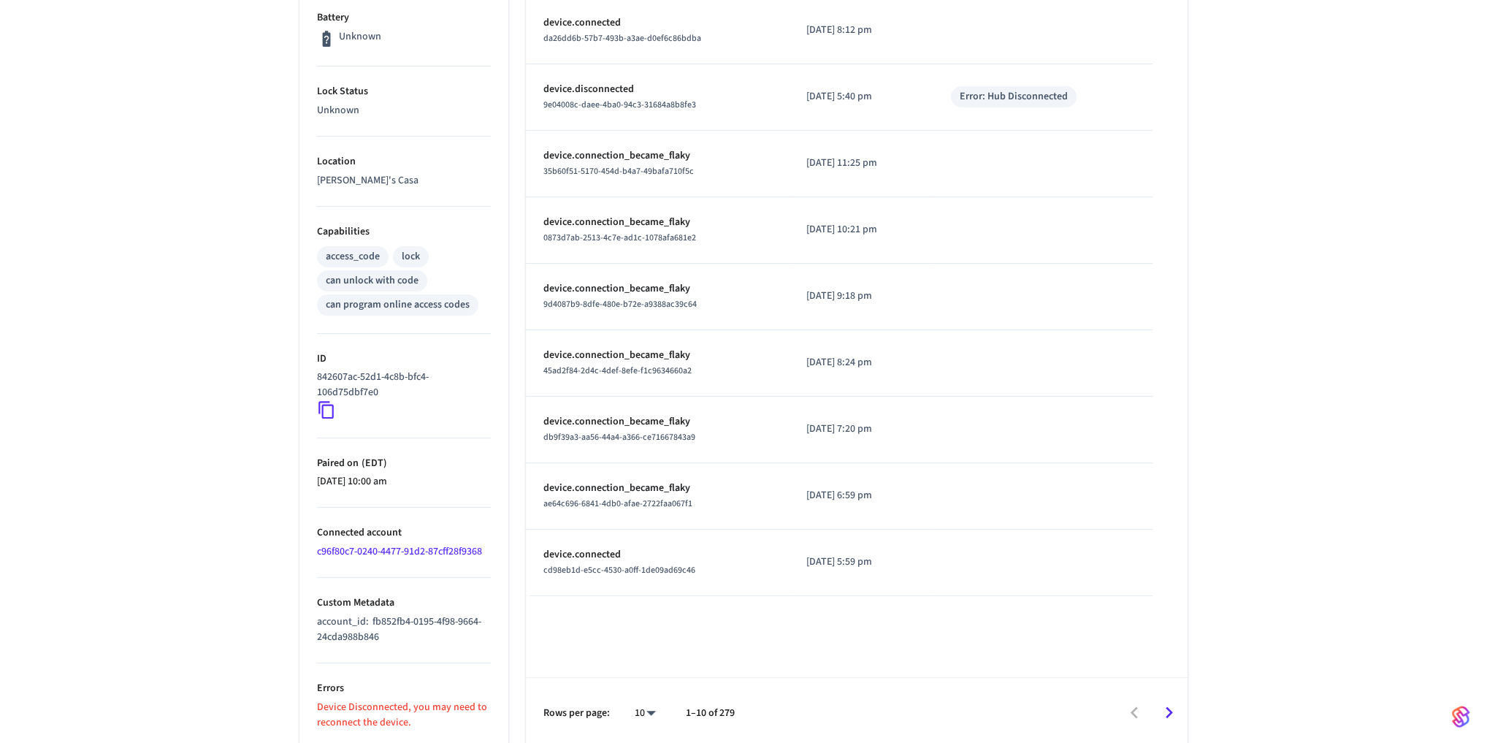
click at [317, 402] on icon at bounding box center [326, 409] width 19 height 19
drag, startPoint x: 401, startPoint y: 633, endPoint x: 288, endPoint y: 610, distance: 115.6
click at [288, 610] on div "Properties Type Yale Status Offline Battery Unknown Lock Status Unknown Locatio…" at bounding box center [395, 278] width 226 height 940
click at [100, 488] on div "Office door ​ ​ Properties Type Yale Status Offline Battery Unknown Lock Status…" at bounding box center [743, 234] width 1487 height 1028
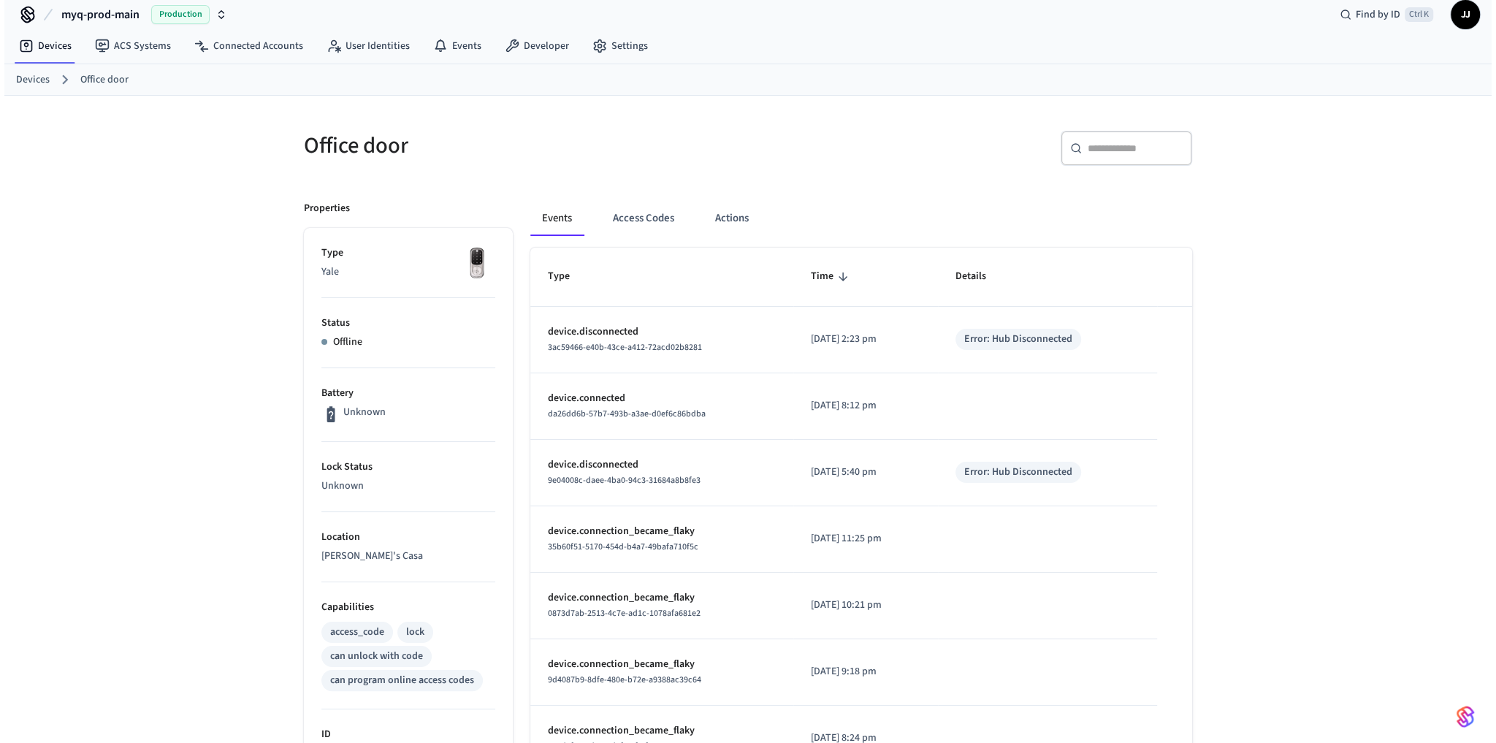
scroll to position [0, 0]
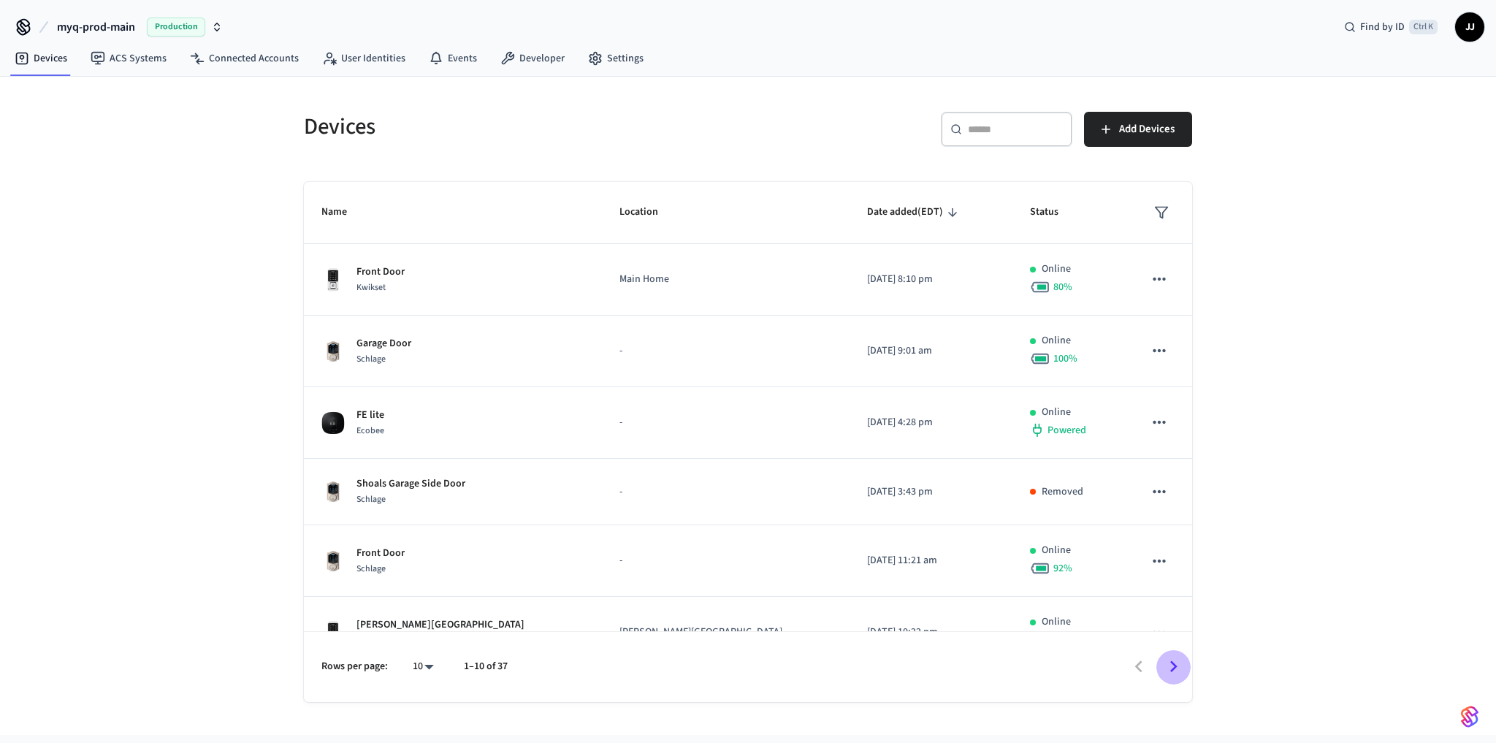
click at [1171, 676] on icon "Go to next page" at bounding box center [1173, 666] width 23 height 23
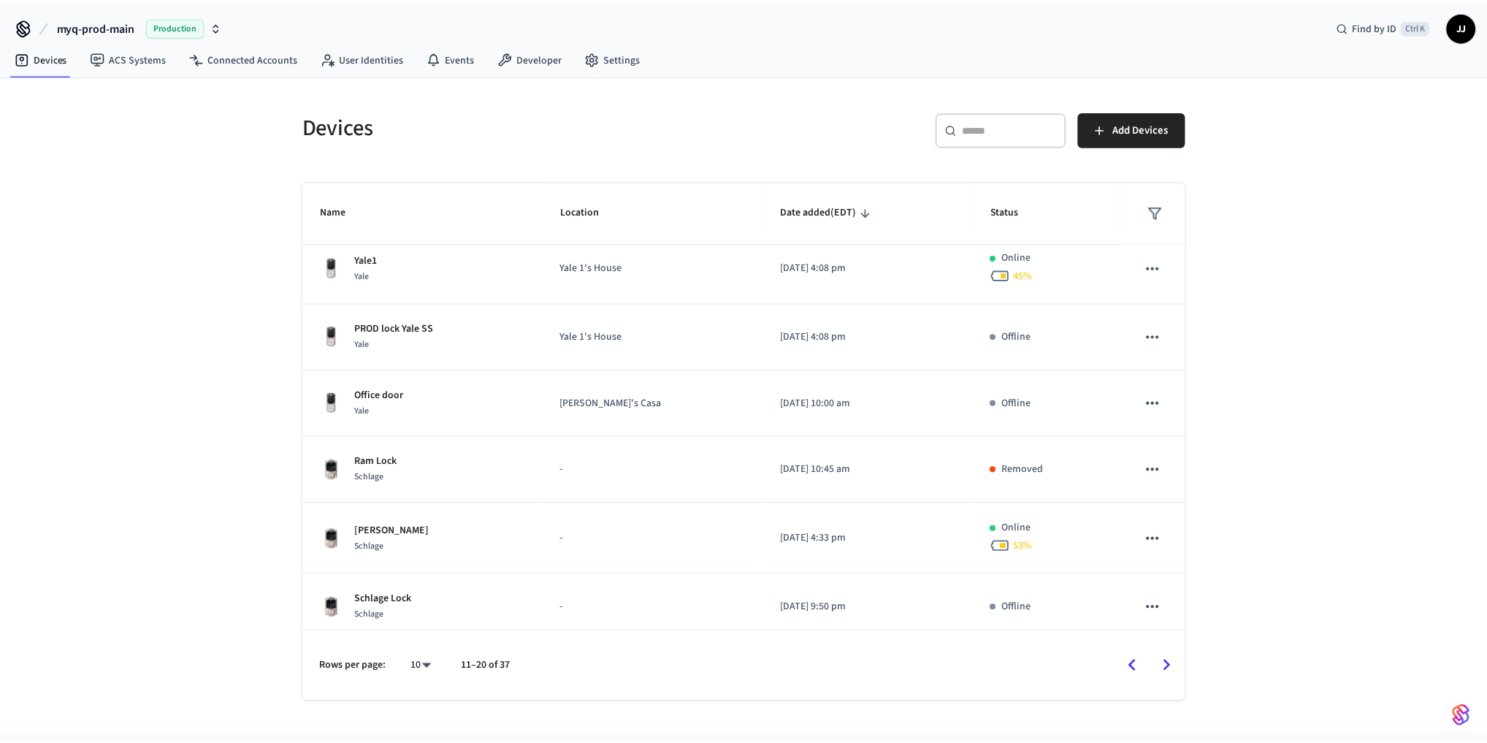
scroll to position [299, 0]
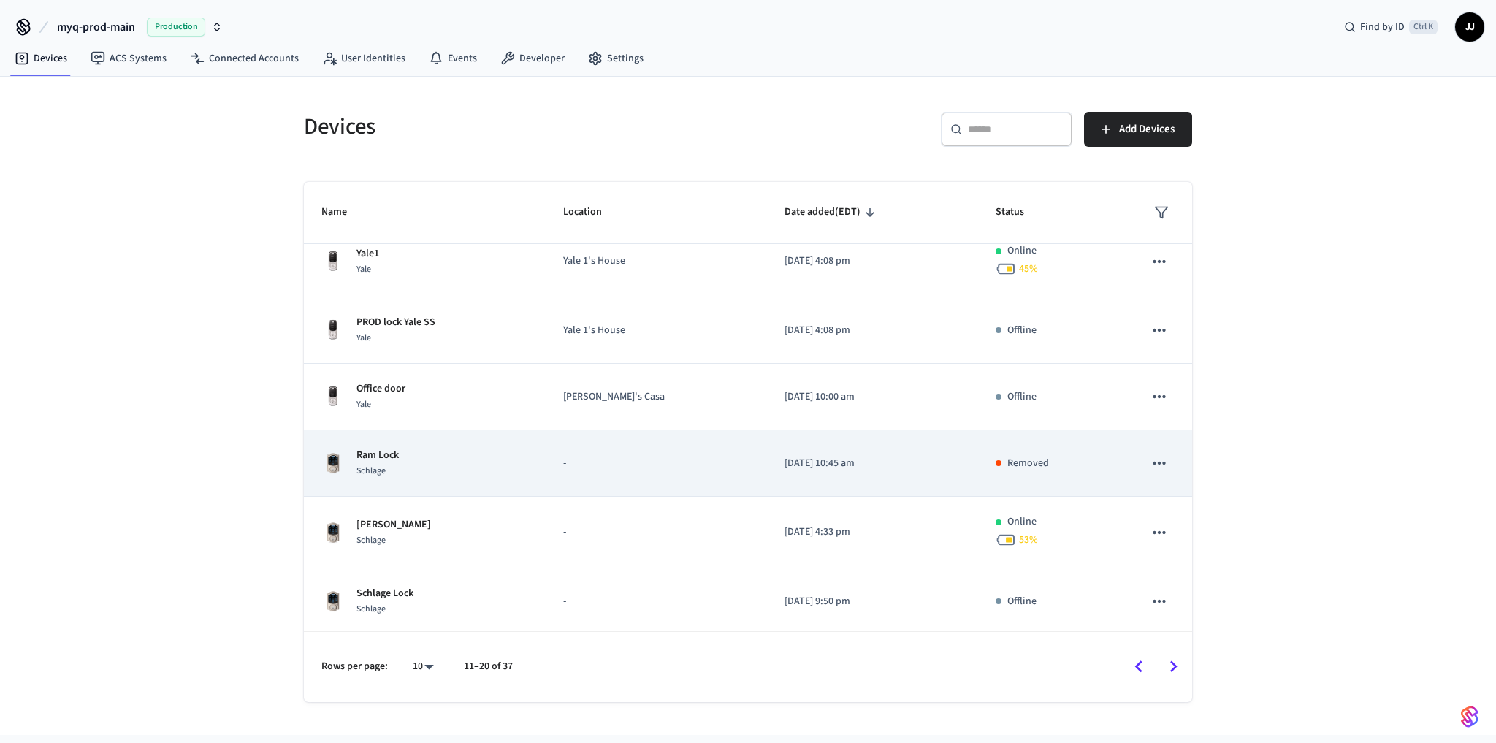
click at [364, 448] on p "Ram Lock" at bounding box center [377, 455] width 42 height 15
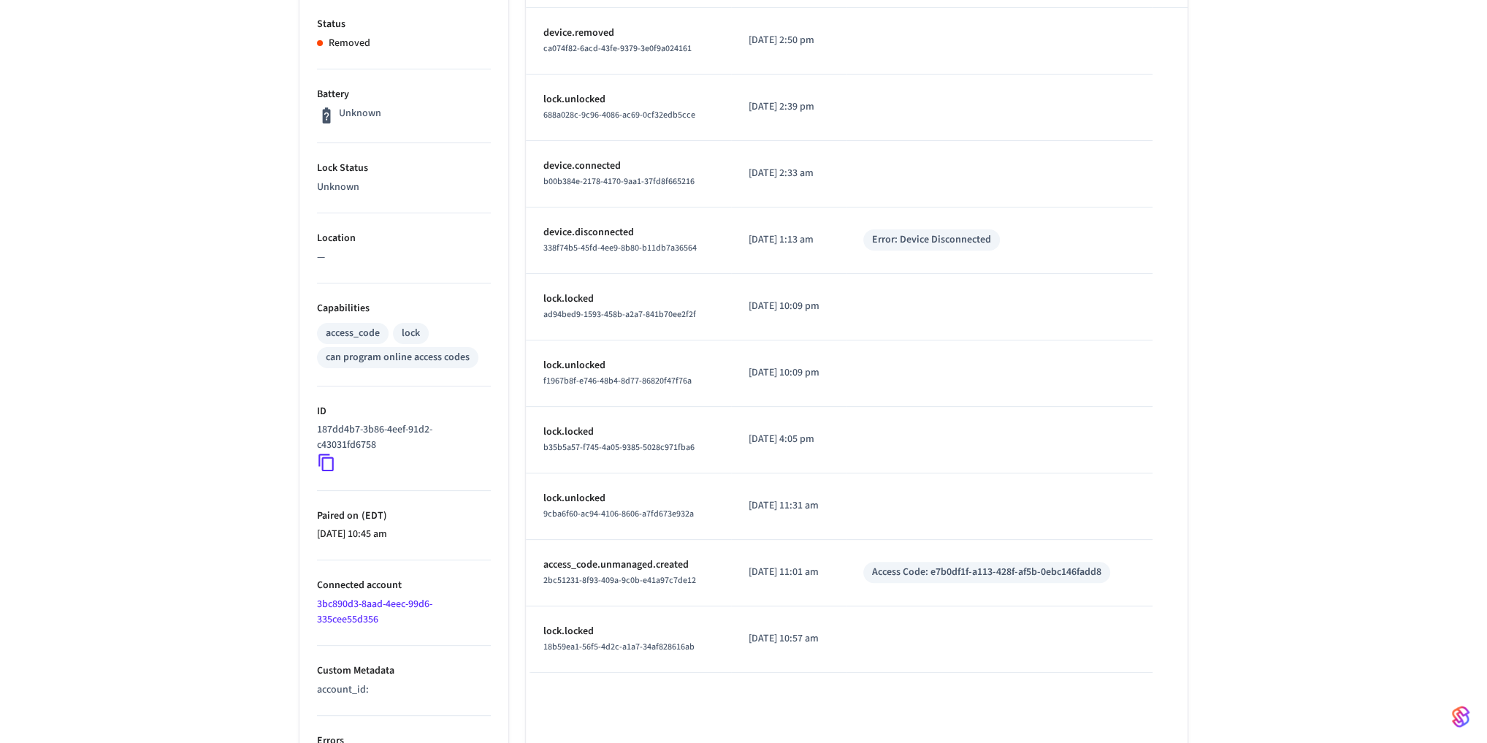
scroll to position [311, 0]
click at [323, 459] on icon at bounding box center [325, 463] width 15 height 18
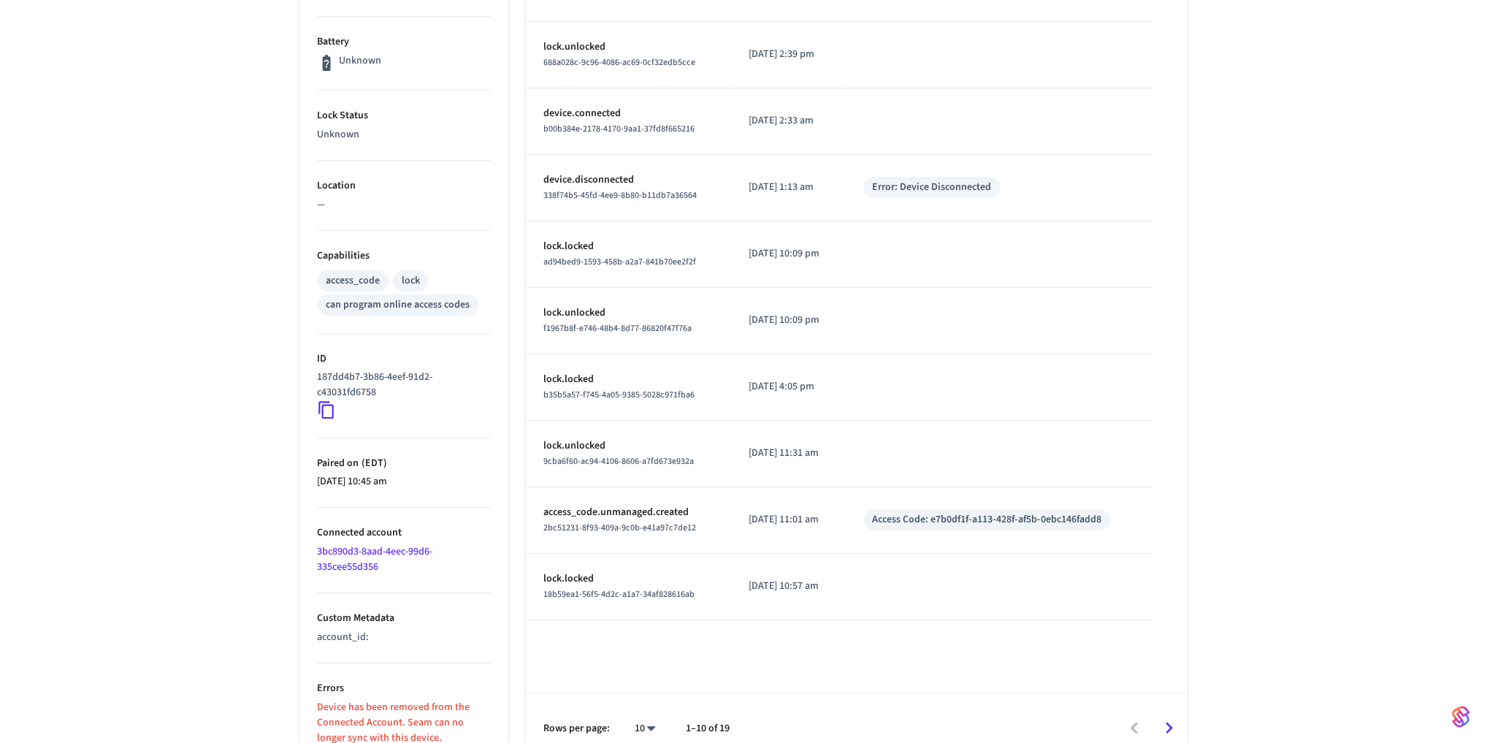
scroll to position [379, 0]
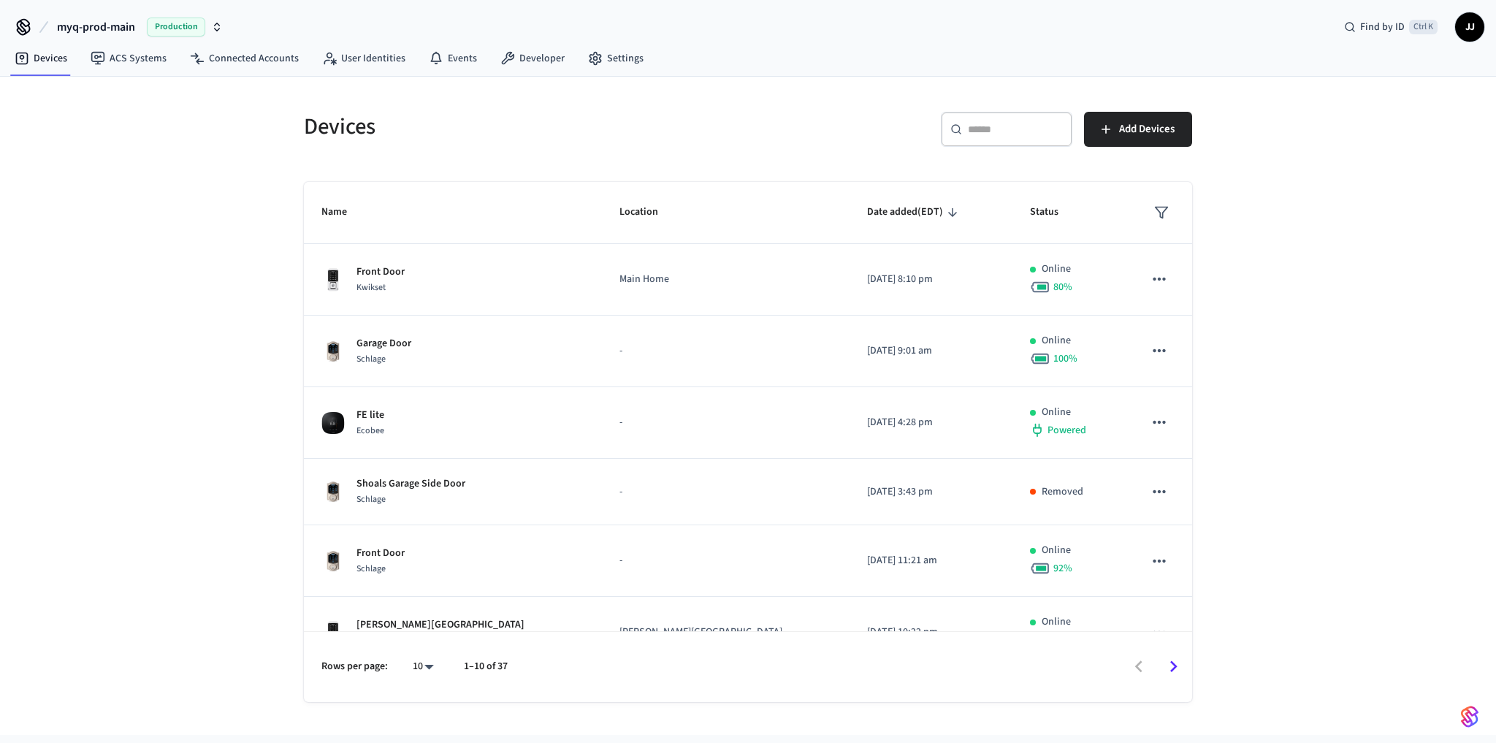
click at [1171, 666] on icon "Go to next page" at bounding box center [1173, 666] width 23 height 23
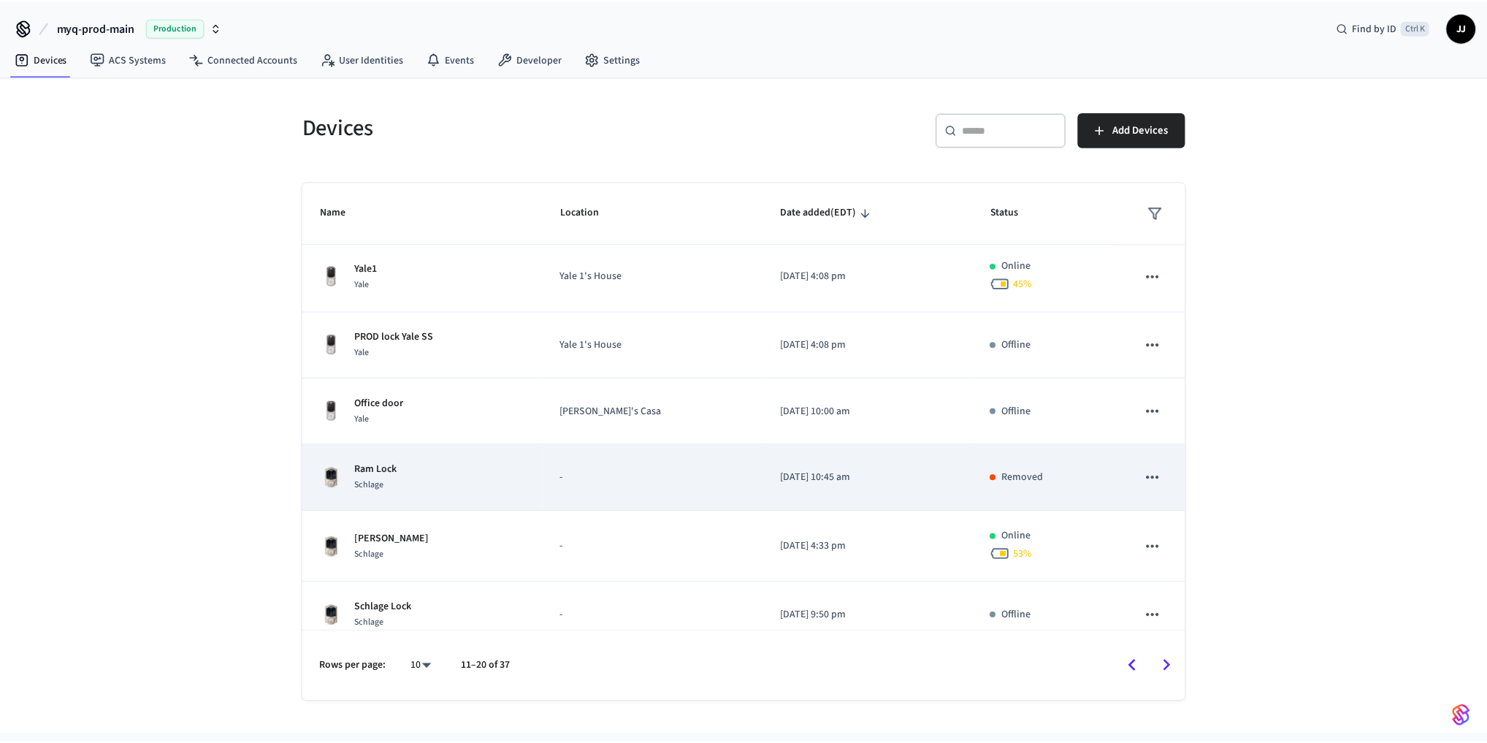
scroll to position [299, 0]
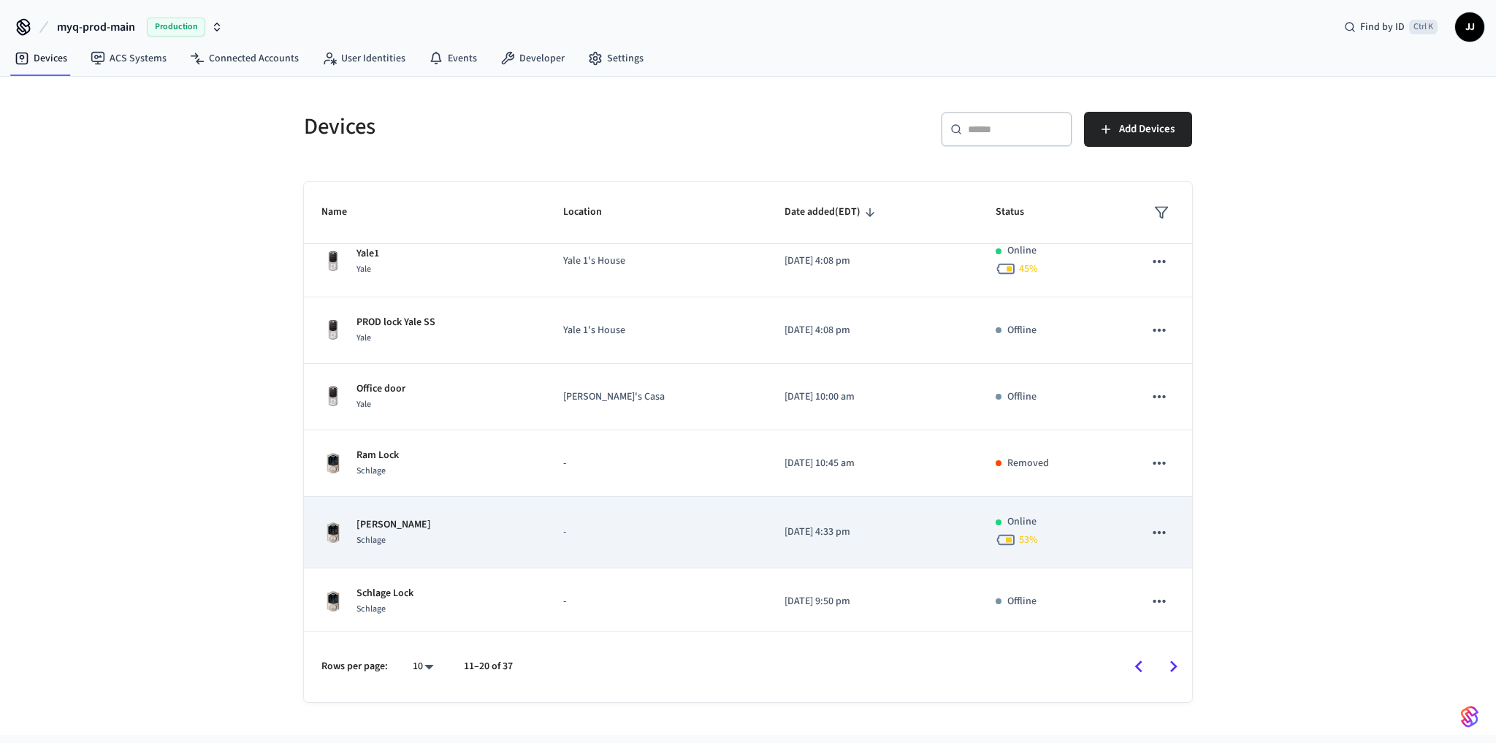
click at [546, 523] on td "-" at bounding box center [656, 533] width 221 height 72
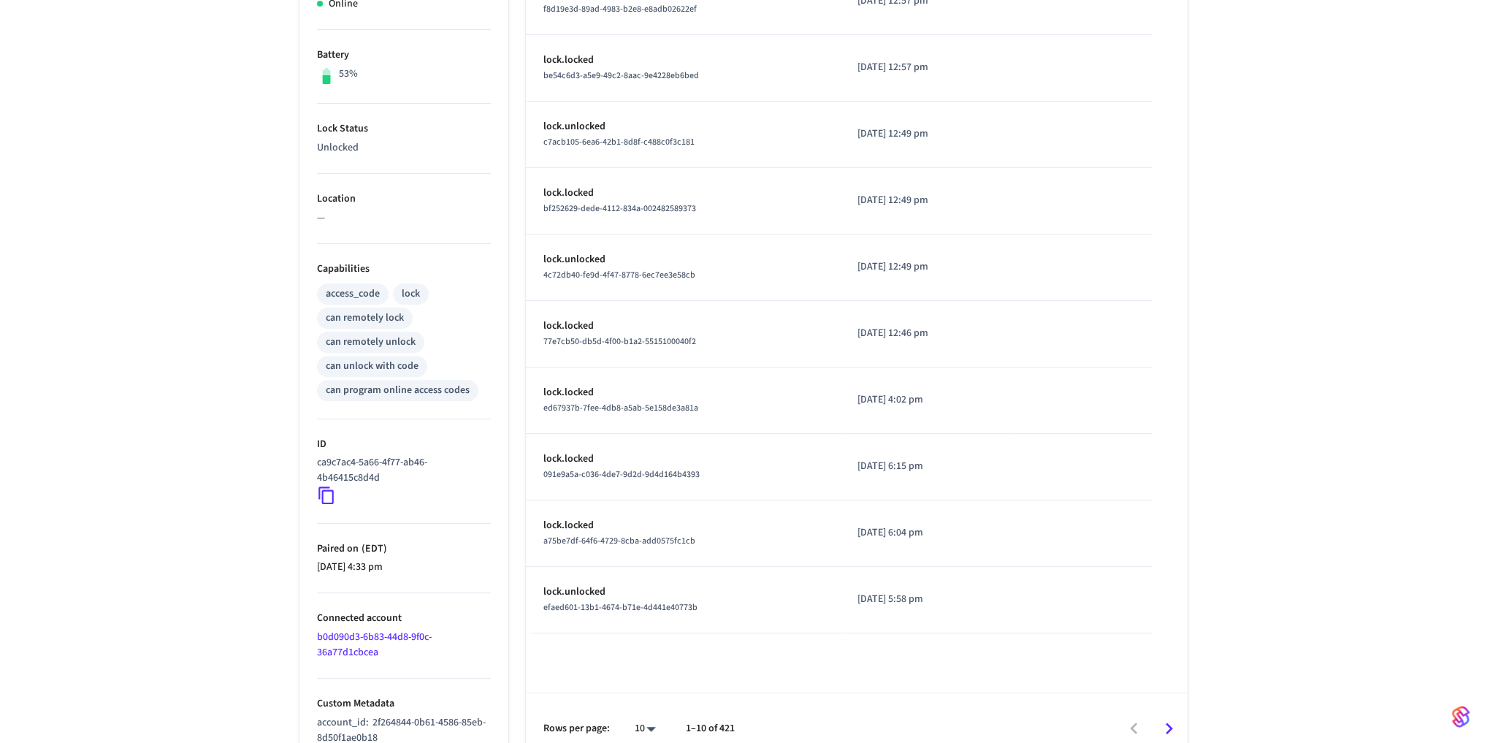
scroll to position [367, 0]
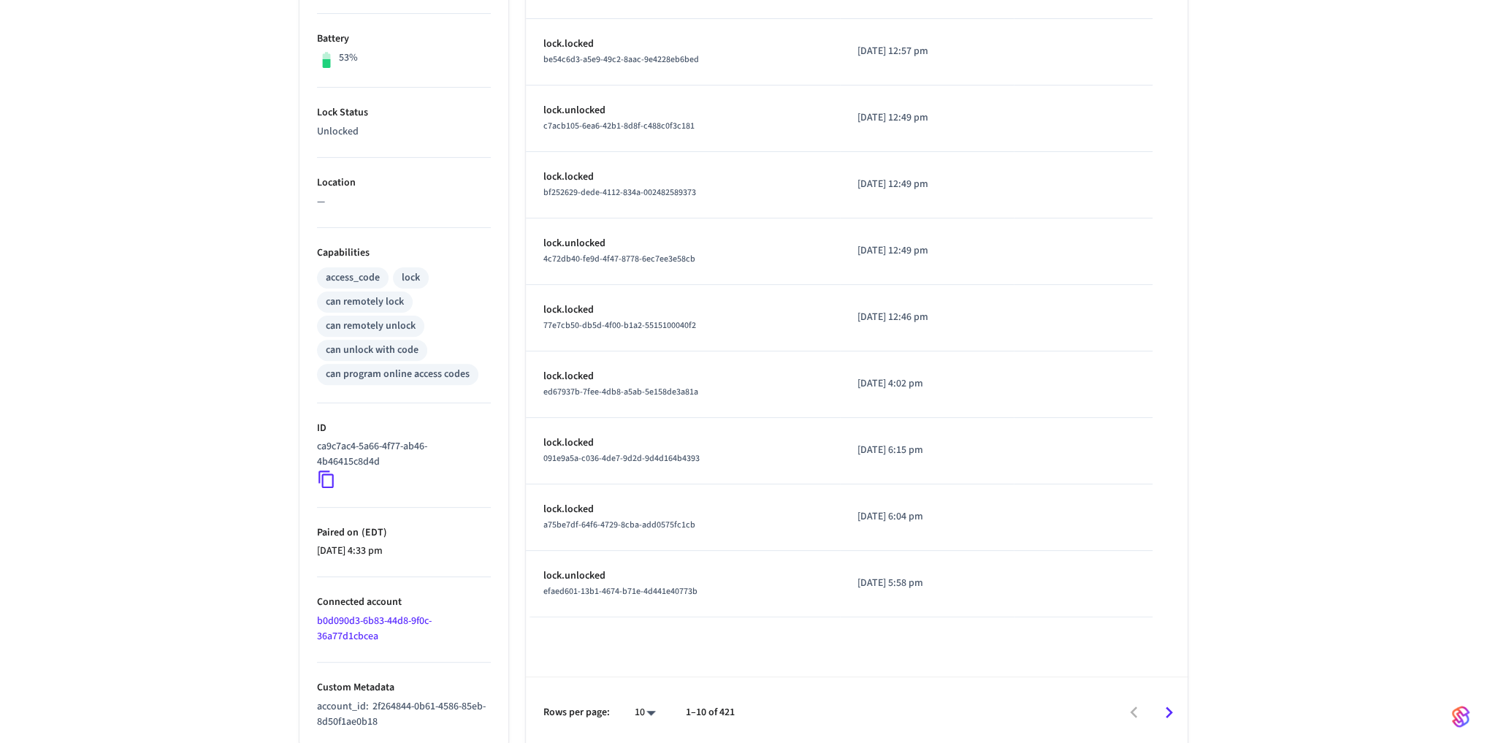
click at [324, 482] on icon at bounding box center [326, 479] width 19 height 19
drag, startPoint x: 401, startPoint y: 723, endPoint x: 288, endPoint y: 704, distance: 114.1
click at [288, 704] on div "Properties Type Schlage Status Online Battery 53% Lock Status Unlocked Location…" at bounding box center [395, 288] width 226 height 918
click at [235, 549] on div "[PERSON_NAME] ​ ​ Properties Type Schlage Status Online Battery 53% Lock Status…" at bounding box center [743, 244] width 1487 height 1006
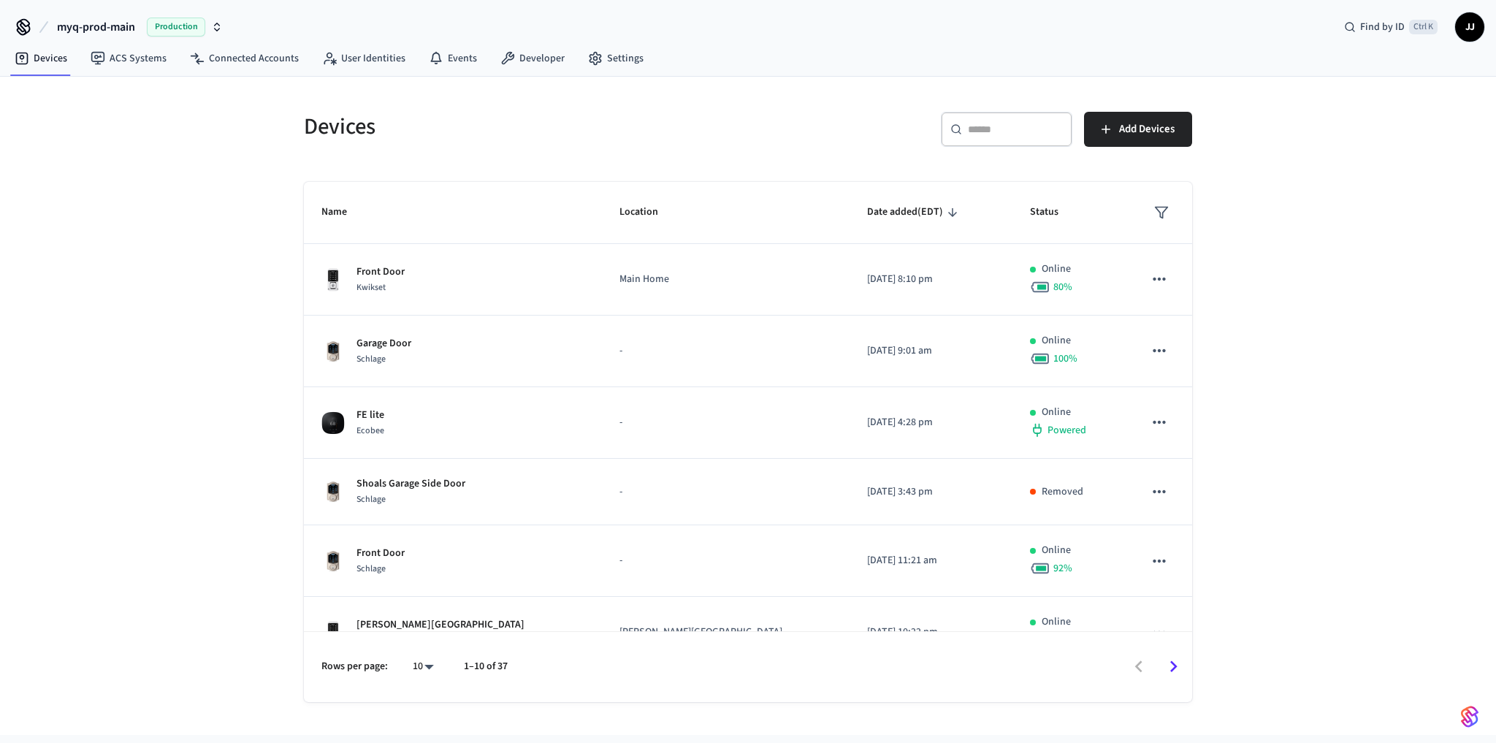
click at [1166, 665] on icon "Go to next page" at bounding box center [1173, 666] width 23 height 23
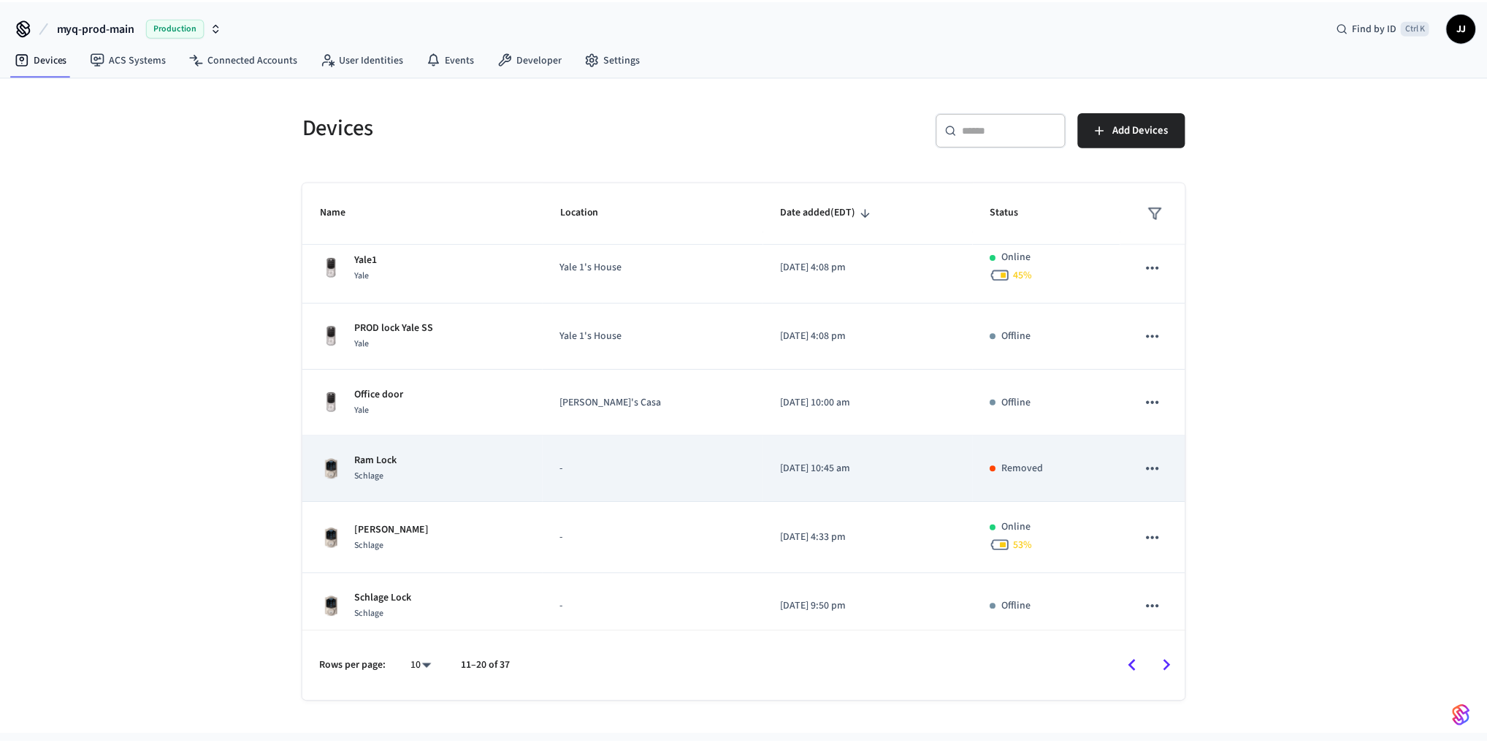
scroll to position [299, 0]
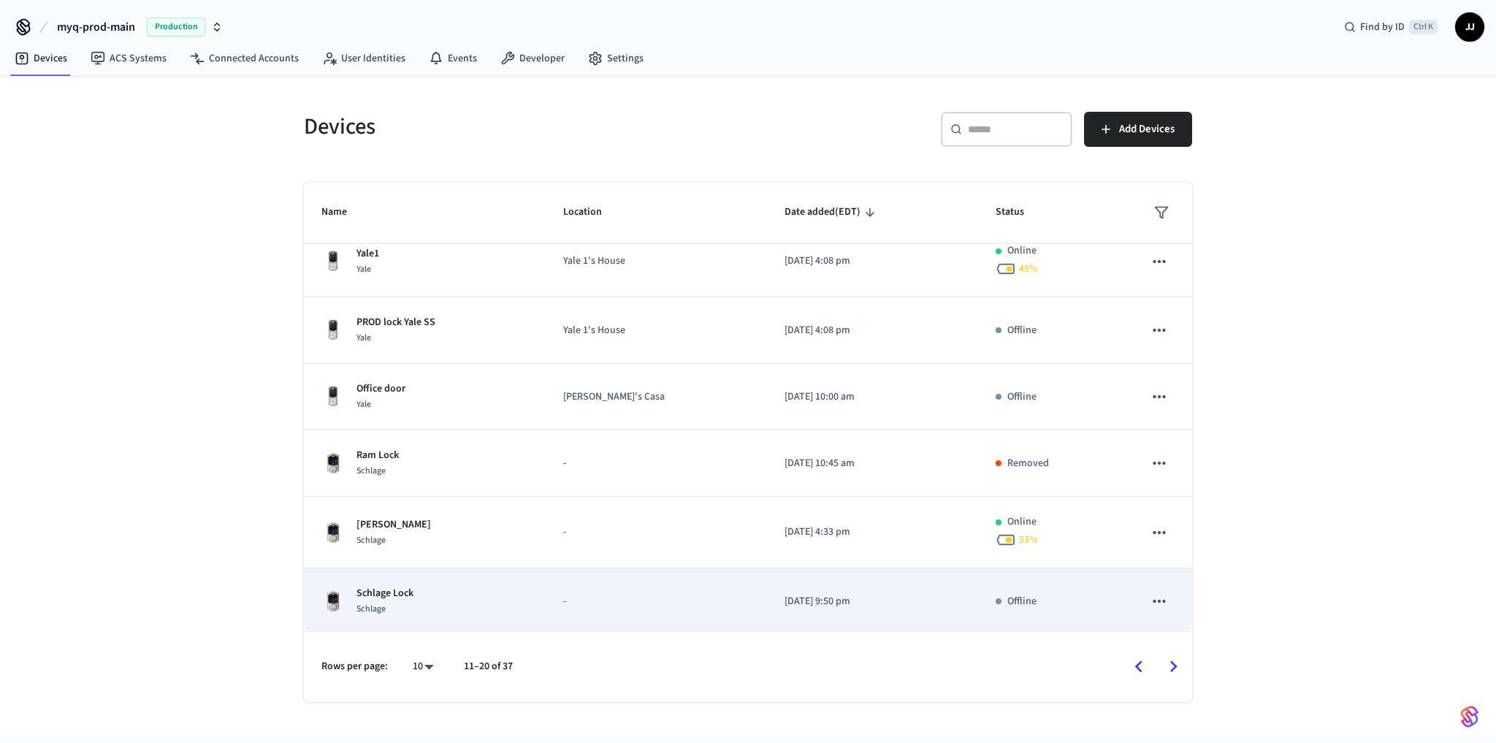
click at [410, 586] on p "Schlage Lock" at bounding box center [384, 593] width 57 height 15
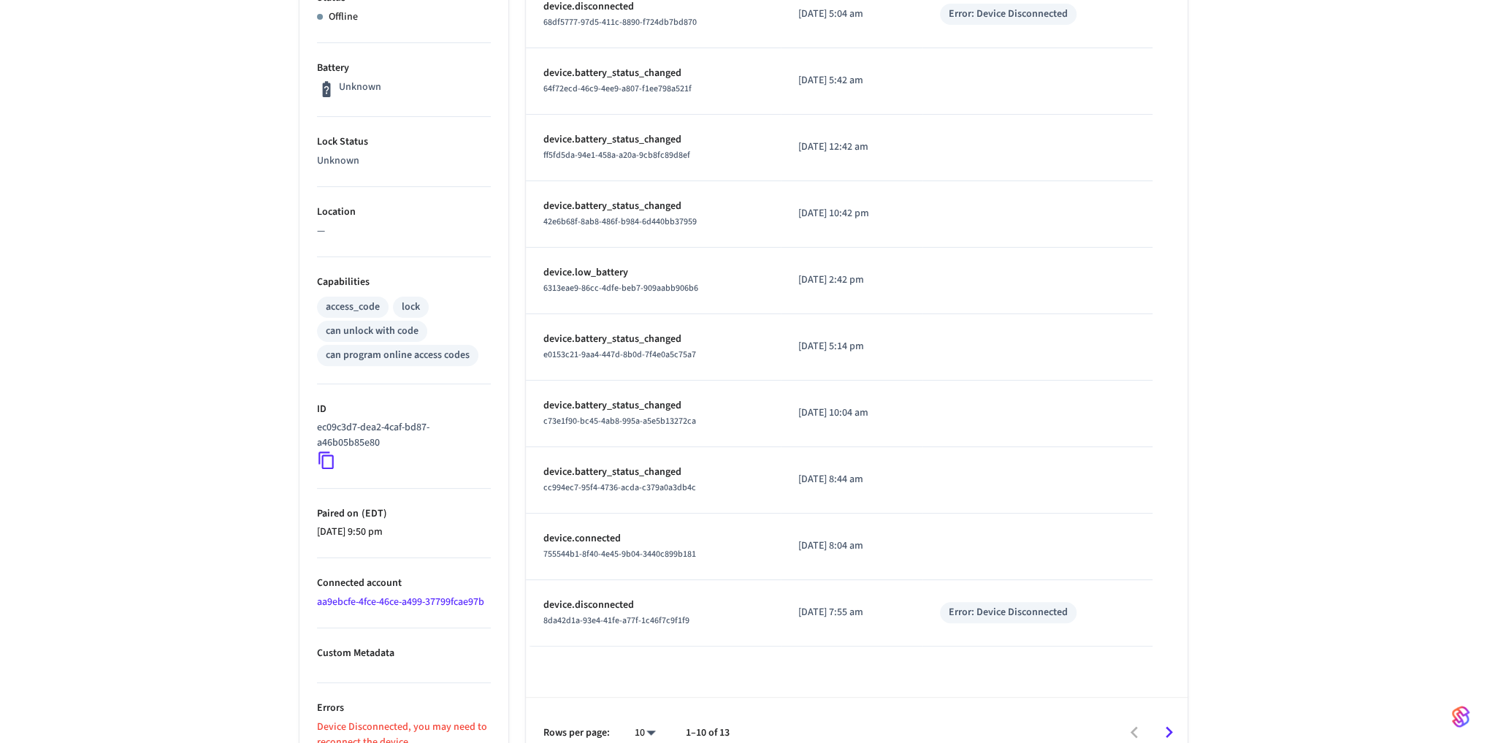
scroll to position [357, 0]
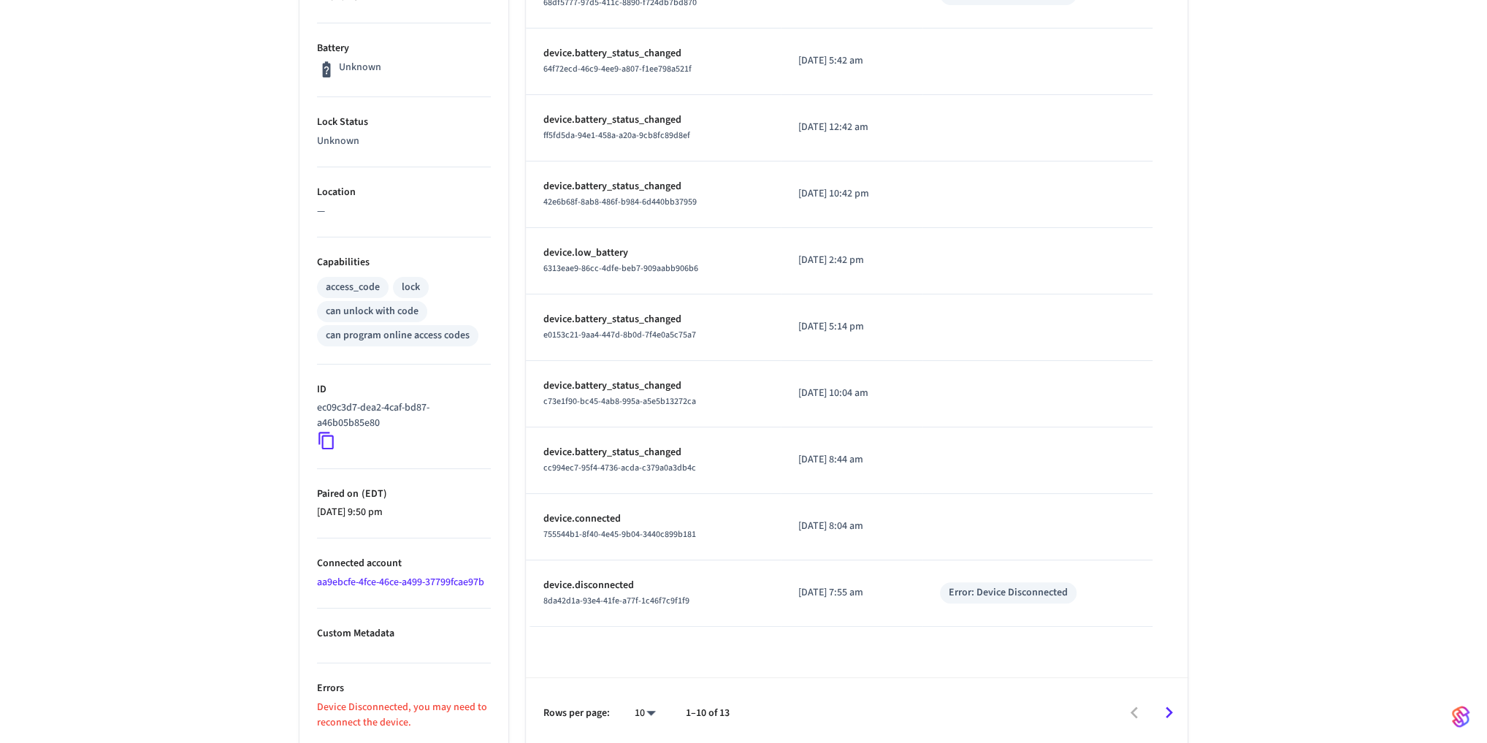
click at [327, 432] on icon at bounding box center [325, 441] width 15 height 18
click at [161, 598] on div "Schlage Lock ​ ​ Properties Type Schlage Status Offline Battery Unknown Lock St…" at bounding box center [743, 249] width 1487 height 997
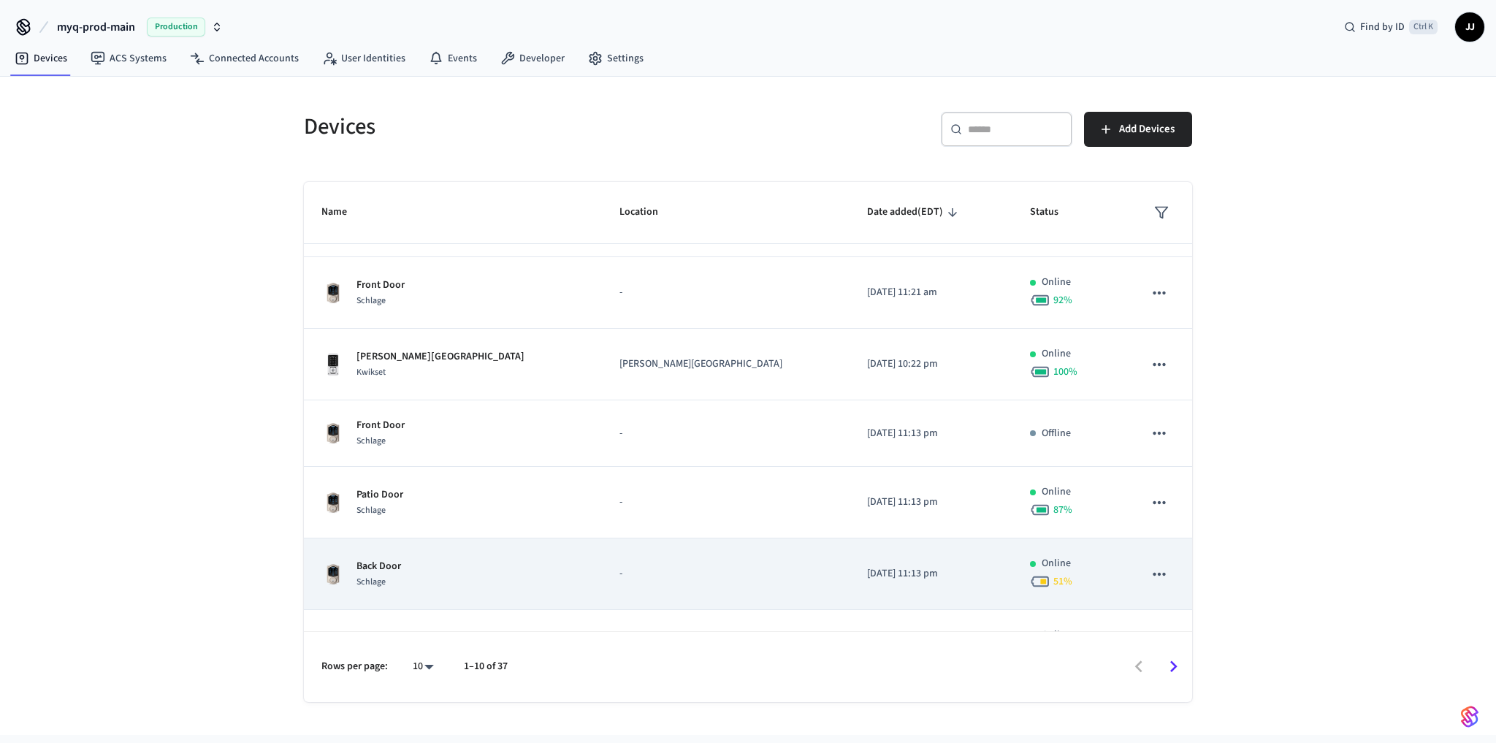
scroll to position [314, 0]
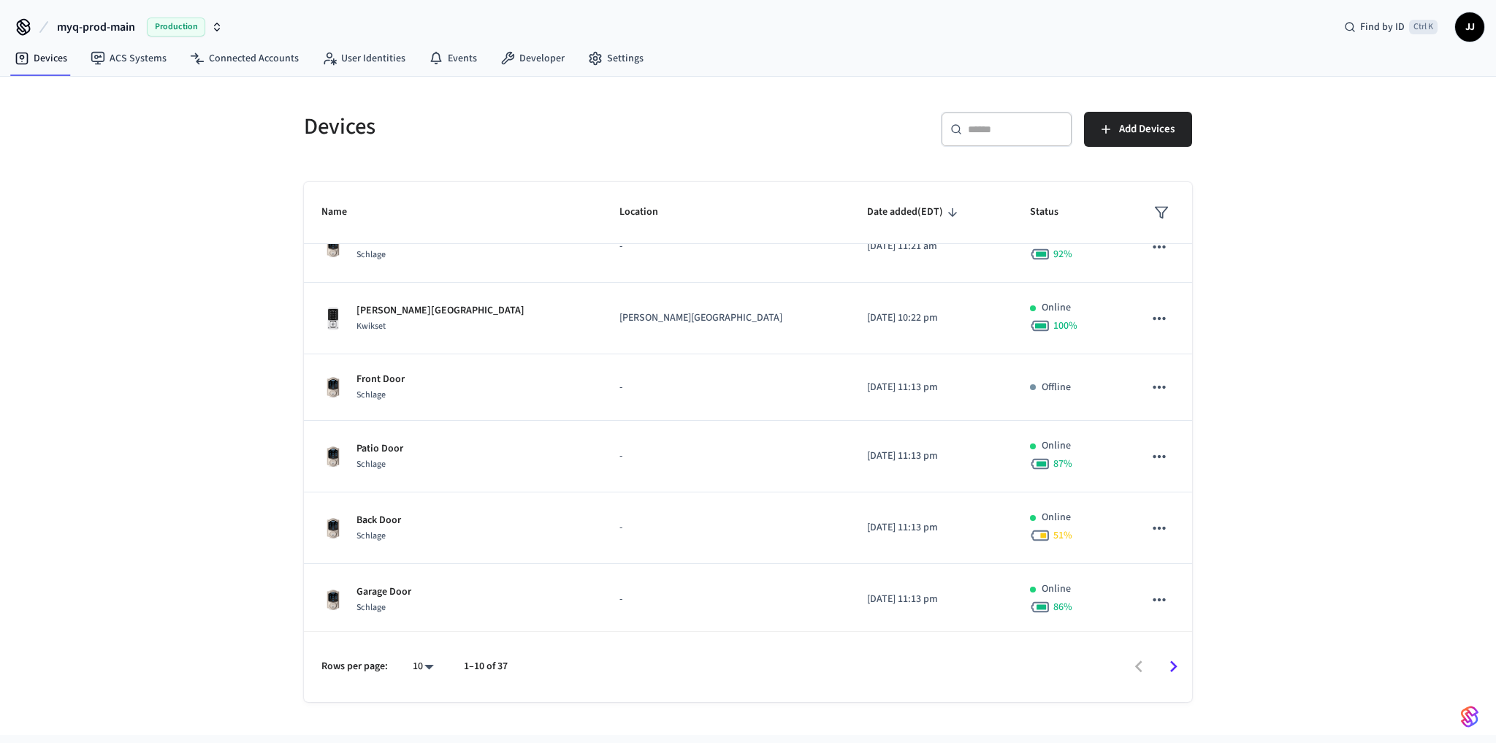
click at [1181, 669] on icon "Go to next page" at bounding box center [1173, 666] width 23 height 23
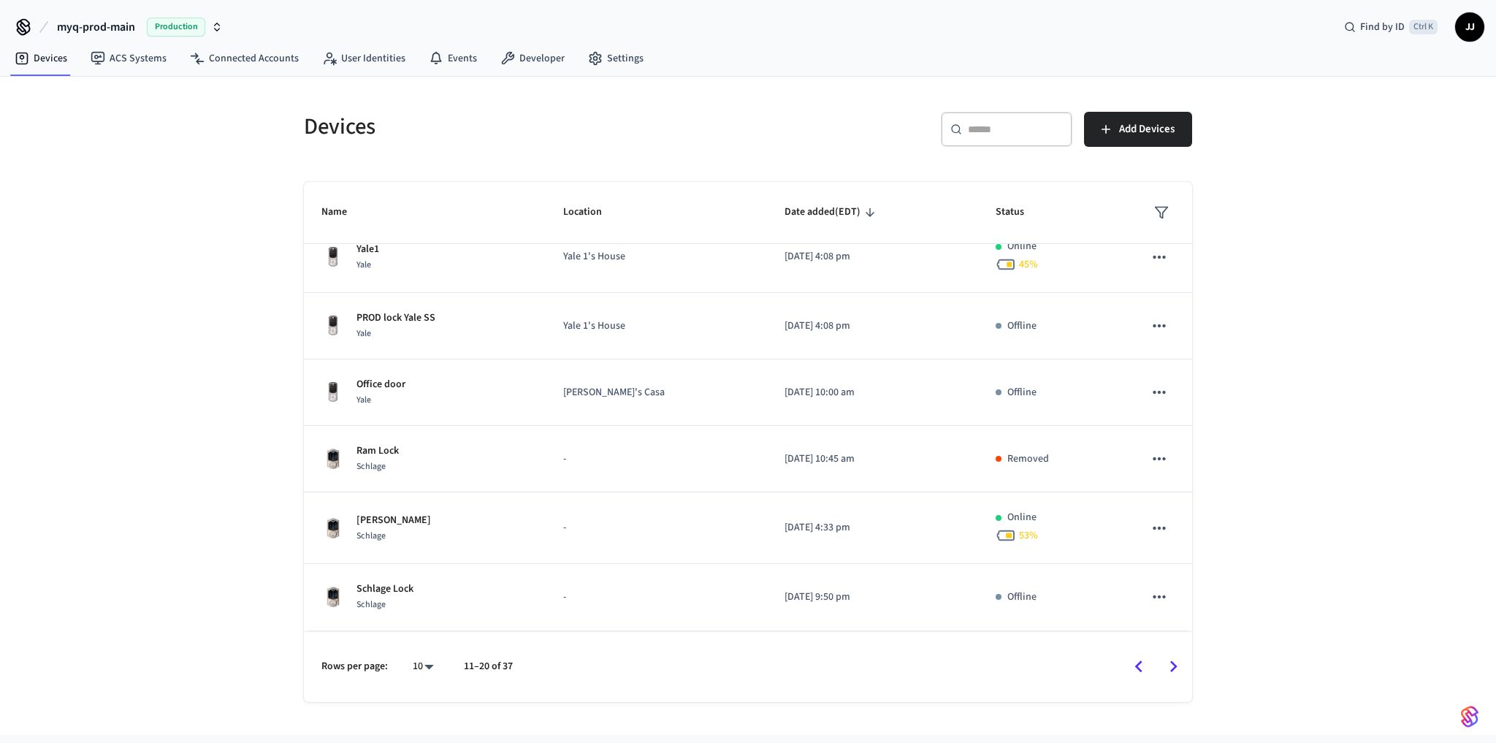
scroll to position [299, 0]
click at [1180, 670] on icon "Go to next page" at bounding box center [1173, 666] width 23 height 23
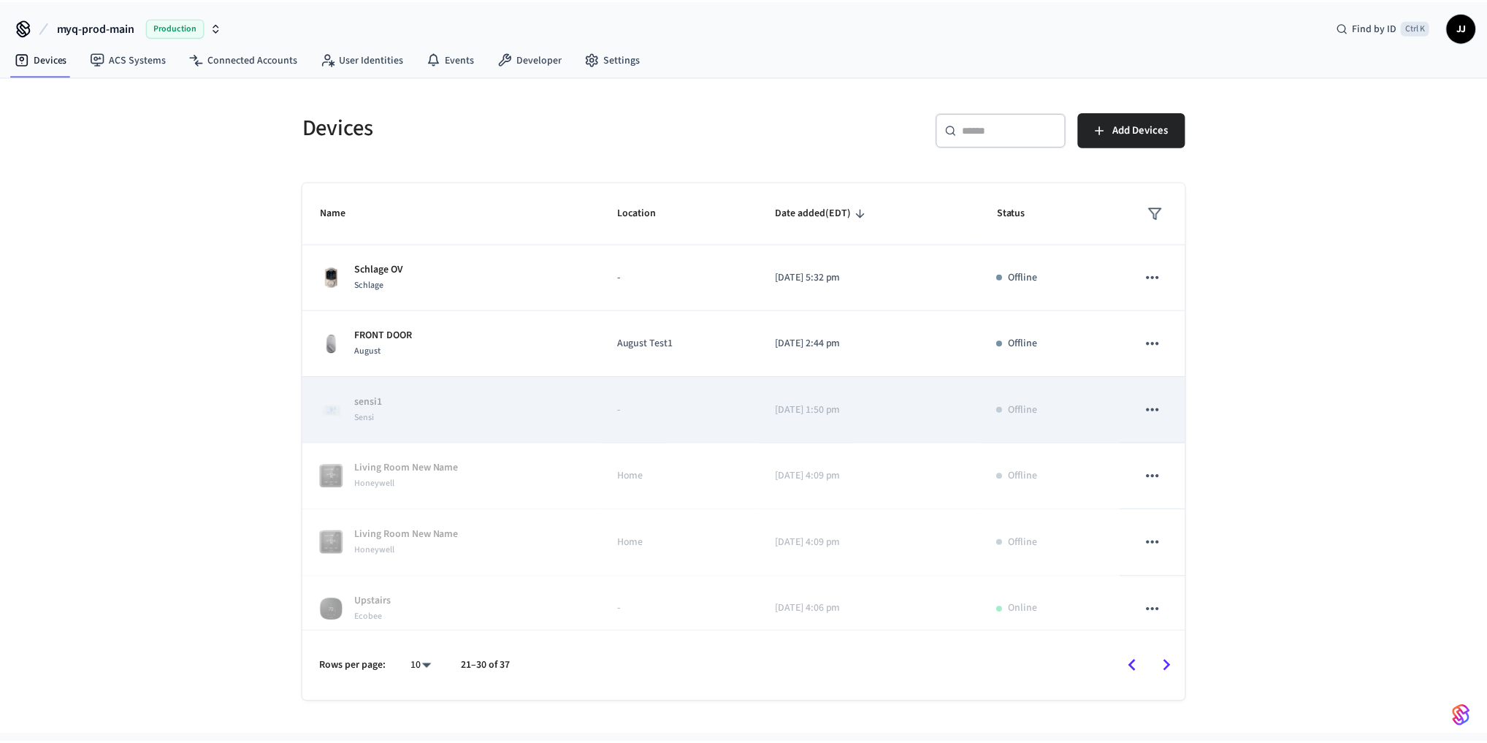
scroll to position [0, 0]
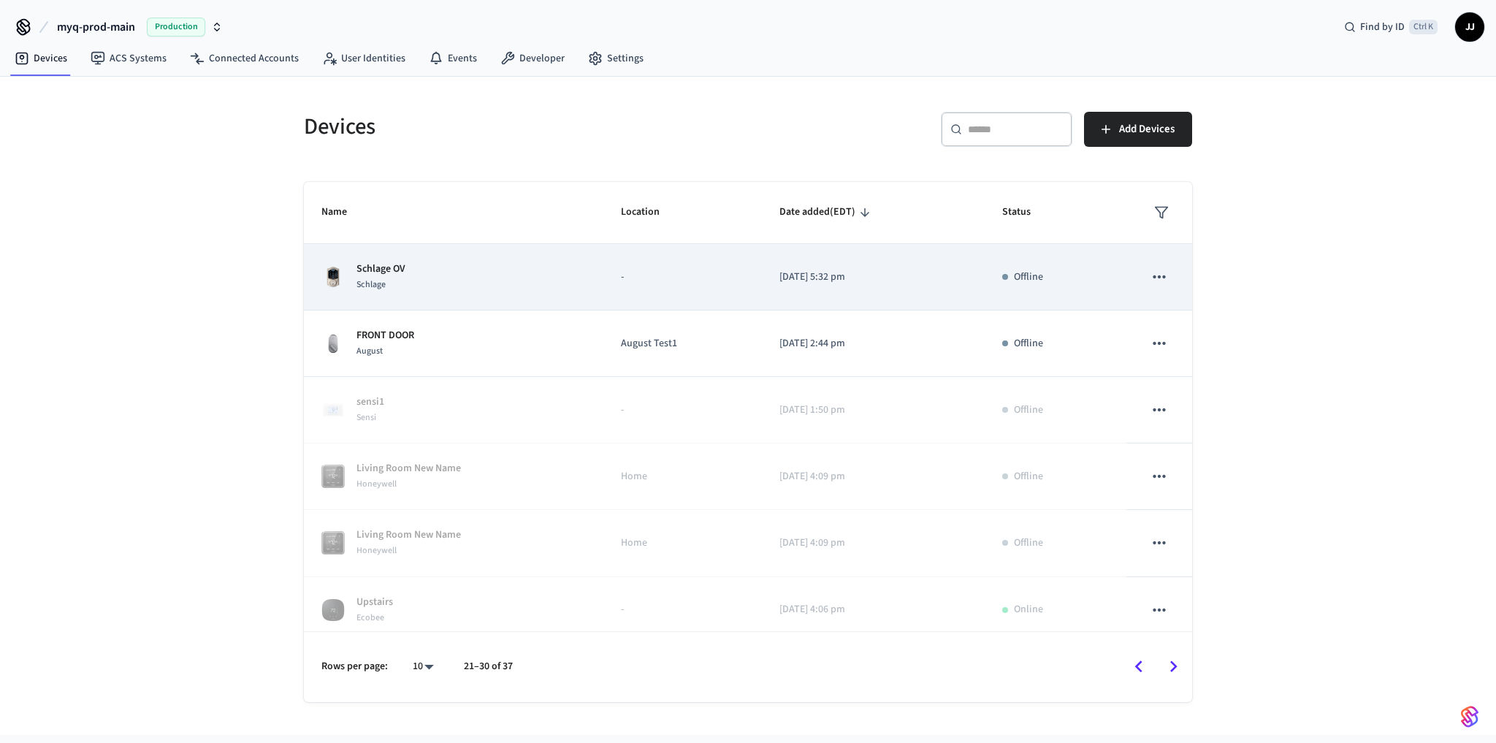
click at [548, 281] on div "Schlage OV Schlage" at bounding box center [453, 276] width 264 height 31
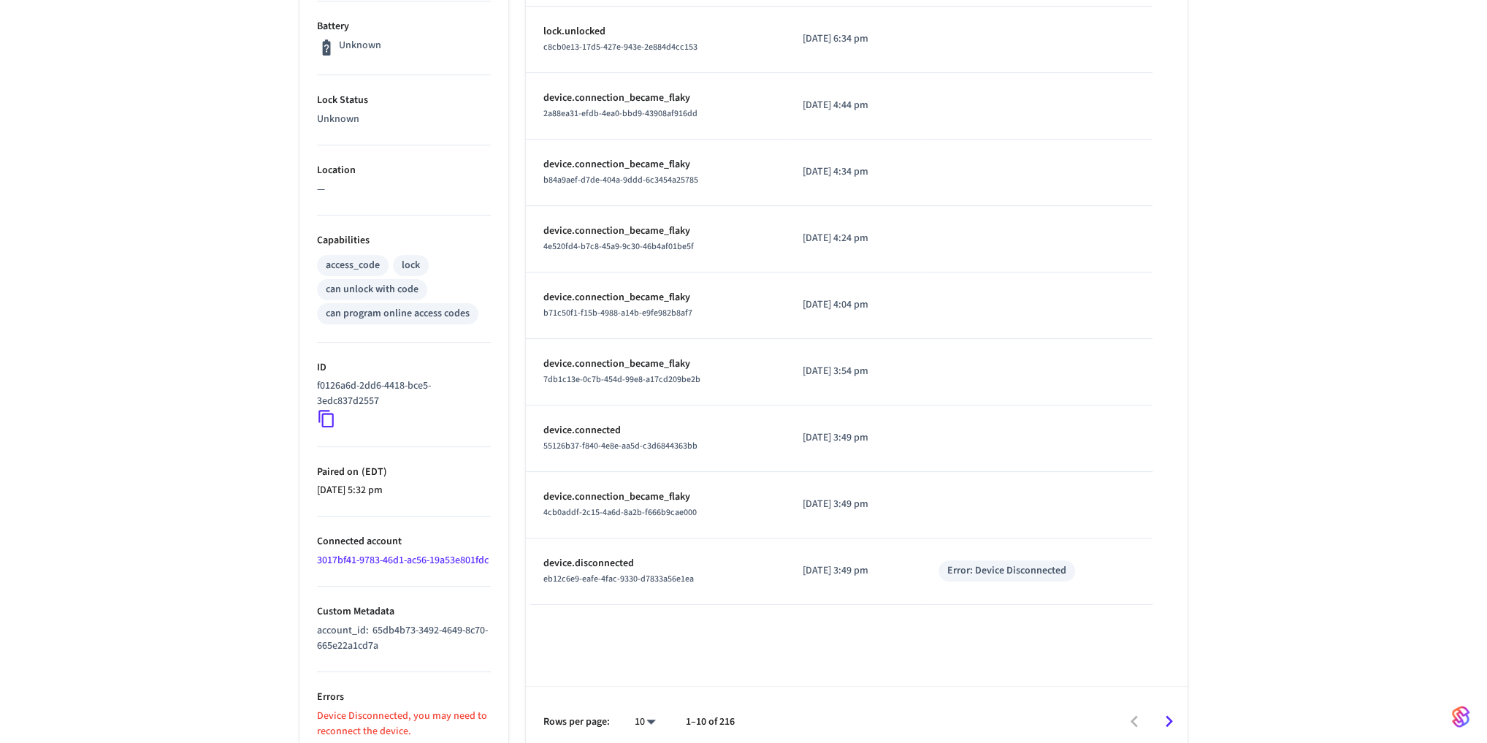
scroll to position [403, 0]
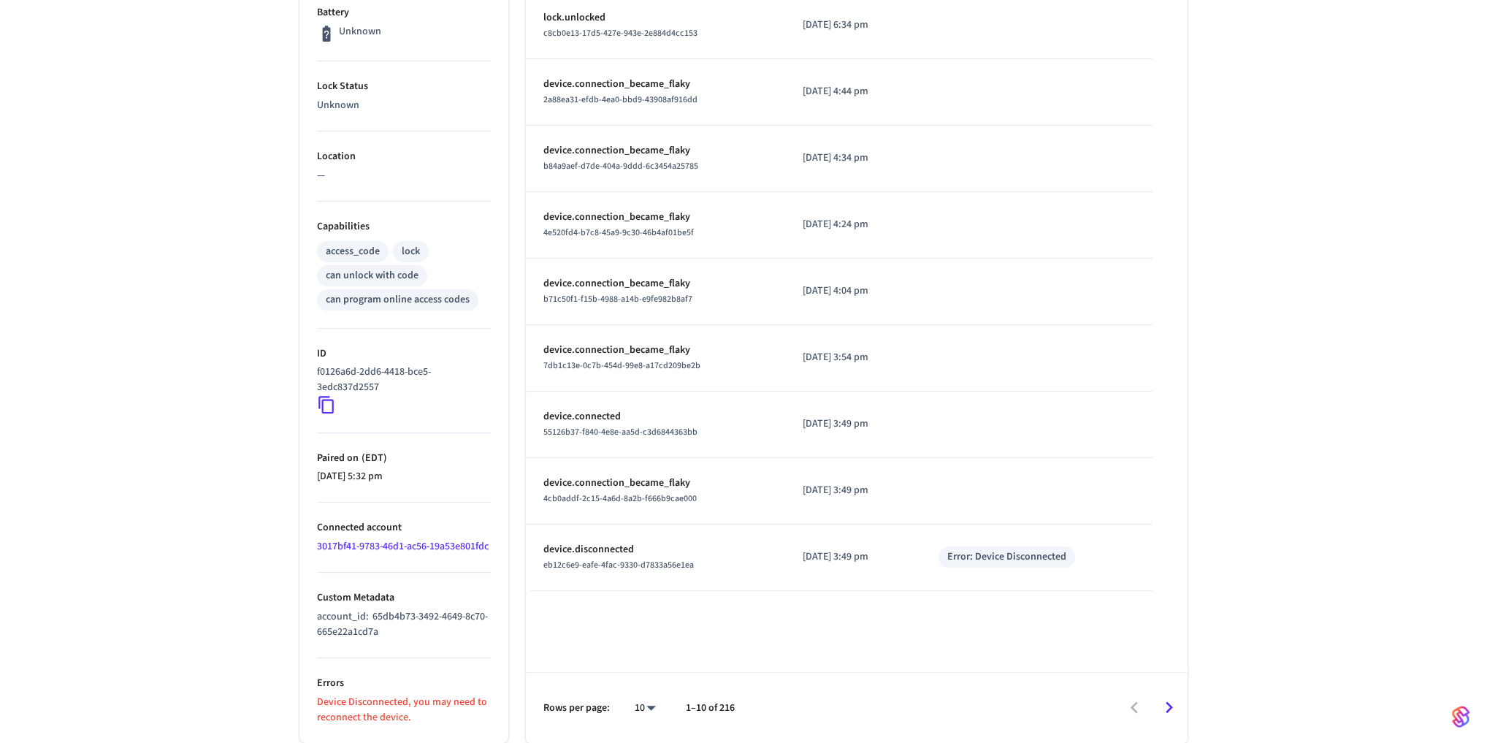
click at [322, 397] on icon at bounding box center [325, 406] width 15 height 18
drag, startPoint x: 395, startPoint y: 627, endPoint x: 313, endPoint y: 614, distance: 83.5
click at [313, 614] on ul "Type Schlage Status Offline Battery Unknown Lock Status Unknown Location — Capa…" at bounding box center [403, 294] width 209 height 895
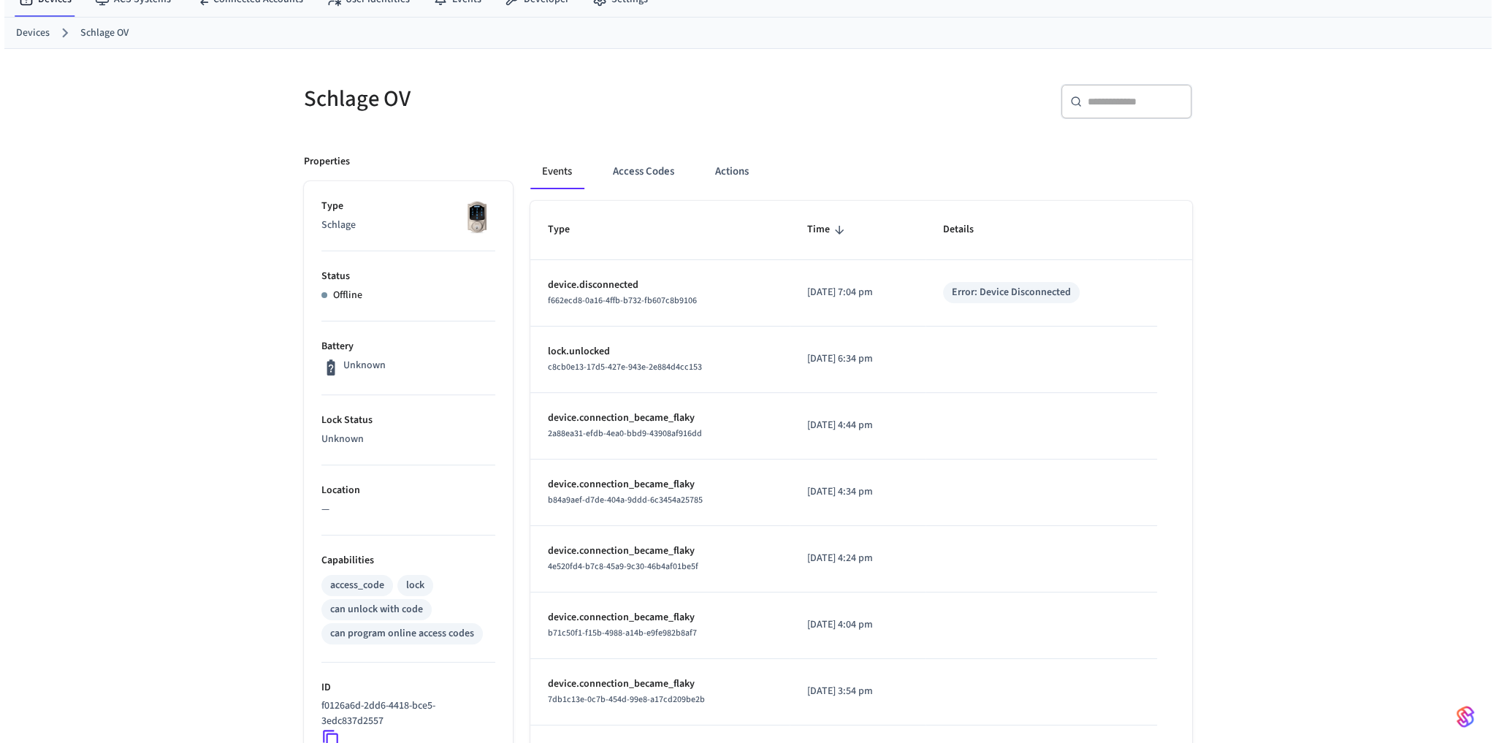
scroll to position [0, 0]
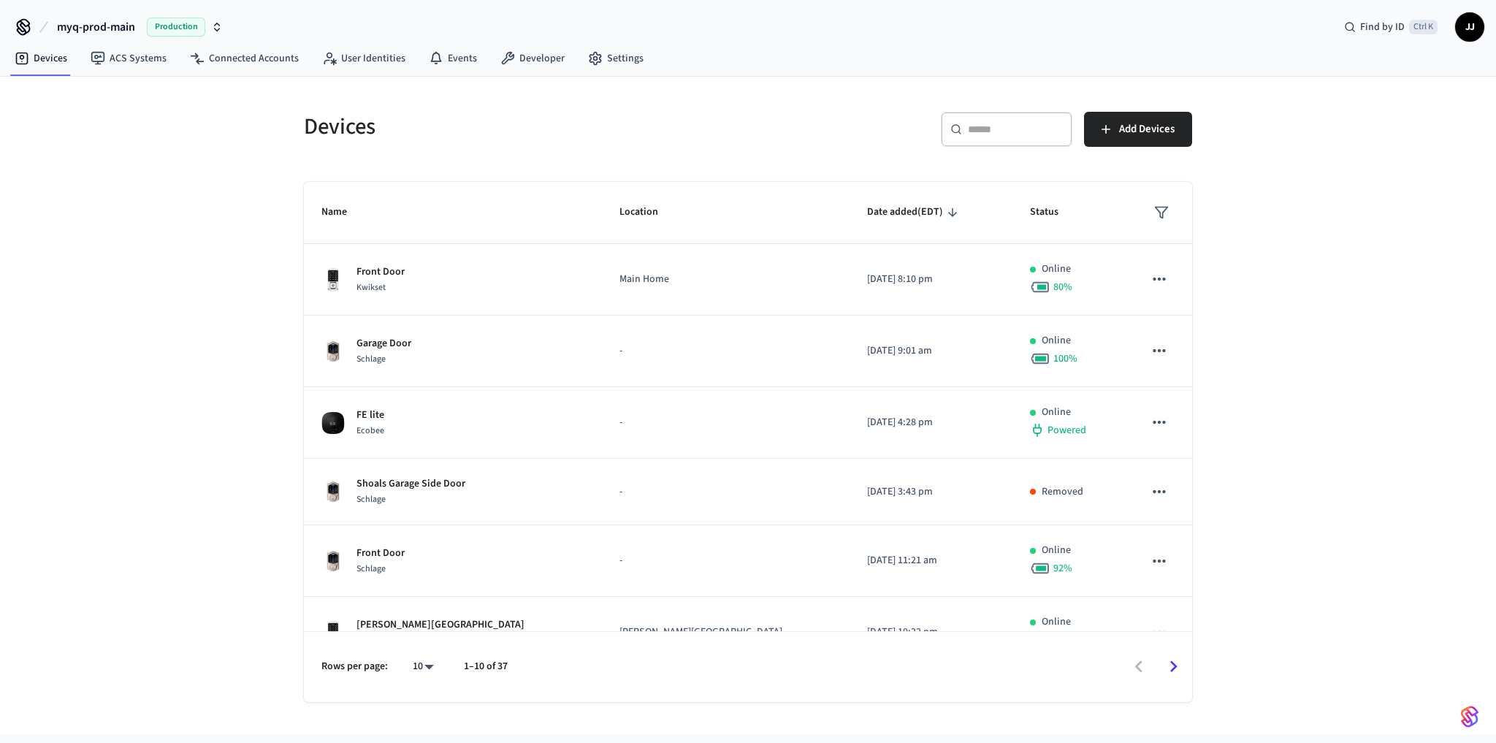
scroll to position [311, 0]
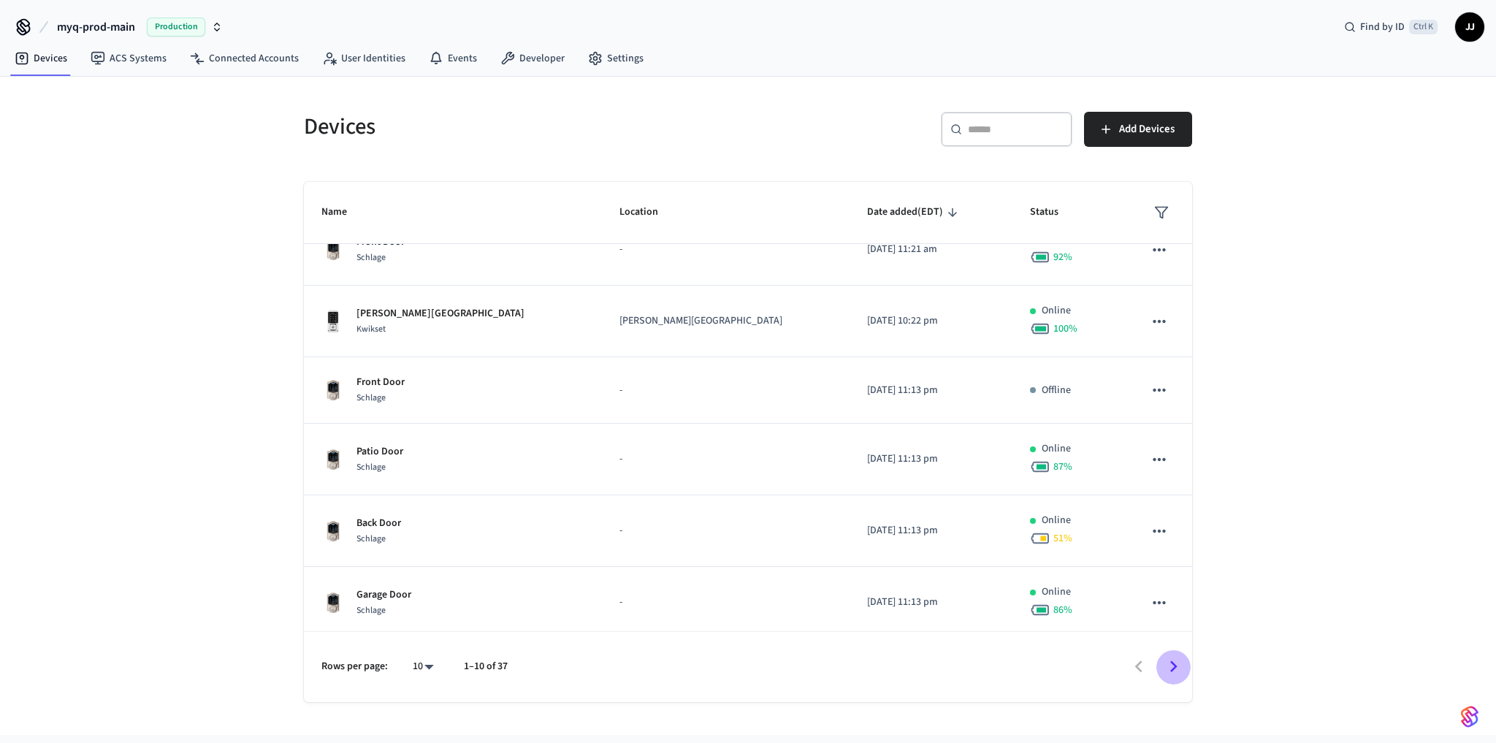
click at [1171, 666] on icon "Go to next page" at bounding box center [1173, 666] width 23 height 23
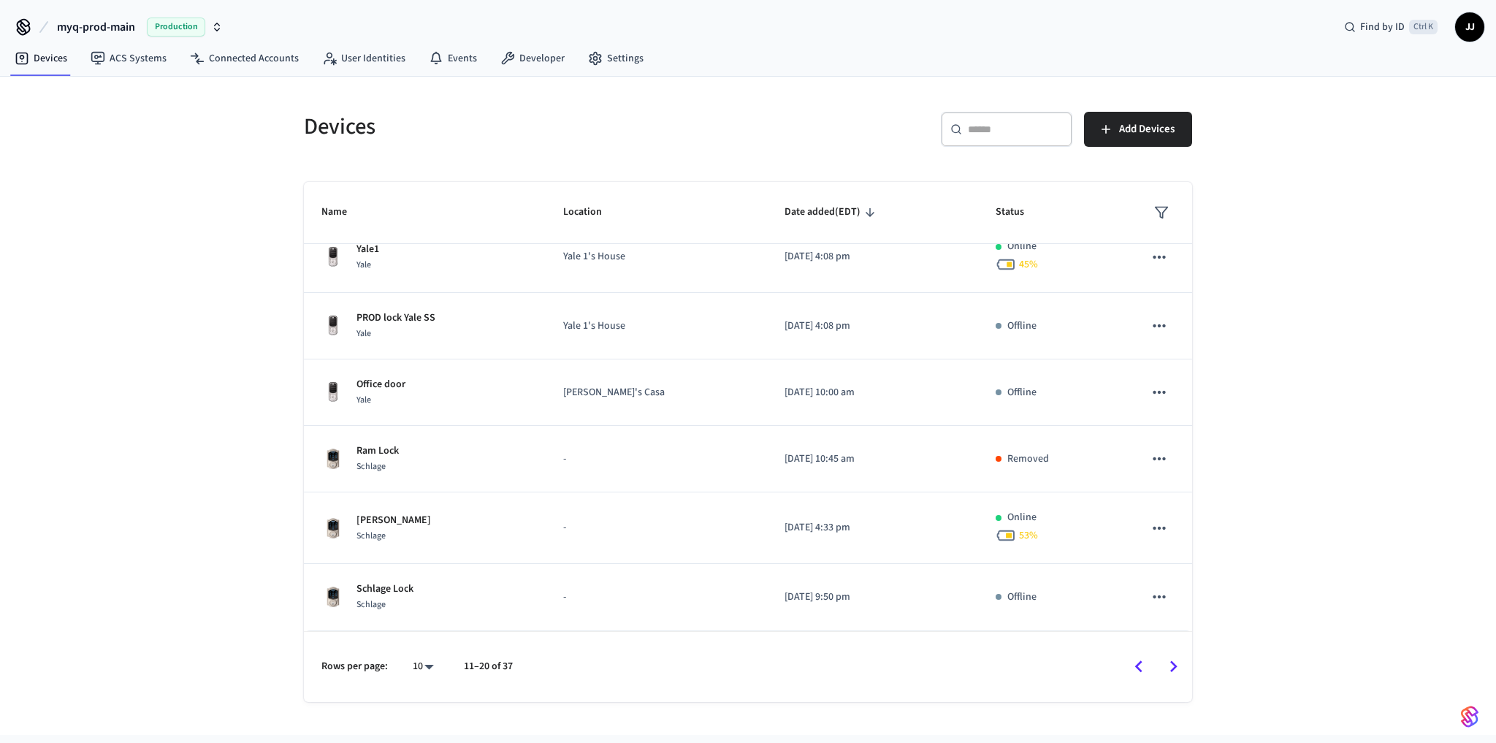
scroll to position [299, 0]
click at [1176, 662] on icon "Go to next page" at bounding box center [1173, 666] width 23 height 23
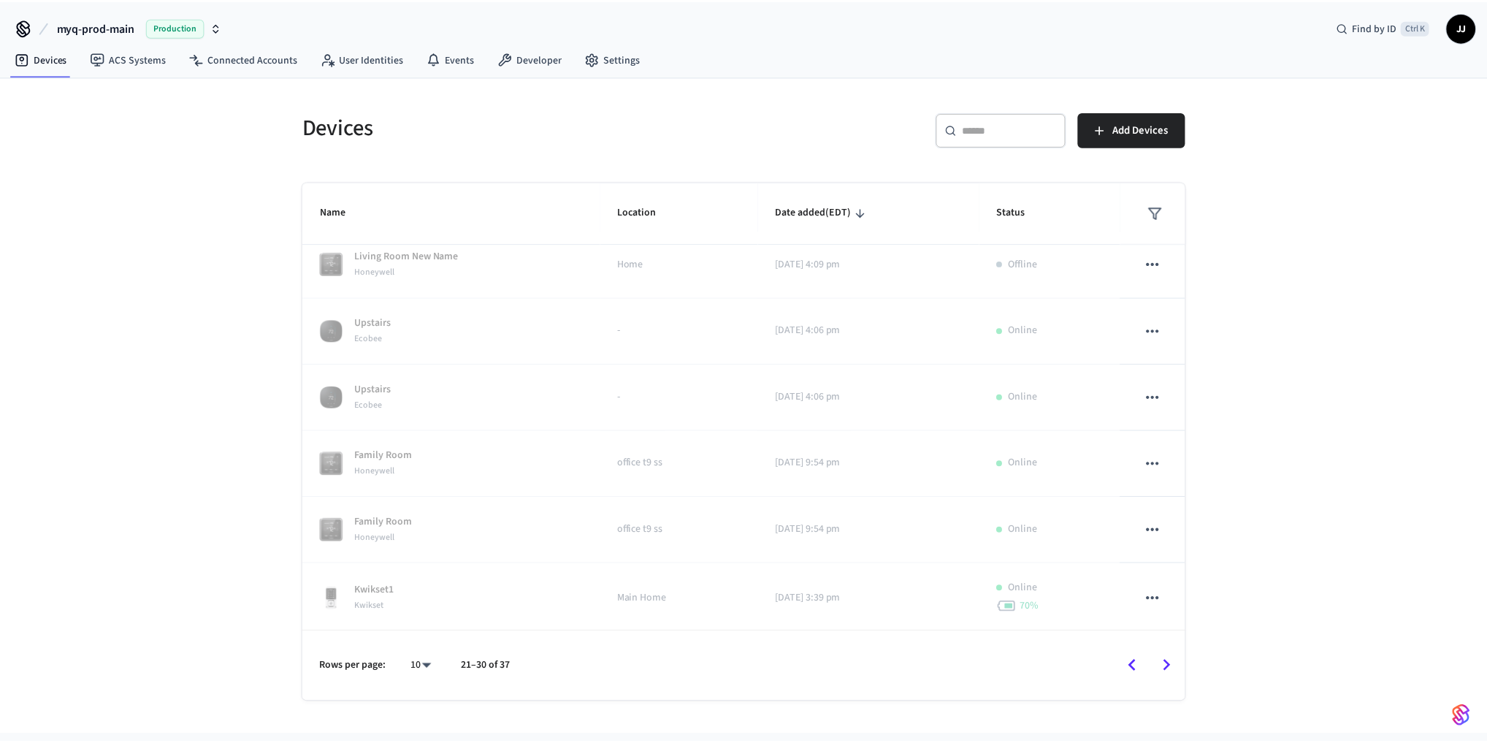
scroll to position [0, 0]
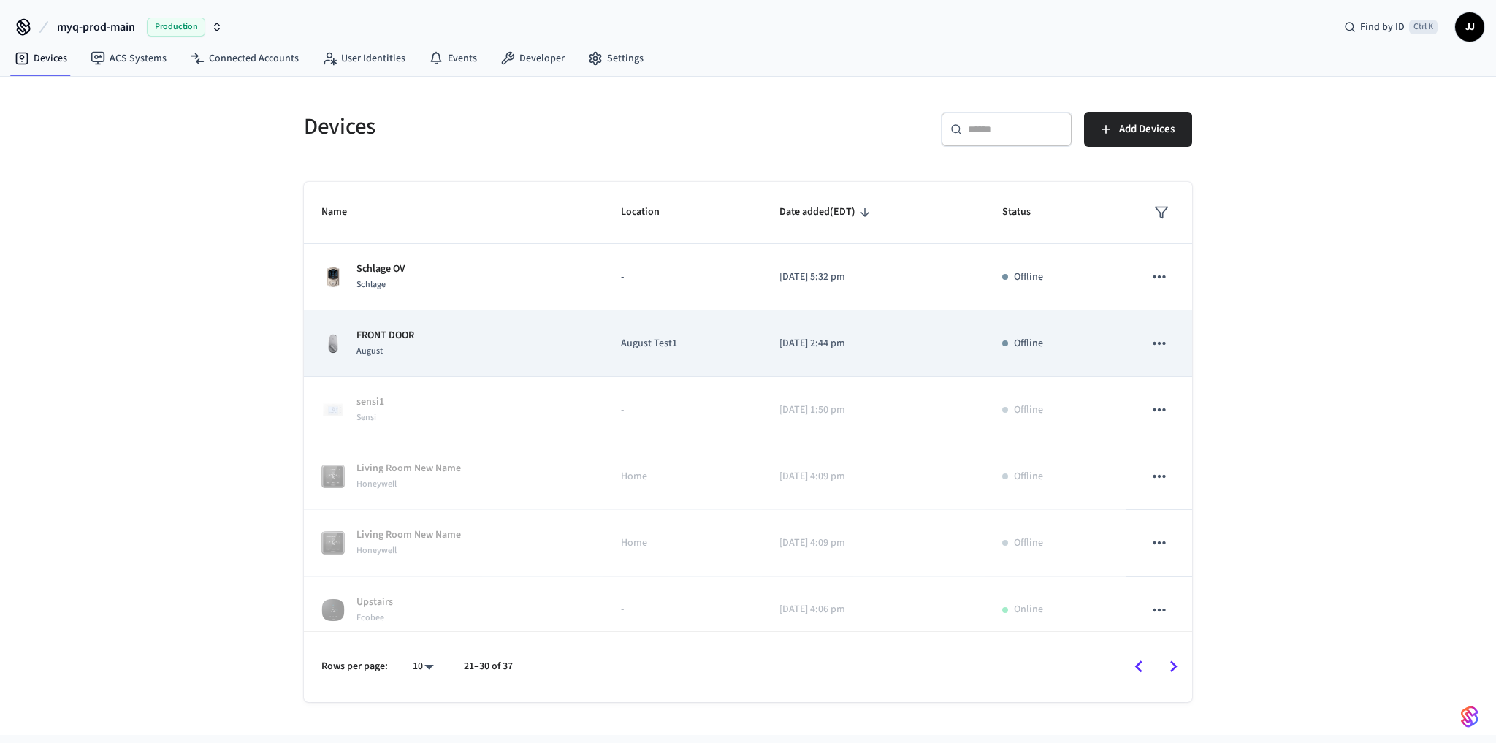
click at [382, 328] on p "FRONT DOOR" at bounding box center [385, 335] width 58 height 15
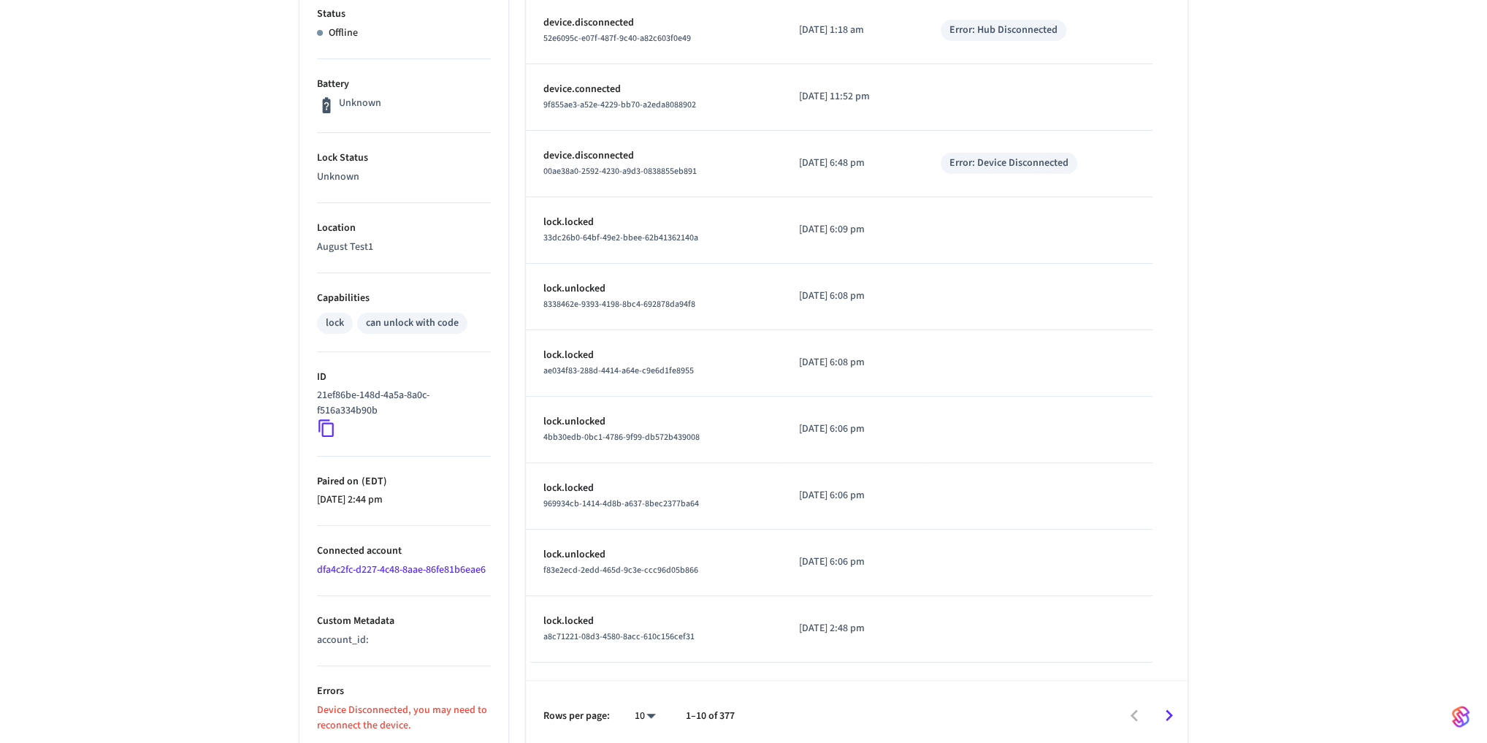
scroll to position [324, 0]
click at [325, 416] on icon at bounding box center [326, 425] width 19 height 19
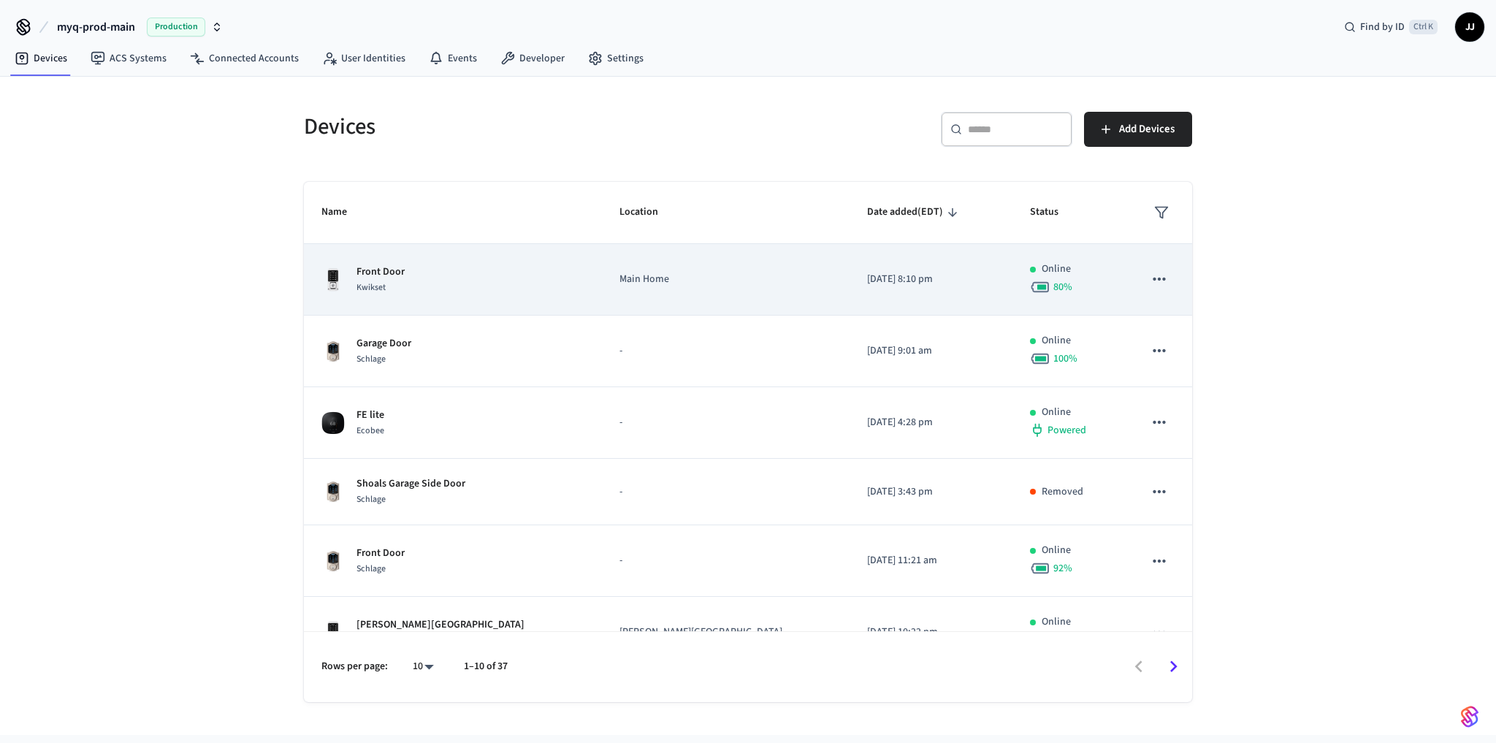
click at [429, 291] on div "Front Door Kwikset" at bounding box center [452, 279] width 263 height 31
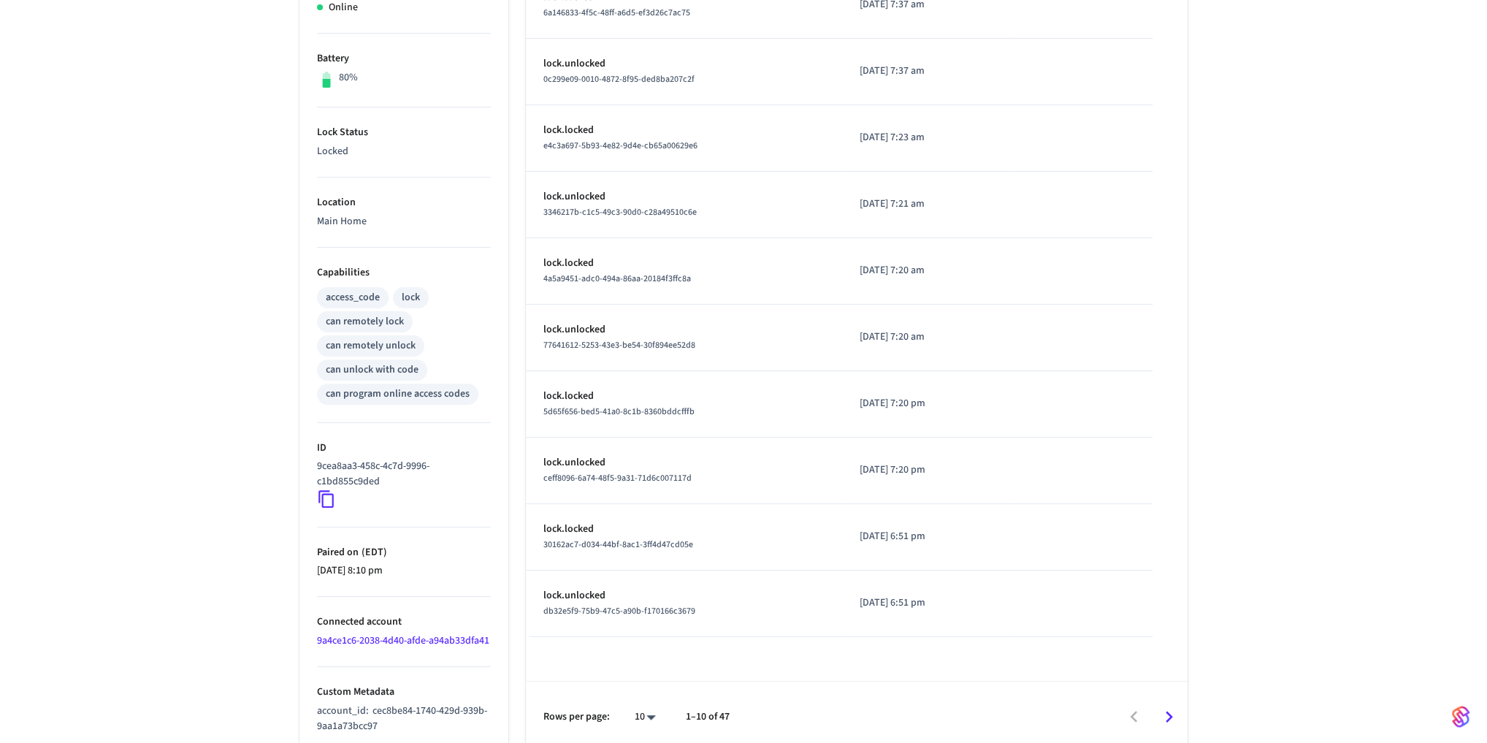
scroll to position [367, 0]
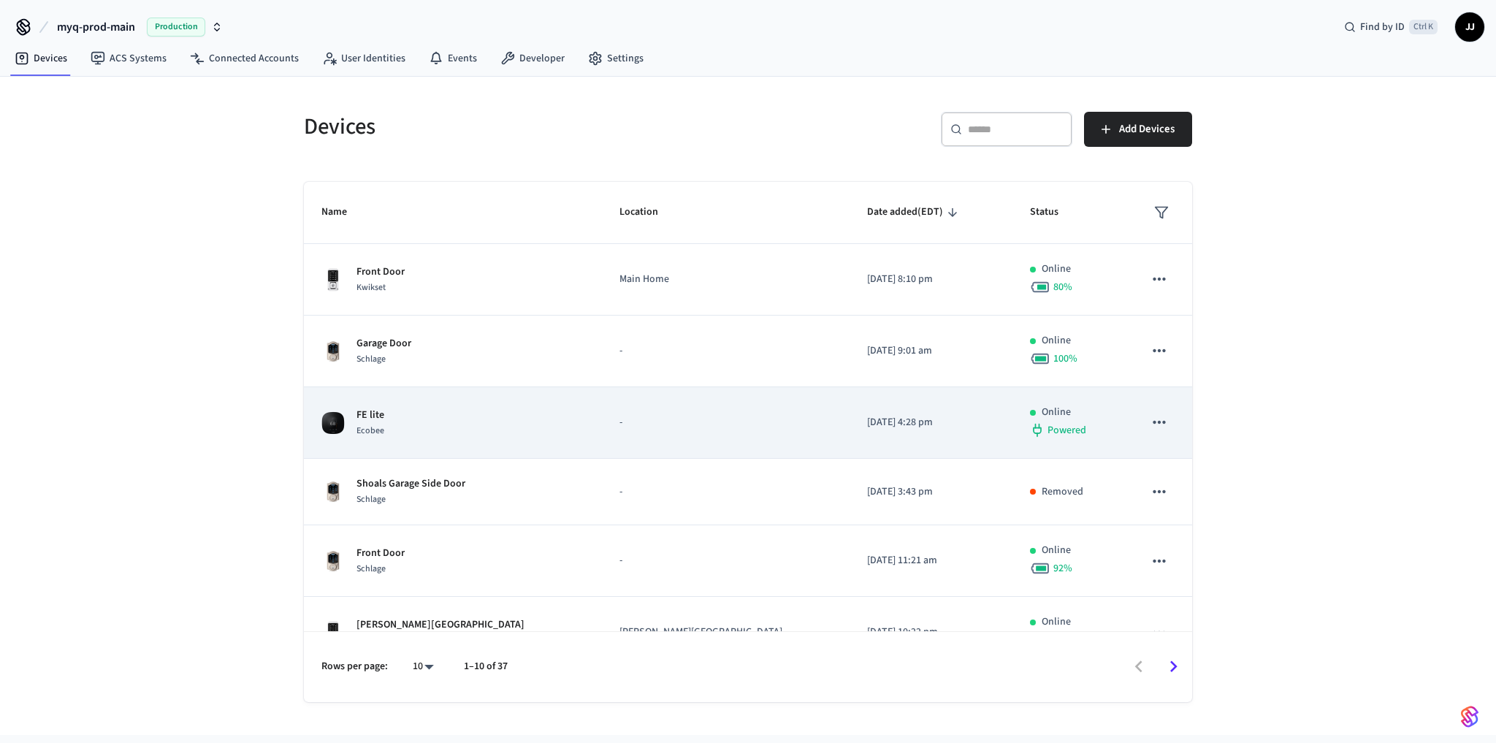
click at [428, 449] on td "FE lite Ecobee" at bounding box center [453, 423] width 298 height 72
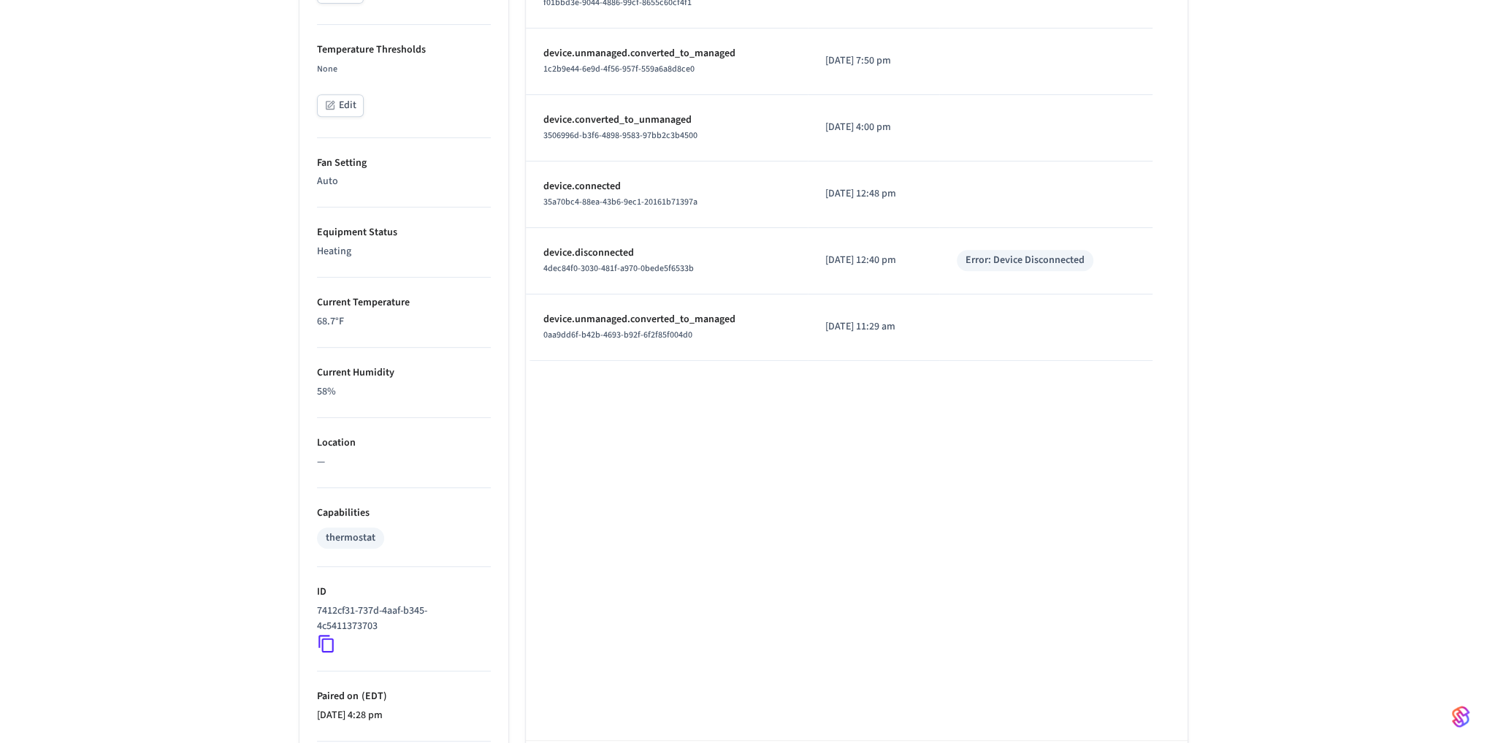
scroll to position [684, 0]
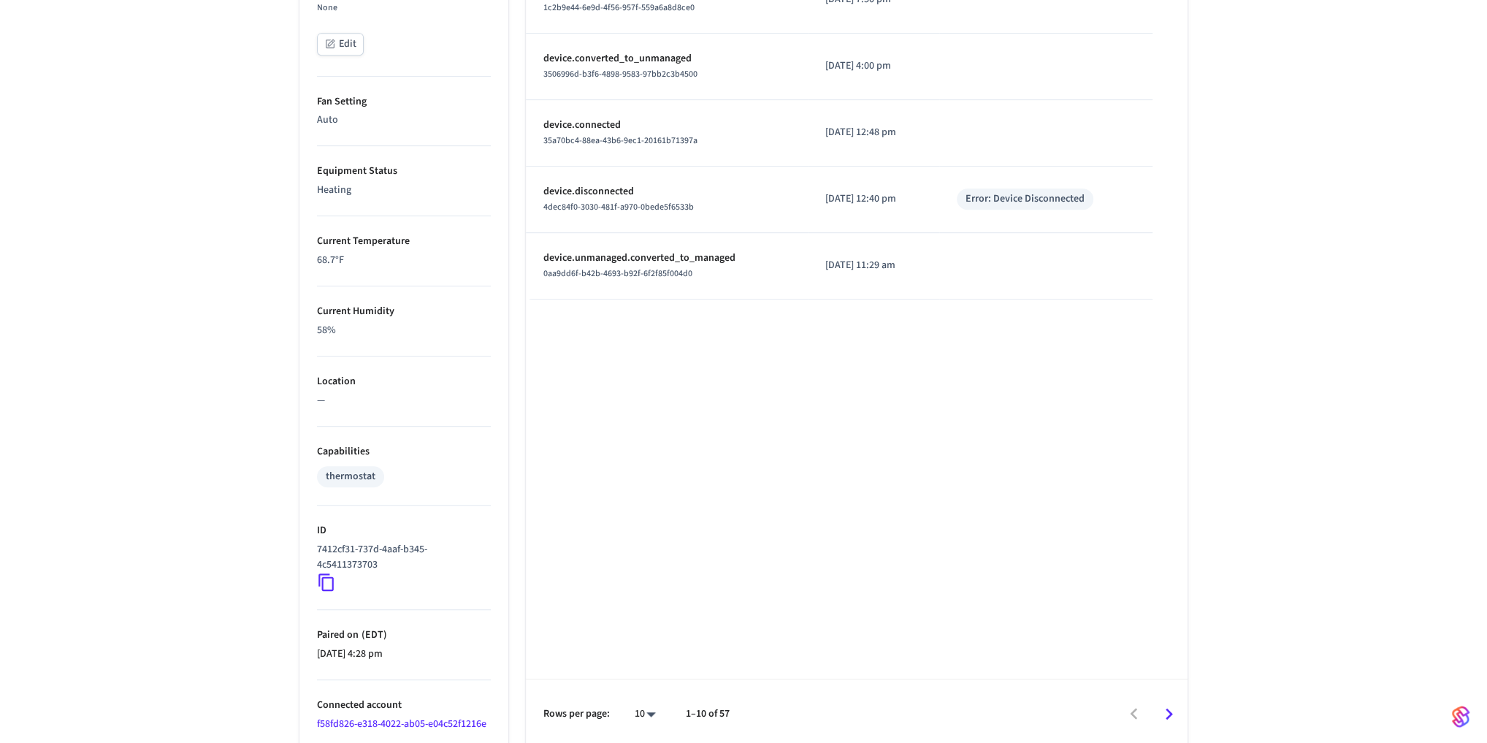
click at [229, 410] on div "FE lite ​ ​ Properties Type Ecobee Format Fahrenheit Status Online Battery Powe…" at bounding box center [743, 86] width 1487 height 1325
drag, startPoint x: 237, startPoint y: 410, endPoint x: 242, endPoint y: 401, distance: 9.8
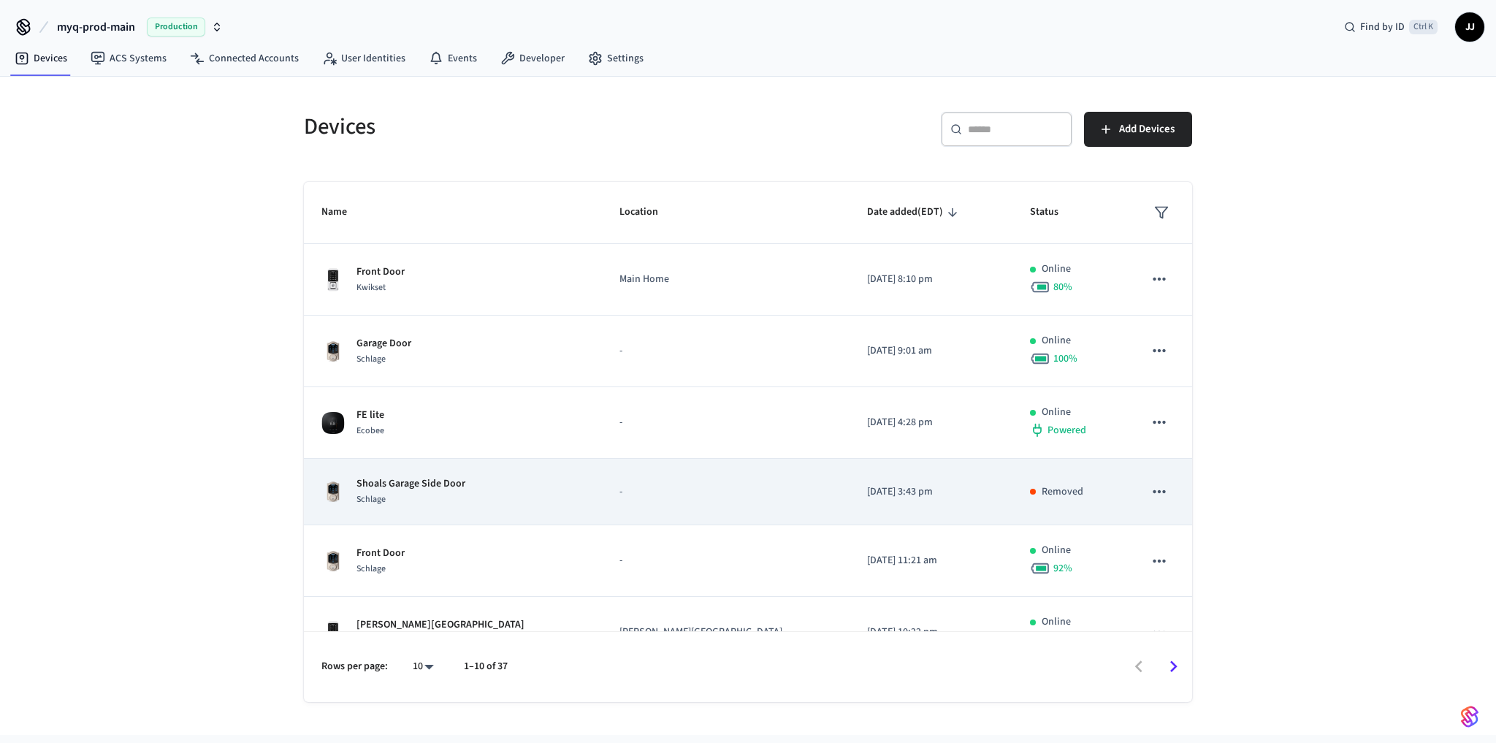
click at [394, 476] on p "Shoals Garage Side Door" at bounding box center [410, 483] width 109 height 15
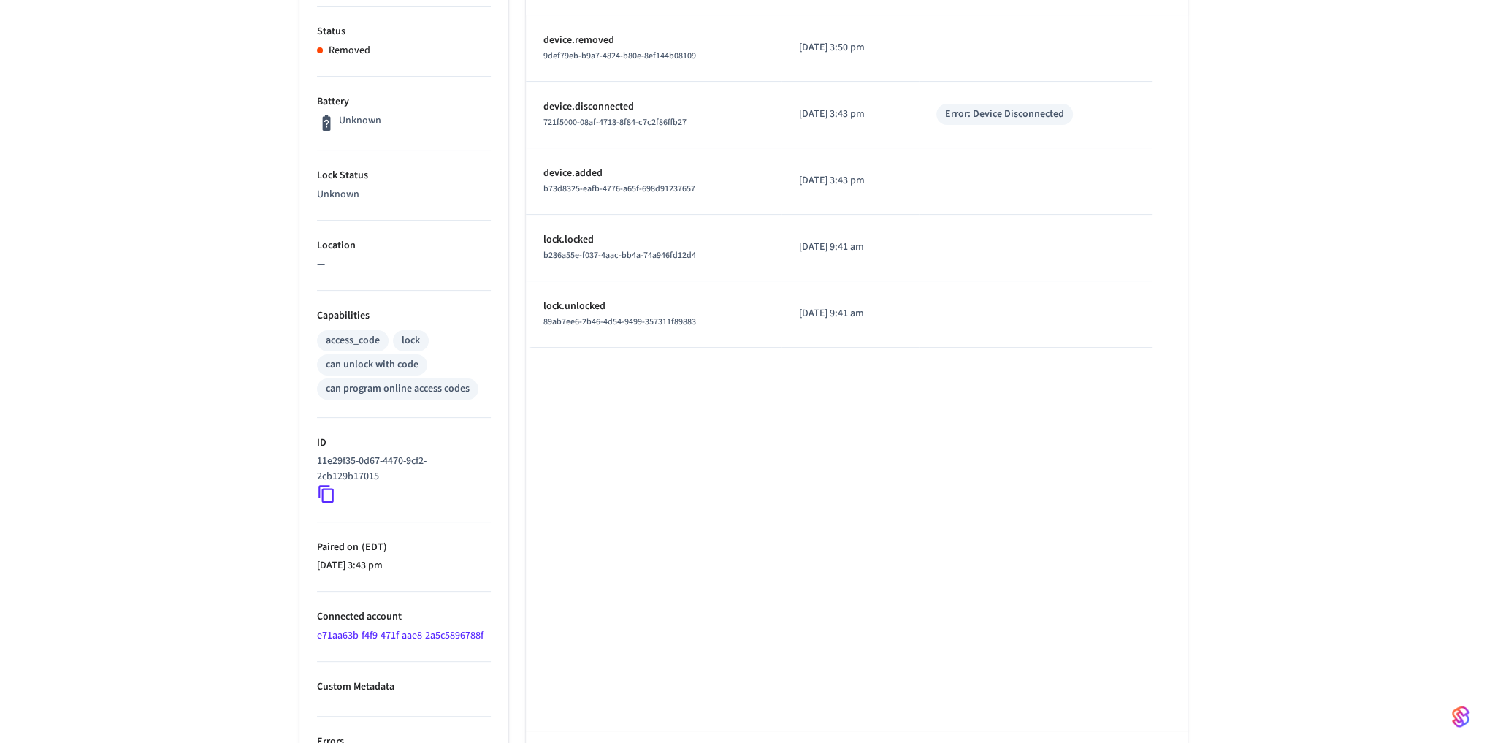
scroll to position [311, 0]
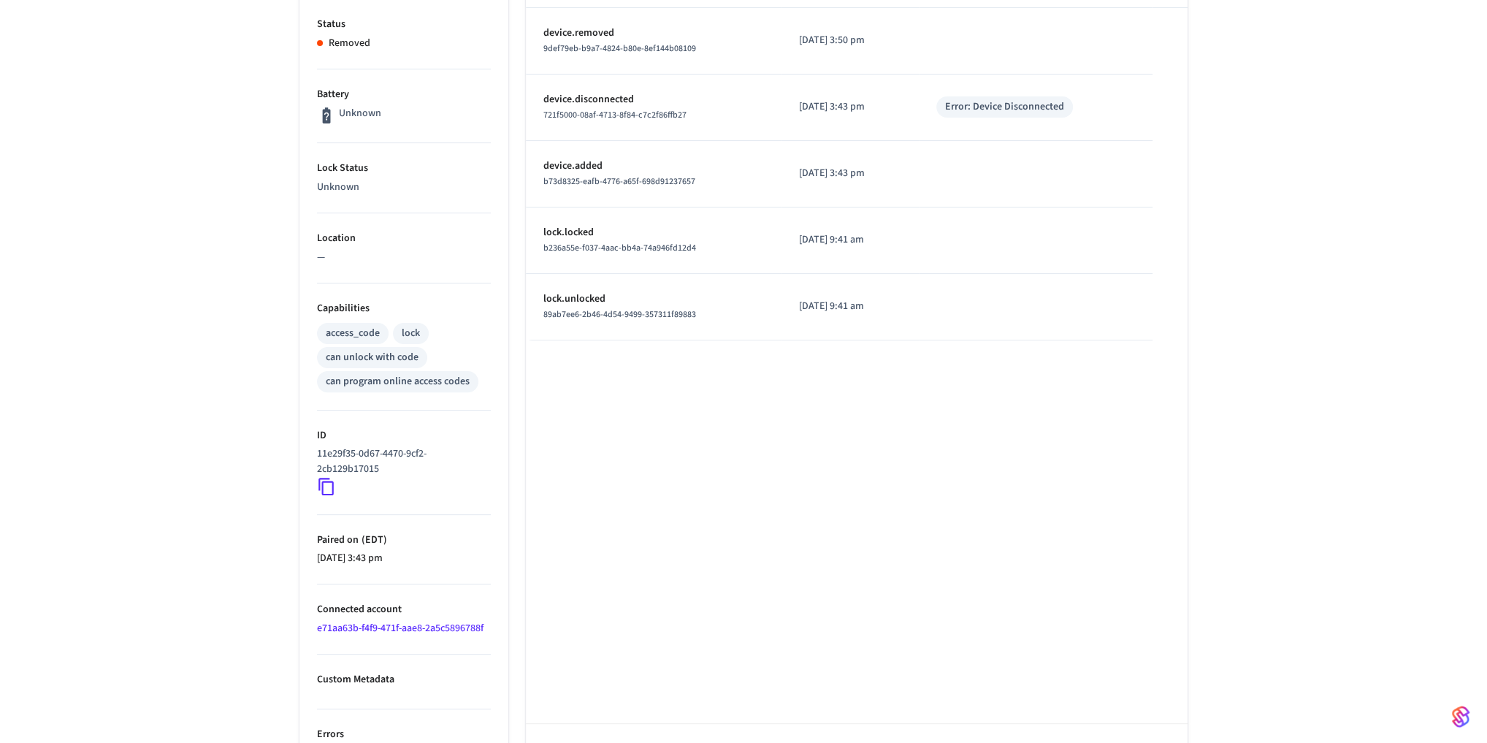
click at [320, 477] on icon at bounding box center [326, 486] width 19 height 19
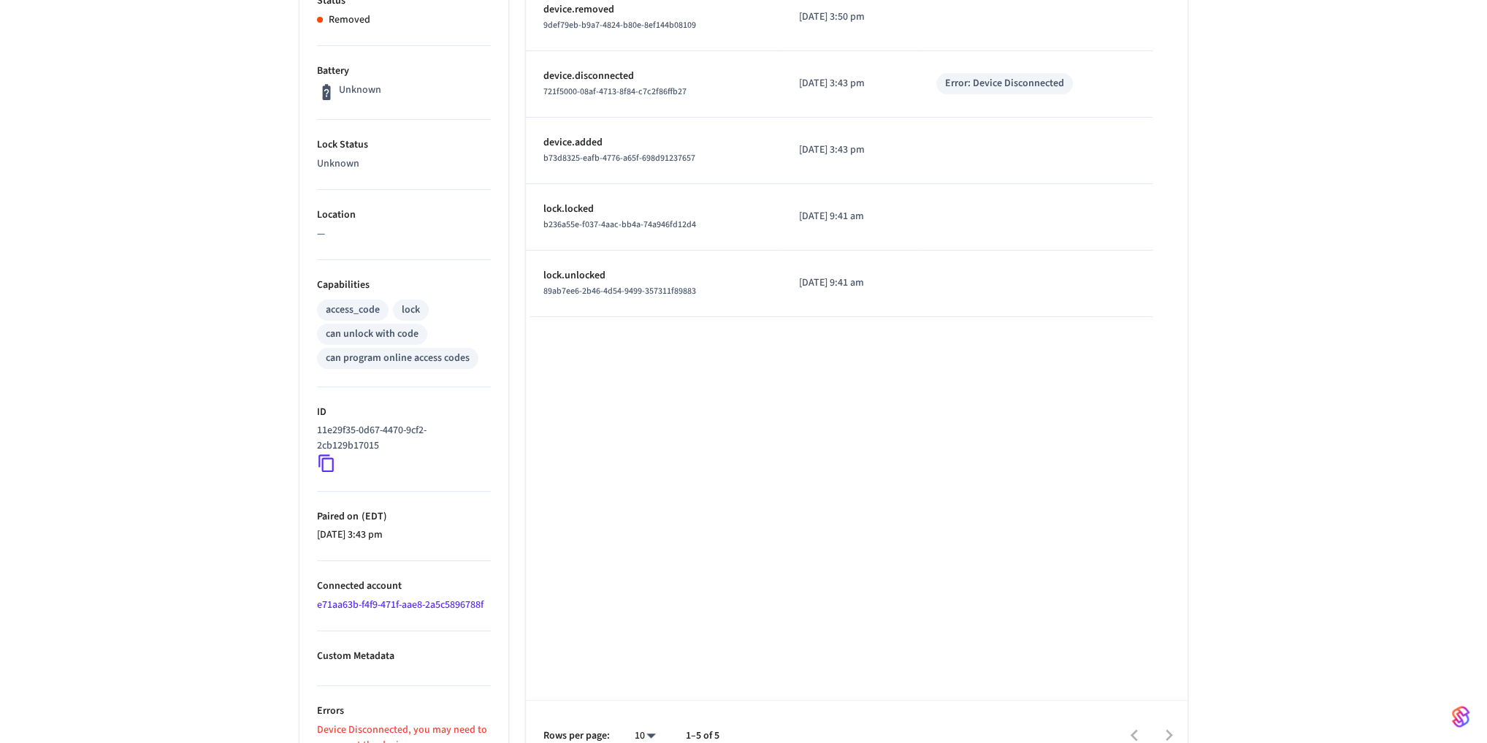
scroll to position [357, 0]
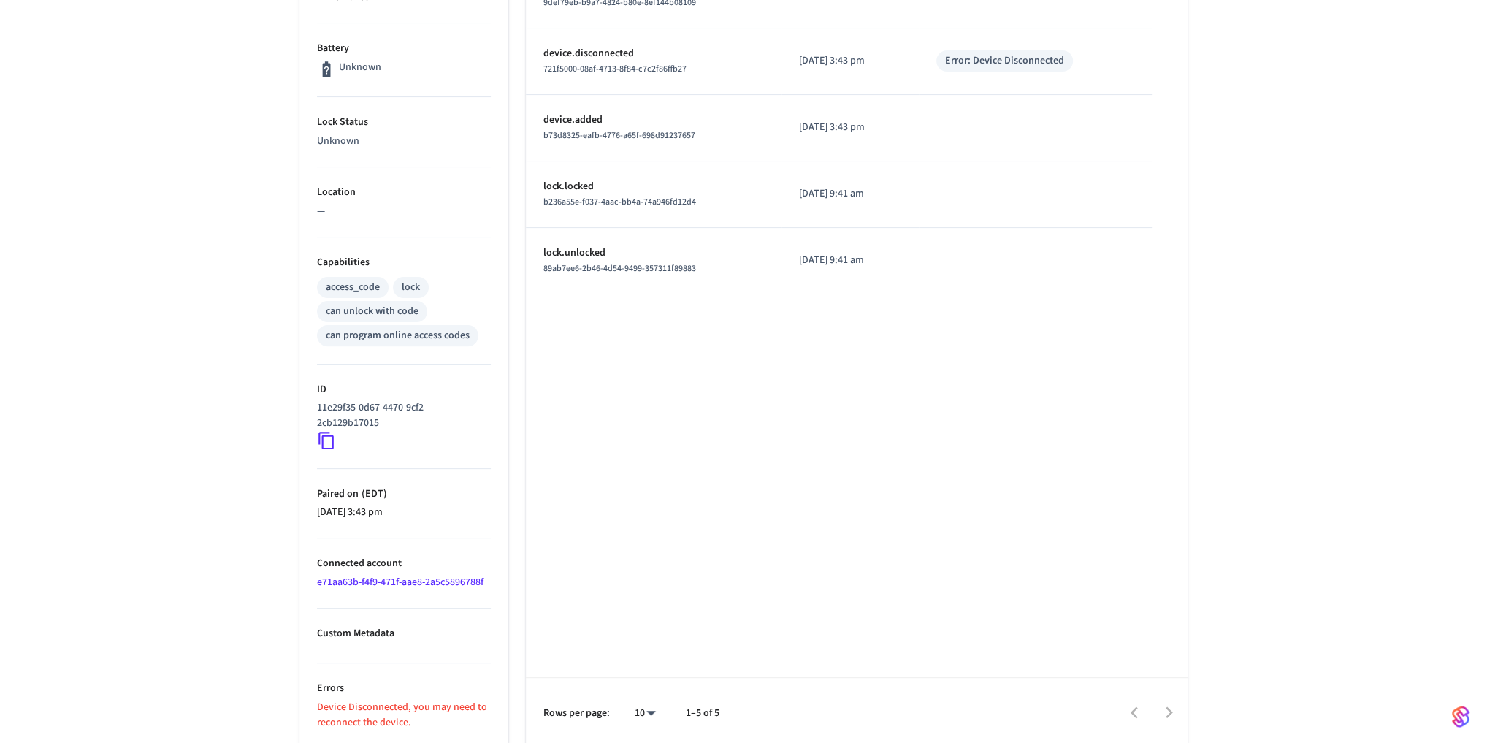
click at [242, 464] on div "Shoals Garage Side Door ​ ​ Properties Type Schlage Status Removed Battery Unkn…" at bounding box center [743, 249] width 1487 height 997
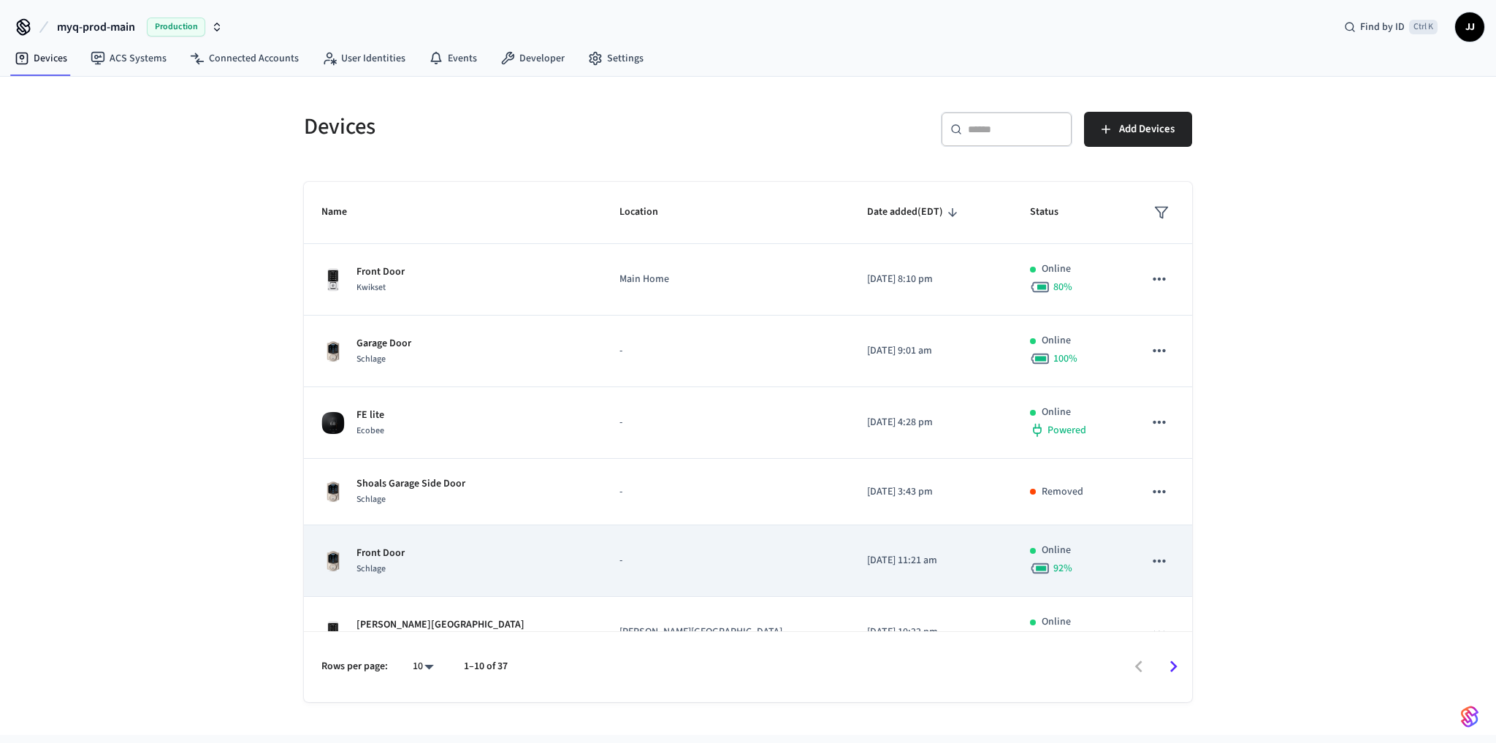
click at [392, 547] on p "Front Door" at bounding box center [380, 553] width 48 height 15
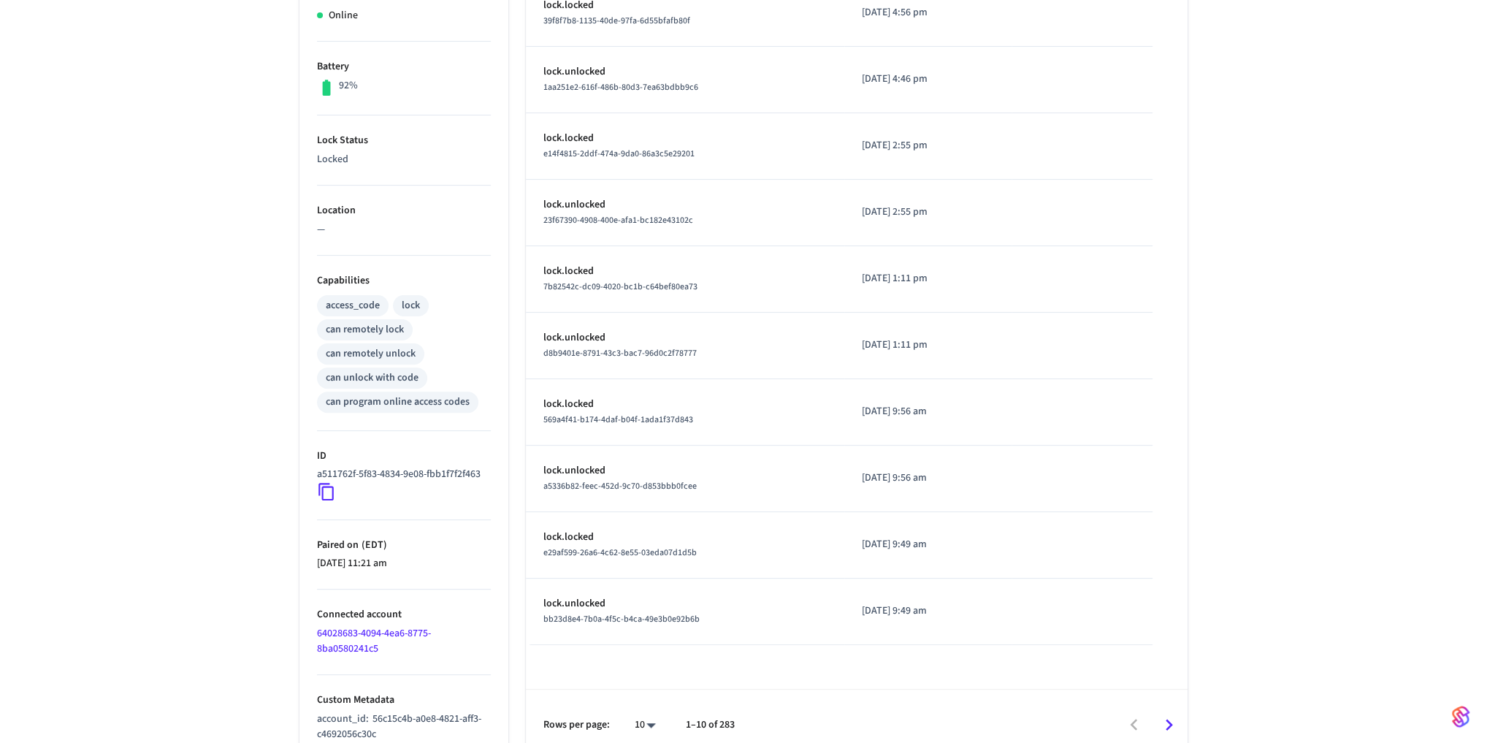
scroll to position [351, 0]
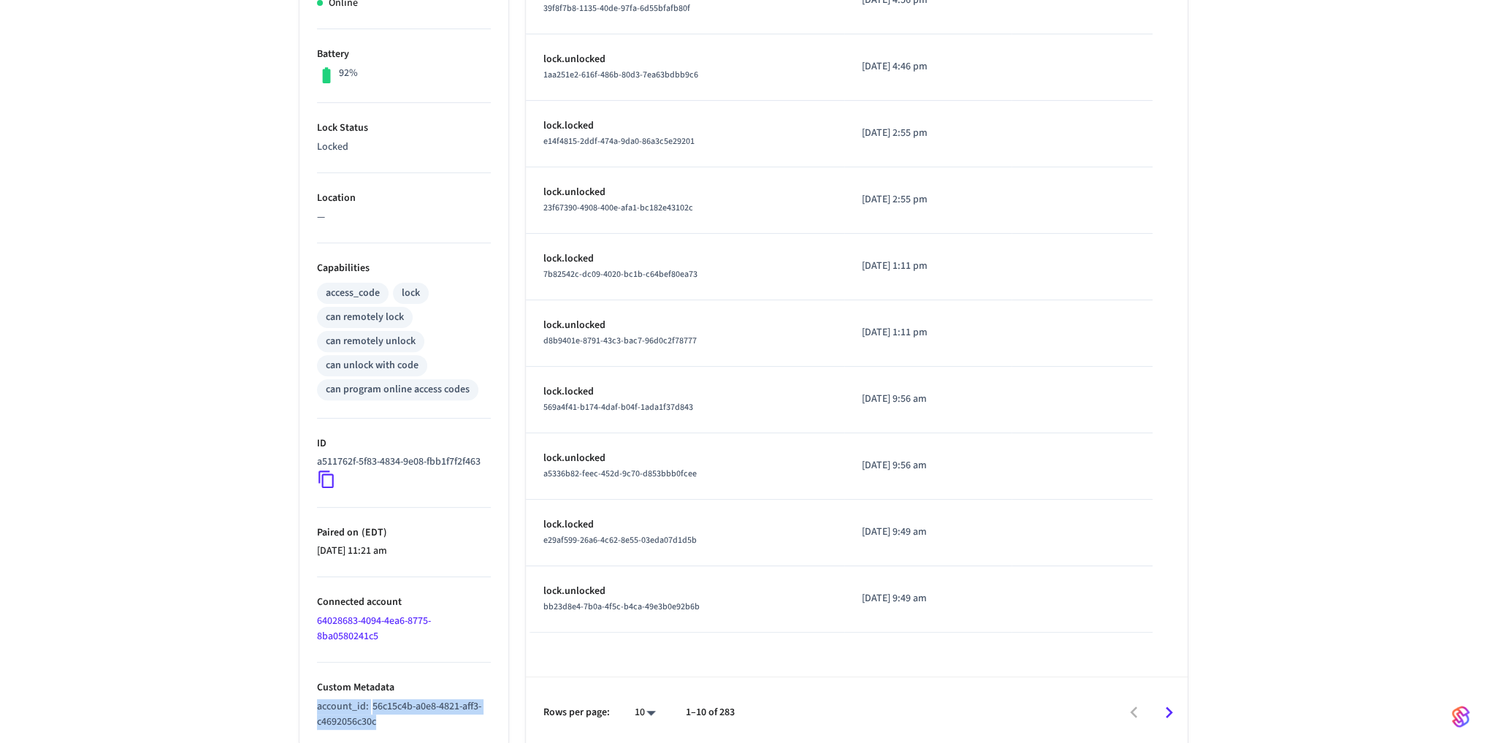
drag, startPoint x: 415, startPoint y: 714, endPoint x: 307, endPoint y: 703, distance: 108.6
click at [307, 703] on ul "Type Schlage Status Online Battery 92% Lock Status Locked Location — Capabiliti…" at bounding box center [403, 318] width 209 height 858
click at [100, 387] on div "Front Door ​ ​ Properties Type Schlage Status Online Battery 92% Lock Status Lo…" at bounding box center [743, 252] width 1487 height 990
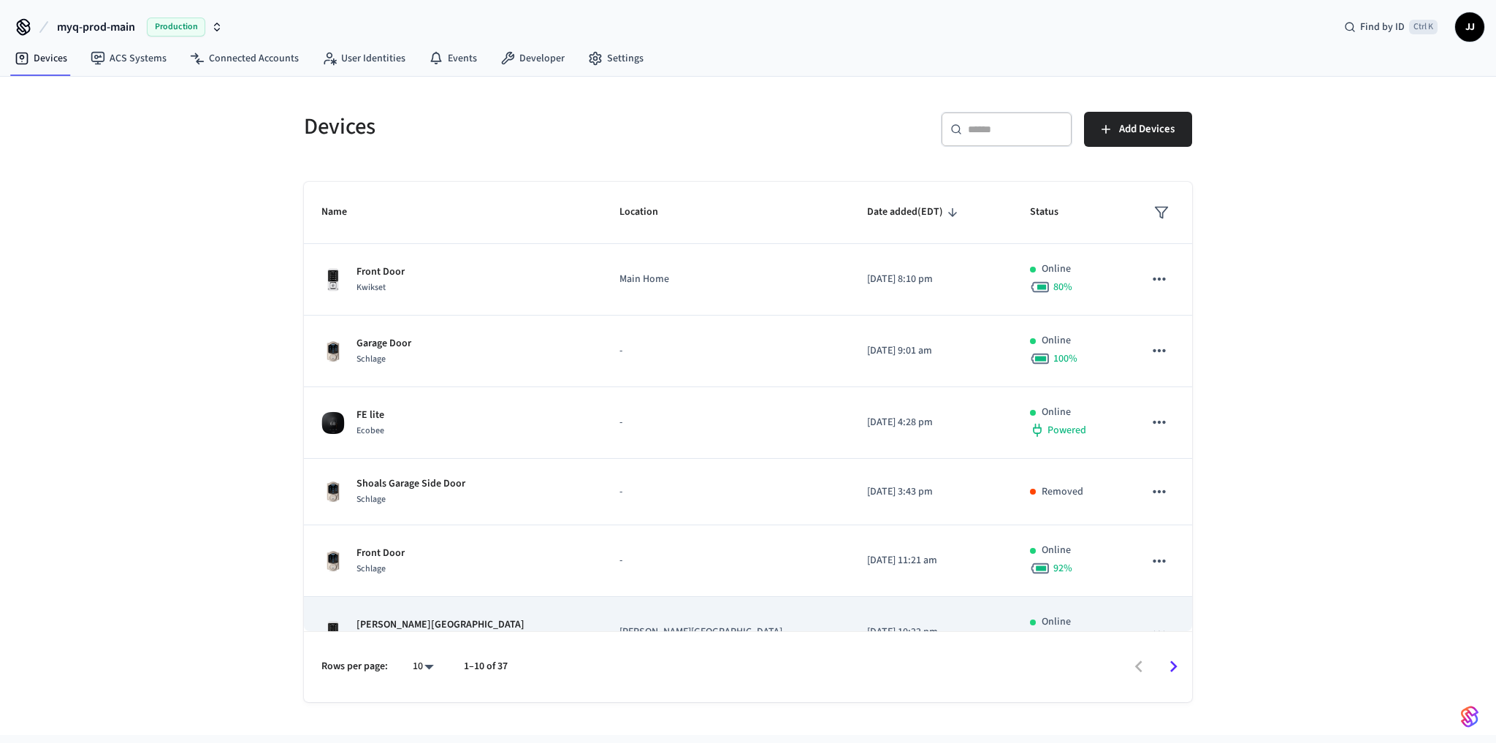
click at [430, 608] on td "[PERSON_NAME] House Kwikset" at bounding box center [453, 633] width 298 height 72
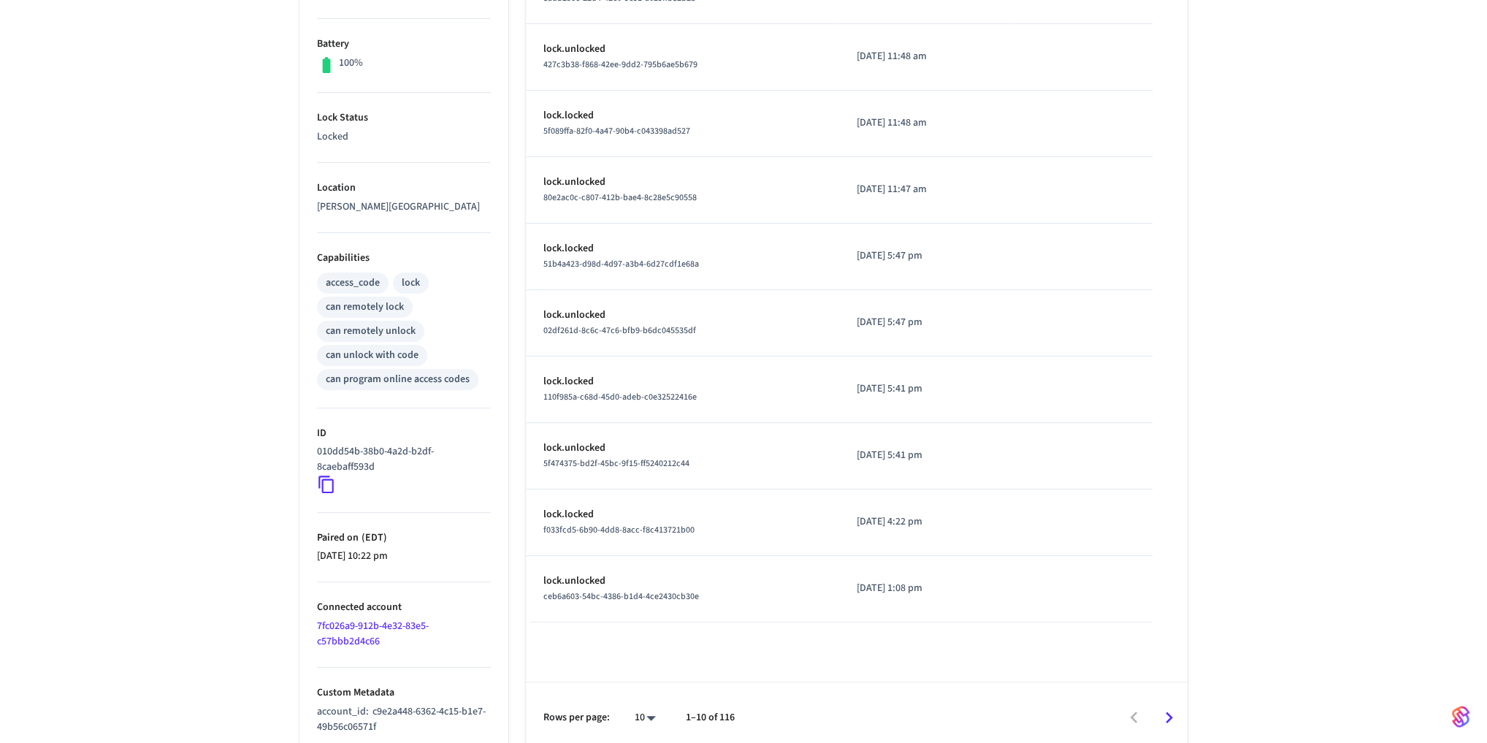
scroll to position [367, 0]
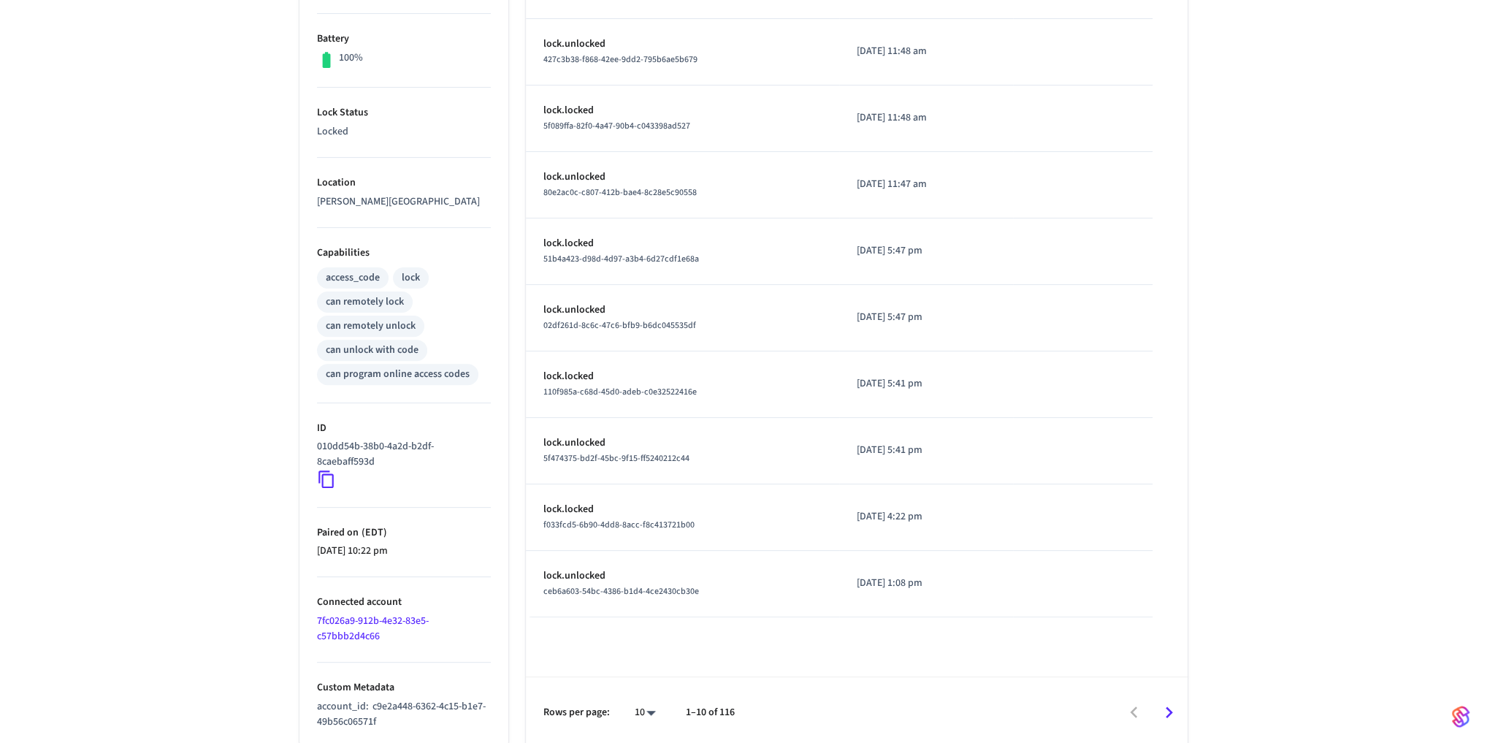
click at [322, 480] on icon at bounding box center [325, 480] width 15 height 18
drag, startPoint x: 398, startPoint y: 710, endPoint x: 315, endPoint y: 705, distance: 83.4
click at [315, 705] on ul "Type Kwikset Status Online Battery 100% Lock Status Locked Location [PERSON_NAM…" at bounding box center [403, 310] width 209 height 873
click at [248, 517] on div "[PERSON_NAME] House ​ ​ Properties Type Kwikset Status Online Battery 100% Lock…" at bounding box center [743, 244] width 1487 height 1006
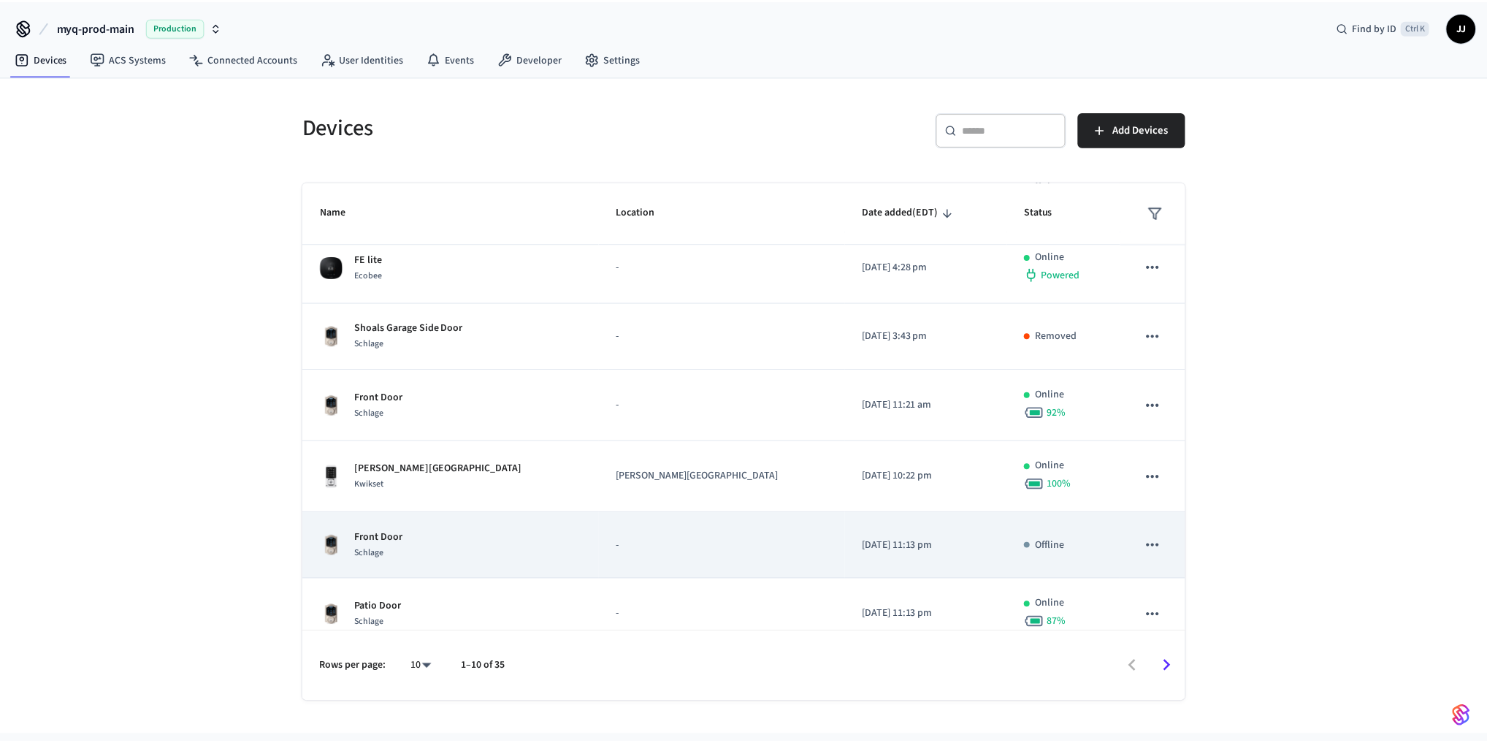
scroll to position [314, 0]
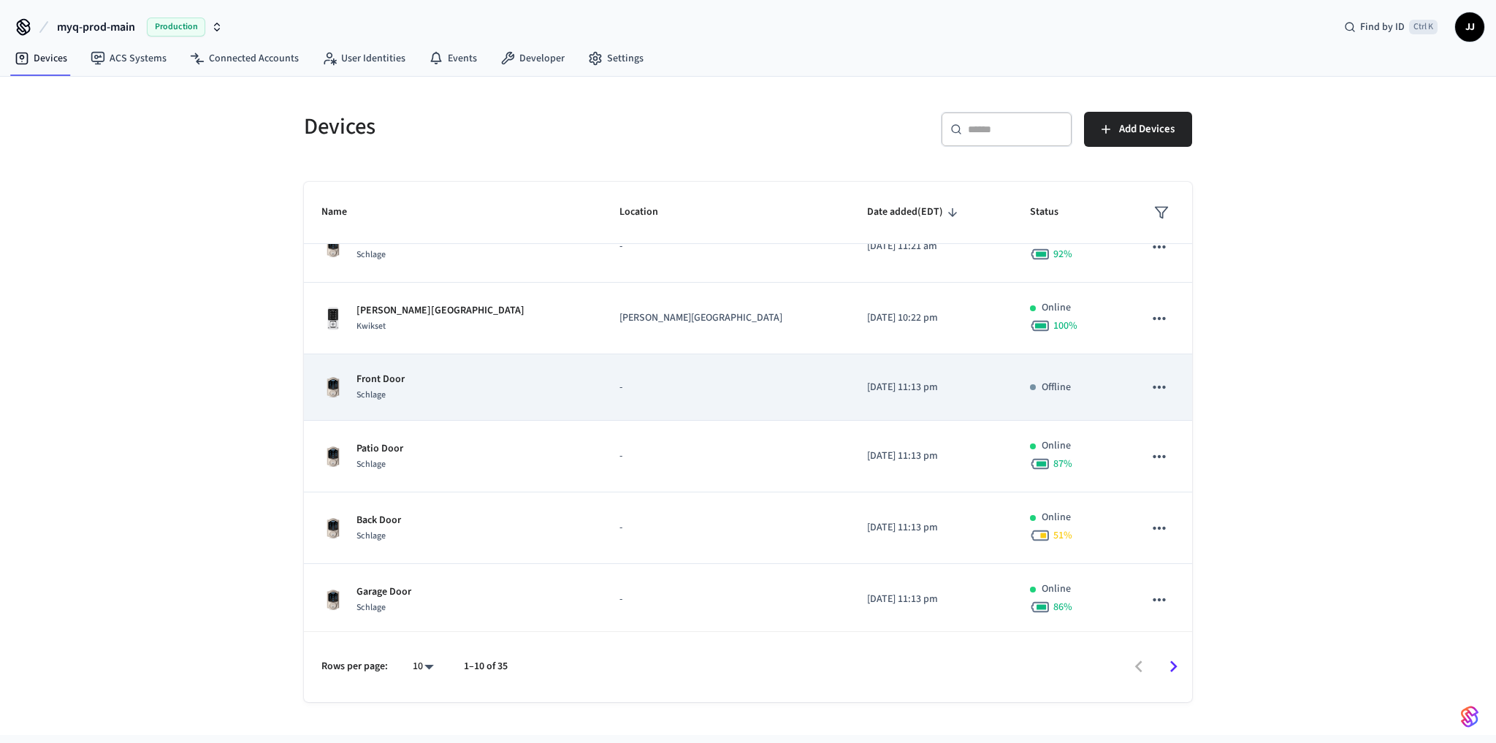
click at [429, 386] on div "Front Door Schlage" at bounding box center [452, 387] width 263 height 31
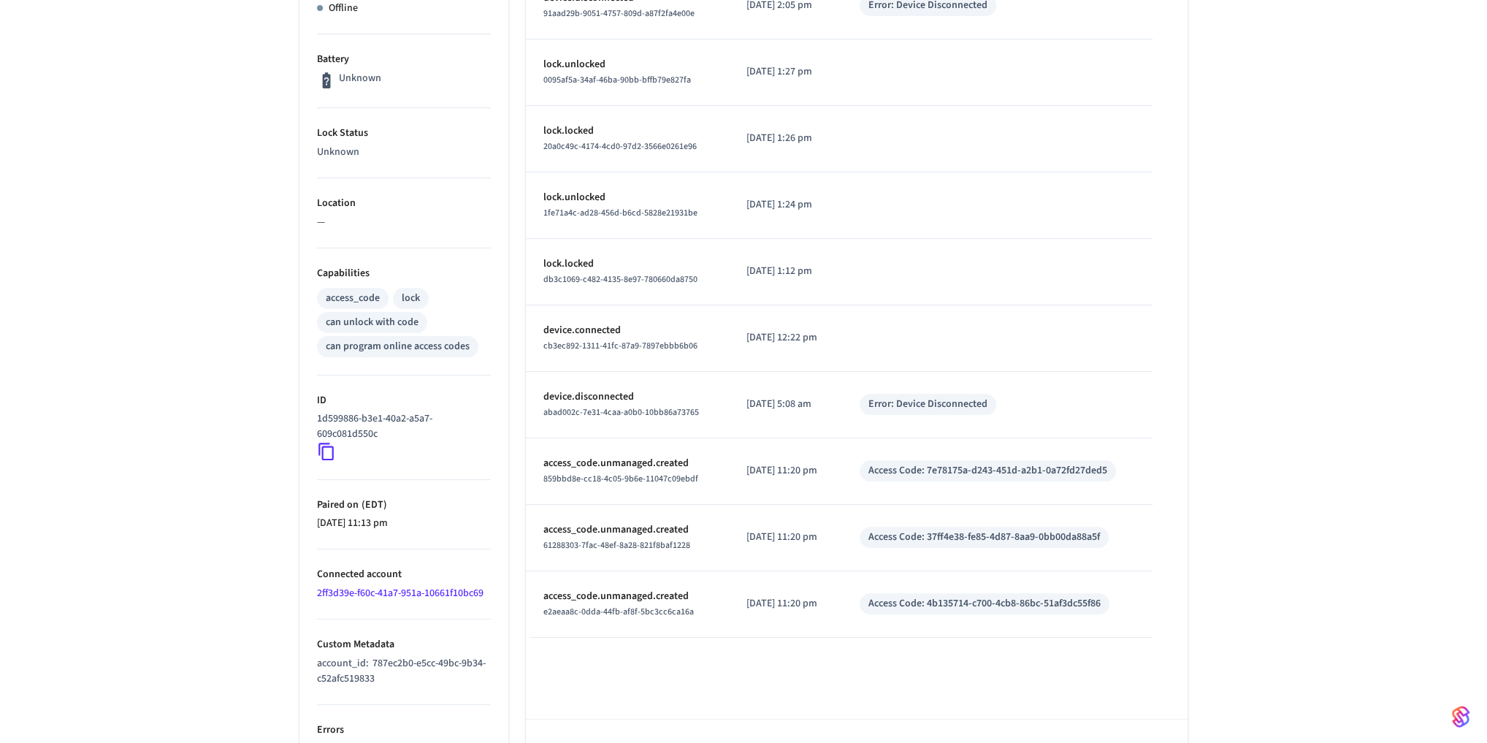
scroll to position [388, 0]
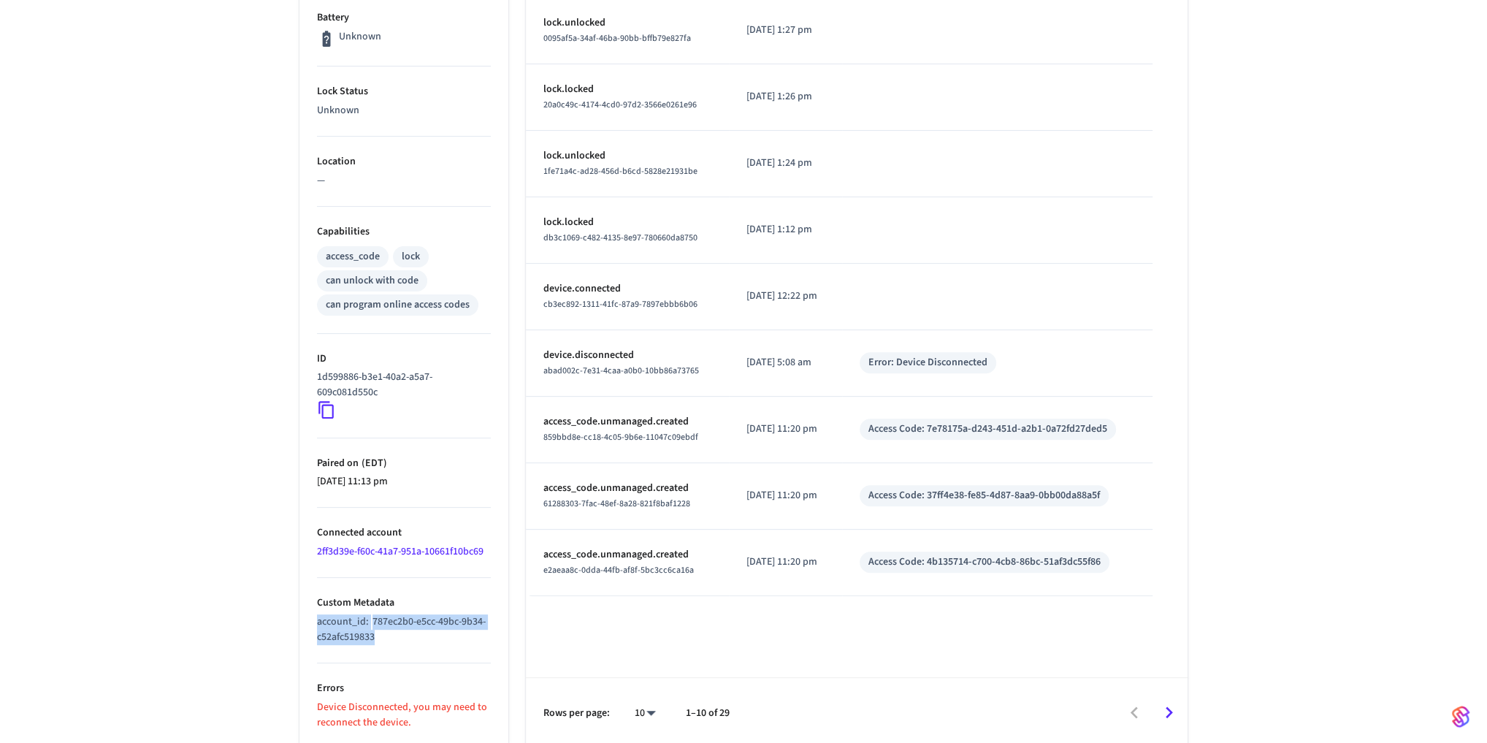
drag, startPoint x: 407, startPoint y: 629, endPoint x: 294, endPoint y: 615, distance: 113.3
click at [294, 615] on div "Properties Type Schlage Status Offline Battery Unknown Lock Status Unknown Loca…" at bounding box center [395, 278] width 226 height 940
drag, startPoint x: 361, startPoint y: 590, endPoint x: 322, endPoint y: 589, distance: 38.7
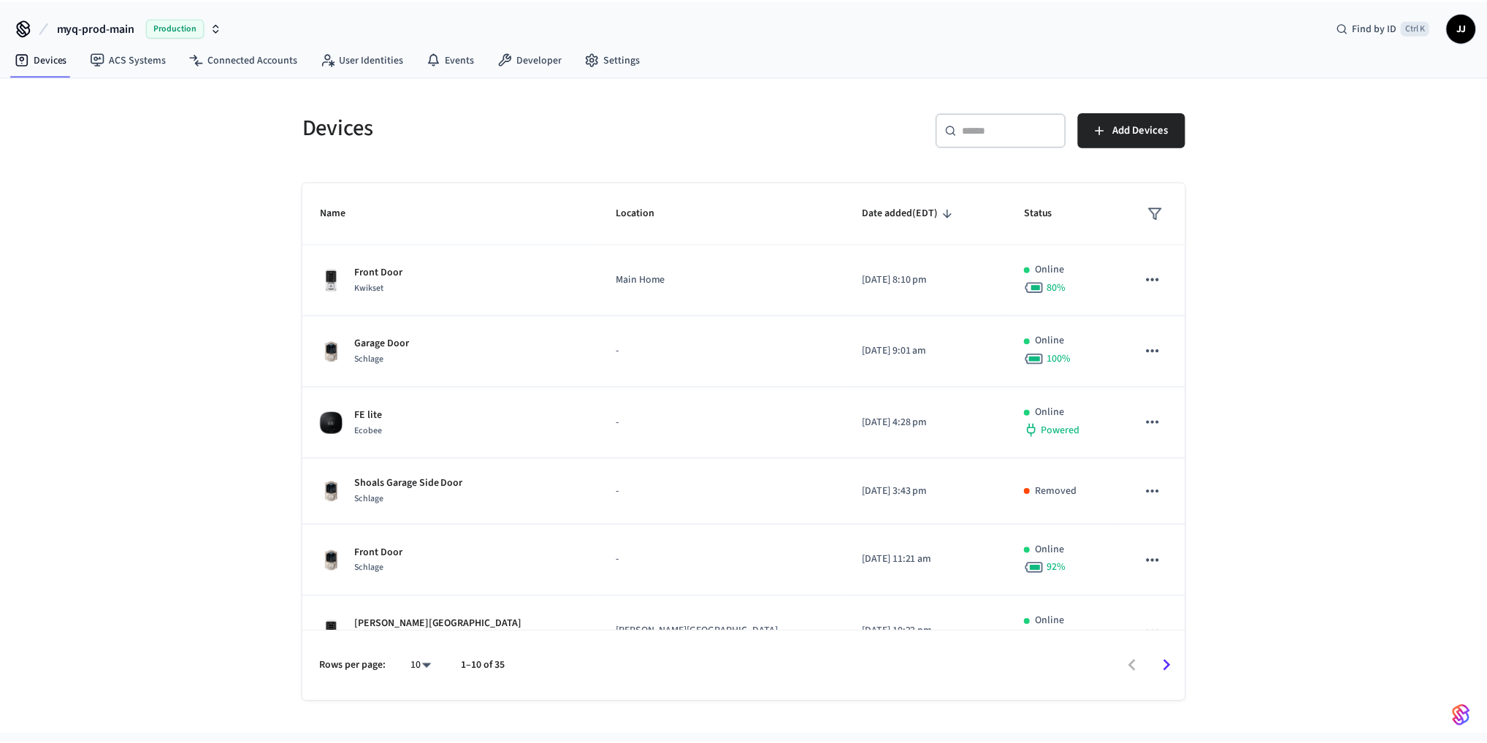
scroll to position [311, 0]
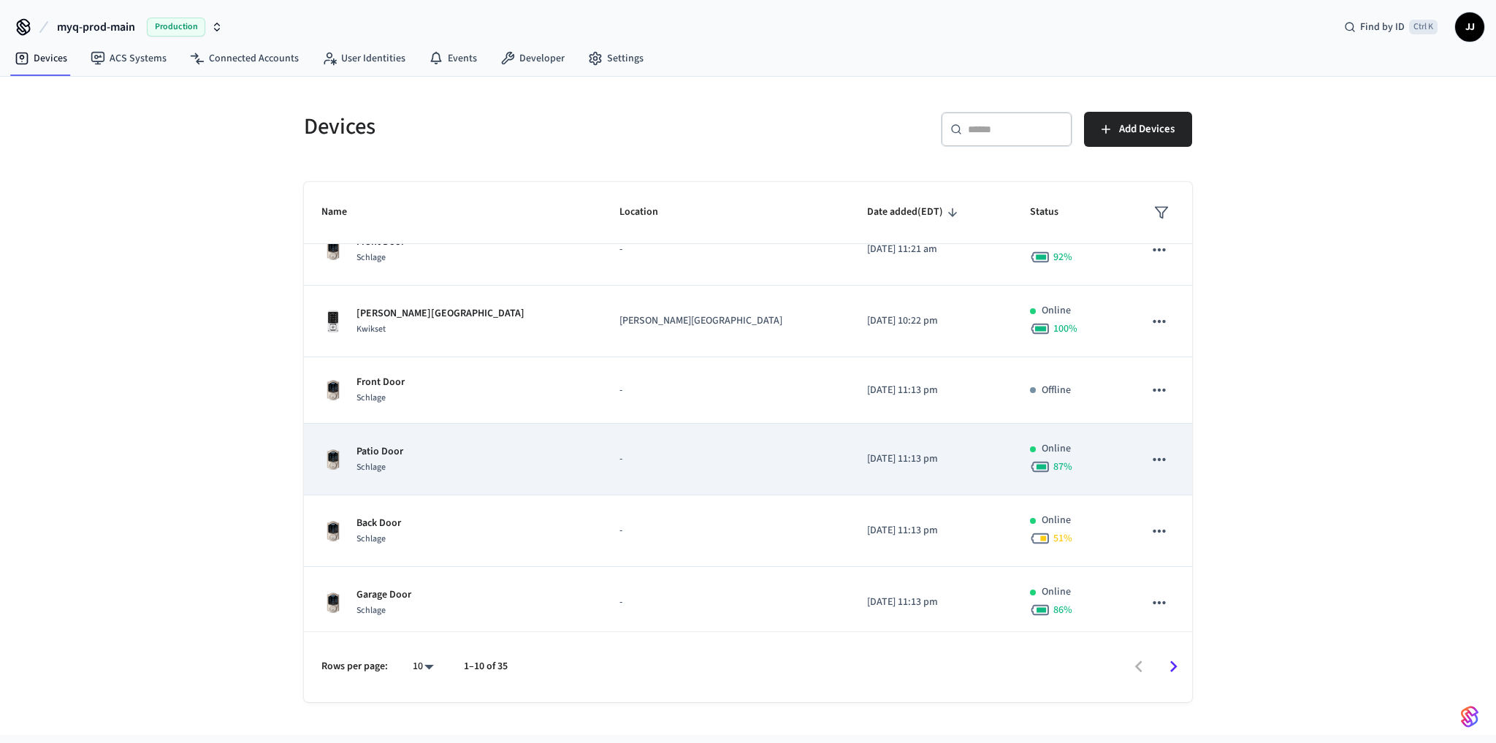
click at [407, 454] on div "Patio Door Schlage" at bounding box center [452, 459] width 263 height 31
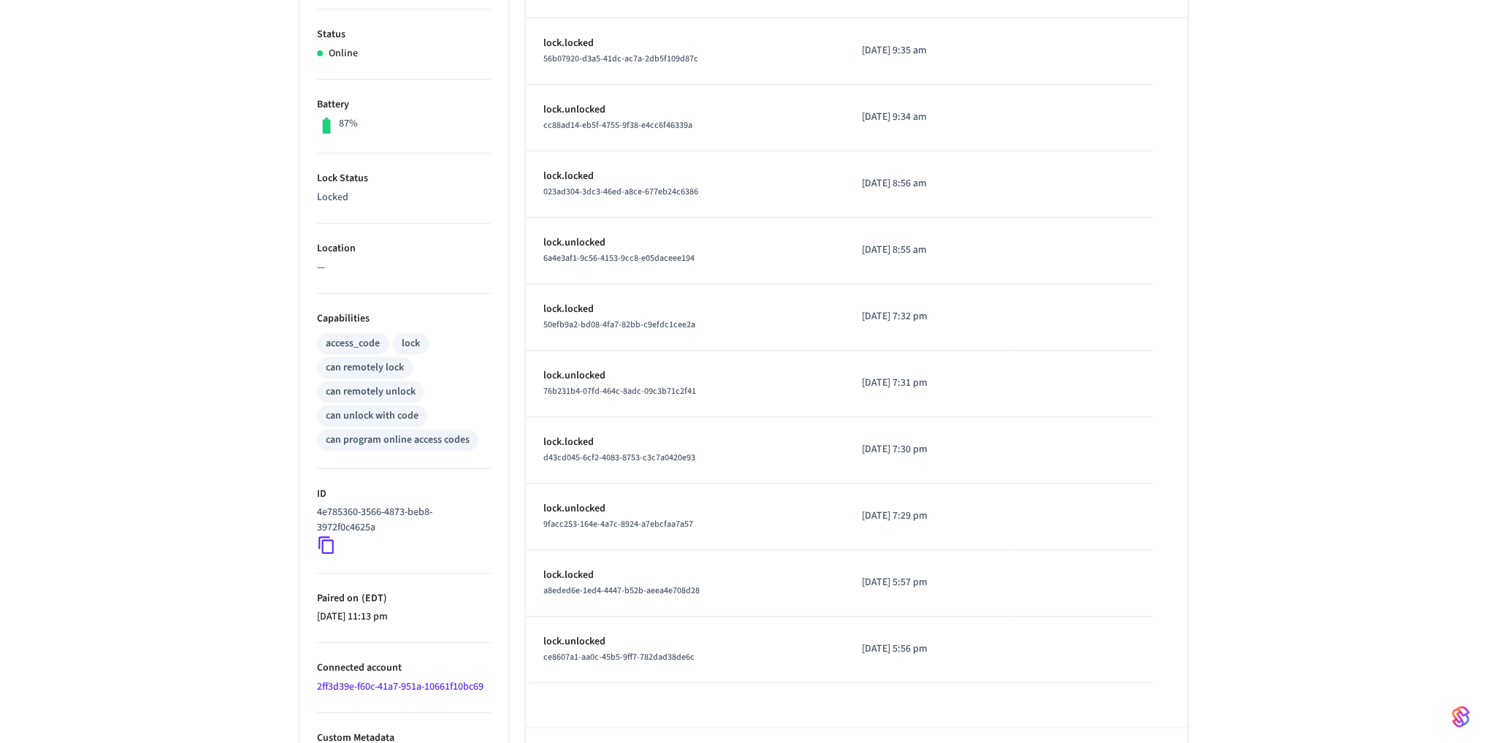
scroll to position [351, 0]
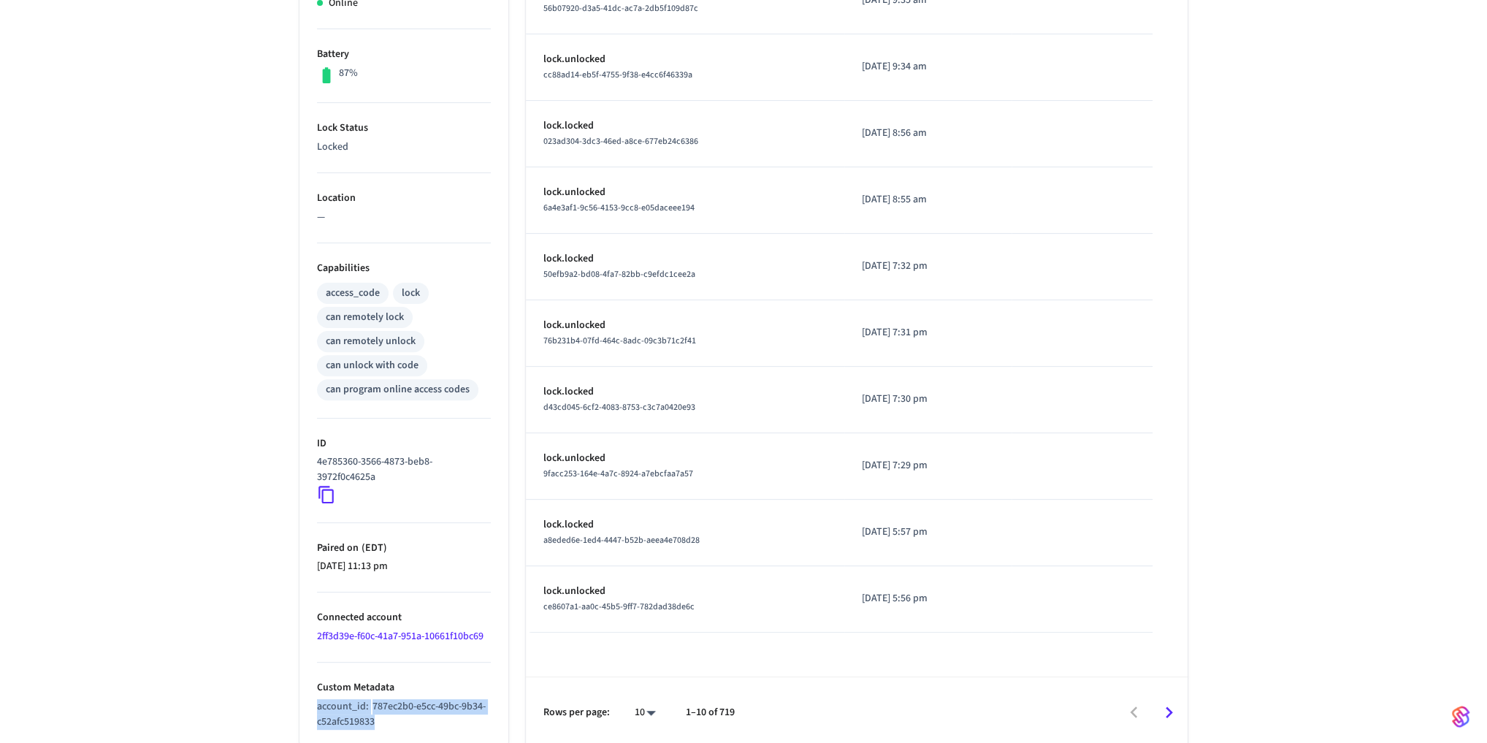
drag, startPoint x: 392, startPoint y: 716, endPoint x: 292, endPoint y: 698, distance: 101.7
click at [292, 698] on div "Properties Type Schlage Status Online Battery 87% Lock Status Locked Location —…" at bounding box center [395, 295] width 226 height 903
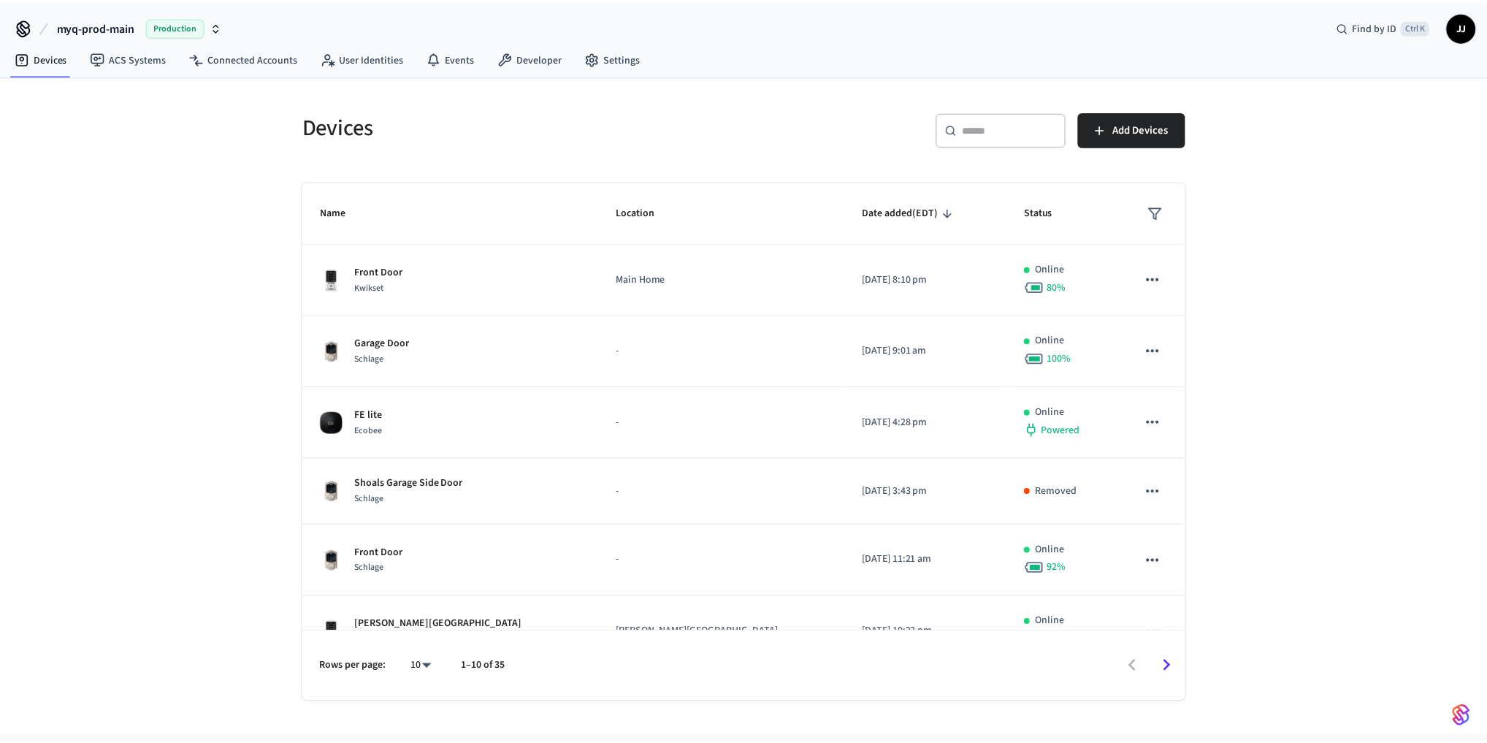
scroll to position [314, 0]
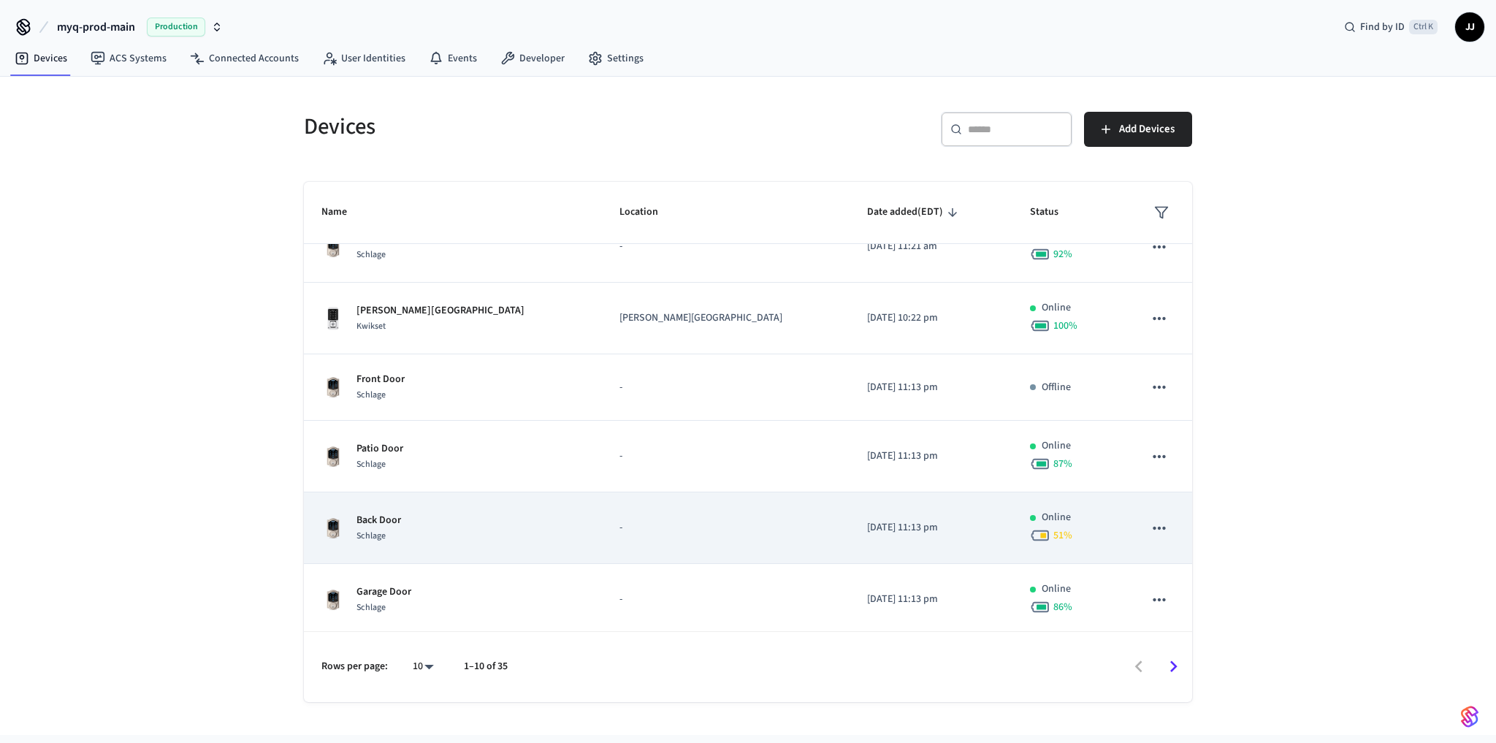
click at [462, 535] on div "Back Door Schlage" at bounding box center [452, 528] width 263 height 31
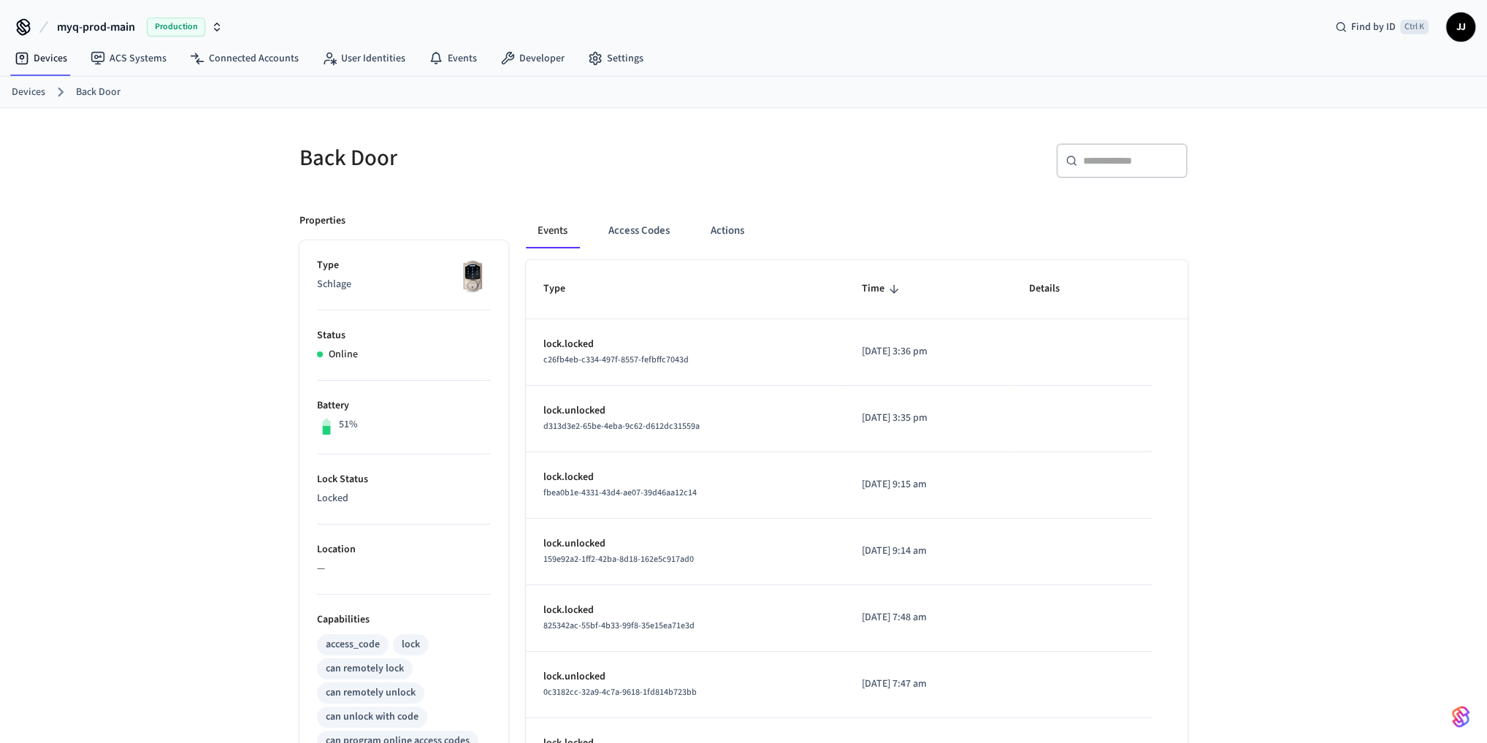
scroll to position [351, 0]
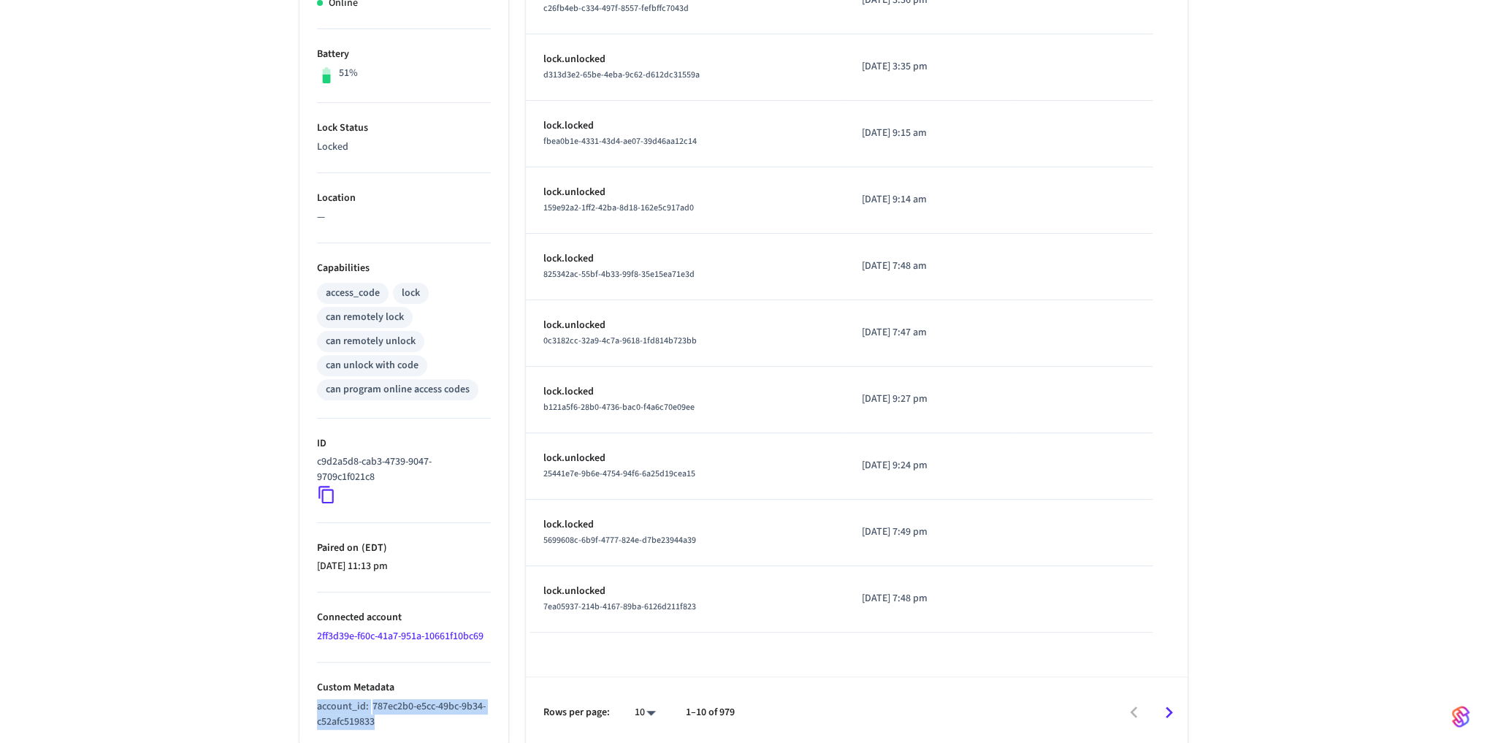
drag, startPoint x: 391, startPoint y: 718, endPoint x: 296, endPoint y: 706, distance: 95.7
click at [296, 706] on div "Properties Type Schlage Status Online Battery 51% Lock Status Locked Location —…" at bounding box center [395, 295] width 226 height 903
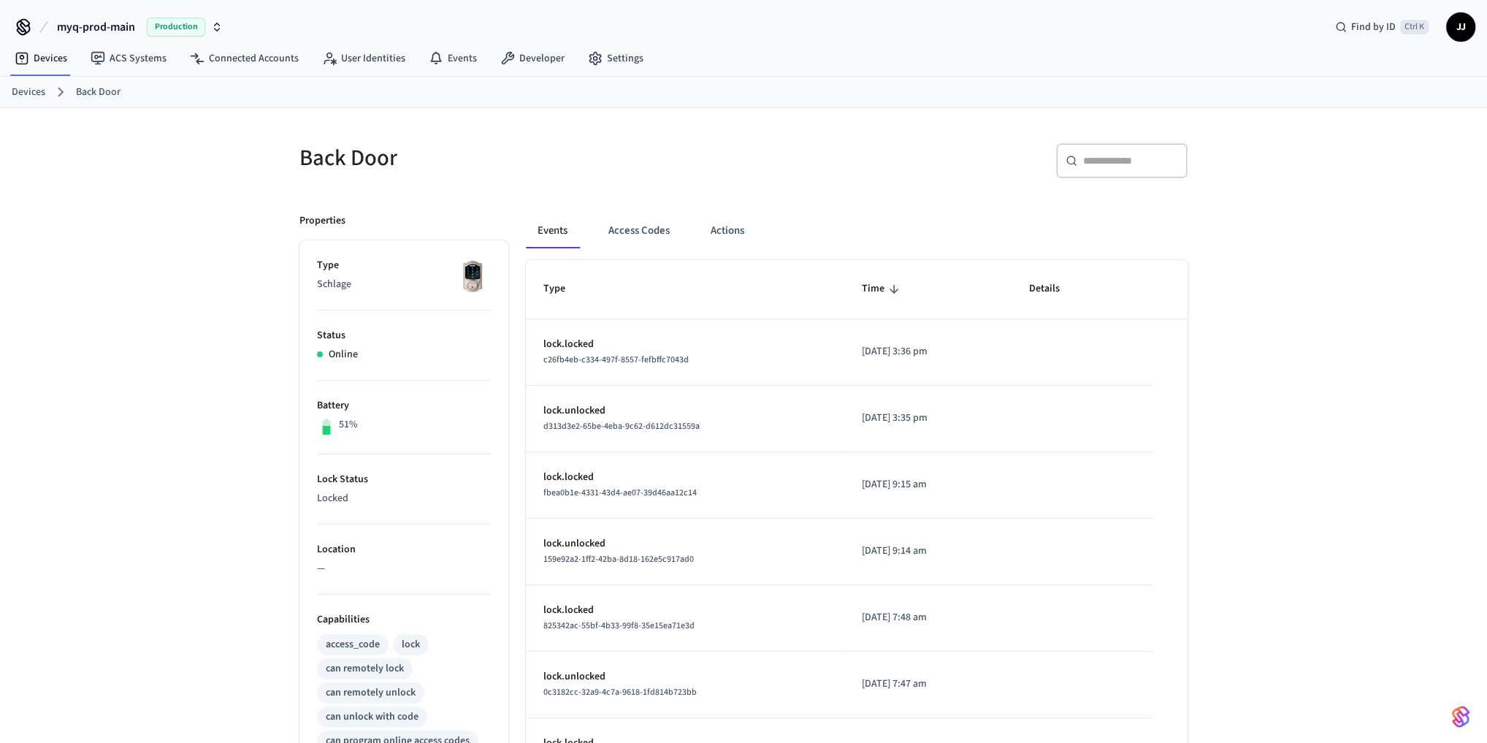
scroll to position [311, 0]
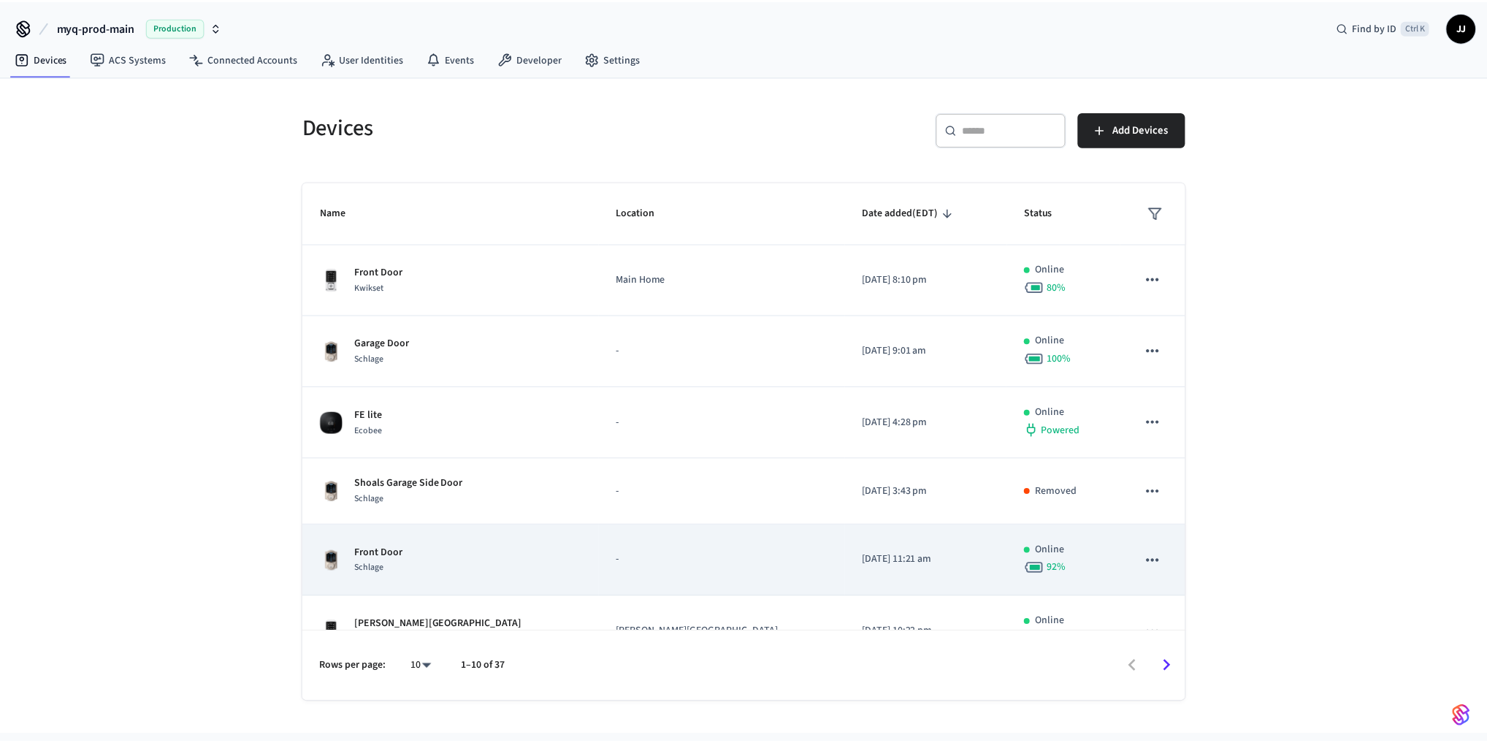
scroll to position [314, 0]
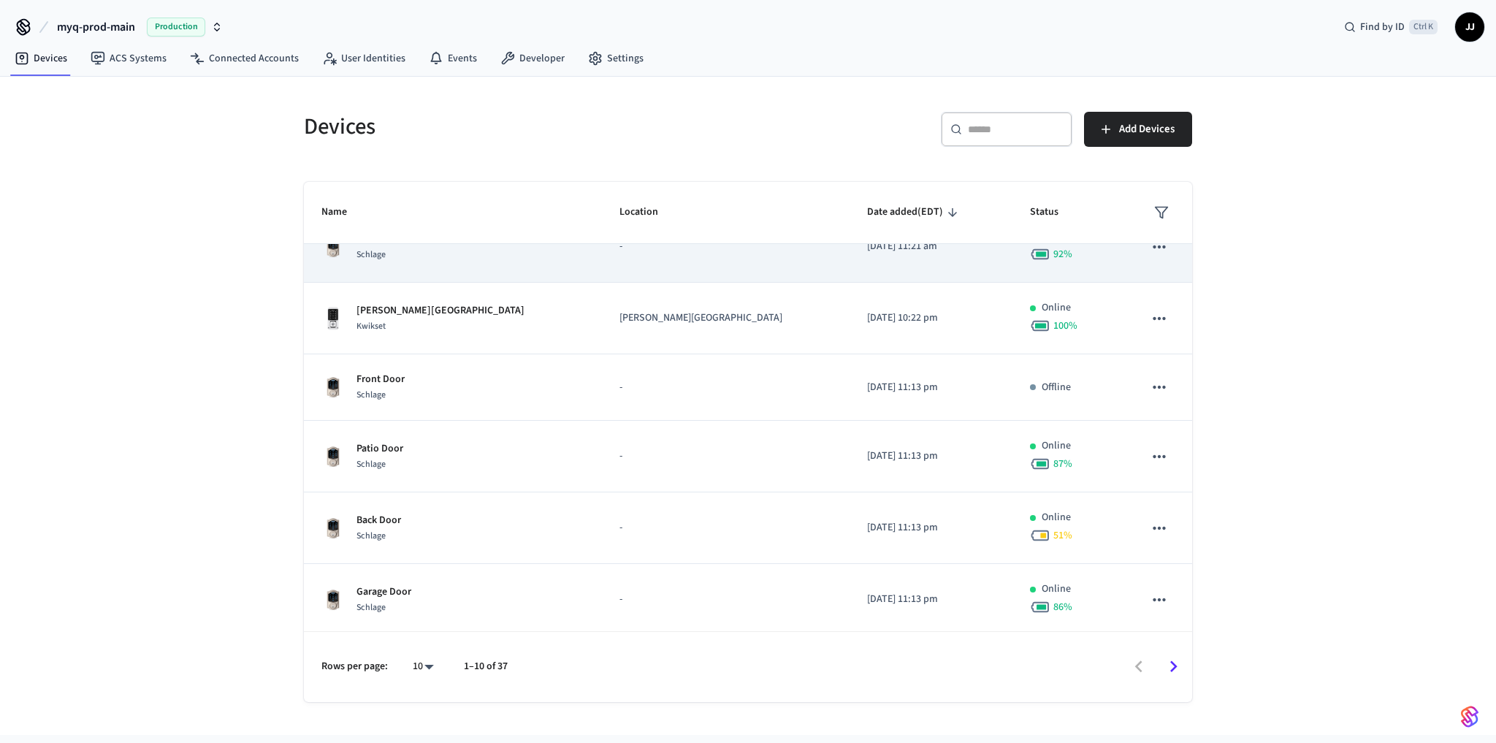
click at [360, 586] on p "Garage Door" at bounding box center [383, 591] width 55 height 15
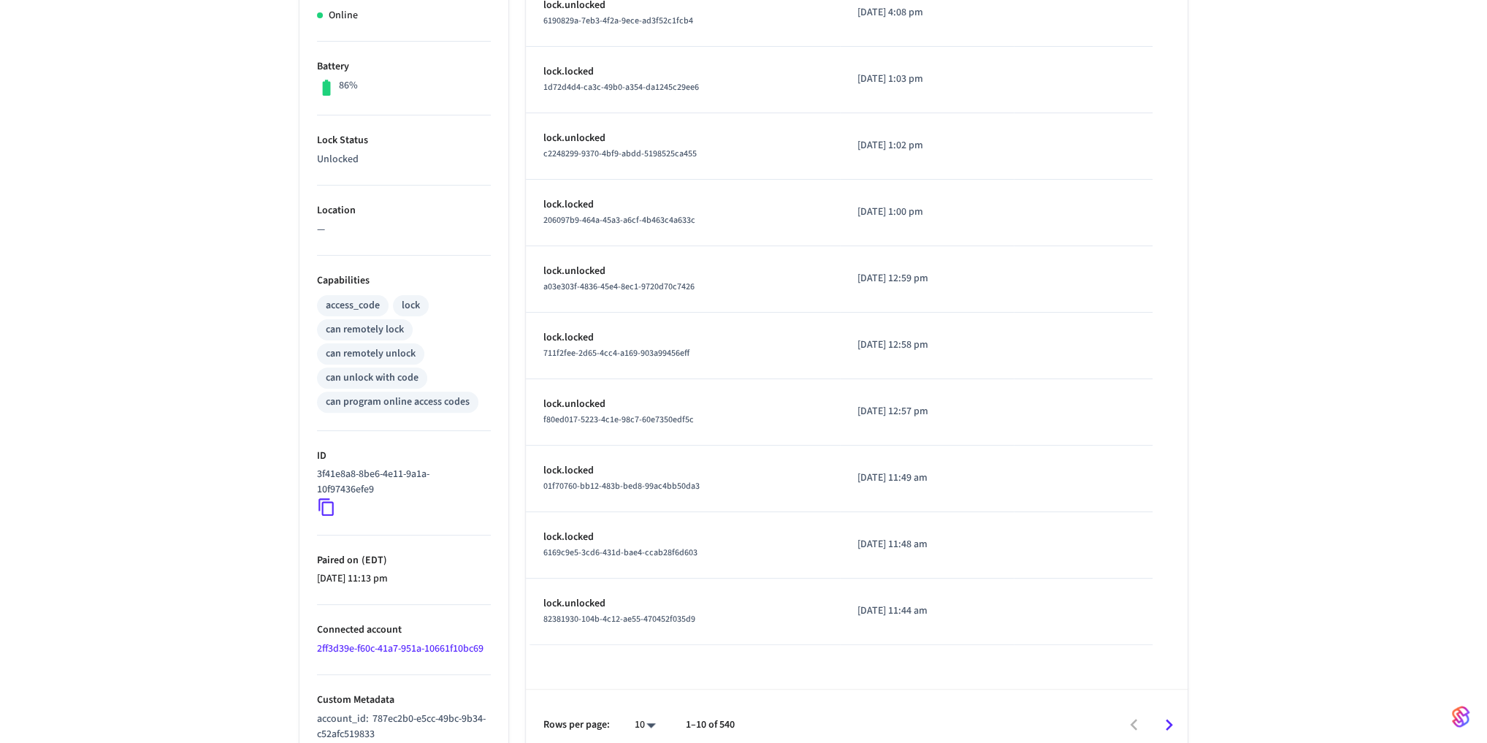
scroll to position [351, 0]
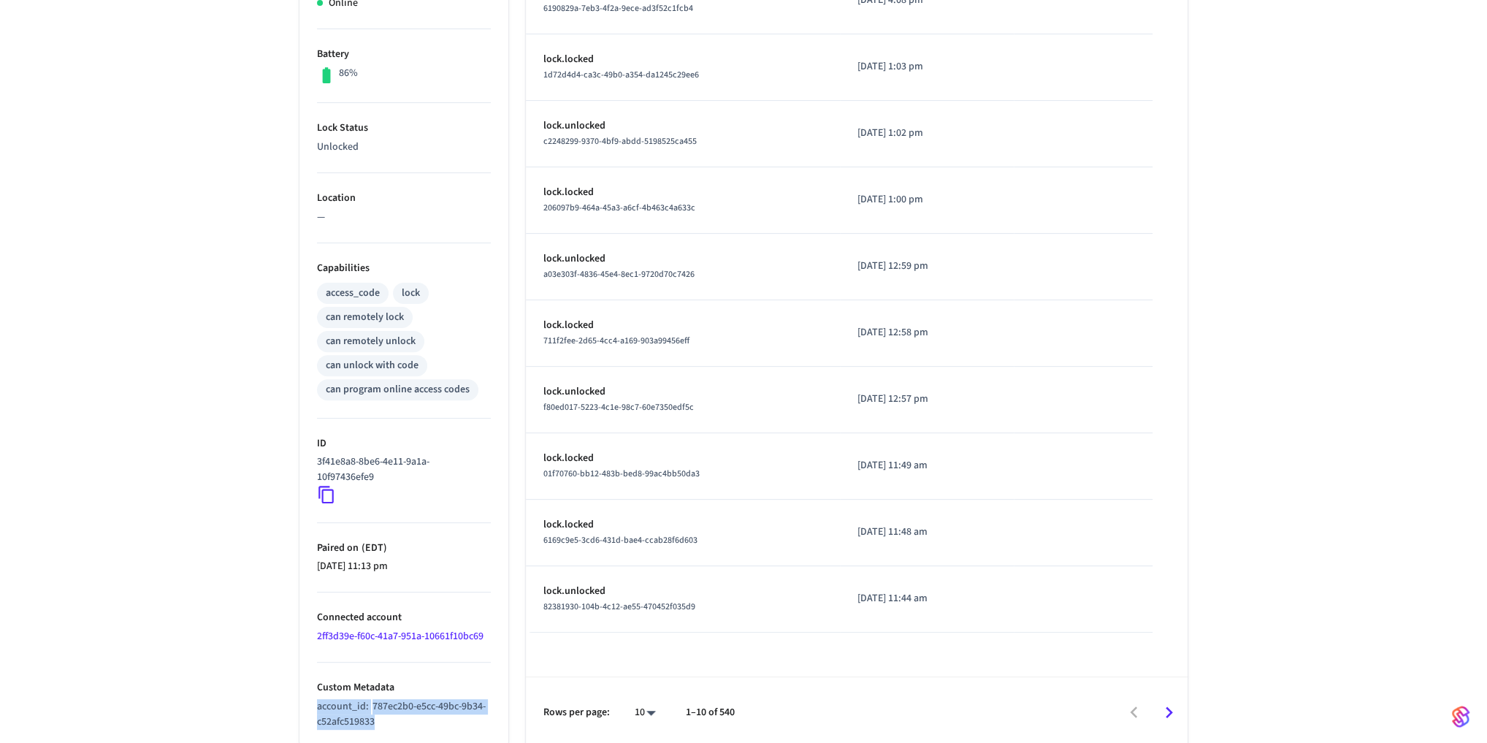
drag, startPoint x: 401, startPoint y: 711, endPoint x: 263, endPoint y: 701, distance: 138.3
click at [263, 701] on div "Garage Door ​ ​ Properties Type Schlage Status Online Battery 86% Lock Status U…" at bounding box center [743, 252] width 1487 height 990
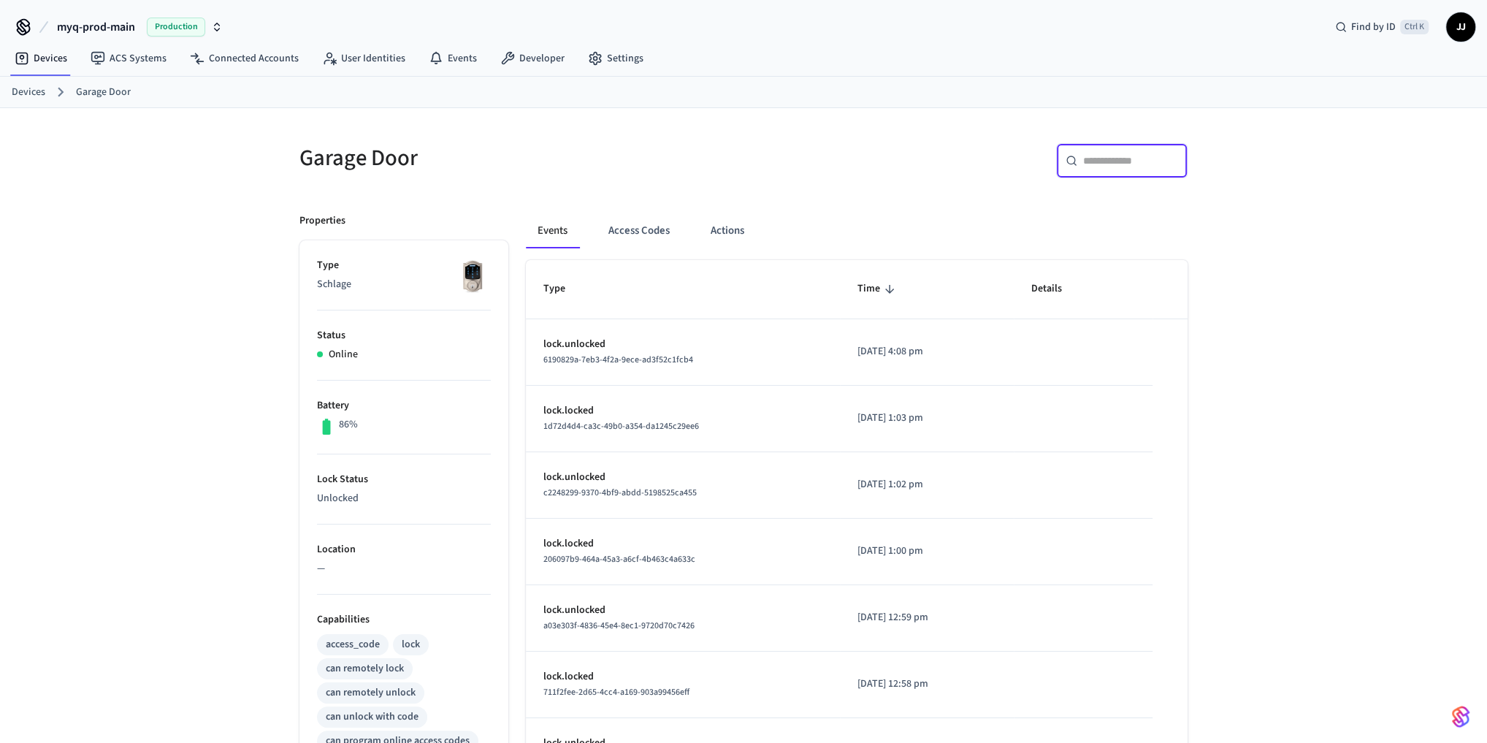
click at [1125, 154] on input "text" at bounding box center [1130, 160] width 95 height 15
paste input "**********"
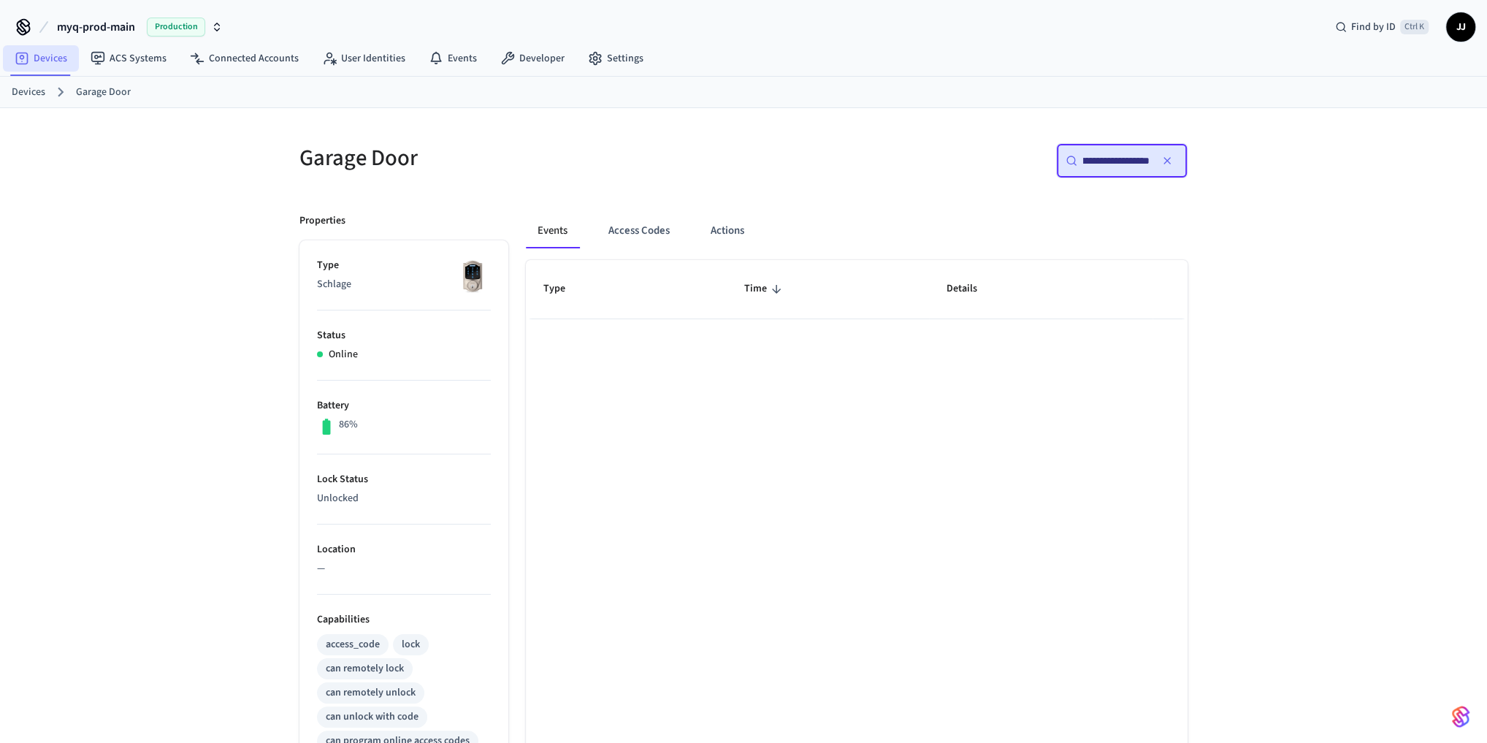
type input "**********"
click at [42, 61] on link "Devices" at bounding box center [41, 58] width 76 height 26
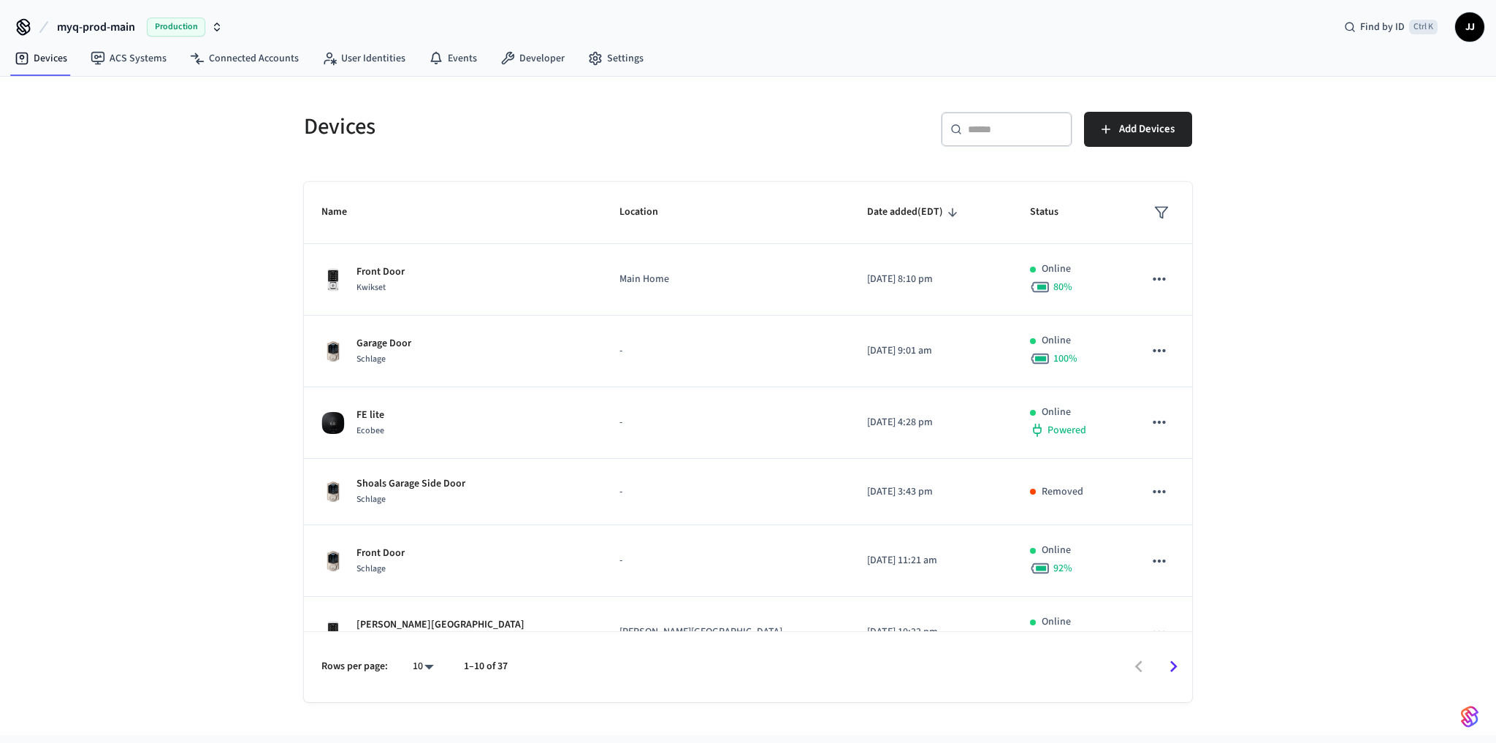
click at [1030, 117] on div "​ ​" at bounding box center [1006, 129] width 131 height 35
paste input "**********"
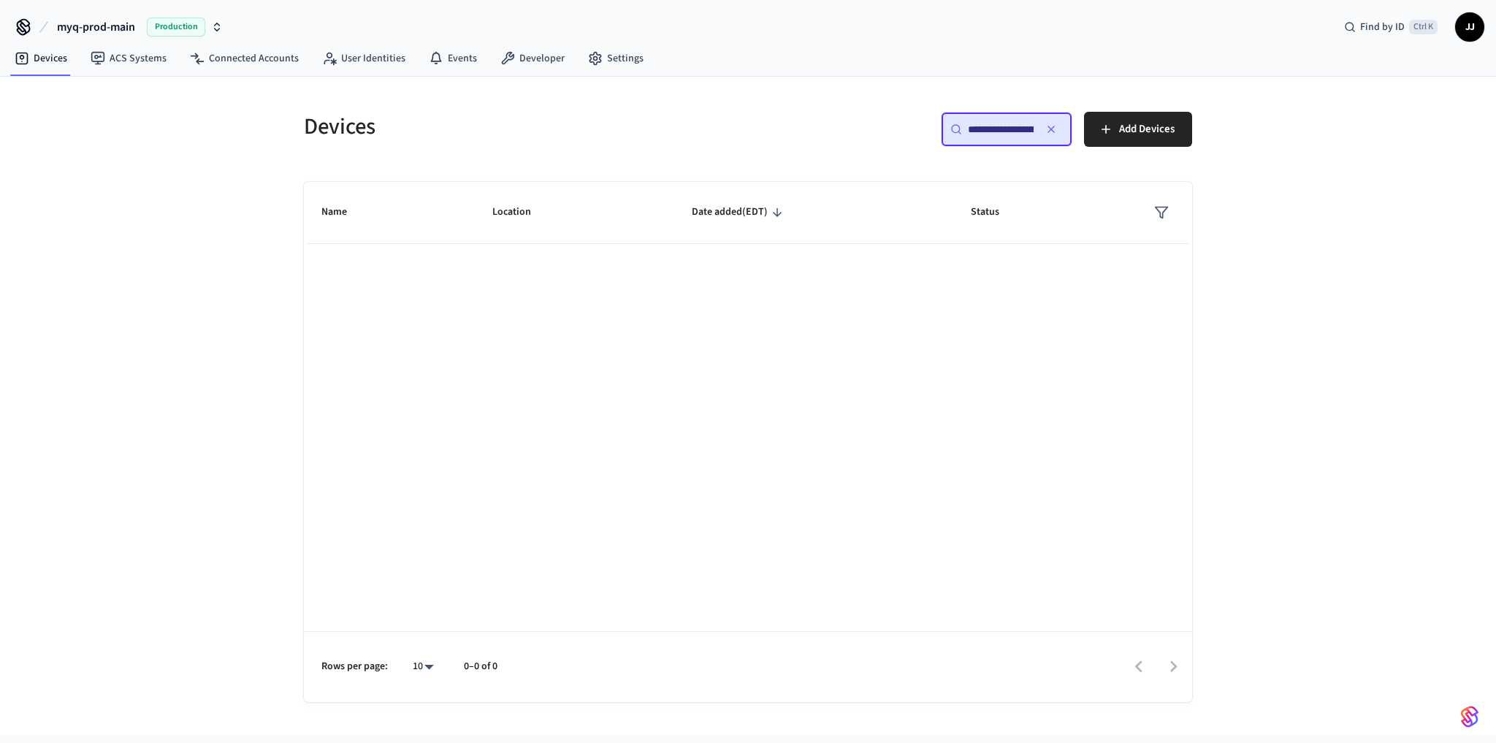
scroll to position [0, 112]
type input "**********"
click at [1014, 315] on div "Name Location Date added (EDT) Status Rows per page: 10 ** 0–0 of 0" at bounding box center [748, 442] width 888 height 520
click at [1053, 124] on icon "button" at bounding box center [1052, 129] width 12 height 12
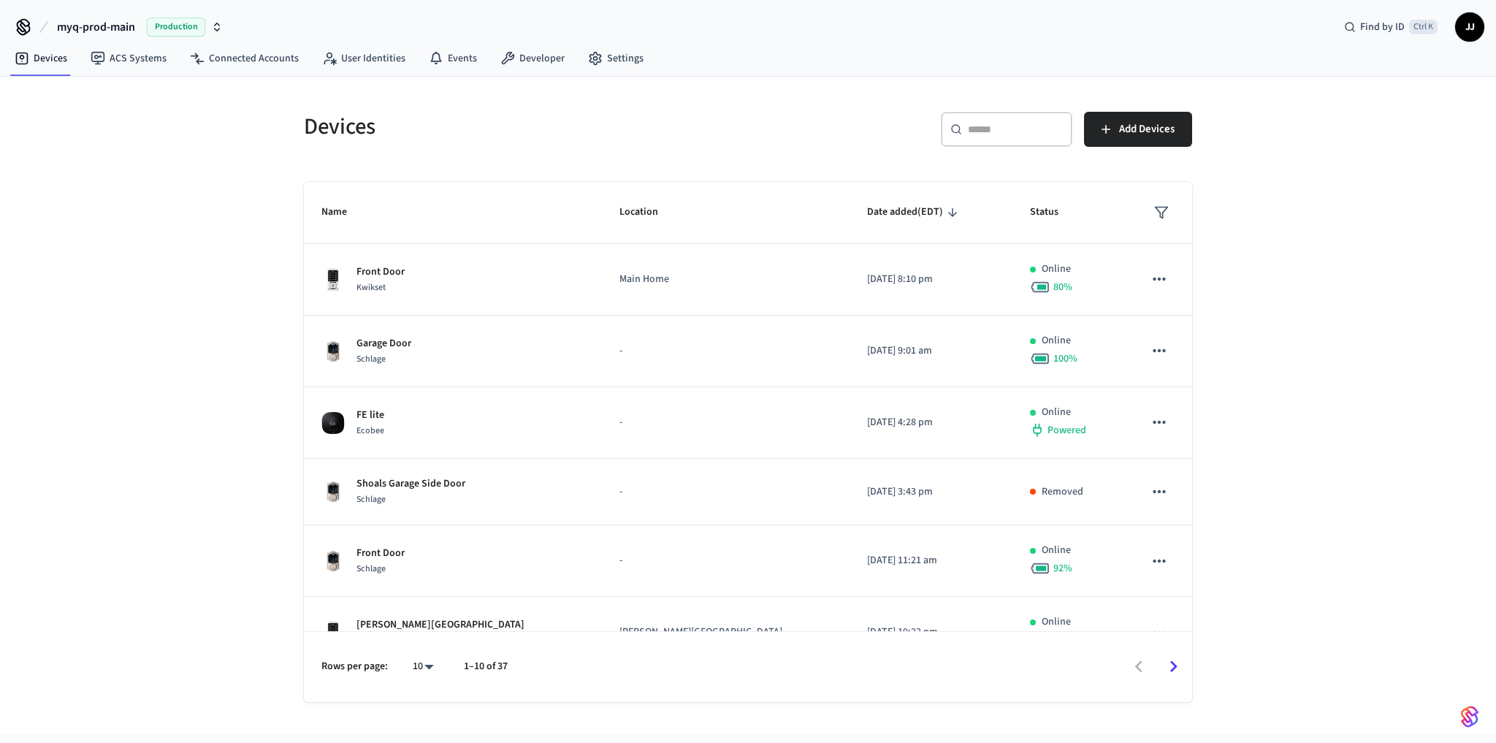
click at [979, 141] on div "​ ​" at bounding box center [1006, 129] width 131 height 35
paste input "**********"
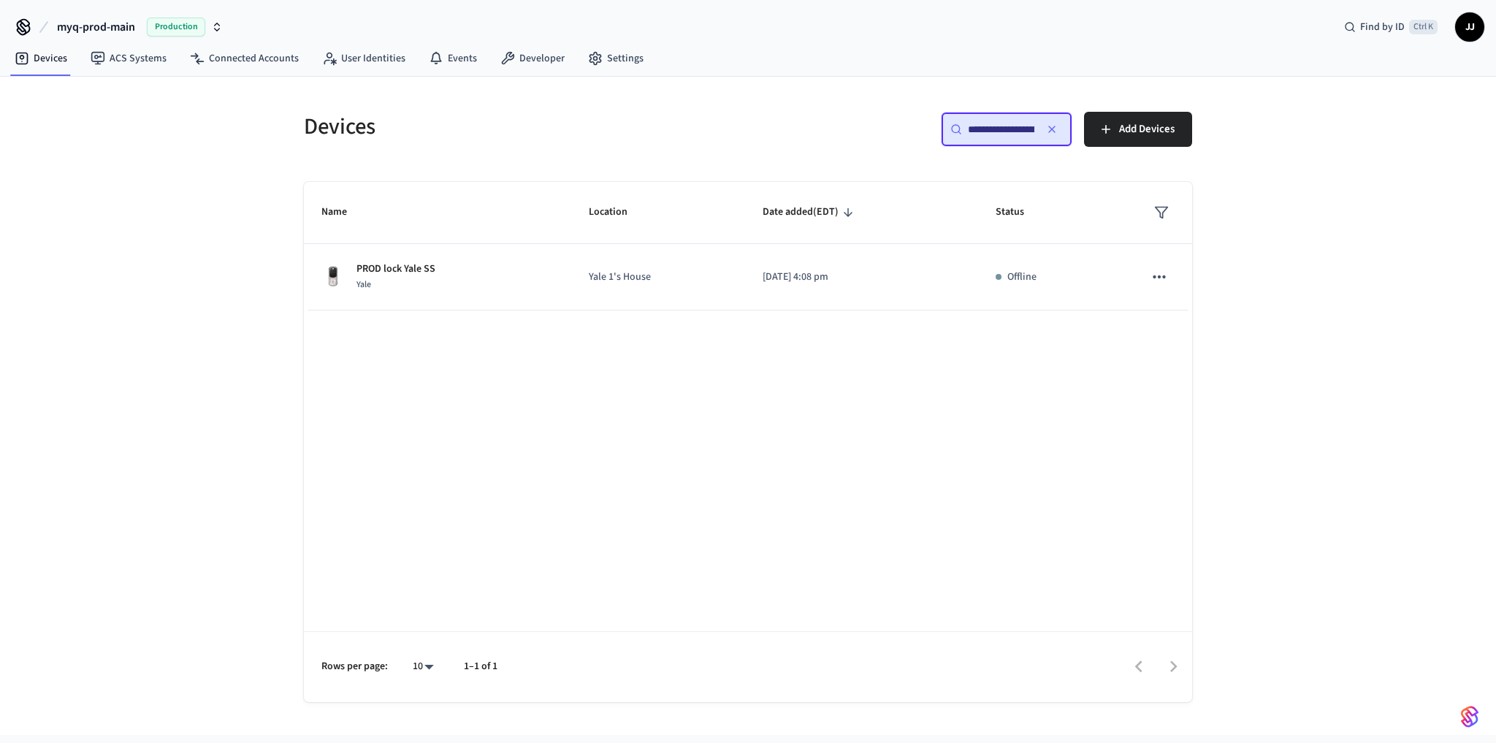
scroll to position [0, 110]
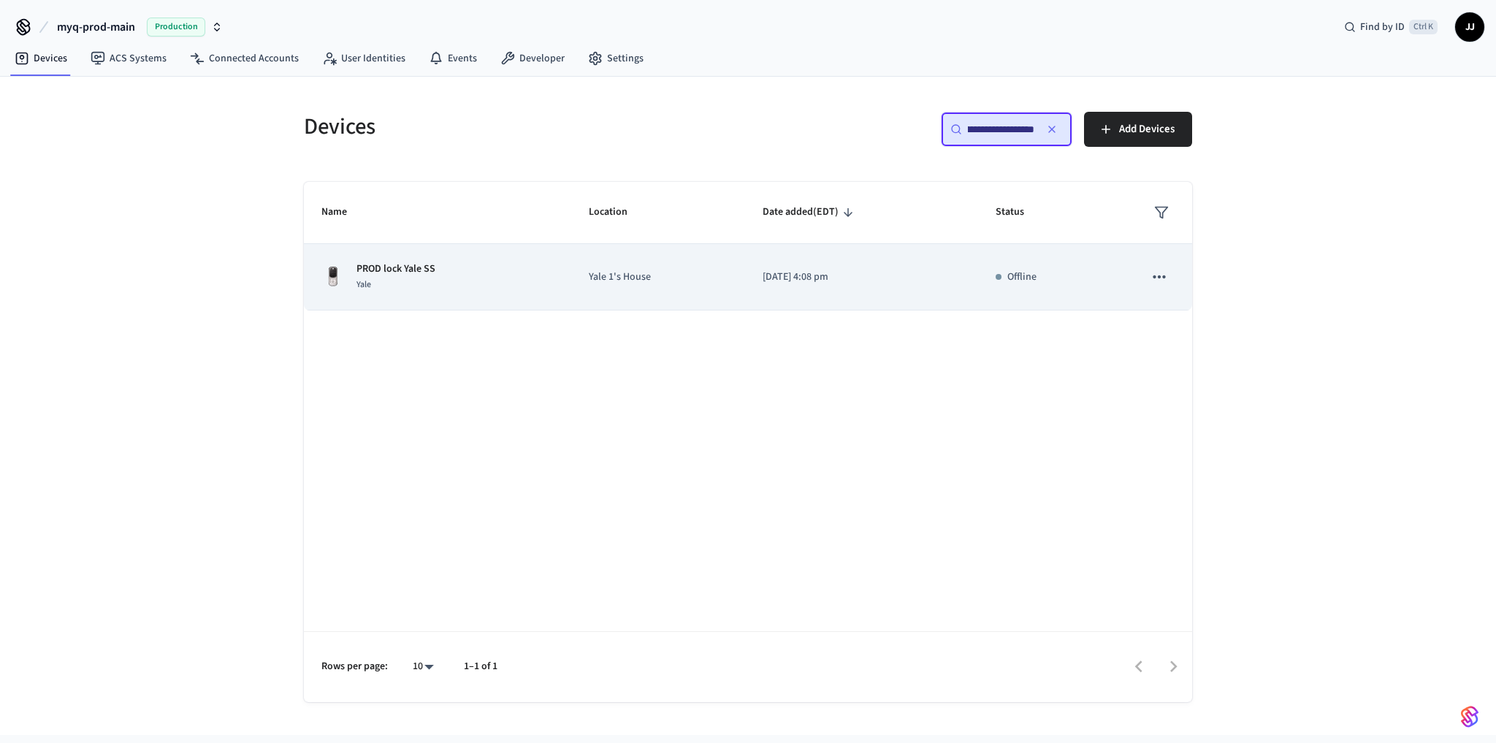
type input "**********"
click at [520, 288] on div "PROD lock Yale SS Yale" at bounding box center [437, 276] width 232 height 31
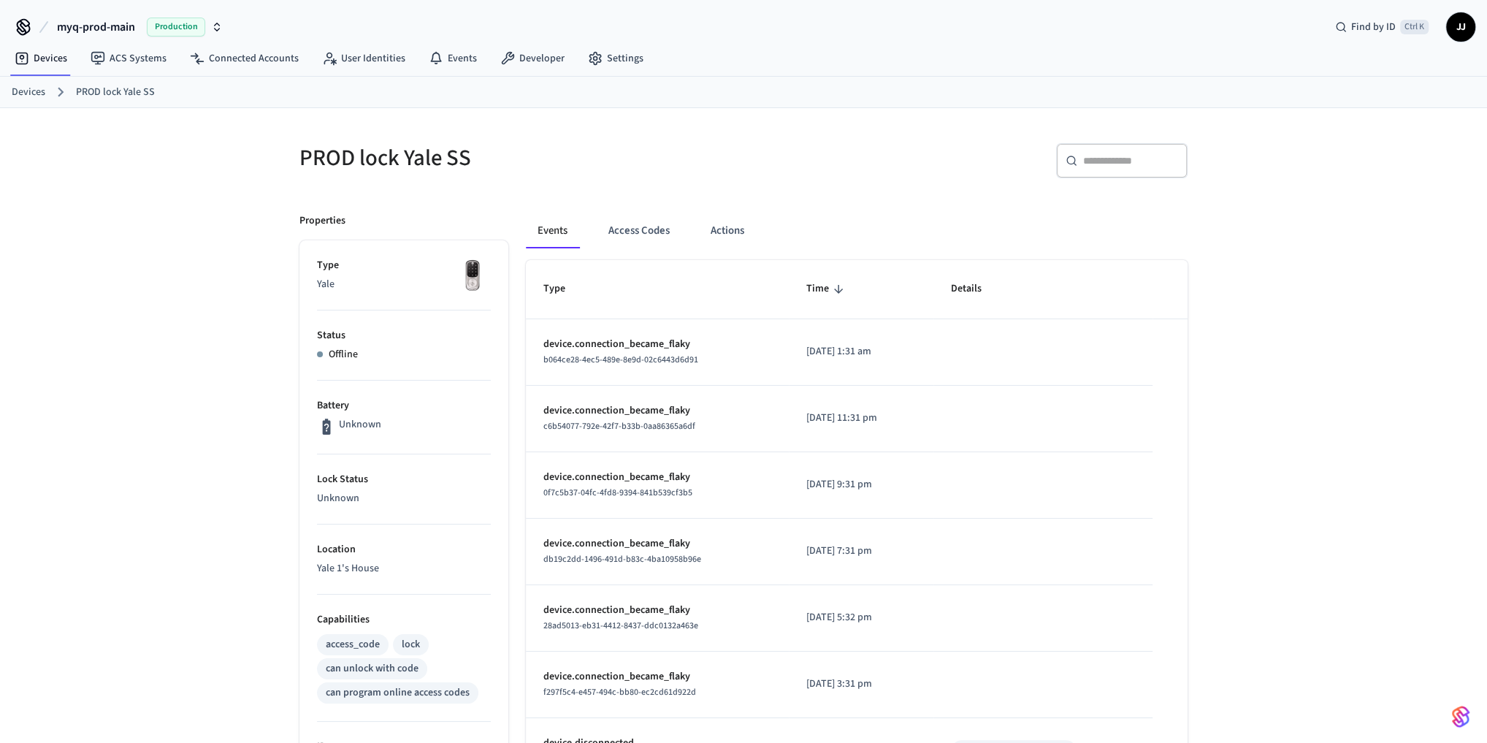
drag, startPoint x: 372, startPoint y: 397, endPoint x: 378, endPoint y: 391, distance: 8.8
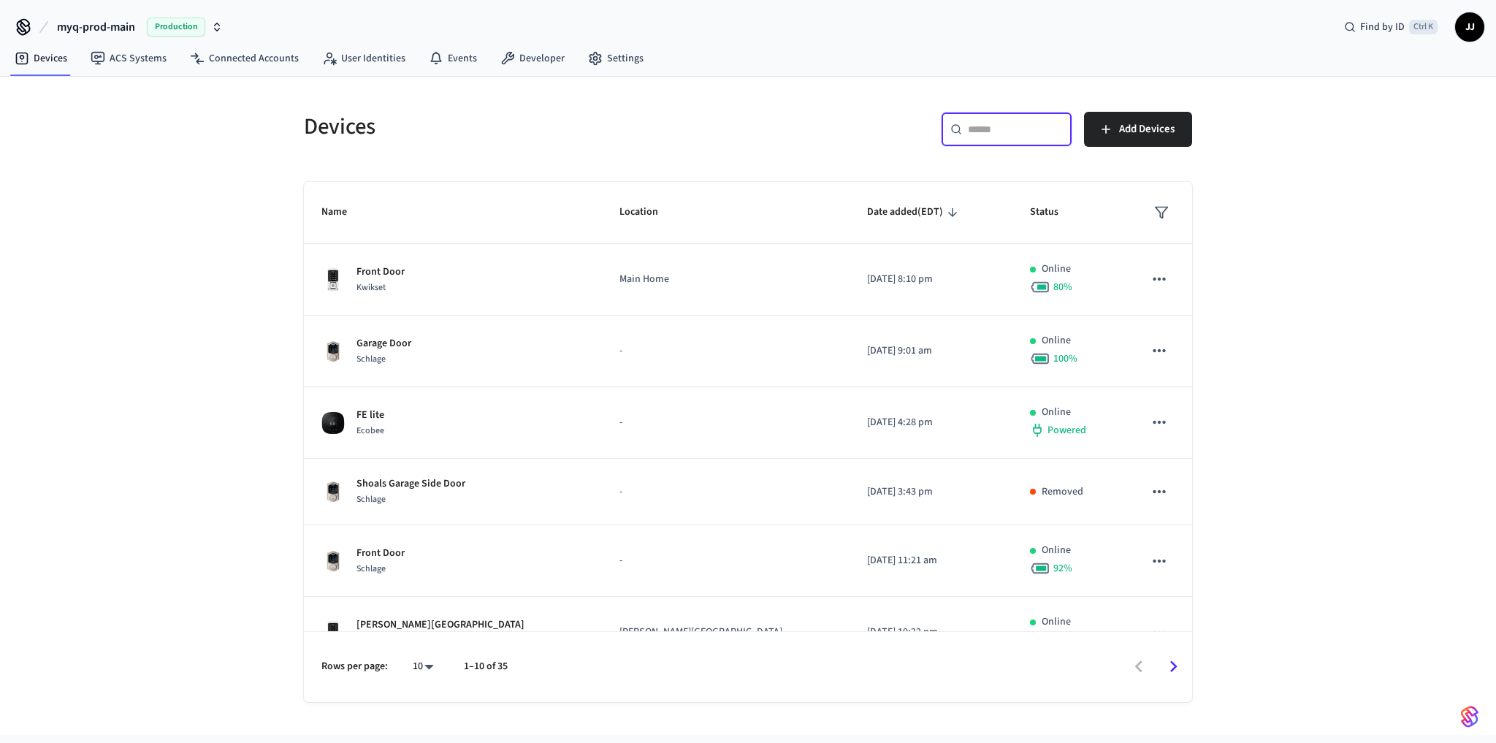
click at [1007, 123] on input "text" at bounding box center [1015, 129] width 95 height 15
paste input "**********"
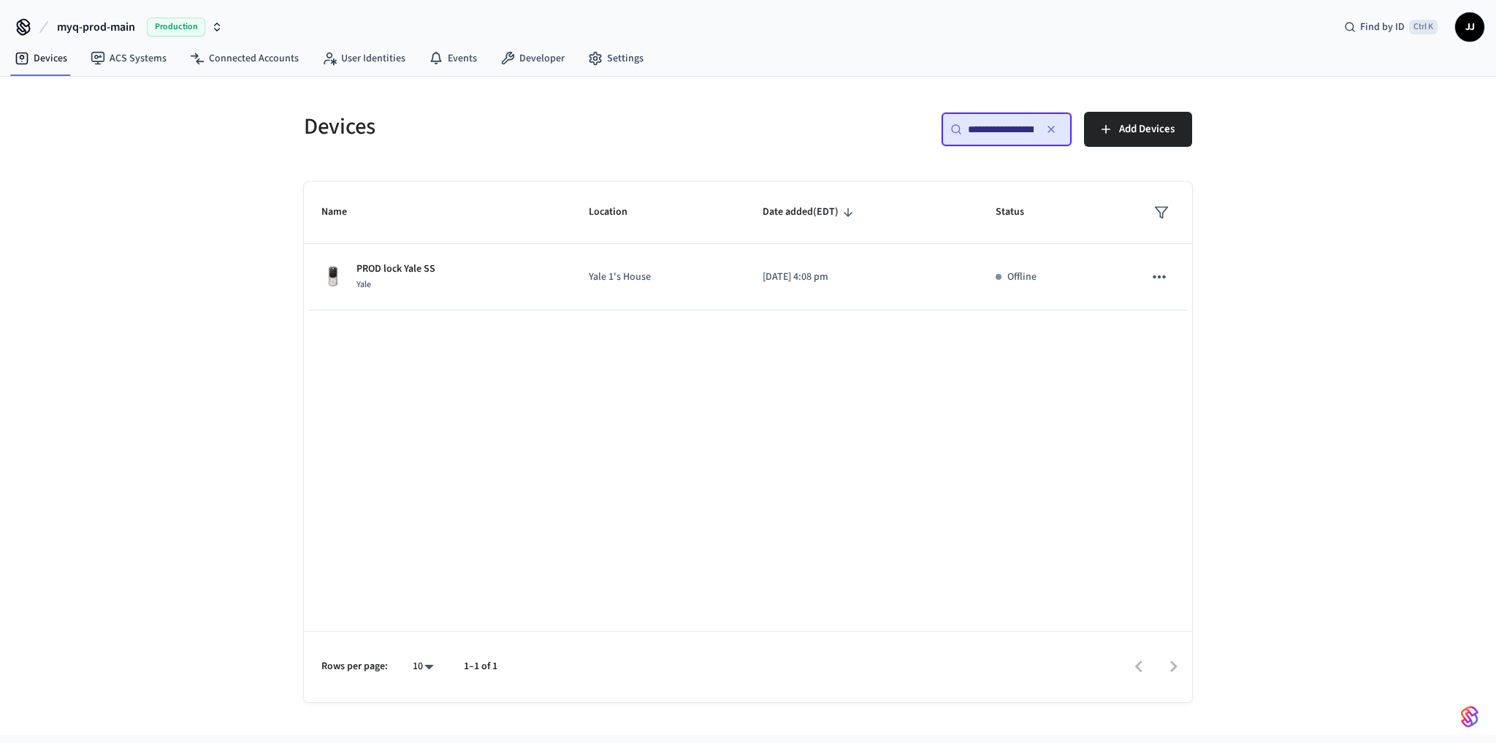
scroll to position [0, 110]
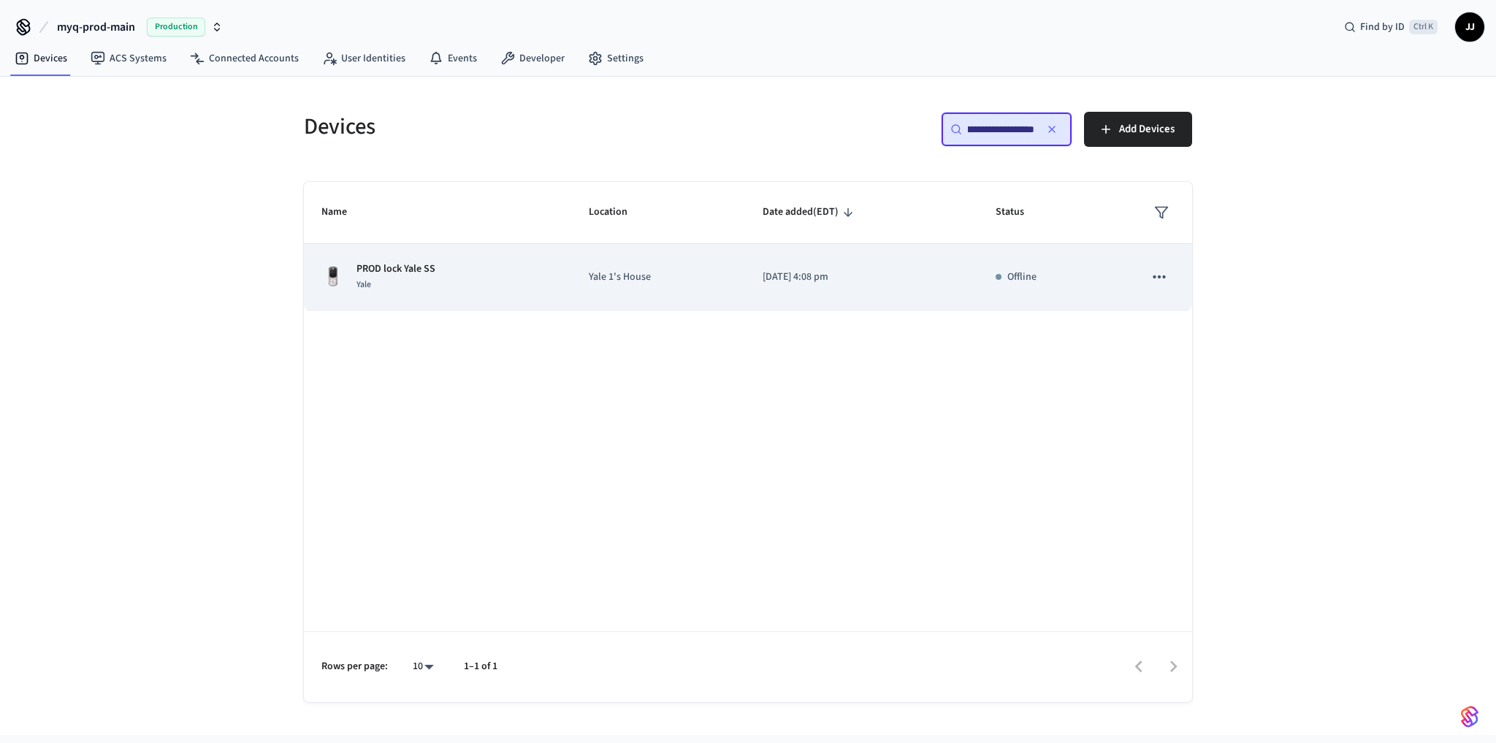
type input "**********"
click at [459, 271] on div "PROD lock Yale SS Yale" at bounding box center [437, 276] width 232 height 31
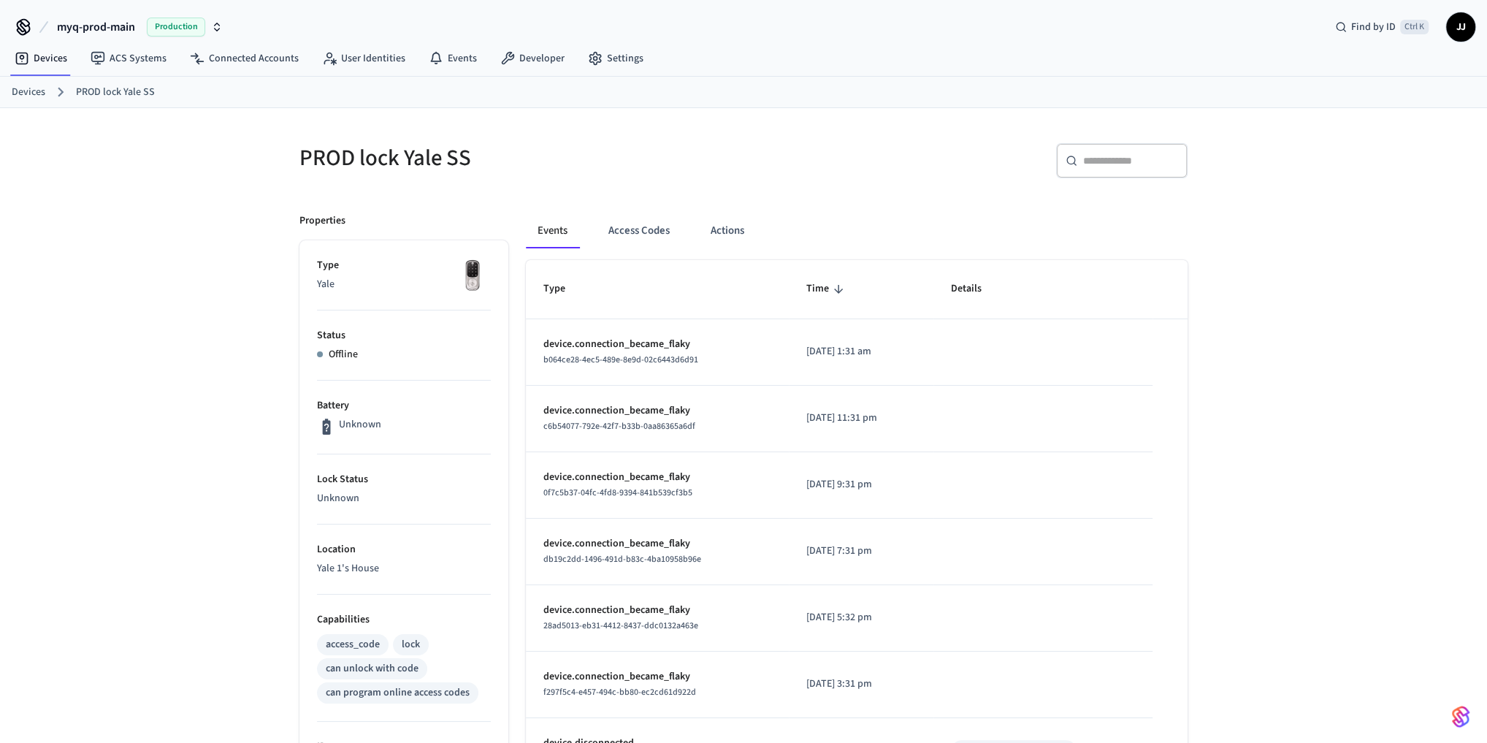
scroll to position [403, 0]
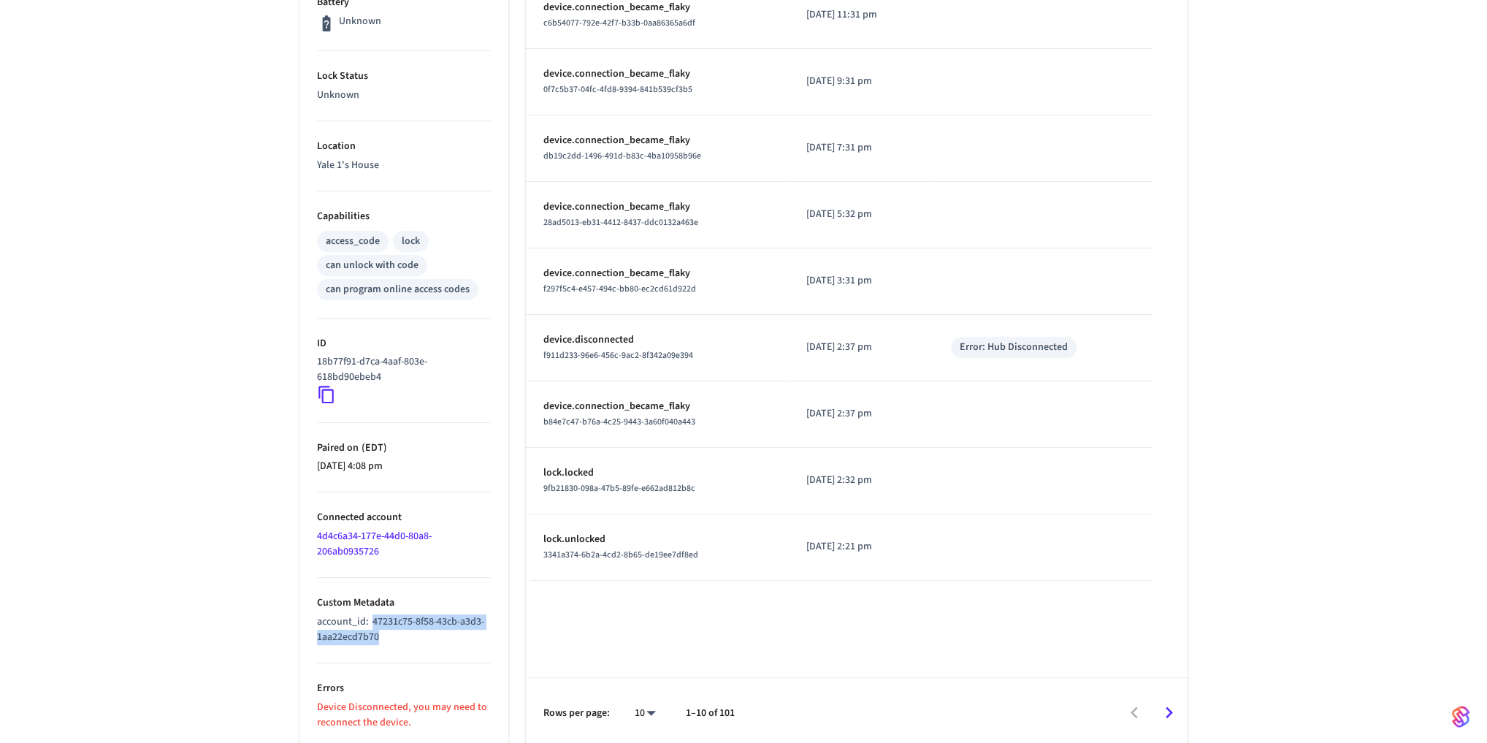
drag, startPoint x: 397, startPoint y: 629, endPoint x: 372, endPoint y: 616, distance: 27.1
click at [372, 616] on p "account_id : 47231c75-8f58-43cb-a3d3-1aa22ecd7b70" at bounding box center [404, 629] width 174 height 31
drag, startPoint x: 1362, startPoint y: 107, endPoint x: 849, endPoint y: 12, distance: 521.4
click at [1361, 107] on div "PROD lock Yale SS ​ ​ Properties Type Yale Status Offline Battery Unknown Lock …" at bounding box center [743, 226] width 1487 height 1043
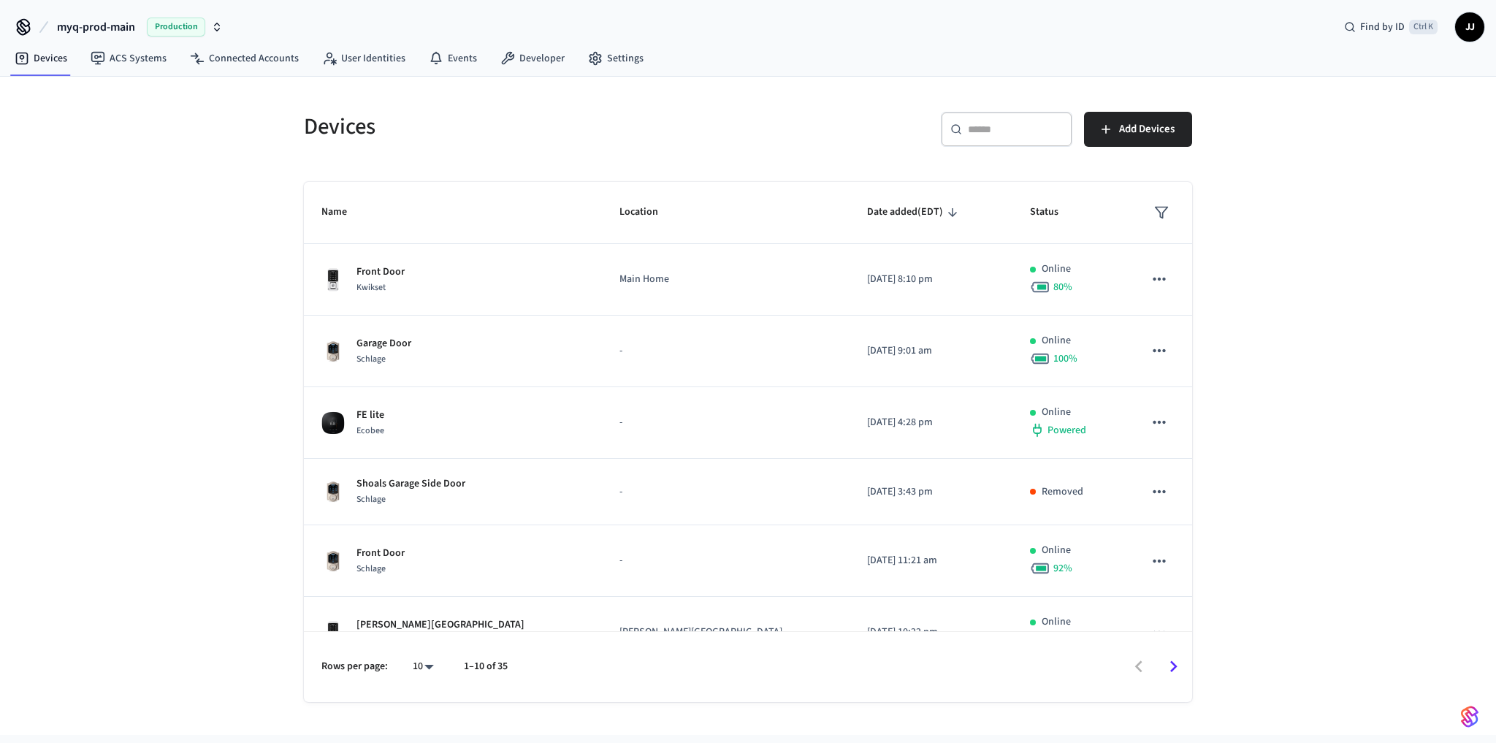
click at [1306, 513] on div "Devices ​ ​ Add Devices Name Location Date added (EDT) Status Front Door Kwikse…" at bounding box center [748, 406] width 1496 height 658
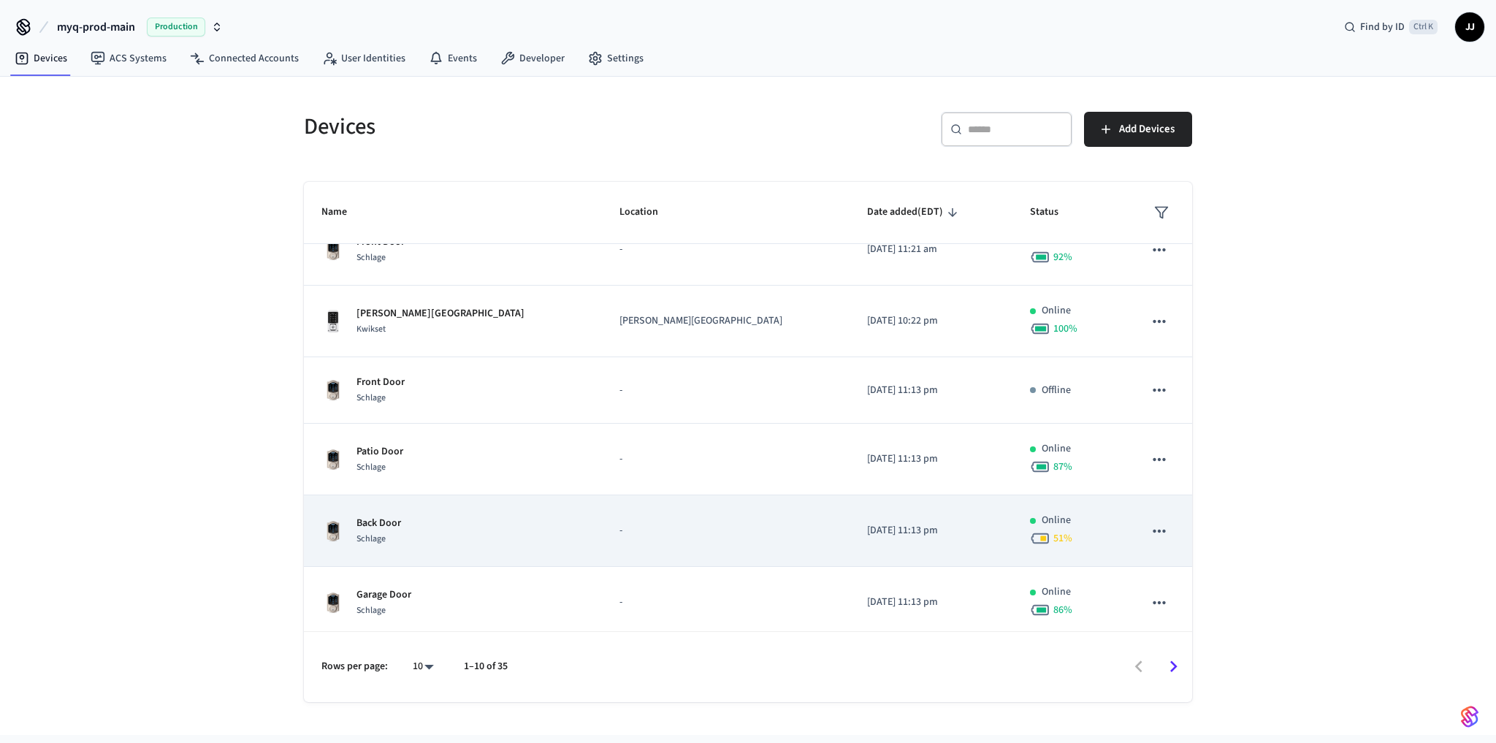
scroll to position [314, 0]
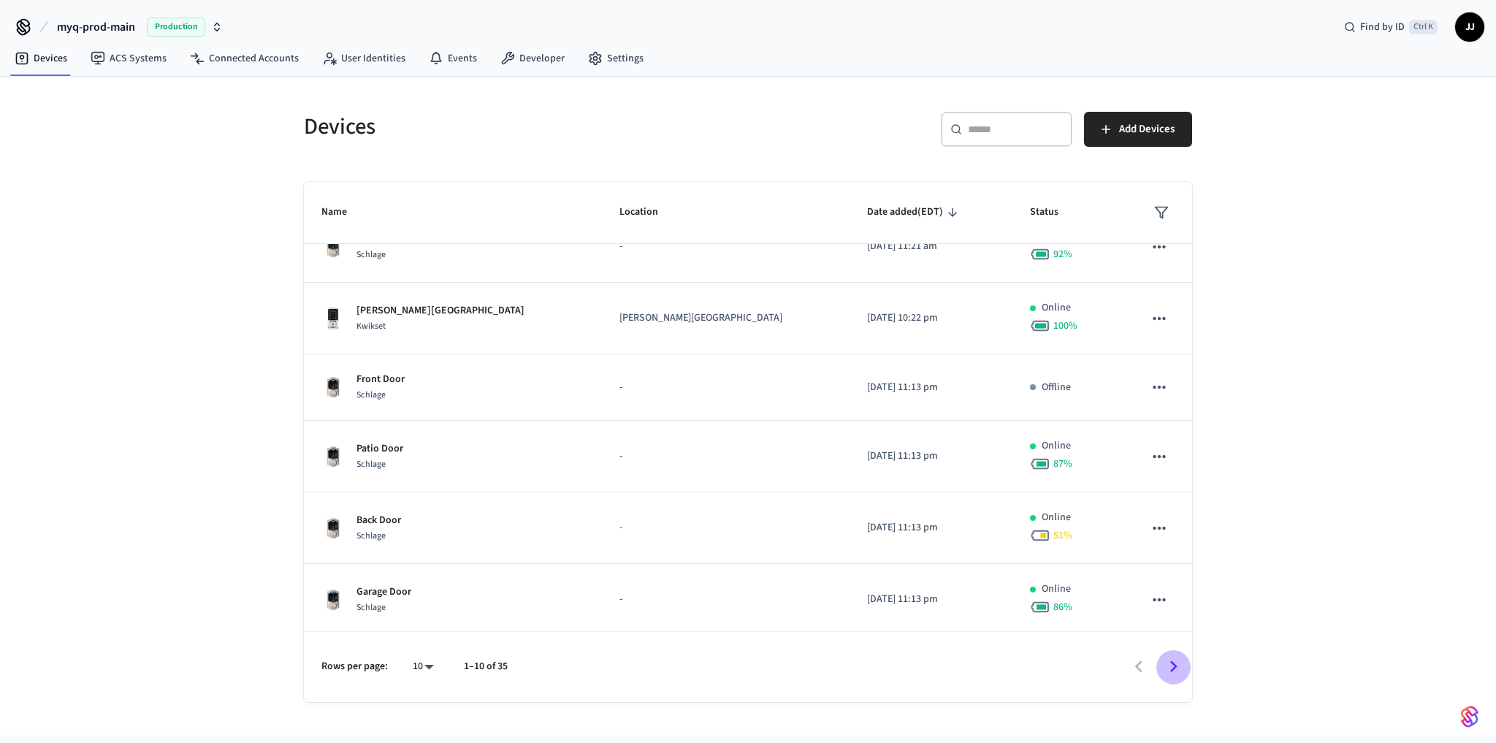
click at [1176, 665] on icon "Go to next page" at bounding box center [1173, 666] width 23 height 23
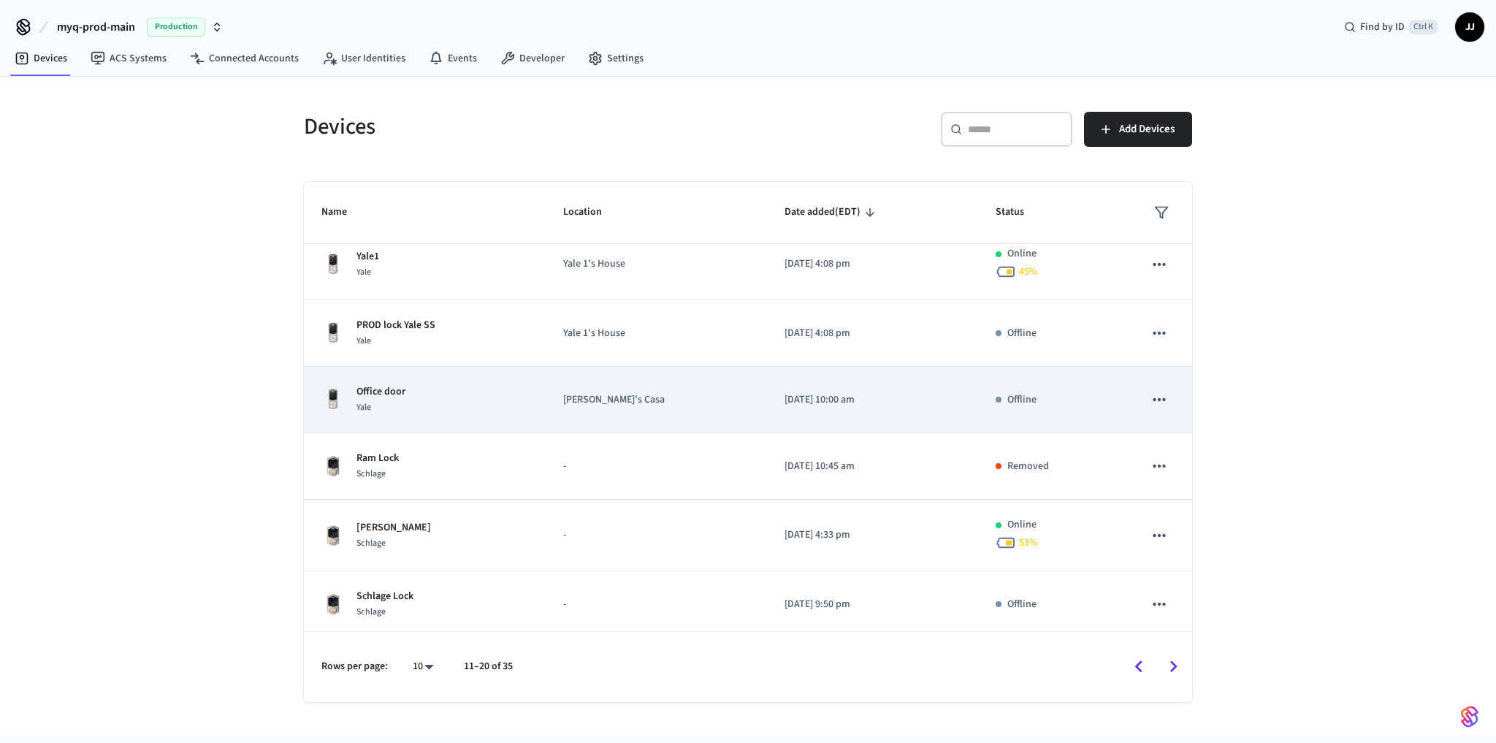
scroll to position [299, 0]
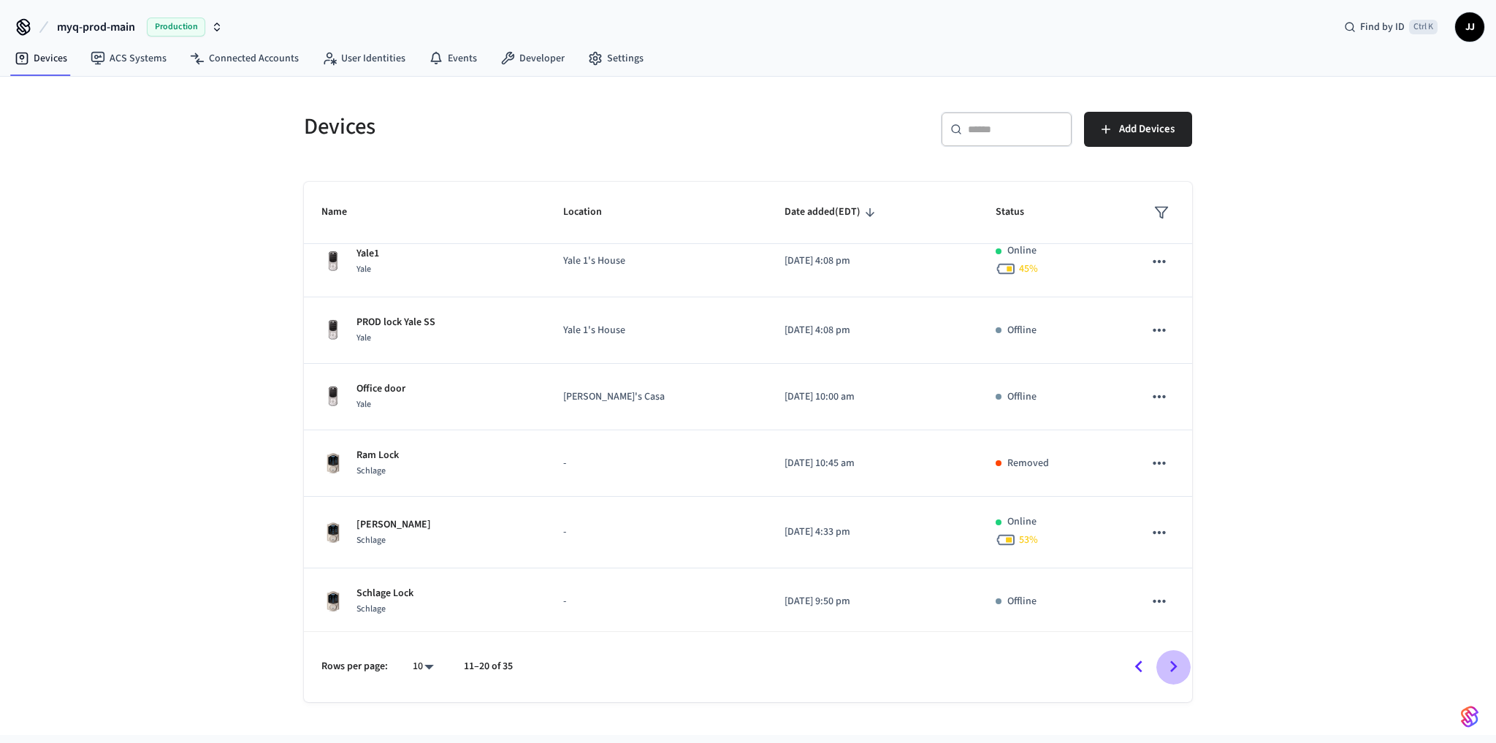
click at [1163, 659] on icon "Go to next page" at bounding box center [1173, 666] width 23 height 23
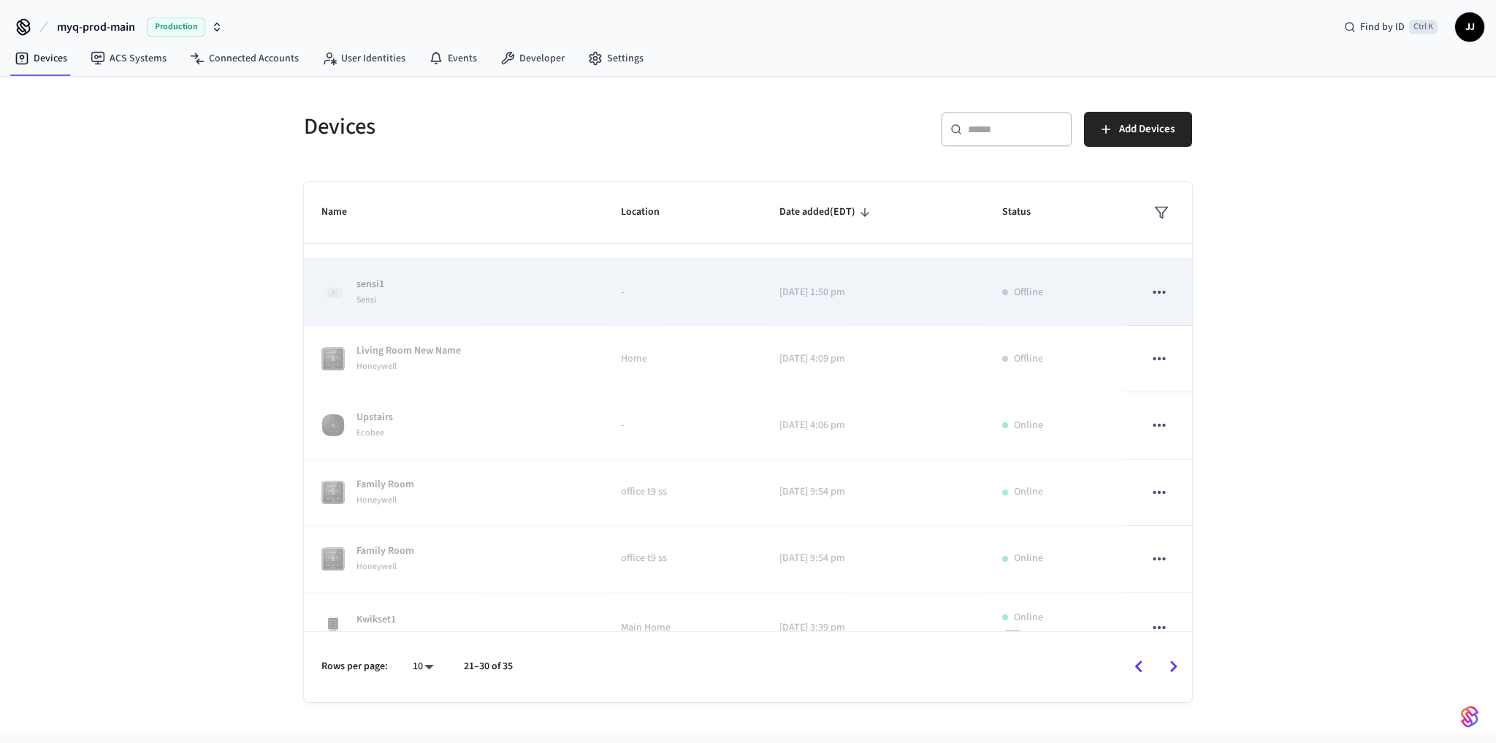
scroll to position [0, 0]
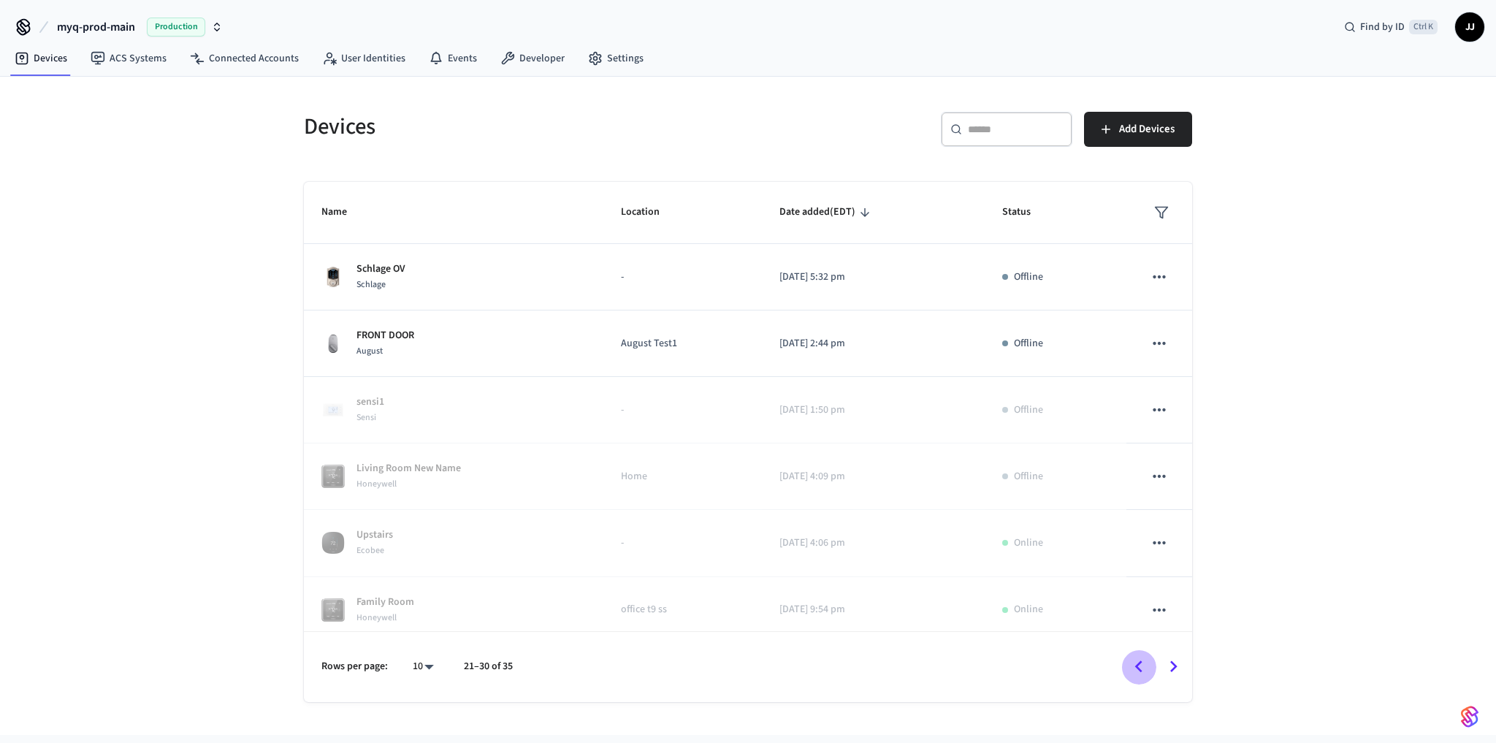
click at [1141, 659] on icon "Go to previous page" at bounding box center [1138, 666] width 23 height 23
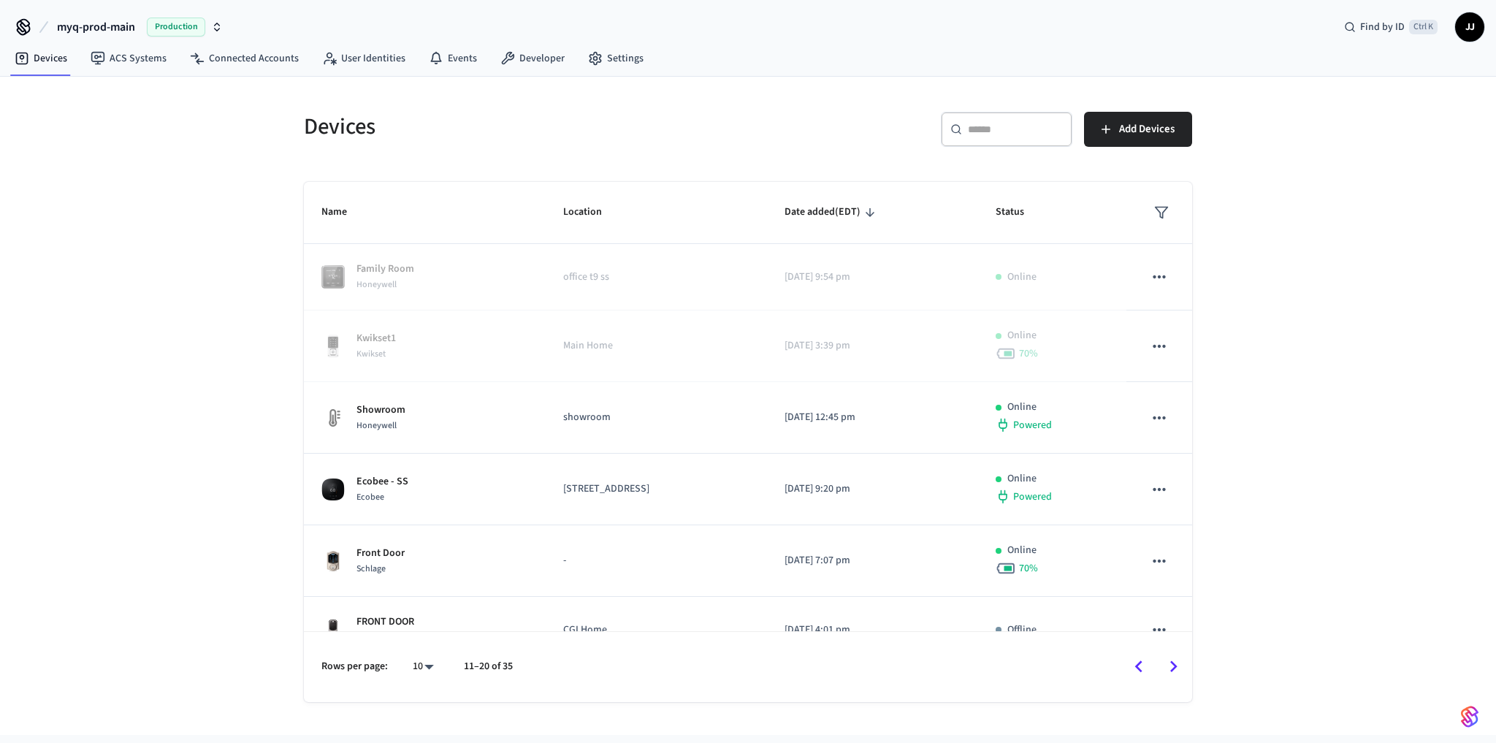
click at [1140, 667] on icon "Go to previous page" at bounding box center [1138, 666] width 23 height 23
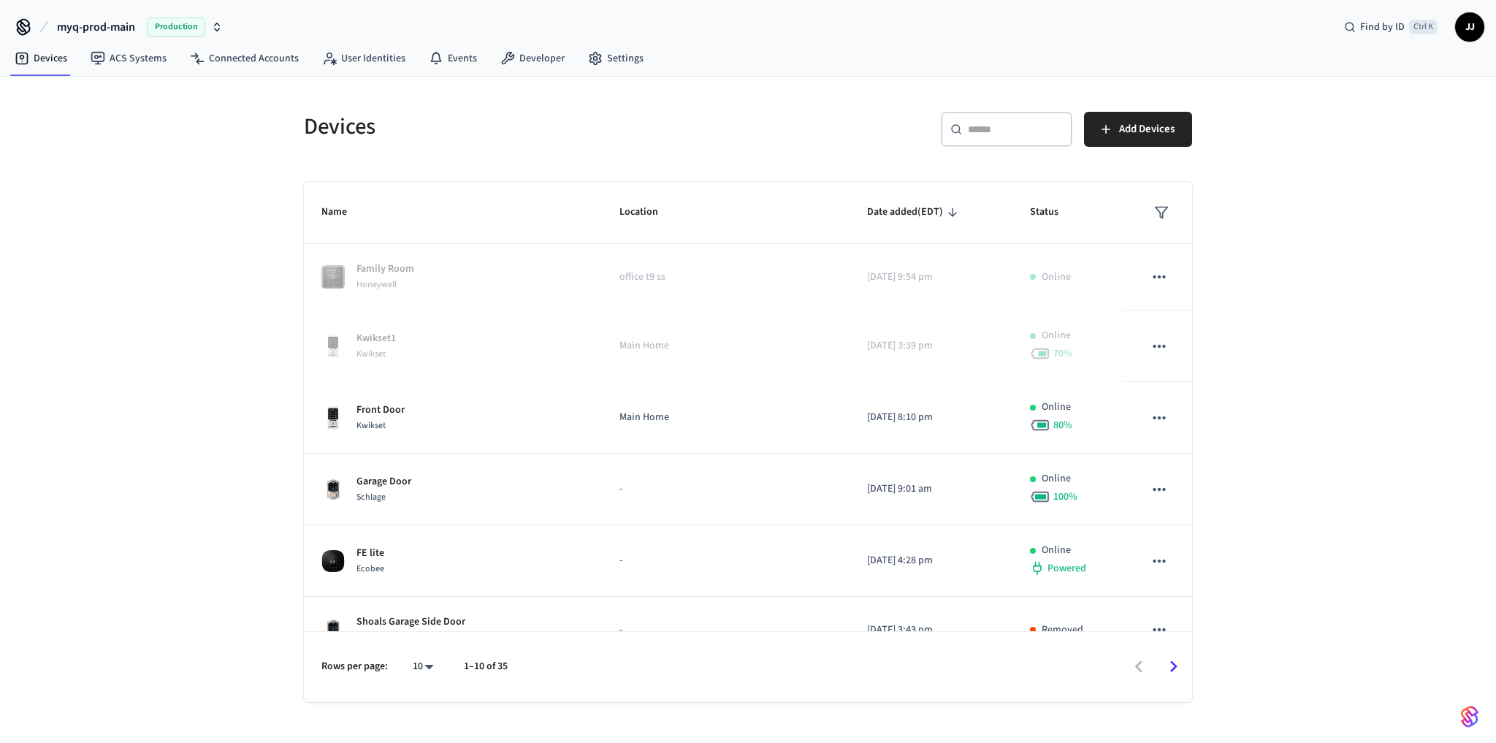
click at [1133, 663] on div at bounding box center [856, 666] width 668 height 34
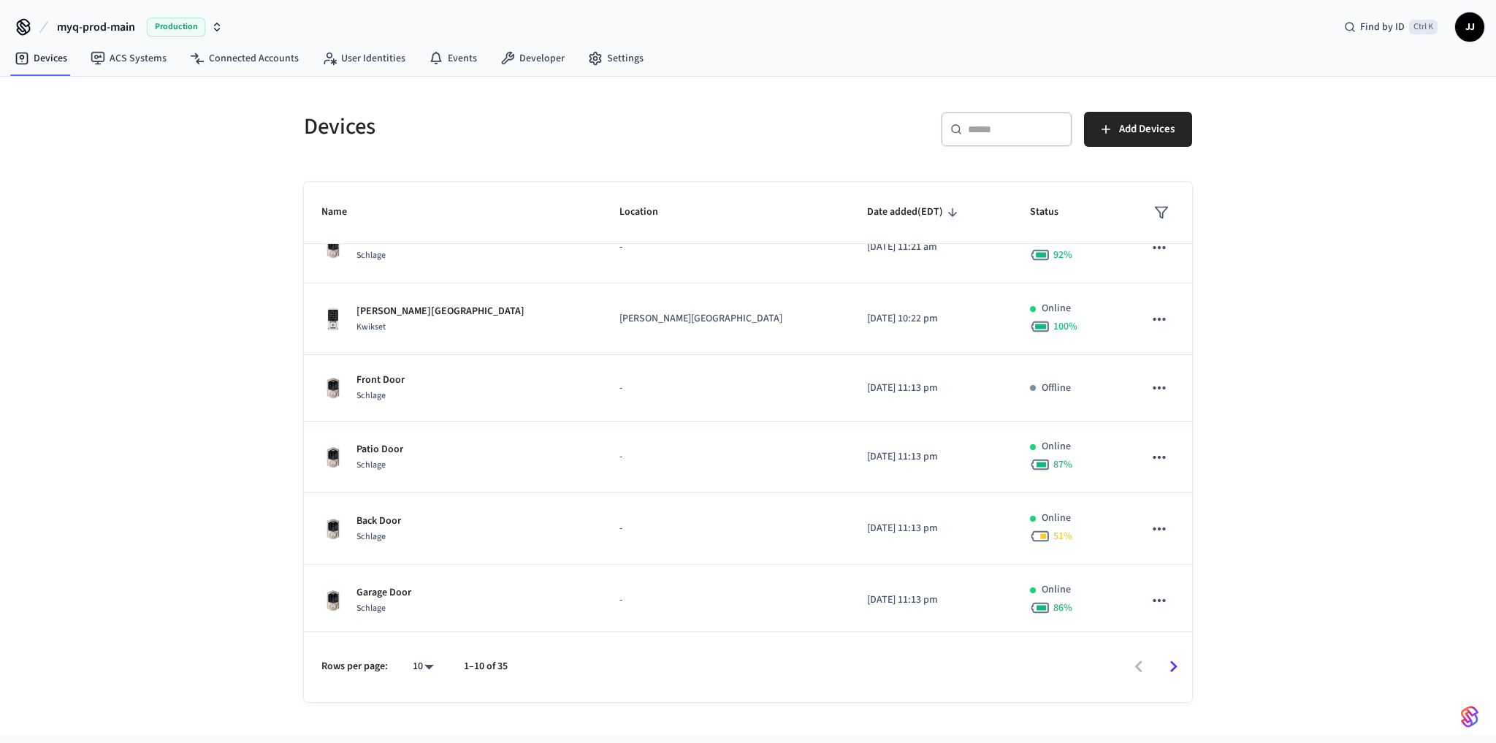
click at [235, 202] on div "Devices ​ ​ Add Devices Name Location Date added (EDT) Status Family Room Honey…" at bounding box center [748, 406] width 1496 height 658
click at [1015, 122] on input "text" at bounding box center [1015, 129] width 95 height 15
paste input "**********"
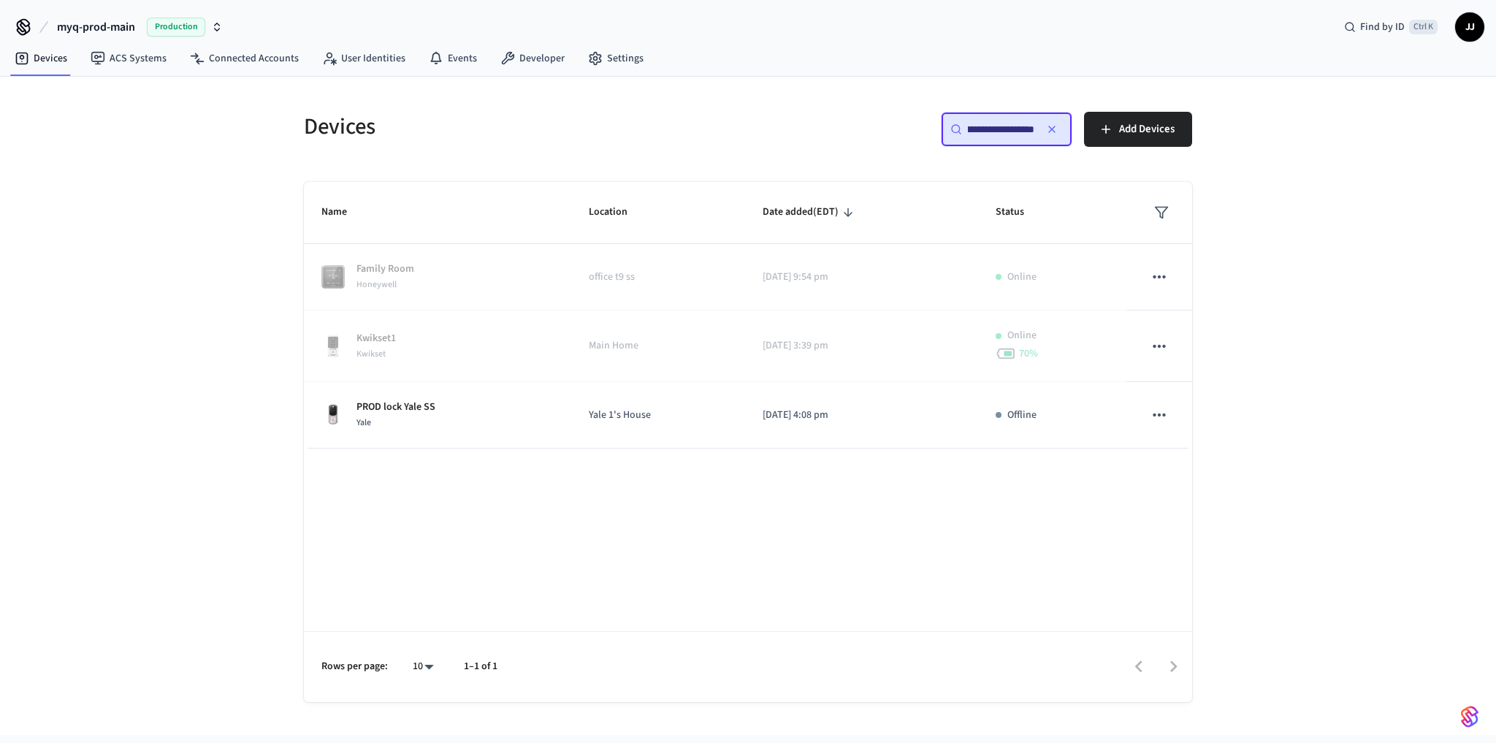
type input "**********"
click at [149, 379] on div "**********" at bounding box center [748, 406] width 1496 height 658
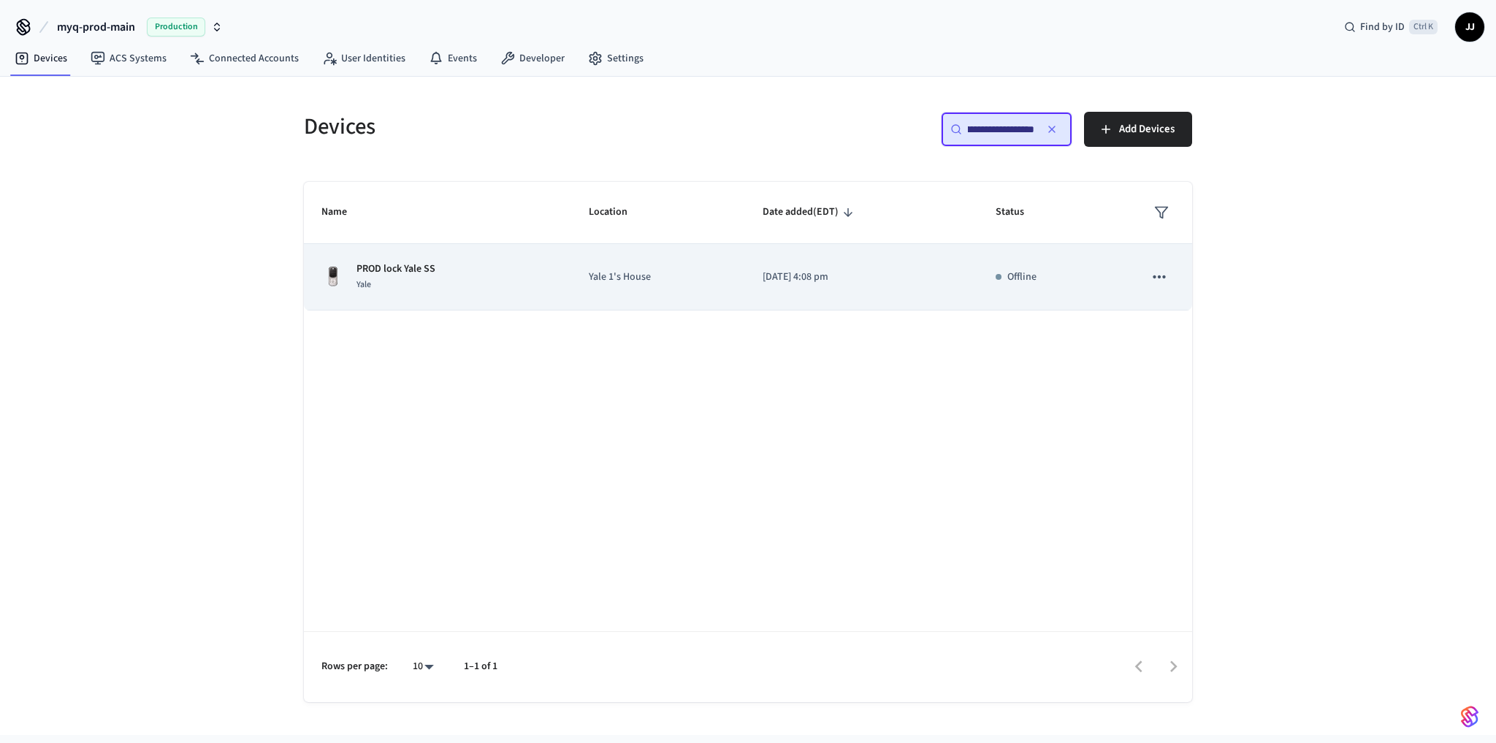
type input "**********"
click at [424, 290] on div "Yale" at bounding box center [395, 284] width 79 height 15
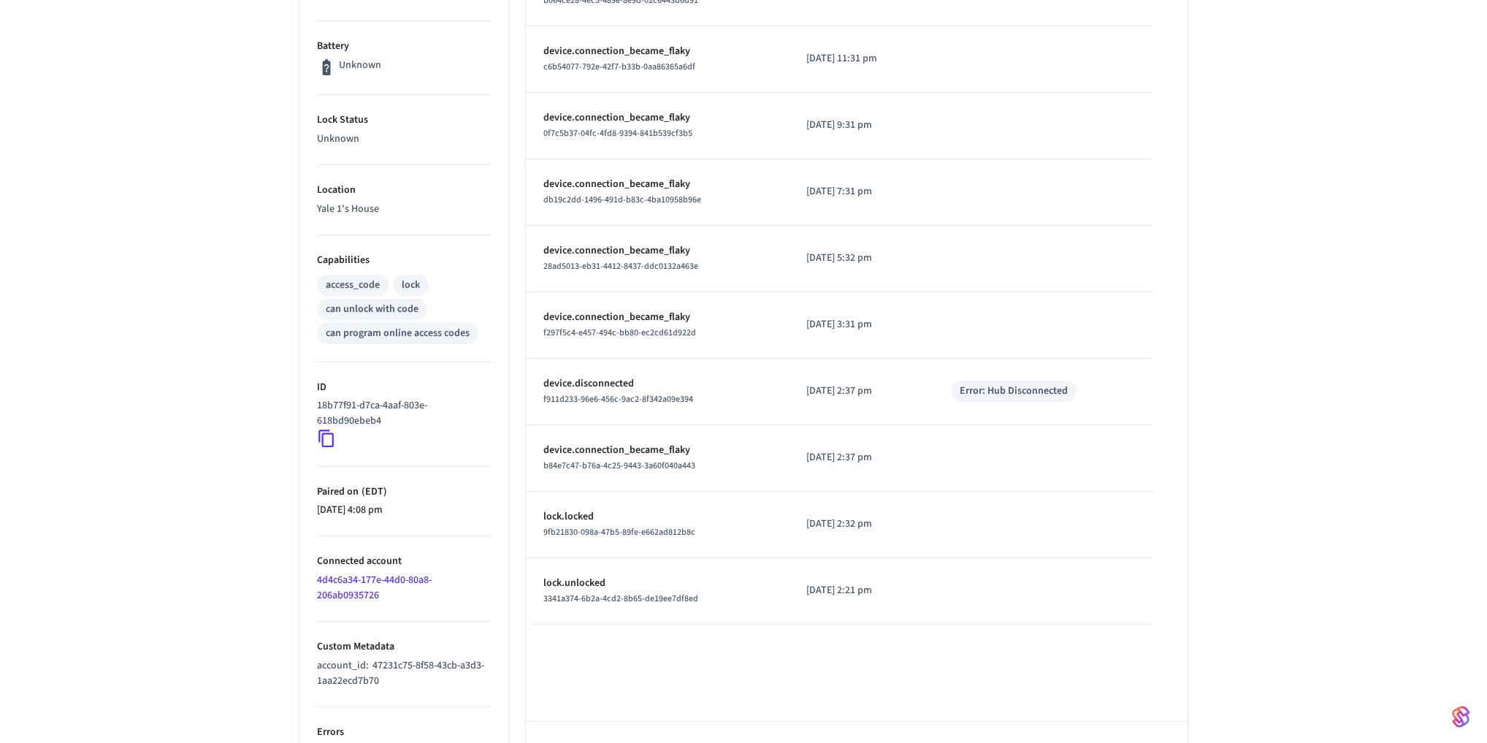
scroll to position [403, 0]
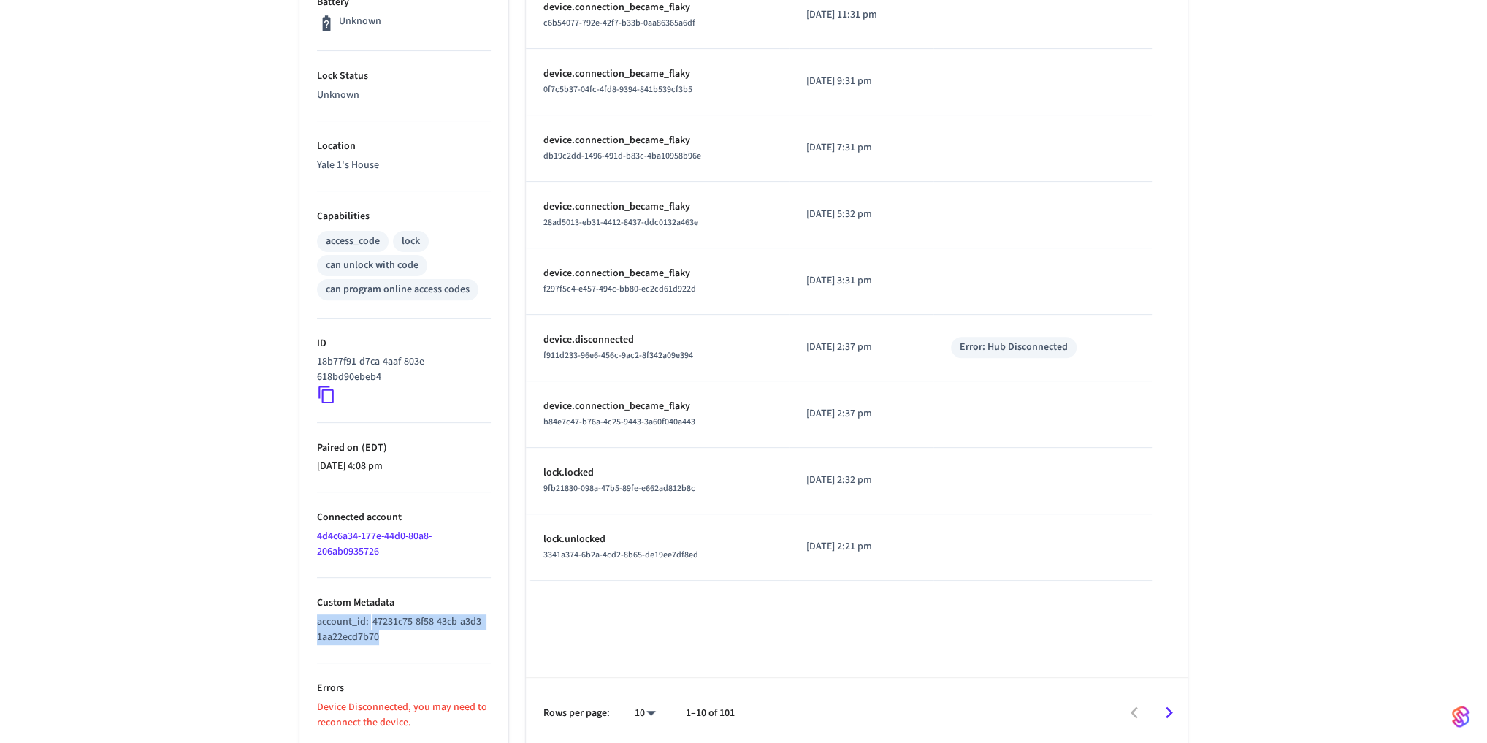
drag, startPoint x: 402, startPoint y: 637, endPoint x: 302, endPoint y: 616, distance: 102.3
click at [302, 616] on ul "Type Yale Status Offline Battery Unknown Lock Status Unknown Location Yale 1's …" at bounding box center [403, 292] width 209 height 911
copy p "account_id : 47231c75-8f58-43cb-a3d3-1aa22ecd7b70"
drag, startPoint x: 329, startPoint y: 706, endPoint x: 470, endPoint y: 714, distance: 141.2
click at [470, 714] on p "Device Disconnected, you may need to reconnect the device." at bounding box center [404, 715] width 174 height 31
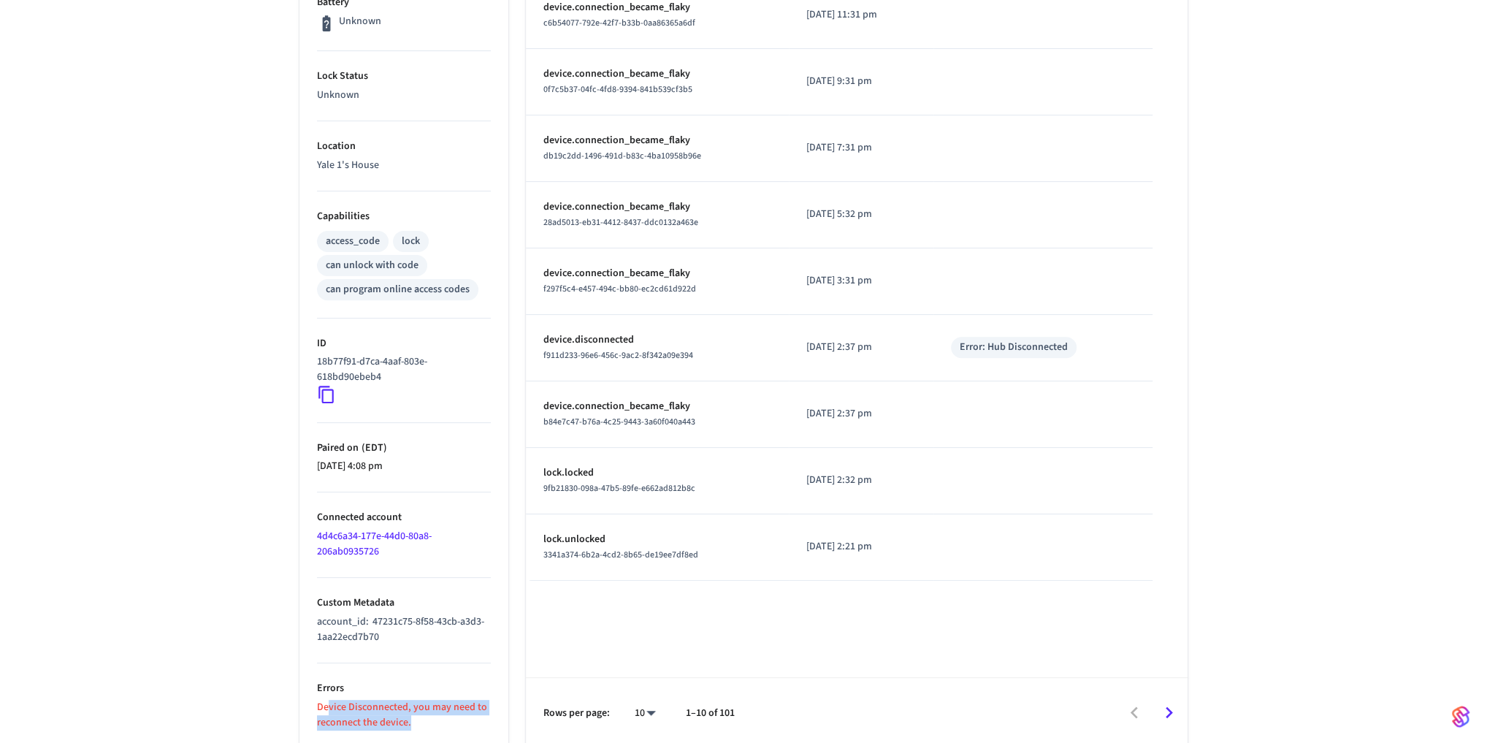
click at [470, 714] on p "Device Disconnected, you may need to reconnect the device." at bounding box center [404, 715] width 174 height 31
drag, startPoint x: 462, startPoint y: 719, endPoint x: 306, endPoint y: 701, distance: 156.5
click at [306, 701] on ul "Type Yale Status Offline Battery Unknown Lock Status Unknown Location Yale 1's …" at bounding box center [403, 292] width 209 height 911
click at [1368, 576] on div "PROD lock Yale SS ​ ​ Properties Type Yale Status Offline Battery Unknown Lock …" at bounding box center [743, 226] width 1487 height 1043
click at [1328, 589] on div "PROD lock Yale SS ​ ​ Properties Type Yale Status Offline Battery Unknown Lock …" at bounding box center [743, 226] width 1487 height 1043
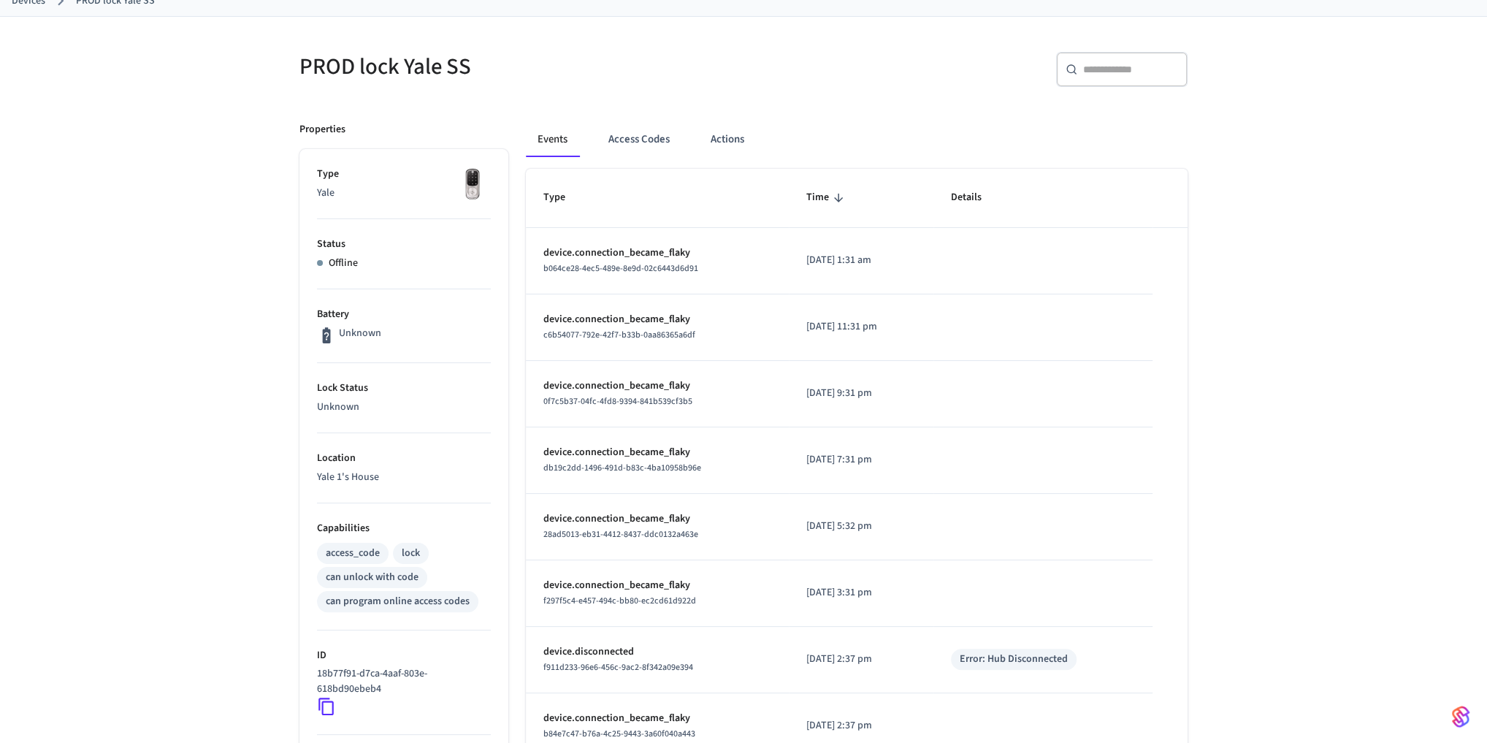
scroll to position [0, 0]
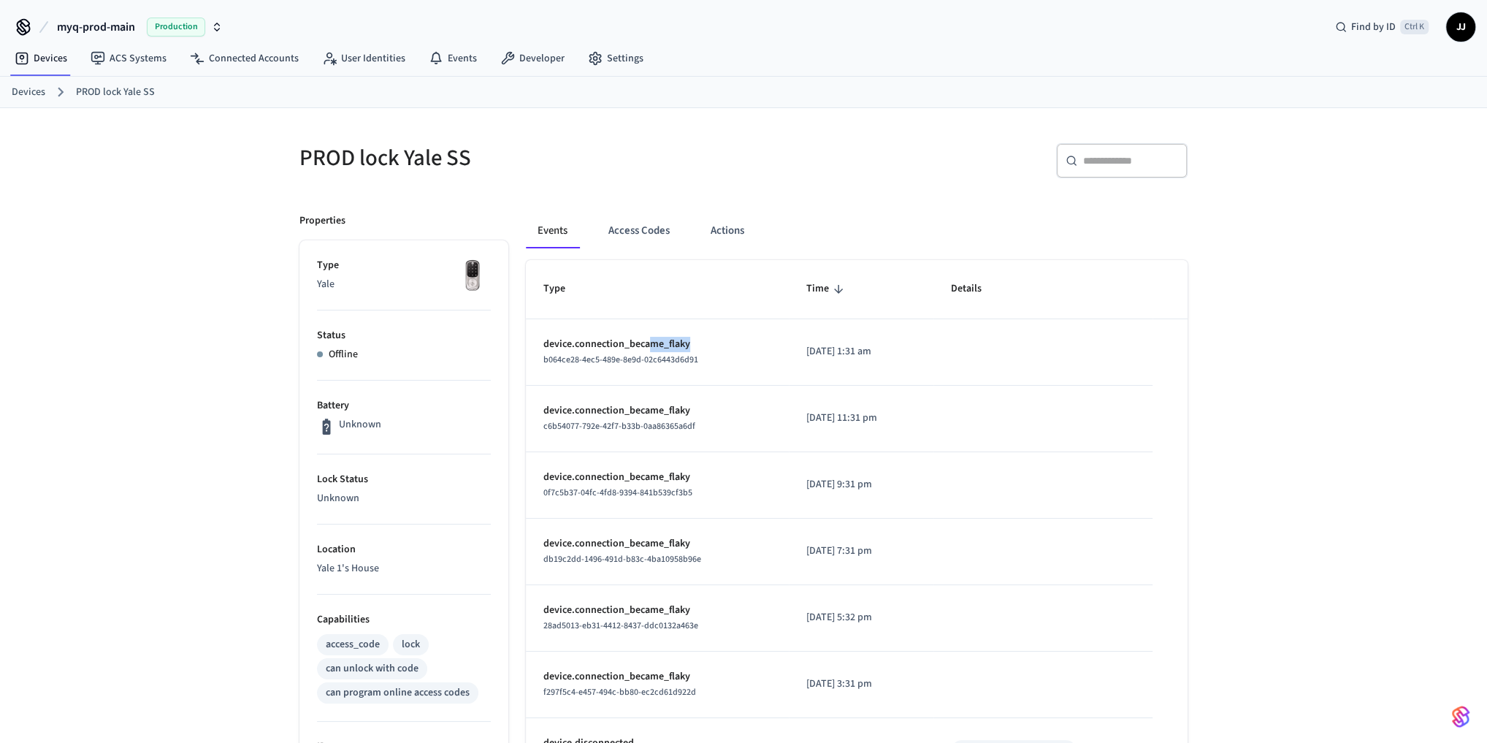
drag, startPoint x: 652, startPoint y: 345, endPoint x: 769, endPoint y: 349, distance: 116.9
click at [766, 348] on td "device.connection_became_flaky b064ce28-4ec5-489e-8e9d-02c6443d6d91" at bounding box center [657, 352] width 263 height 66
click at [1103, 390] on td "sticky table" at bounding box center [1042, 419] width 219 height 66
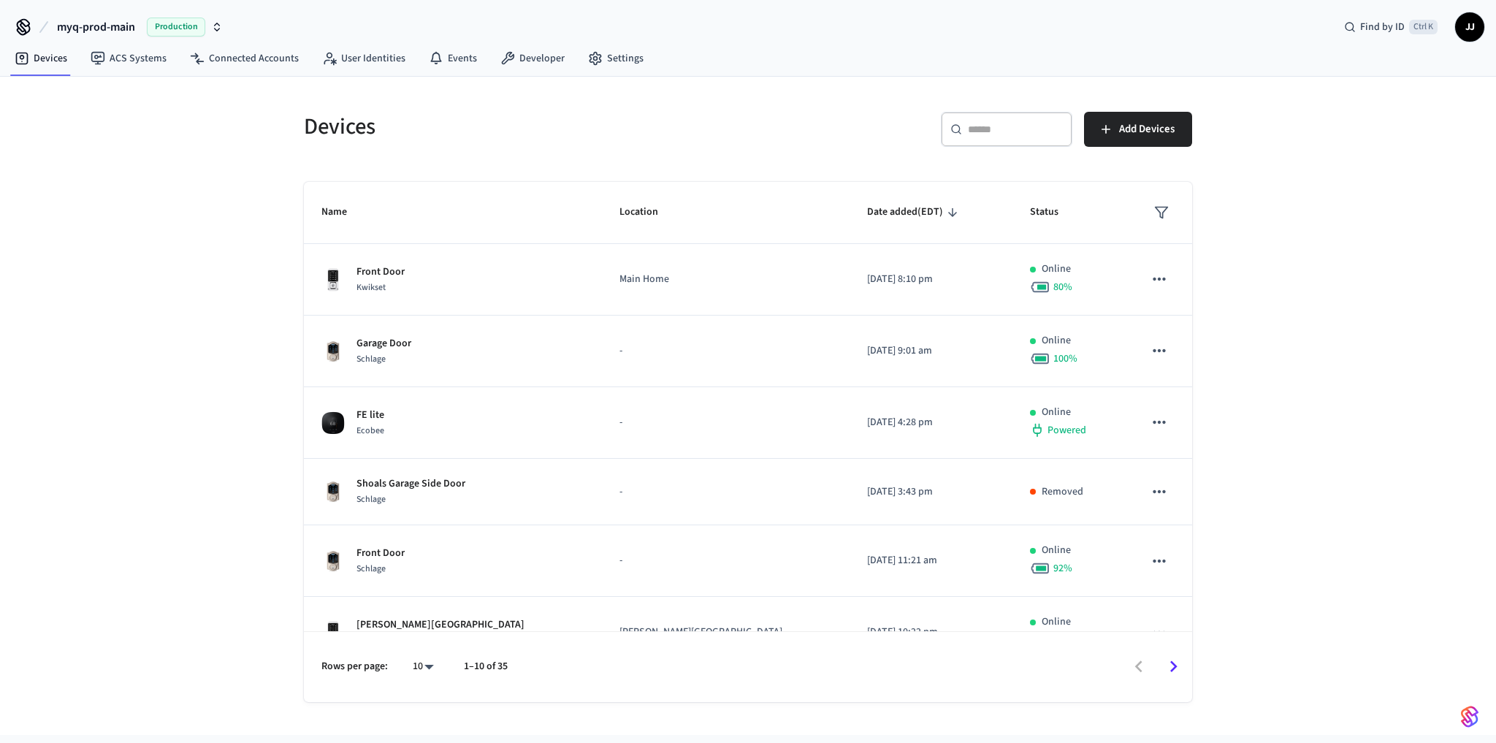
click at [1014, 142] on div "​ ​" at bounding box center [1006, 129] width 131 height 35
click at [260, 210] on div "Devices ​ ​ Add Devices Name Location Date added (EDT) Status Front Door Kwikse…" at bounding box center [748, 406] width 1496 height 658
click at [961, 119] on div "​ ​" at bounding box center [1006, 129] width 131 height 35
drag, startPoint x: 686, startPoint y: 144, endPoint x: 471, endPoint y: 131, distance: 215.8
click at [678, 145] on div "Devices" at bounding box center [512, 126] width 453 height 64
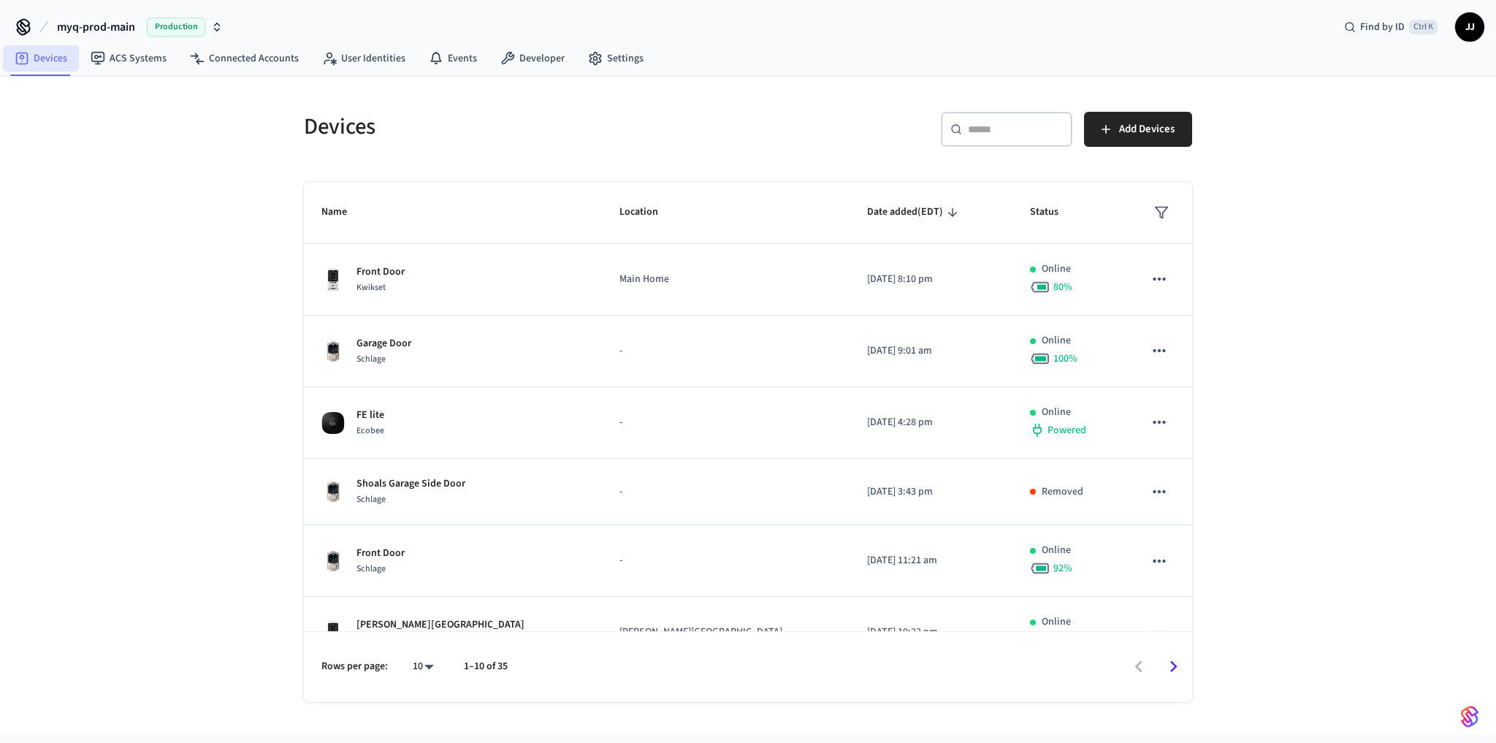
click at [48, 62] on link "Devices" at bounding box center [41, 58] width 76 height 26
click at [1015, 116] on div "​ ​" at bounding box center [1006, 129] width 131 height 35
paste input "**********"
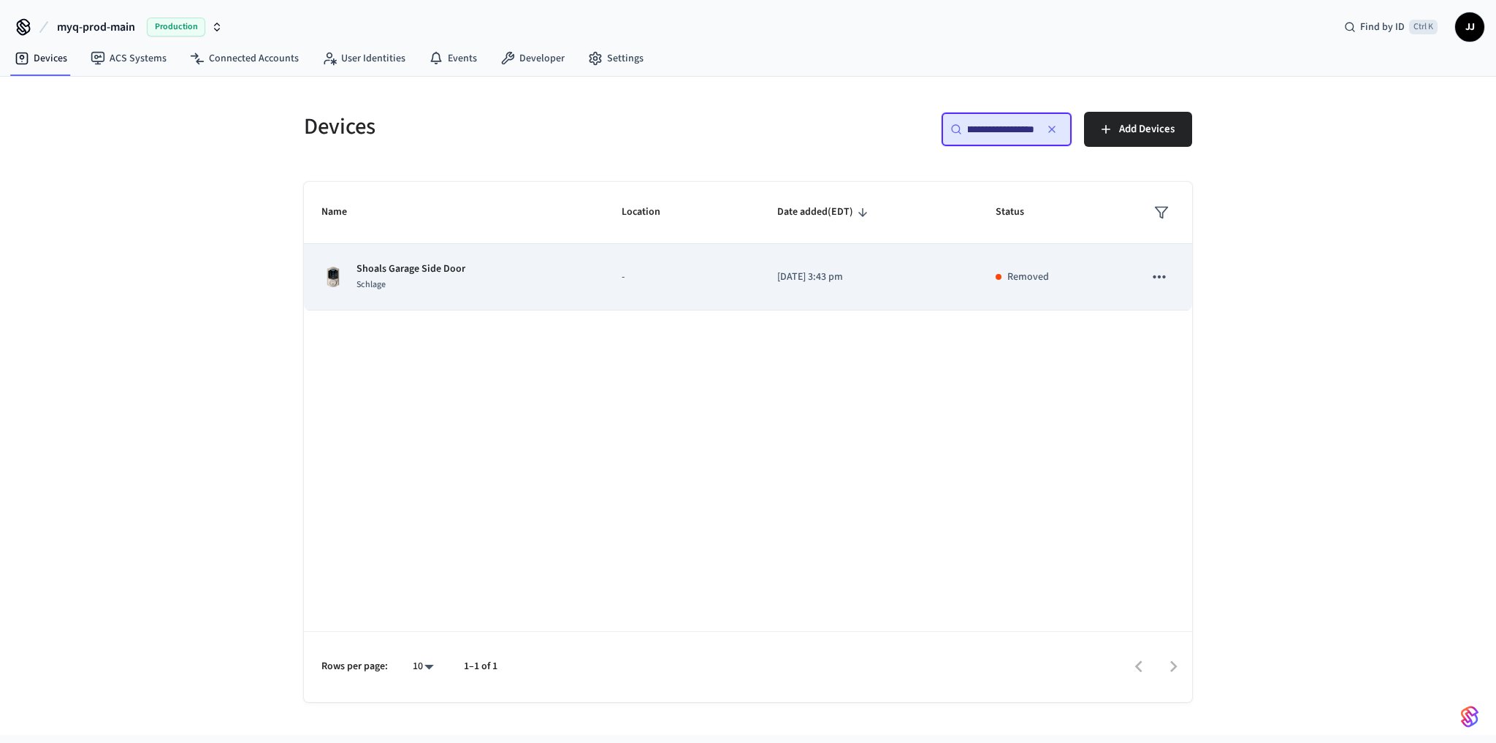
type input "**********"
click at [432, 261] on p "Shoals Garage Side Door" at bounding box center [410, 268] width 109 height 15
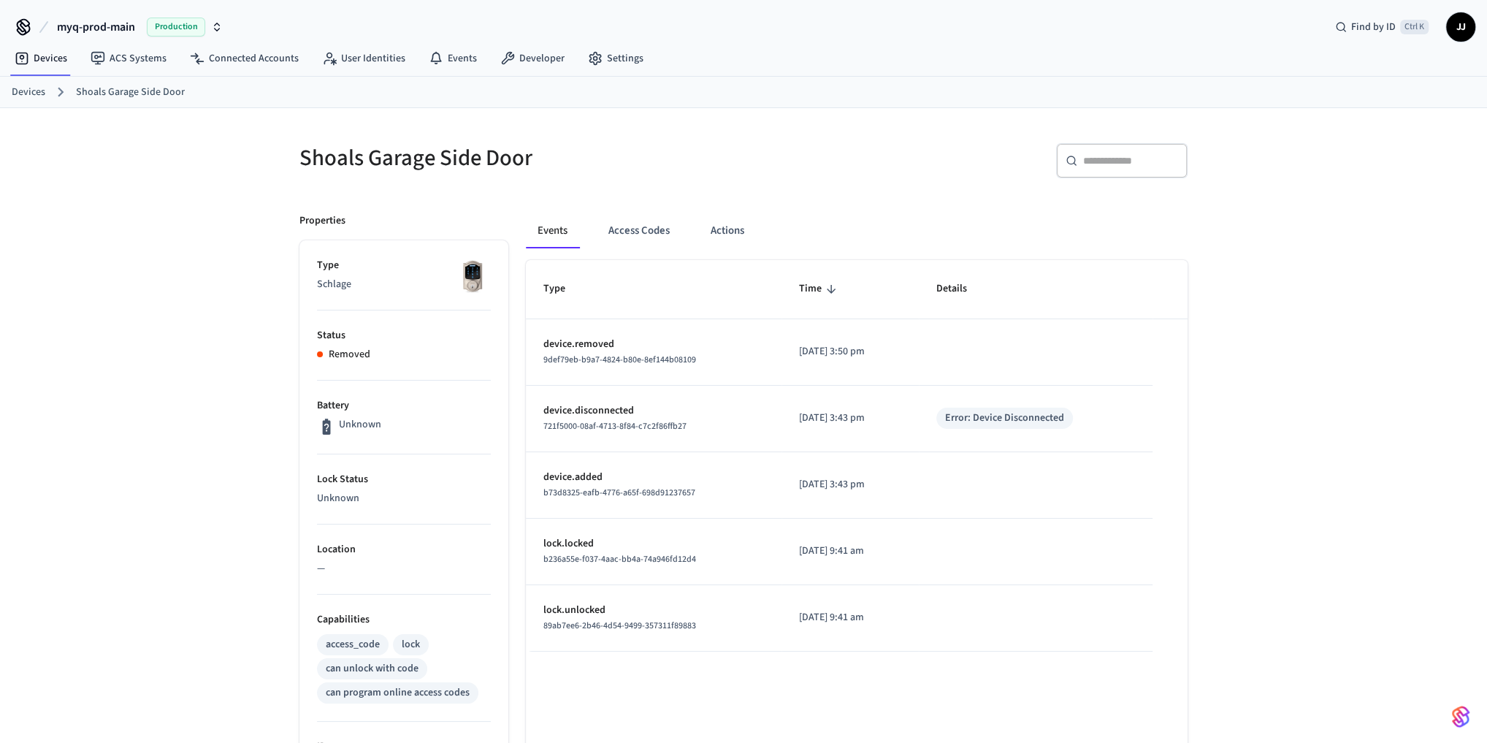
click at [159, 440] on div "Shoals Garage Side Door ​ ​ Properties Type Schlage Status Removed Battery Unkn…" at bounding box center [743, 606] width 1487 height 997
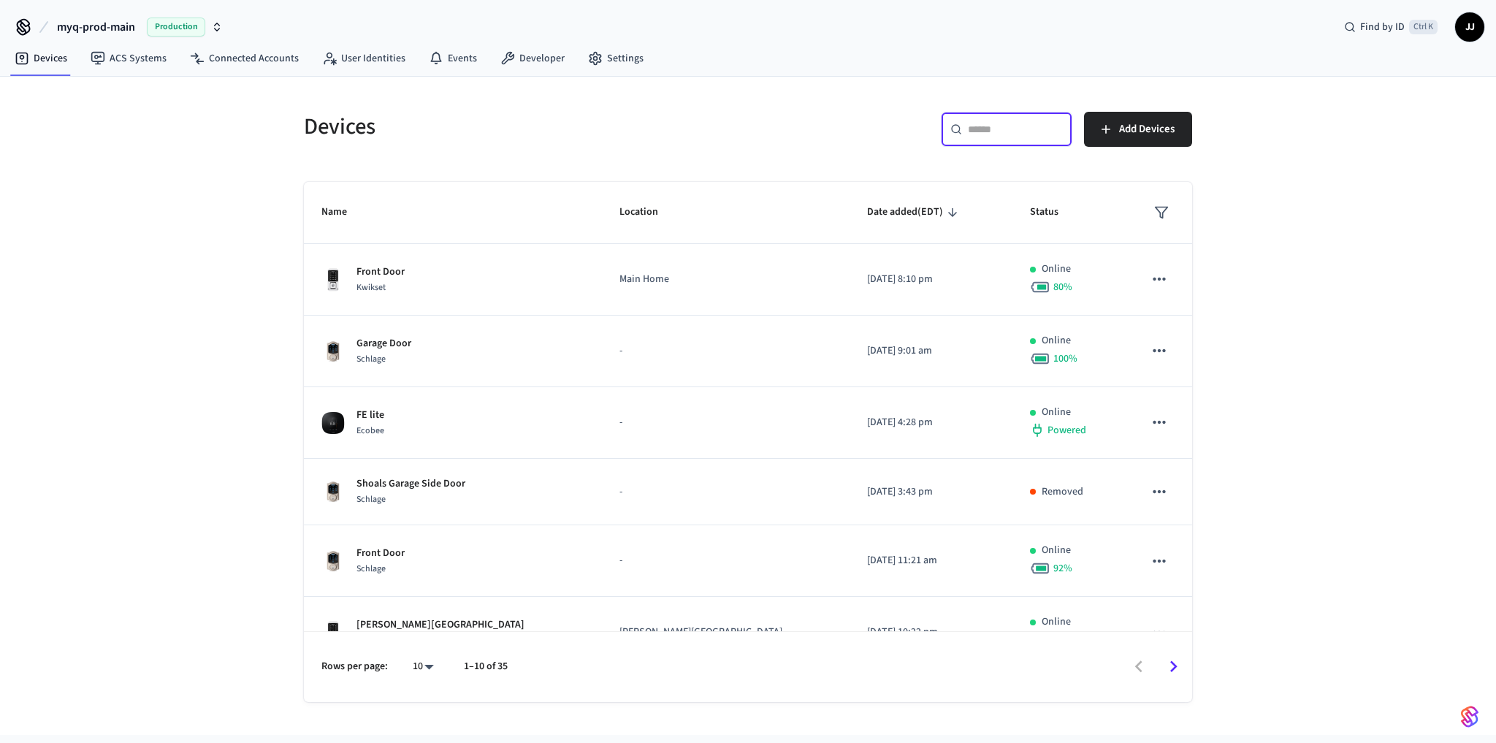
click at [970, 122] on input "text" at bounding box center [1015, 129] width 95 height 15
paste input "**********"
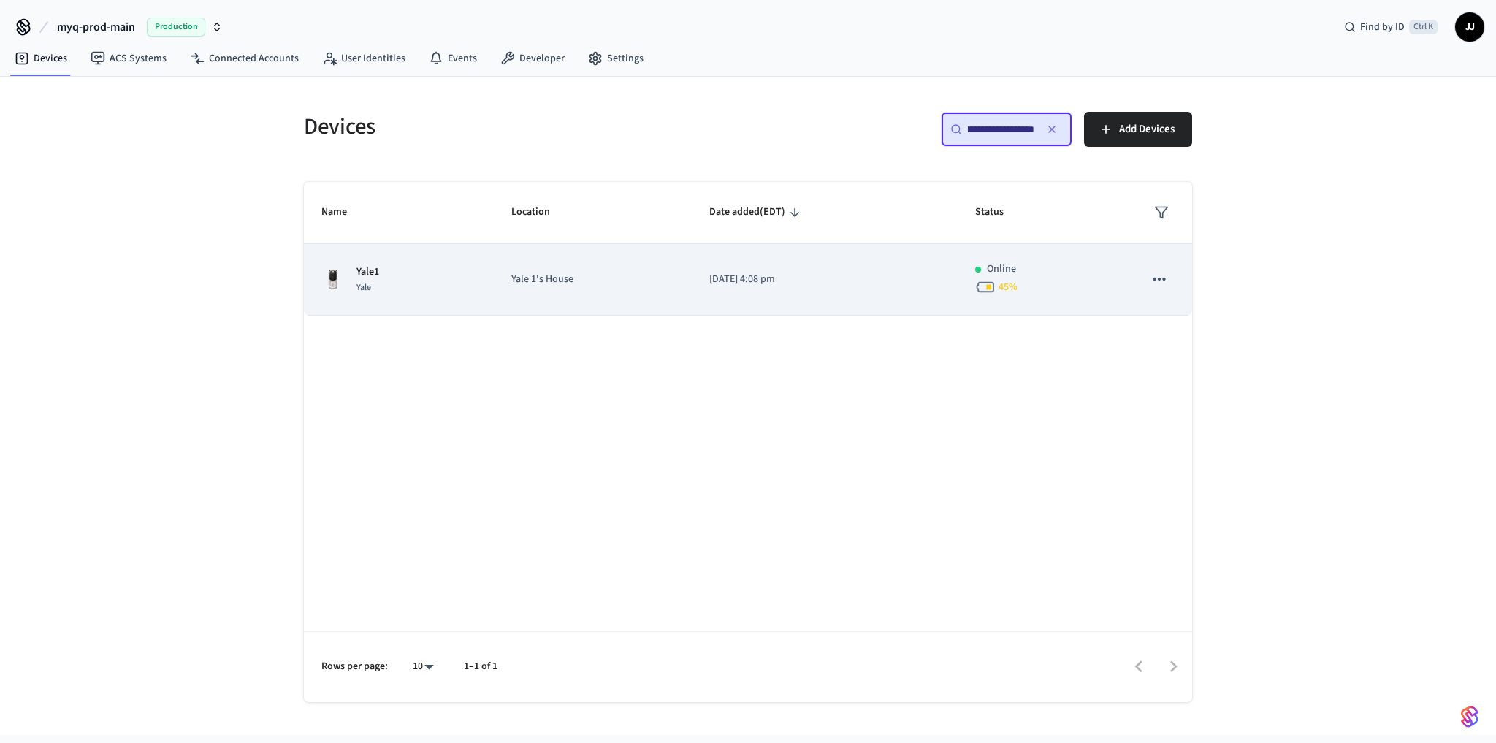
type input "**********"
click at [554, 246] on td "Yale 1's House" at bounding box center [593, 280] width 199 height 72
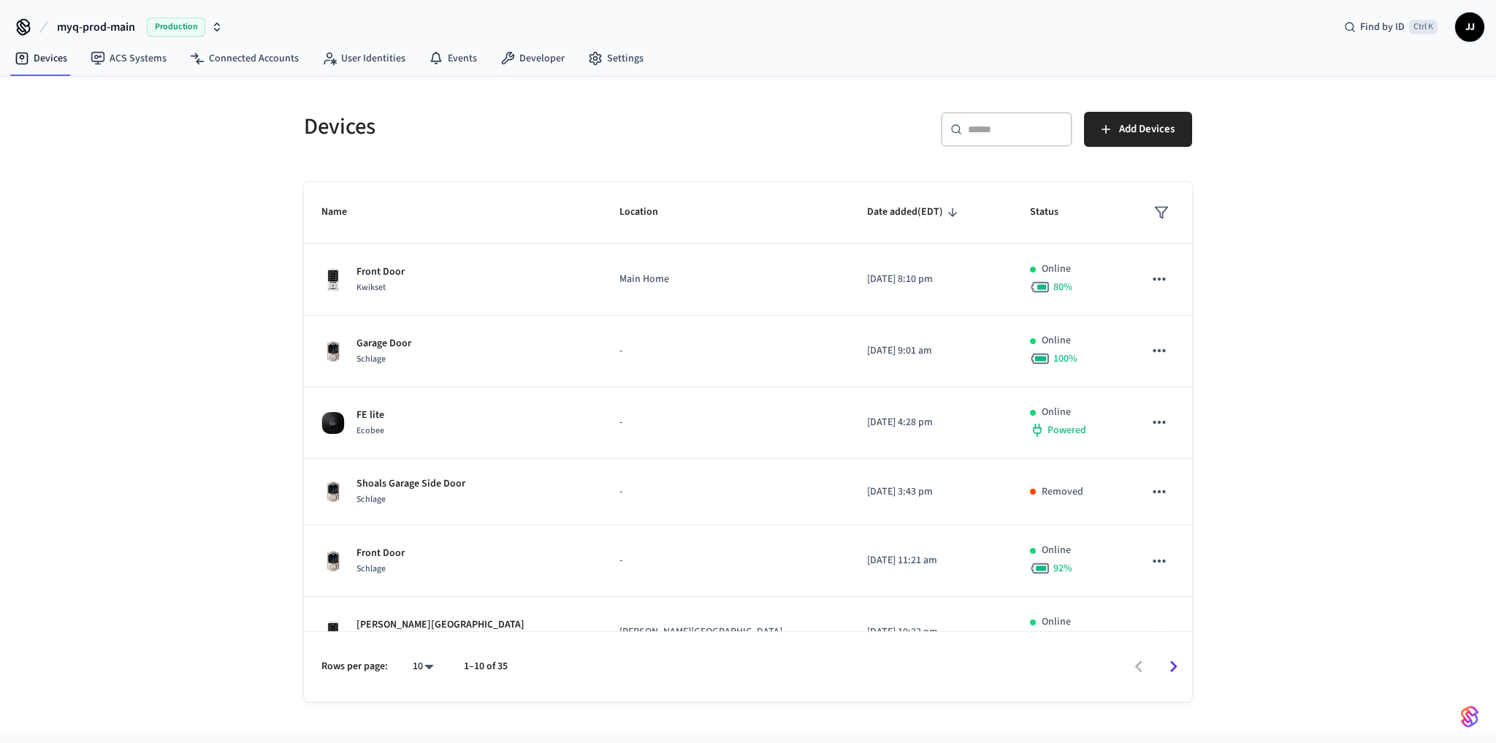
click at [1007, 128] on input "text" at bounding box center [1015, 129] width 95 height 15
paste input "**********"
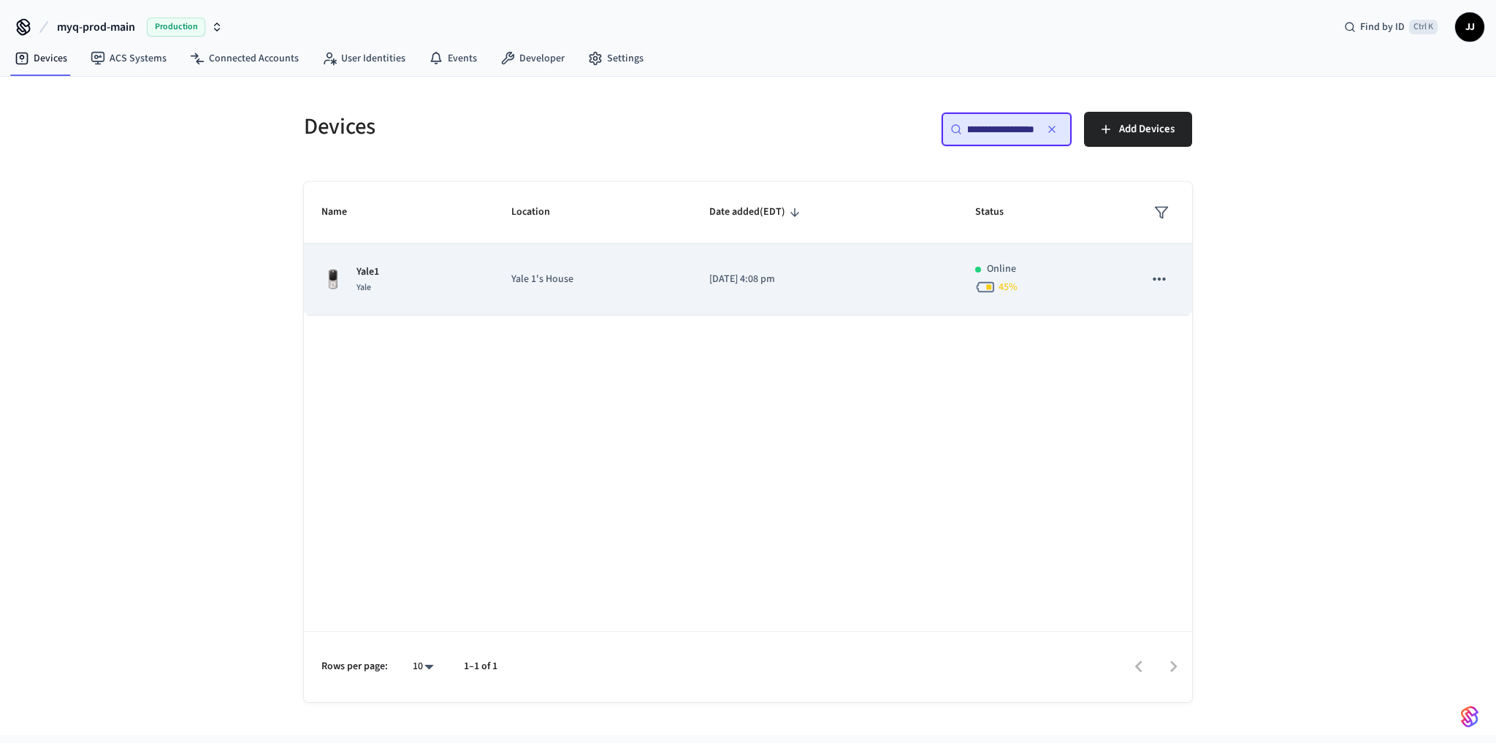
type input "**********"
click at [412, 295] on td "Yale1 Yale" at bounding box center [399, 280] width 190 height 72
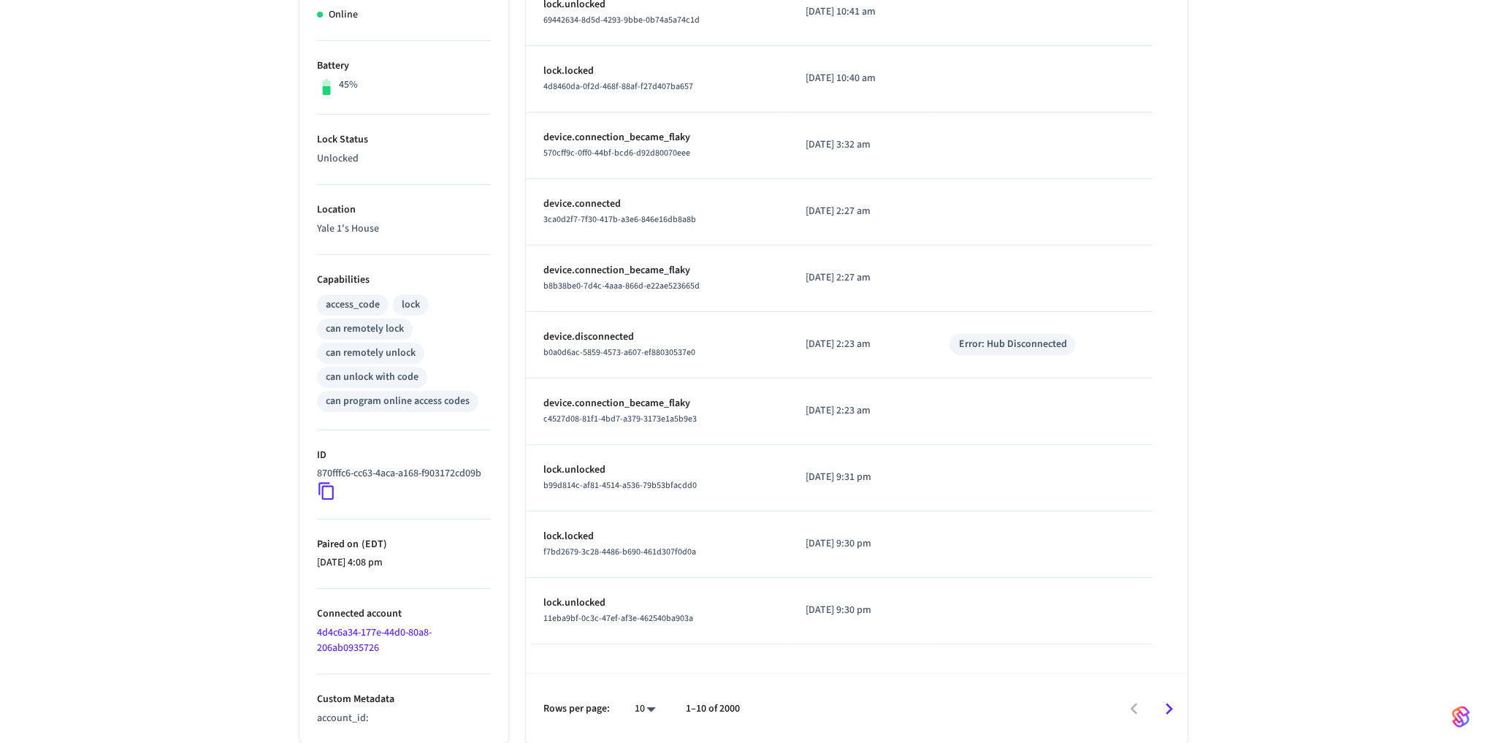
scroll to position [351, 0]
click at [232, 568] on div "Yale1 ​ ​ Properties Type Yale Status Online Battery 45% Lock Status Unlocked L…" at bounding box center [743, 255] width 1487 height 975
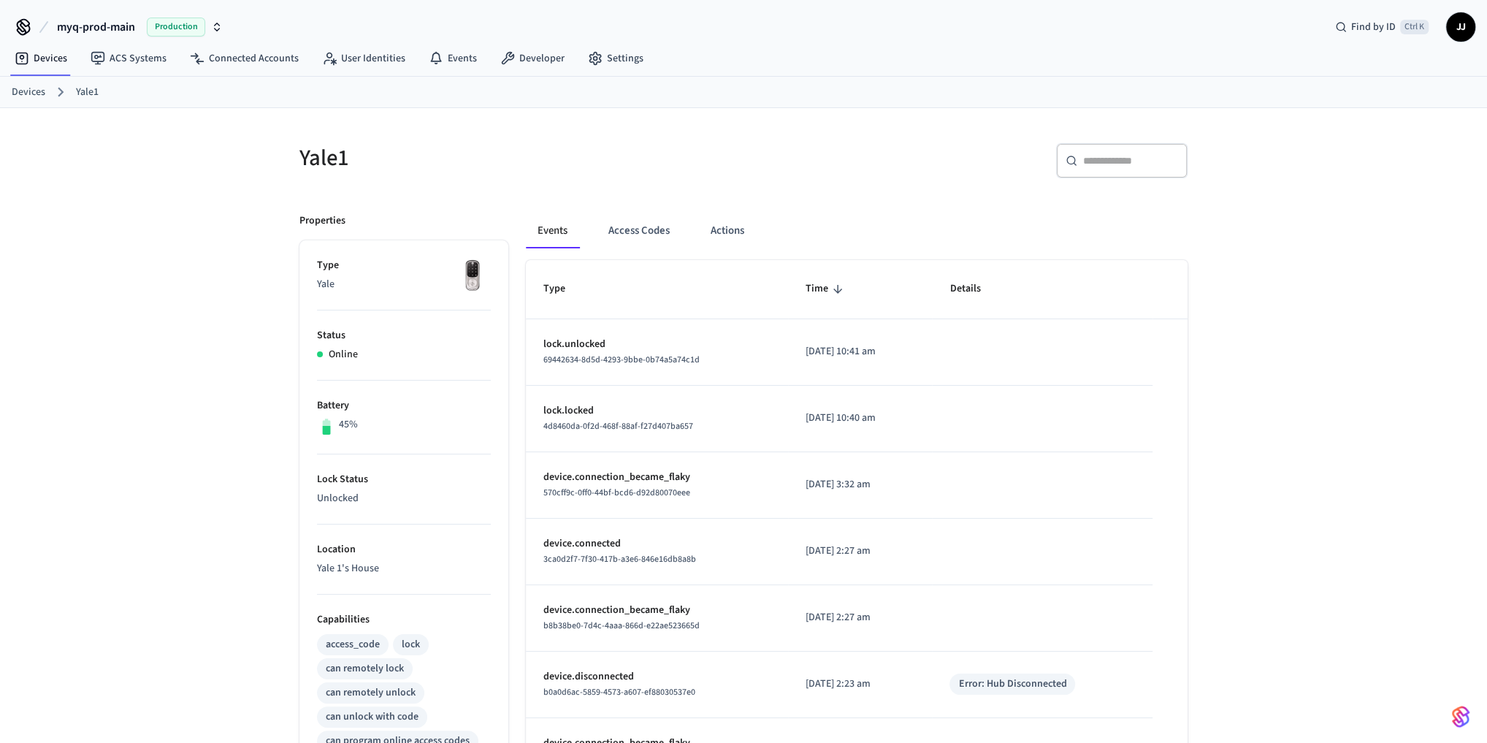
click at [264, 512] on div "Yale1 ​ ​ Properties Type Yale Status Online Battery 45% Lock Status Unlocked L…" at bounding box center [743, 595] width 1487 height 975
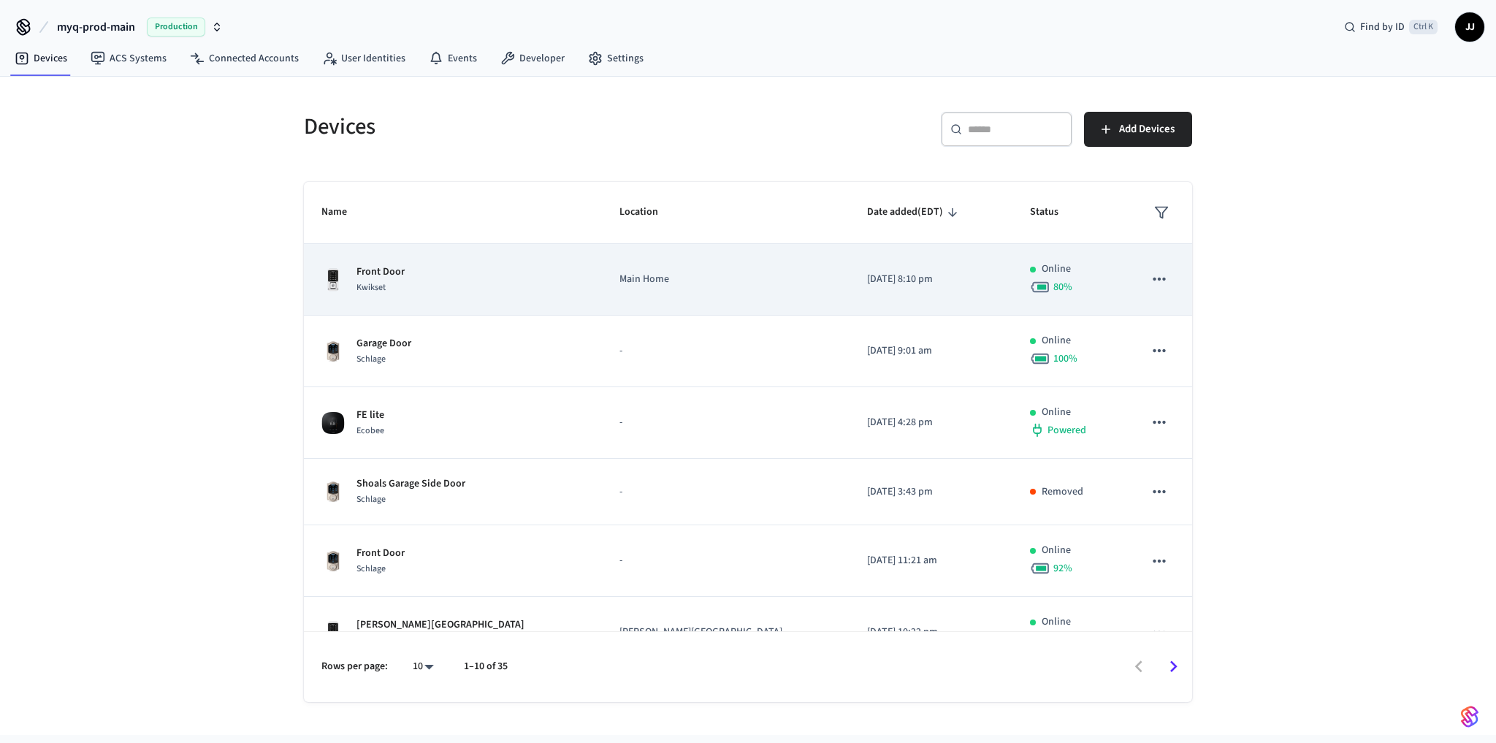
click at [491, 283] on div "Front Door Kwikset" at bounding box center [452, 279] width 263 height 31
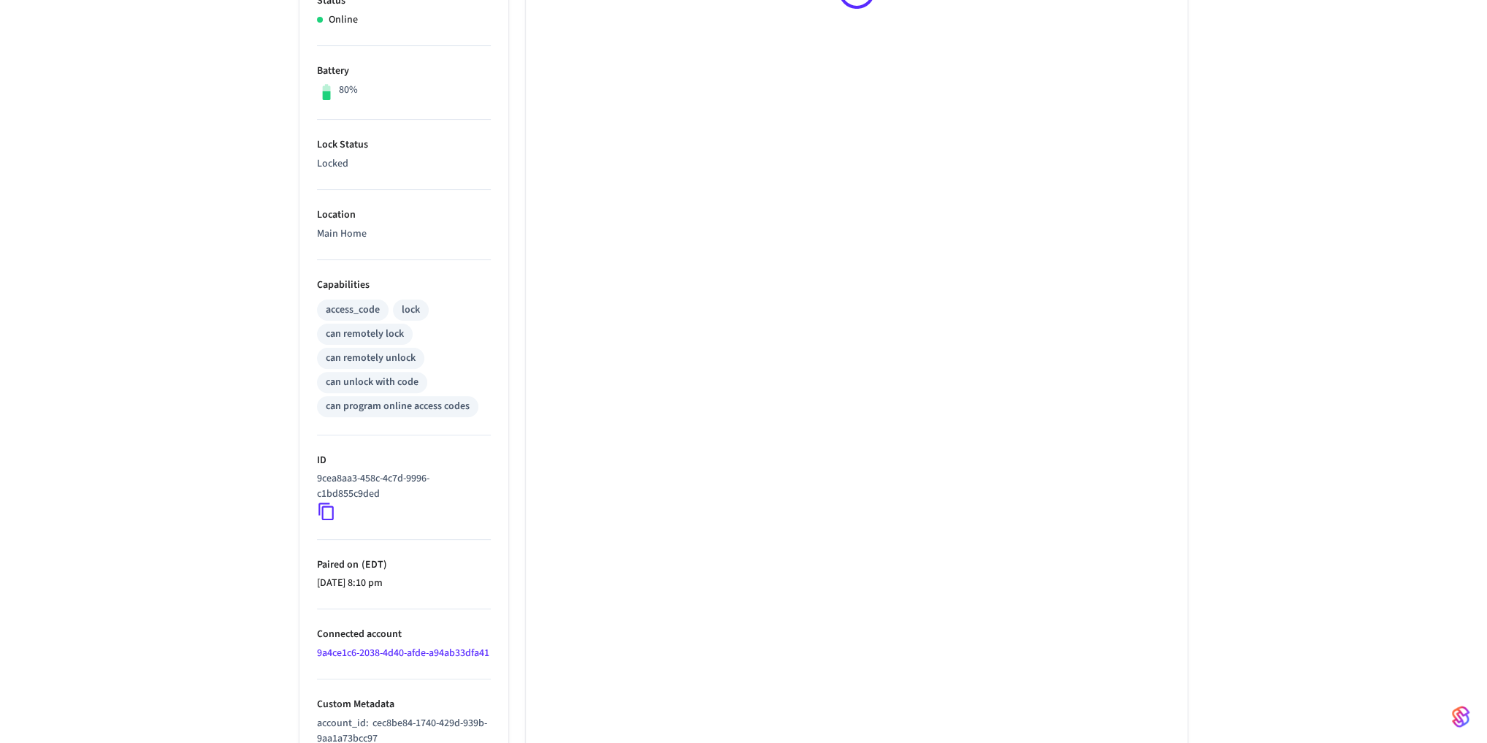
scroll to position [367, 0]
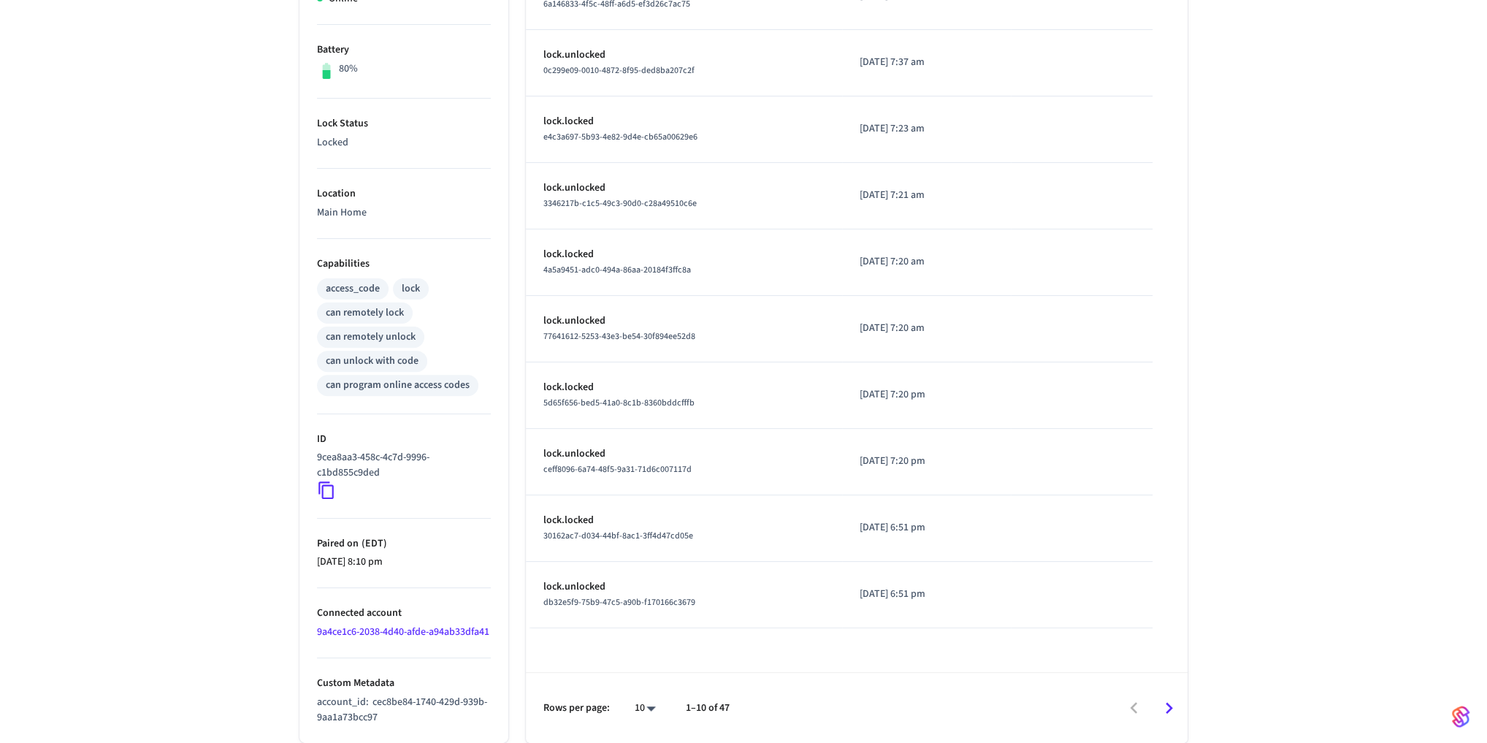
click at [1196, 681] on div "Front Door ​ ​ Properties Type Kwikset Status Online Battery 80% Lock Status Lo…" at bounding box center [743, 256] width 911 height 973
click at [386, 702] on span "cec8be84-1740-429d-939b-9aa1a73bcc97" at bounding box center [402, 710] width 170 height 30
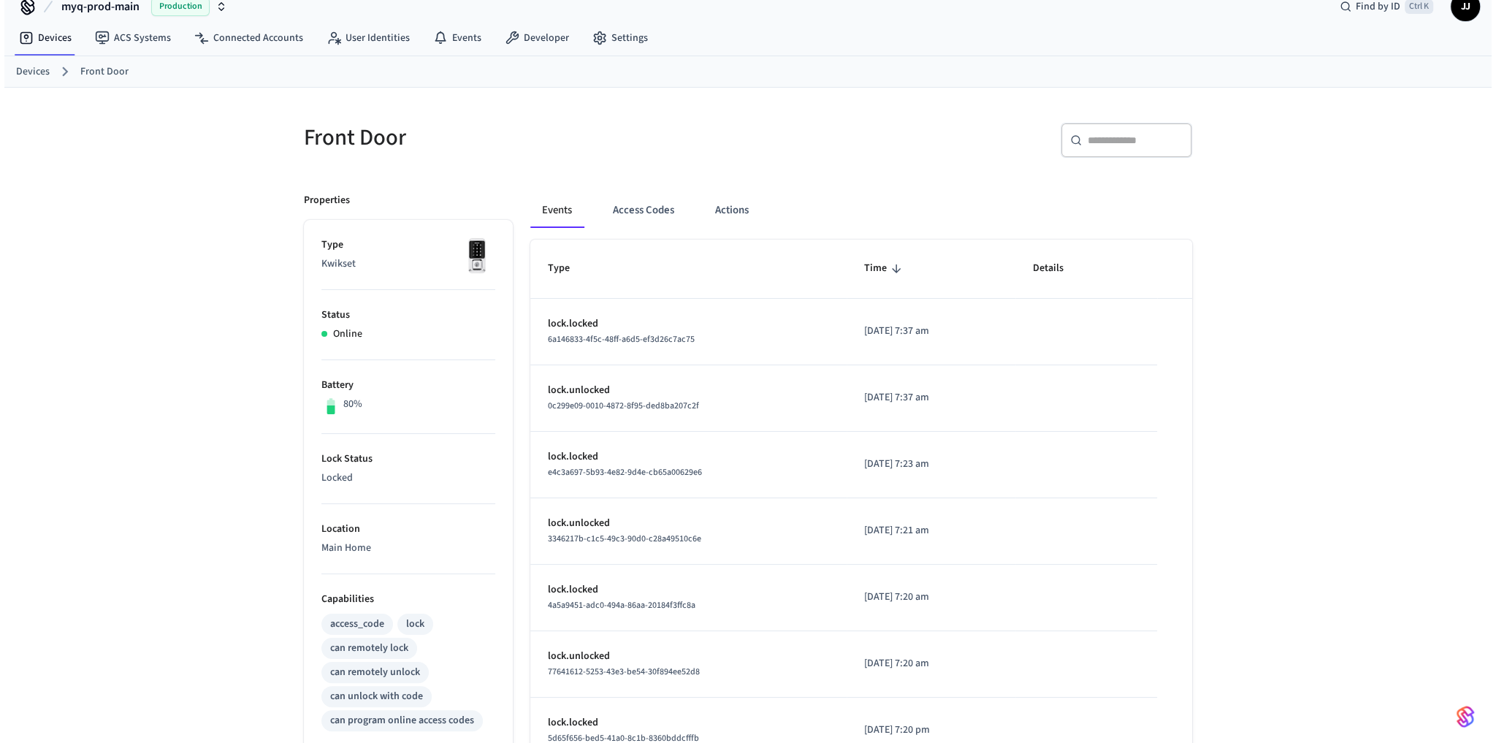
scroll to position [0, 0]
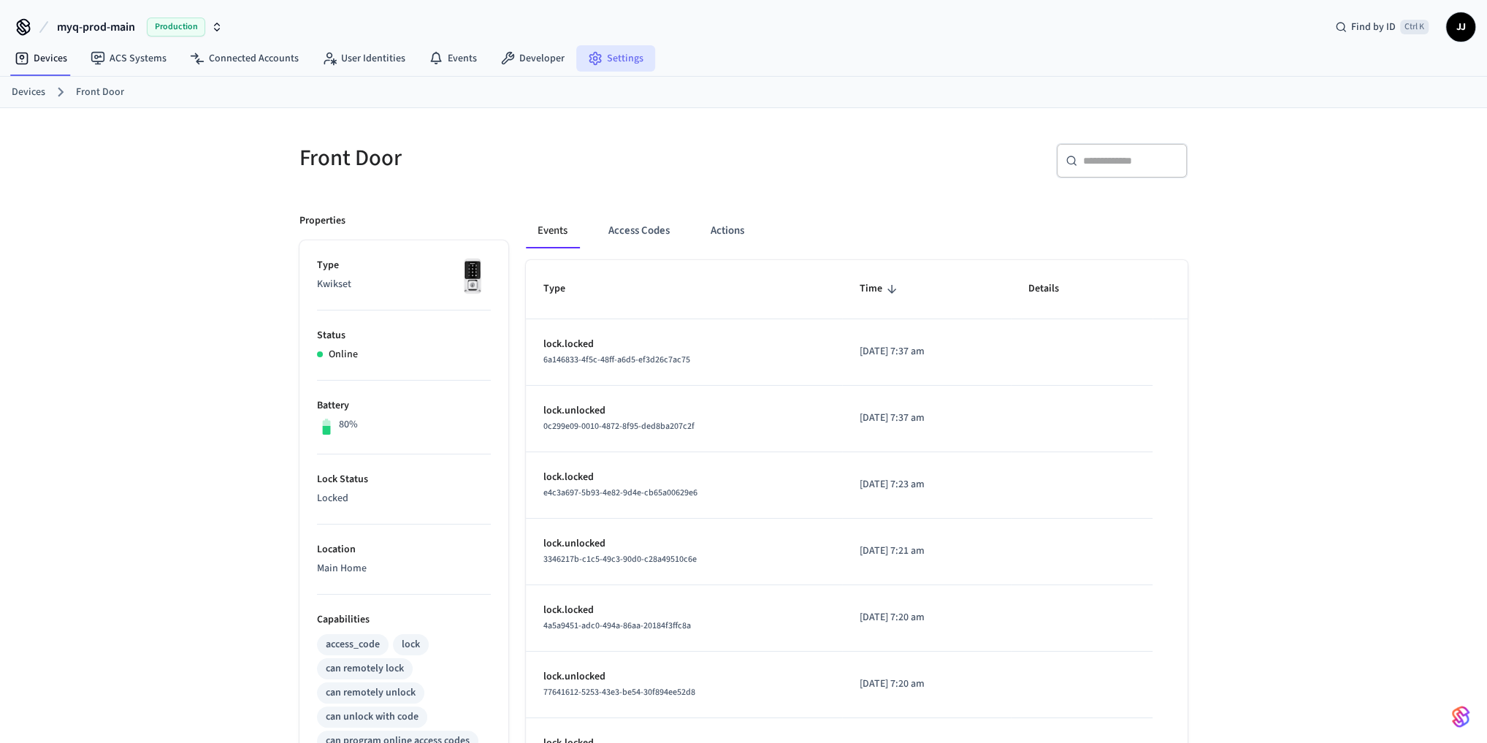
click at [626, 64] on link "Settings" at bounding box center [615, 58] width 79 height 26
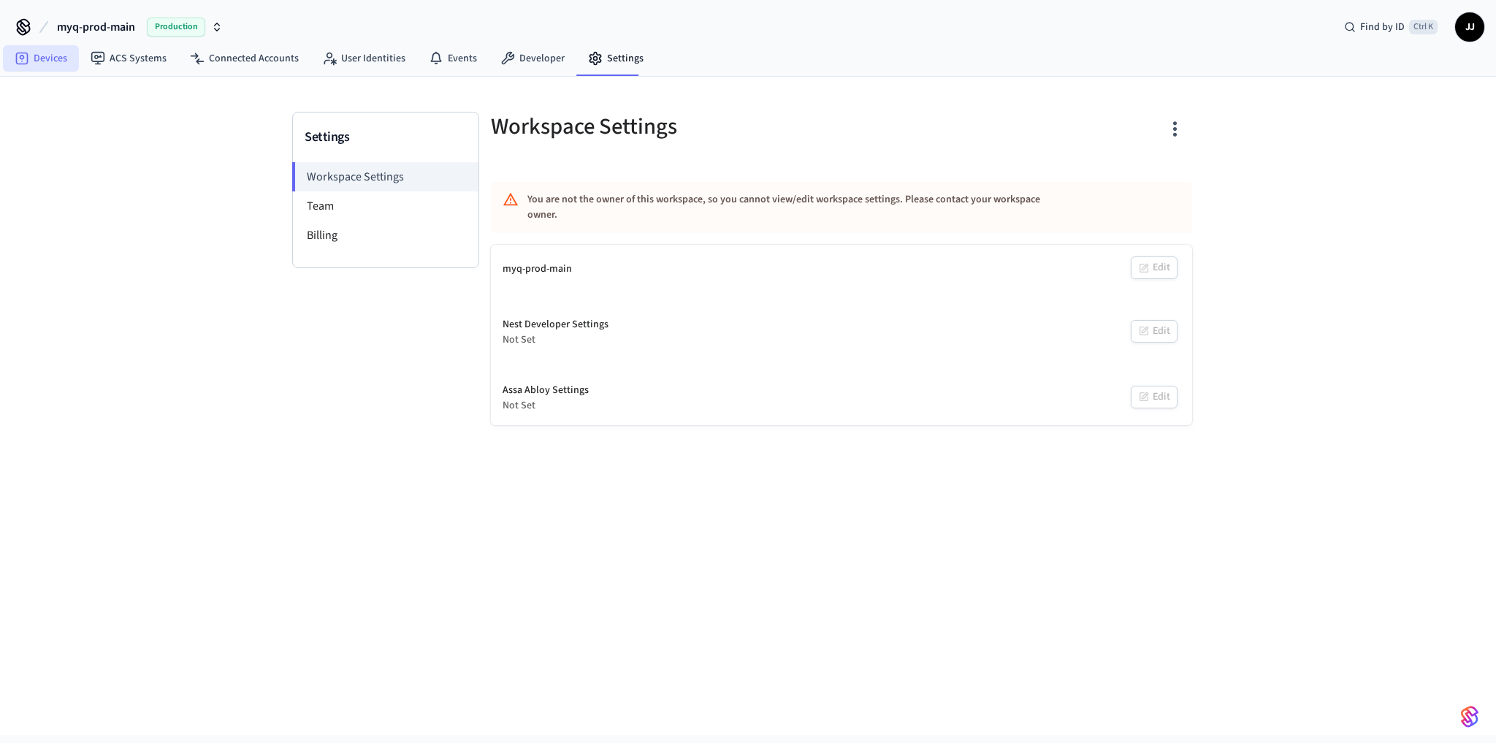
click at [45, 59] on link "Devices" at bounding box center [41, 58] width 76 height 26
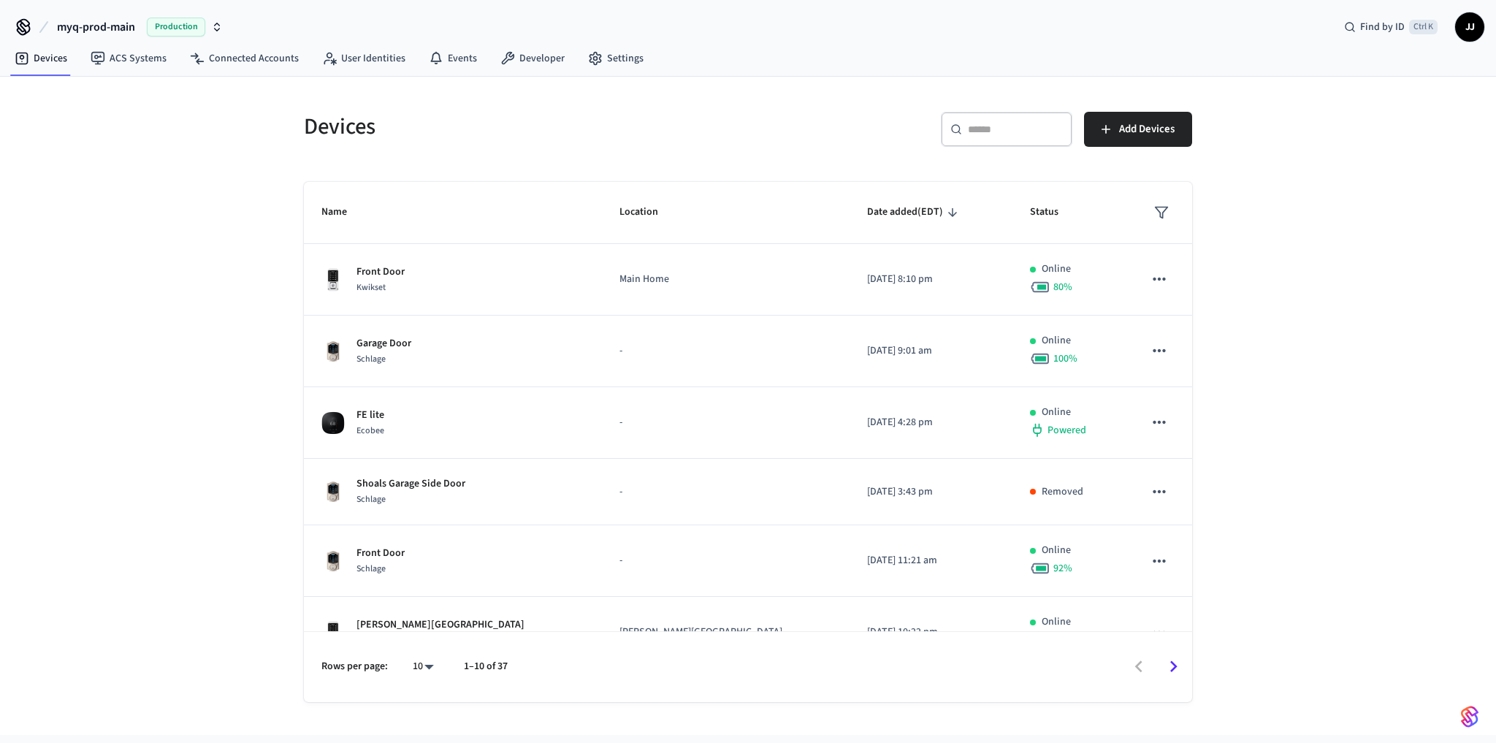
click at [250, 74] on nav "Devices ACS Systems Connected Accounts User Identities Events Developer Settings" at bounding box center [329, 59] width 652 height 34
click at [250, 59] on link "Connected Accounts" at bounding box center [244, 58] width 132 height 26
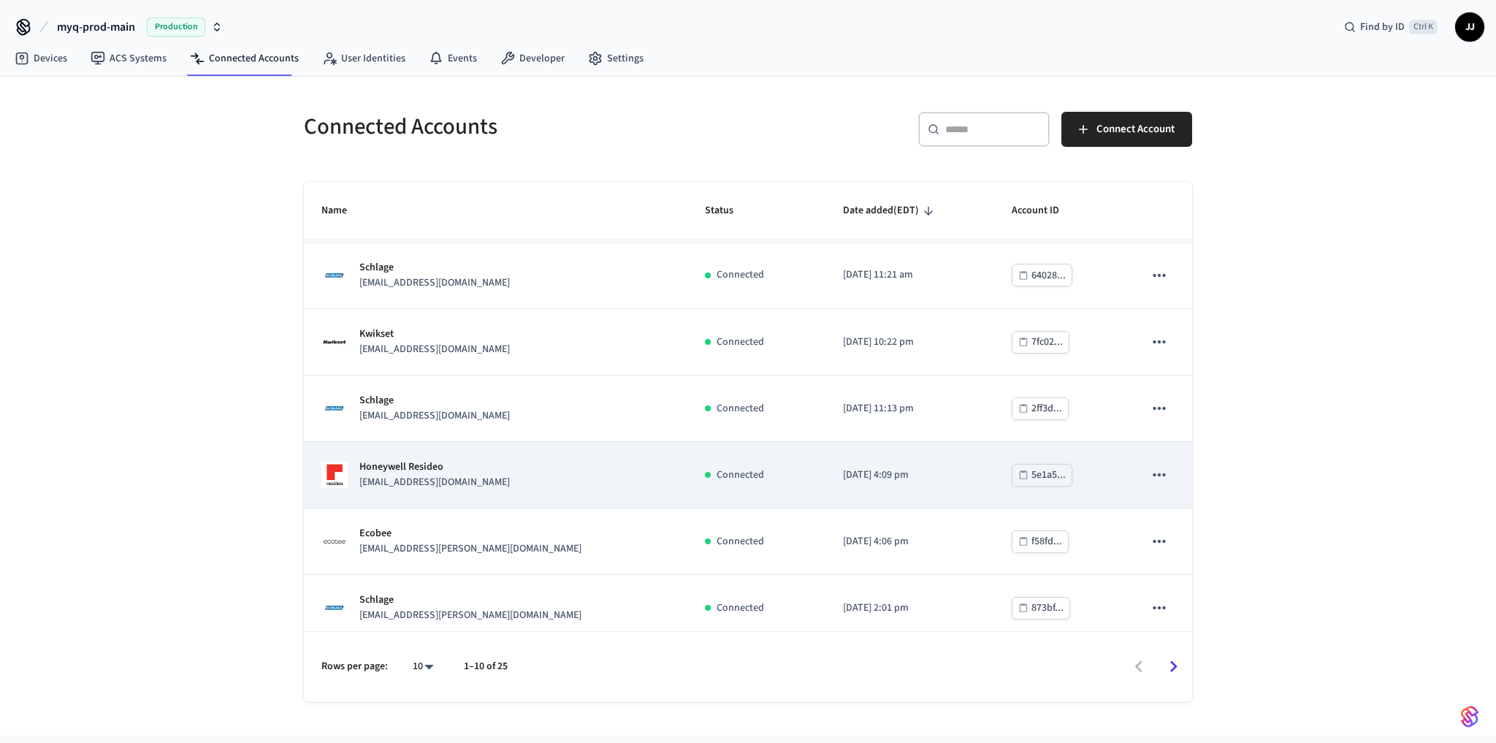
scroll to position [271, 0]
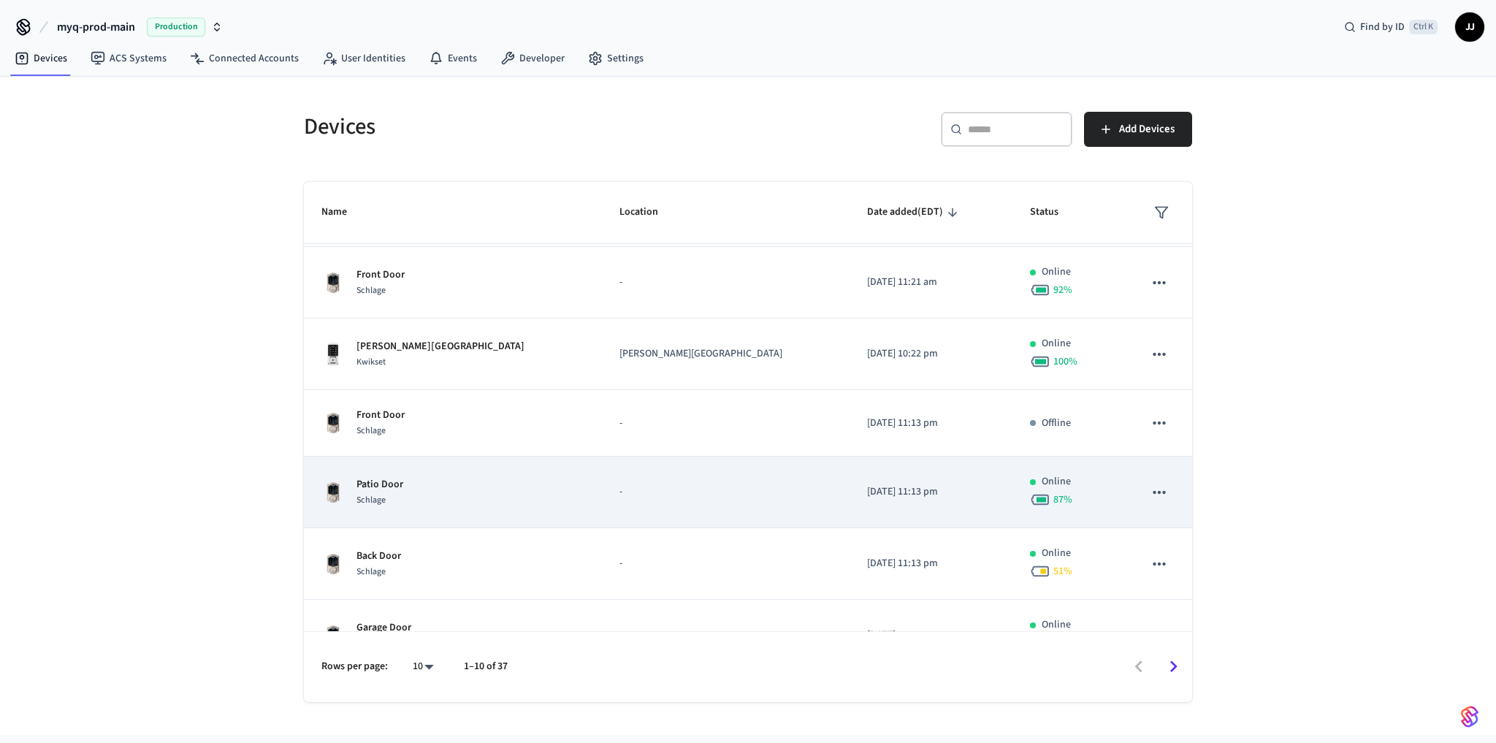
scroll to position [314, 0]
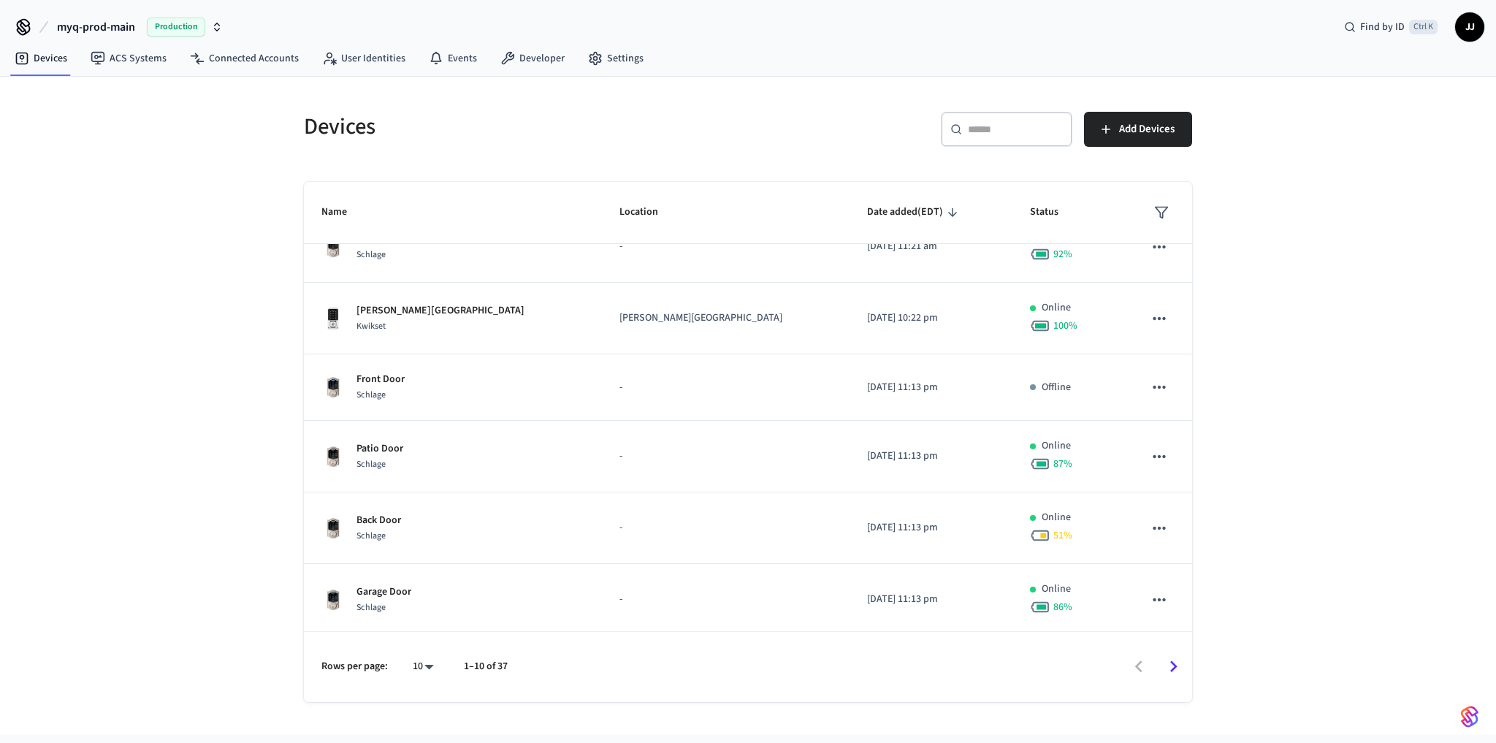
click at [167, 615] on div "Devices ​ ​ Add Devices Name Location Date added (EDT) Status Front Door Kwikse…" at bounding box center [748, 406] width 1496 height 658
click at [1000, 123] on input "text" at bounding box center [1015, 129] width 95 height 15
paste input "**********"
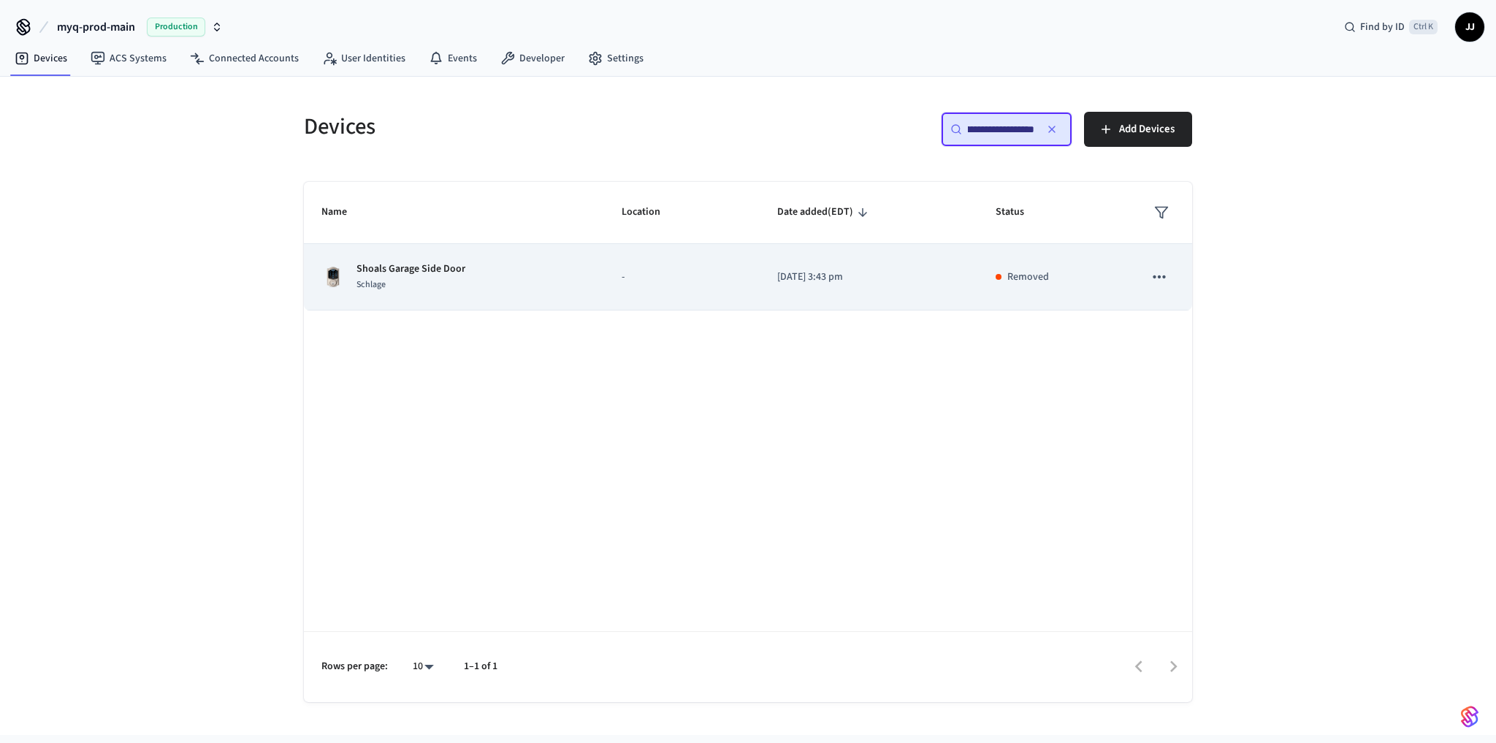
type input "**********"
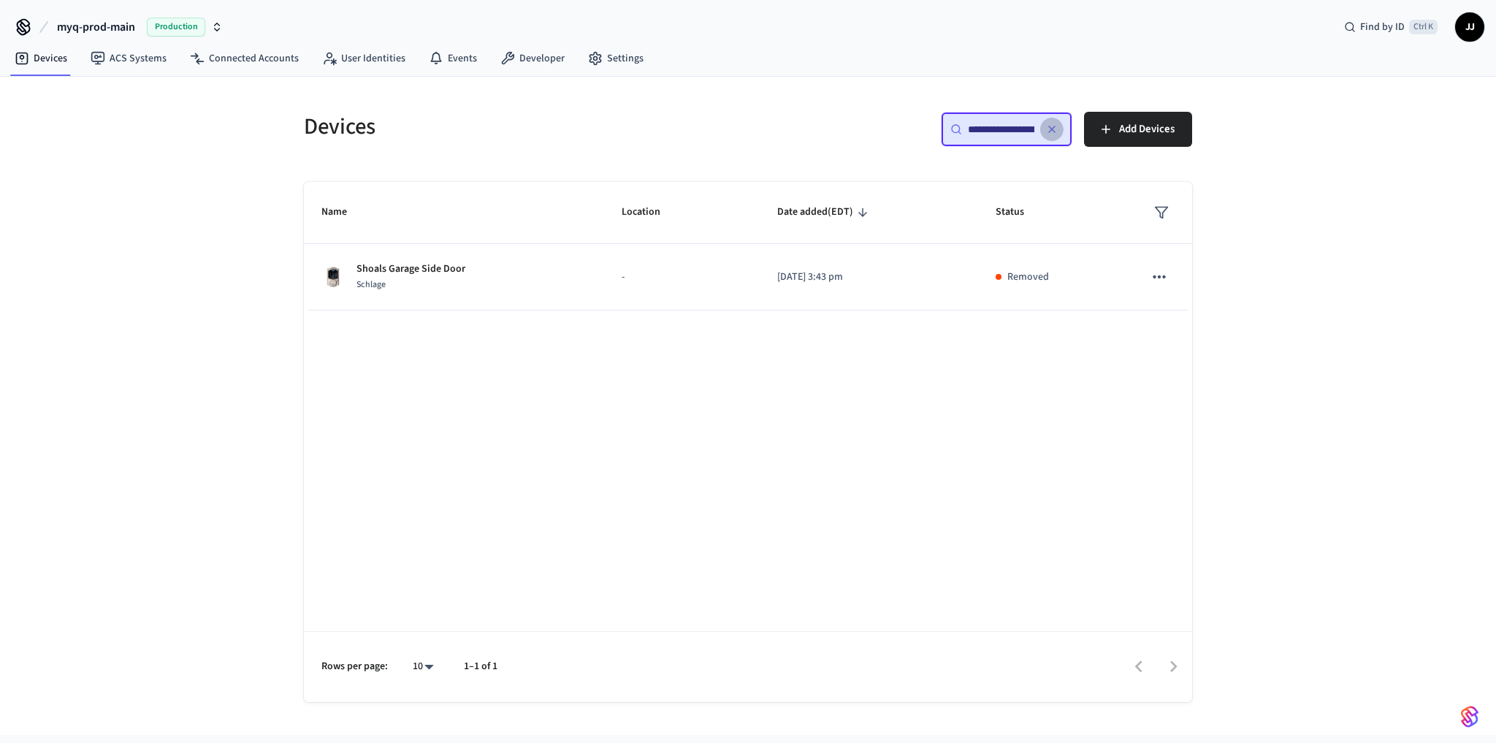
click at [1052, 124] on icon "button" at bounding box center [1052, 129] width 12 height 12
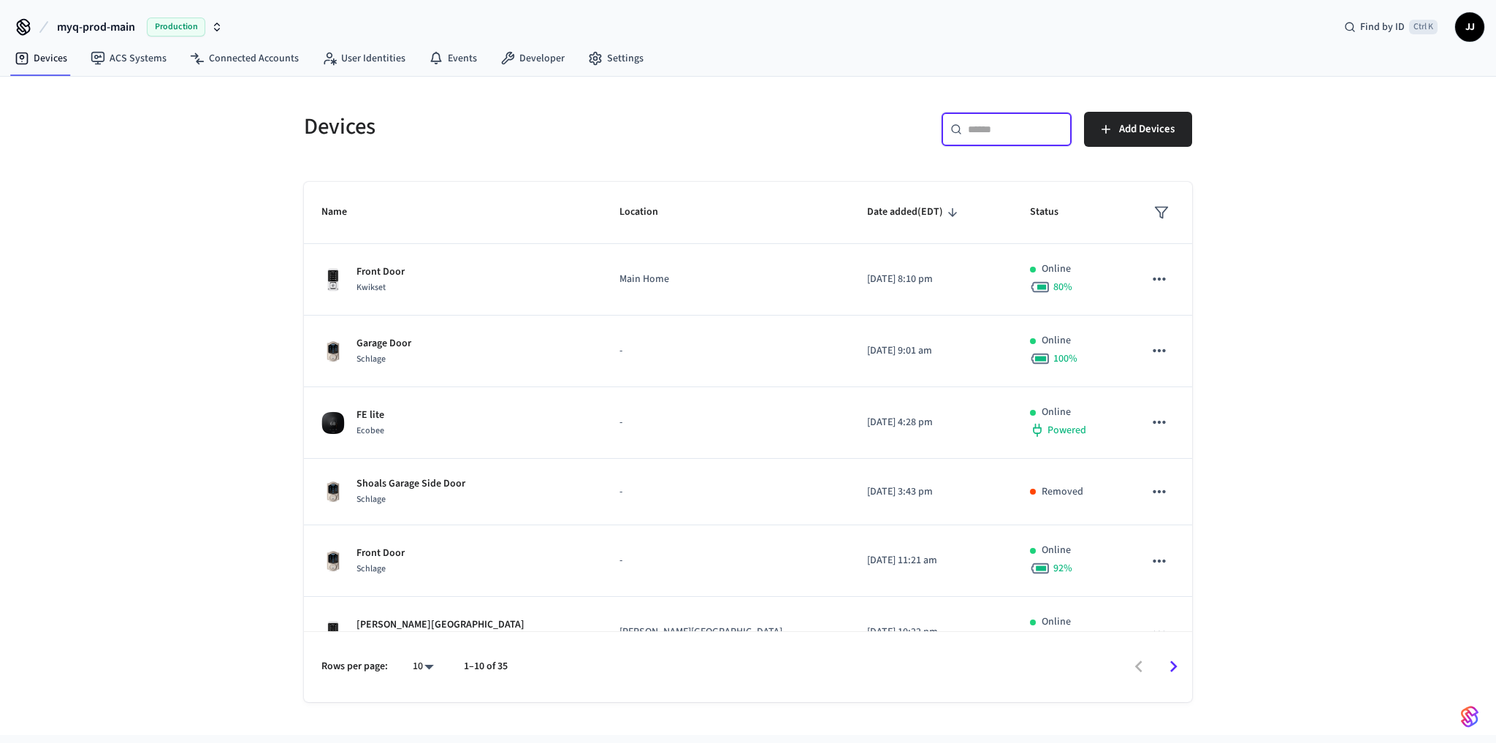
click at [976, 124] on input "text" at bounding box center [1016, 129] width 96 height 15
paste input "**********"
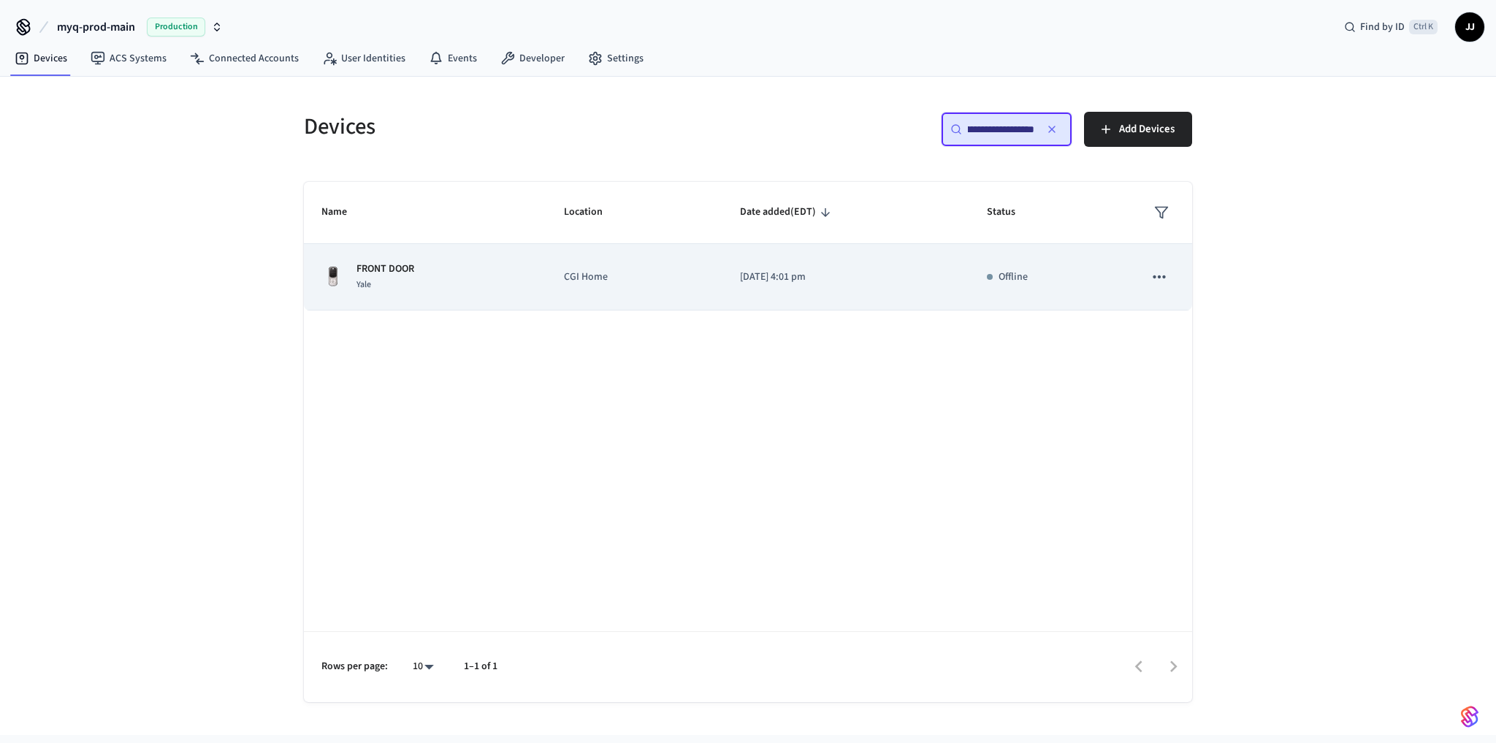
type input "**********"
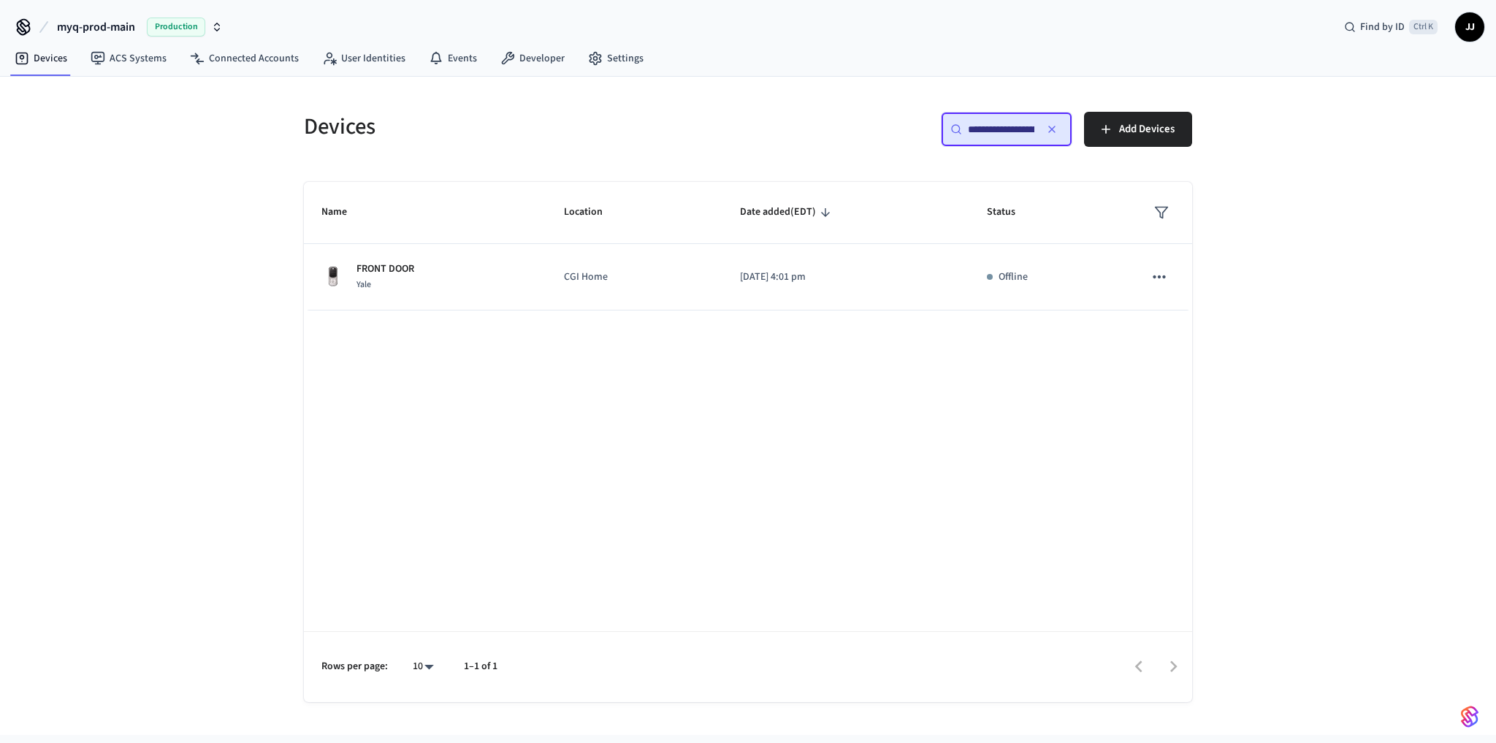
click at [1052, 127] on icon "button" at bounding box center [1052, 129] width 6 height 6
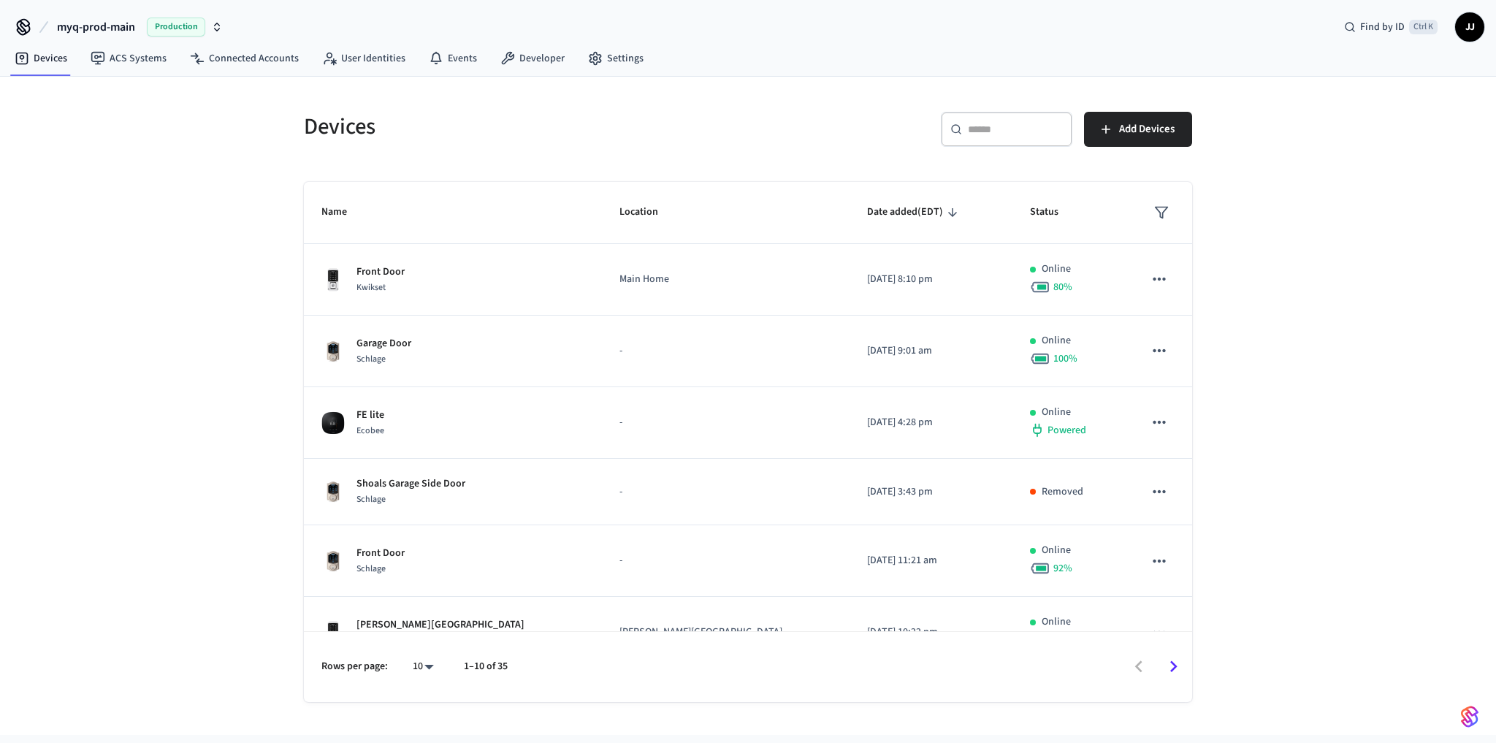
click at [995, 123] on input "text" at bounding box center [1016, 129] width 96 height 15
paste input "**********"
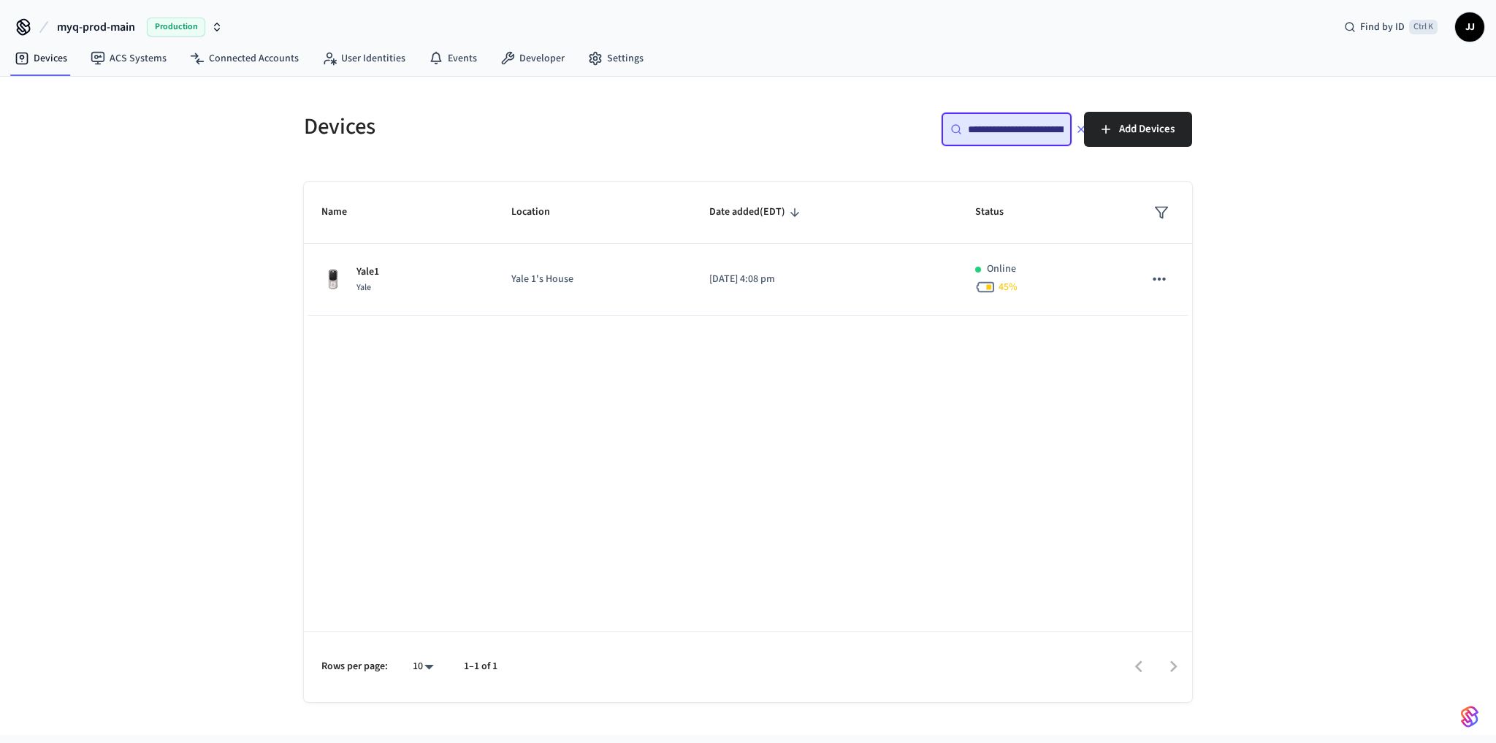
scroll to position [0, 101]
type input "**********"
click at [465, 476] on div "Name Location Date added (EDT) Status Yale1 Yale Yale 1's House 2025/04/02 at 4…" at bounding box center [748, 442] width 888 height 520
